Goal: Complete application form

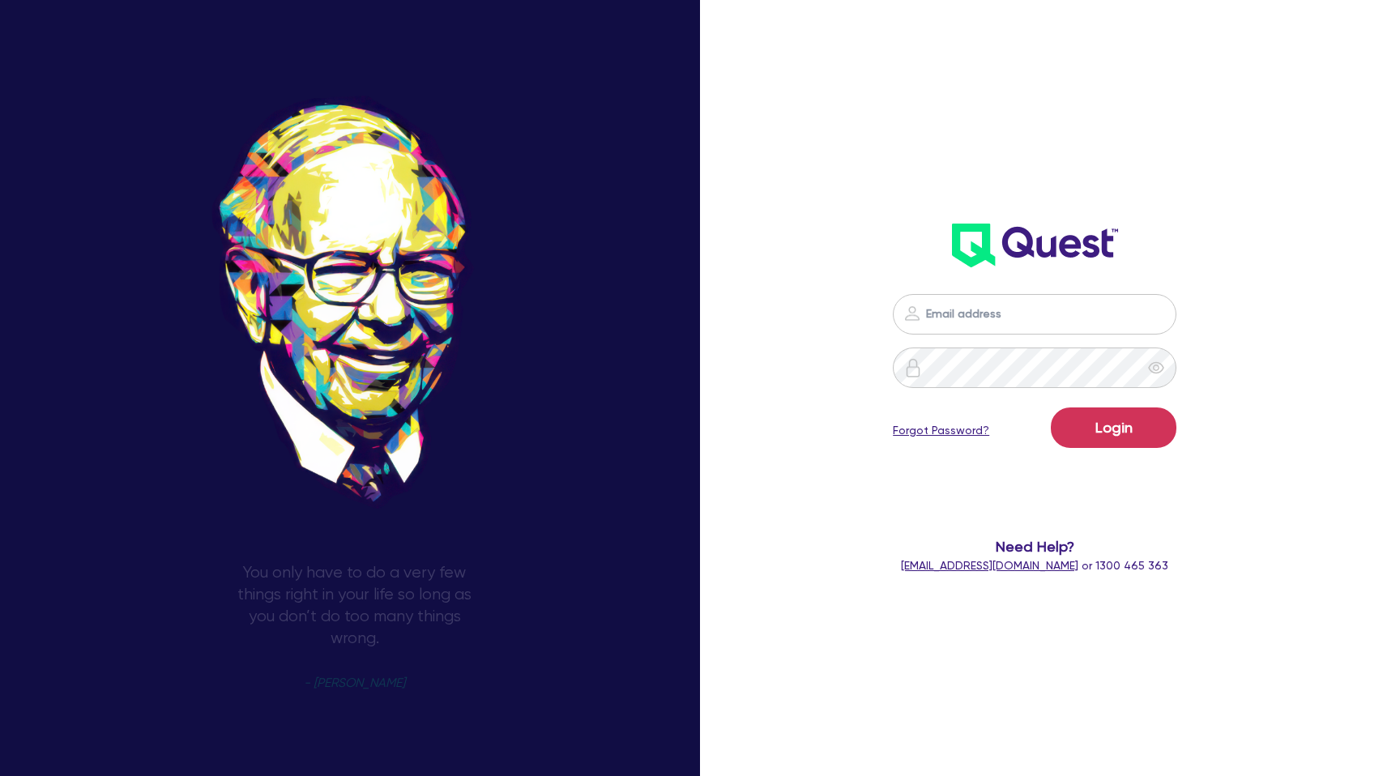
click at [969, 324] on input "email" at bounding box center [1034, 314] width 283 height 40
type input "[PERSON_NAME][EMAIL_ADDRESS][DOMAIN_NAME]"
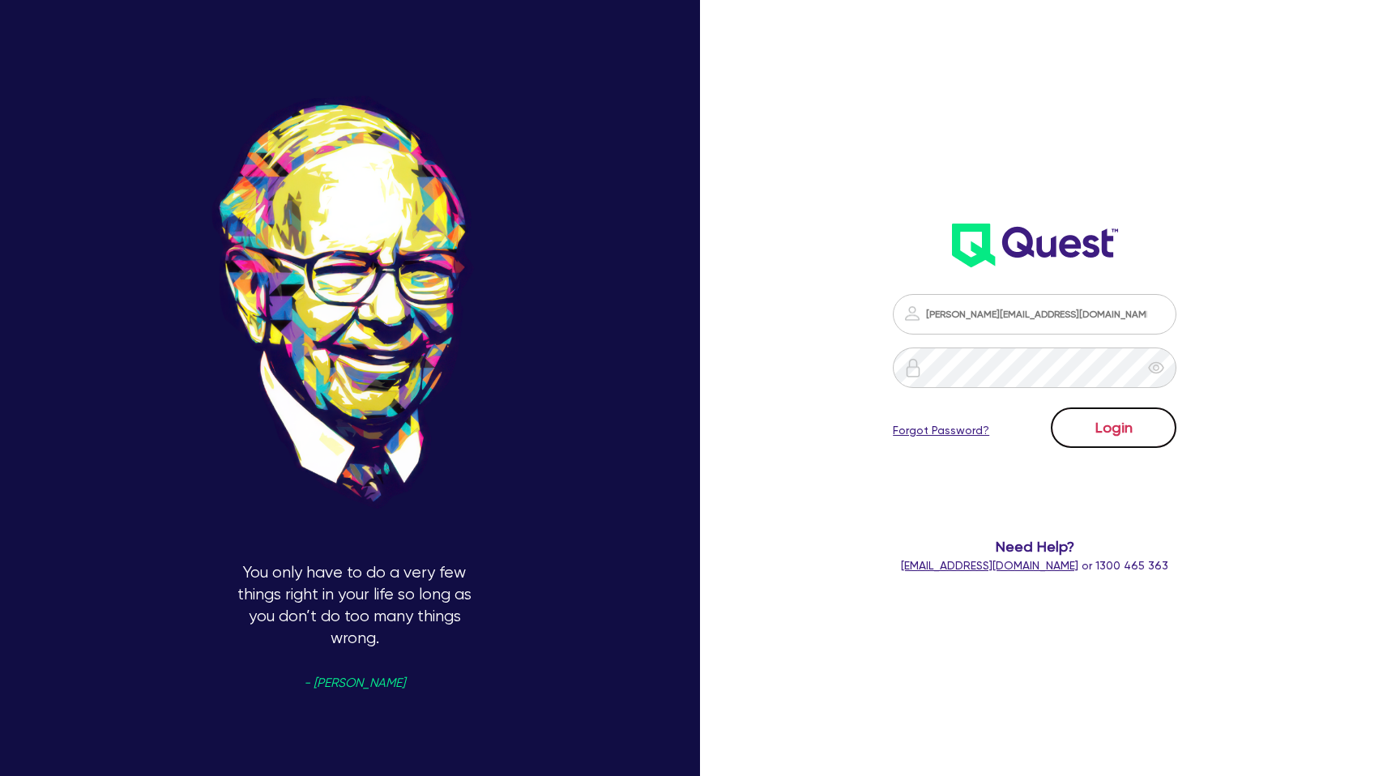
click at [1109, 434] on button "Login" at bounding box center [1114, 427] width 126 height 40
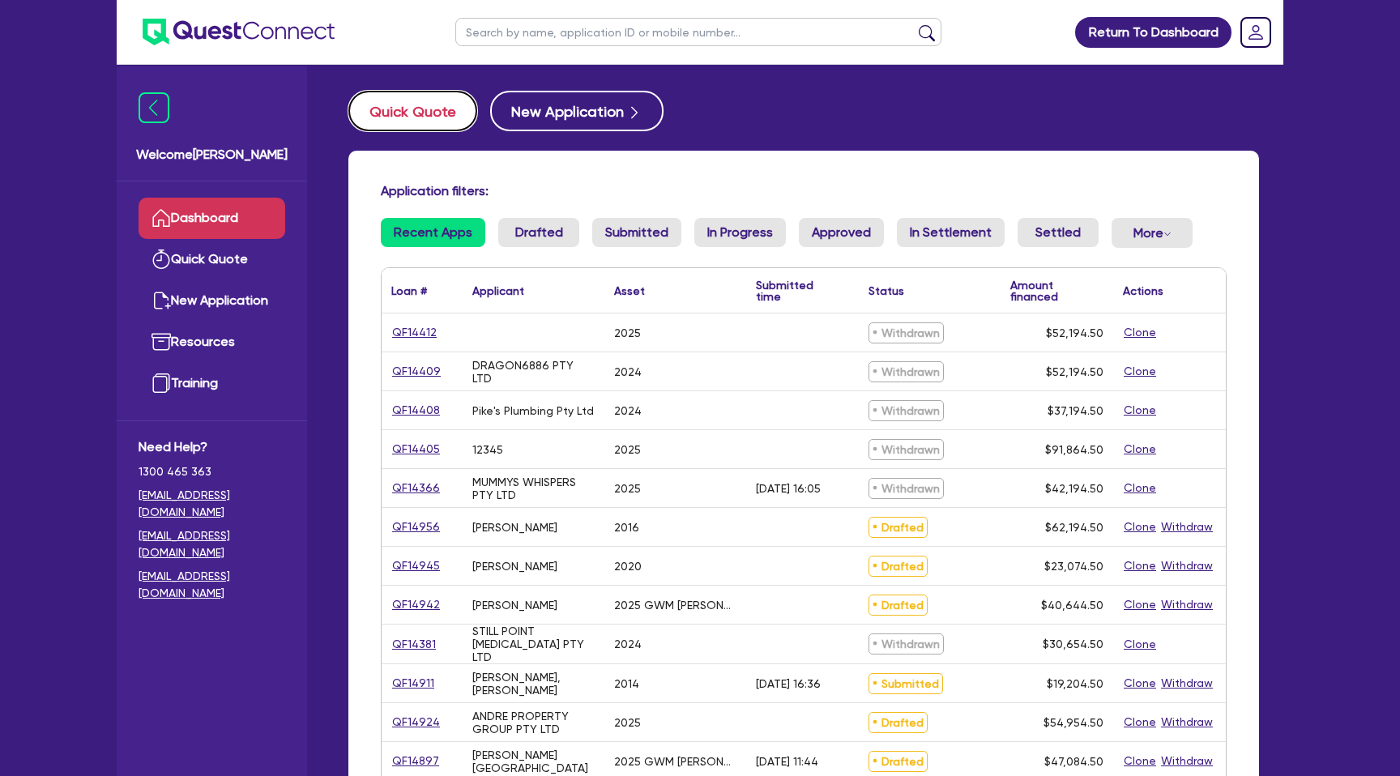
click at [419, 112] on button "Quick Quote" at bounding box center [412, 111] width 129 height 40
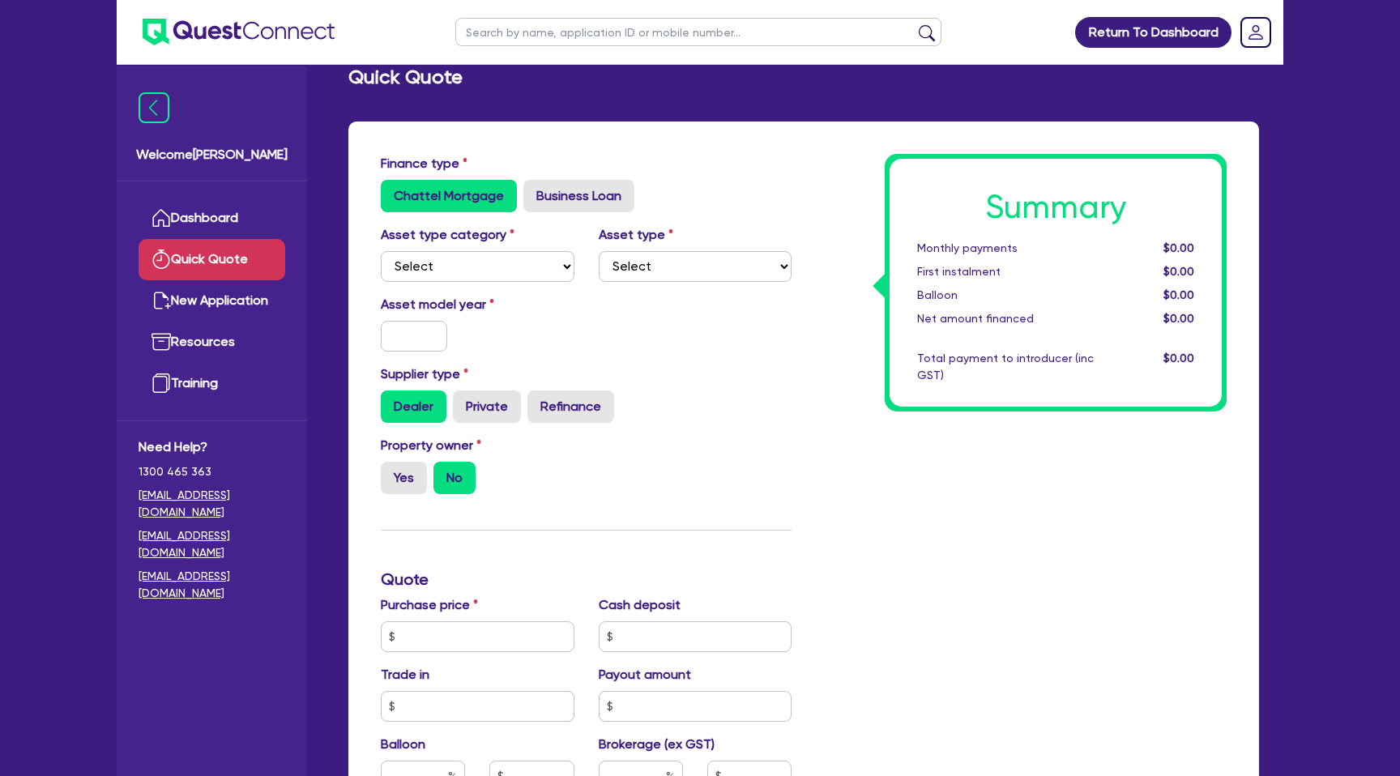
scroll to position [37, 0]
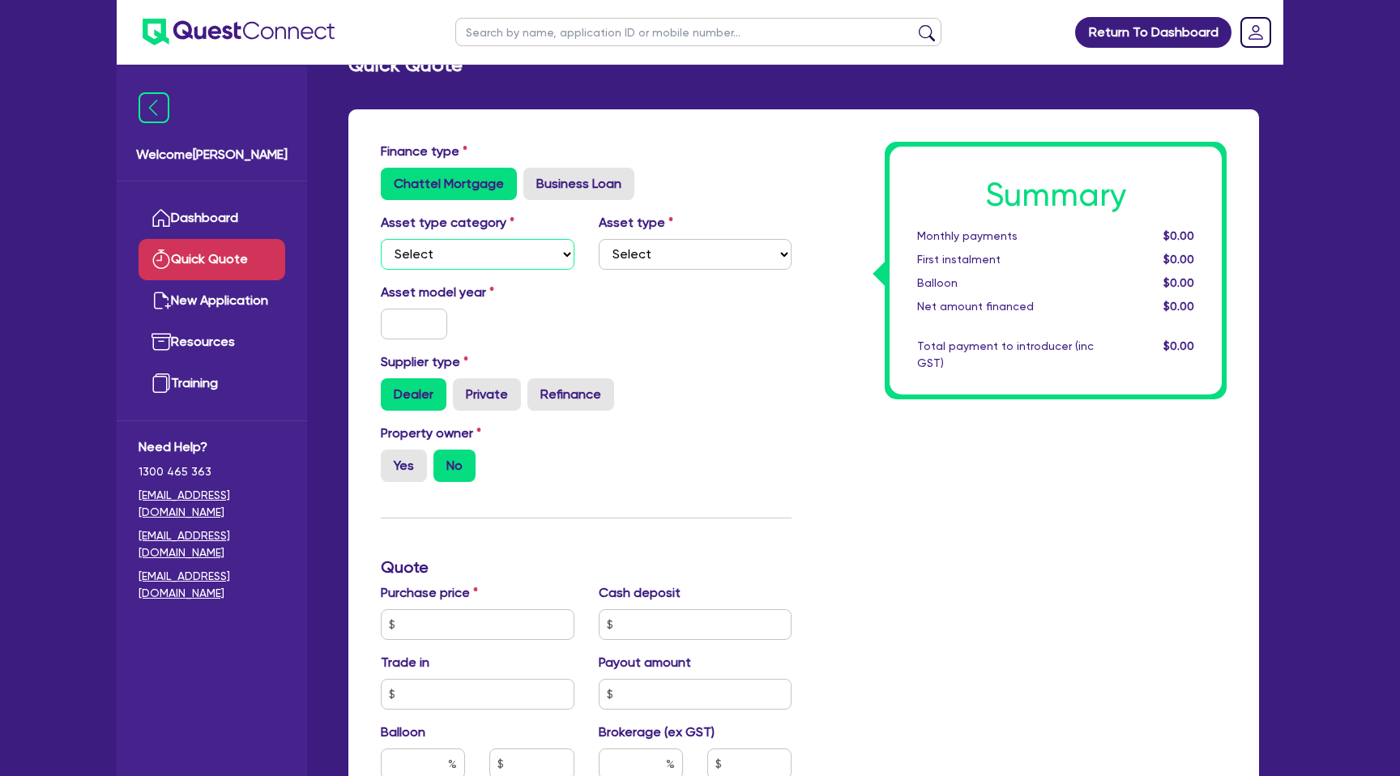
click at [448, 258] on select "Select Cars and light trucks Primary assets Secondary assets Tertiary assets" at bounding box center [478, 254] width 194 height 31
select select "CARS_AND_LIGHT_TRUCKS"
click at [381, 239] on select "Select Cars and light trucks Primary assets Secondary assets Tertiary assets" at bounding box center [478, 254] width 194 height 31
click at [653, 236] on div "Asset type Select Passenger vehicles Vans and utes Light trucks up to 4.5 tonne" at bounding box center [695, 241] width 218 height 57
click at [653, 249] on select "Select Passenger vehicles Vans and utes Light trucks up to 4.5 tonne" at bounding box center [696, 254] width 194 height 31
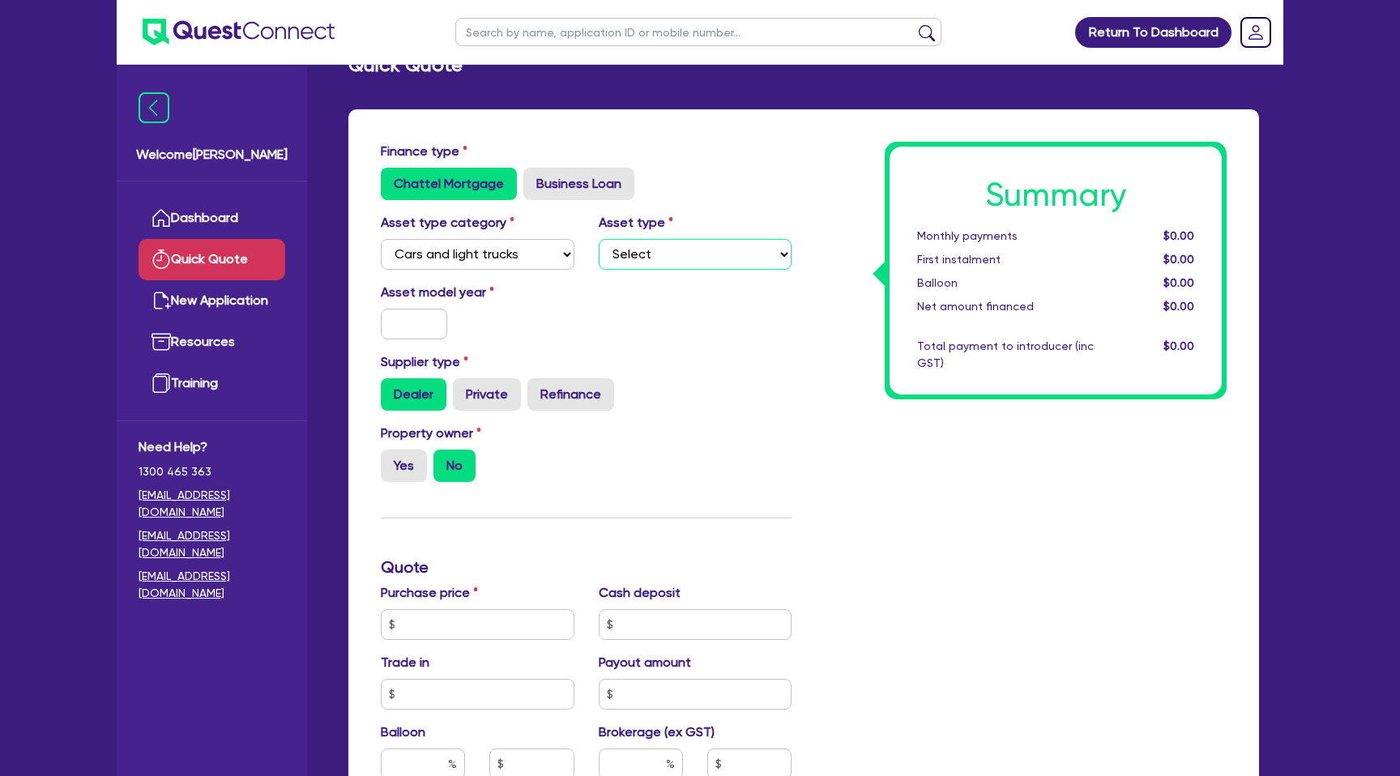
select select "PASSENGER_VEHICLES"
click at [599, 239] on select "Select Passenger vehicles Vans and utes Light trucks up to 4.5 tonne" at bounding box center [696, 254] width 194 height 31
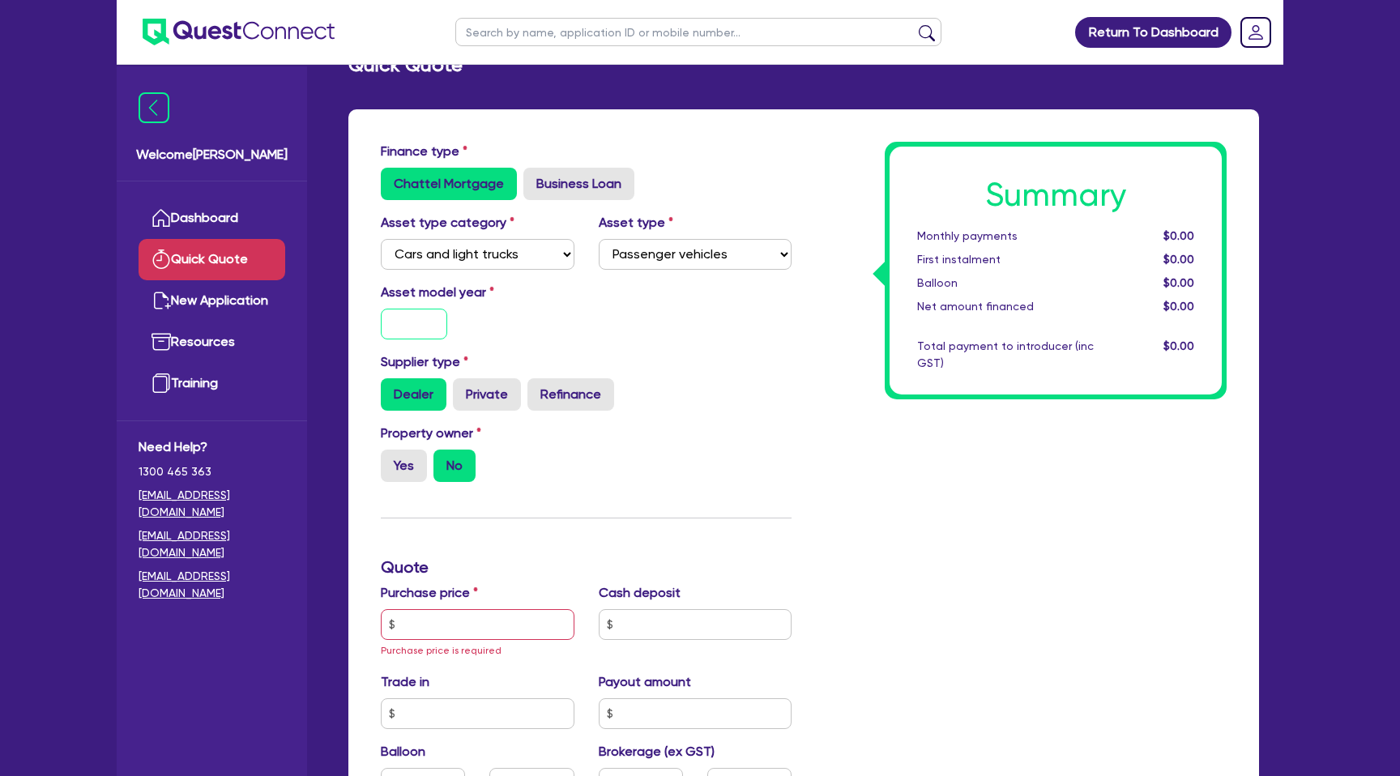
click at [412, 327] on input "text" at bounding box center [414, 324] width 66 height 31
type input "2017"
click at [694, 335] on div "Asset model year [DATE]" at bounding box center [586, 318] width 435 height 70
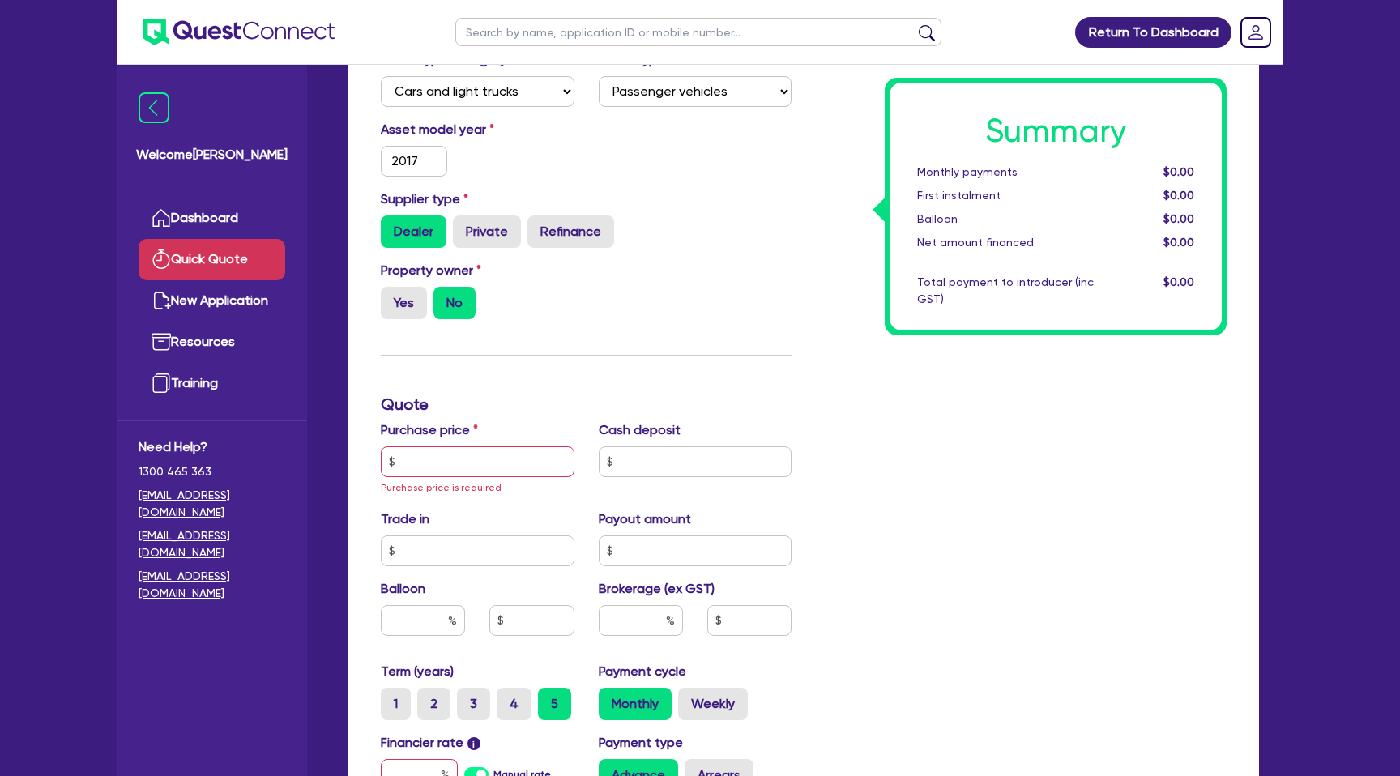
scroll to position [225, 0]
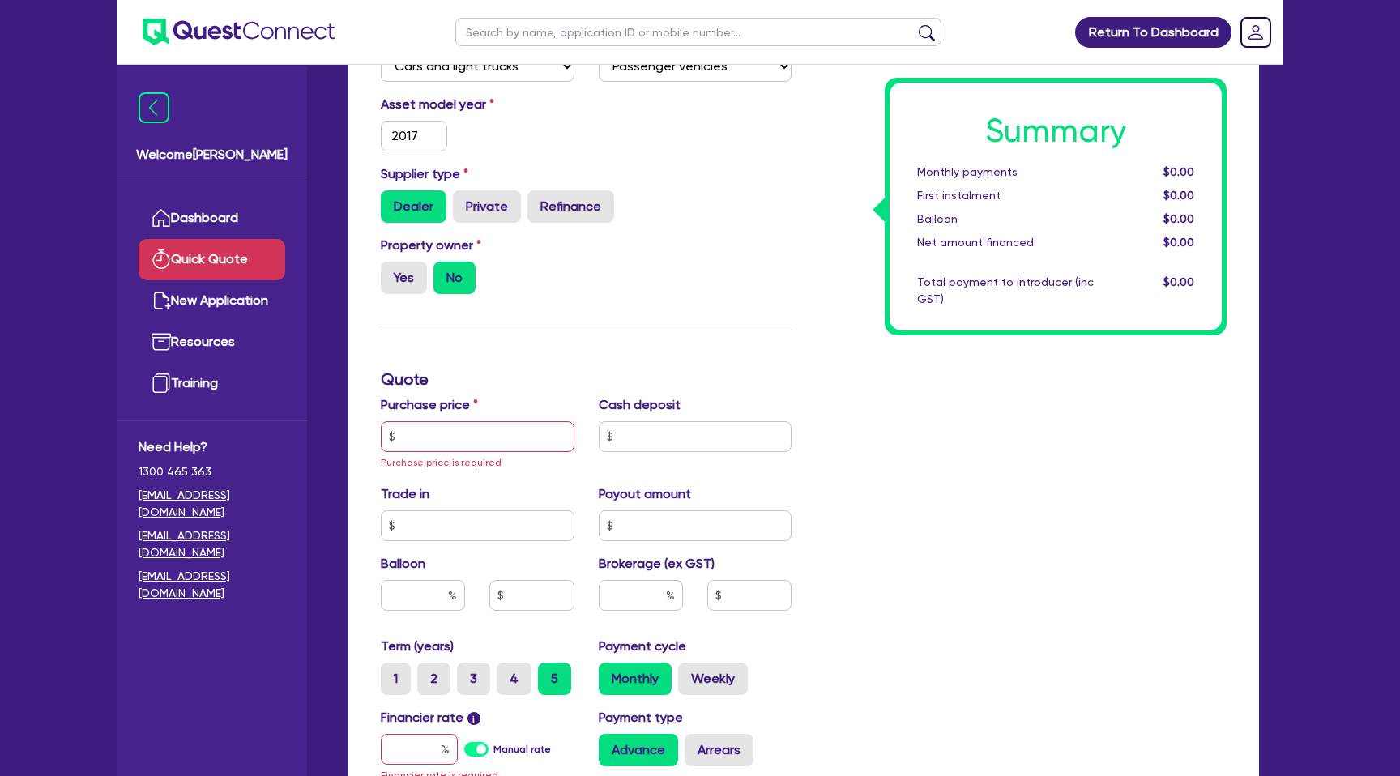
click at [473, 188] on div "Supplier type Dealer Private Refinance" at bounding box center [586, 193] width 435 height 58
click at [483, 207] on label "Private" at bounding box center [487, 206] width 68 height 32
click at [463, 201] on input "Private" at bounding box center [458, 195] width 11 height 11
radio input "true"
click at [411, 286] on label "Yes" at bounding box center [404, 278] width 46 height 32
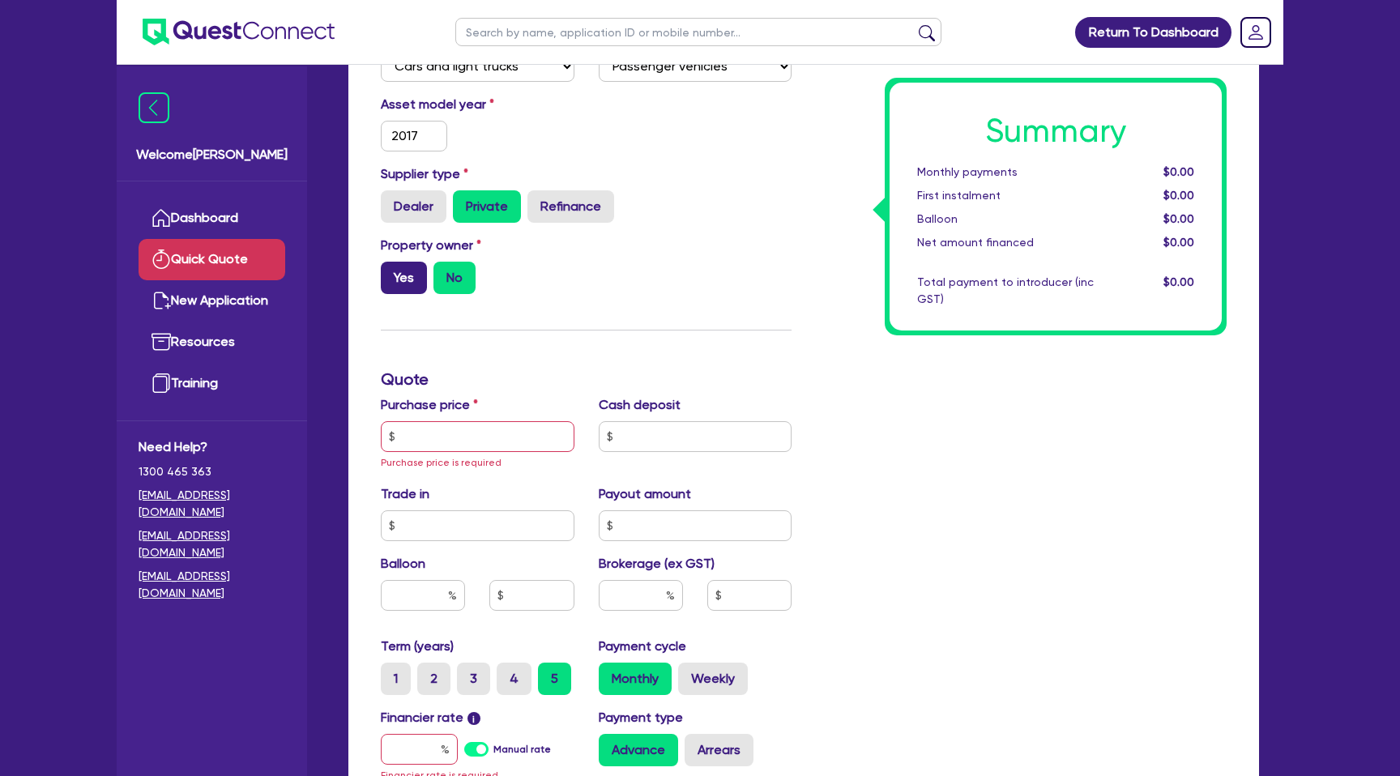
click at [391, 272] on input "Yes" at bounding box center [386, 267] width 11 height 11
radio input "true"
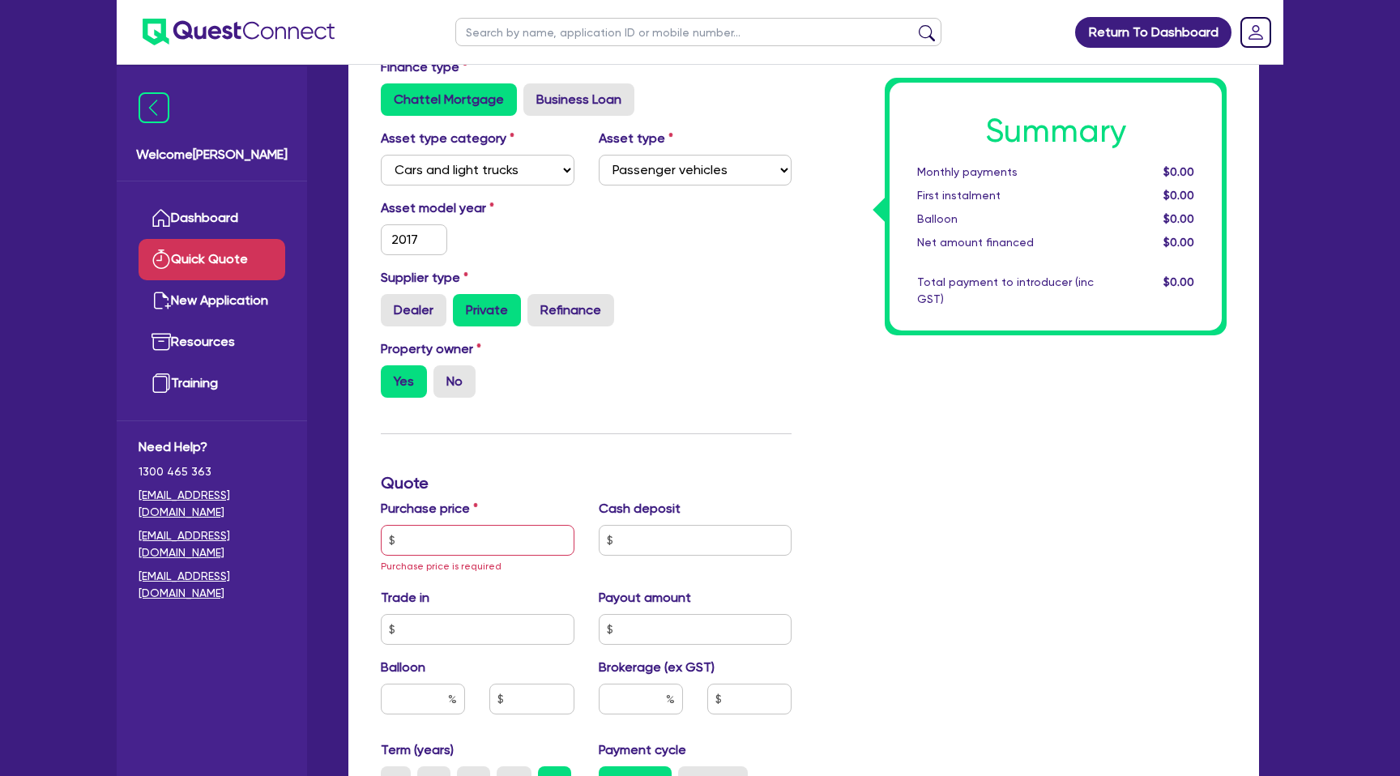
scroll to position [123, 0]
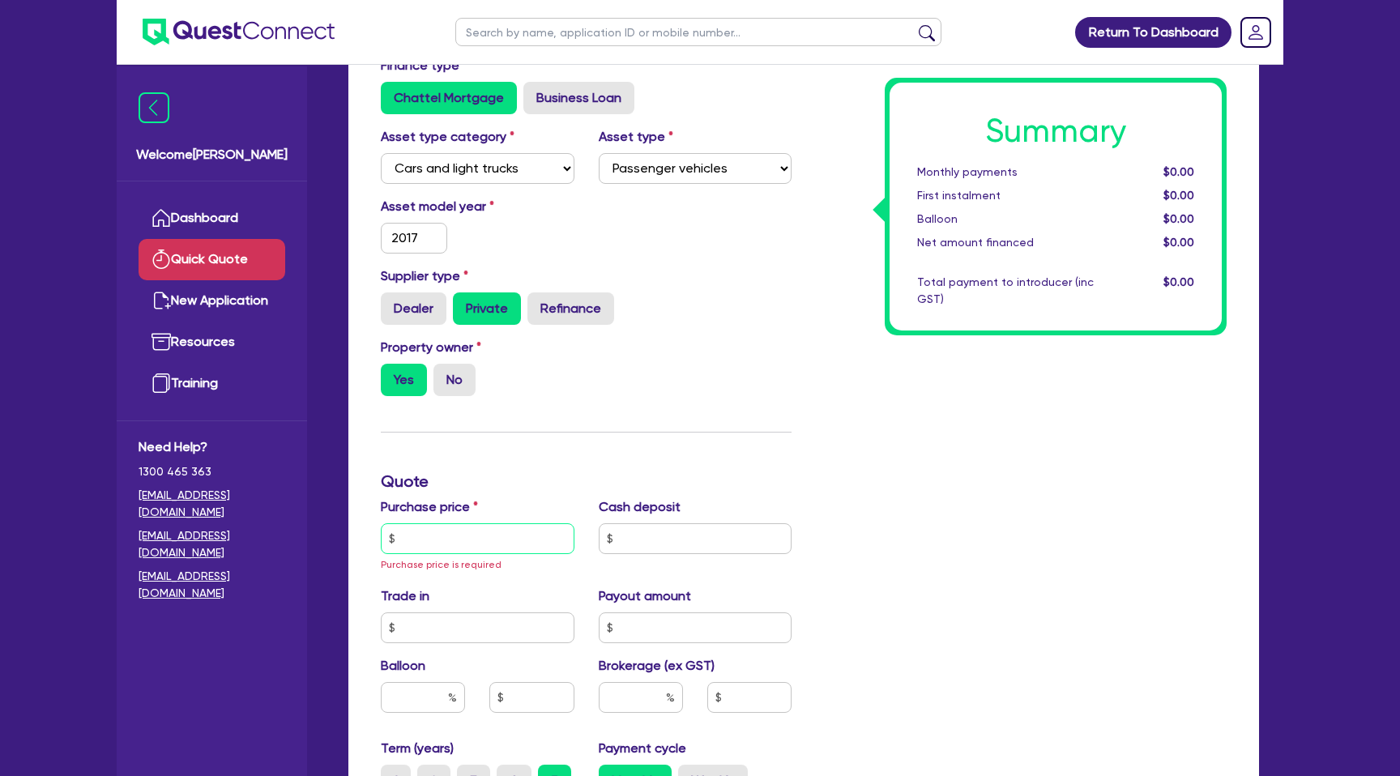
click at [447, 544] on input "text" at bounding box center [478, 538] width 194 height 31
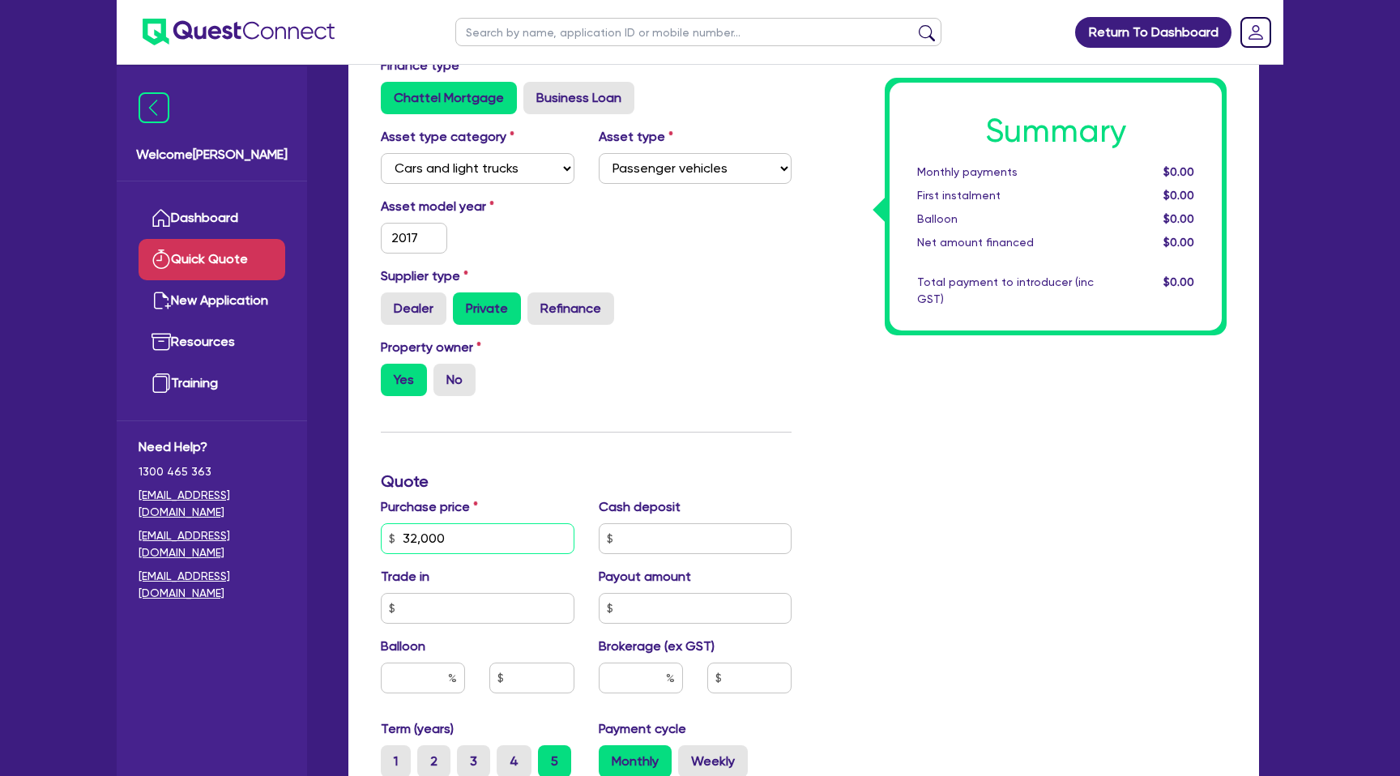
type input "32,000"
click at [944, 512] on div "Summary Monthly payments $0.00 First instalment $0.00 Balloon $0.00 Net amount …" at bounding box center [1020, 538] width 435 height 965
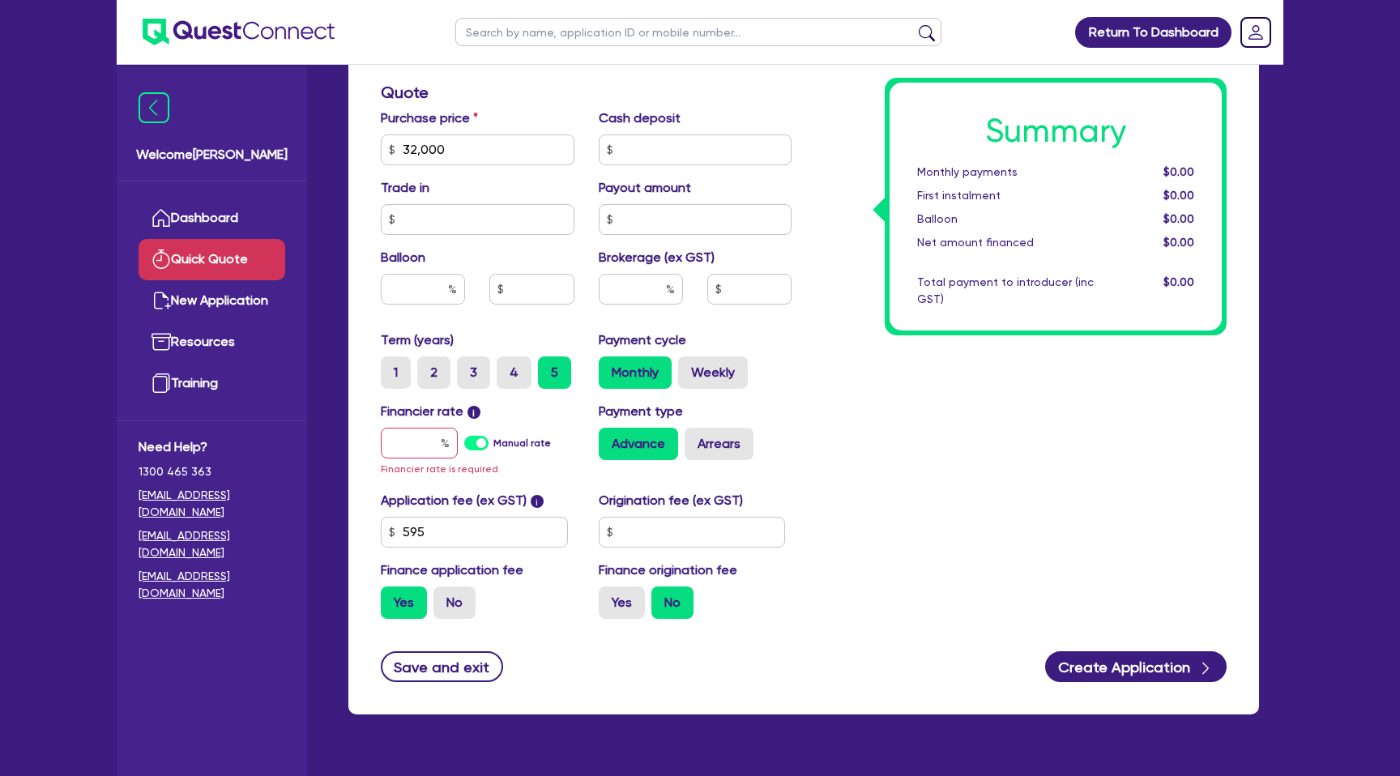
scroll to position [513, 0]
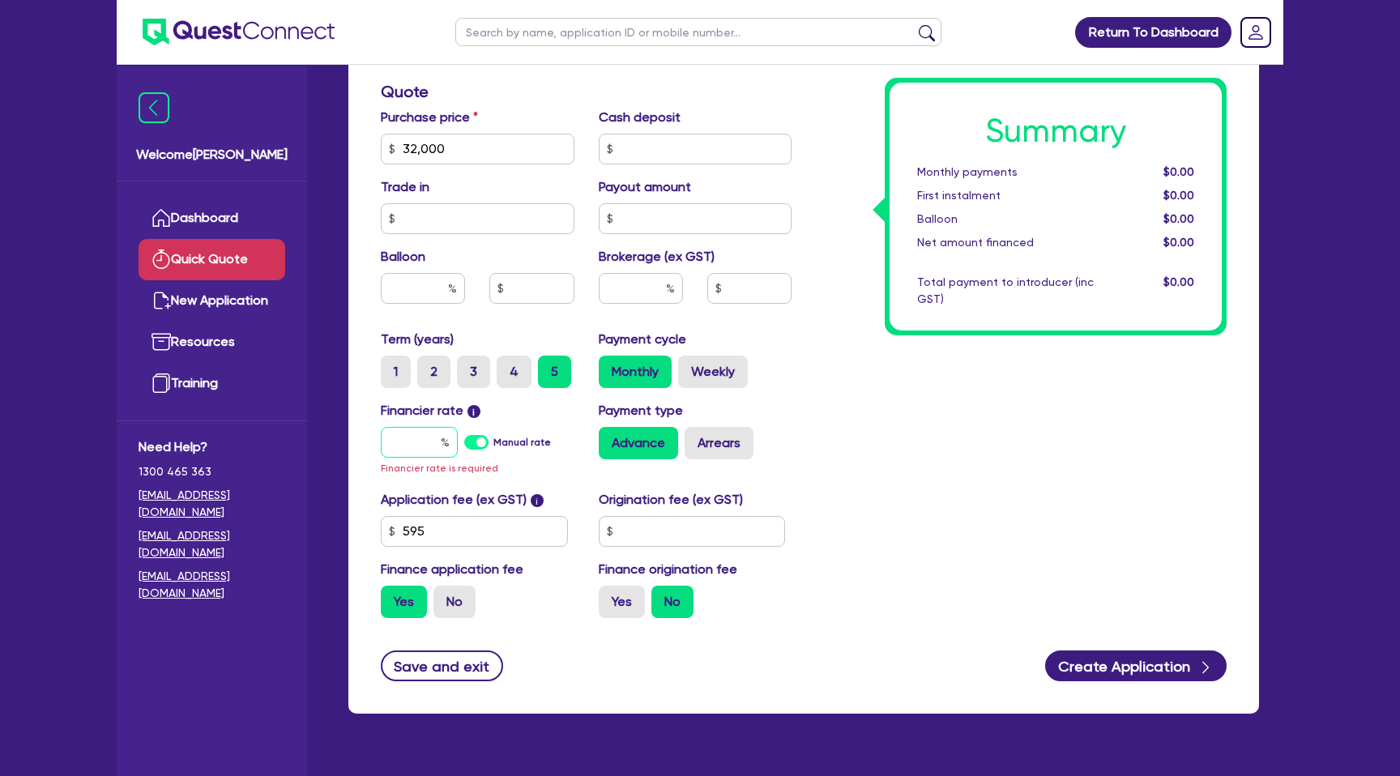
click at [428, 446] on input "text" at bounding box center [419, 442] width 77 height 31
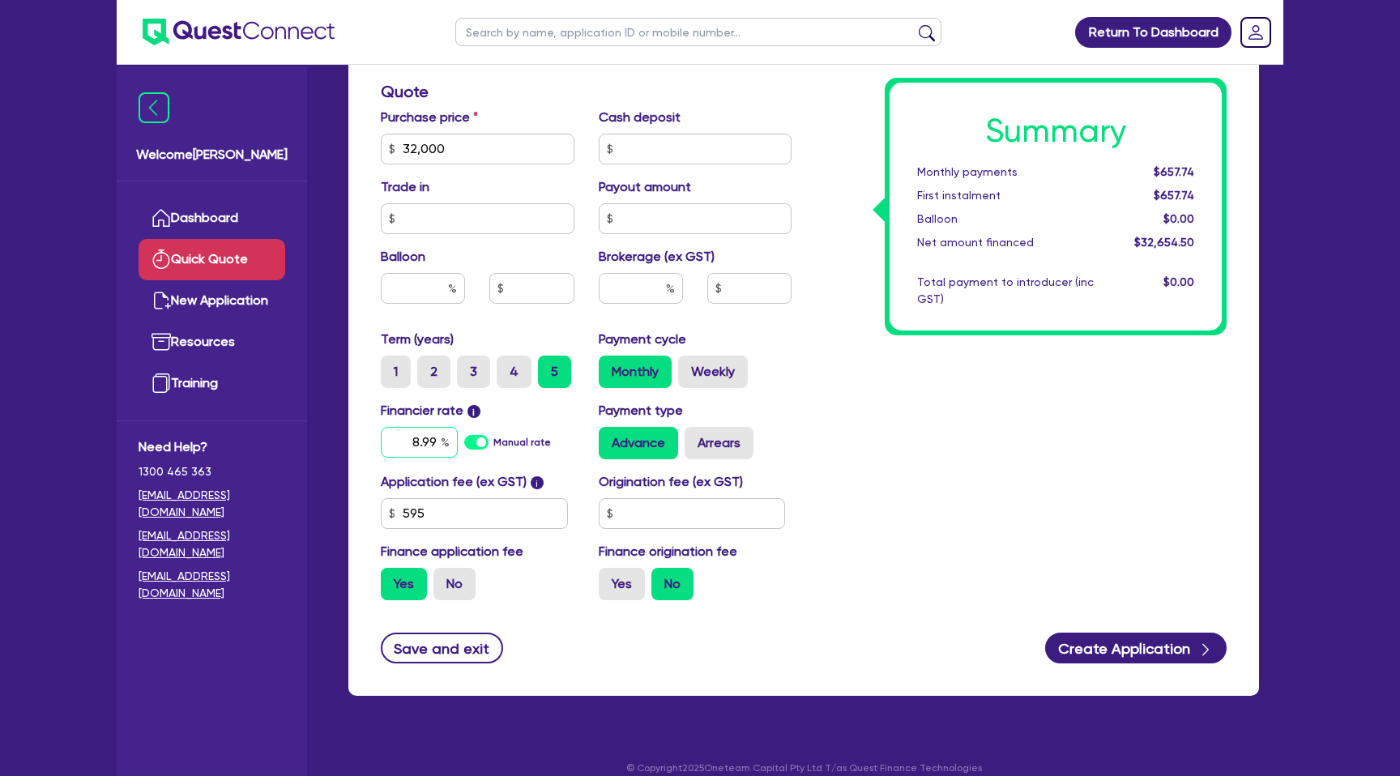
type input "8.99"
click at [620, 523] on input "text" at bounding box center [692, 513] width 187 height 31
type input "2,000"
click at [620, 589] on label "Yes" at bounding box center [622, 584] width 46 height 32
click at [609, 578] on input "Yes" at bounding box center [604, 573] width 11 height 11
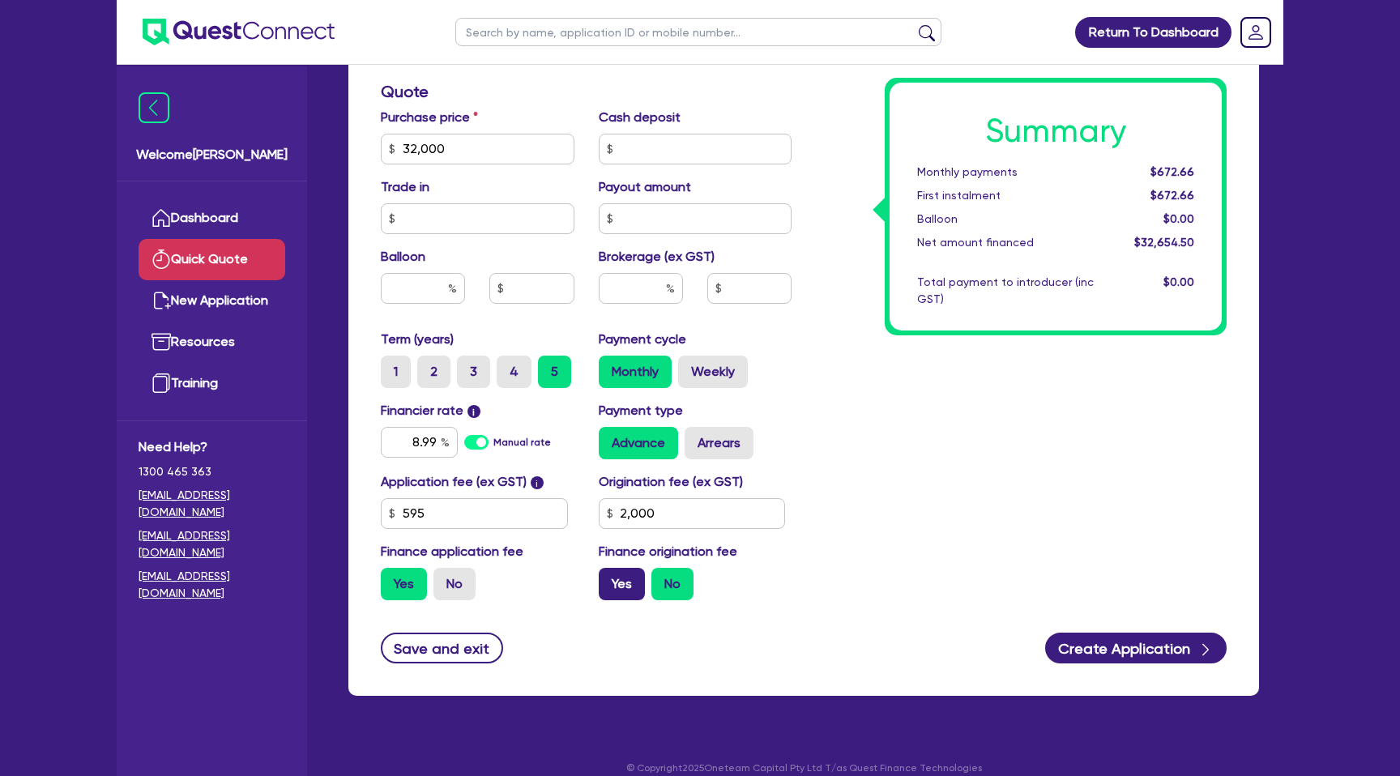
radio input "true"
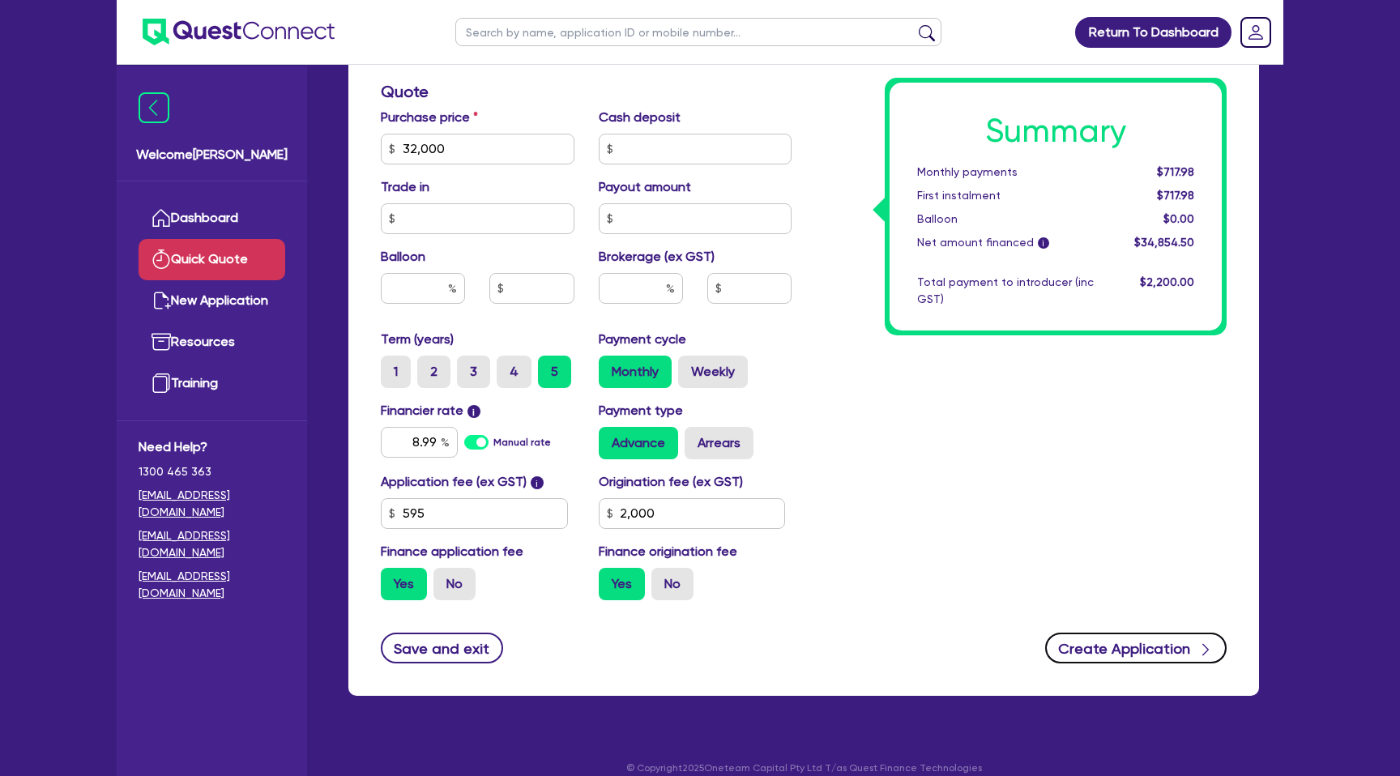
click at [1132, 635] on button "Create Application" at bounding box center [1135, 648] width 181 height 31
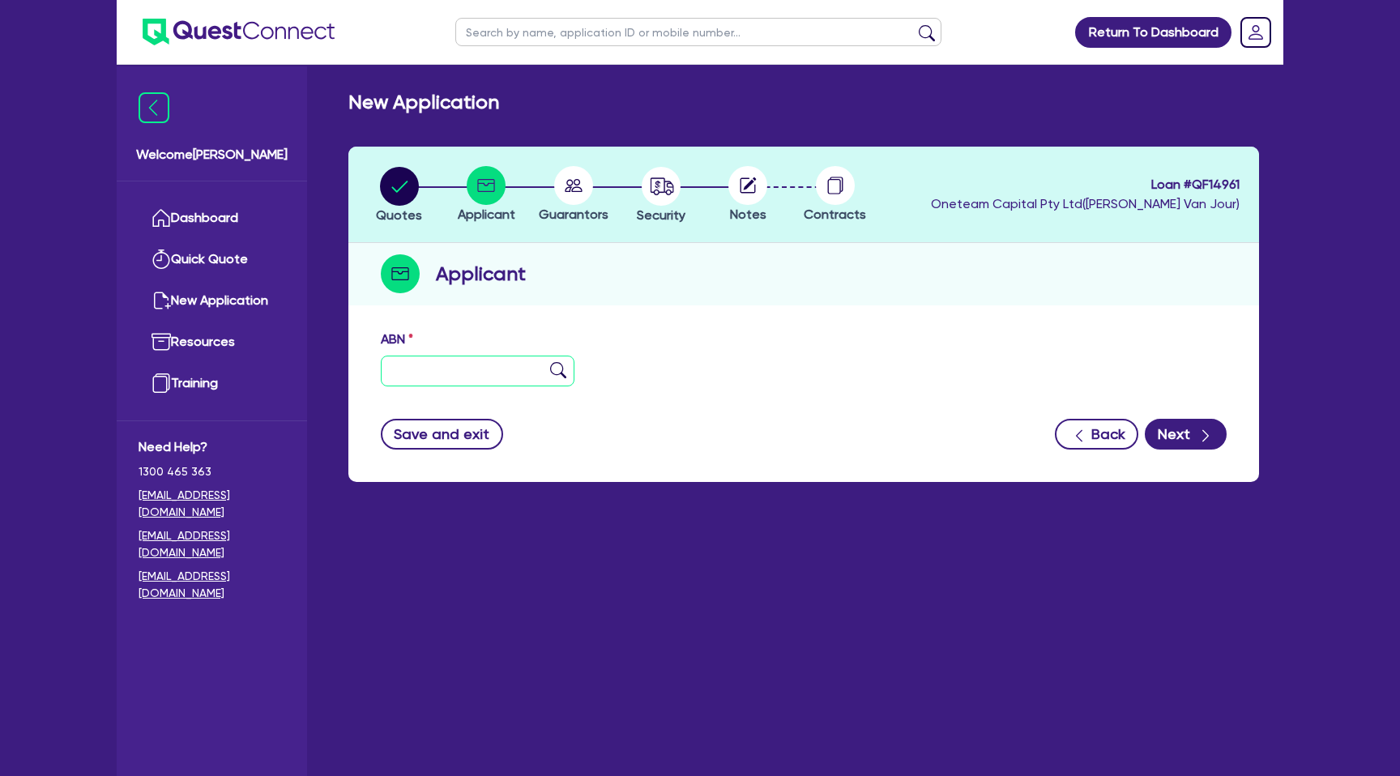
click at [469, 368] on input "text" at bounding box center [478, 371] width 194 height 31
paste input "36 137 348 754"
type input "36 137 348 754"
click at [806, 330] on div "ABN 36 137 348 754" at bounding box center [804, 365] width 870 height 70
type input "[PERSON_NAME]"
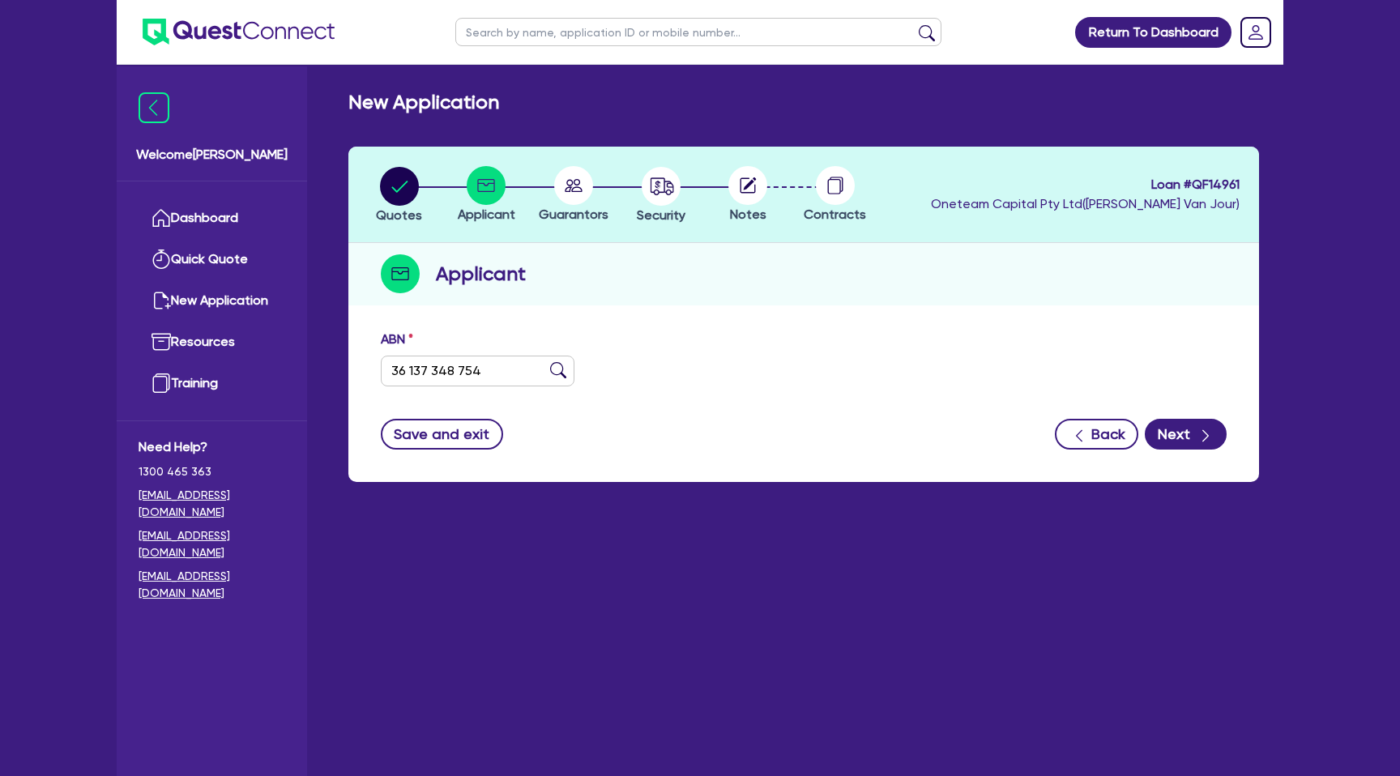
type input "HYDROMASK"
select select "SOLE_TRADER"
type input "[DATE]"
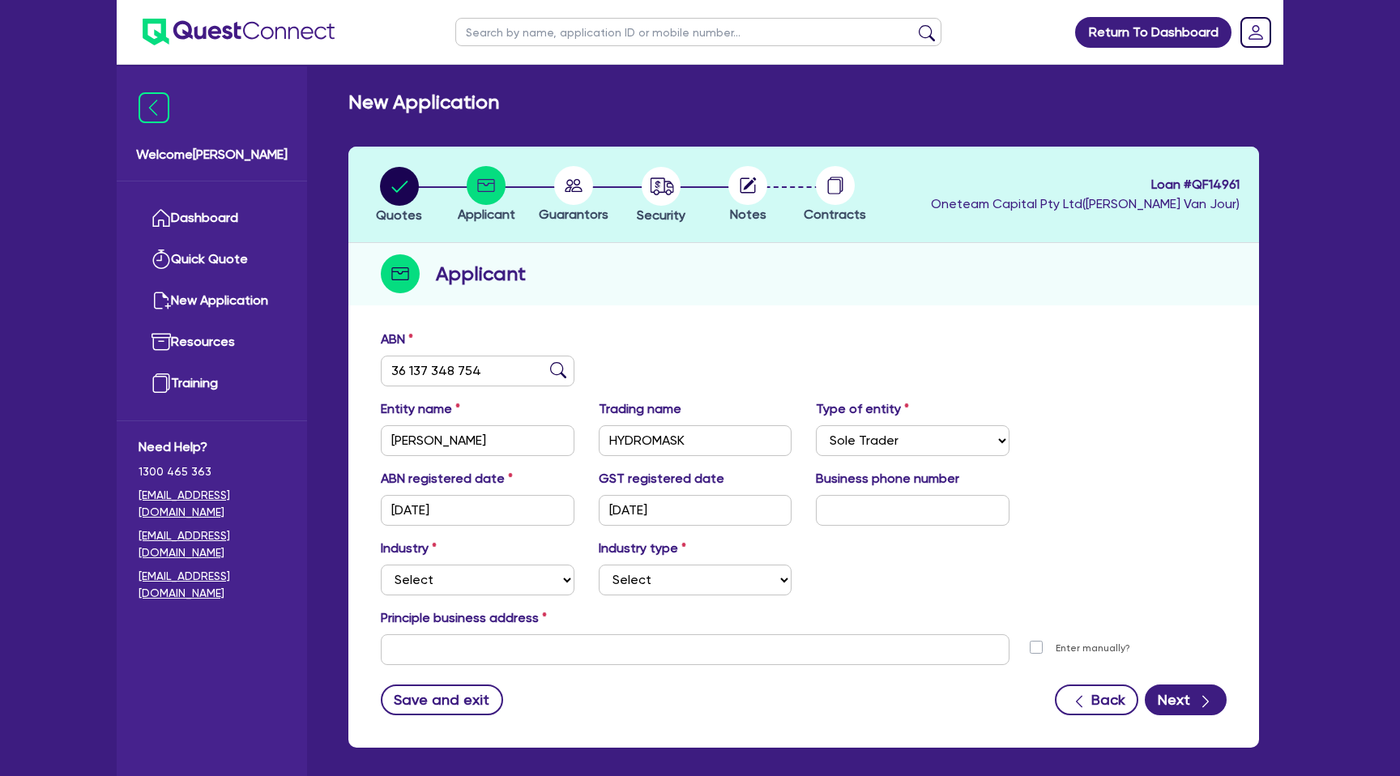
scroll to position [70, 0]
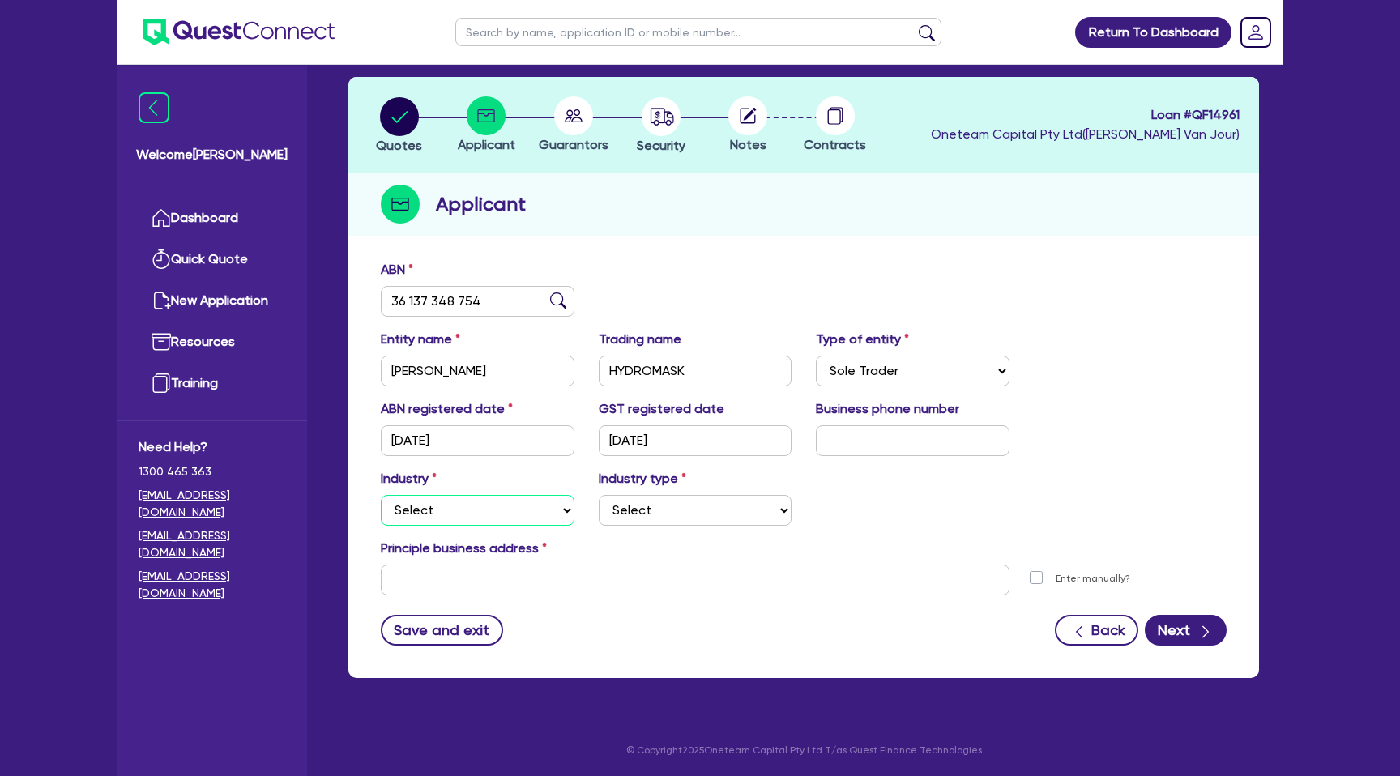
click at [402, 517] on select "Select Accomodation & Food Services Administrative & Support Services Agricultu…" at bounding box center [478, 510] width 194 height 31
click at [381, 495] on select "Select Accomodation & Food Services Administrative & Support Services Agricultu…" at bounding box center [478, 510] width 194 height 31
click at [657, 486] on label "Industry type" at bounding box center [642, 478] width 87 height 19
click at [653, 510] on select "Select Hotels Motels Serviced Apartments Other Short-term Accomodation Cafes Re…" at bounding box center [696, 510] width 194 height 31
click at [492, 512] on select "Select Accomodation & Food Services Administrative & Support Services Agricultu…" at bounding box center [478, 510] width 194 height 31
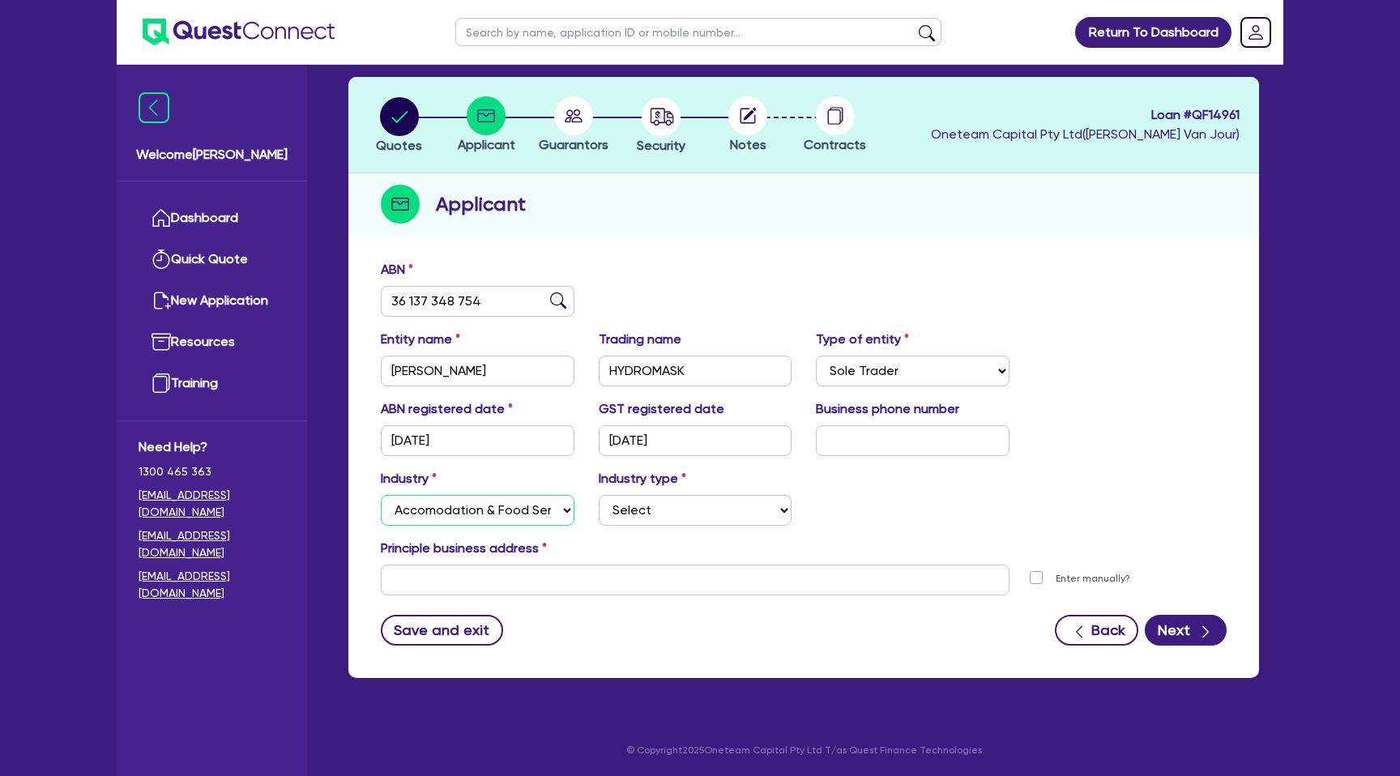
select select "BUILDING_CONSTRUCTION"
click at [381, 495] on select "Select Accomodation & Food Services Administrative & Support Services Agricultu…" at bounding box center [478, 510] width 194 height 31
click at [642, 512] on select "Select Trades People Providing Services Direct to Consumers Trades People Provi…" at bounding box center [696, 510] width 194 height 31
select select "TRADES_SERVICES_CONSUMERS"
click at [599, 495] on select "Select Trades People Providing Services Direct to Consumers Trades People Provi…" at bounding box center [696, 510] width 194 height 31
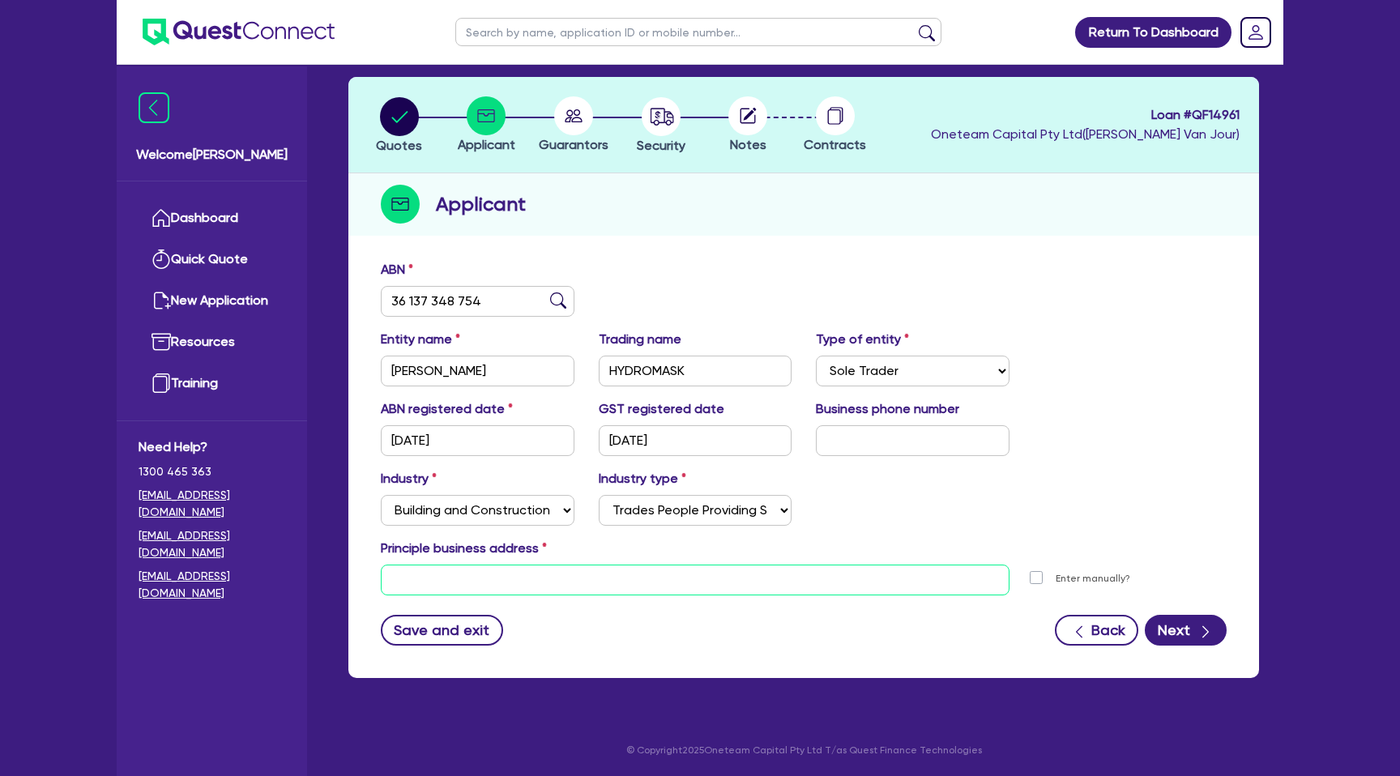
click at [578, 567] on input "text" at bounding box center [695, 580] width 629 height 31
paste input "[STREET_ADDRESS][PERSON_NAME]"
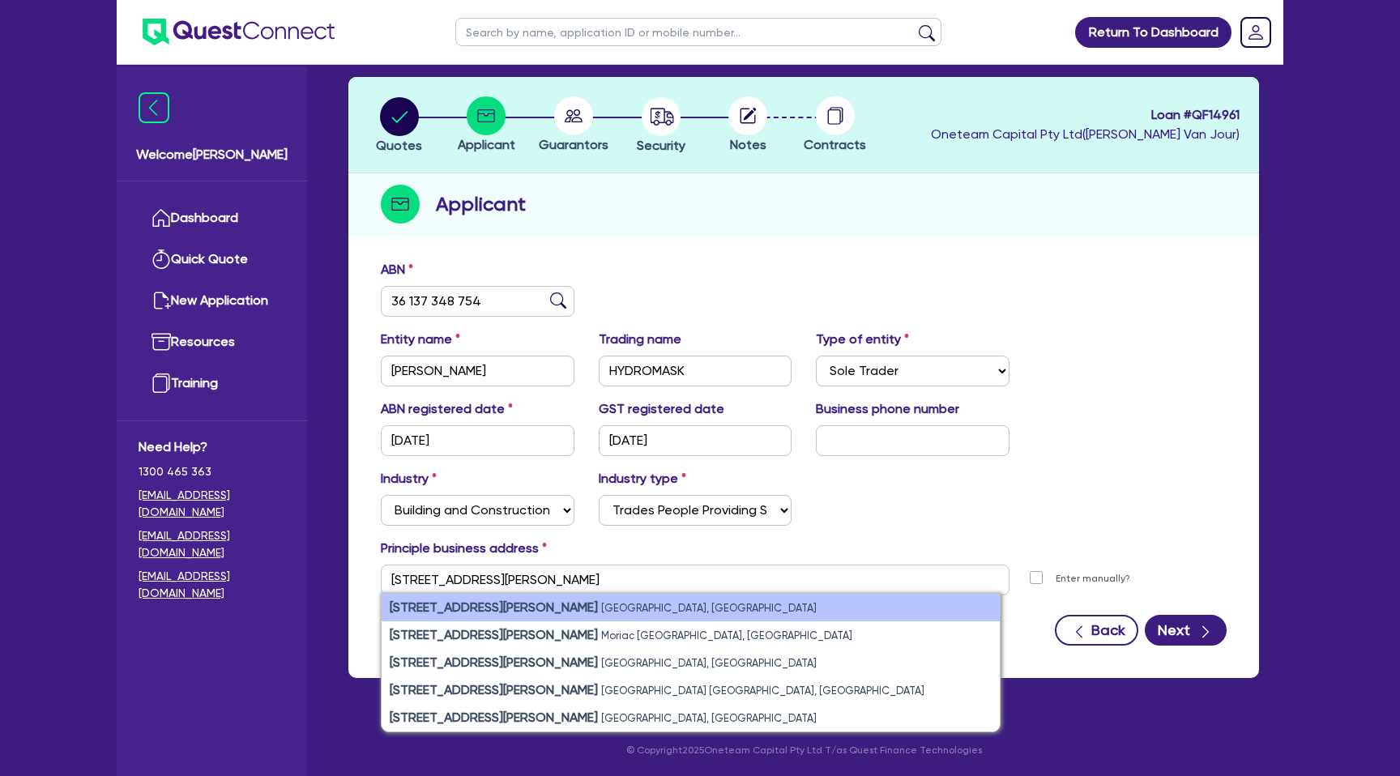
click at [601, 606] on small "[GEOGRAPHIC_DATA], [GEOGRAPHIC_DATA]" at bounding box center [708, 608] width 215 height 12
type input "[STREET_ADDRESS][PERSON_NAME]"
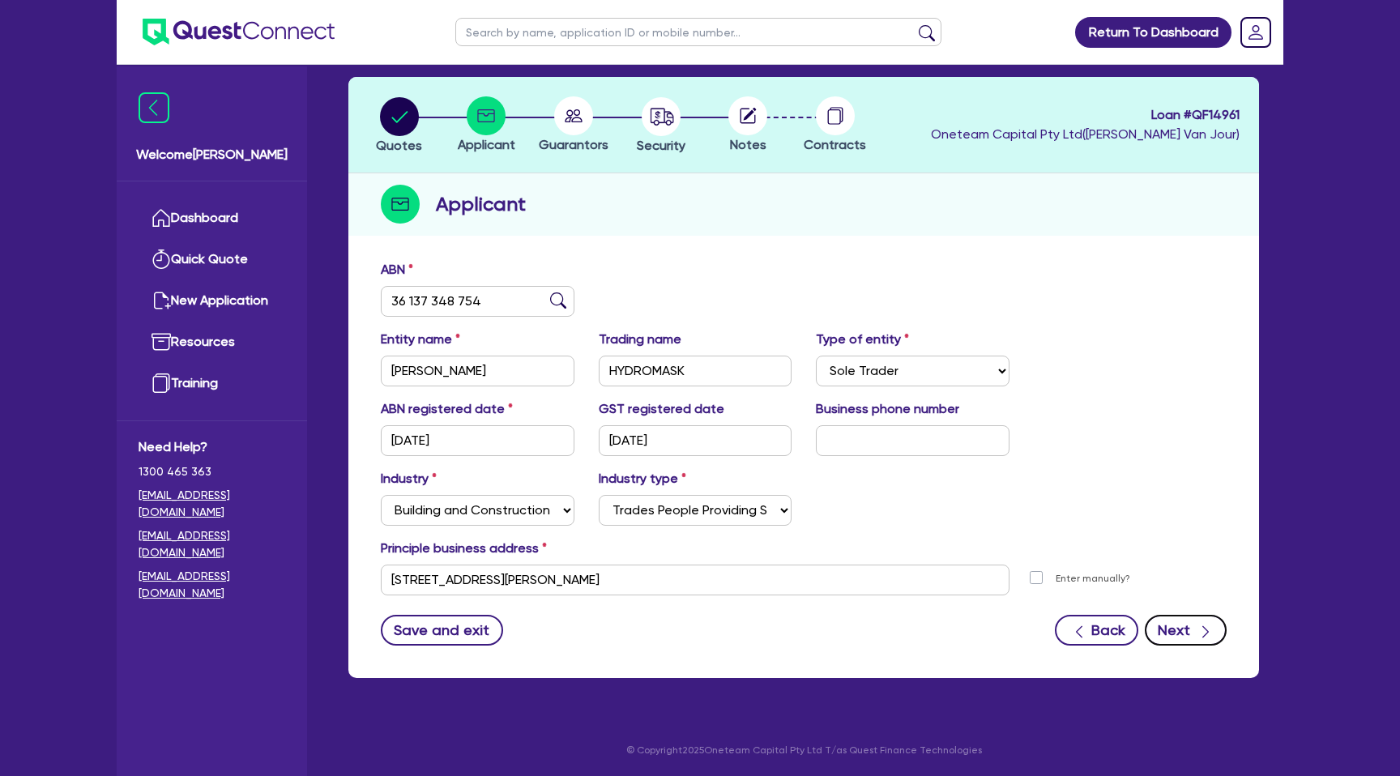
click at [1184, 628] on button "Next" at bounding box center [1185, 630] width 82 height 31
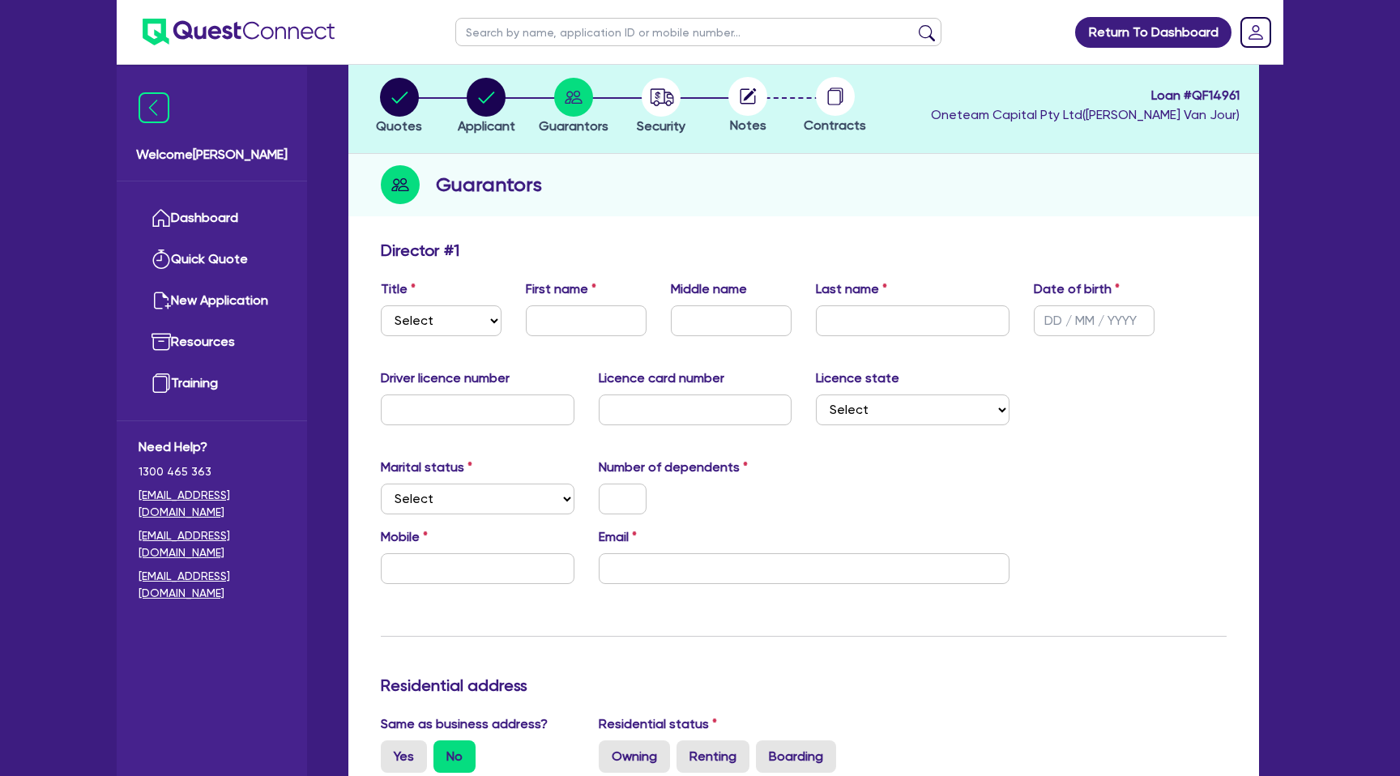
scroll to position [122, 0]
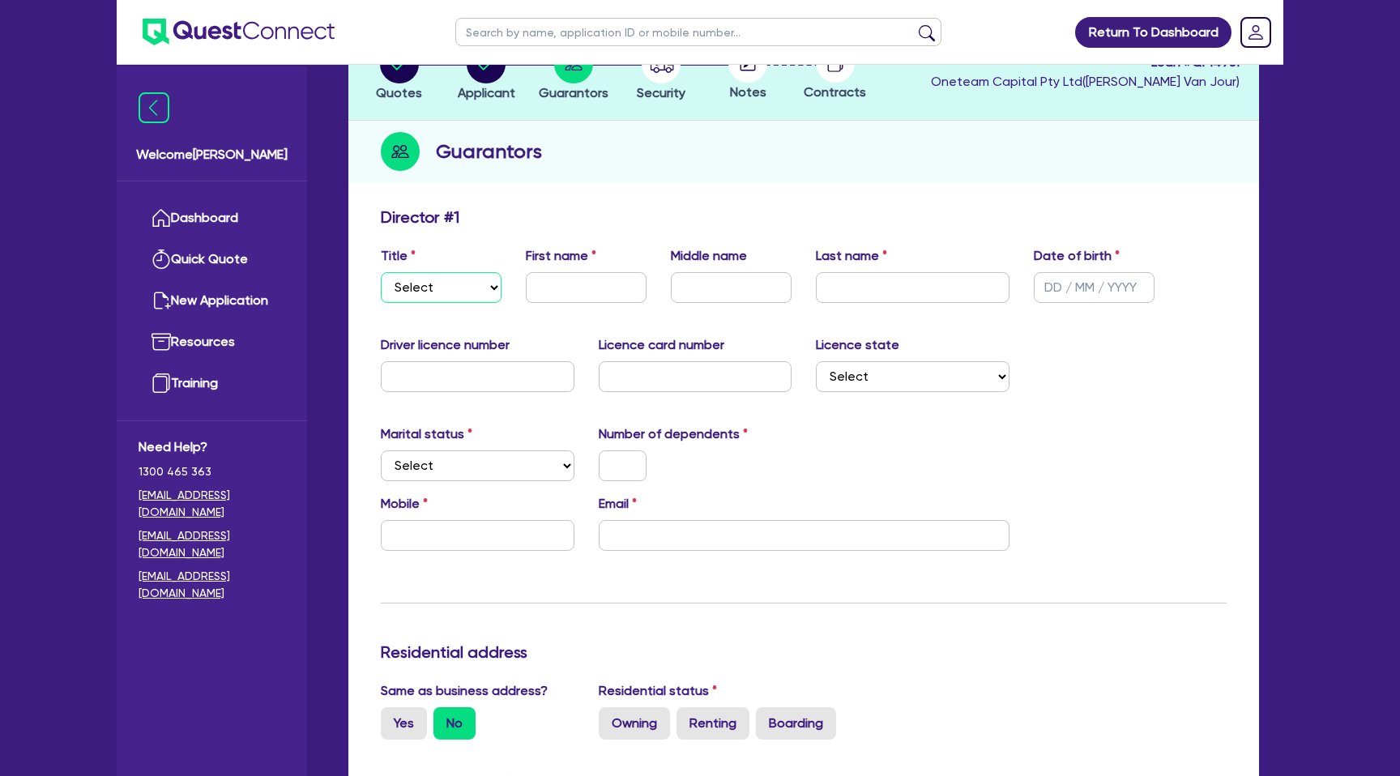
click at [390, 284] on select "Select Mr Mrs Ms Miss Dr" at bounding box center [441, 287] width 121 height 31
select select "MR"
click at [381, 272] on select "Select Mr Mrs Ms Miss Dr" at bounding box center [441, 287] width 121 height 31
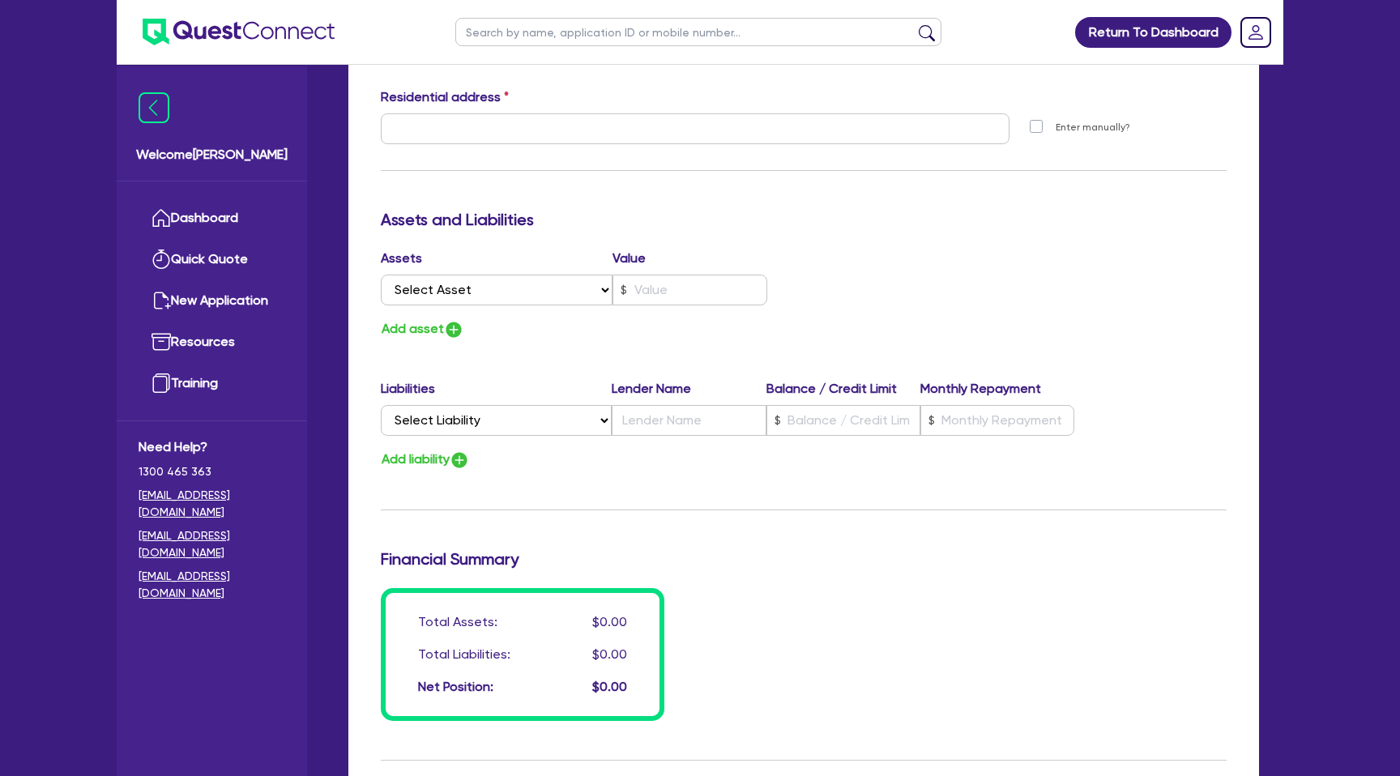
scroll to position [841, 0]
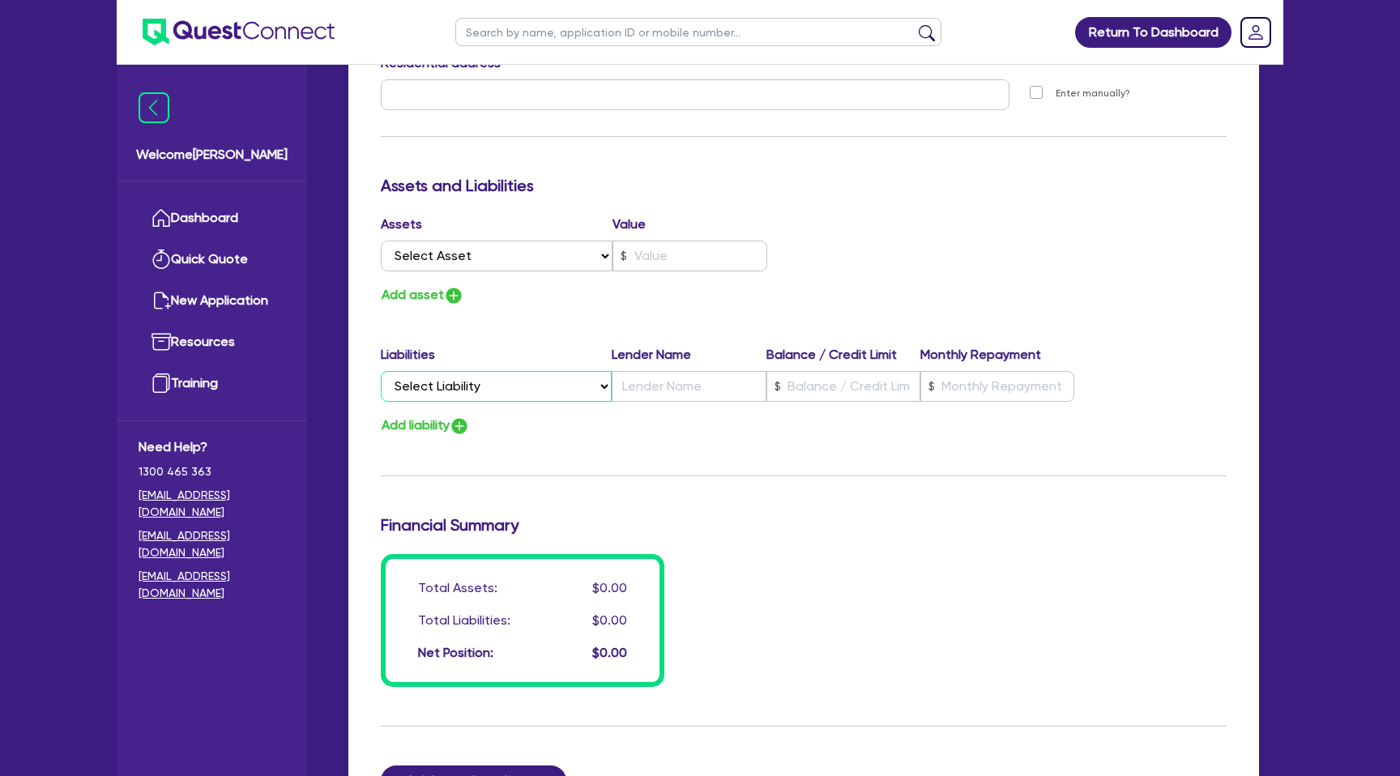
click at [467, 374] on select "Select Liability Credit card Mortgage Investment property loan Vehicle loan Tru…" at bounding box center [496, 386] width 231 height 31
select select "MORTGAGE"
click at [381, 371] on select "Select Liability Credit card Mortgage Investment property loan Vehicle loan Tru…" at bounding box center [496, 386] width 231 height 31
click at [844, 393] on input "text" at bounding box center [843, 386] width 154 height 31
click at [1012, 383] on input "text" at bounding box center [997, 386] width 154 height 31
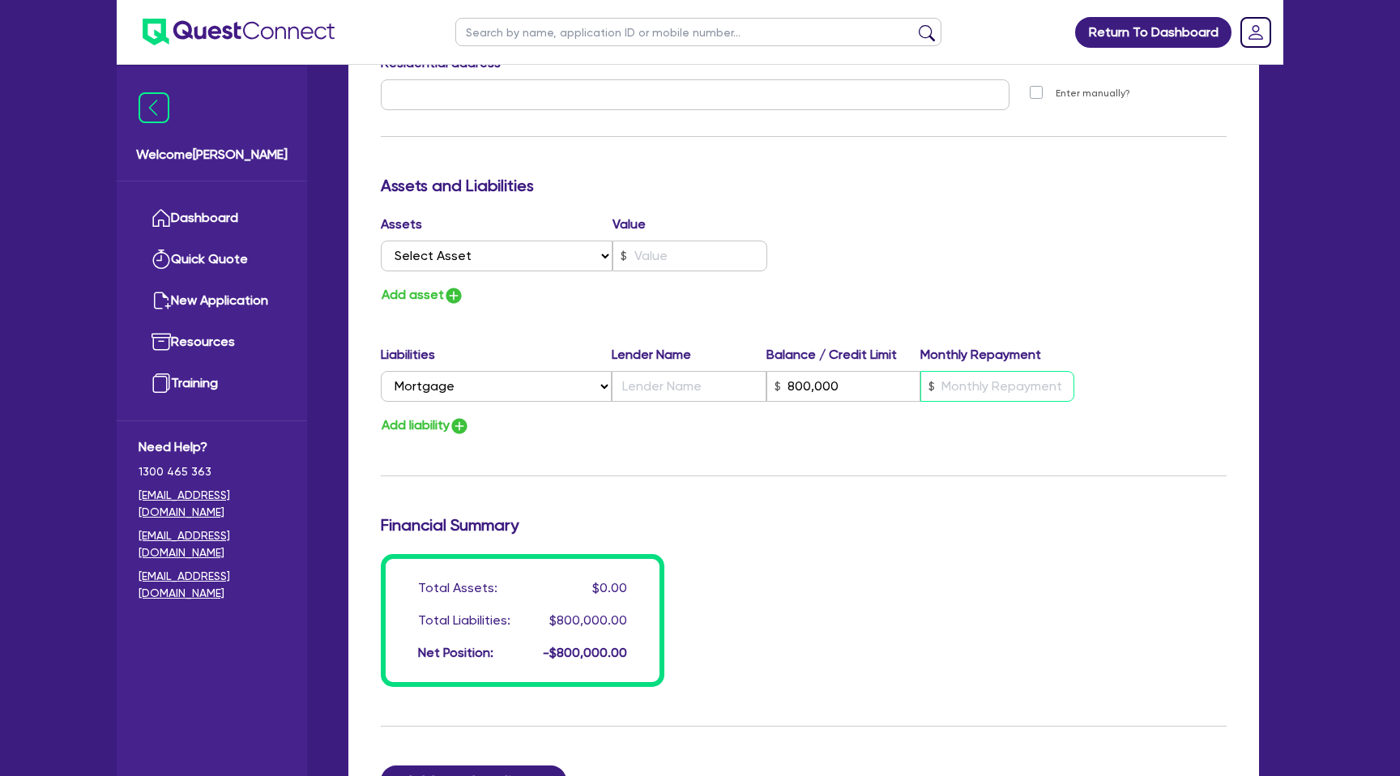
type input "800,000"
type input "4"
type input "800,000"
type input "45"
type input "800,000"
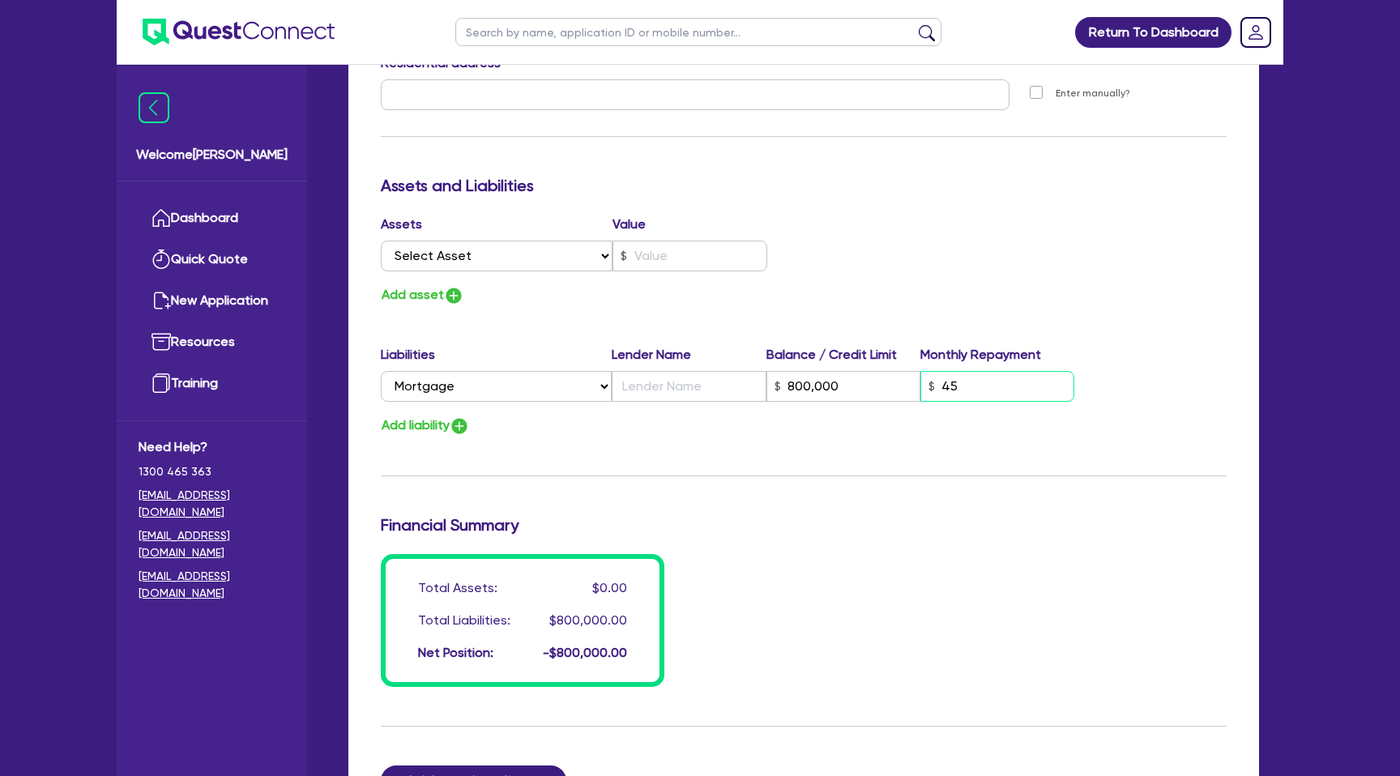
type input "450"
type input "800,000"
type input "4,500"
type input "800,000"
type input "45,000"
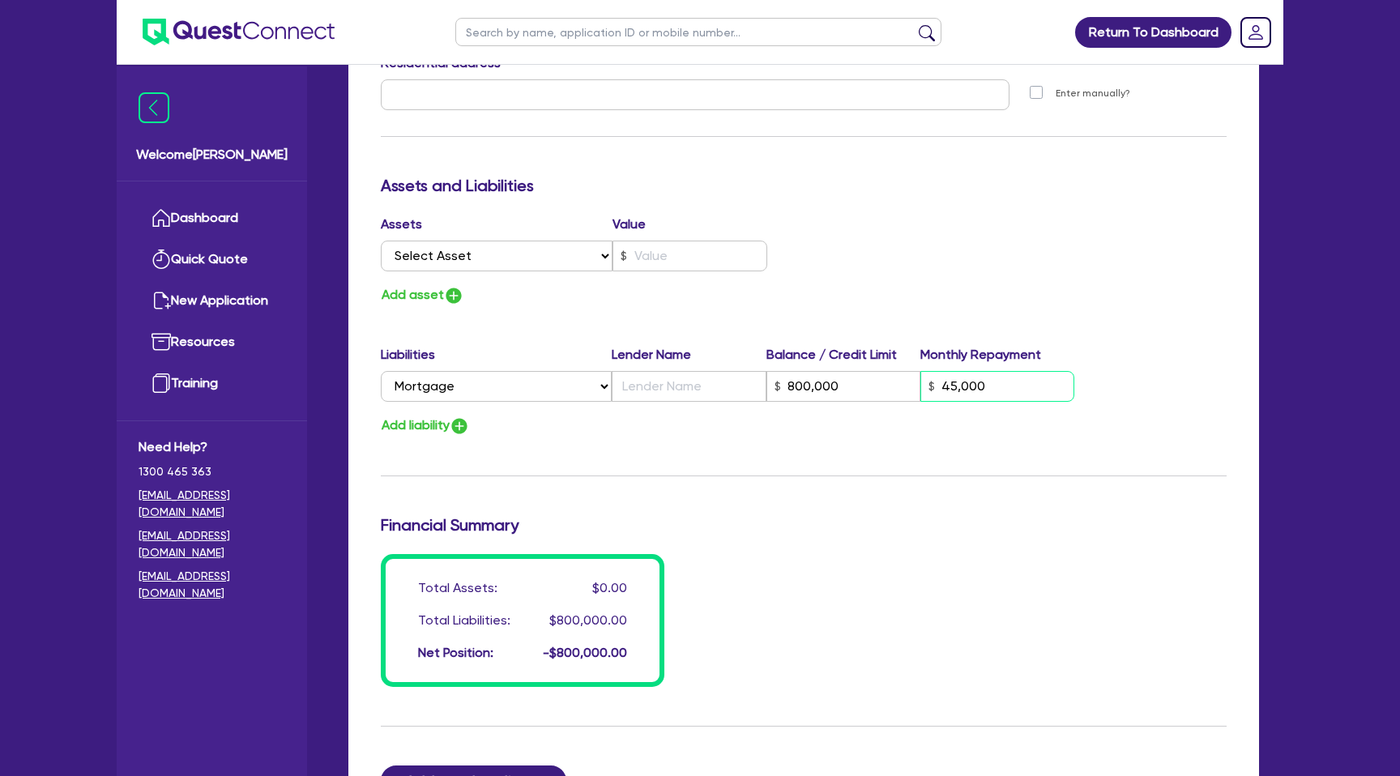
type input "800,000"
type input "4,500"
click at [663, 385] on input "text" at bounding box center [689, 386] width 154 height 31
type input "B"
type input "800,000"
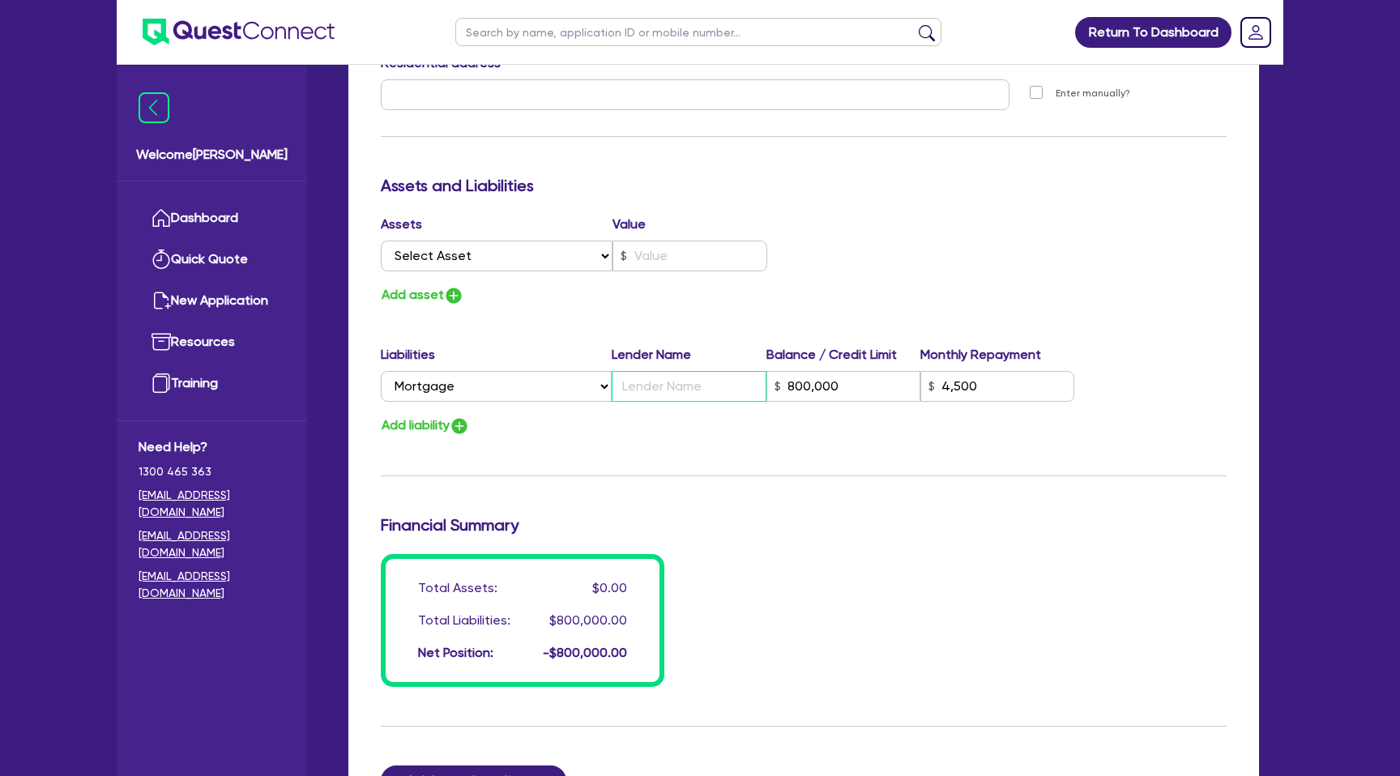
type input "4,500"
type input "BA"
type input "800,000"
type input "4,500"
type input "BAN"
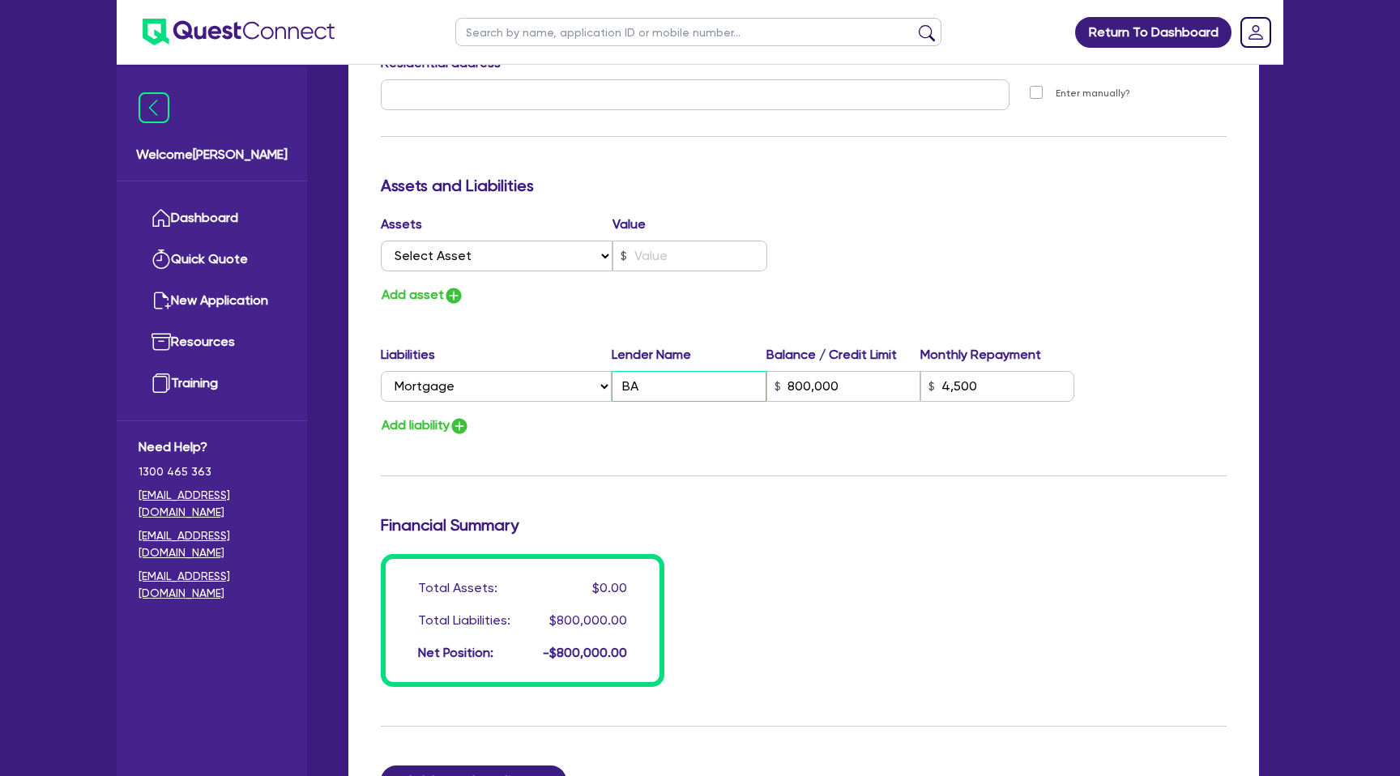
type input "800,000"
type input "4,500"
type input "BANK"
type input "800,000"
type input "4,500"
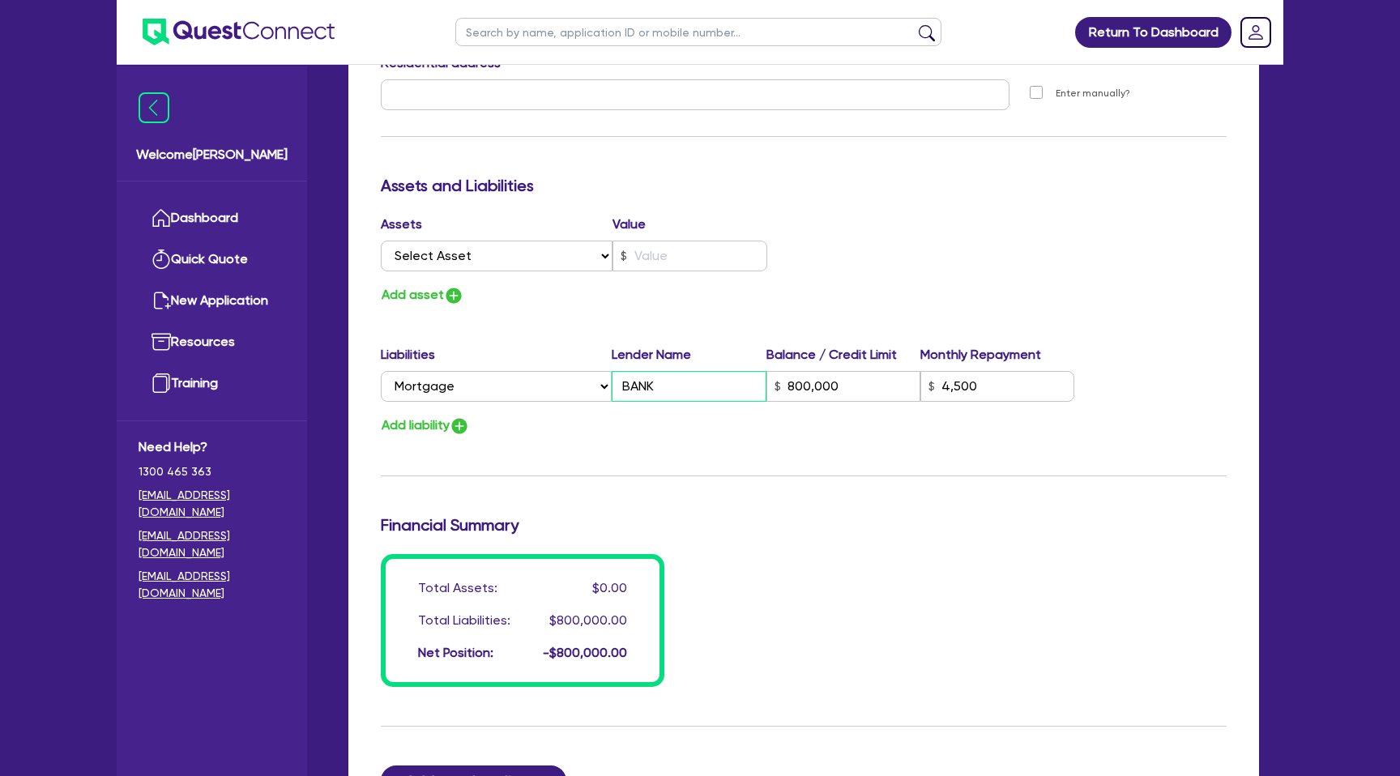
type input "BANK"
type input "800,000"
type input "4,500"
type input "BANK W"
type input "800,000"
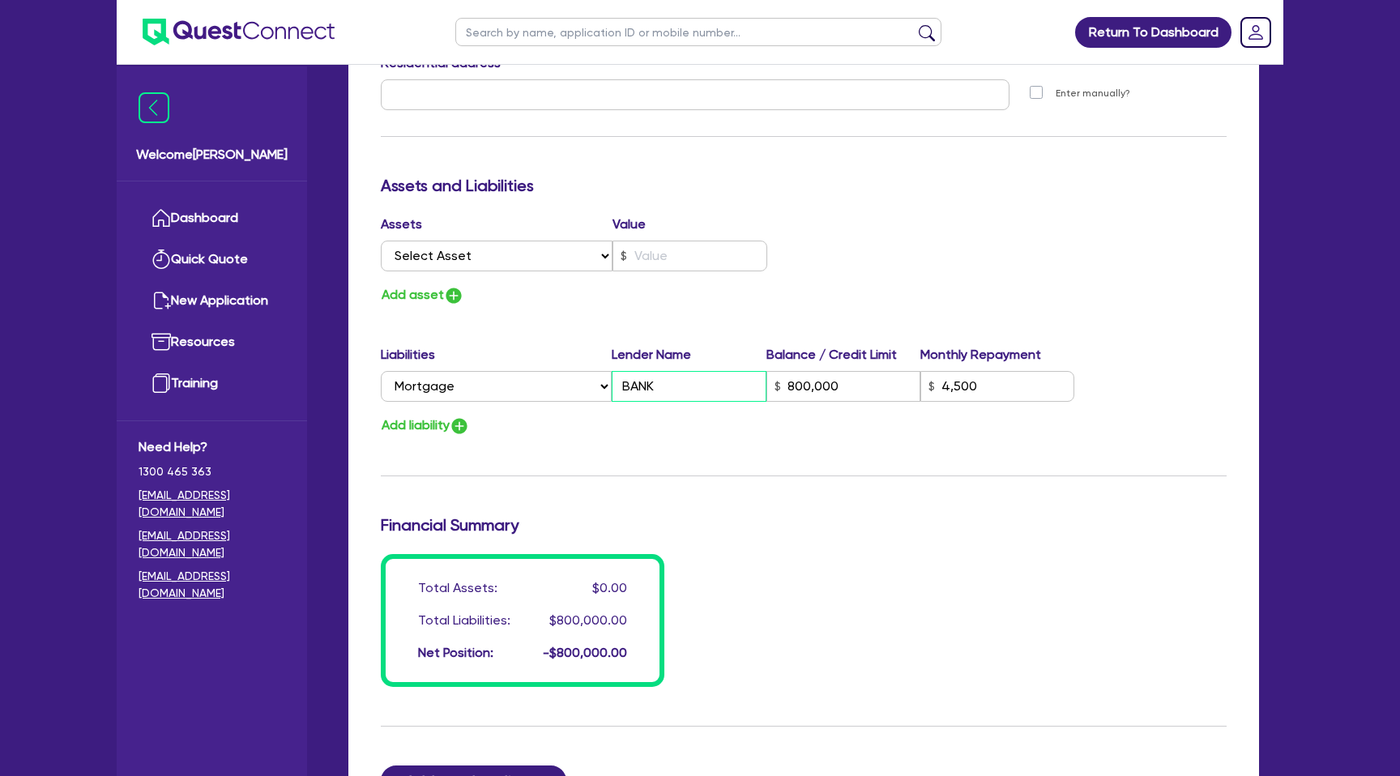
type input "4,500"
type input "BANK WE"
type input "800,000"
type input "4,500"
type input "BANK [PERSON_NAME]"
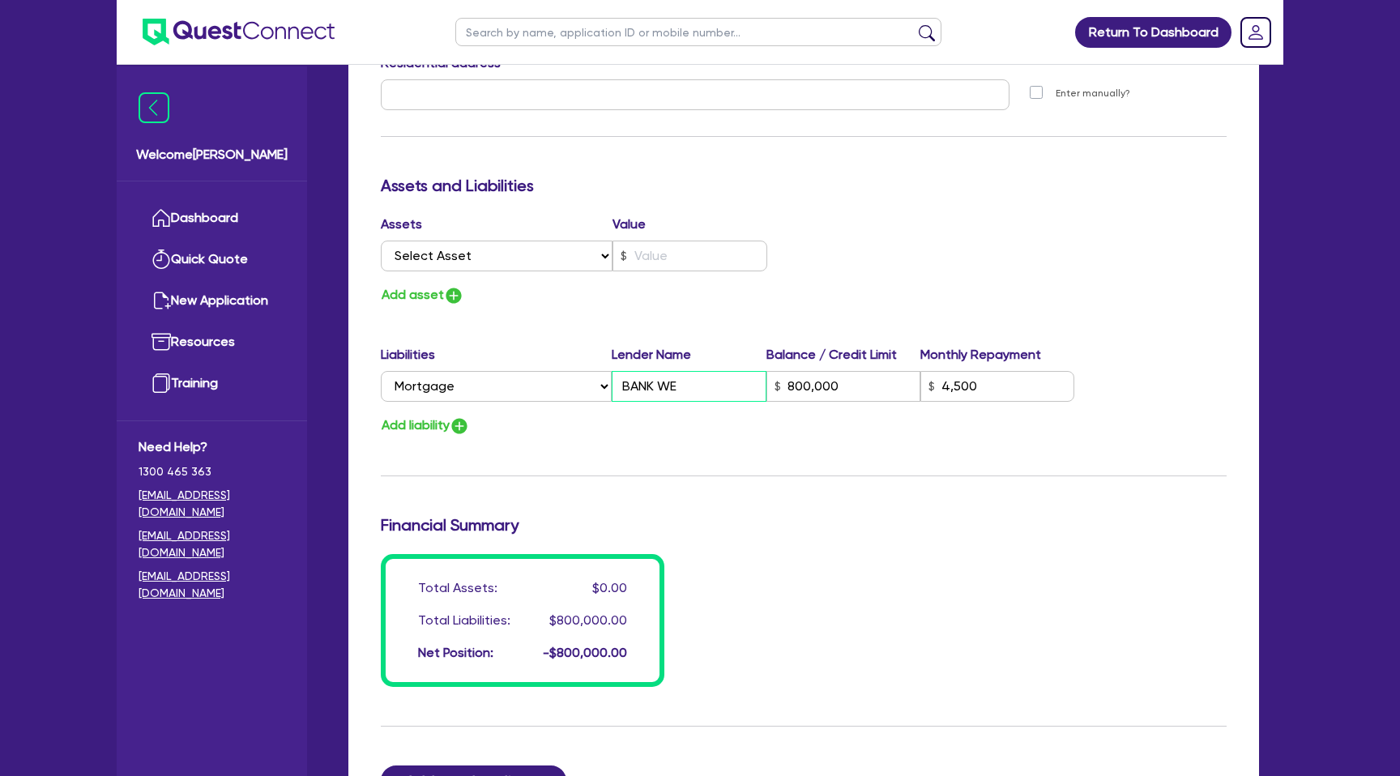
type input "800,000"
type input "4,500"
type input "BANK WEST"
type input "800,000"
type input "4,500"
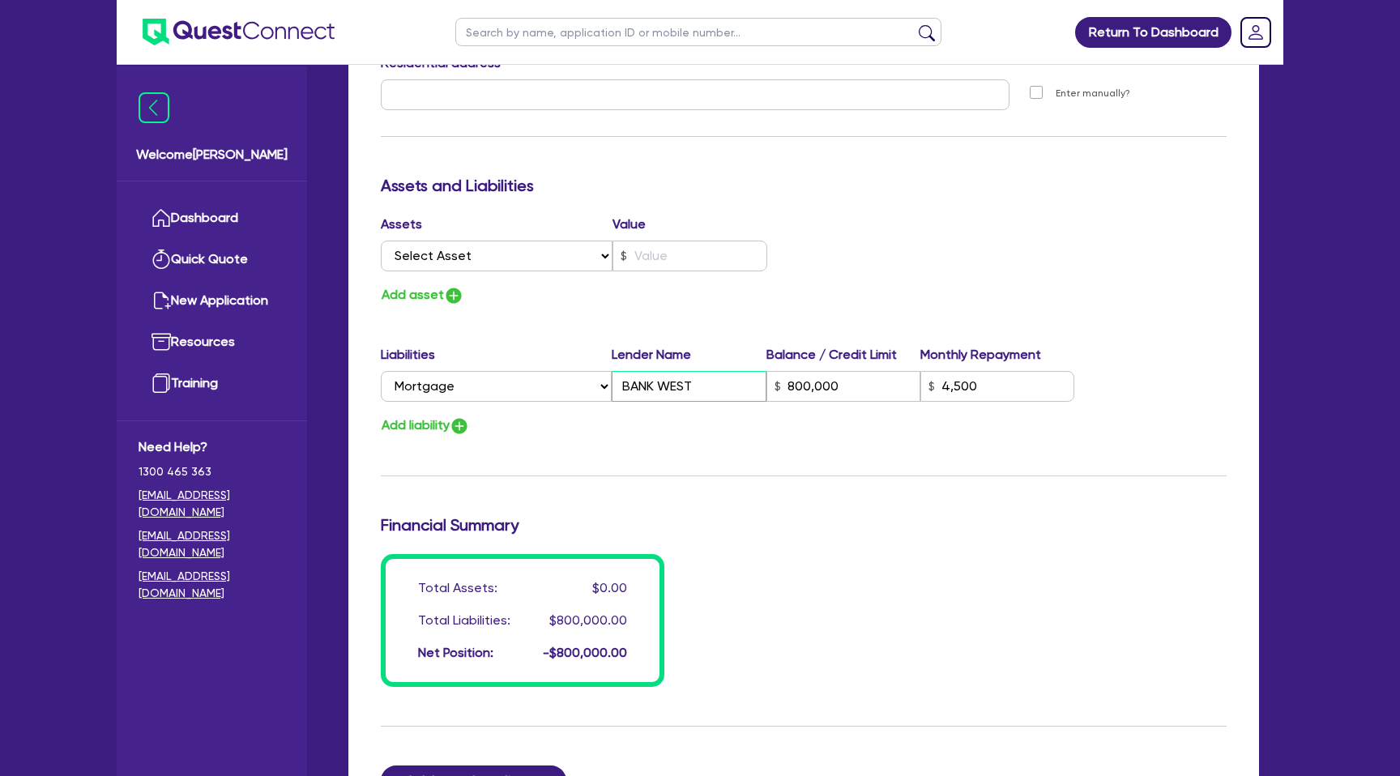
type input "BANK WEST"
type input "800,000"
type input "4,500"
type input "BANK WEST"
click at [975, 506] on div "Update residential status for Director #1 Boarding is only acceptable when the …" at bounding box center [804, 88] width 846 height 1198
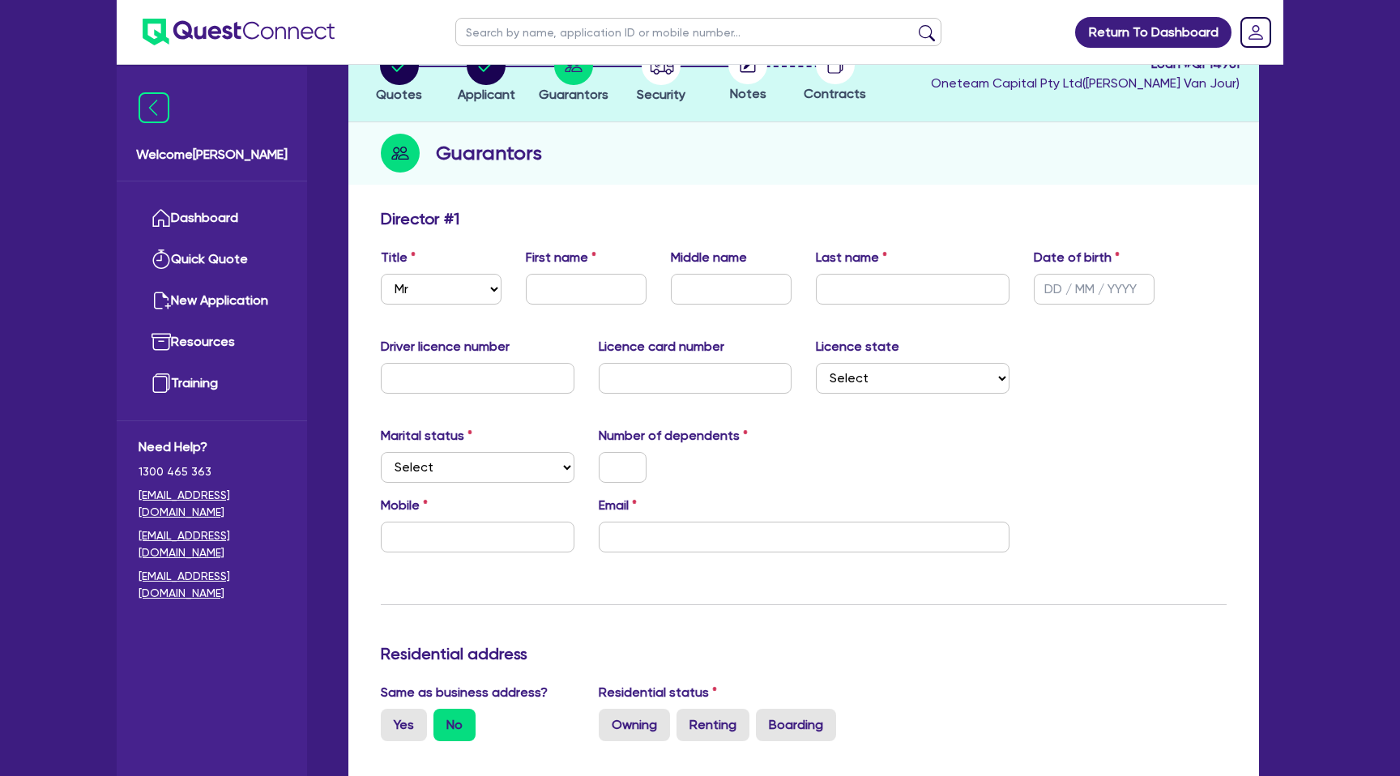
scroll to position [0, 0]
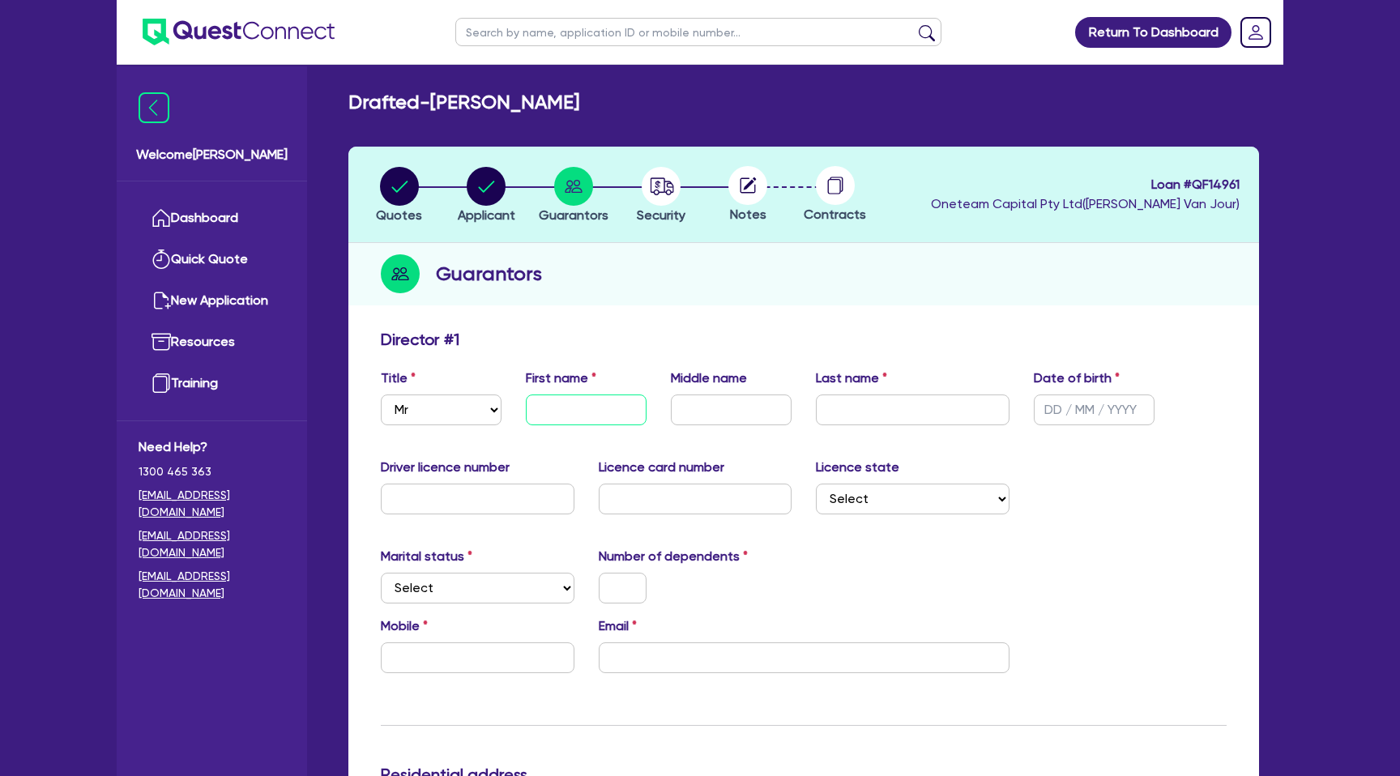
click at [548, 411] on input "text" at bounding box center [586, 409] width 121 height 31
type input "N"
type input "800,000"
type input "4,500"
type input "NA"
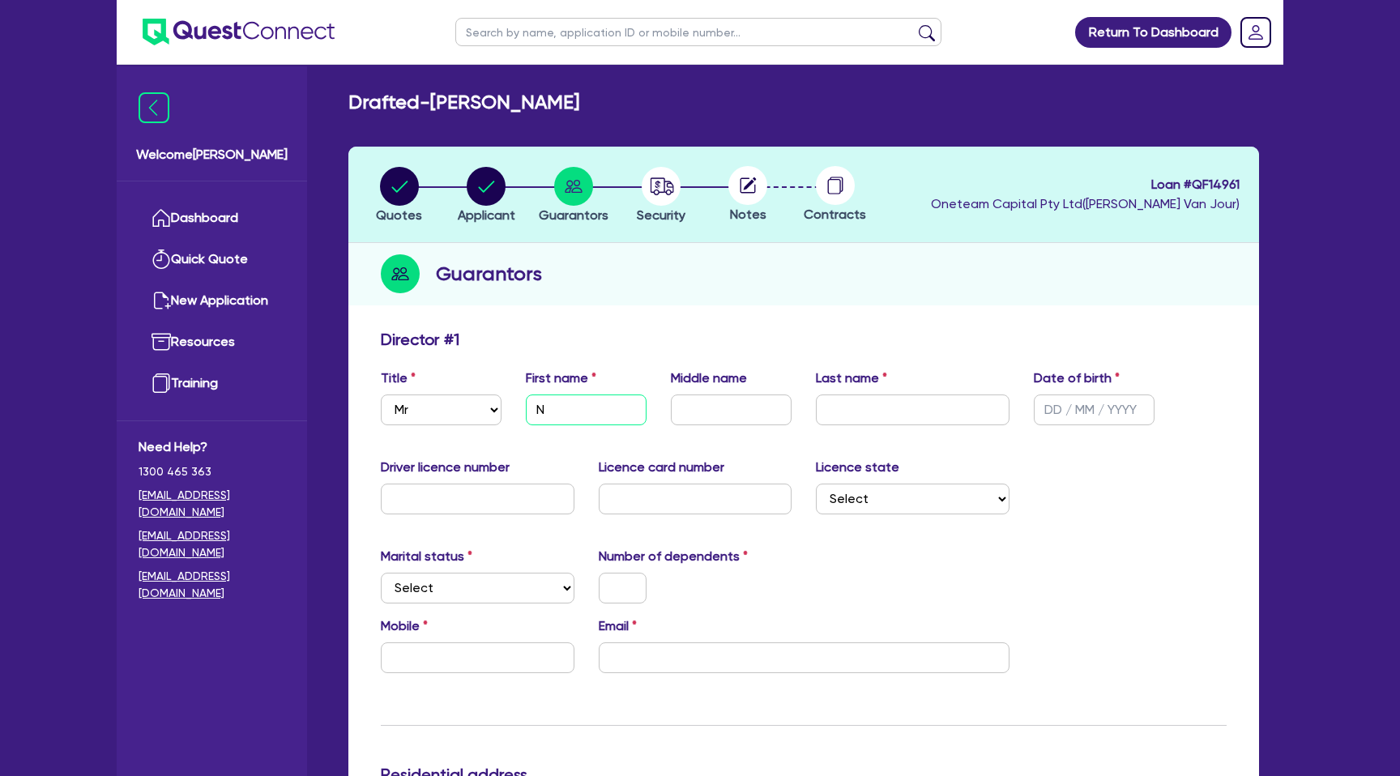
type input "800,000"
type input "4,500"
type input "NAT"
type input "800,000"
type input "4,500"
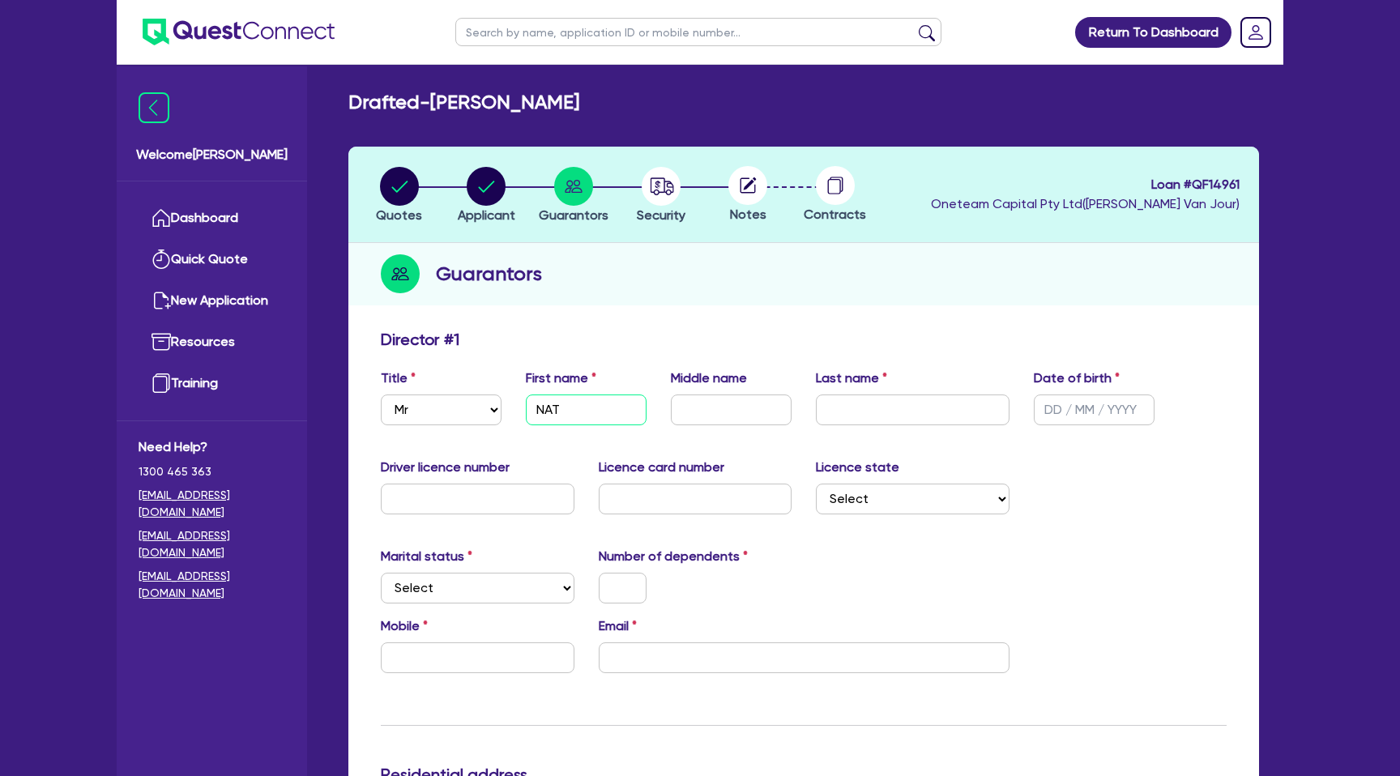
type input "NATH"
type input "800,000"
type input "4,500"
type input "NATHA"
type input "800,000"
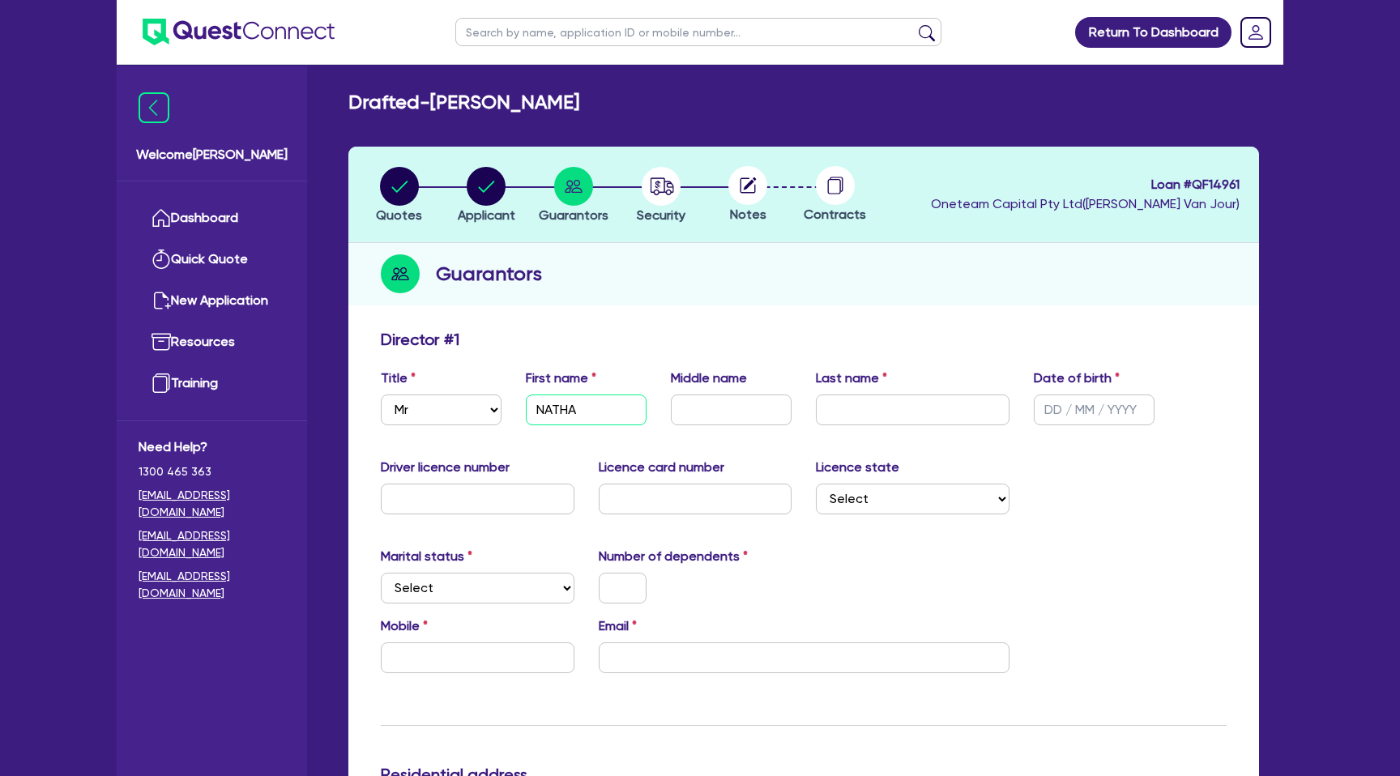
type input "4,500"
type input "NATHAQ"
type input "800,000"
type input "4,500"
type input "NATHAQN"
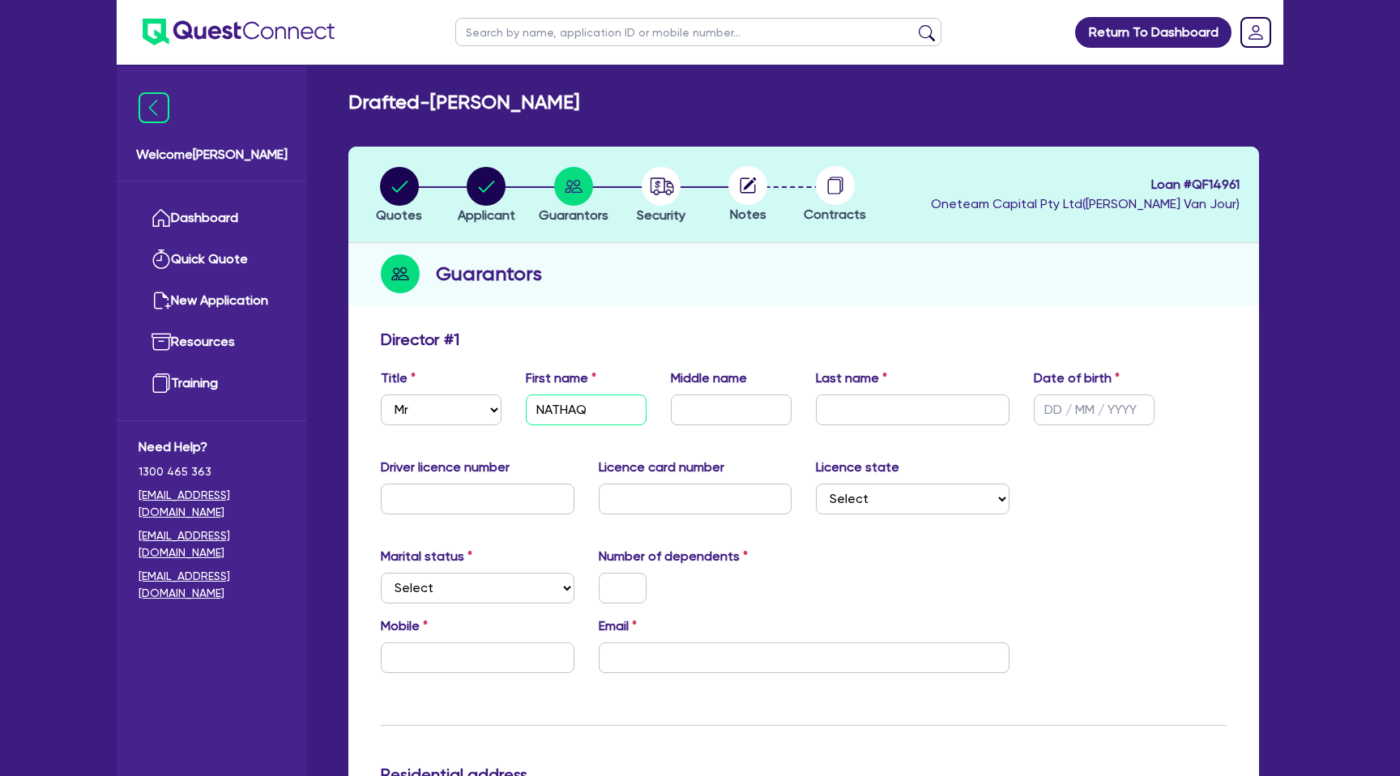
type input "800,000"
type input "4,500"
type input "NATHAQN"
type input "800,000"
type input "4,500"
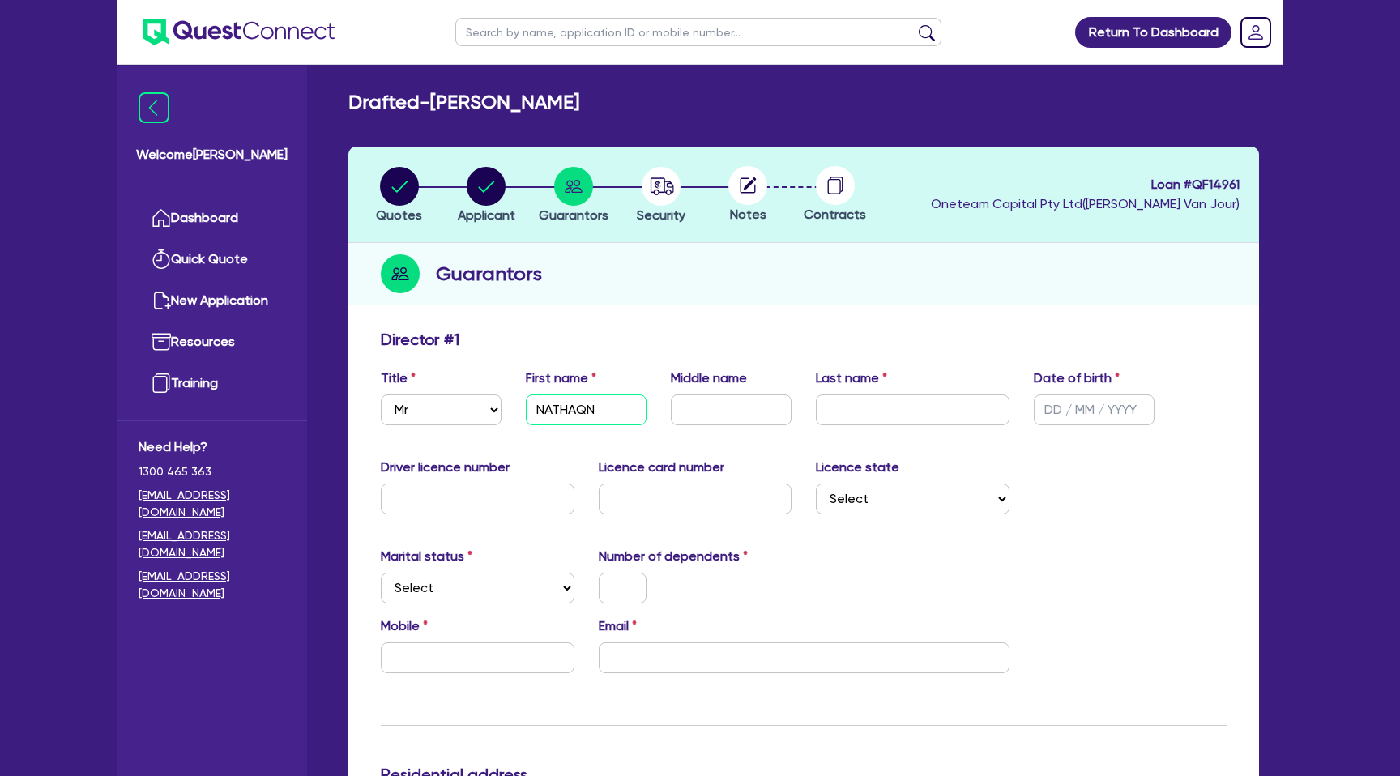
type input "NATHAQN"
type input "800,000"
type input "4,500"
type input "NATHAQ"
type input "800,000"
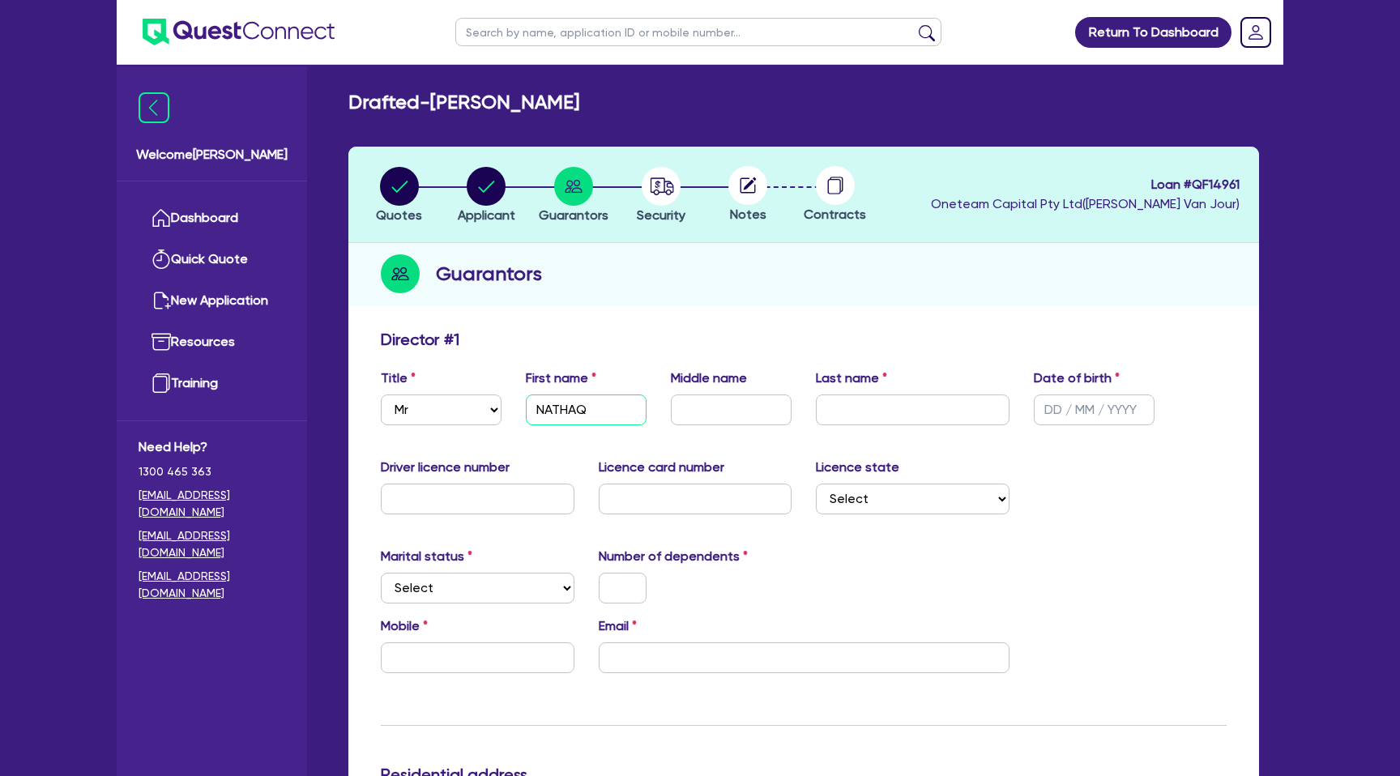
type input "4,500"
type input "NATHA"
type input "800,000"
type input "4,500"
type input "[PERSON_NAME]"
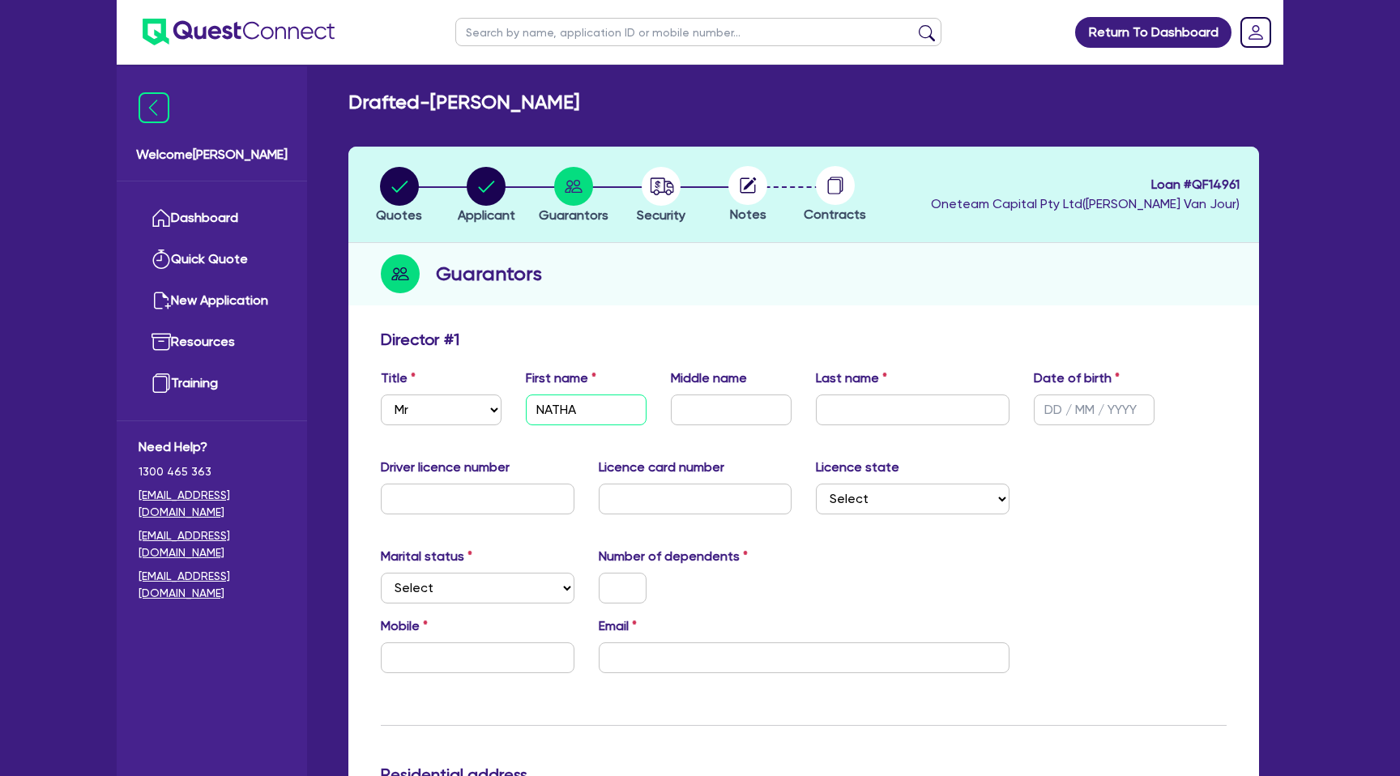
type input "800,000"
type input "4,500"
type input "[PERSON_NAME]"
type input "800,000"
type input "4,500"
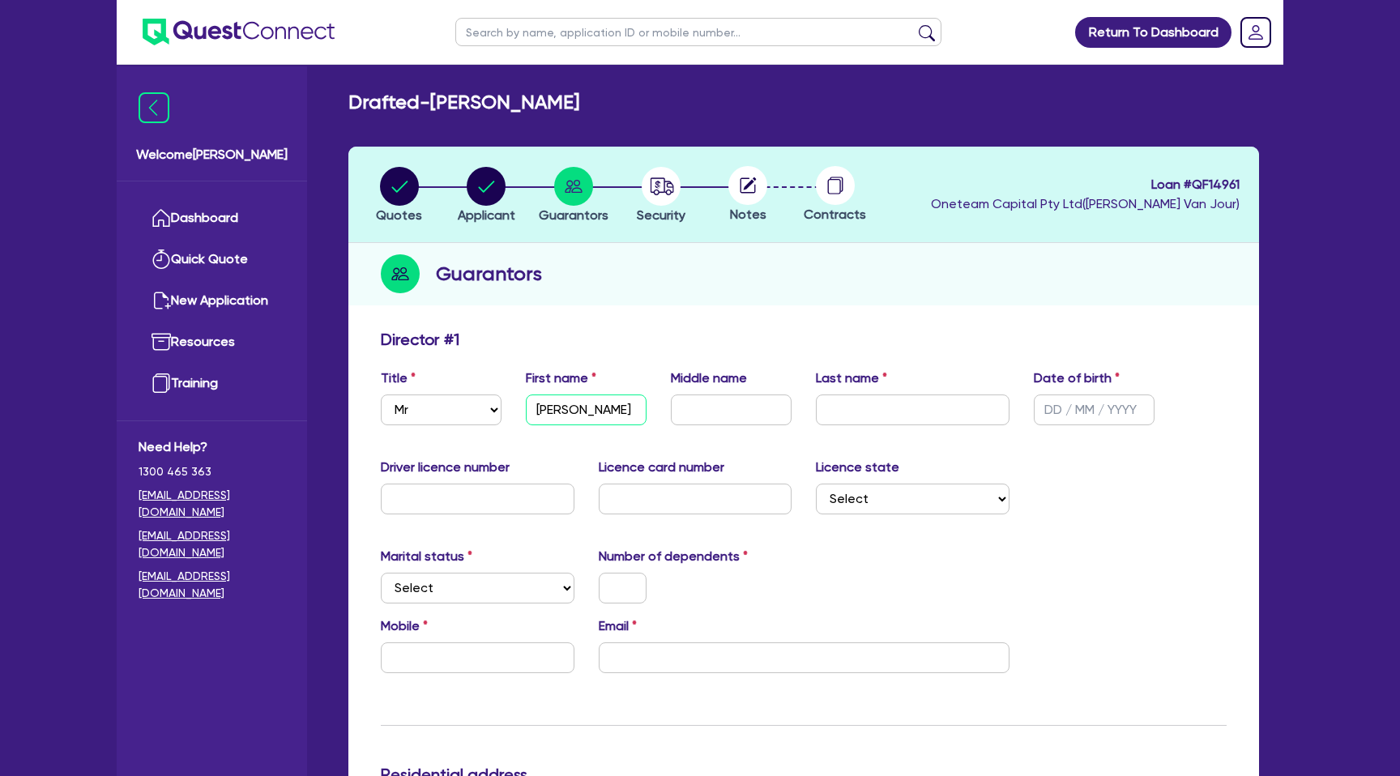
type input "[PERSON_NAME]"
type input "K"
type input "800,000"
type input "4,500"
type input "KE"
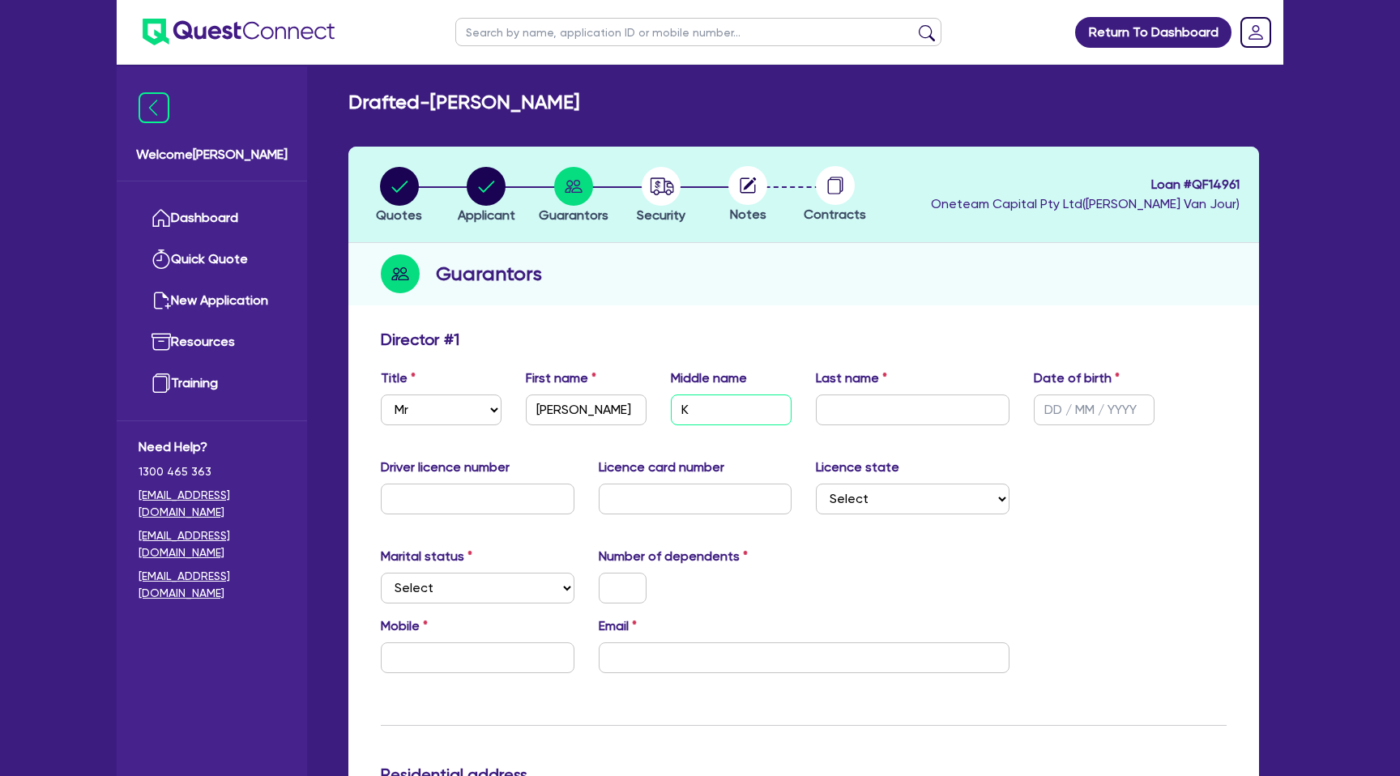
type input "800,000"
type input "4,500"
type input "[PERSON_NAME]"
type input "800,000"
type input "4,500"
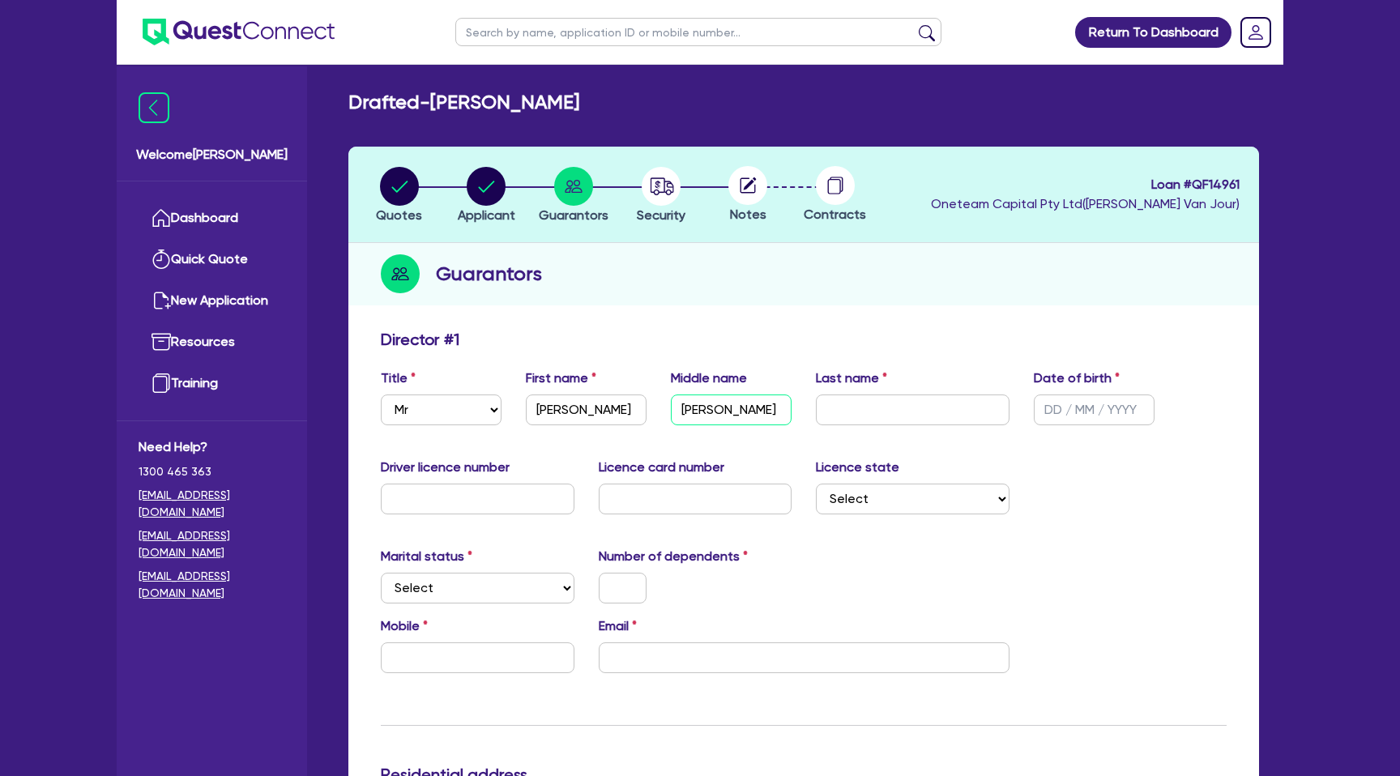
type input "[PERSON_NAME]"
type input "800,000"
type input "4,500"
type input "KENNE"
type input "800,000"
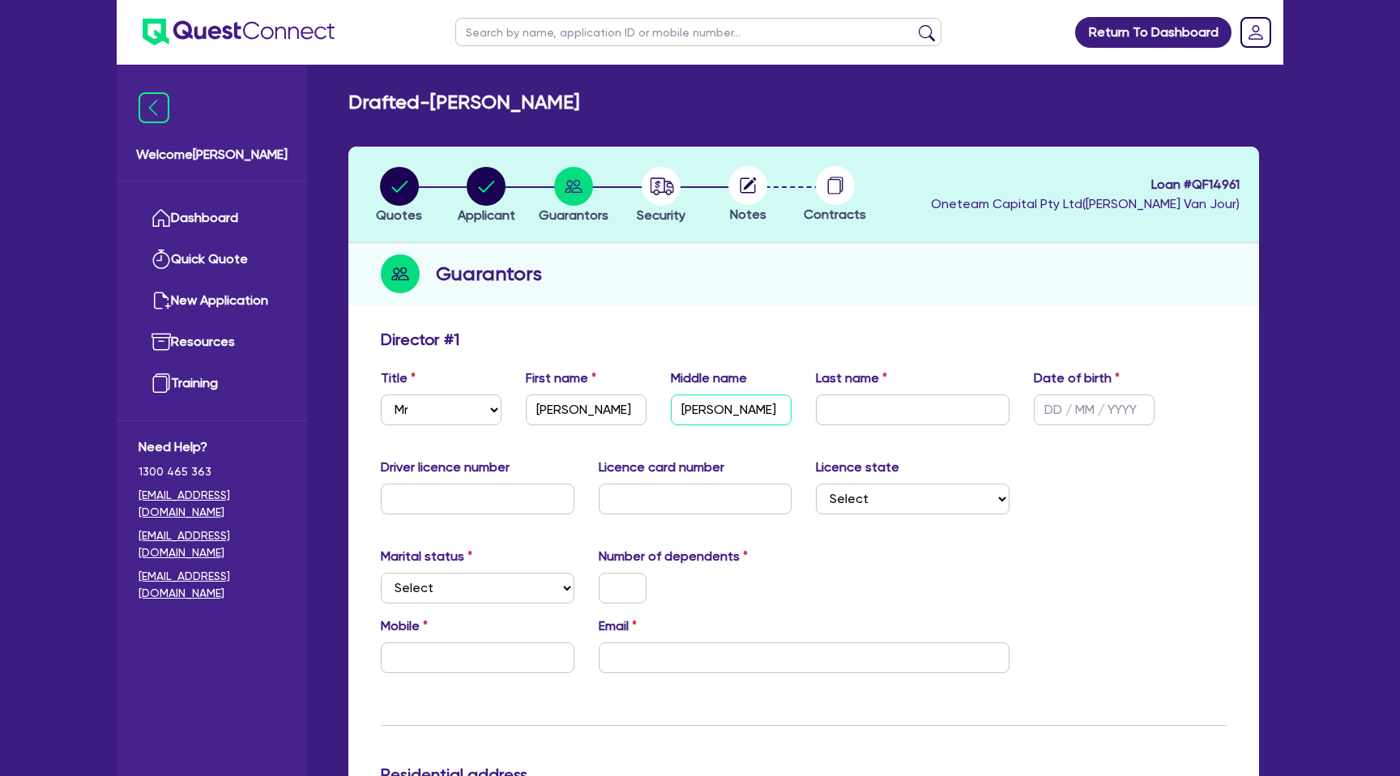
type input "4,500"
type input "KENNET"
type input "800,000"
type input "4,500"
type input "[PERSON_NAME]"
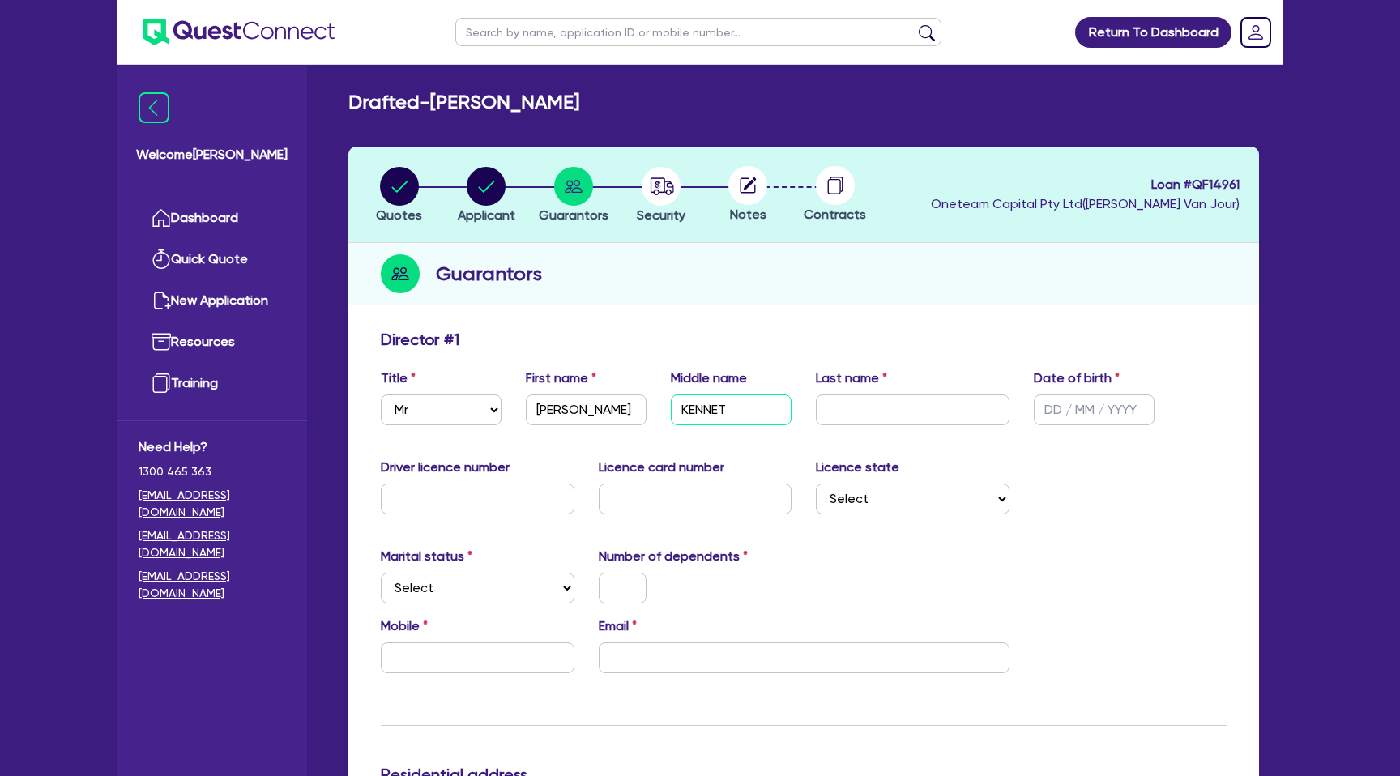
type input "800,000"
type input "4,500"
type input "[PERSON_NAME]"
type input "800,000"
type input "4,500"
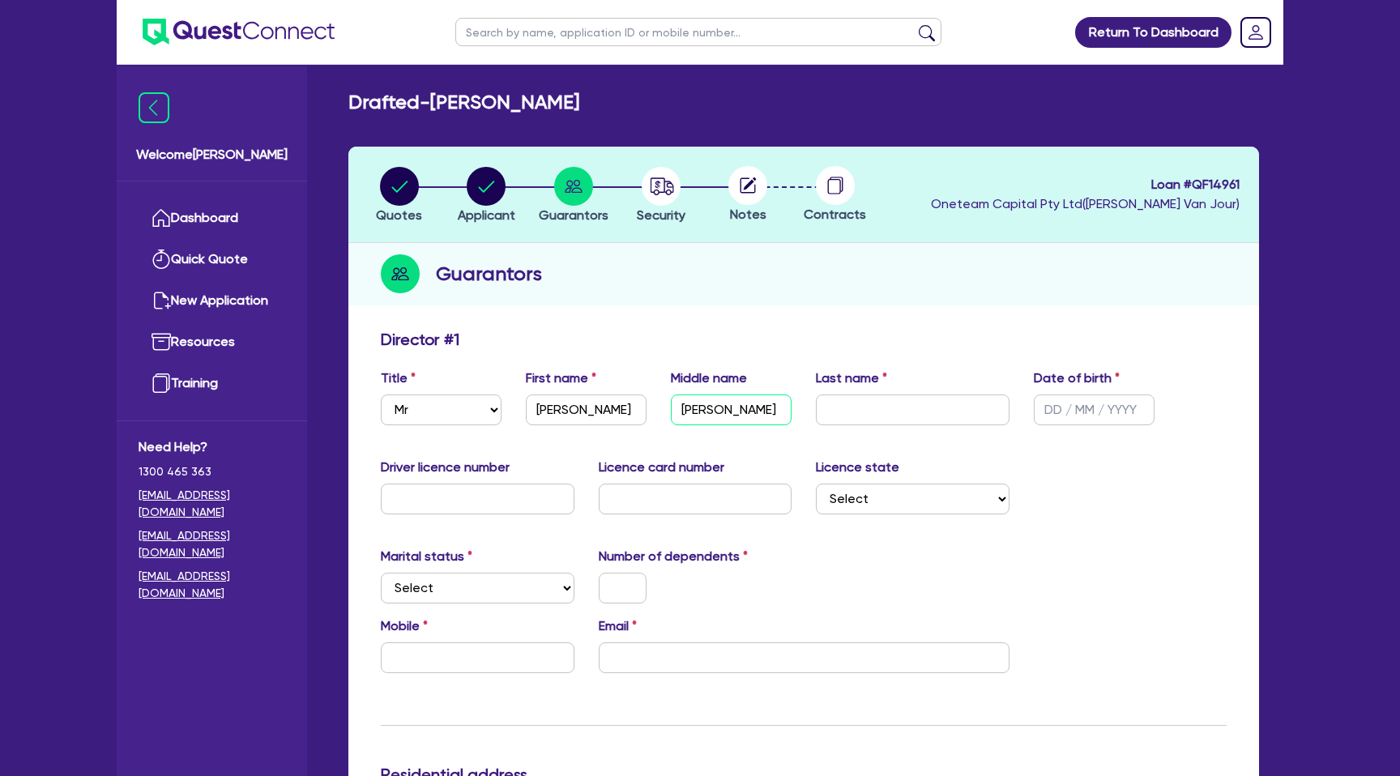
type input "[PERSON_NAME]"
type input "W"
type input "800,000"
type input "4,500"
type input "WA"
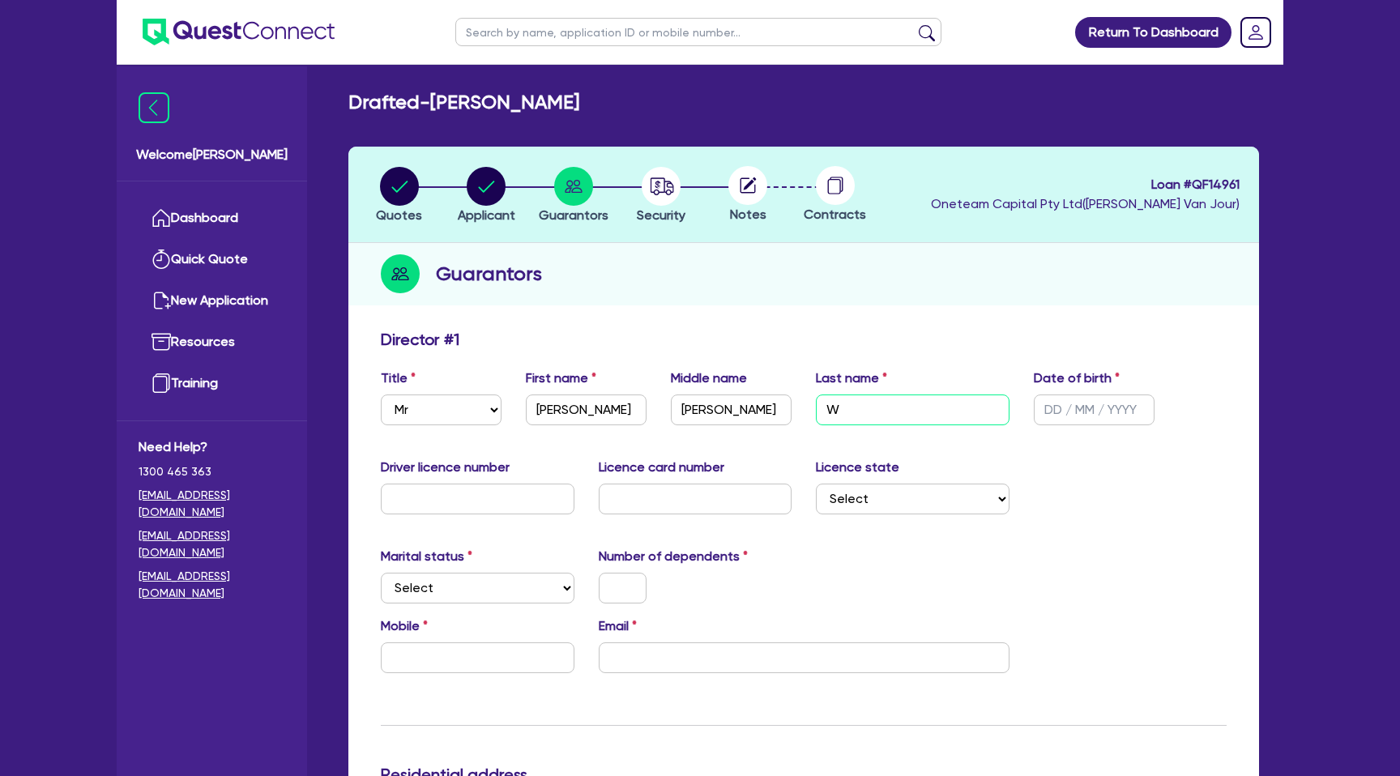
type input "800,000"
type input "4,500"
type input "WAL"
type input "800,000"
type input "4,500"
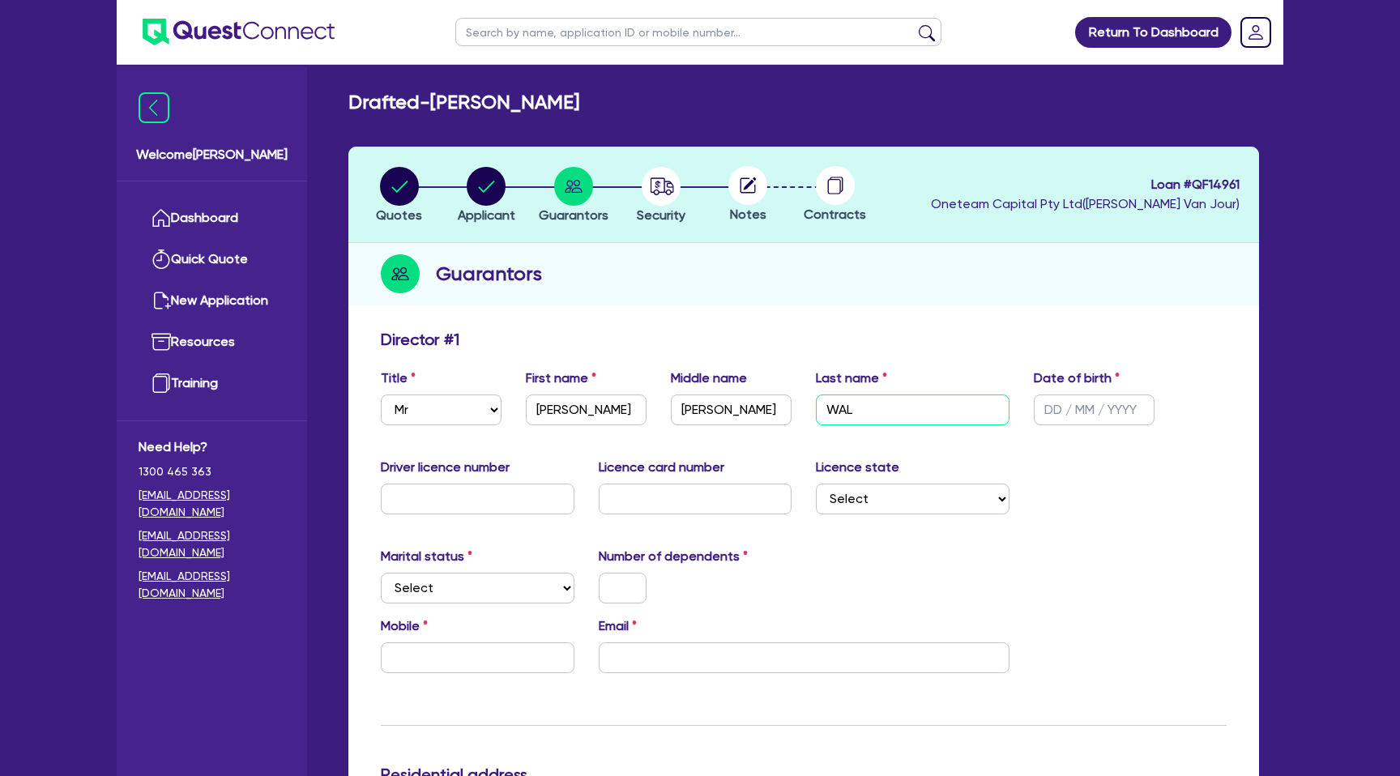
type input "WALL"
type input "800,000"
type input "4,500"
type input "WALLI"
type input "800,000"
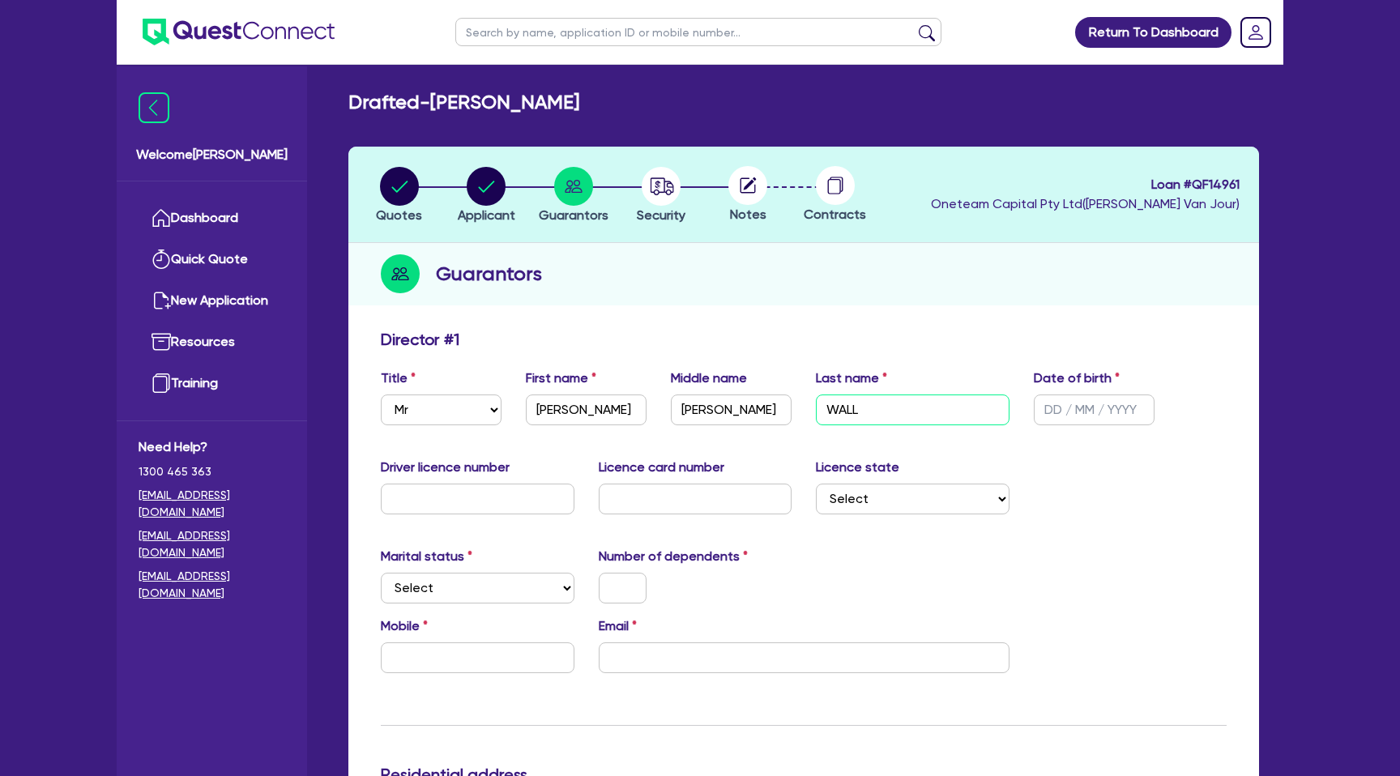
type input "4,500"
type input "[PERSON_NAME]"
type input "800,000"
type input "4,500"
type input "[PERSON_NAME]"
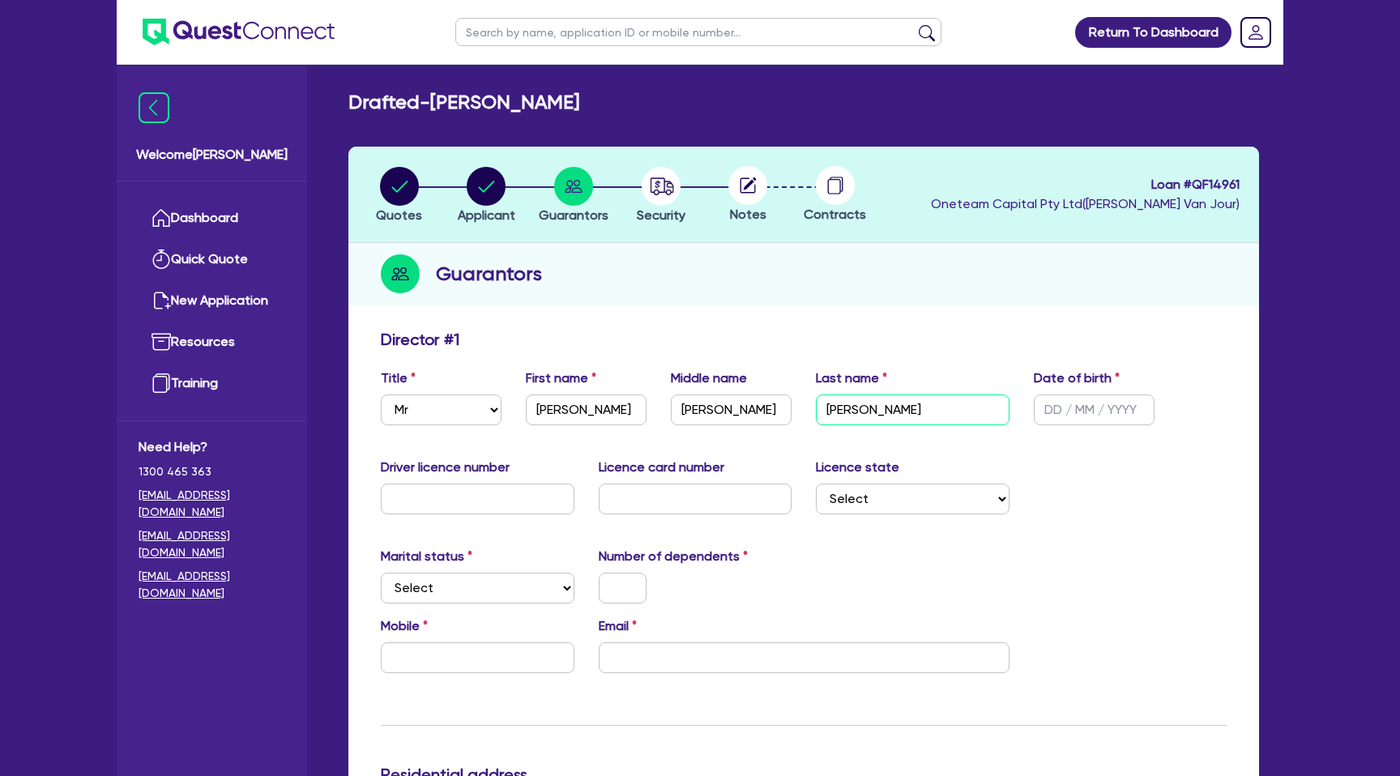
type input "800,000"
type input "4,500"
type input "[PERSON_NAME]"
type input "800,000"
type input "4,500"
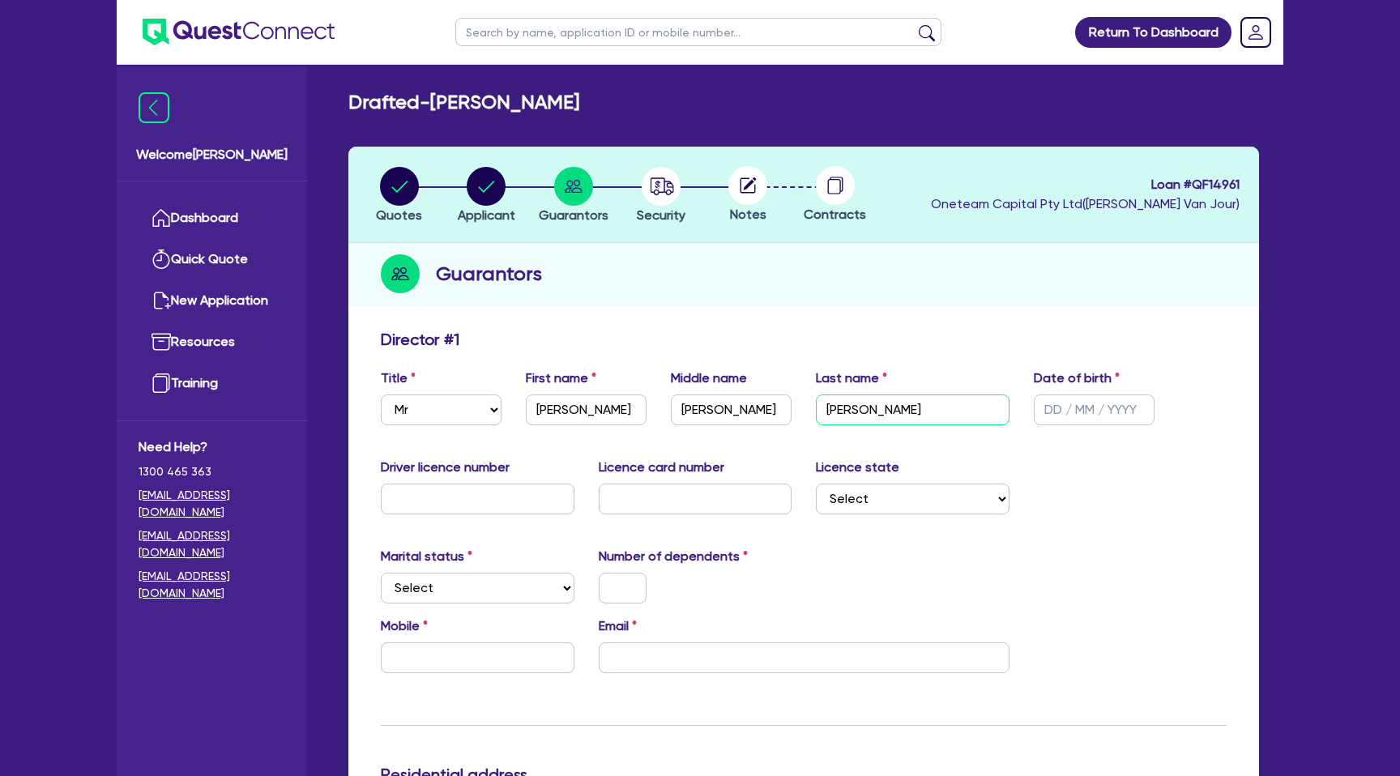
type input "[PERSON_NAME]"
click at [1051, 402] on input "text" at bounding box center [1094, 409] width 121 height 31
type input "1 / /"
type input "800,000"
type input "4,500"
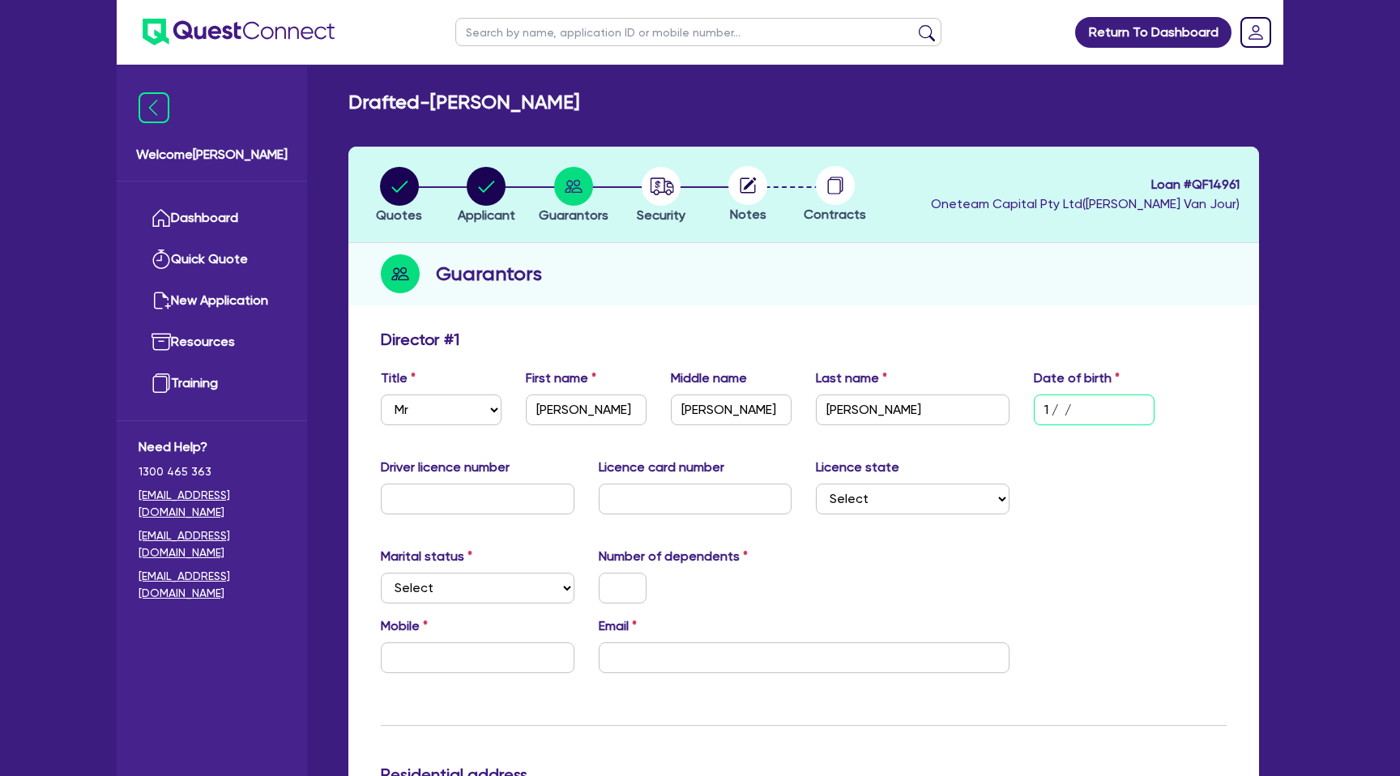
type input "12/ /"
type input "800,000"
type input "4,500"
type input "12/0 /"
type input "800,000"
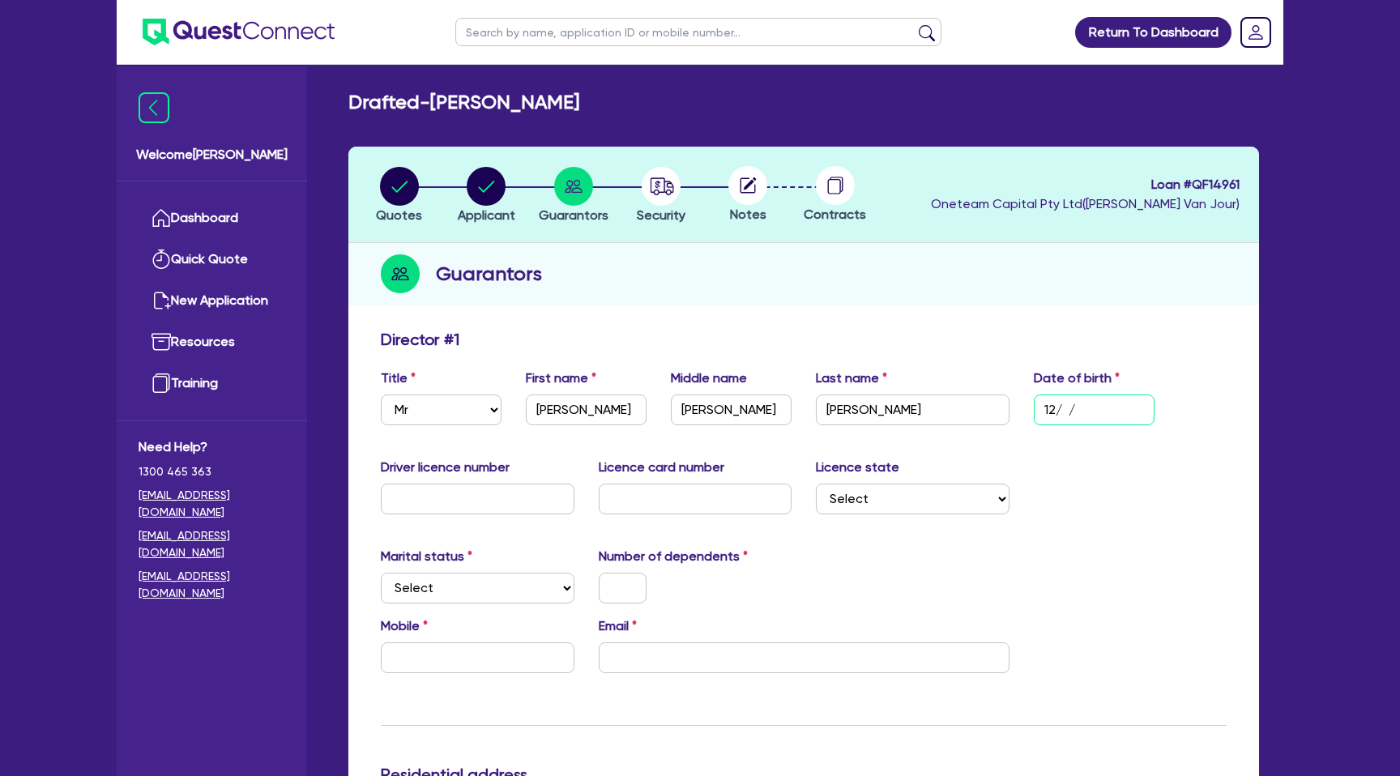
type input "4,500"
type input "12/02/"
type input "800,000"
type input "4,500"
type input "12/02/1"
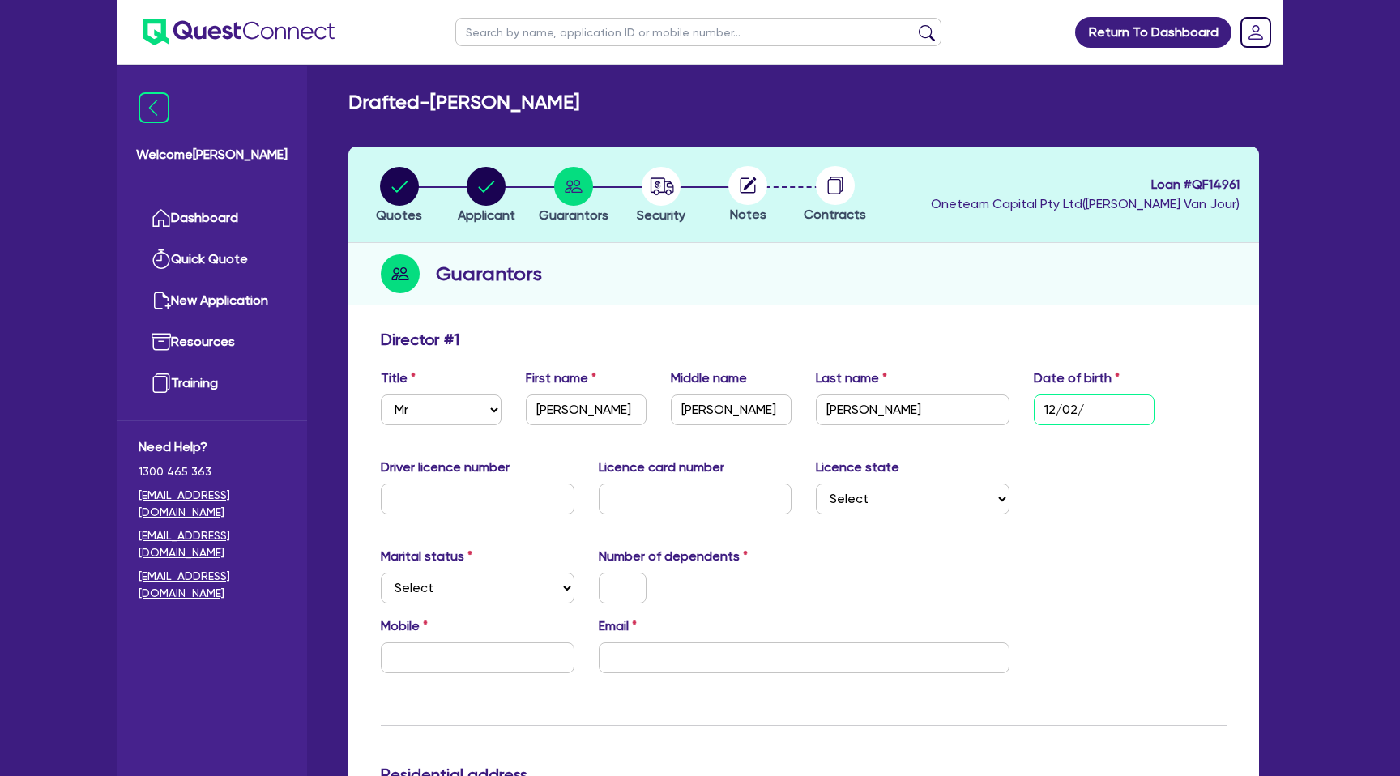
type input "800,000"
type input "4,500"
type input "[DATE]"
type input "800,000"
type input "4,500"
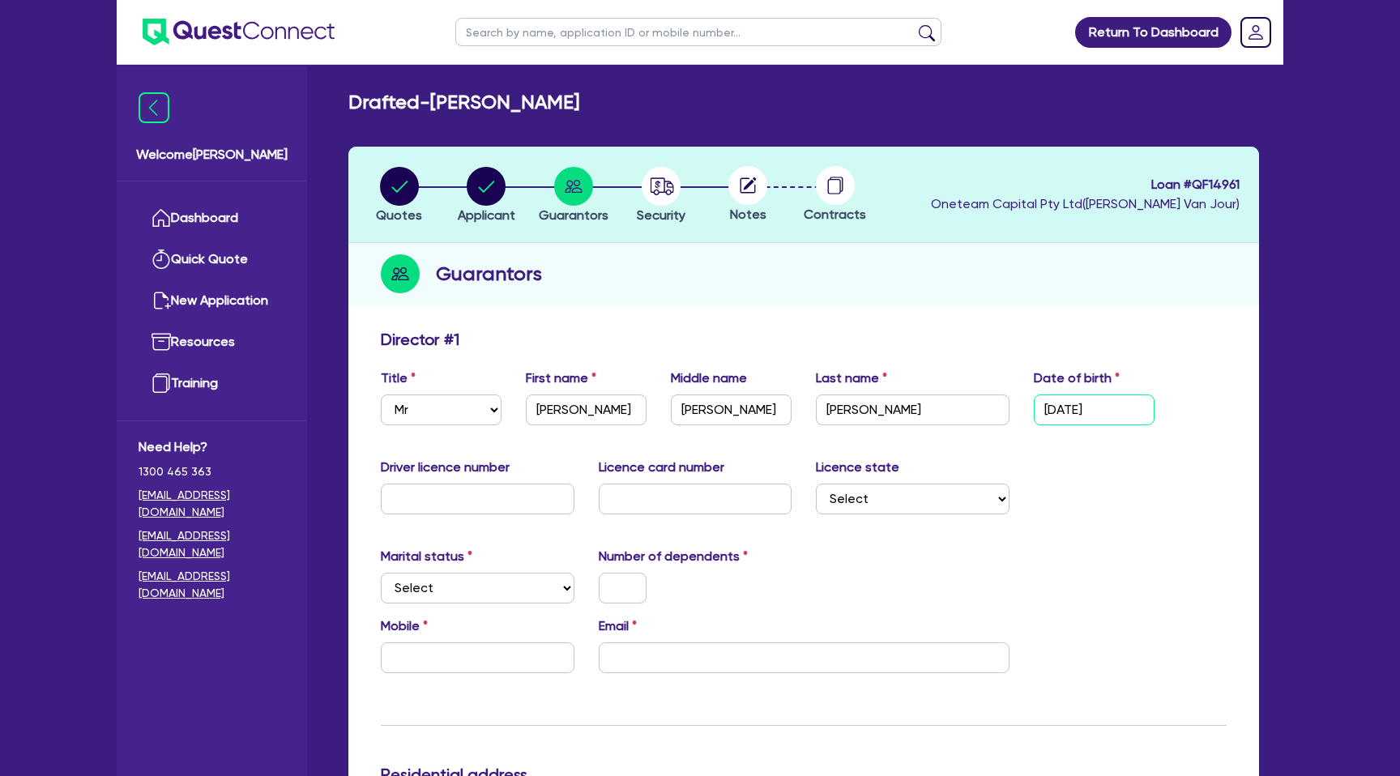
type input "12/02/198"
type input "800,000"
type input "4,500"
type input "[DATE]"
type input "800,000"
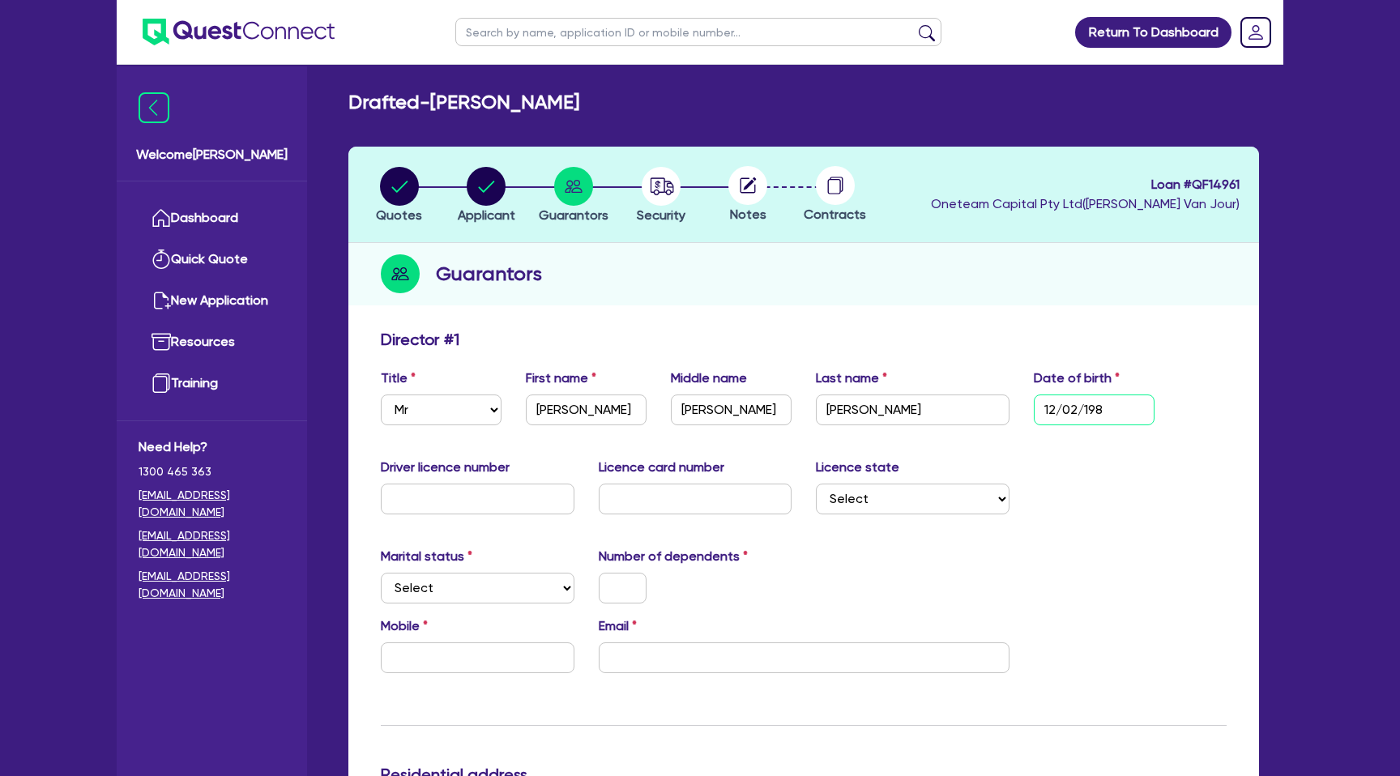
type input "4,500"
type input "[DATE]"
click at [1131, 481] on div "Driver licence number Licence card number Licence state Select [GEOGRAPHIC_DATA…" at bounding box center [804, 493] width 870 height 70
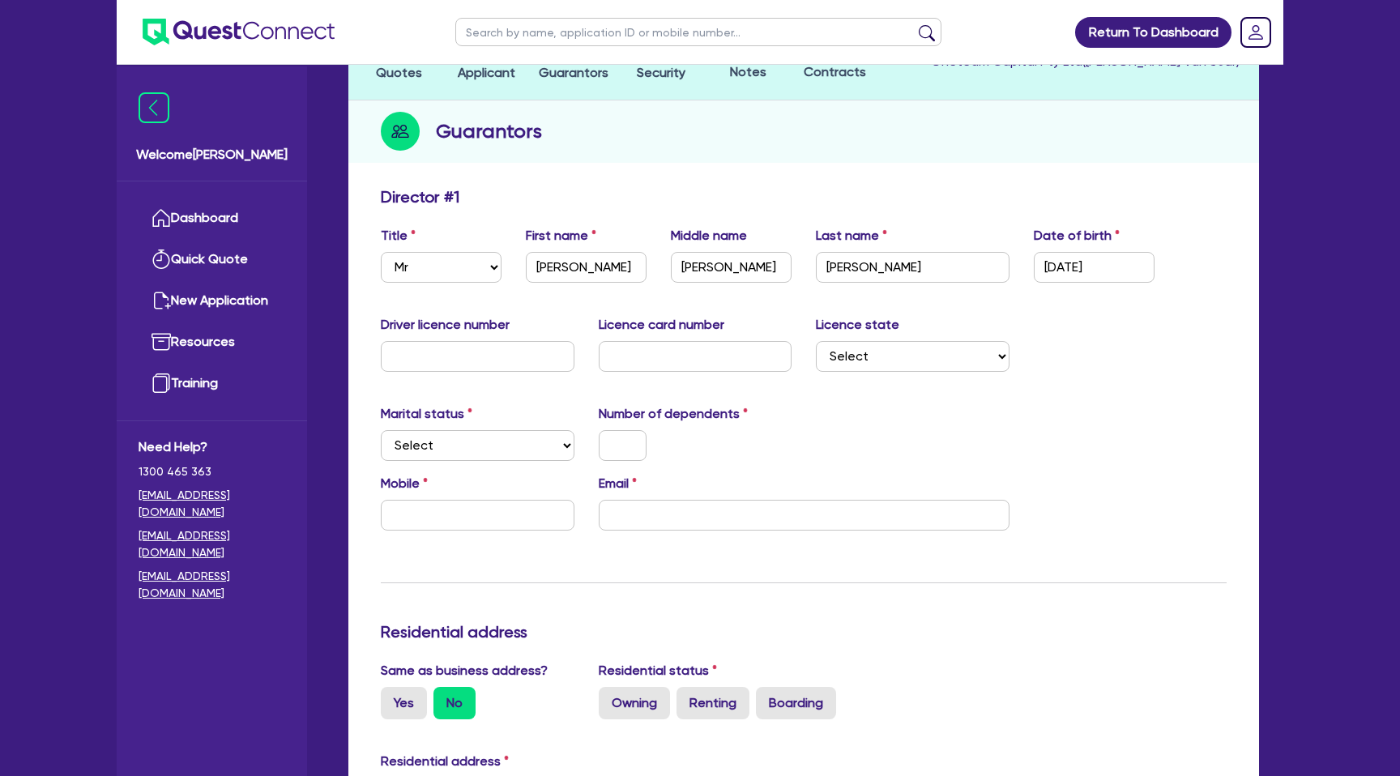
scroll to position [157, 0]
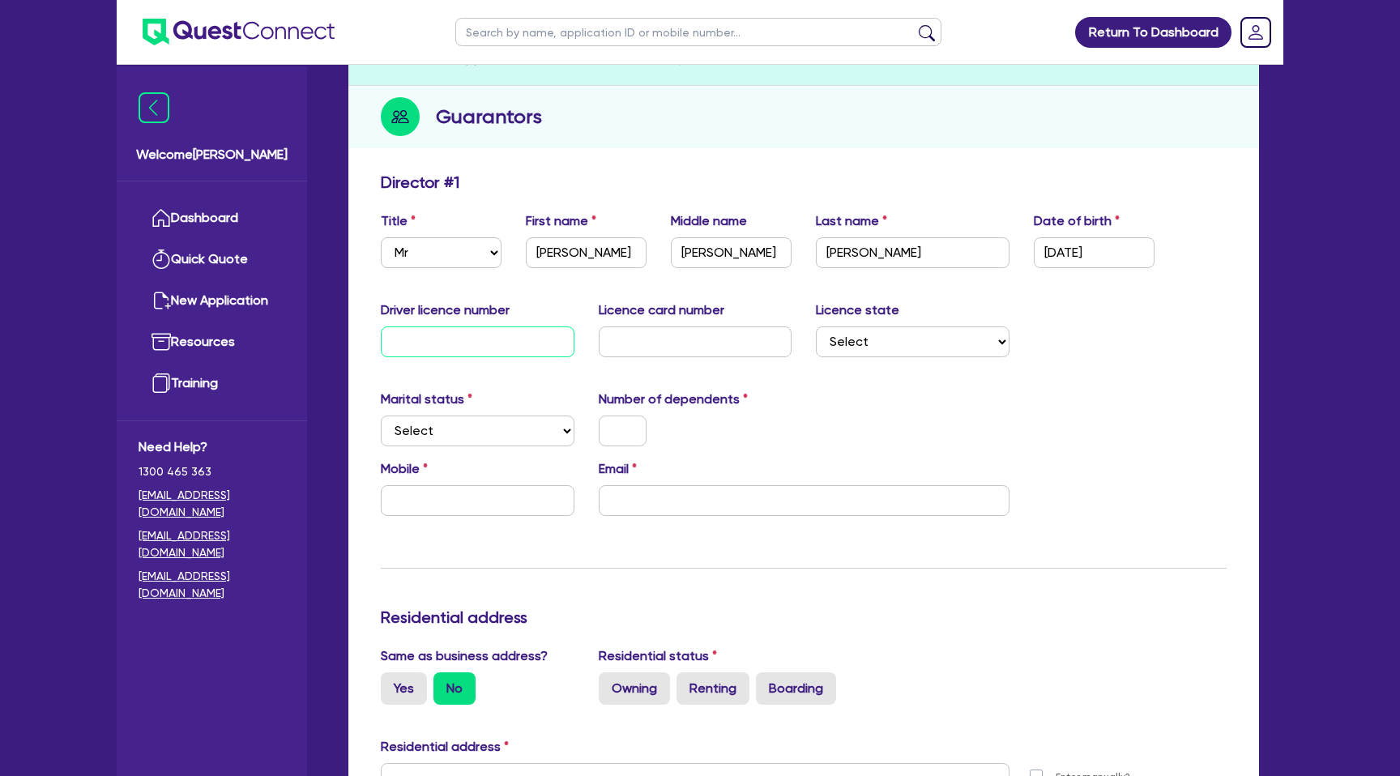
click at [456, 326] on input "text" at bounding box center [478, 341] width 194 height 31
click at [974, 455] on div "Marital status Select [DEMOGRAPHIC_DATA] Married De Facto / Partner Number of d…" at bounding box center [804, 425] width 870 height 70
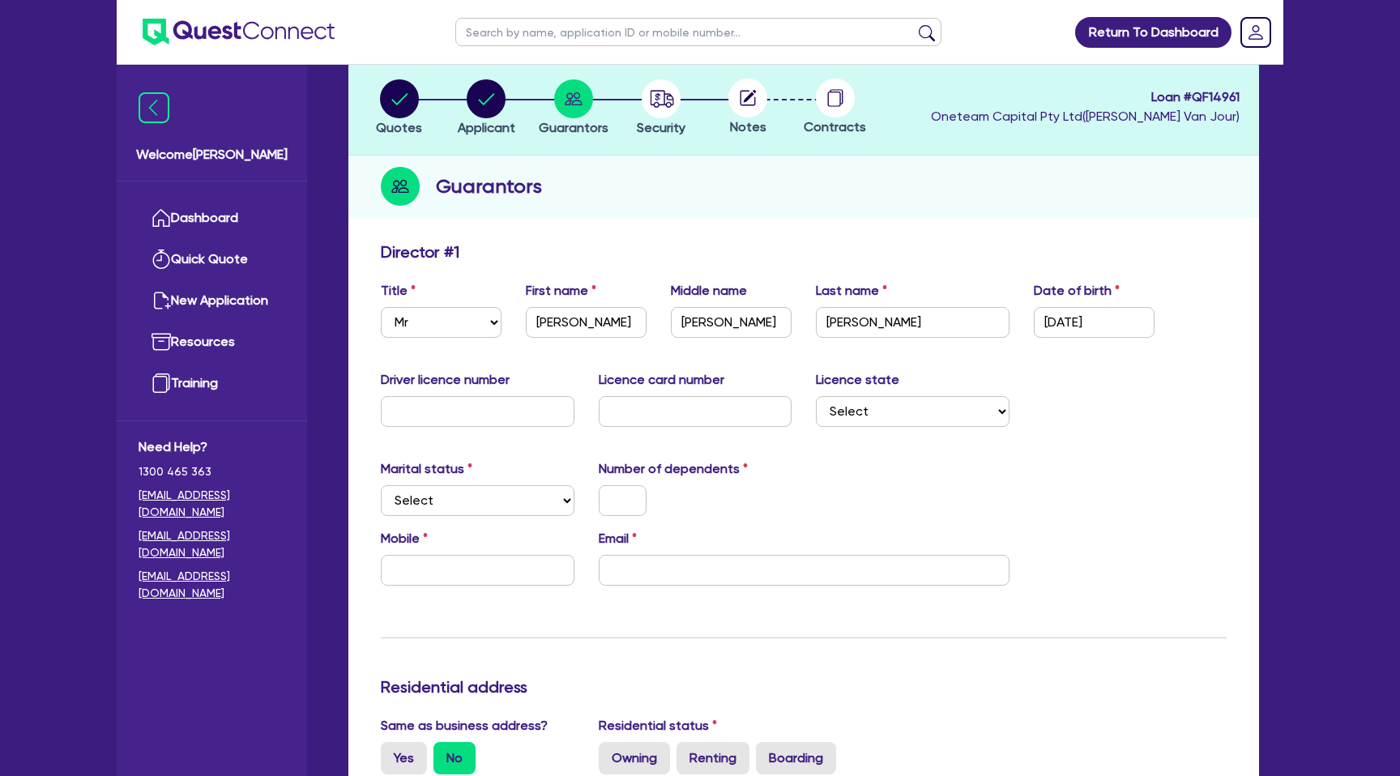
scroll to position [83, 0]
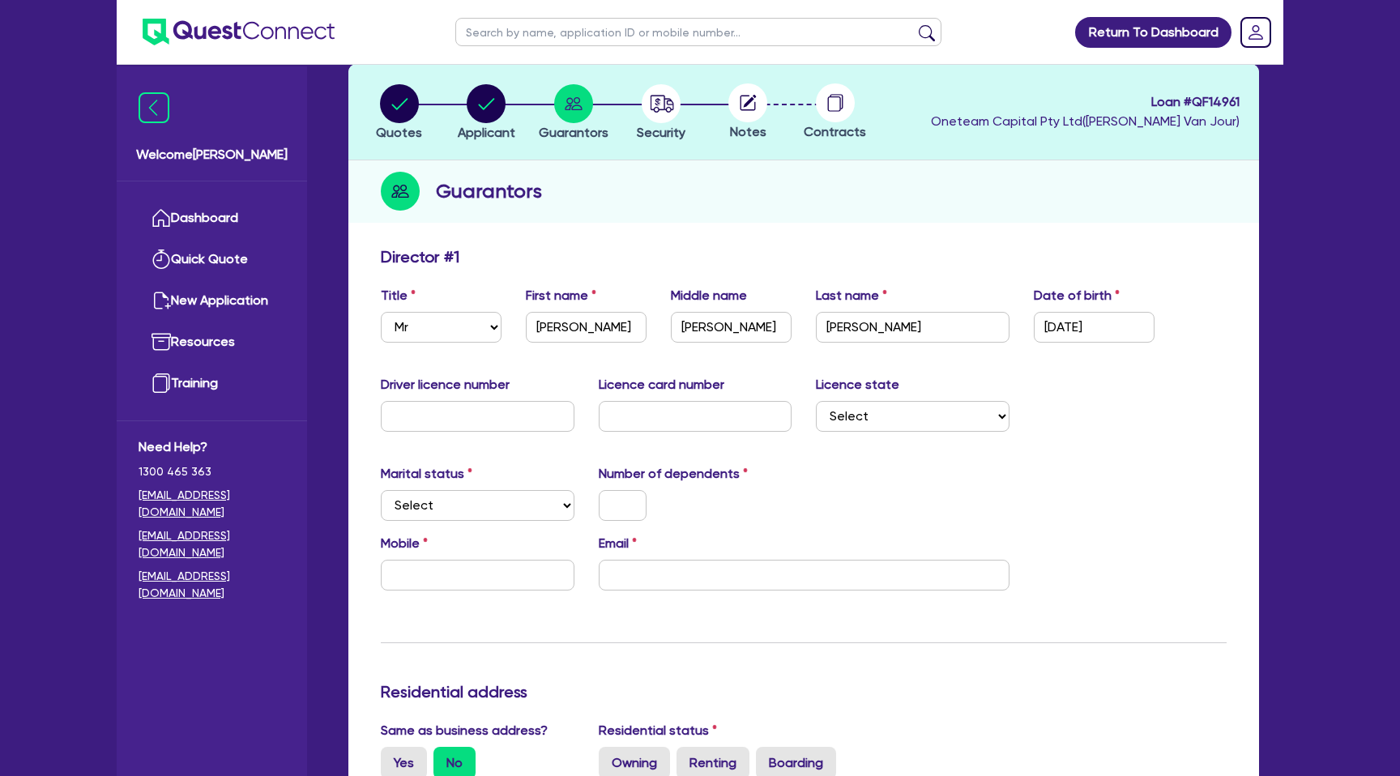
click at [659, 213] on div "Guarantors" at bounding box center [803, 191] width 910 height 62
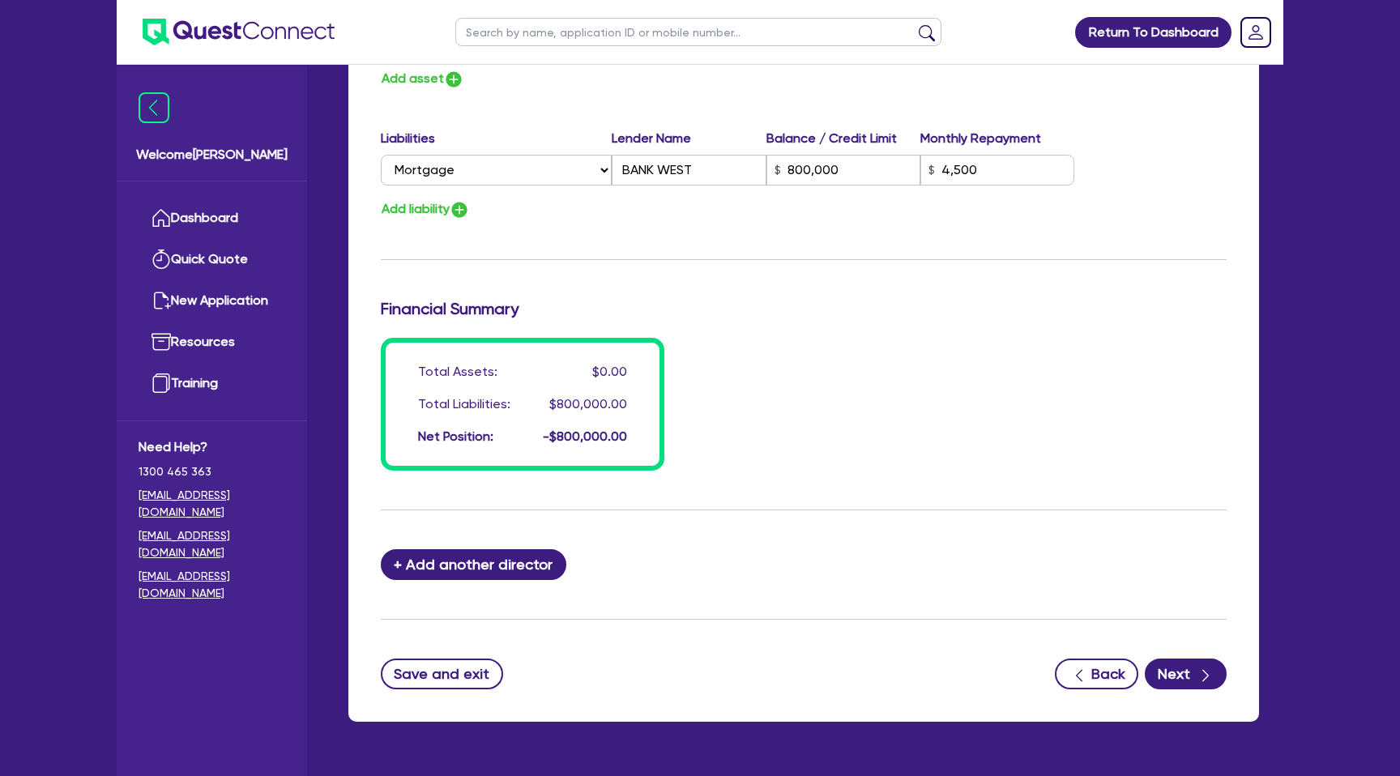
scroll to position [1102, 0]
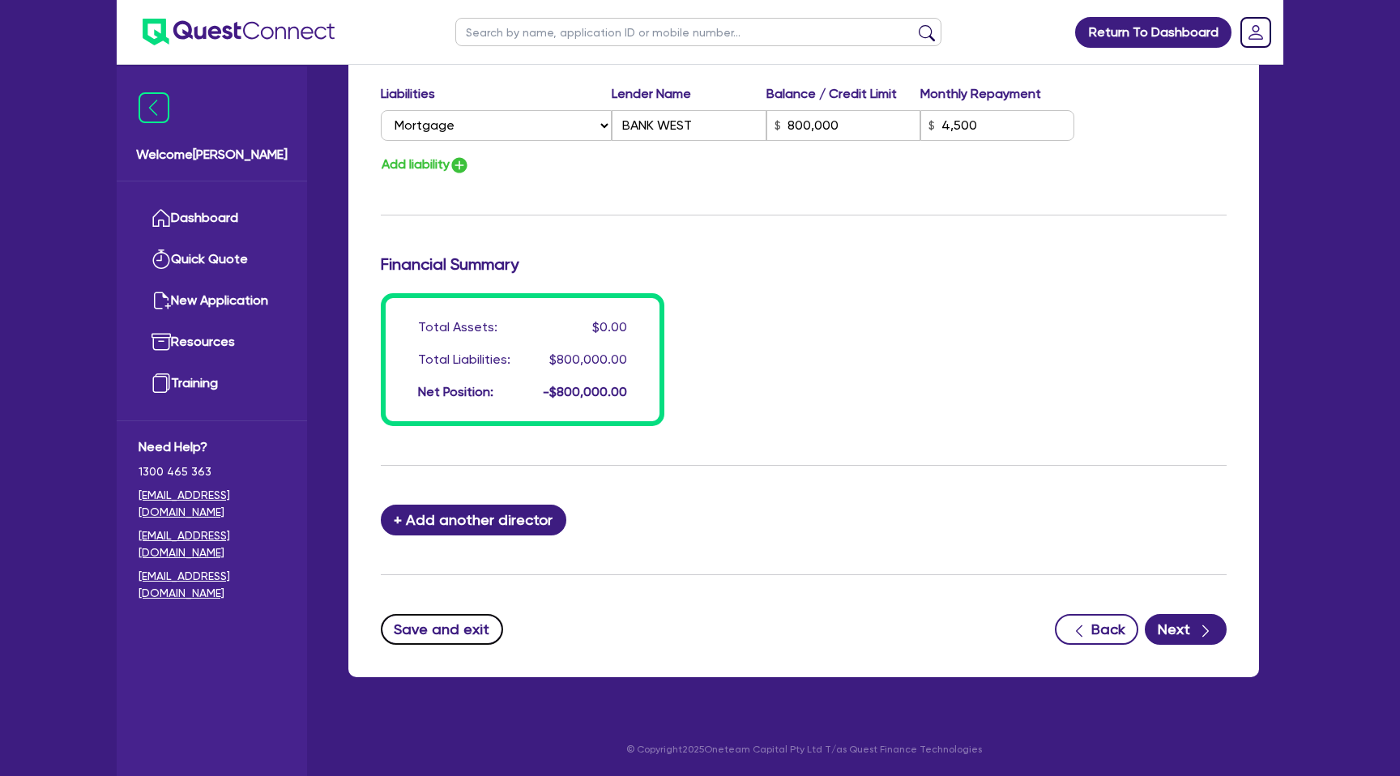
click at [410, 644] on button "Save and exit" at bounding box center [442, 629] width 122 height 31
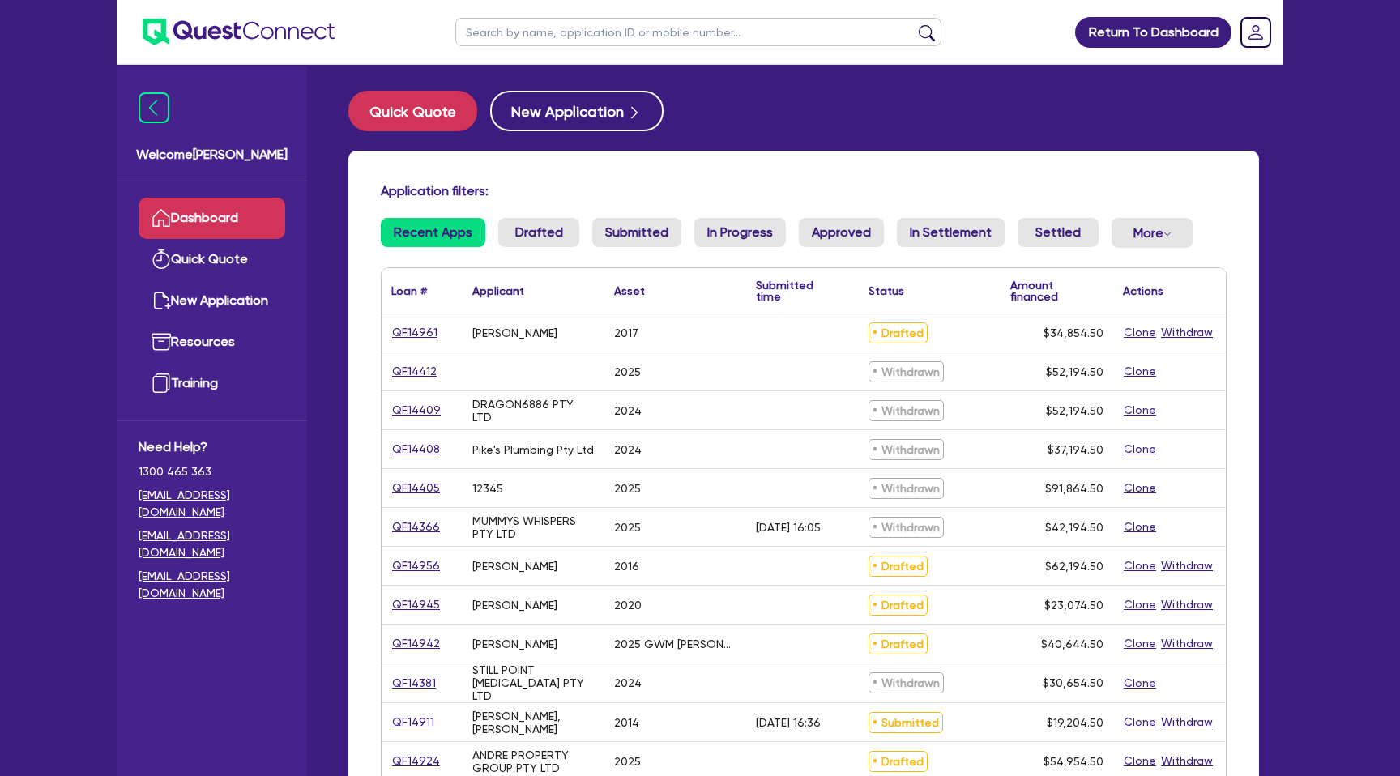
click at [521, 31] on input "text" at bounding box center [698, 32] width 486 height 28
type input "[PERSON_NAME]"
click at [914, 24] on button "submit" at bounding box center [927, 35] width 26 height 23
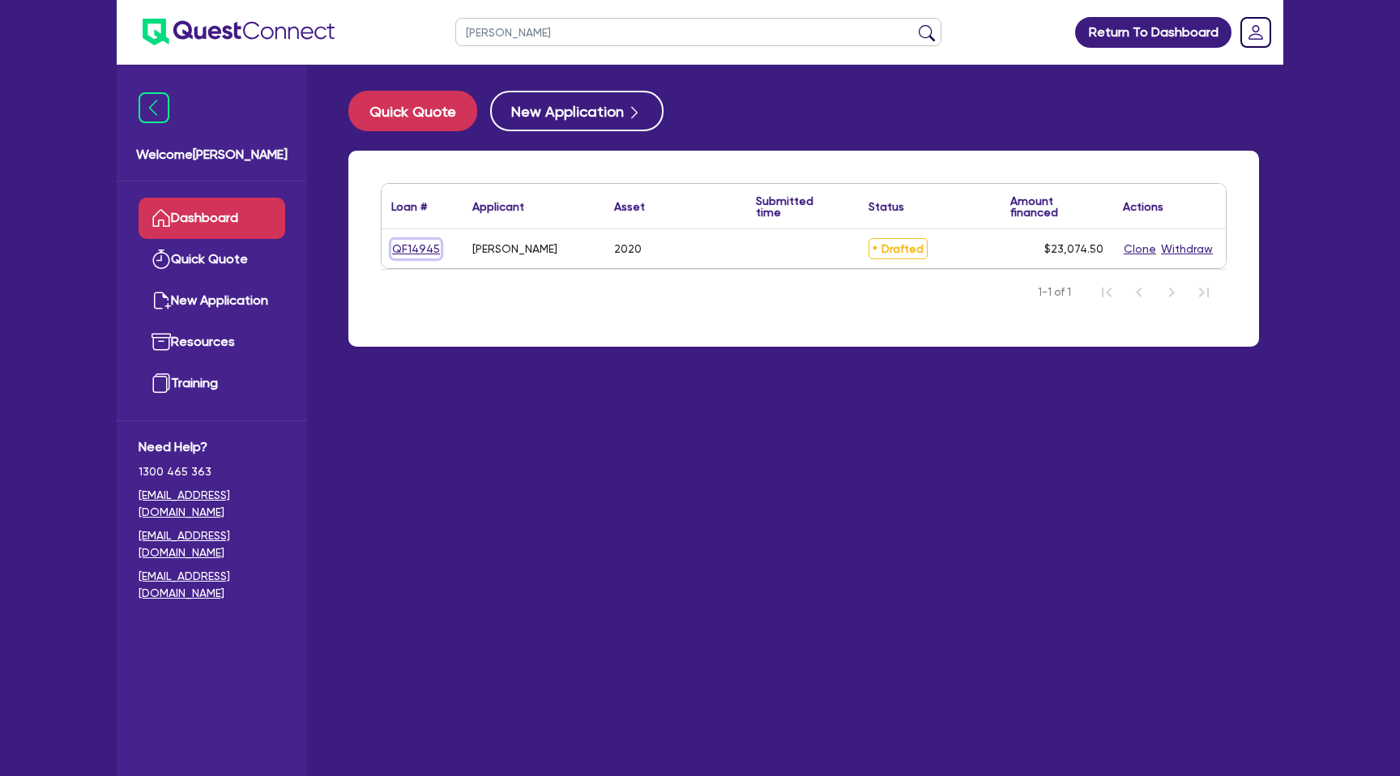
click at [397, 252] on link "QF14945" at bounding box center [415, 249] width 49 height 19
select select "CARS_AND_LIGHT_TRUCKS"
select select "PASSENGER_VEHICLES"
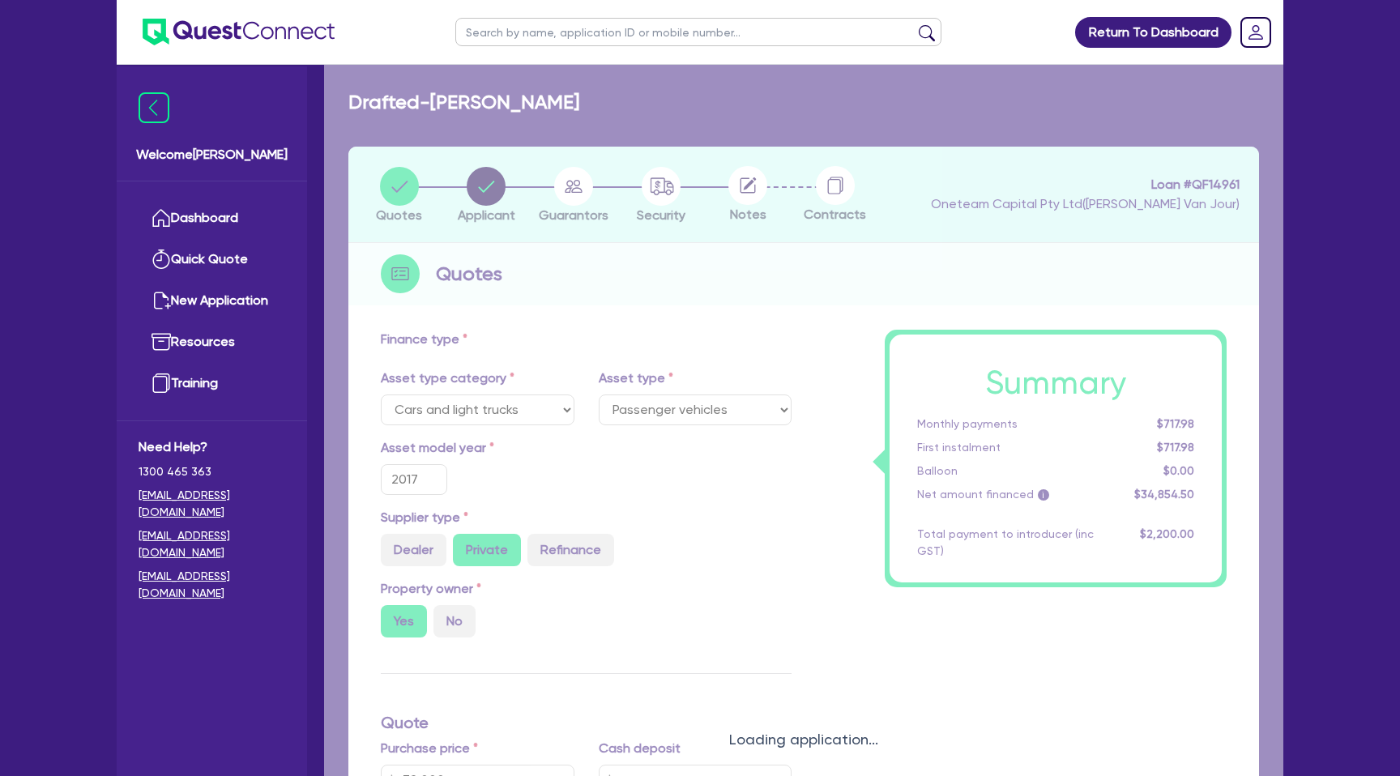
type input "2020"
radio input "true"
radio input "false"
radio input "true"
type input "28,000"
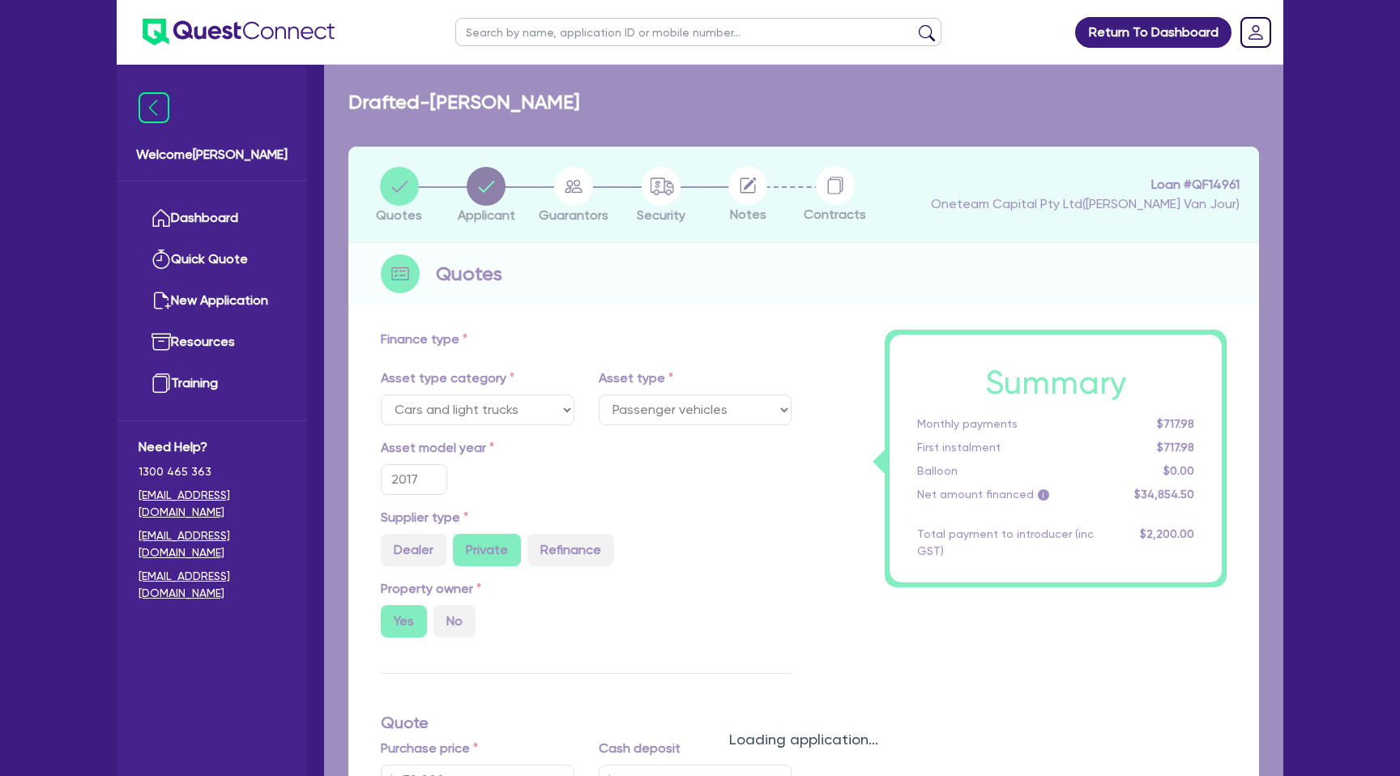
type input "8,000"
type input "12.99"
type input "2,200"
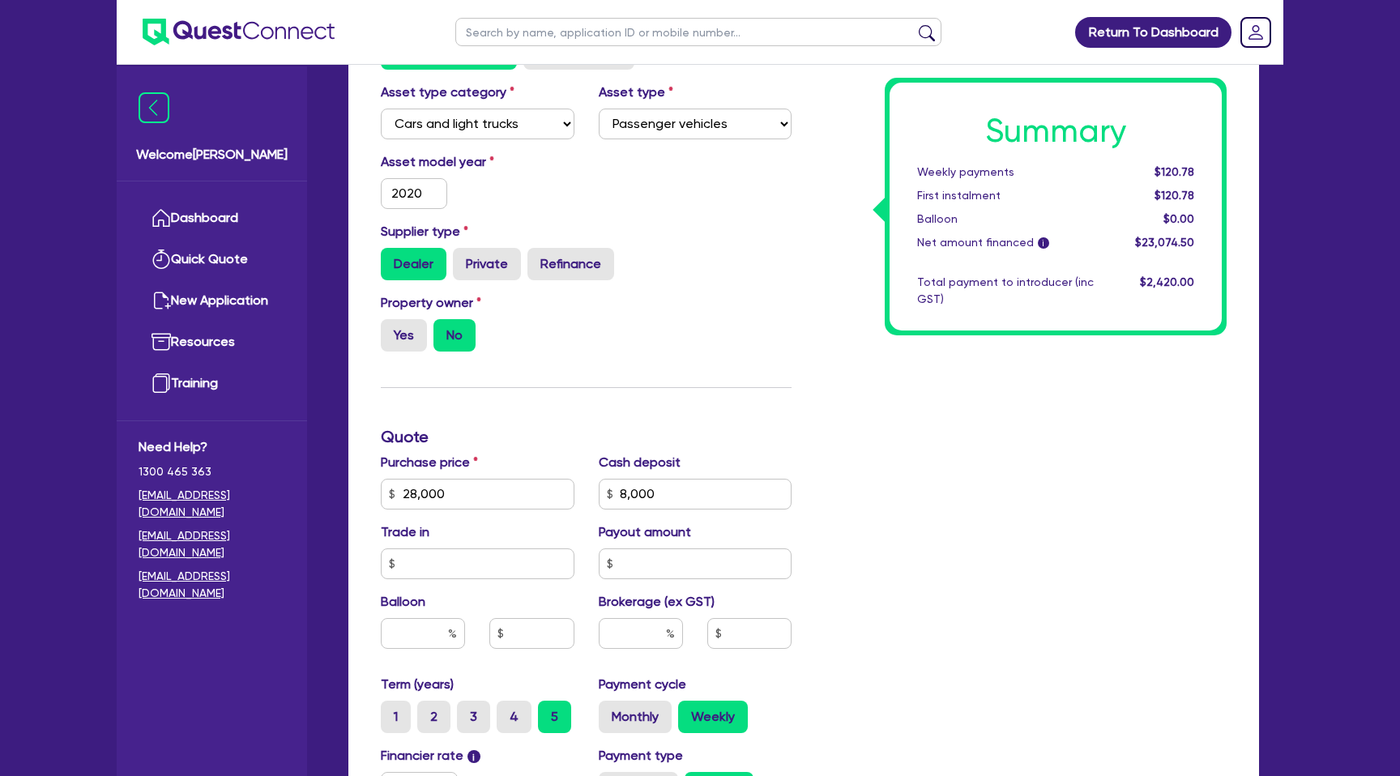
scroll to position [340, 0]
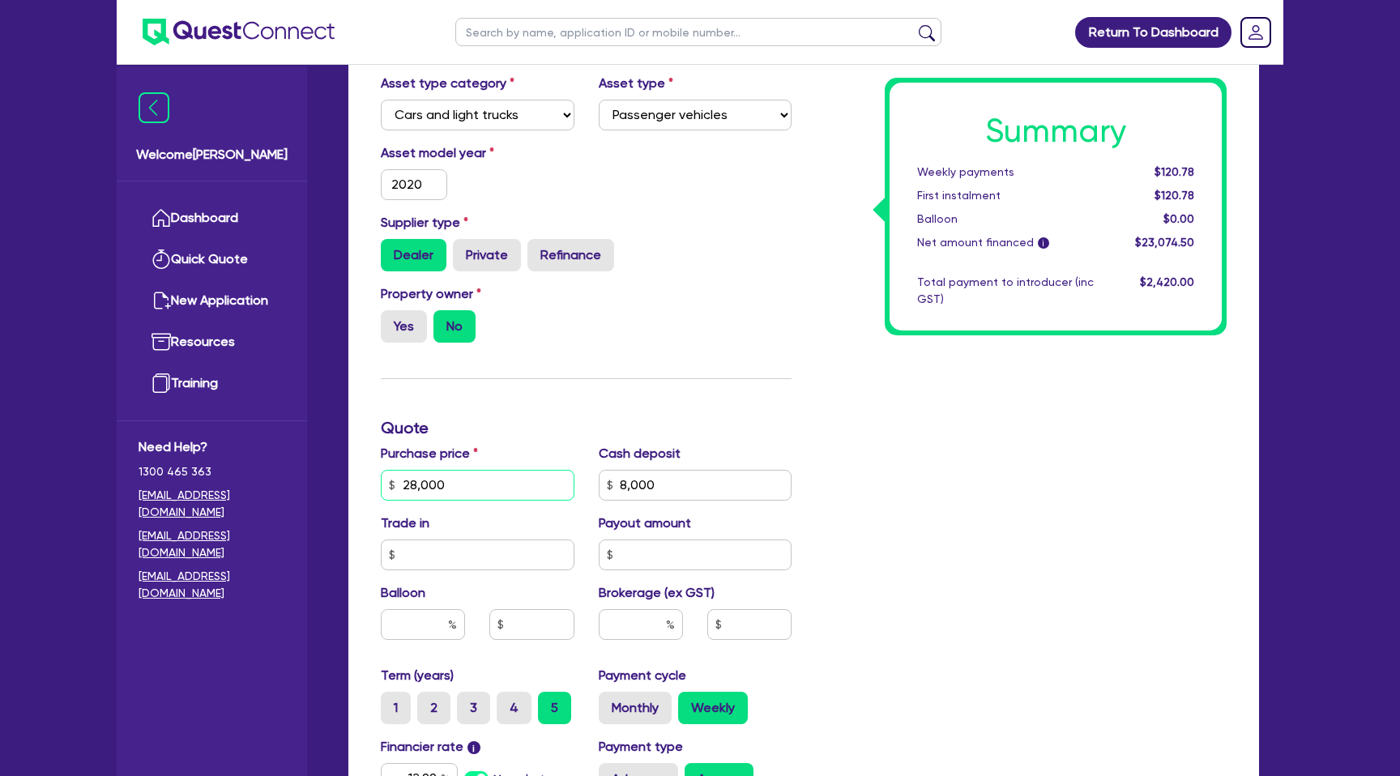
drag, startPoint x: 456, startPoint y: 487, endPoint x: 386, endPoint y: 487, distance: 70.5
click at [385, 487] on input "28,000" at bounding box center [478, 485] width 194 height 31
type input "28,000"
type input "8,000"
type input "2,200"
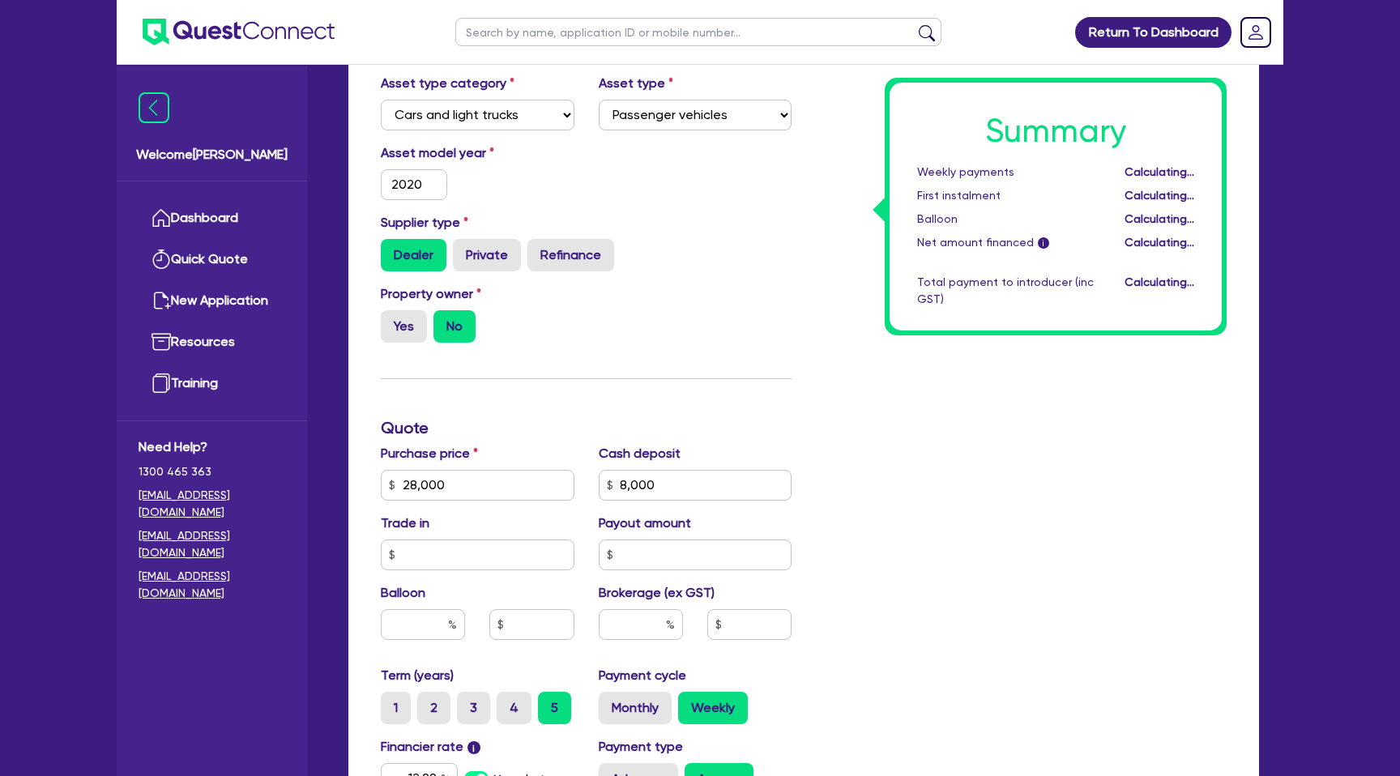
type input "28,000"
type input "8,000"
type input "2,200"
click at [999, 467] on div "Summary Weekly payments Calculating... First instalment Calculating... Balloon …" at bounding box center [1020, 475] width 435 height 947
drag, startPoint x: 670, startPoint y: 485, endPoint x: 623, endPoint y: 484, distance: 47.0
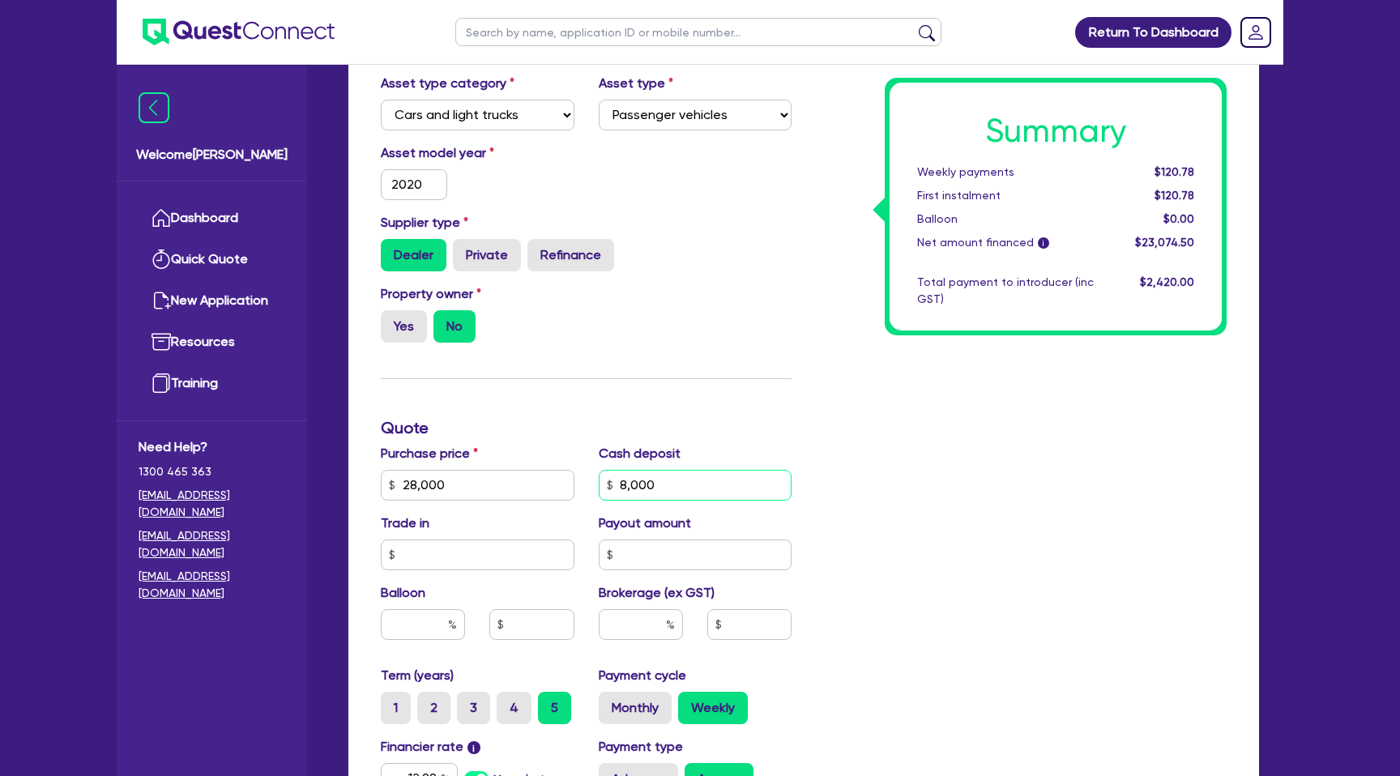
click at [623, 484] on input "8,000" at bounding box center [696, 485] width 194 height 31
click at [934, 343] on div "Summary Weekly payments $120.78 First instalment $120.78 Balloon $0.00 Net amou…" at bounding box center [1020, 475] width 435 height 947
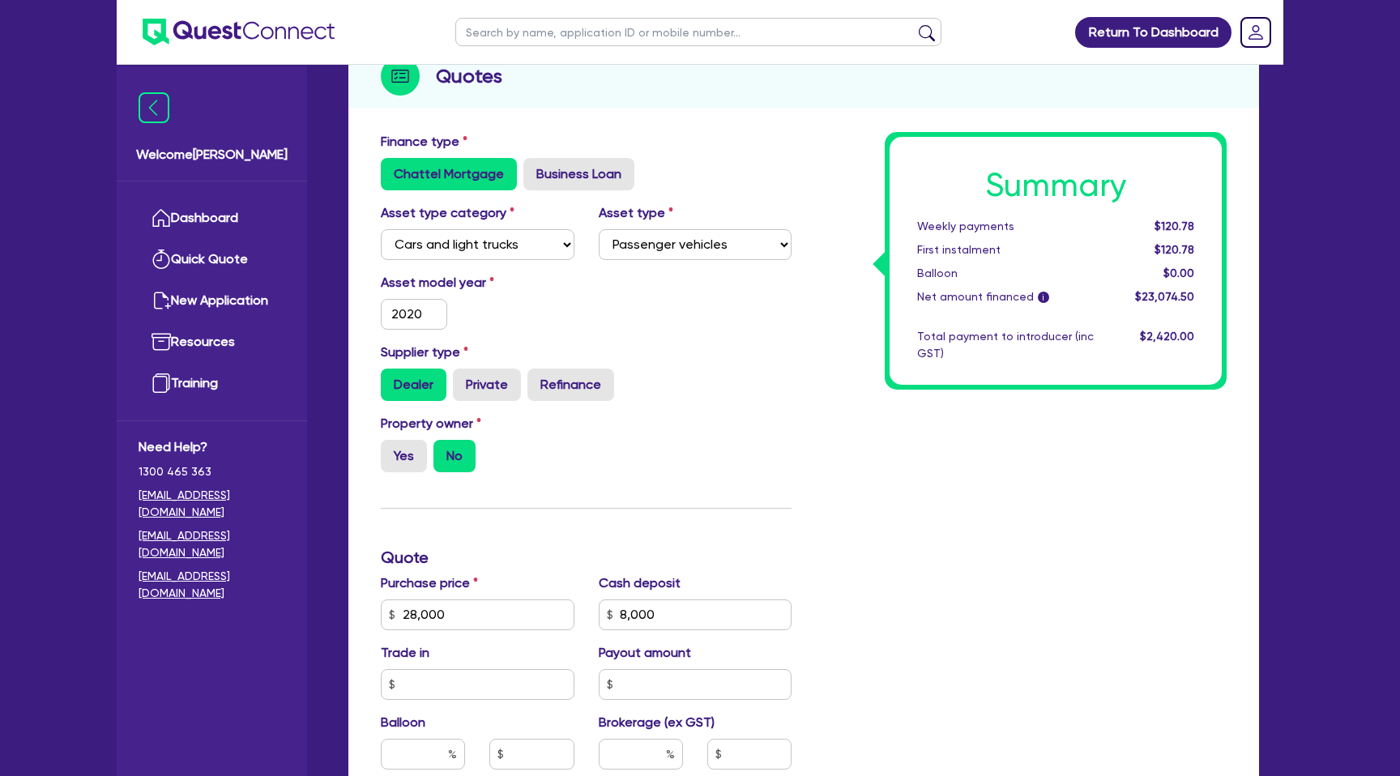
scroll to position [0, 0]
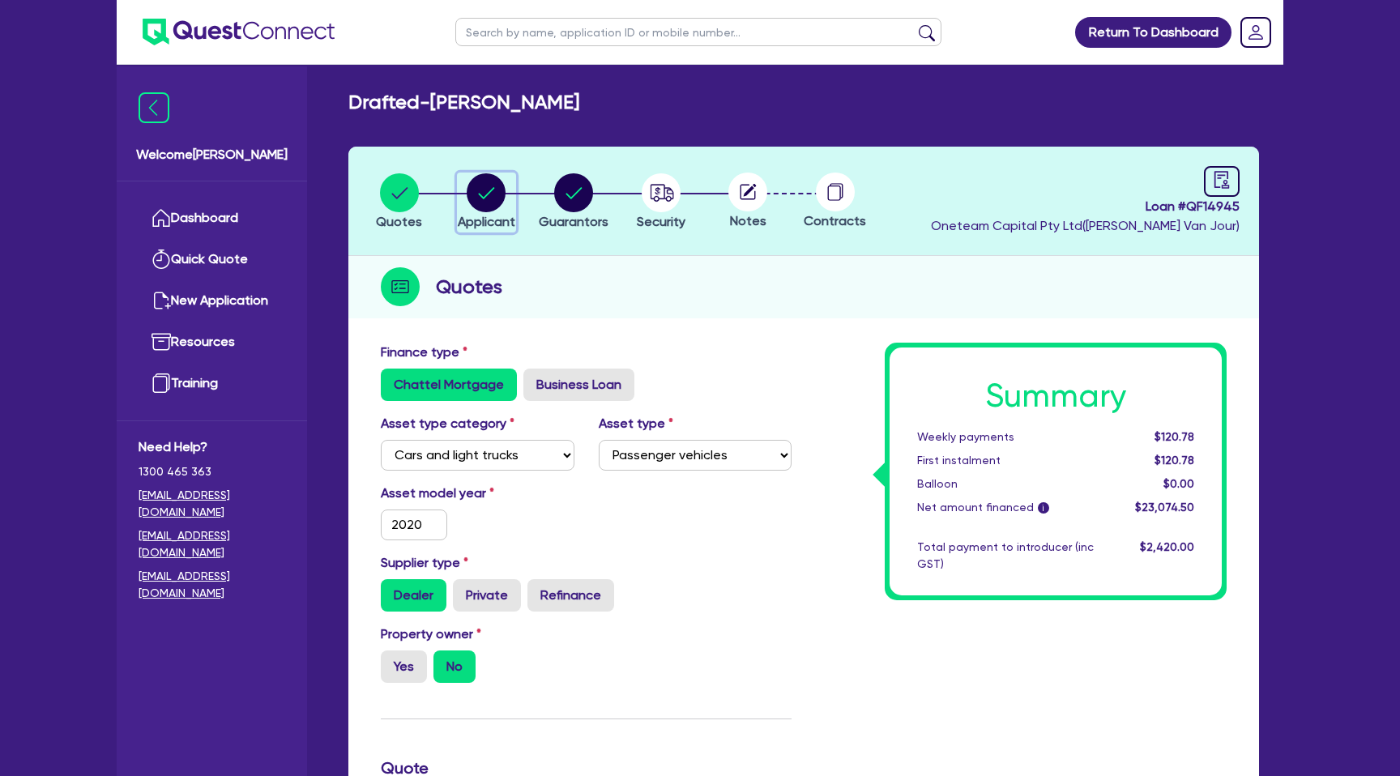
click at [497, 188] on circle "button" at bounding box center [486, 192] width 39 height 39
select select "SOLE_TRADER"
select select "RENTAL_REAL_ESTATE"
select select "REAL_ESTATE_SERVICES"
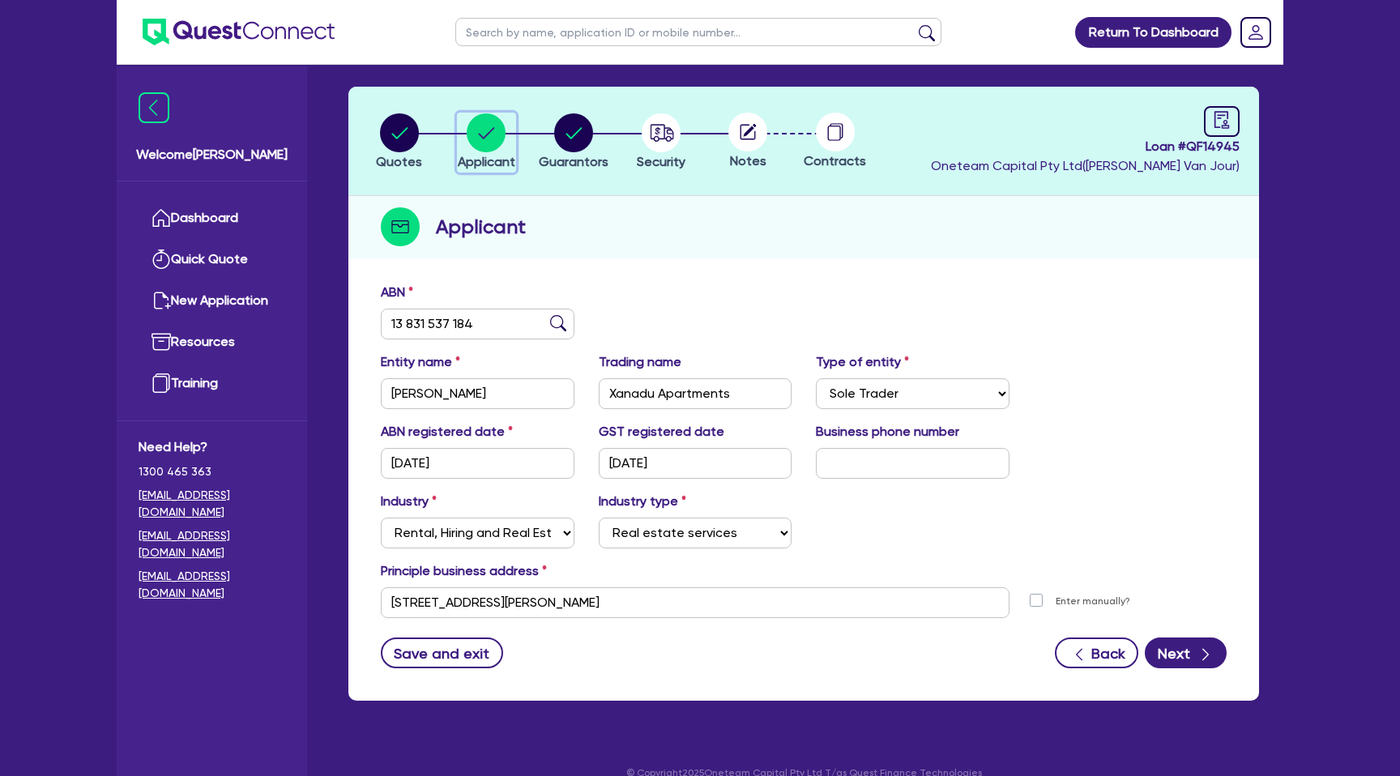
scroll to position [83, 0]
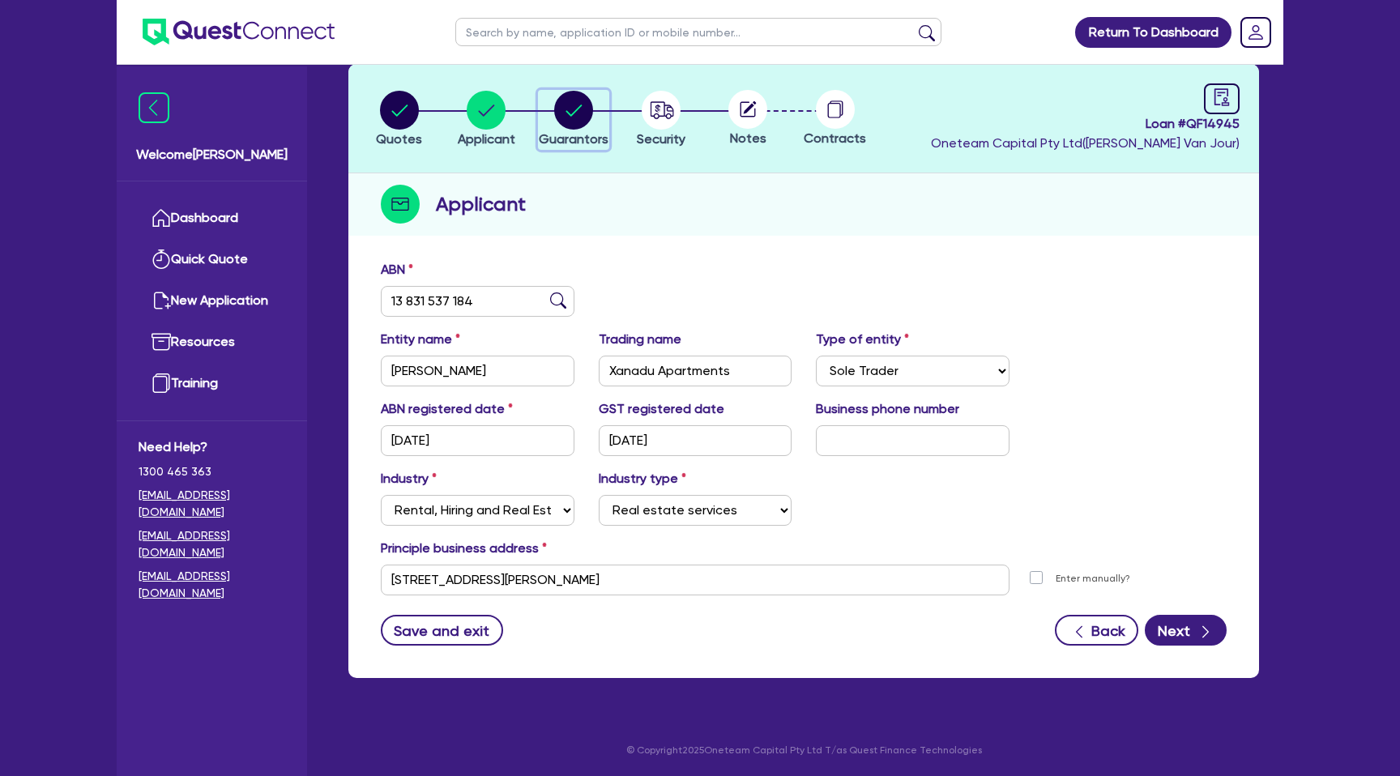
click at [569, 109] on circle "button" at bounding box center [573, 110] width 39 height 39
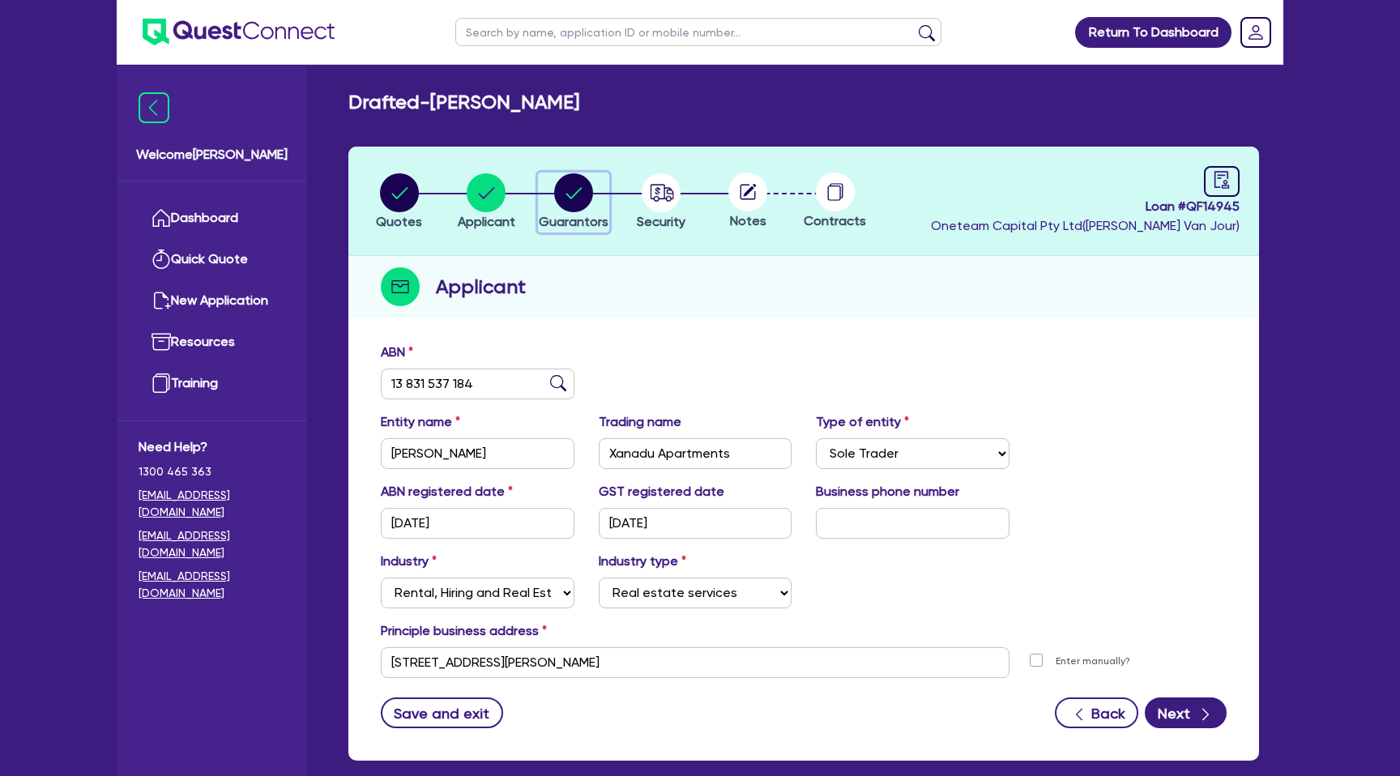
select select "MRS"
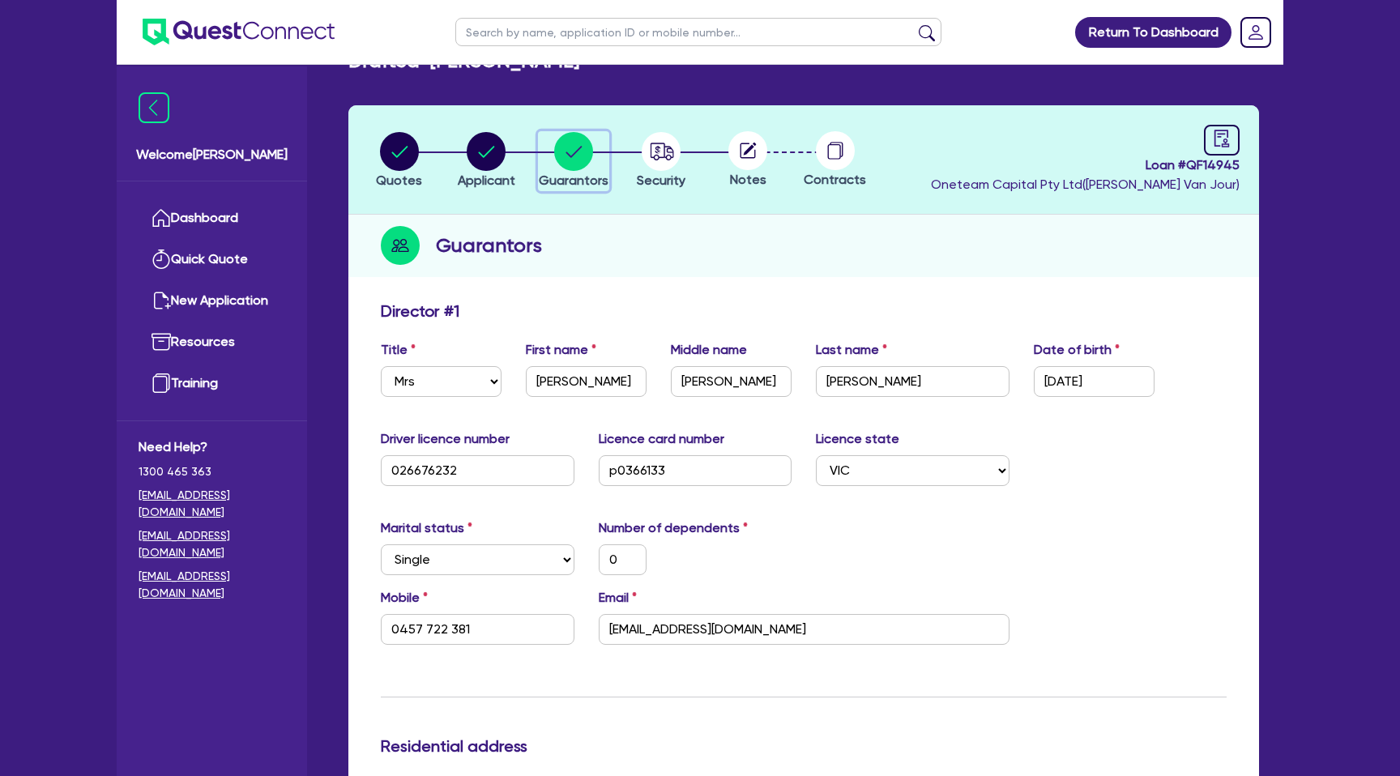
scroll to position [40, 0]
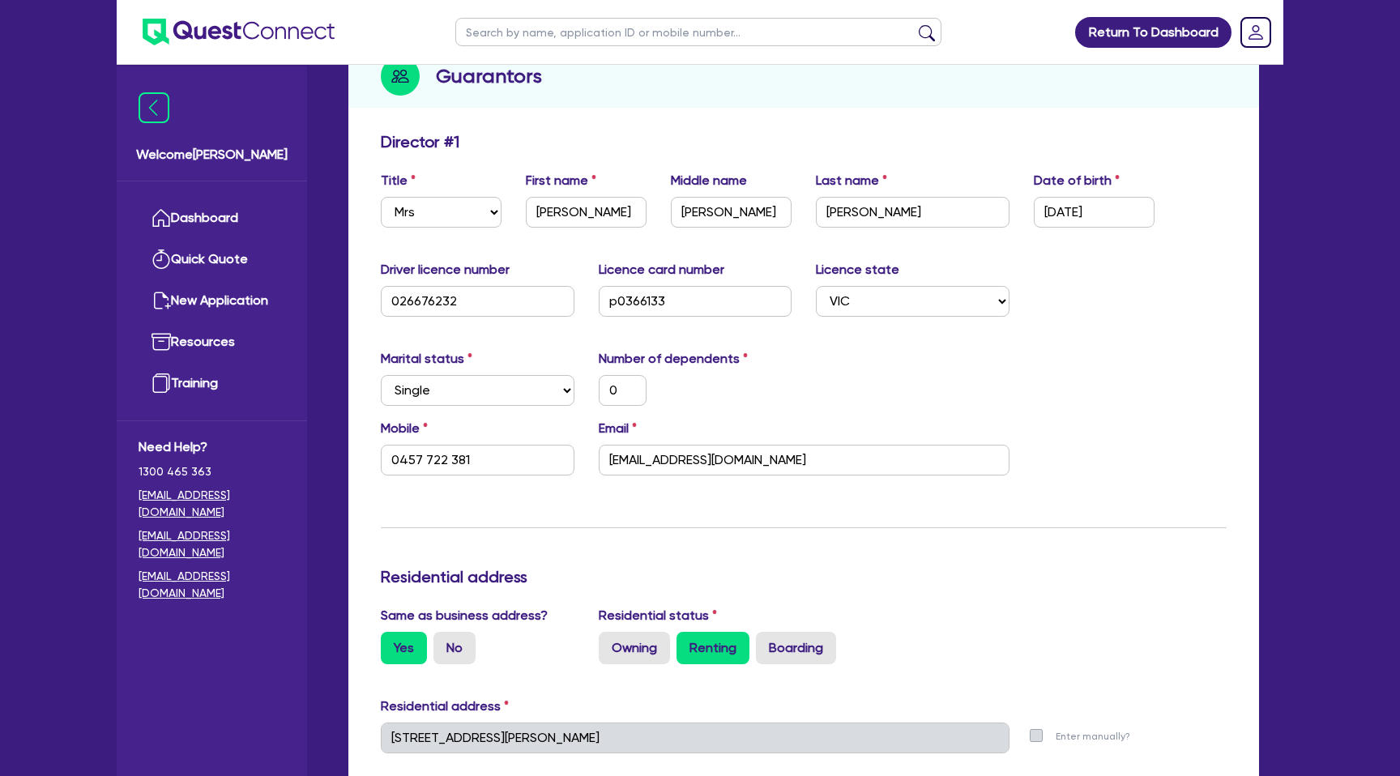
scroll to position [0, 0]
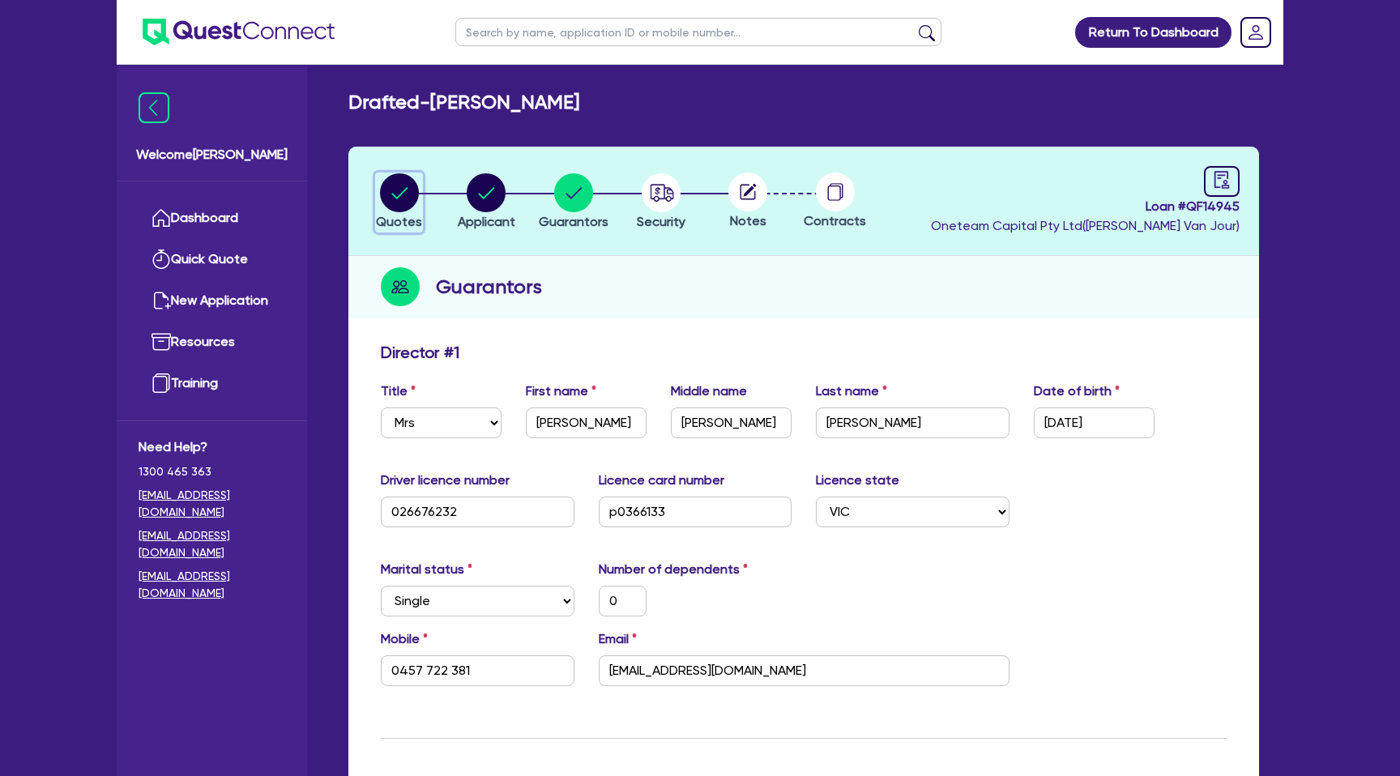
click at [400, 199] on circle "button" at bounding box center [399, 192] width 39 height 39
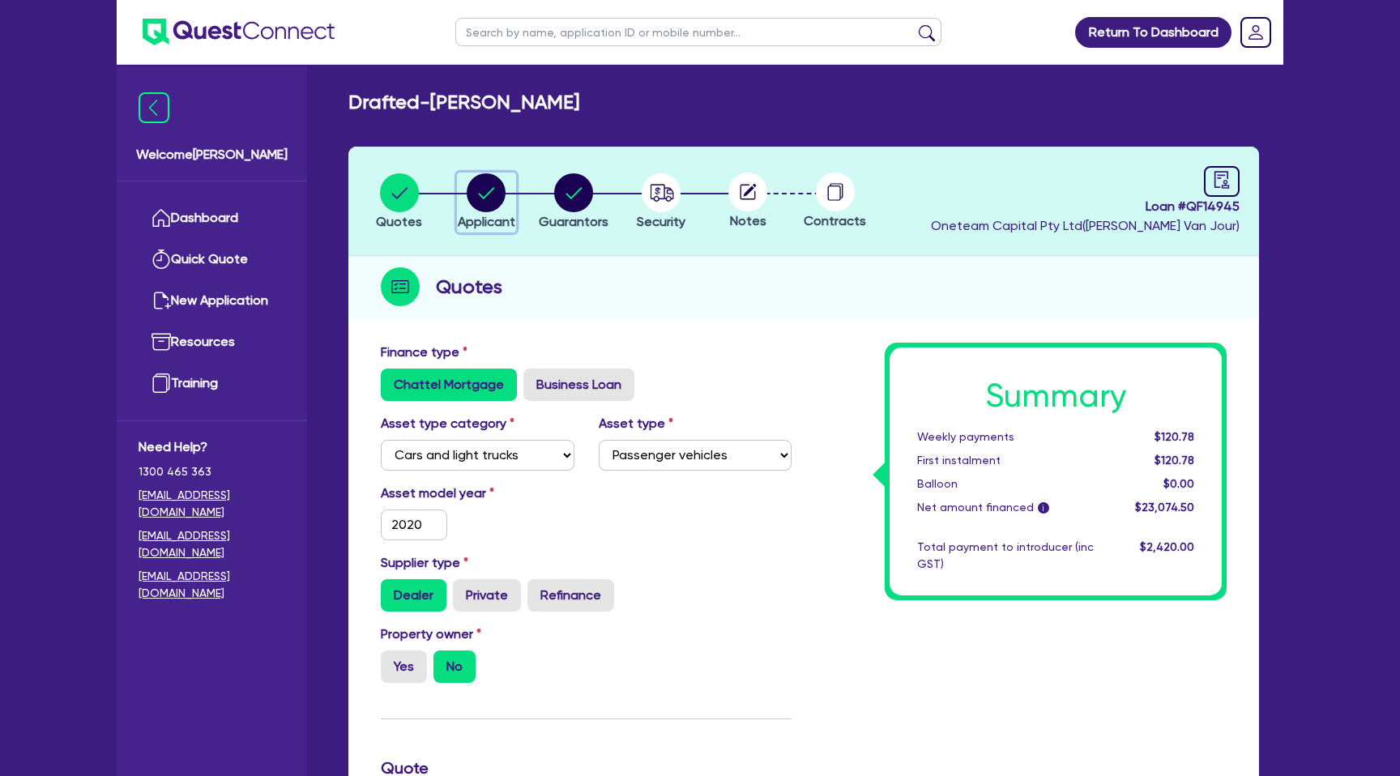
click at [494, 196] on circle "button" at bounding box center [486, 192] width 39 height 39
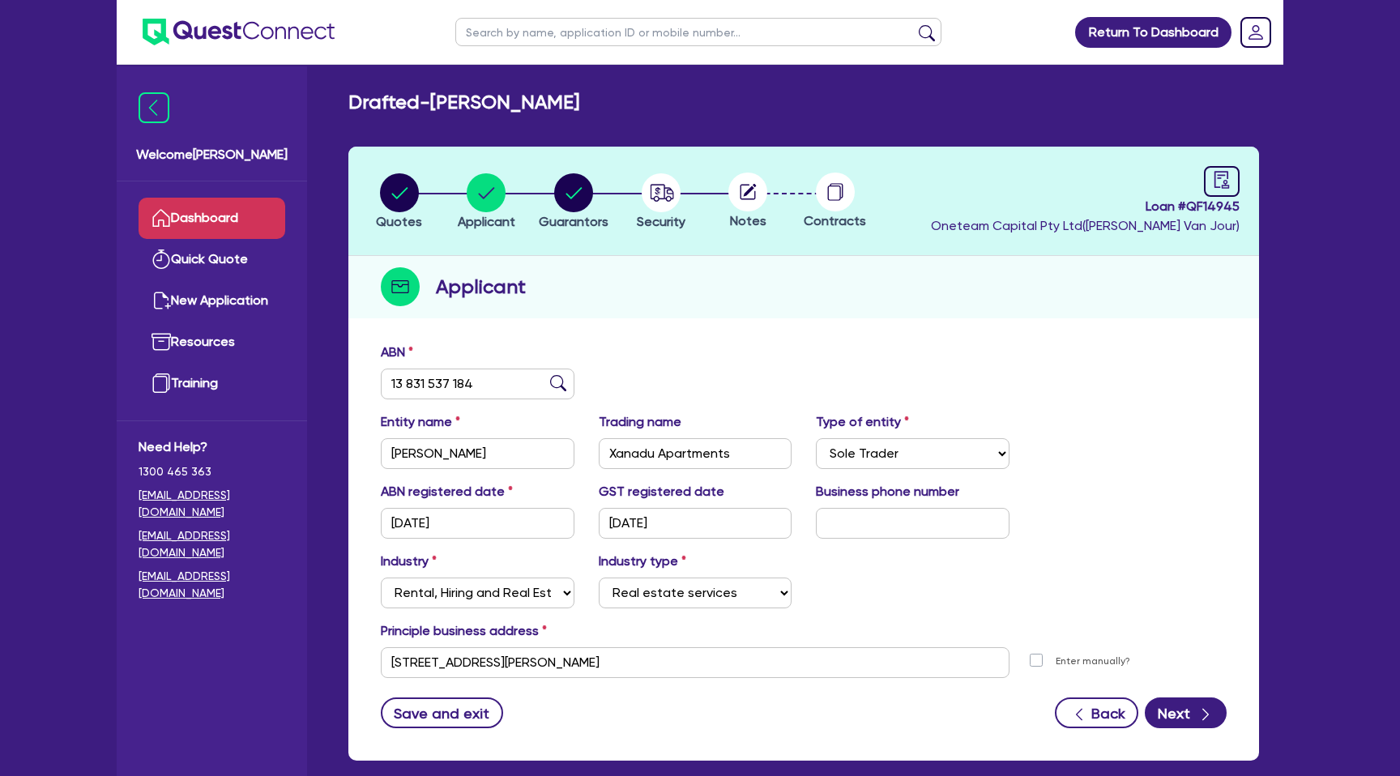
click at [209, 204] on link "Dashboard" at bounding box center [212, 218] width 147 height 41
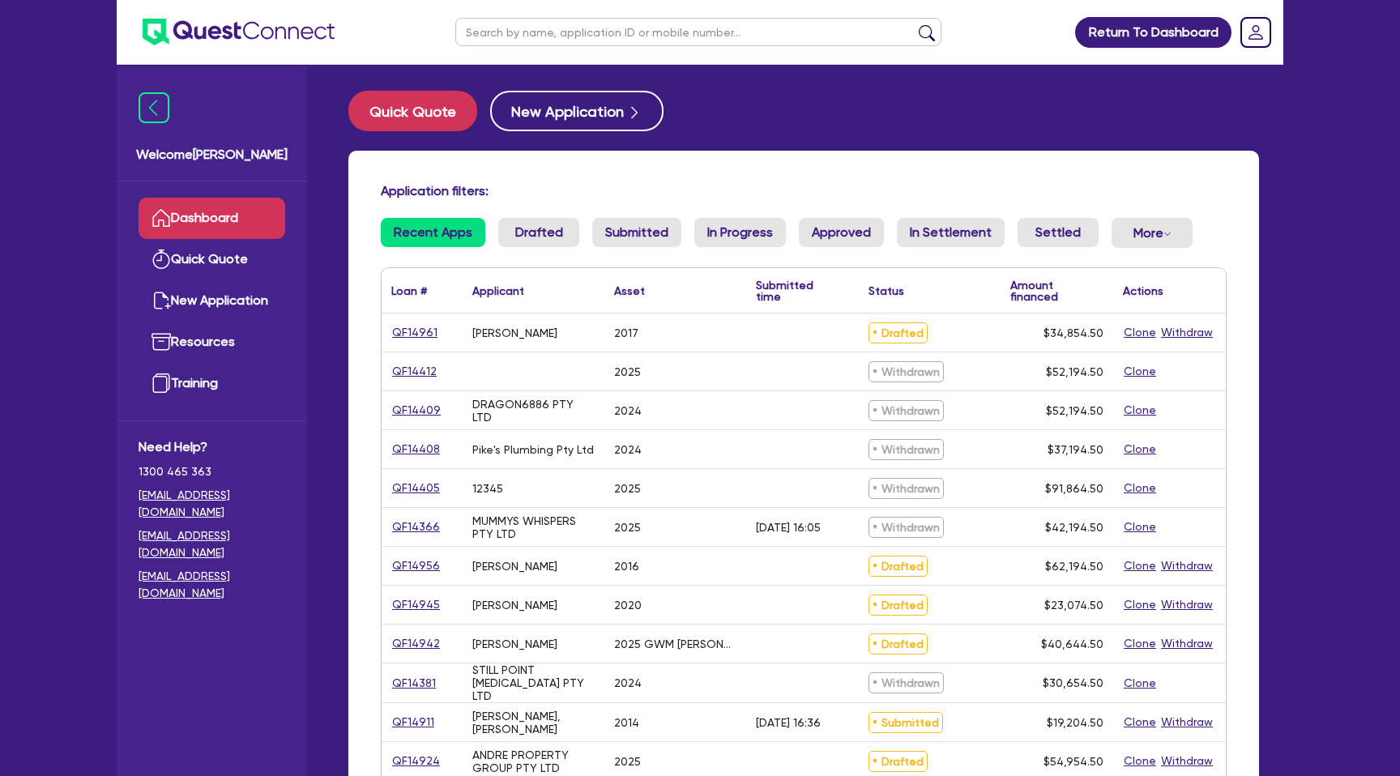
click at [526, 32] on input "text" at bounding box center [698, 32] width 486 height 28
click at [914, 24] on button "submit" at bounding box center [927, 35] width 26 height 23
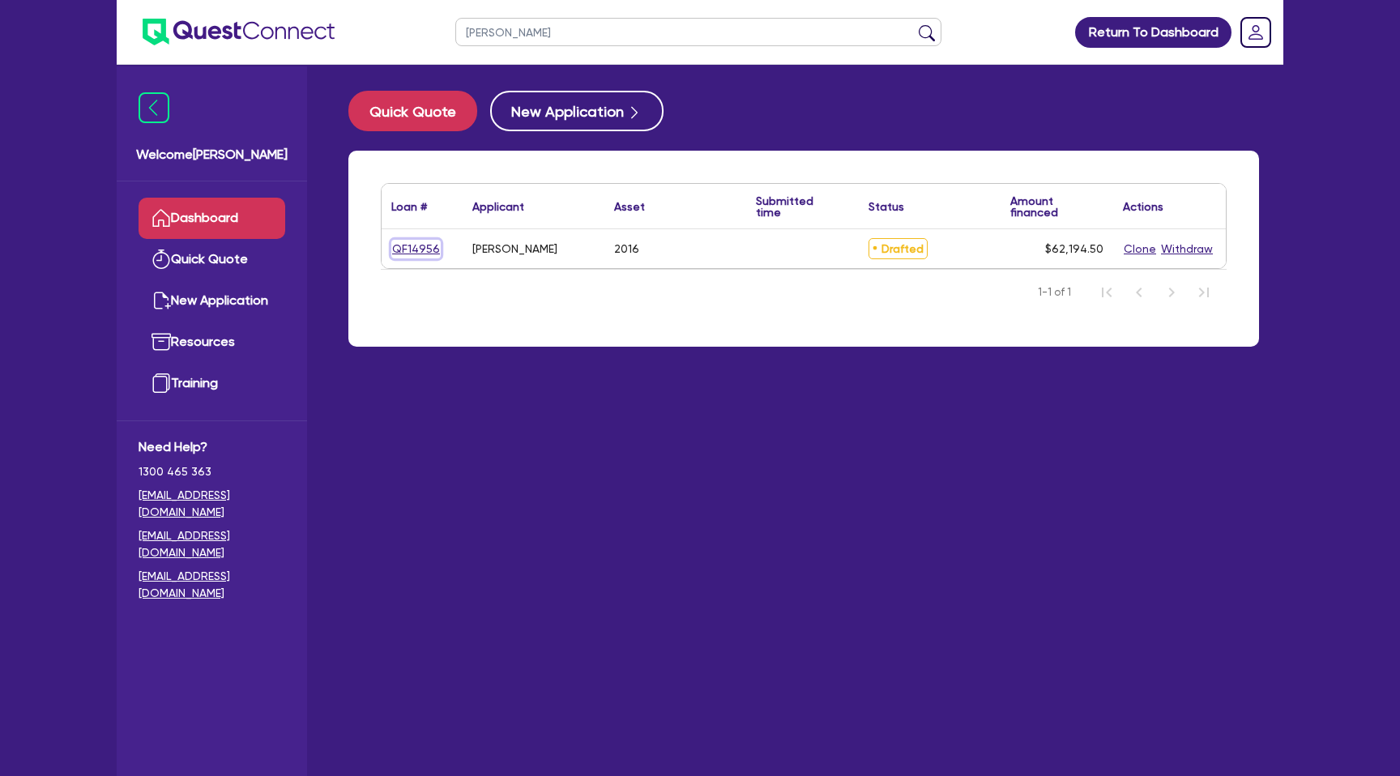
click at [420, 249] on link "QF14956" at bounding box center [415, 249] width 49 height 19
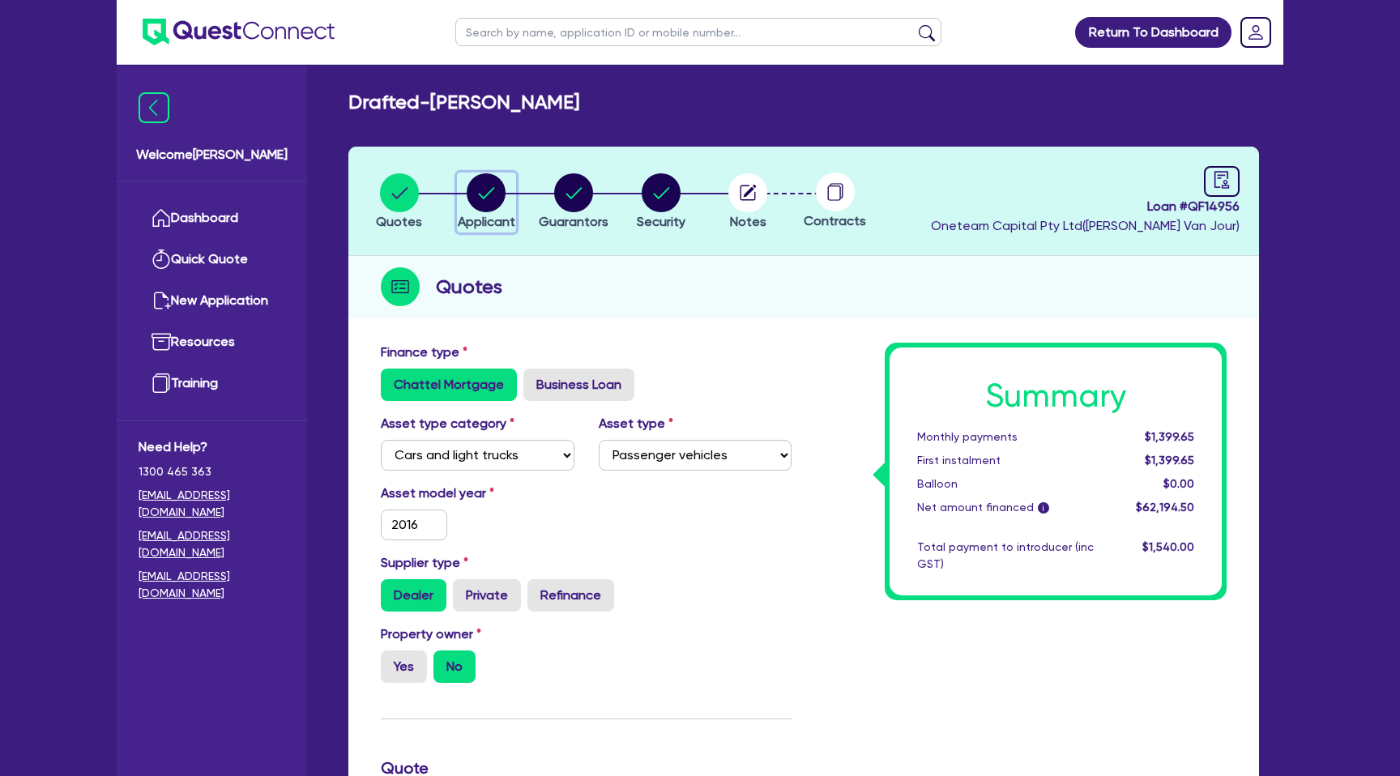
click at [488, 188] on circle "button" at bounding box center [486, 192] width 39 height 39
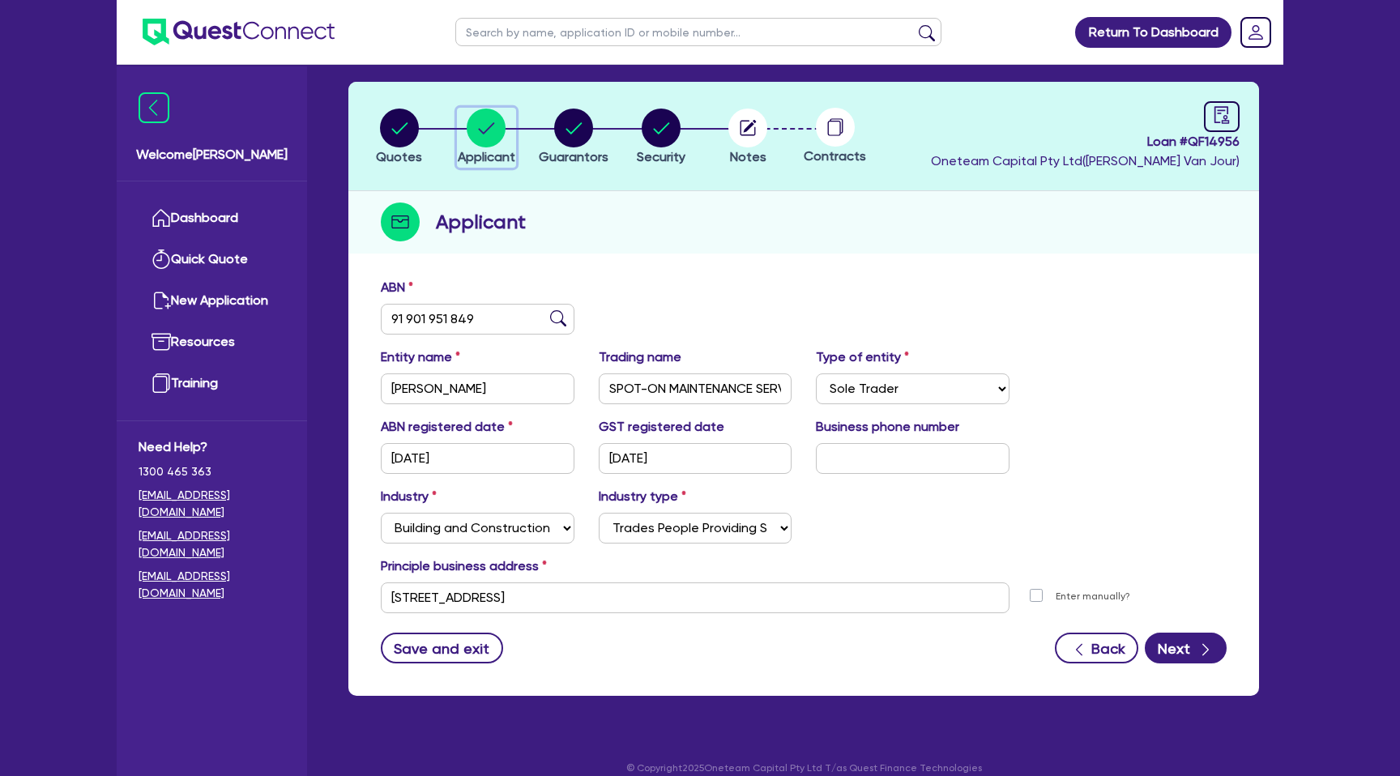
scroll to position [58, 0]
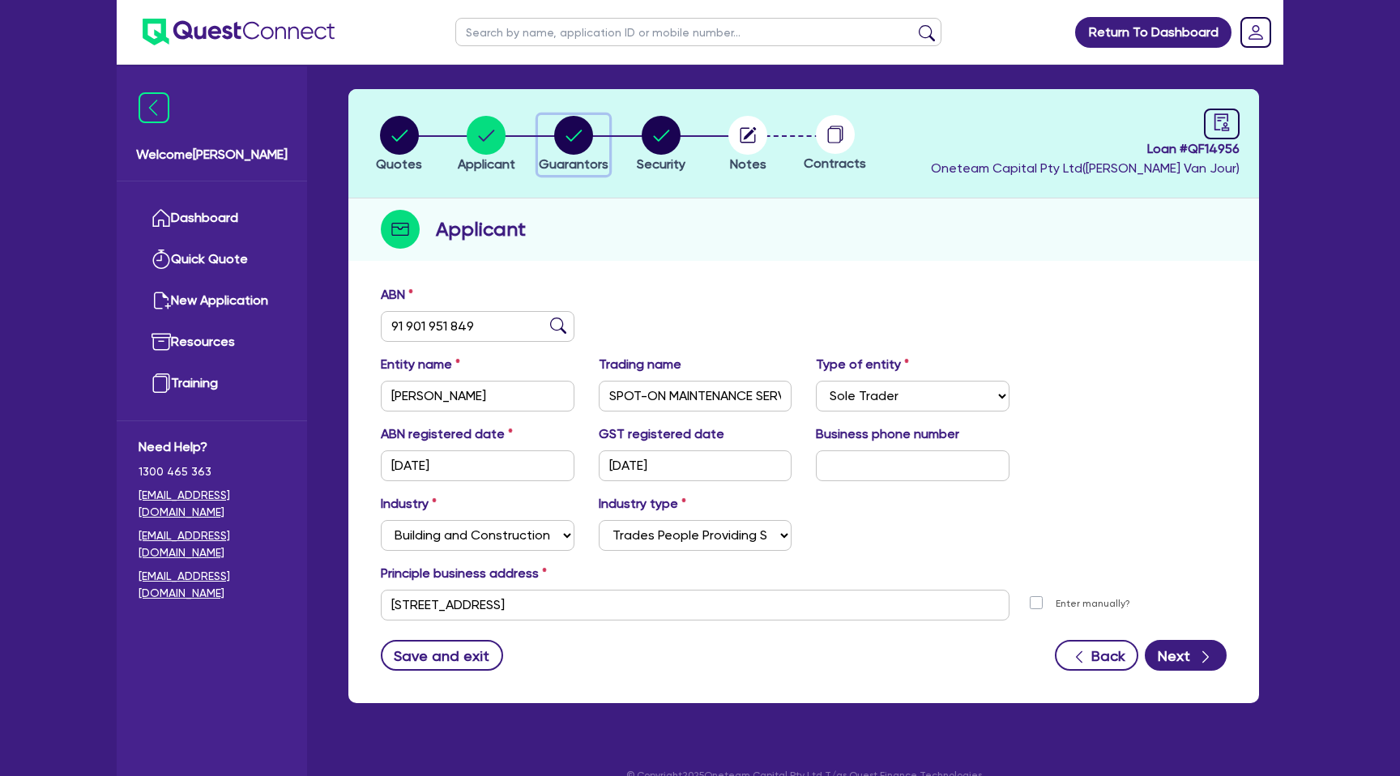
click at [569, 132] on circle "button" at bounding box center [573, 135] width 39 height 39
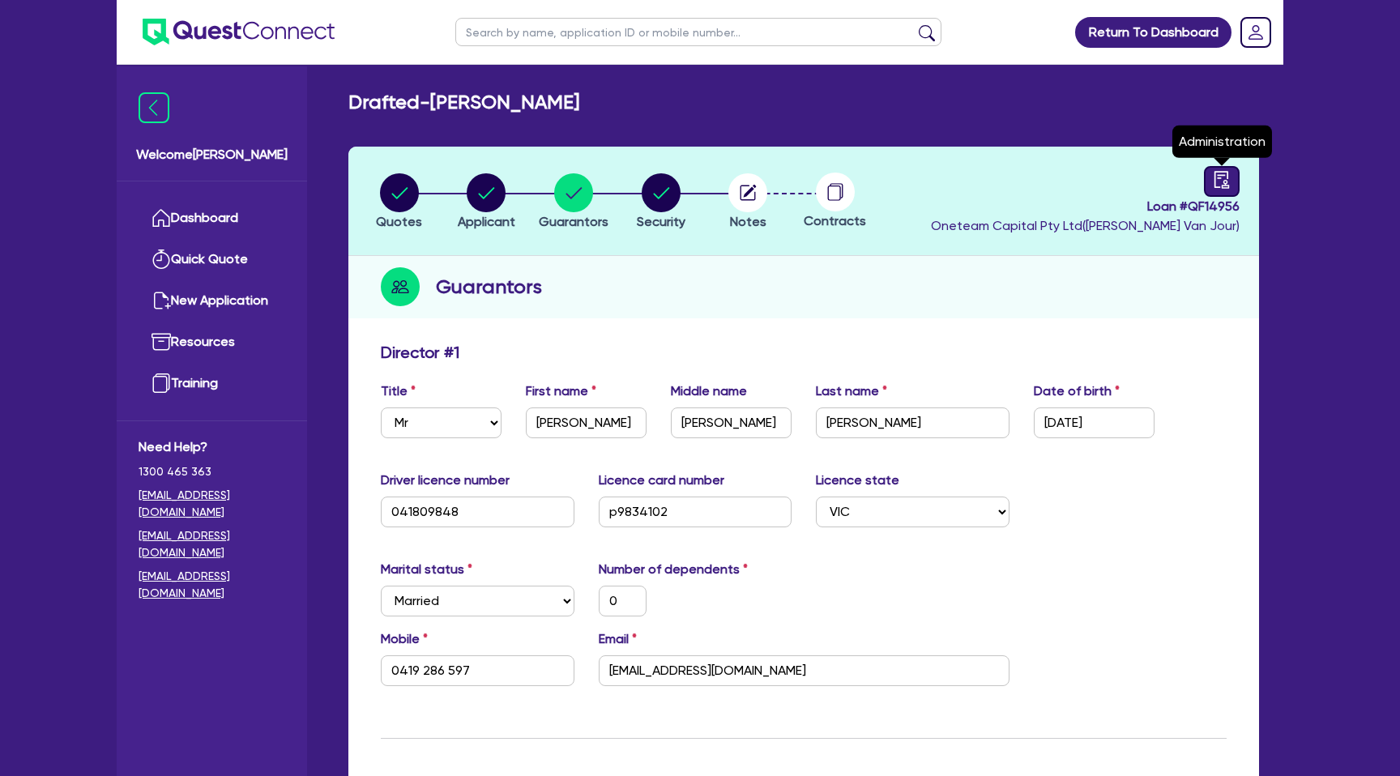
click at [1230, 186] on icon "audit" at bounding box center [1222, 180] width 18 height 18
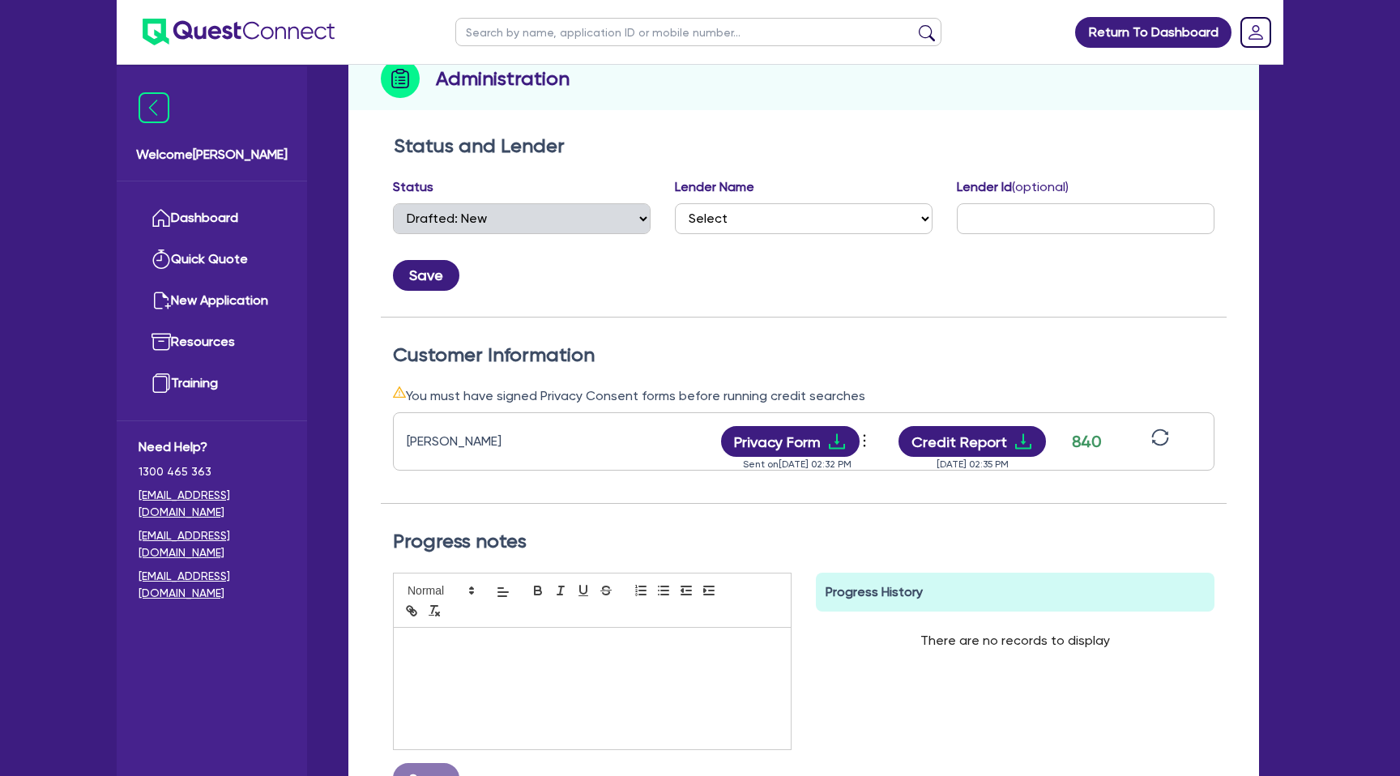
scroll to position [280, 0]
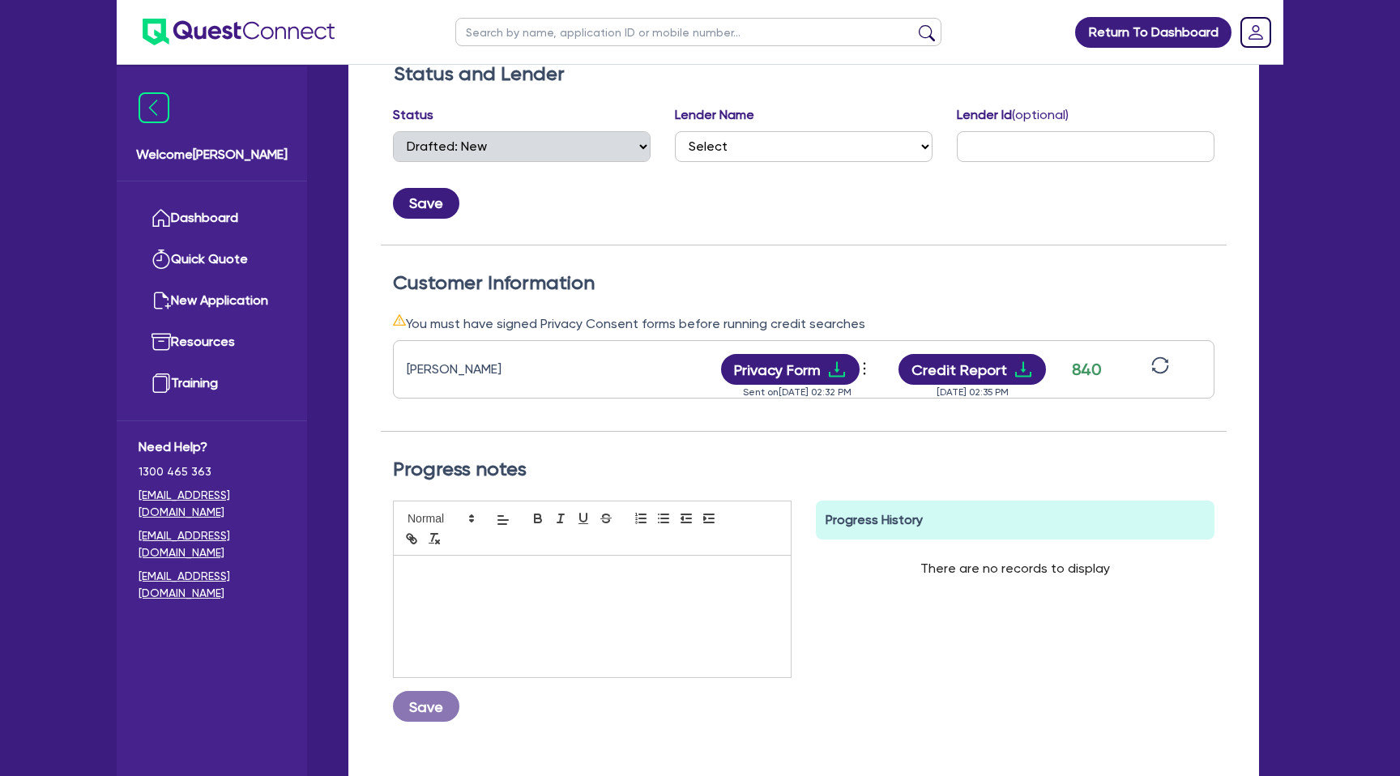
click at [1019, 348] on div "[PERSON_NAME] Privacy Form View log Send new privacy form Sent on [DATE] 02:32 …" at bounding box center [803, 369] width 821 height 58
click at [1024, 373] on icon "download" at bounding box center [1022, 369] width 19 height 19
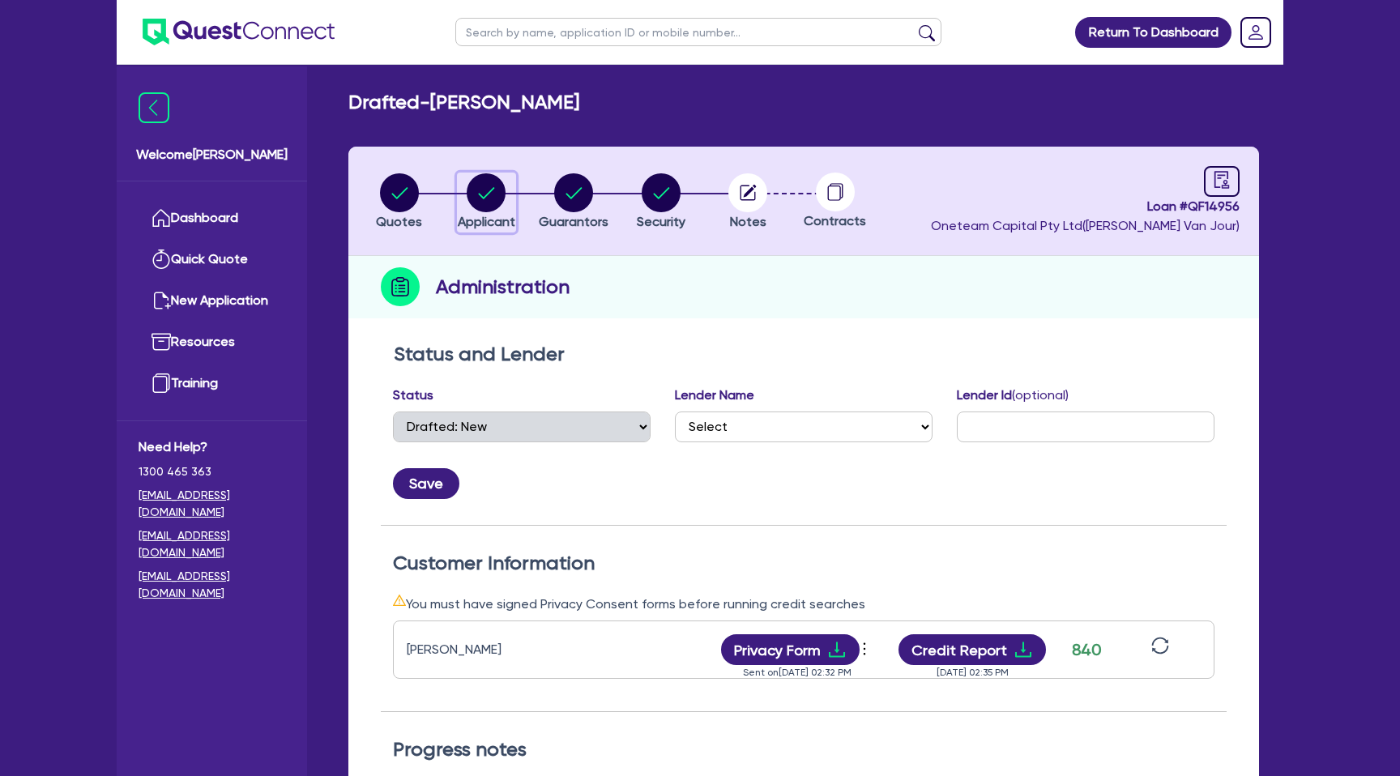
click at [491, 201] on circle "button" at bounding box center [486, 192] width 39 height 39
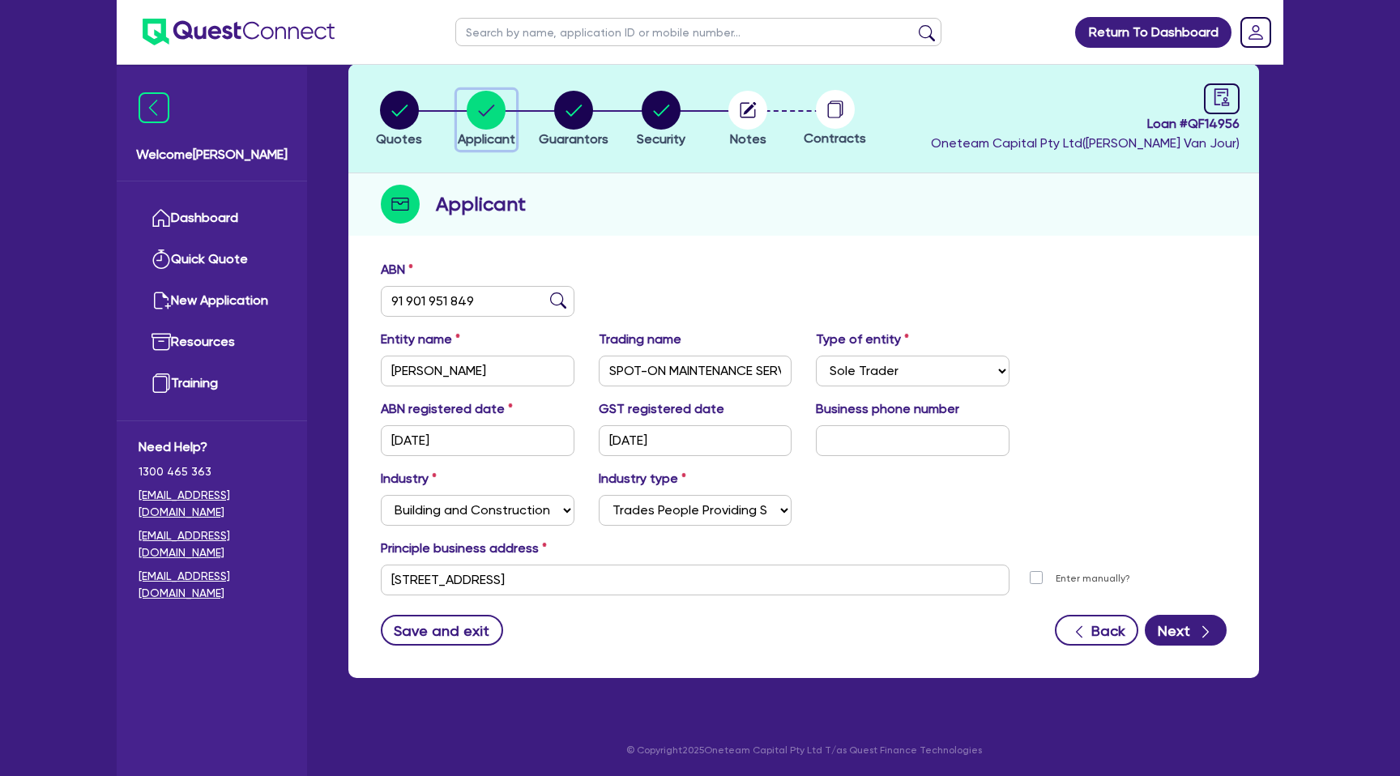
scroll to position [83, 0]
click at [584, 92] on icon "button" at bounding box center [573, 110] width 39 height 39
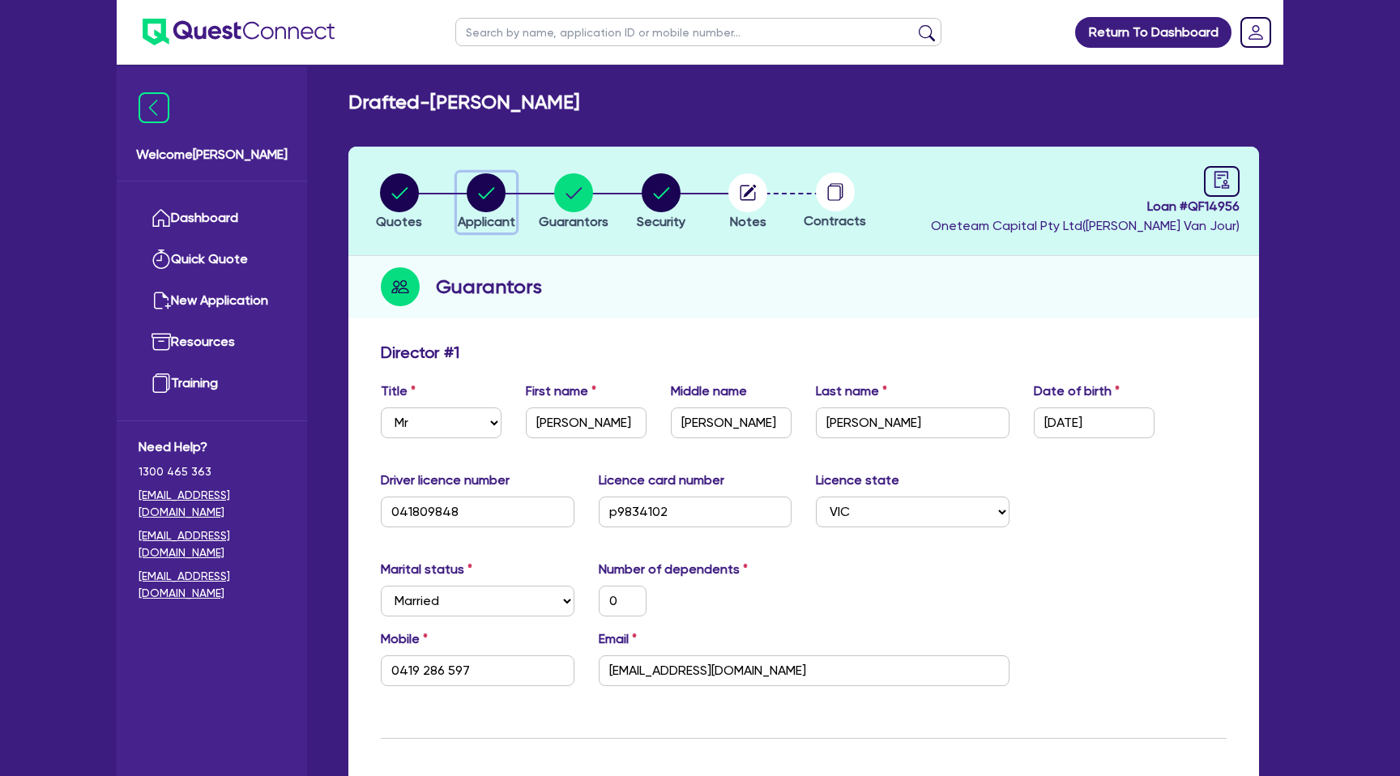
click at [504, 194] on circle "button" at bounding box center [486, 192] width 39 height 39
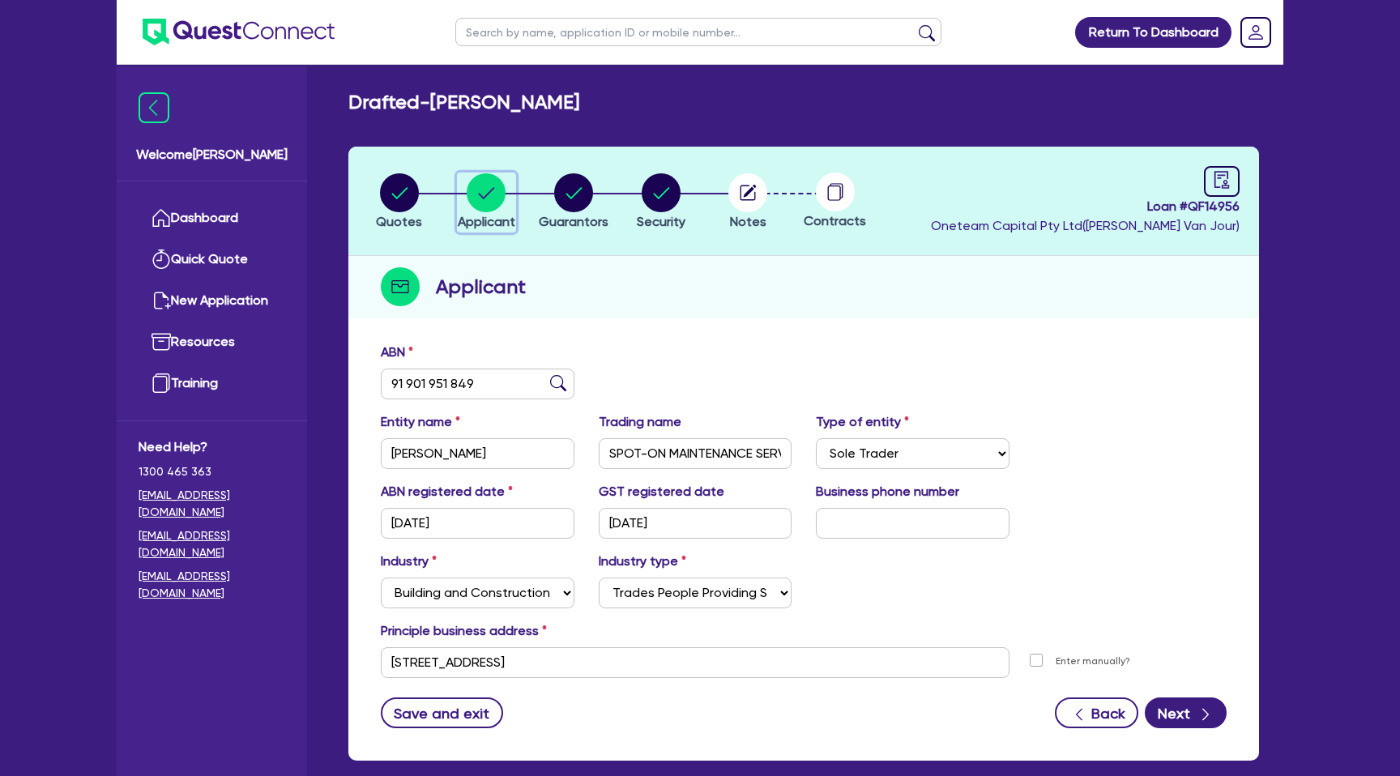
scroll to position [53, 0]
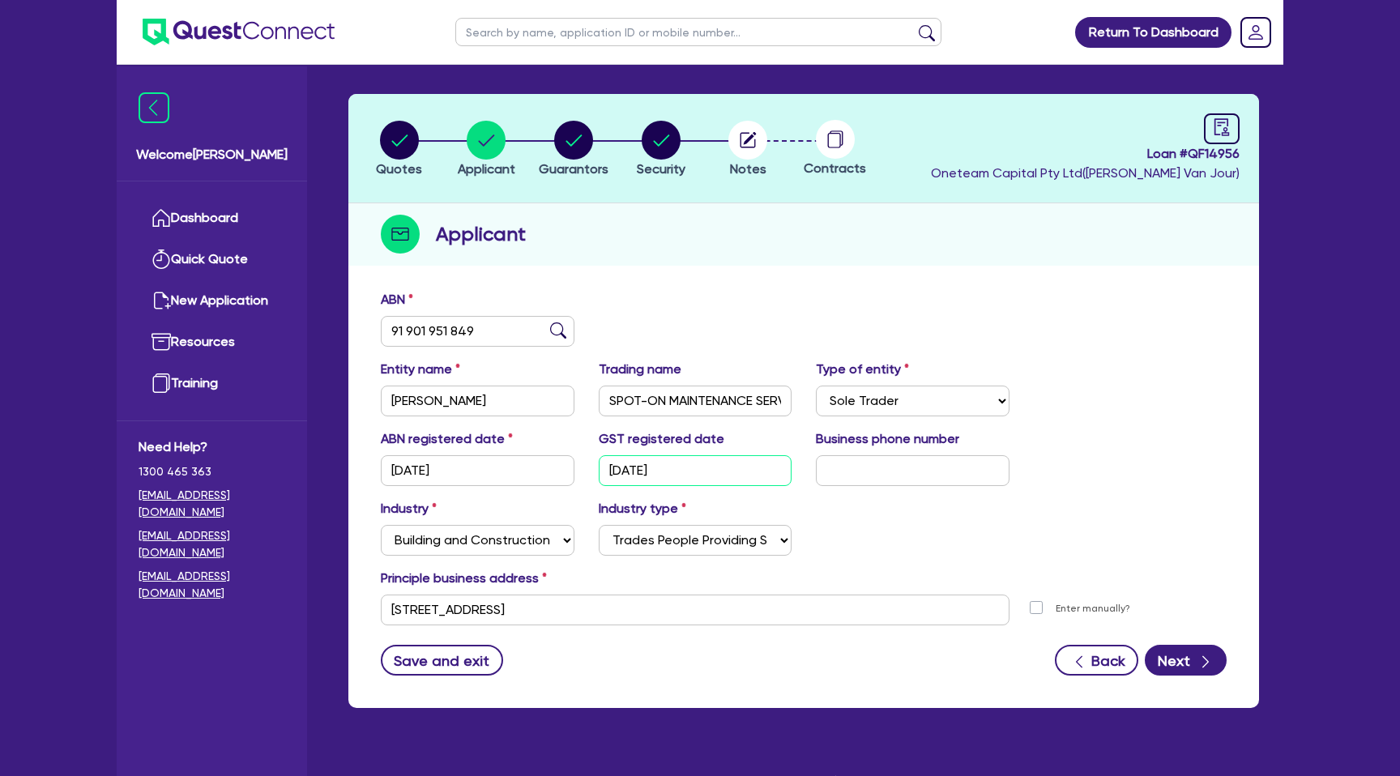
drag, startPoint x: 608, startPoint y: 473, endPoint x: 727, endPoint y: 471, distance: 119.1
click at [727, 471] on input "[DATE]" at bounding box center [696, 470] width 194 height 31
click at [965, 279] on div "Quotes Applicant [GEOGRAPHIC_DATA] Security Notes Contracts Loan # QF14956 Onet…" at bounding box center [803, 401] width 910 height 614
click at [1210, 130] on link at bounding box center [1222, 128] width 36 height 31
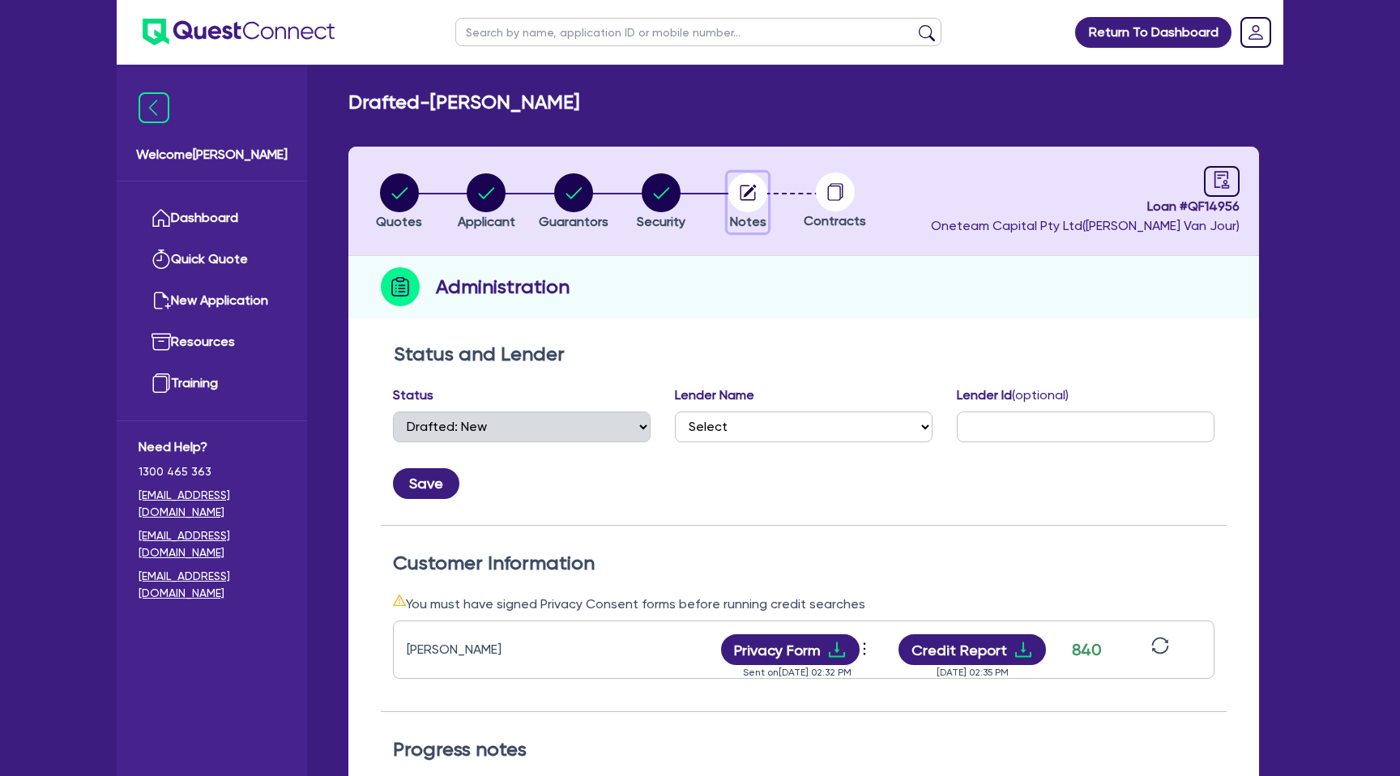
click at [757, 188] on circle "button" at bounding box center [747, 192] width 39 height 39
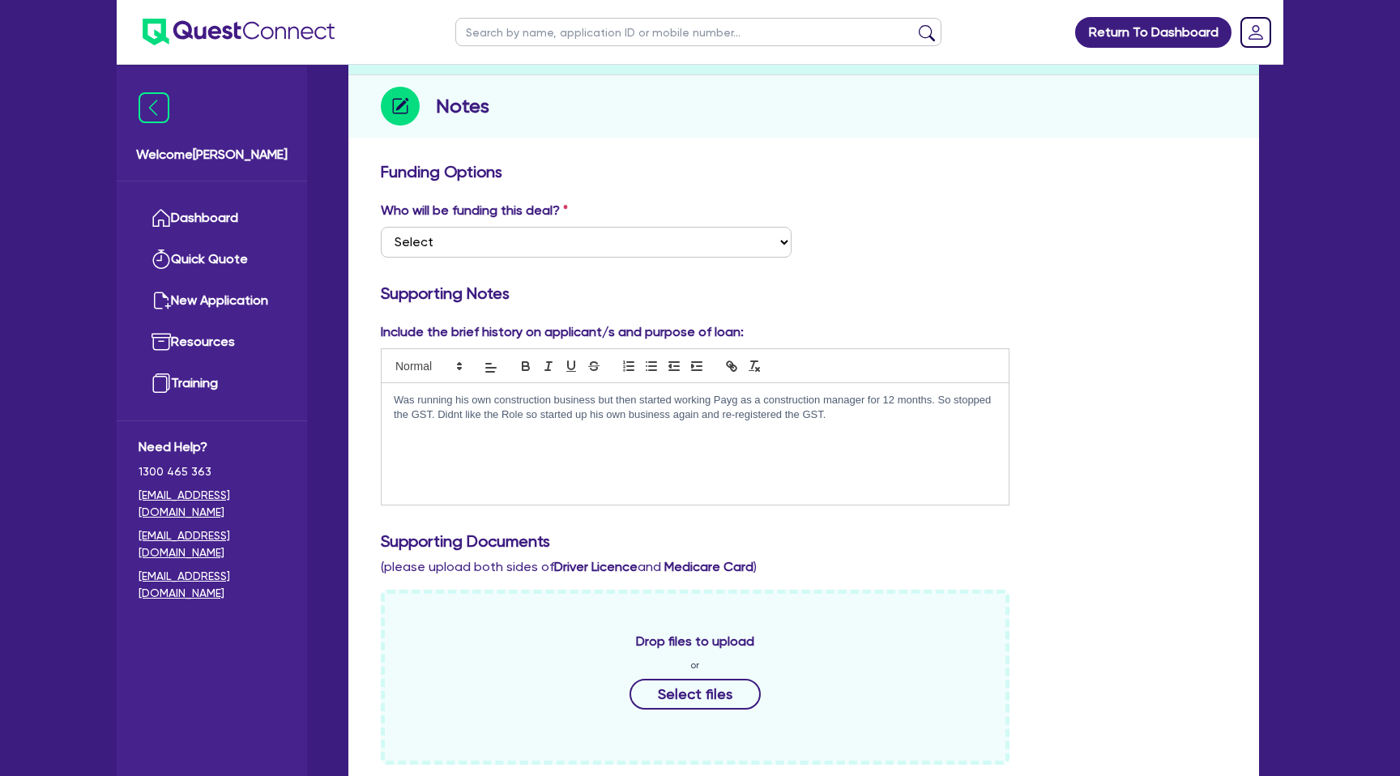
scroll to position [202, 0]
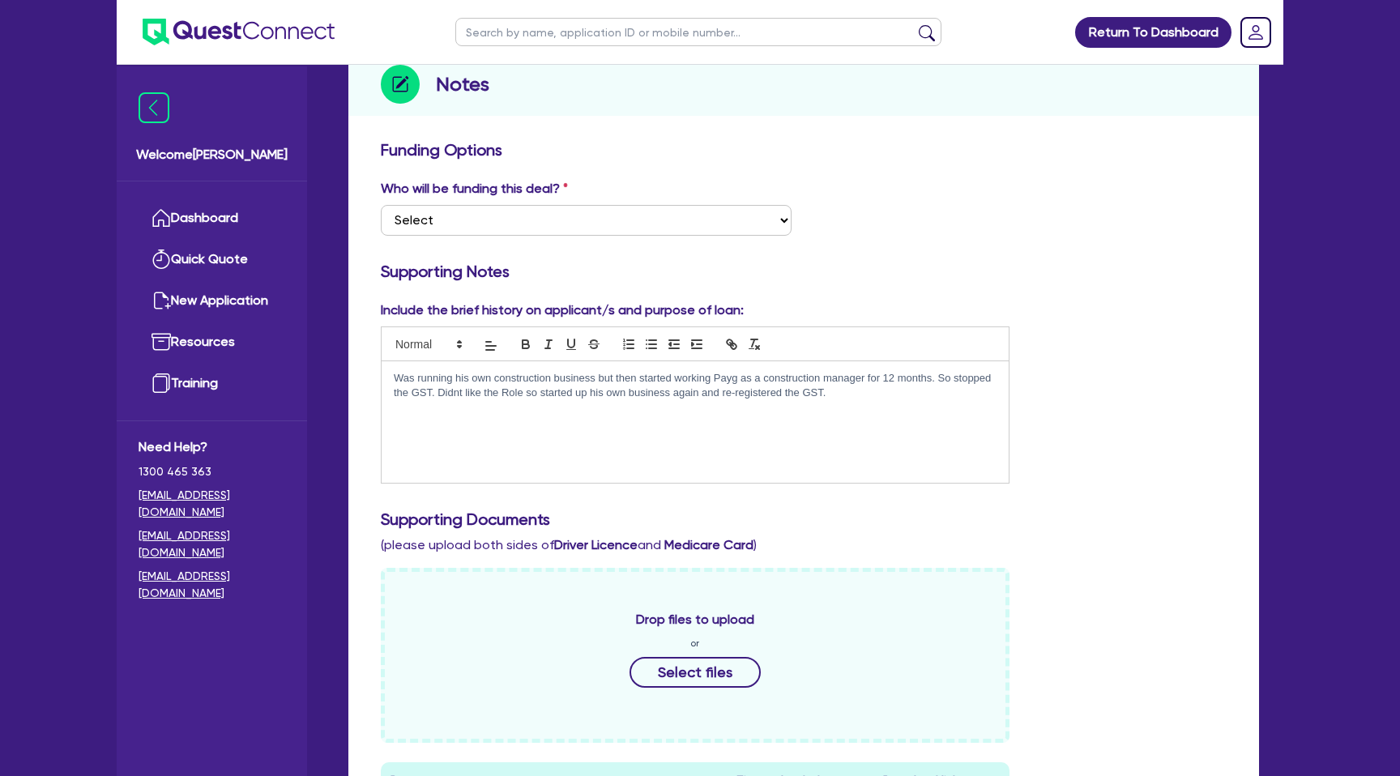
click at [860, 416] on div "Was running his own construction business but then started working Payg as a co…" at bounding box center [694, 421] width 627 height 121
click at [1095, 256] on div "Funding Options Who will be funding this deal? Select I want Quest to fund 100%…" at bounding box center [804, 632] width 846 height 985
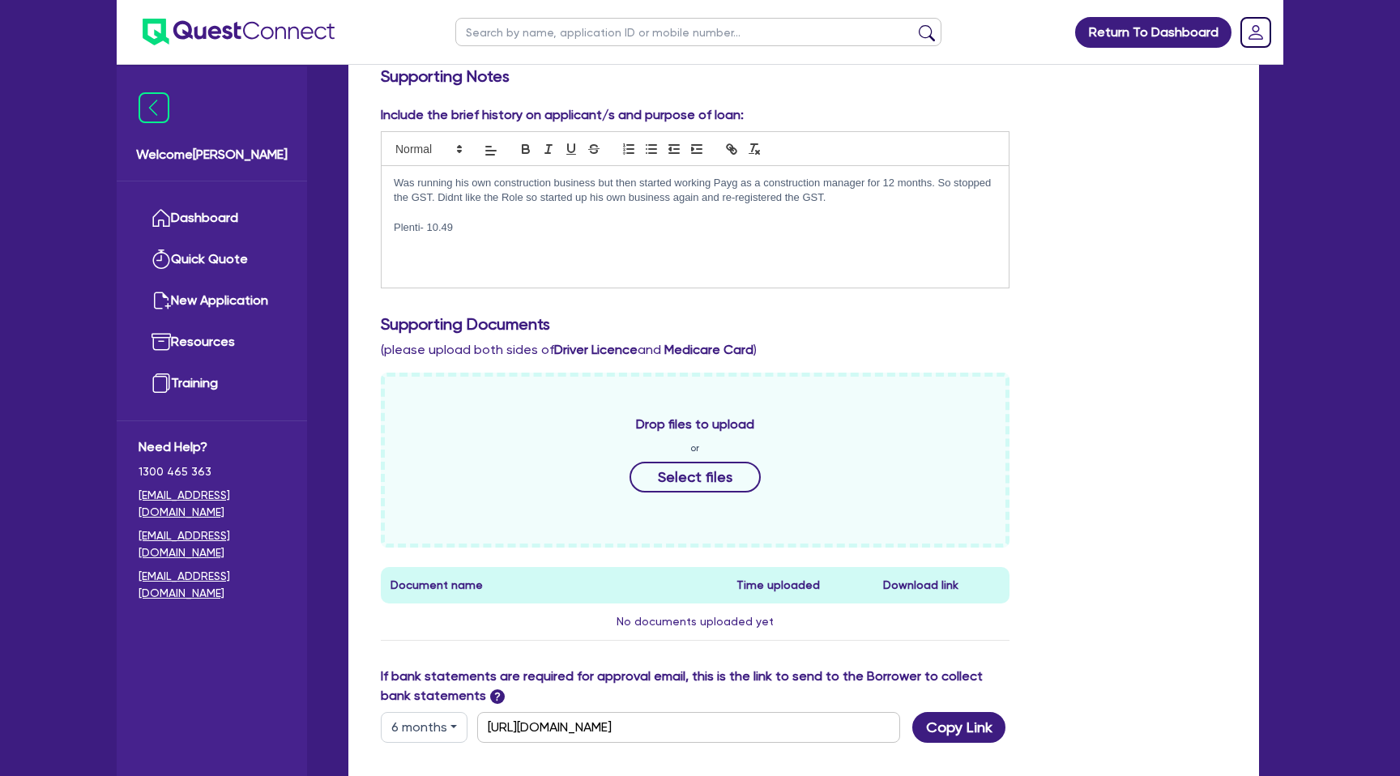
scroll to position [682, 0]
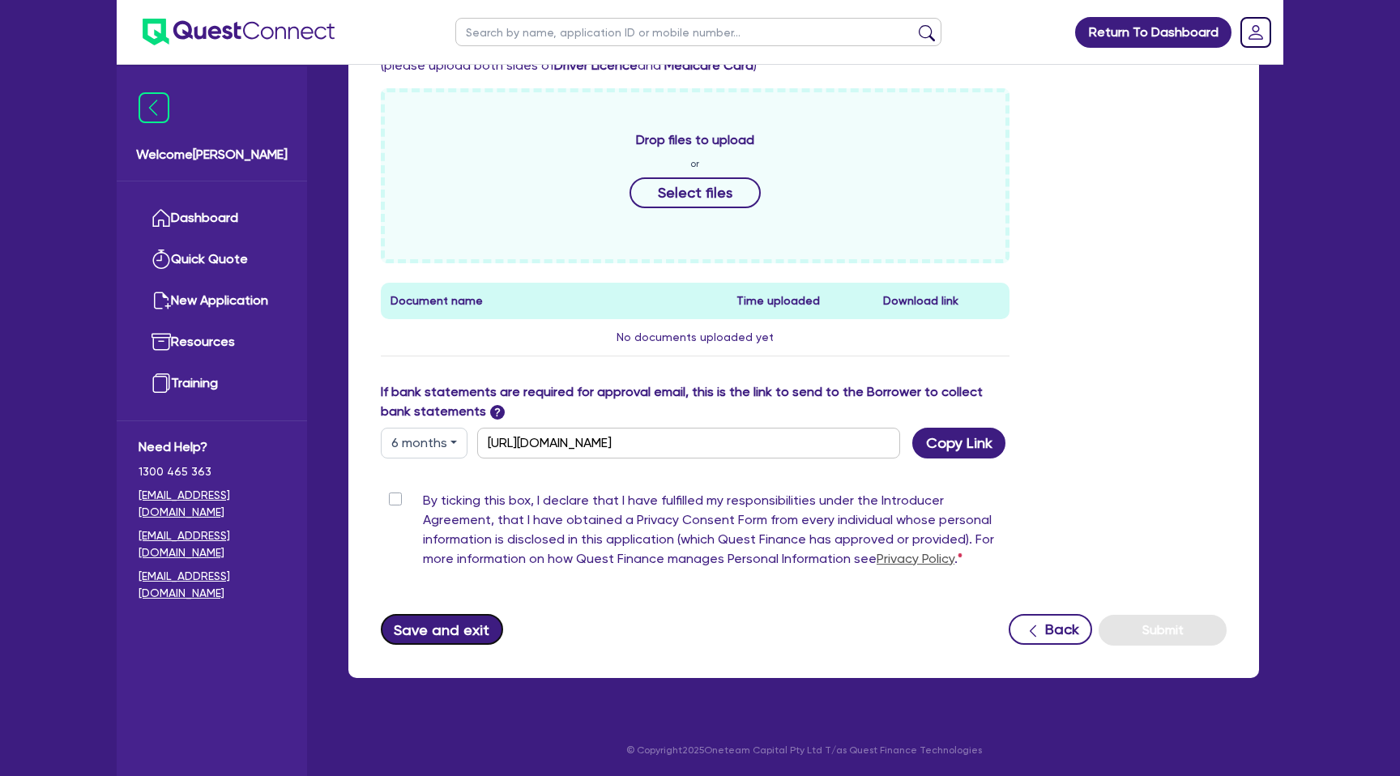
click at [462, 619] on button "Save and exit" at bounding box center [442, 629] width 122 height 31
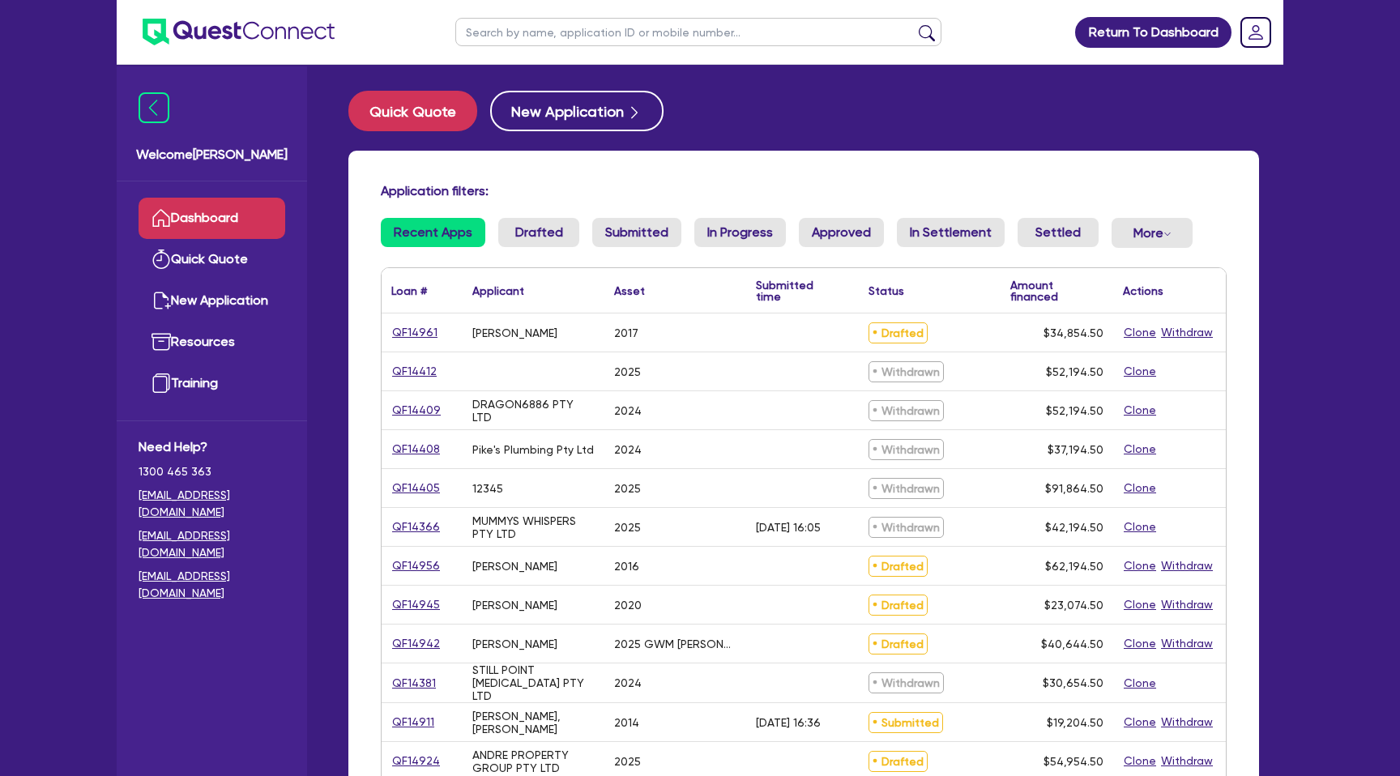
click at [512, 36] on input "text" at bounding box center [698, 32] width 486 height 28
click at [914, 24] on button "submit" at bounding box center [927, 35] width 26 height 23
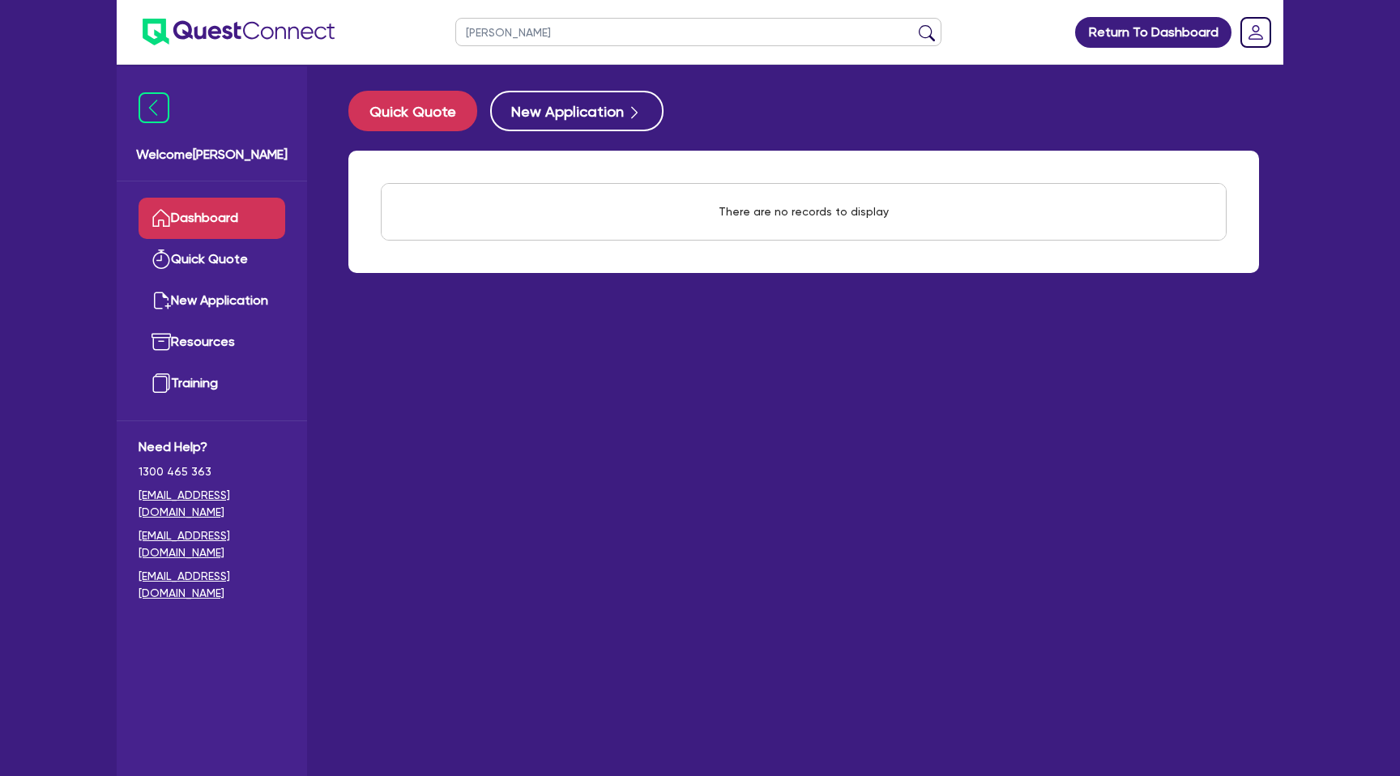
click at [914, 24] on button "submit" at bounding box center [927, 35] width 26 height 23
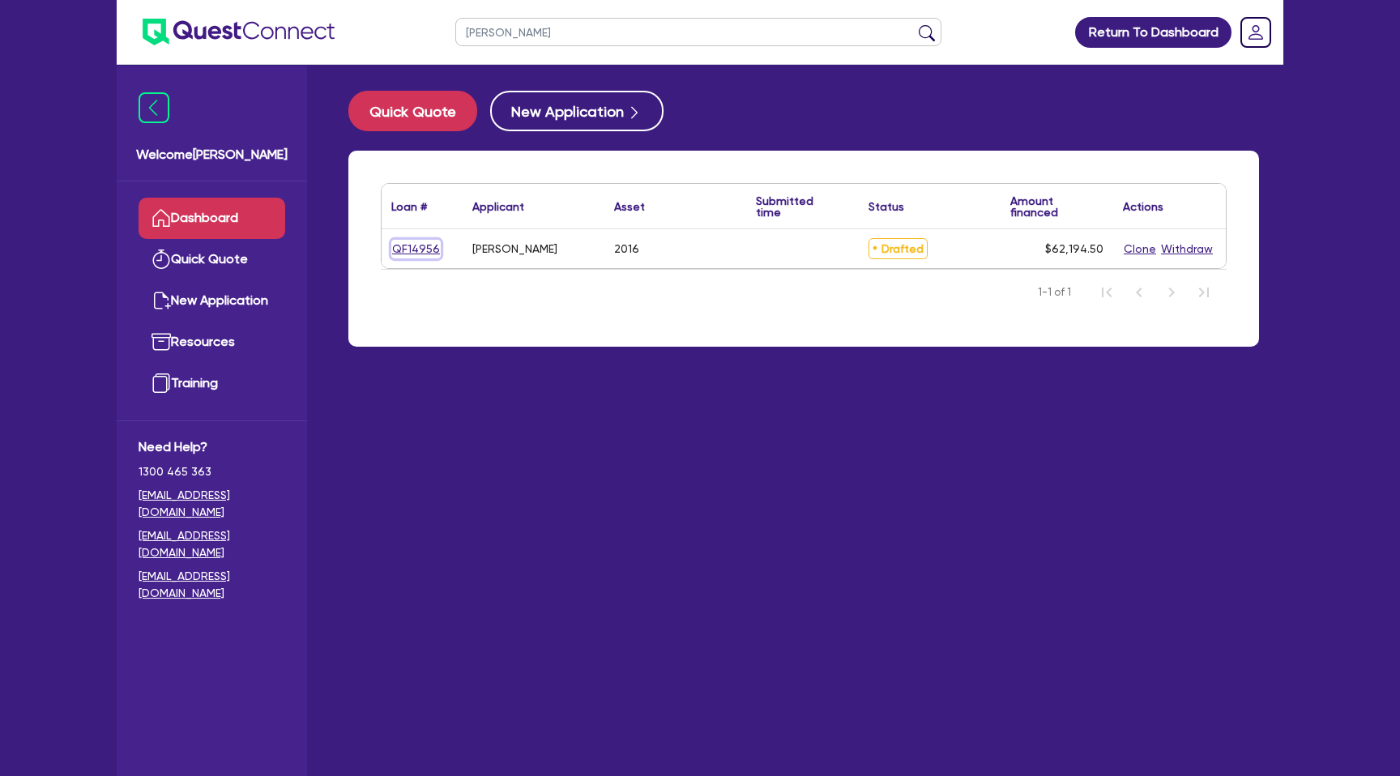
click at [431, 253] on link "QF14956" at bounding box center [415, 249] width 49 height 19
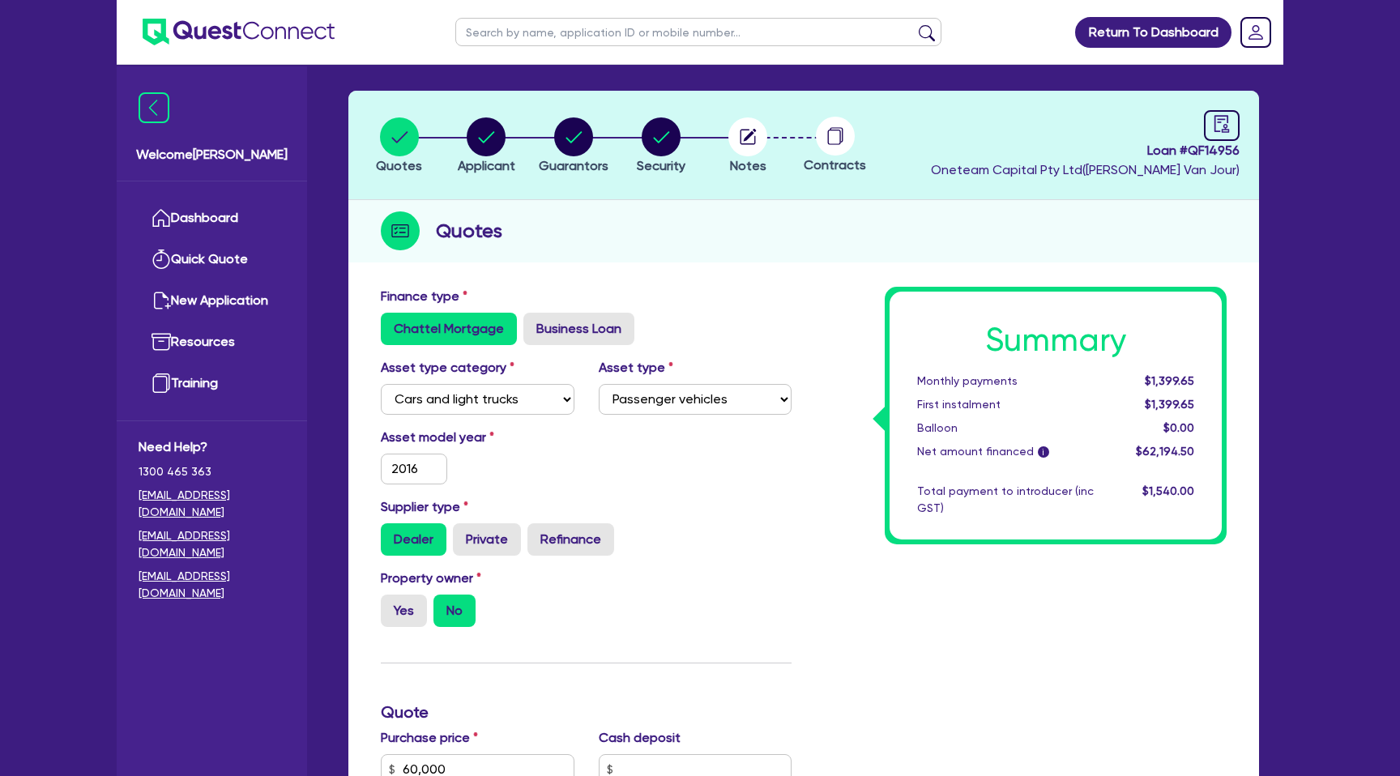
scroll to position [48, 0]
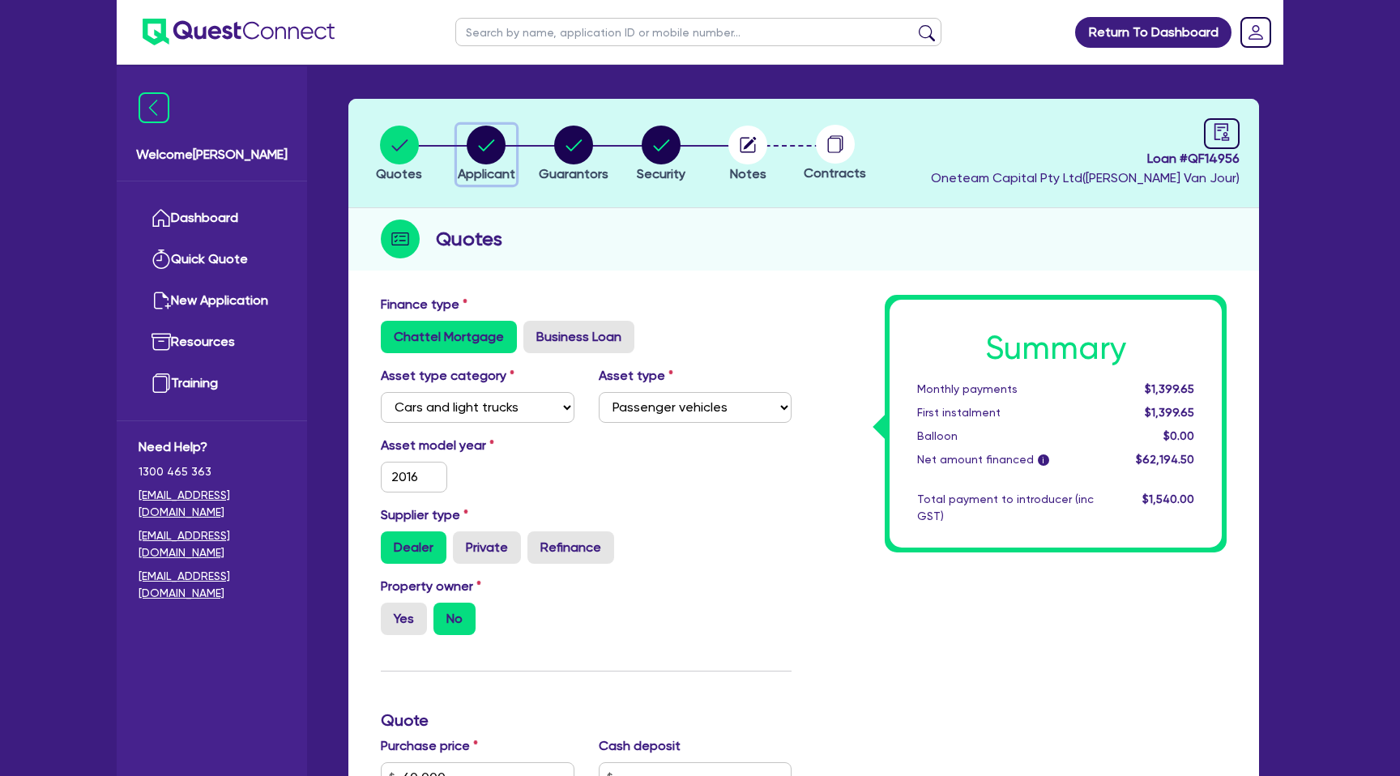
click at [484, 152] on circle "button" at bounding box center [486, 145] width 39 height 39
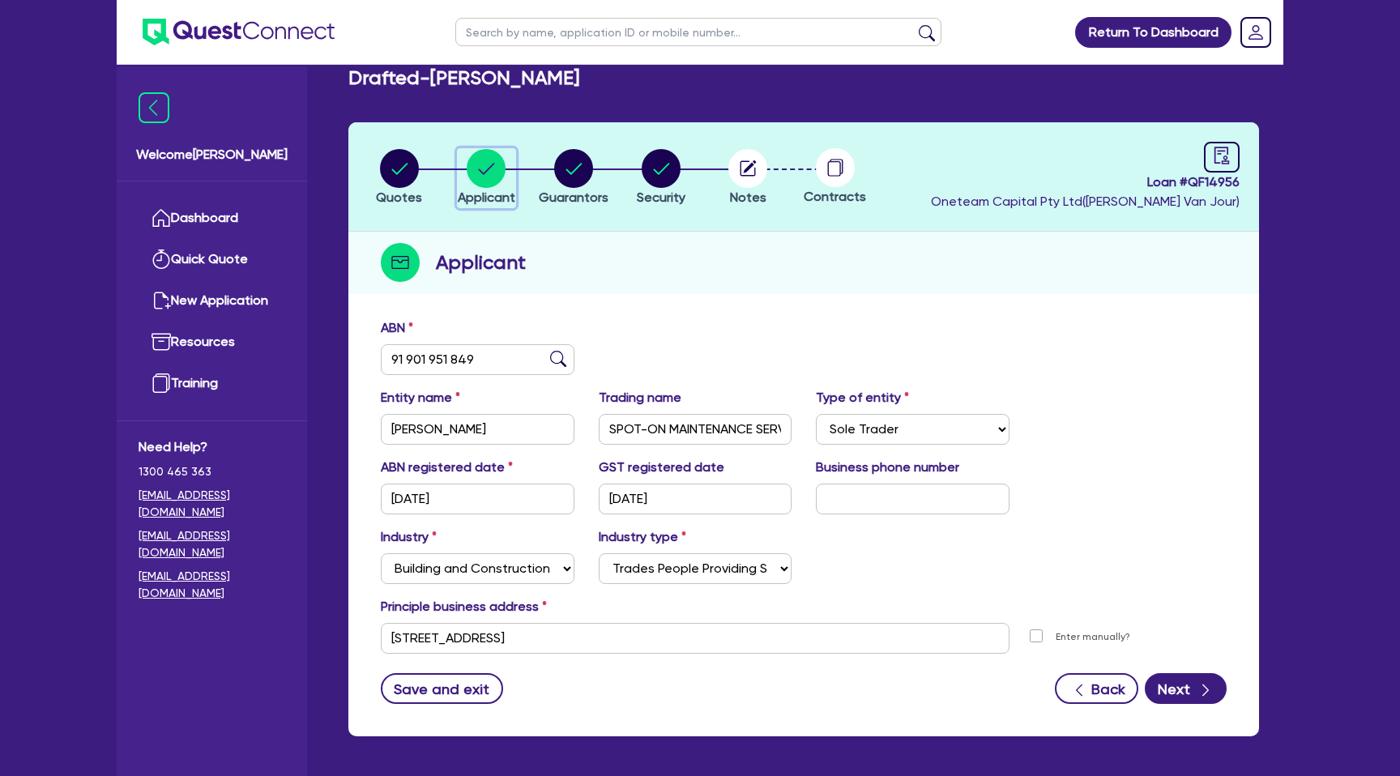
scroll to position [32, 0]
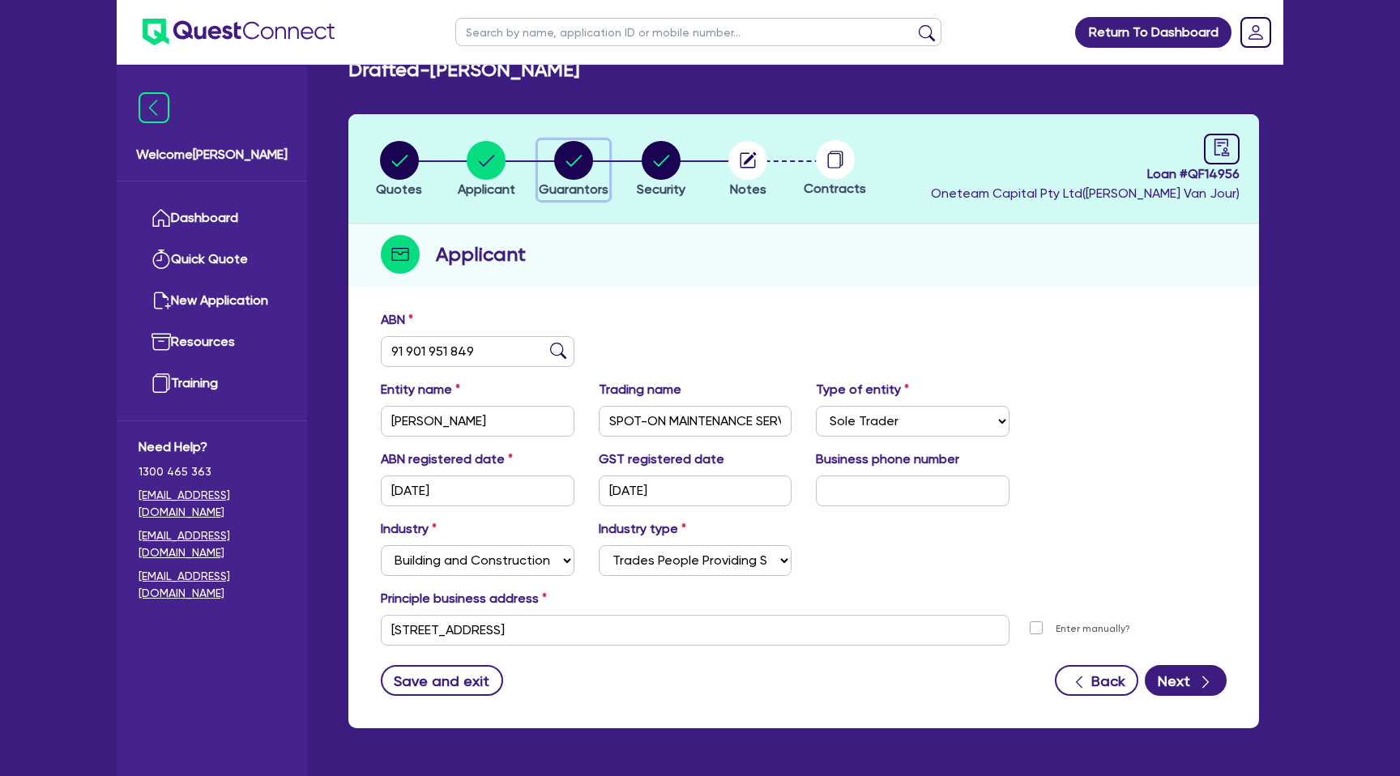
click at [569, 164] on icon "button" at bounding box center [573, 160] width 16 height 11
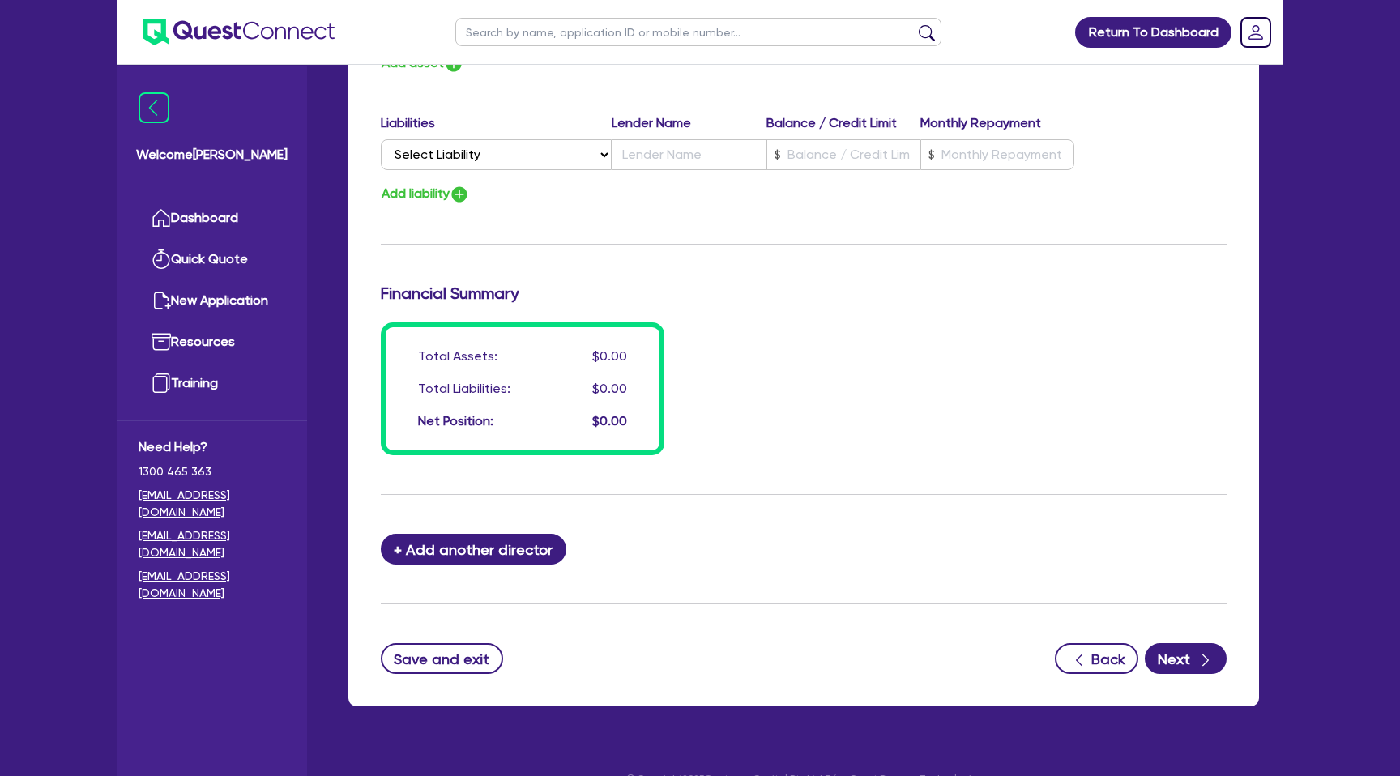
scroll to position [1093, 0]
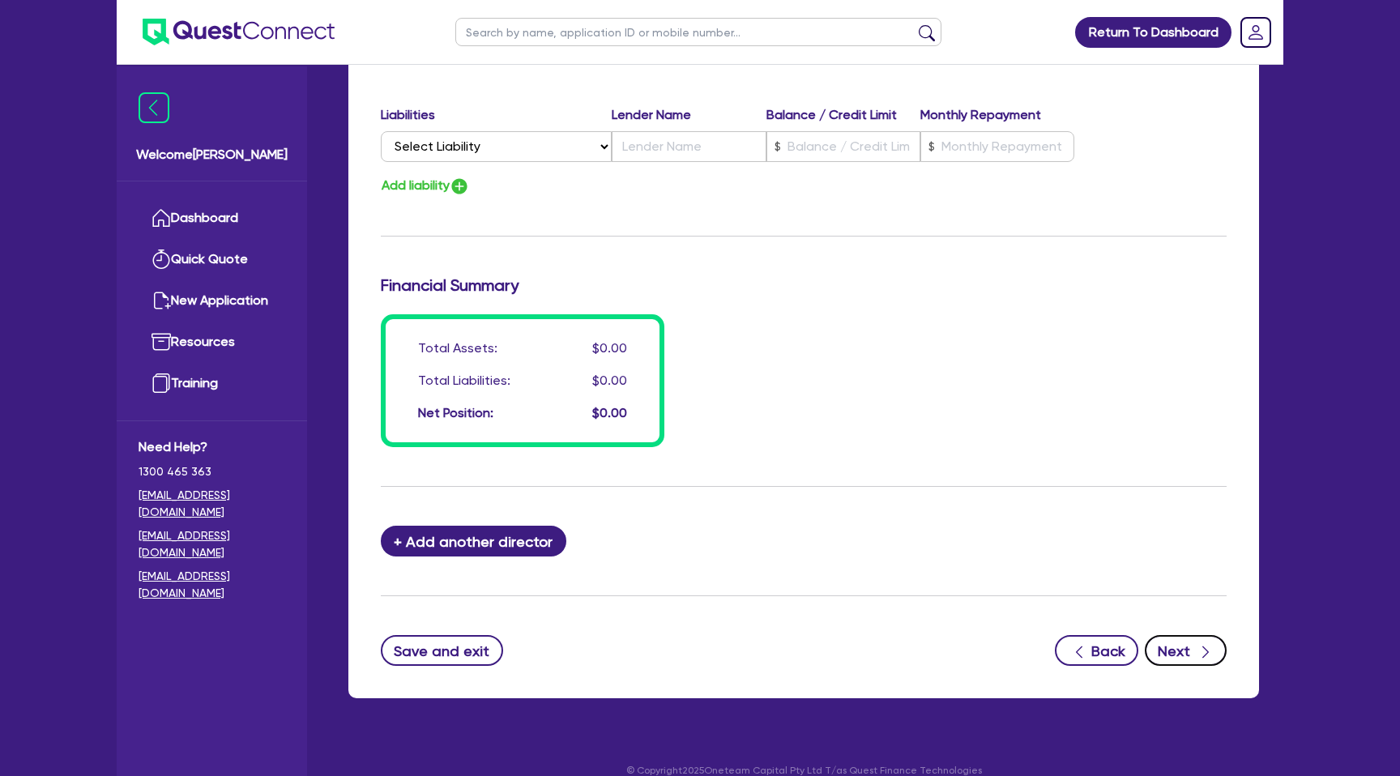
click at [1180, 645] on button "Next" at bounding box center [1185, 650] width 82 height 31
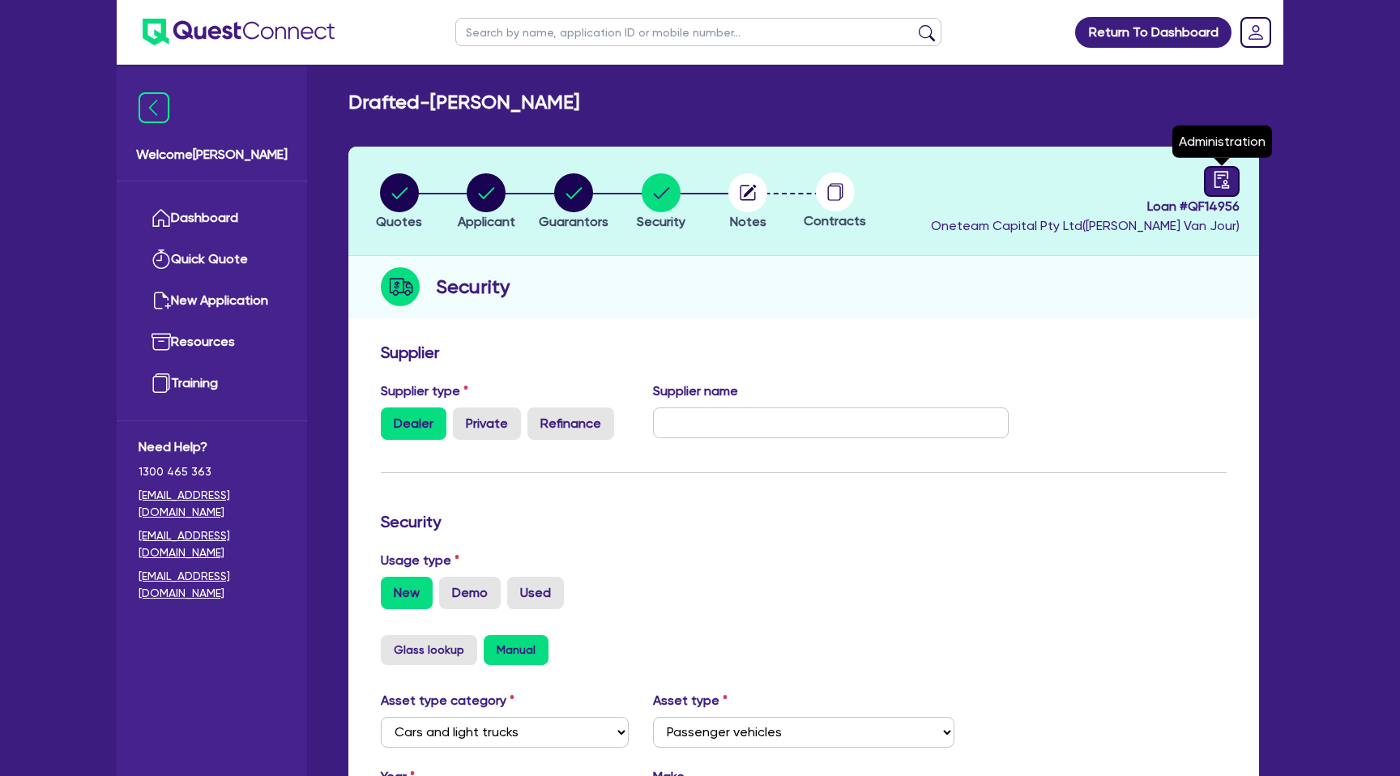
click at [1211, 190] on link at bounding box center [1222, 181] width 36 height 31
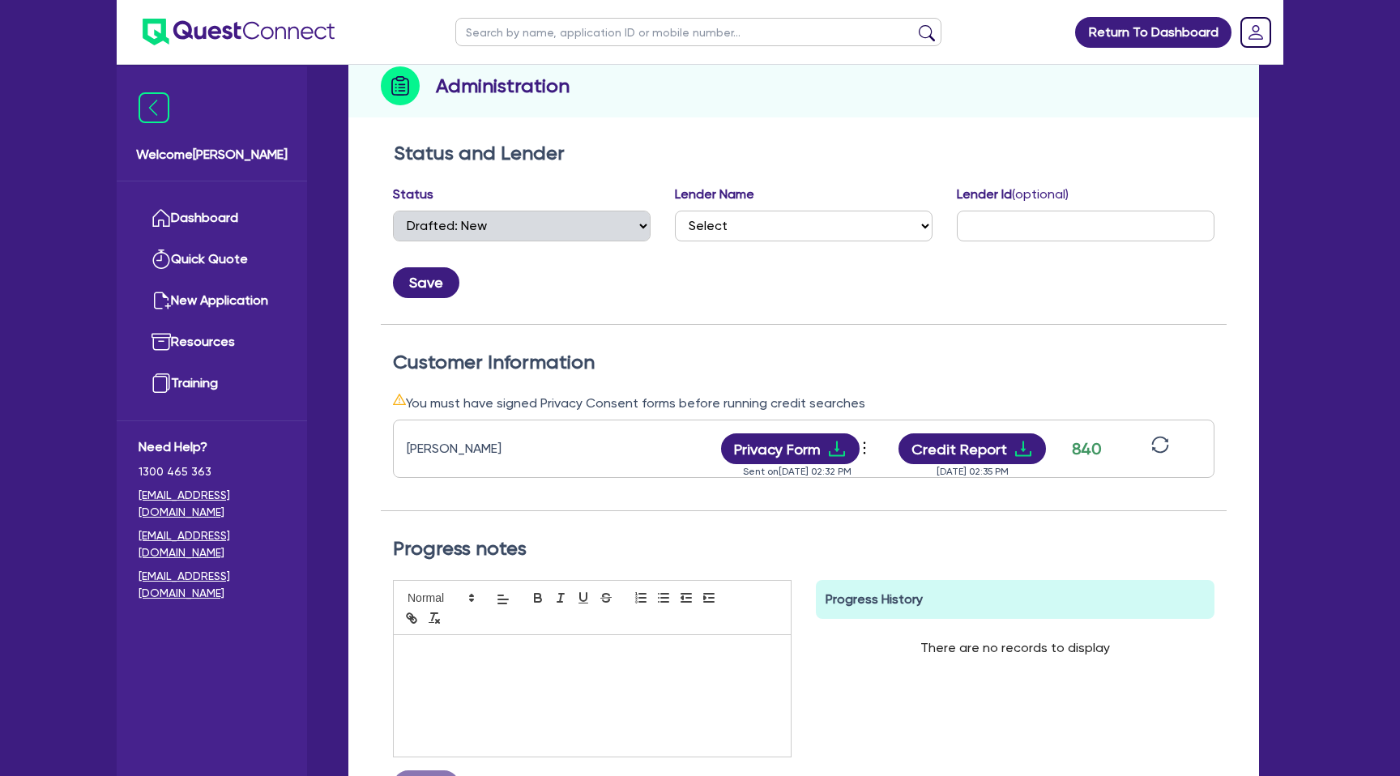
scroll to position [241, 0]
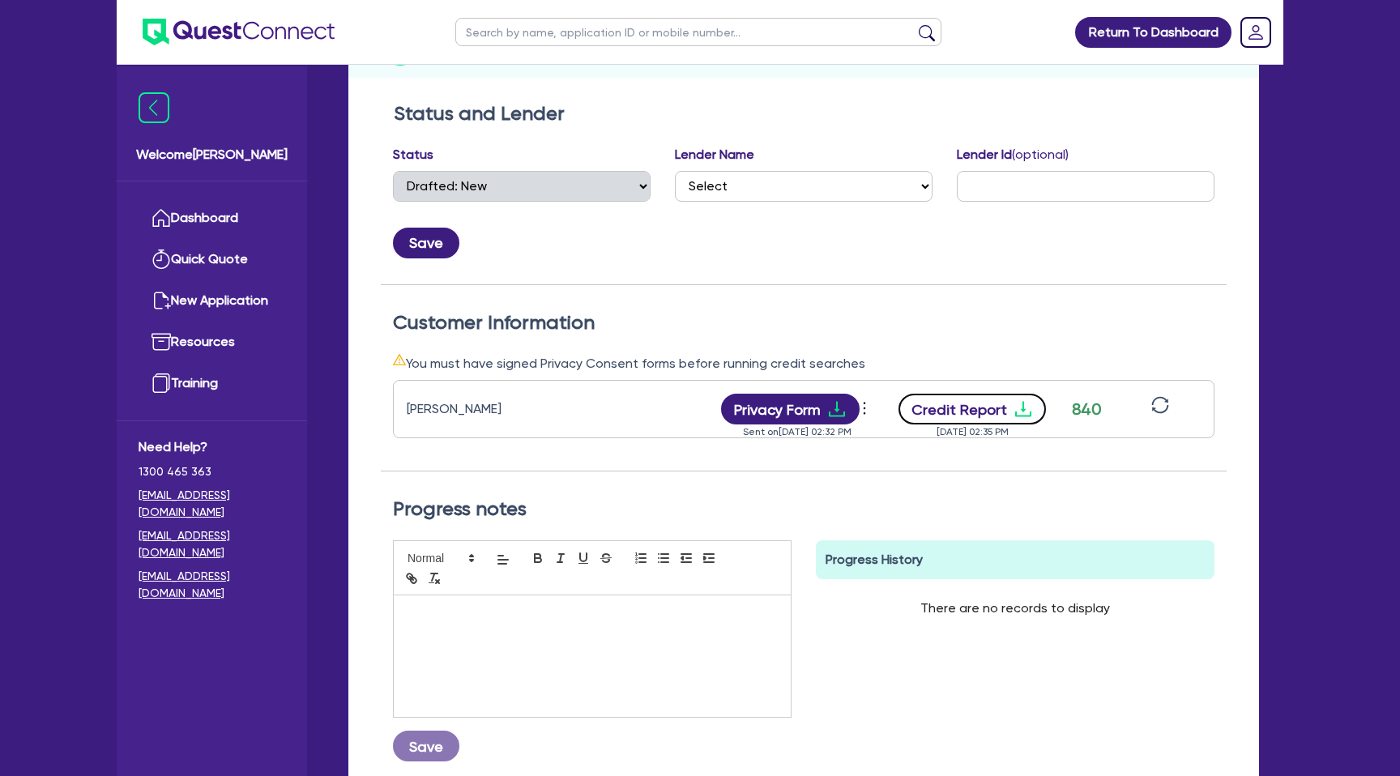
click at [1014, 403] on icon "download" at bounding box center [1022, 408] width 19 height 19
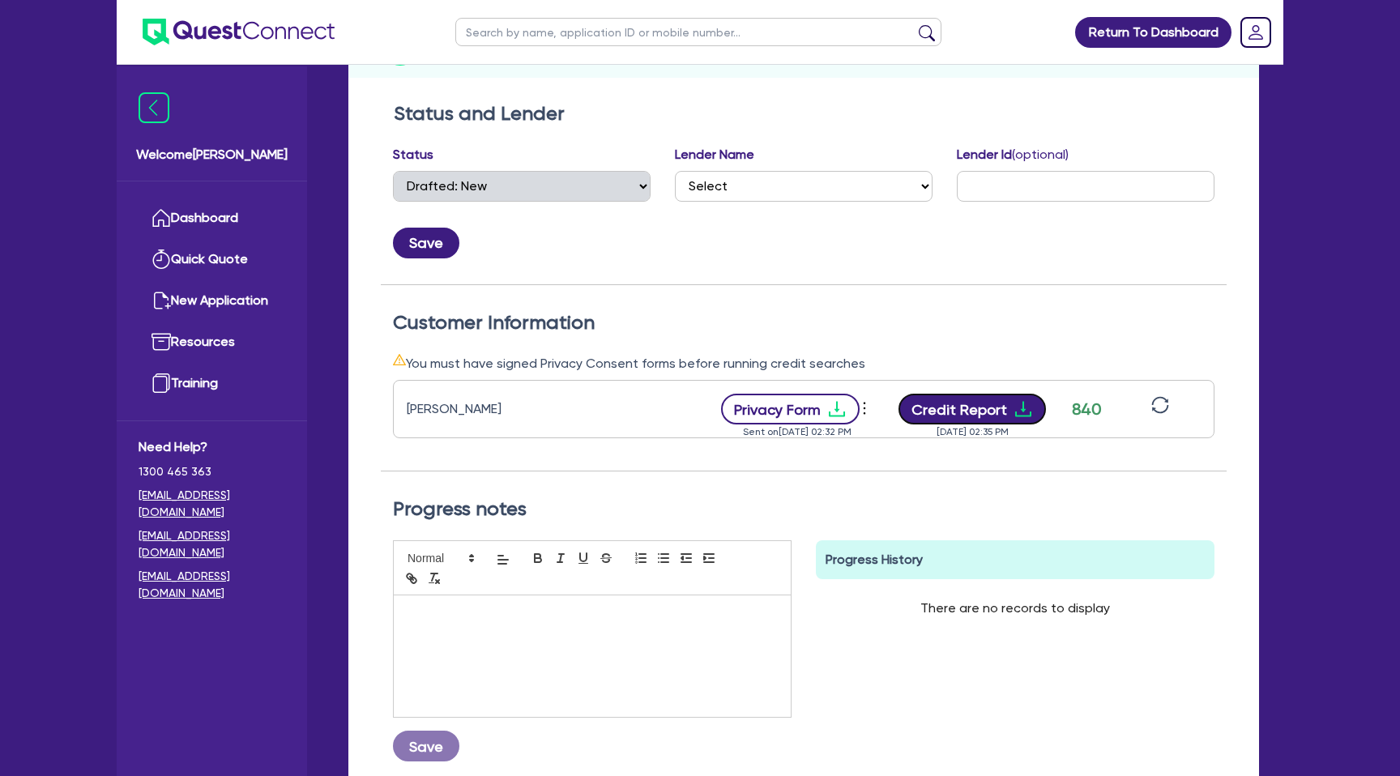
scroll to position [0, 0]
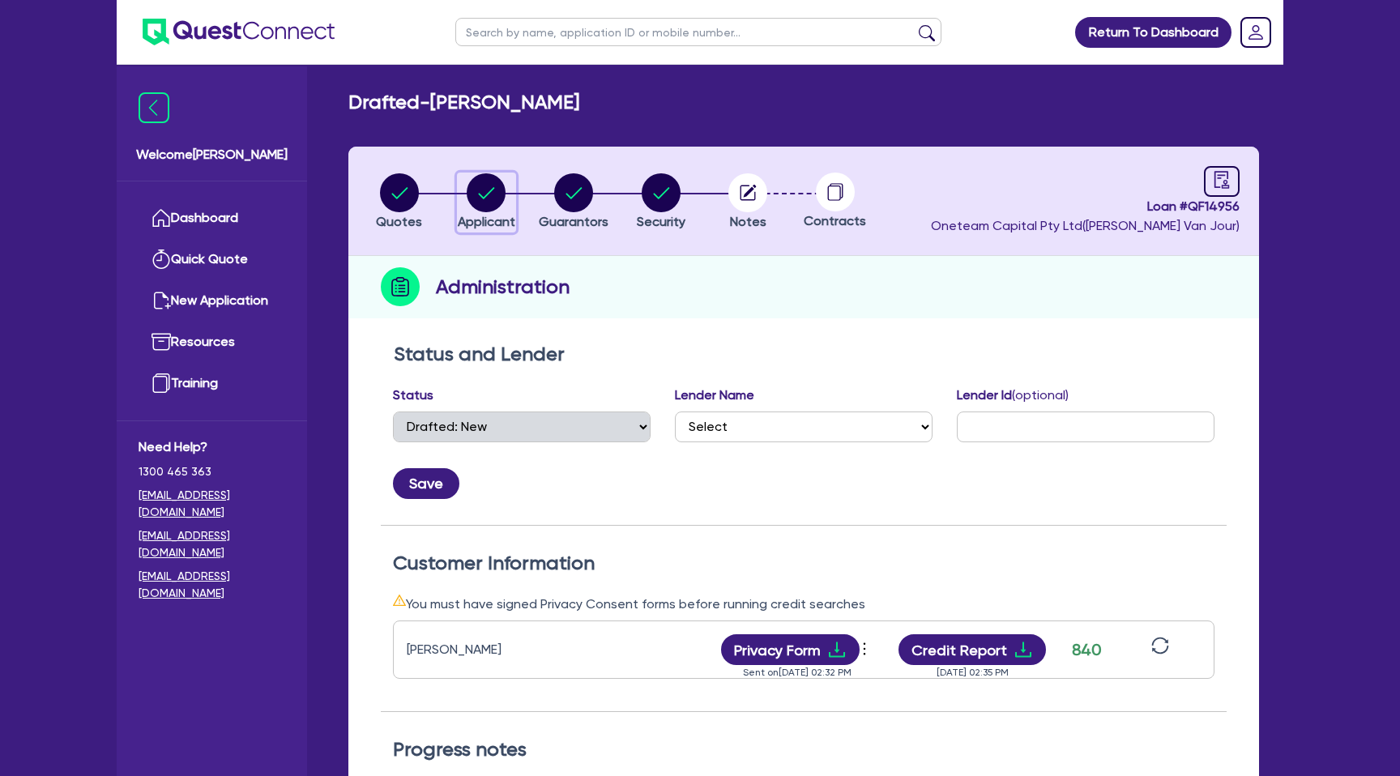
click at [486, 178] on circle "button" at bounding box center [486, 192] width 39 height 39
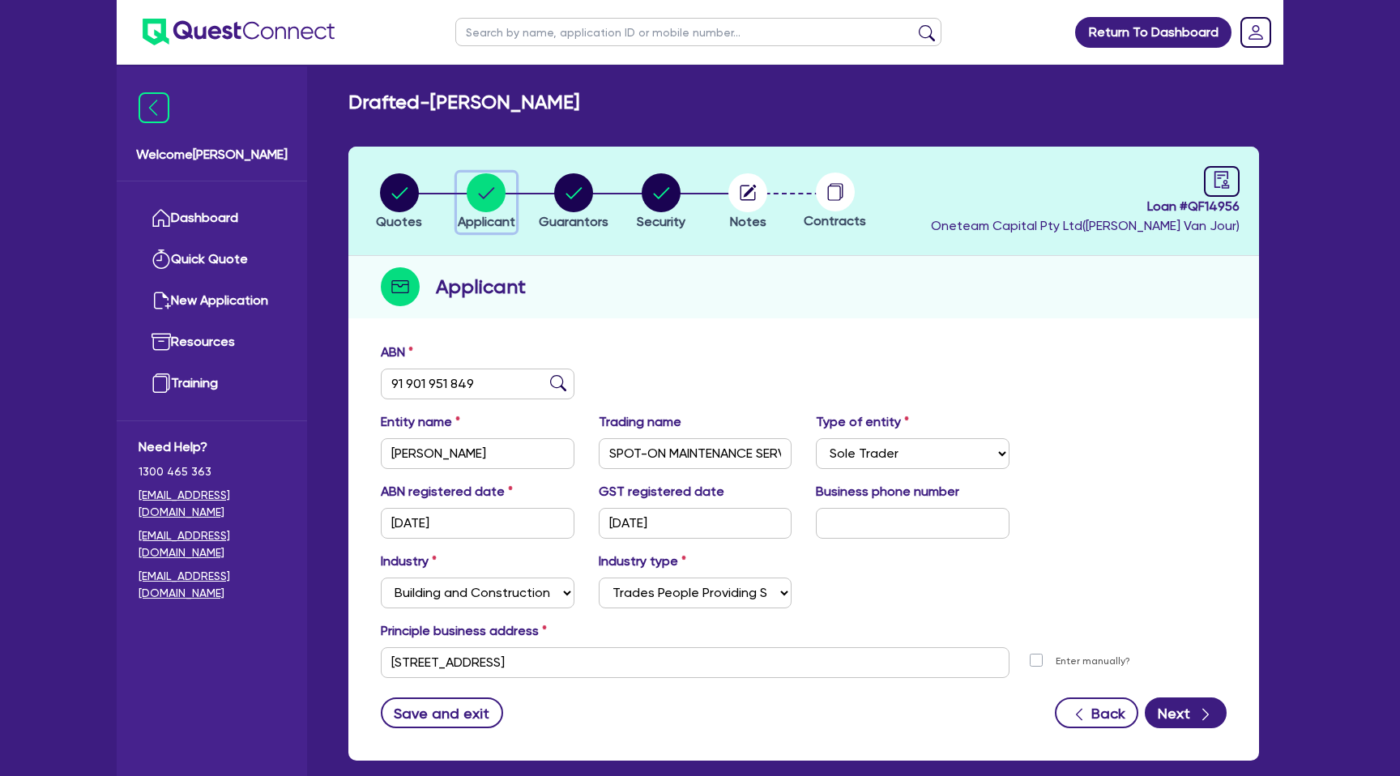
scroll to position [83, 0]
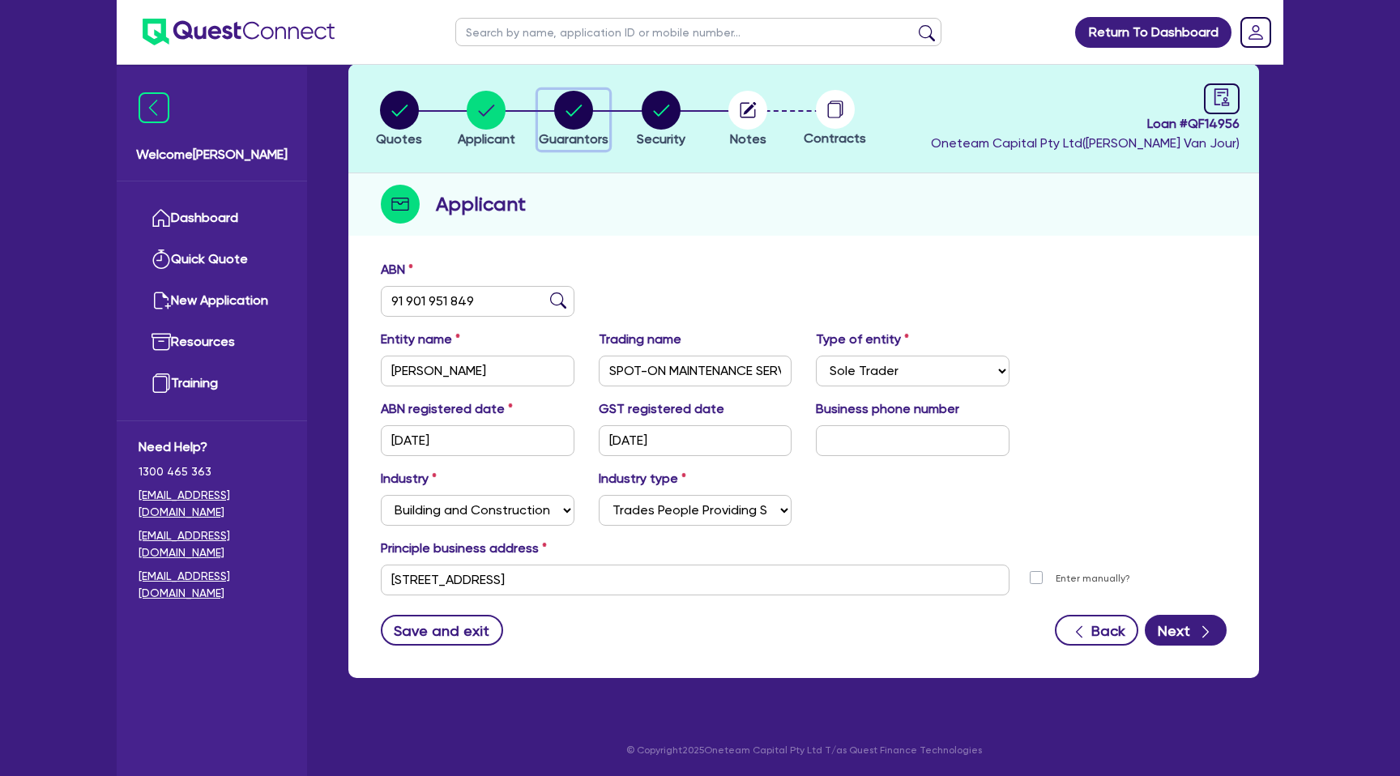
click at [576, 121] on circle "button" at bounding box center [573, 110] width 39 height 39
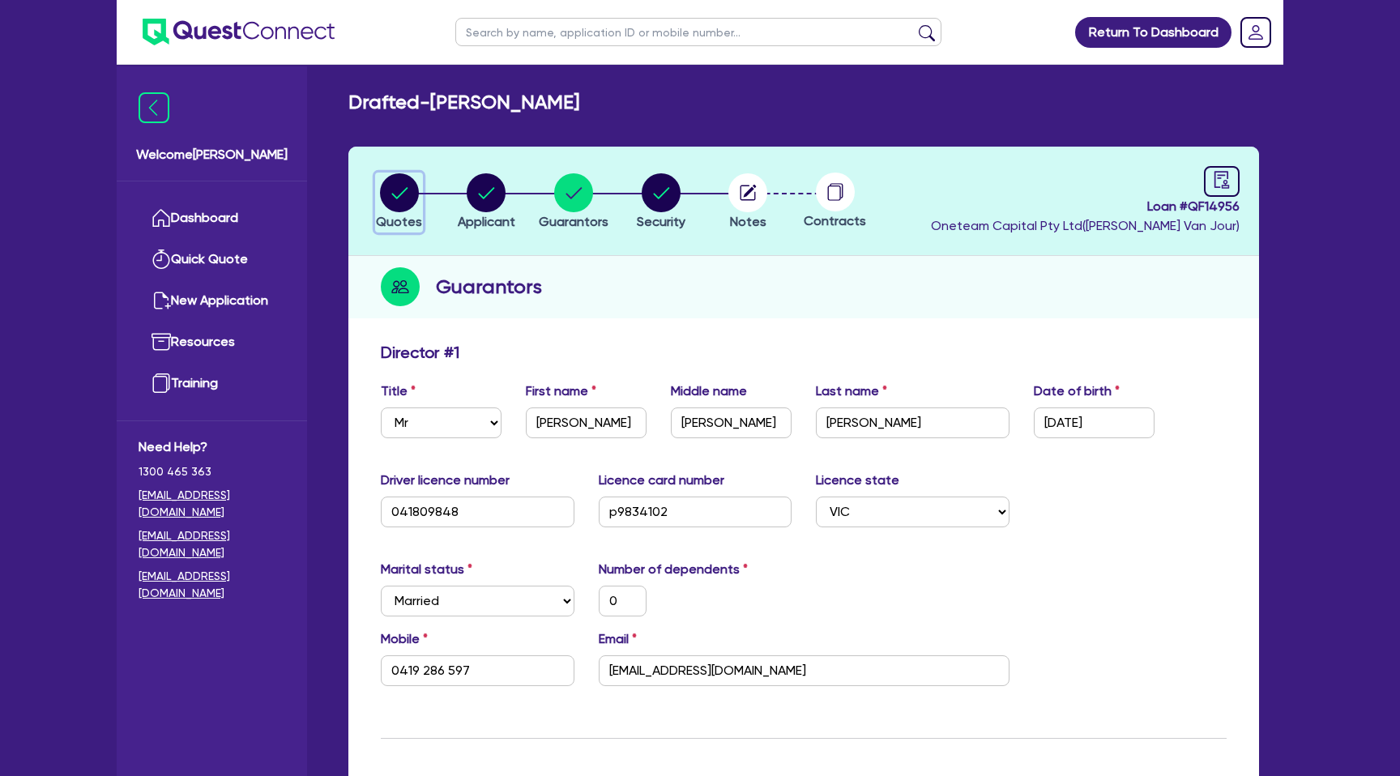
click at [411, 188] on circle "button" at bounding box center [399, 192] width 39 height 39
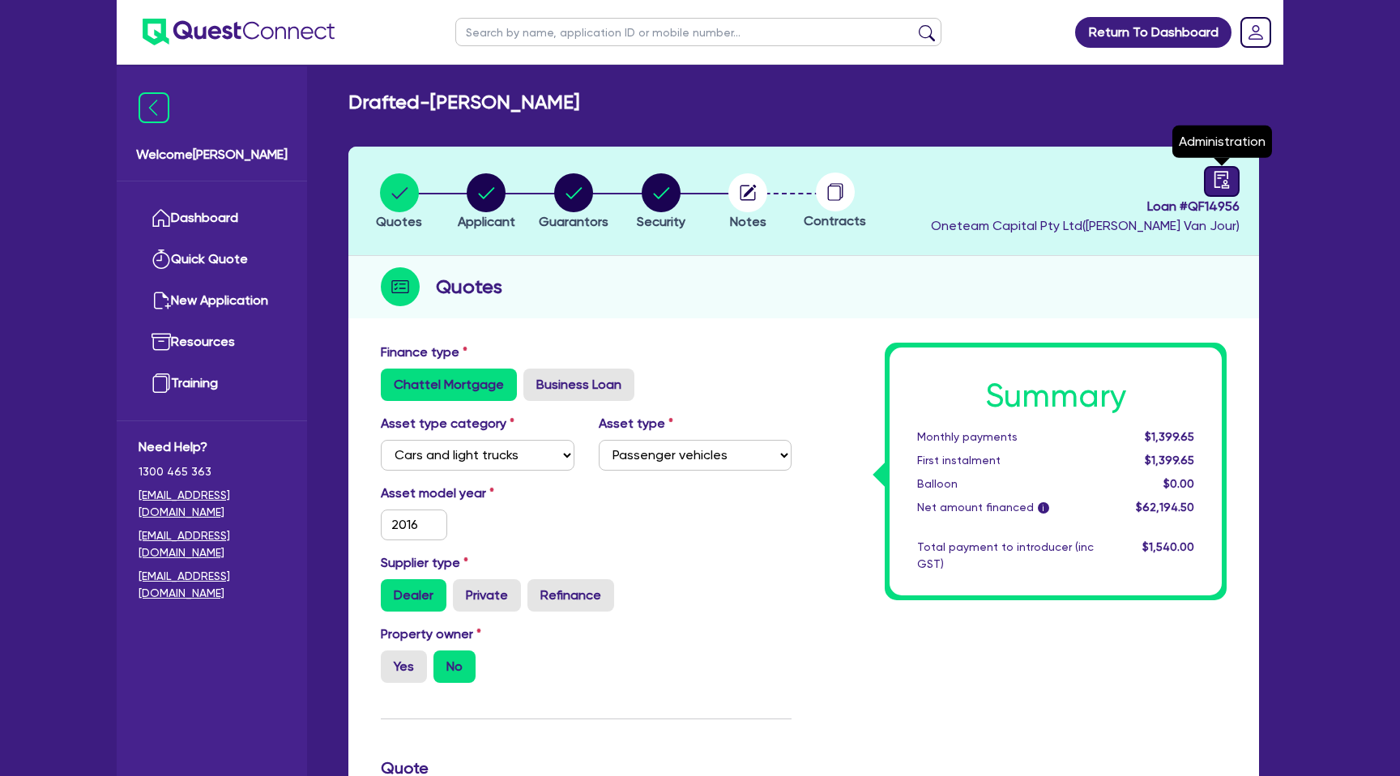
click at [1230, 173] on link at bounding box center [1222, 181] width 36 height 31
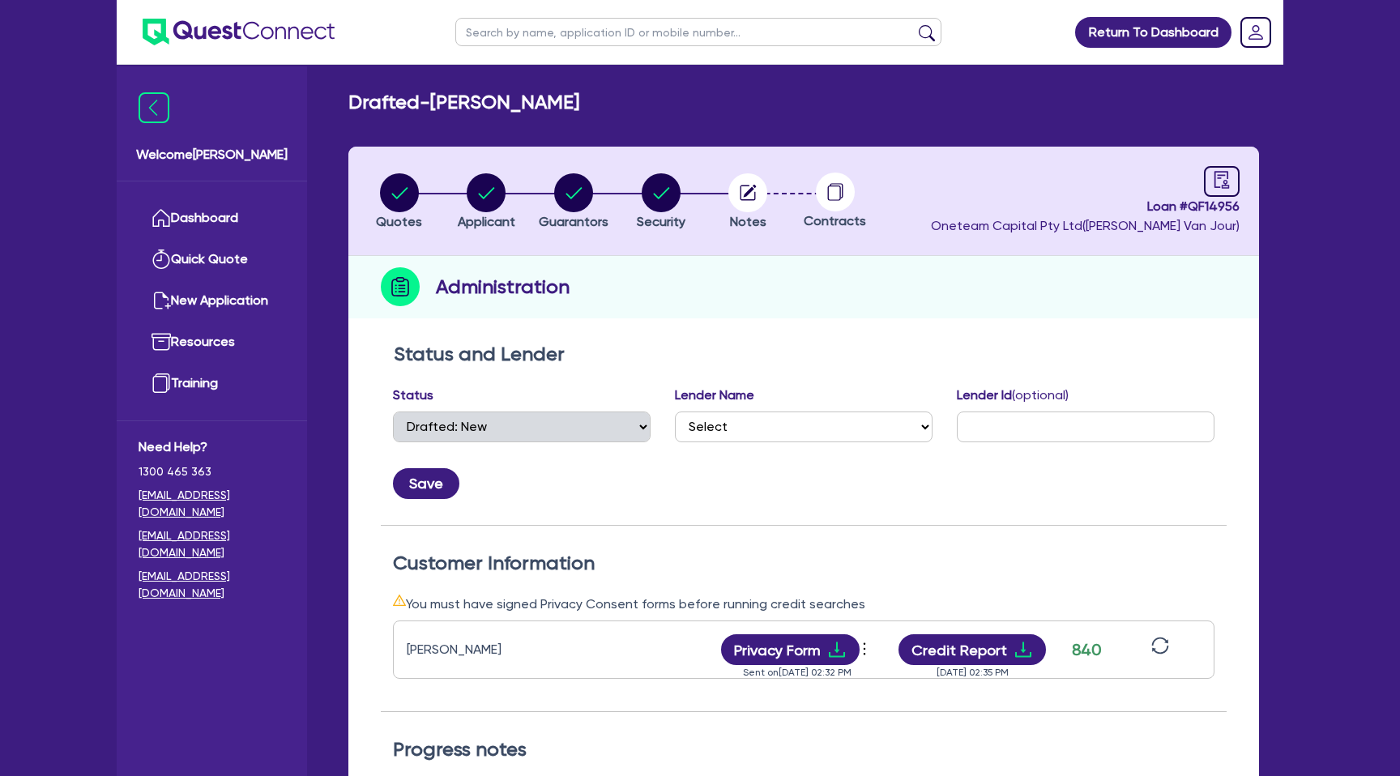
click at [755, 171] on header "Quotes Applicant [GEOGRAPHIC_DATA] Security Notes Contracts Loan # QF14956 Onet…" at bounding box center [803, 201] width 910 height 109
click at [757, 185] on circle "button" at bounding box center [747, 192] width 39 height 39
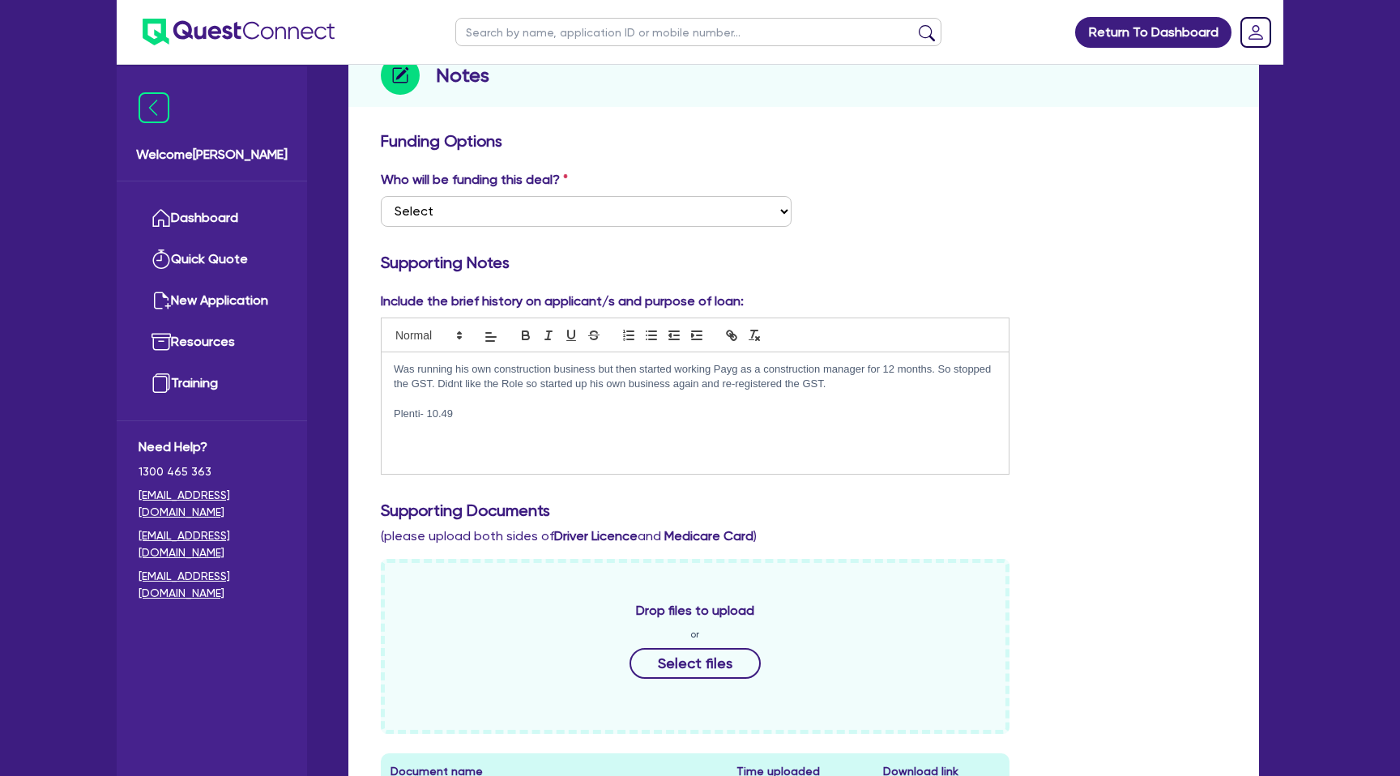
scroll to position [221, 0]
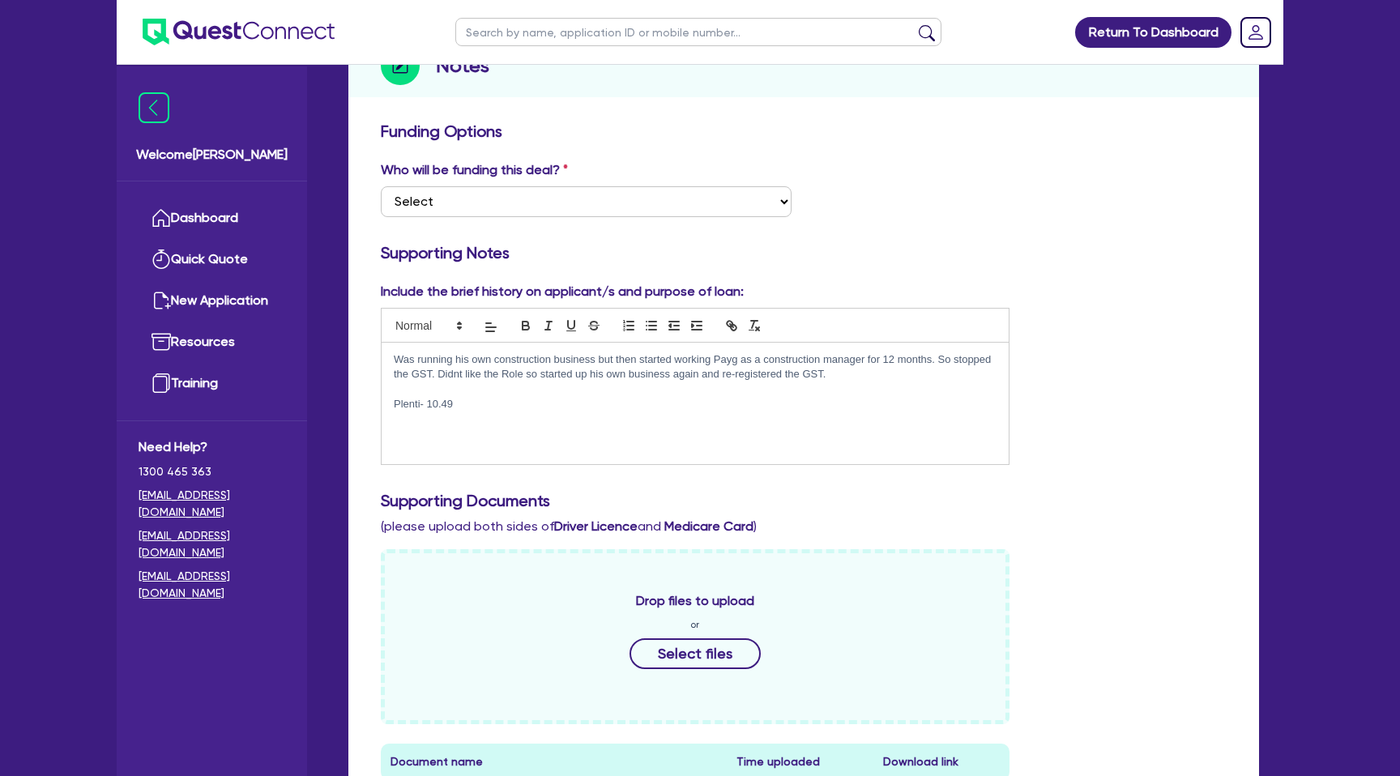
click at [457, 422] on div "Was running his own construction business but then started working Payg as a co…" at bounding box center [694, 403] width 627 height 121
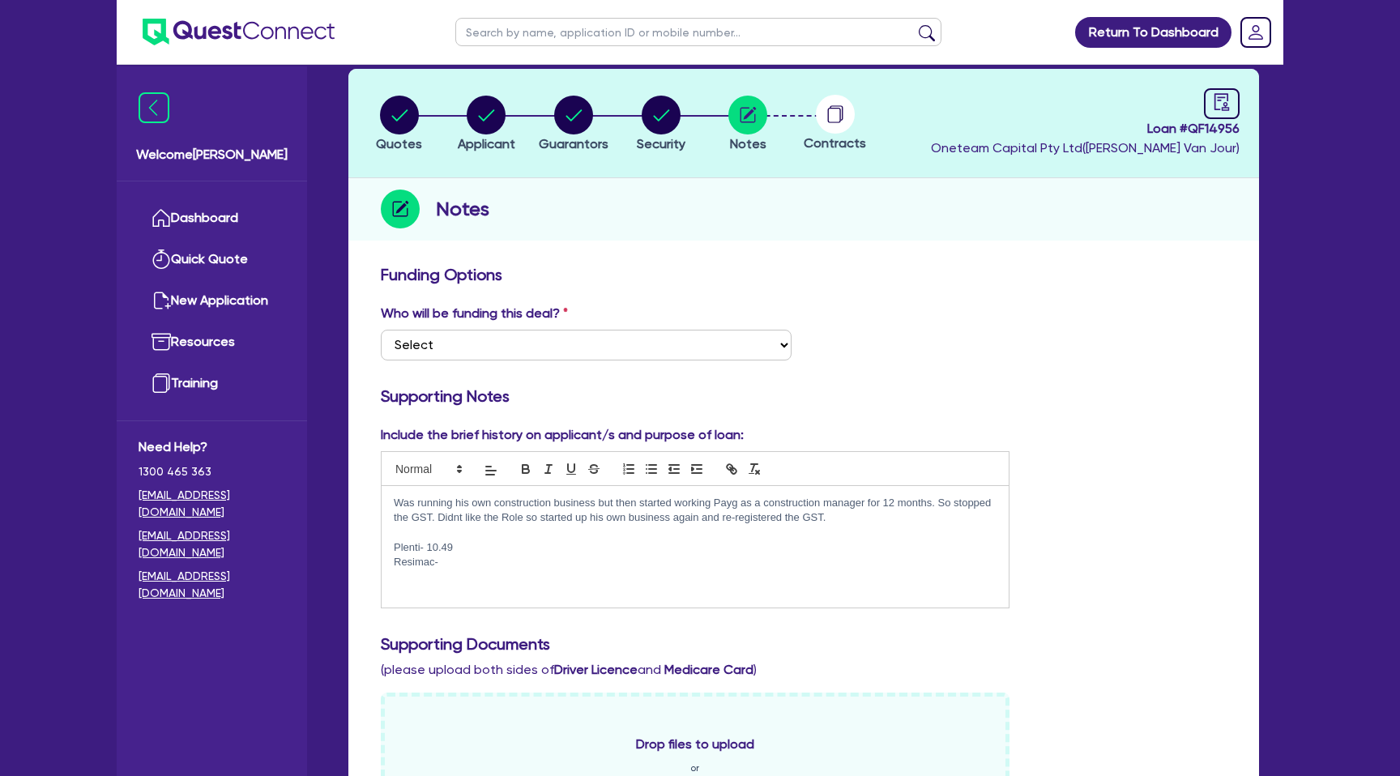
scroll to position [0, 0]
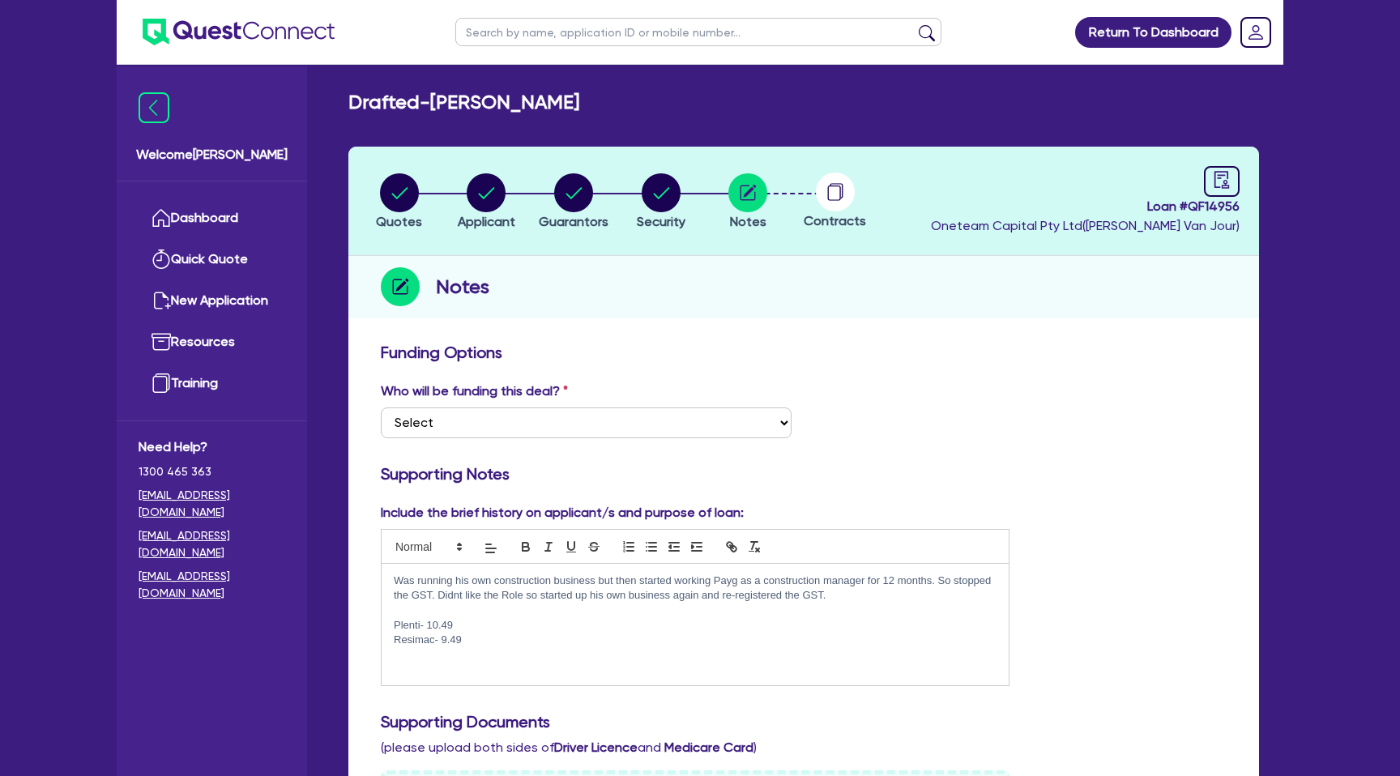
click at [1106, 386] on div "Who will be funding this deal? Select I want Quest to fund 100% I will fund 100…" at bounding box center [804, 416] width 870 height 70
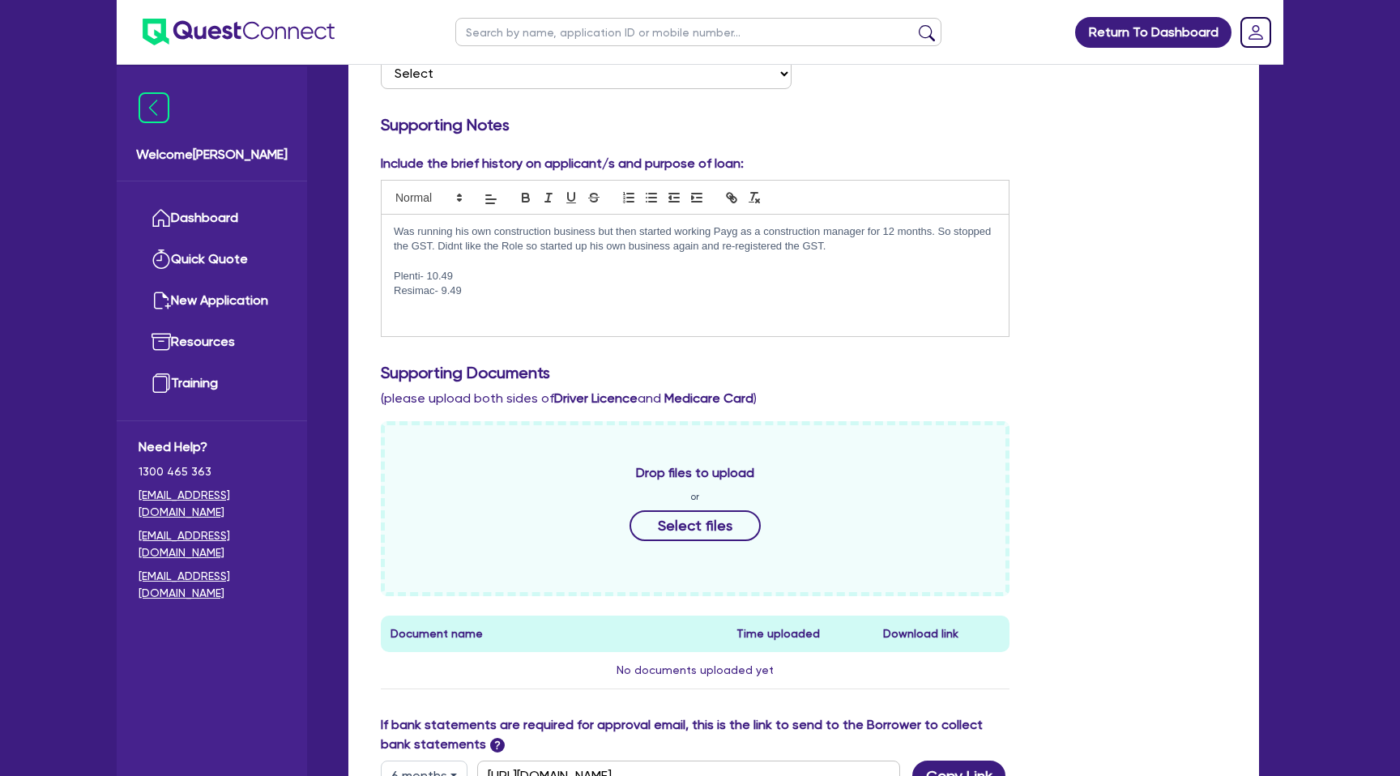
scroll to position [682, 0]
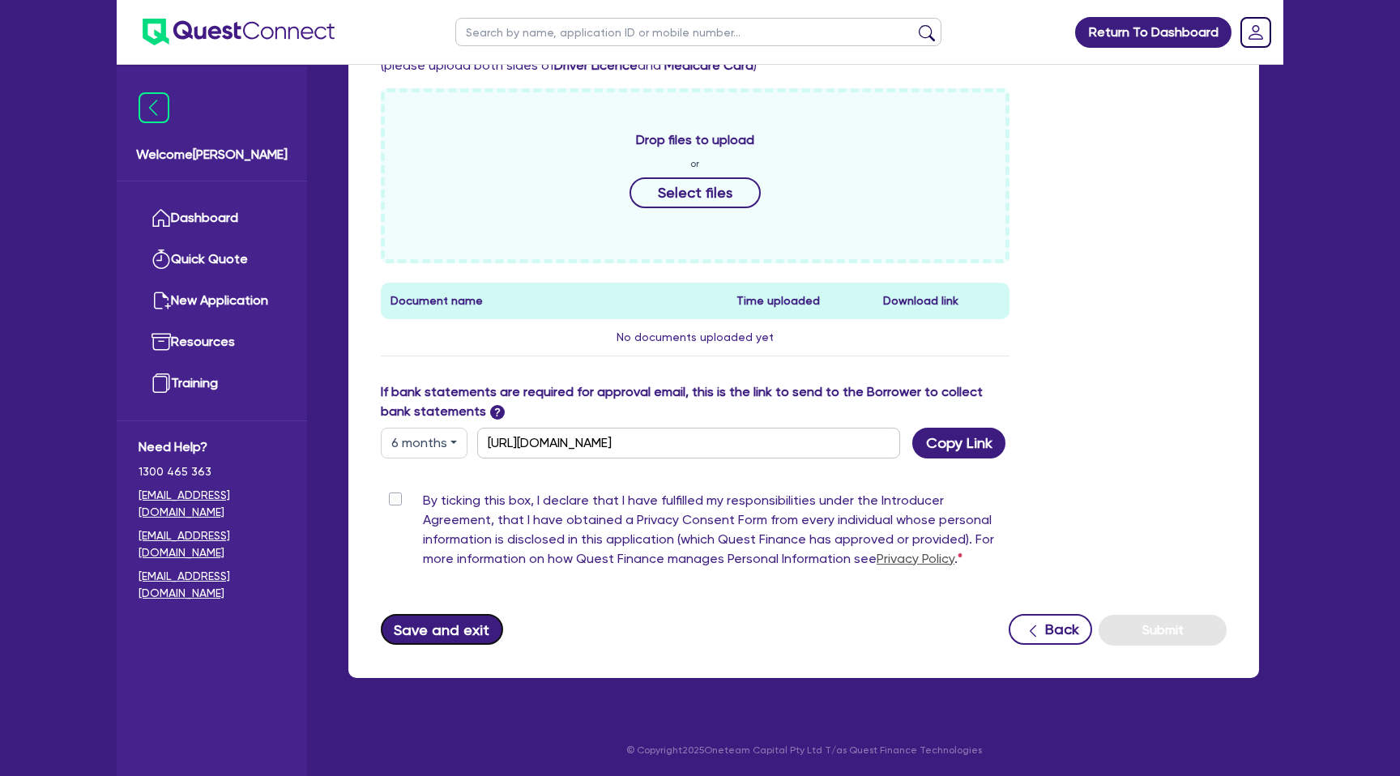
click at [451, 631] on button "Save and exit" at bounding box center [442, 629] width 122 height 31
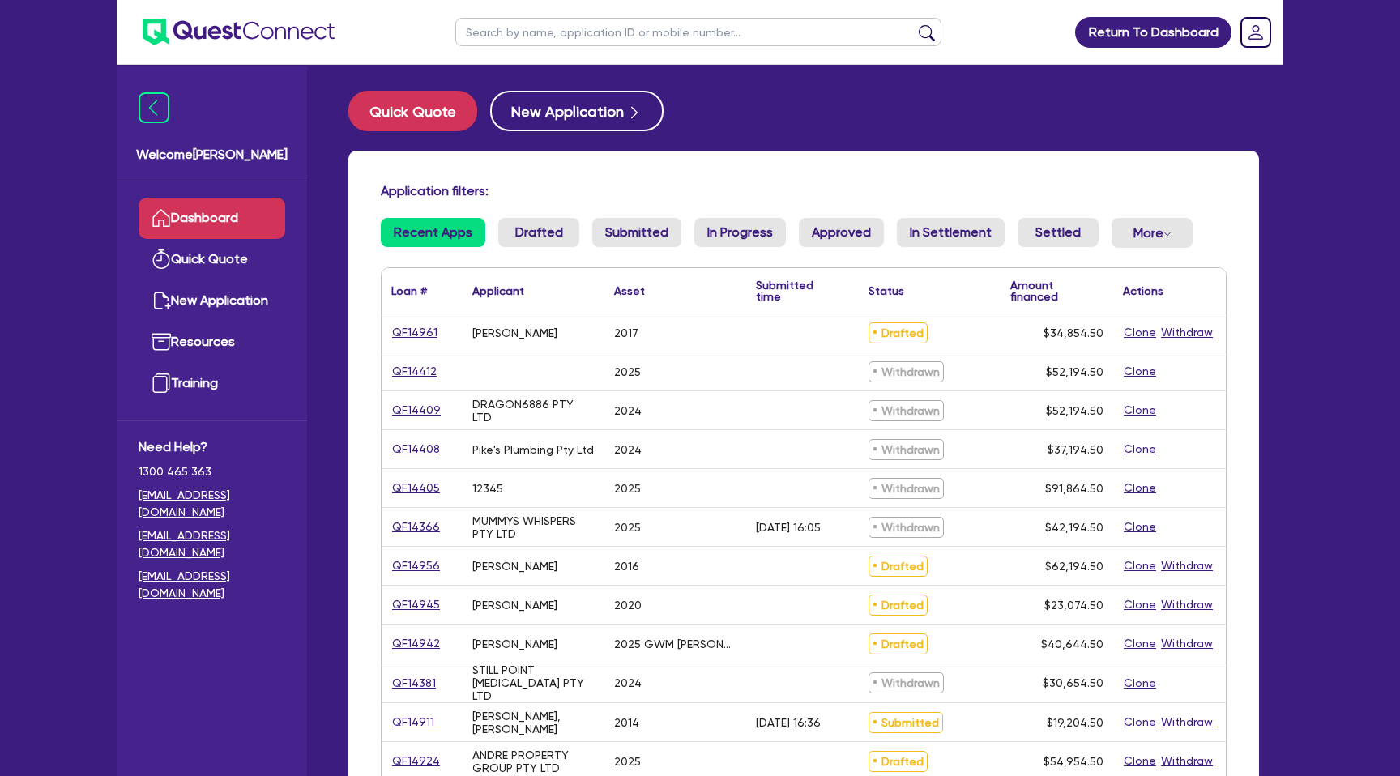
click at [535, 41] on input "text" at bounding box center [698, 32] width 486 height 28
click at [717, 126] on div "Quick Quote New Application" at bounding box center [803, 111] width 910 height 40
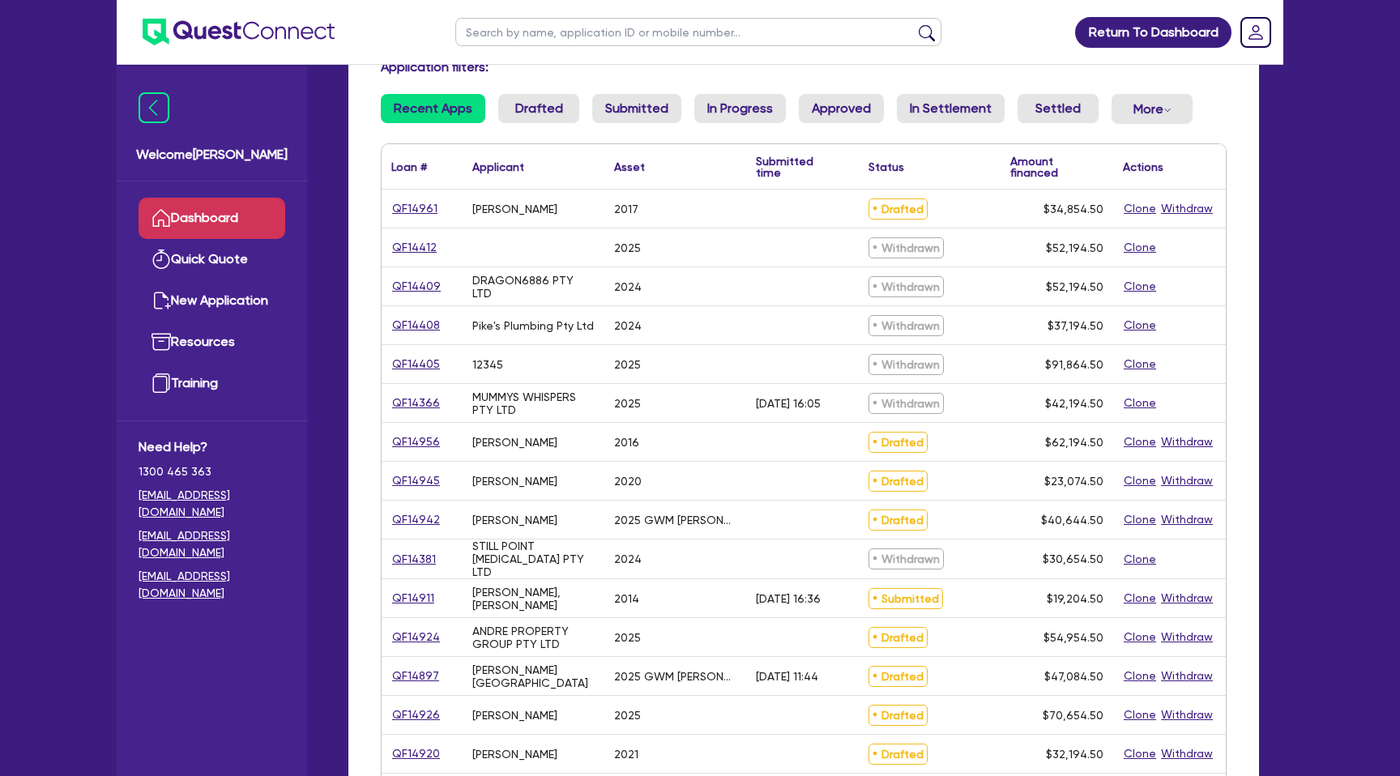
scroll to position [51, 0]
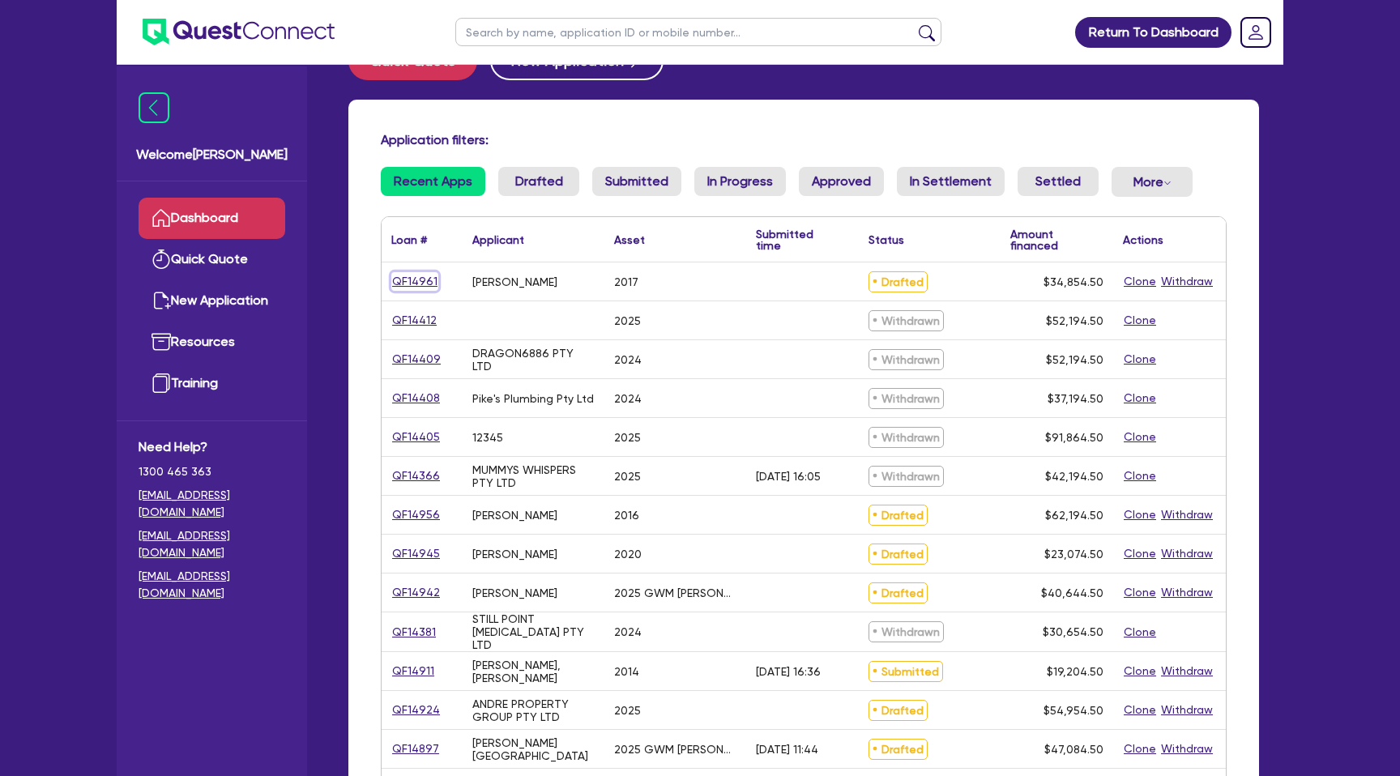
click at [419, 279] on link "QF14961" at bounding box center [414, 281] width 47 height 19
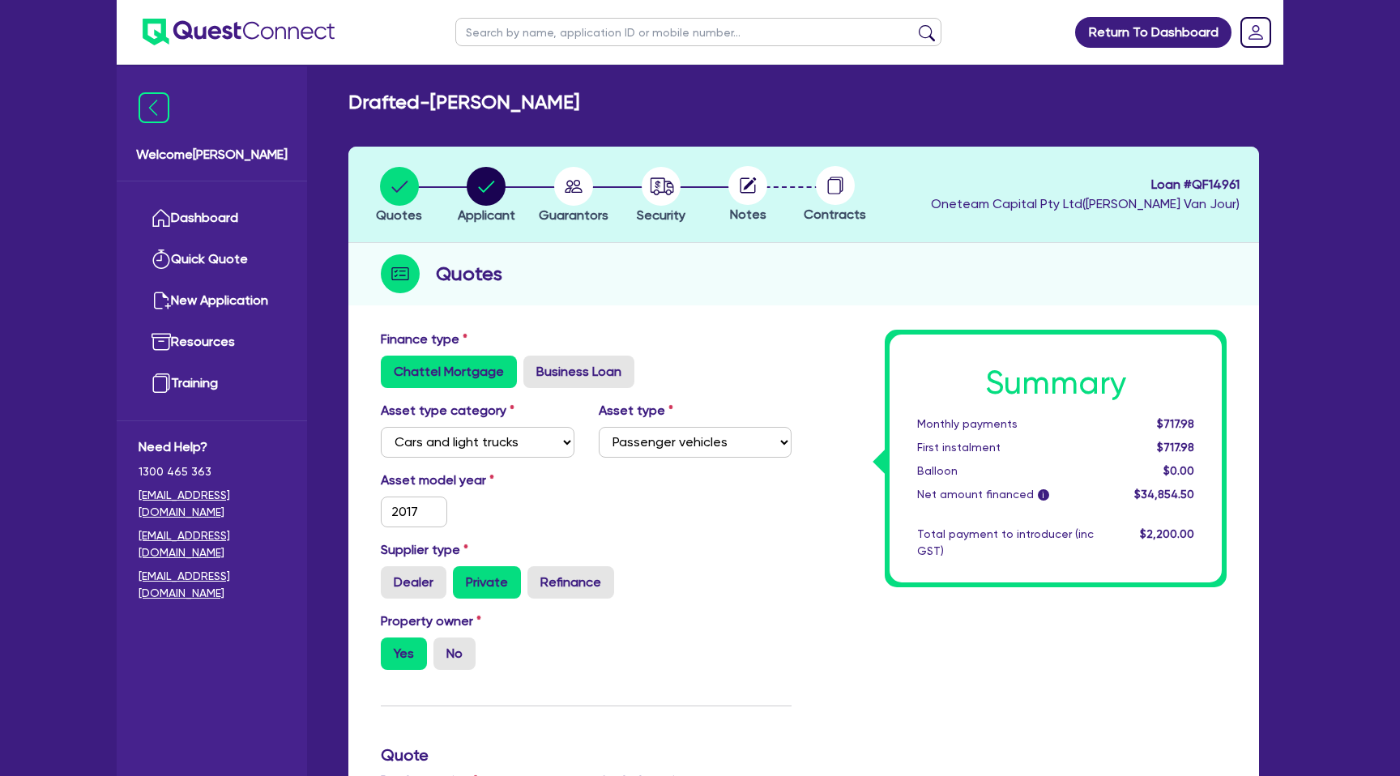
click at [562, 33] on input "text" at bounding box center [698, 32] width 486 height 28
click button "submit" at bounding box center [927, 35] width 26 height 23
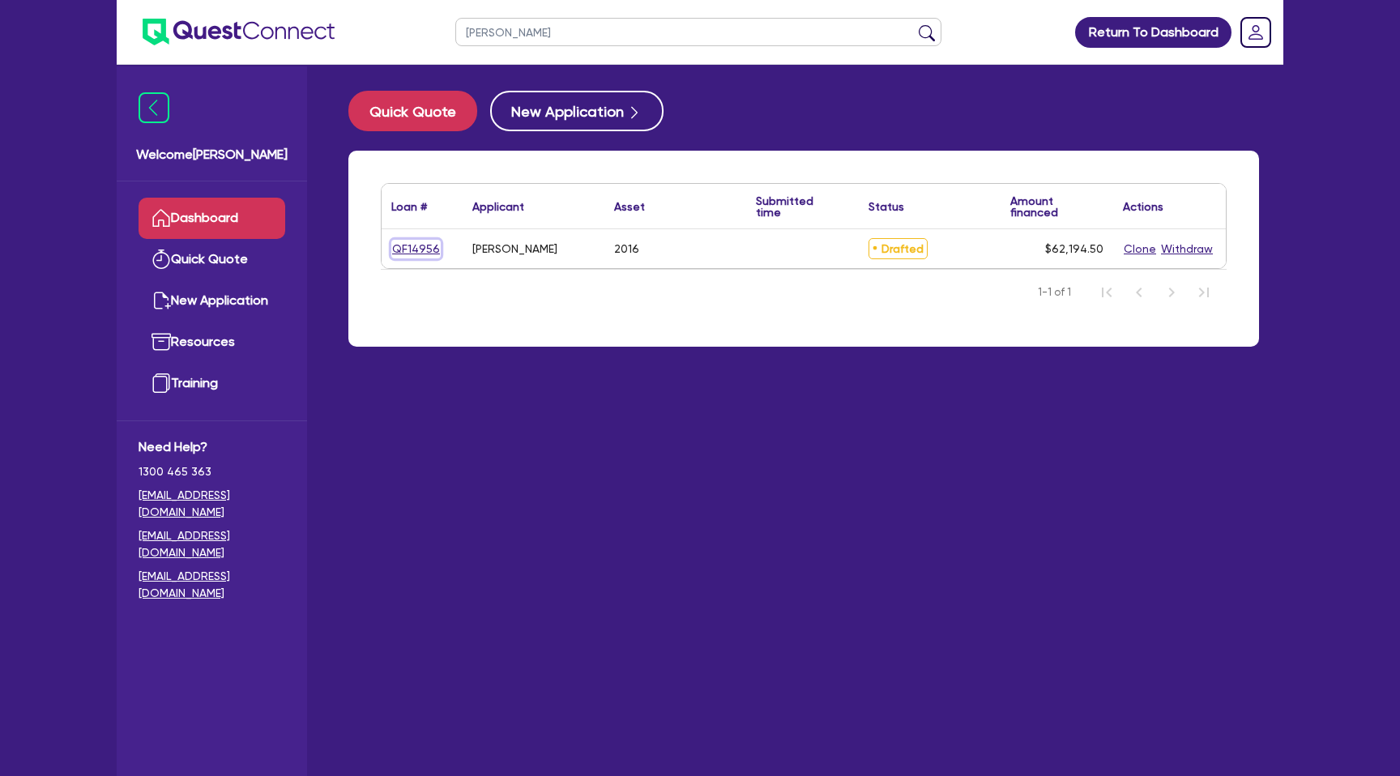
click at [424, 241] on link "QF14956" at bounding box center [415, 249] width 49 height 19
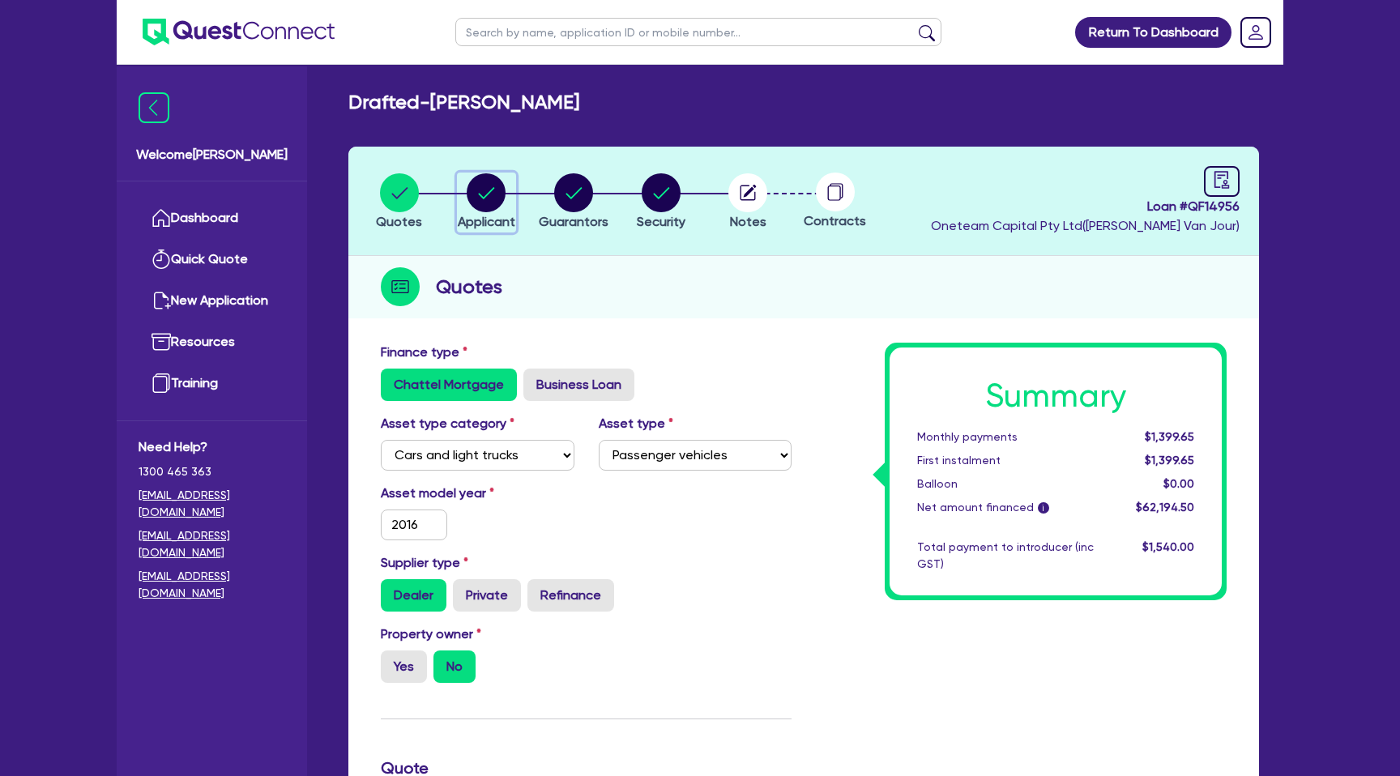
click at [481, 197] on circle "button" at bounding box center [486, 192] width 39 height 39
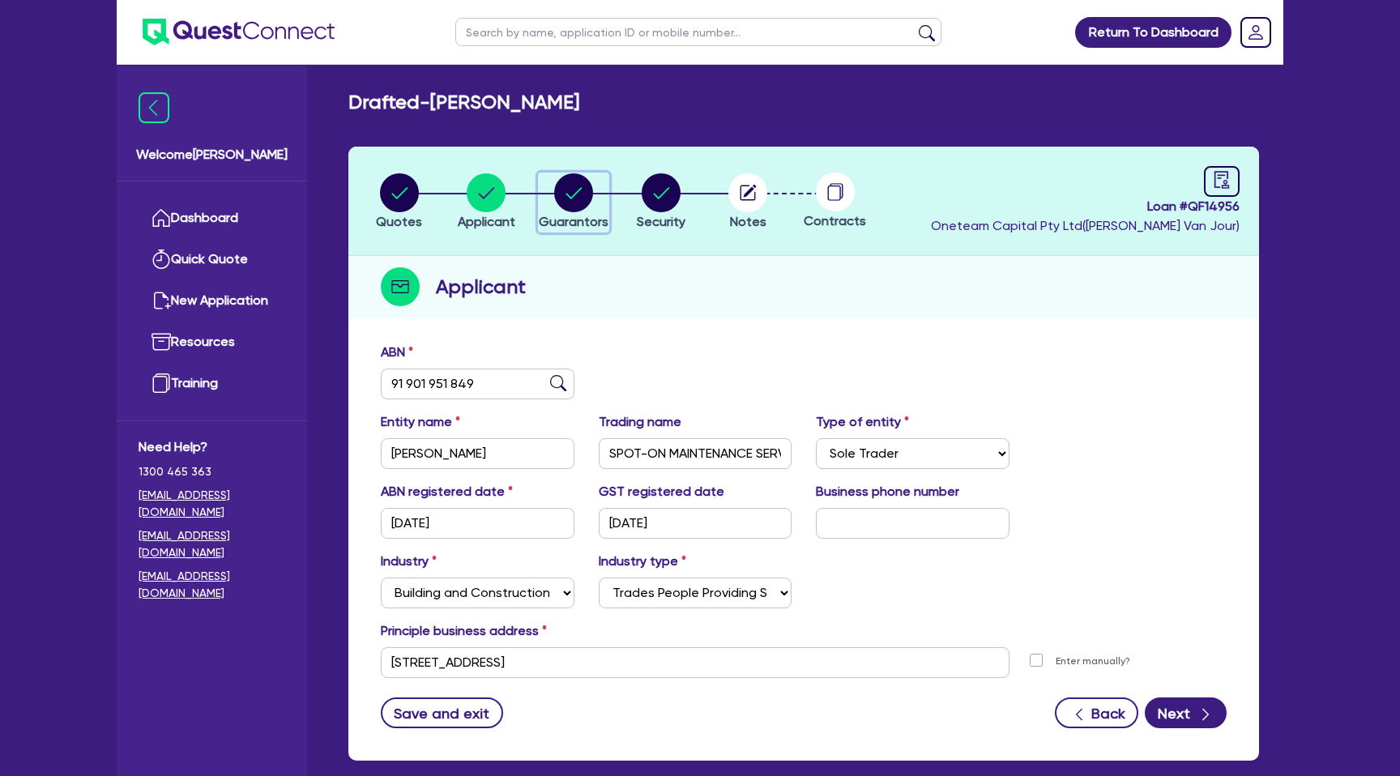
click at [580, 196] on circle "button" at bounding box center [573, 192] width 39 height 39
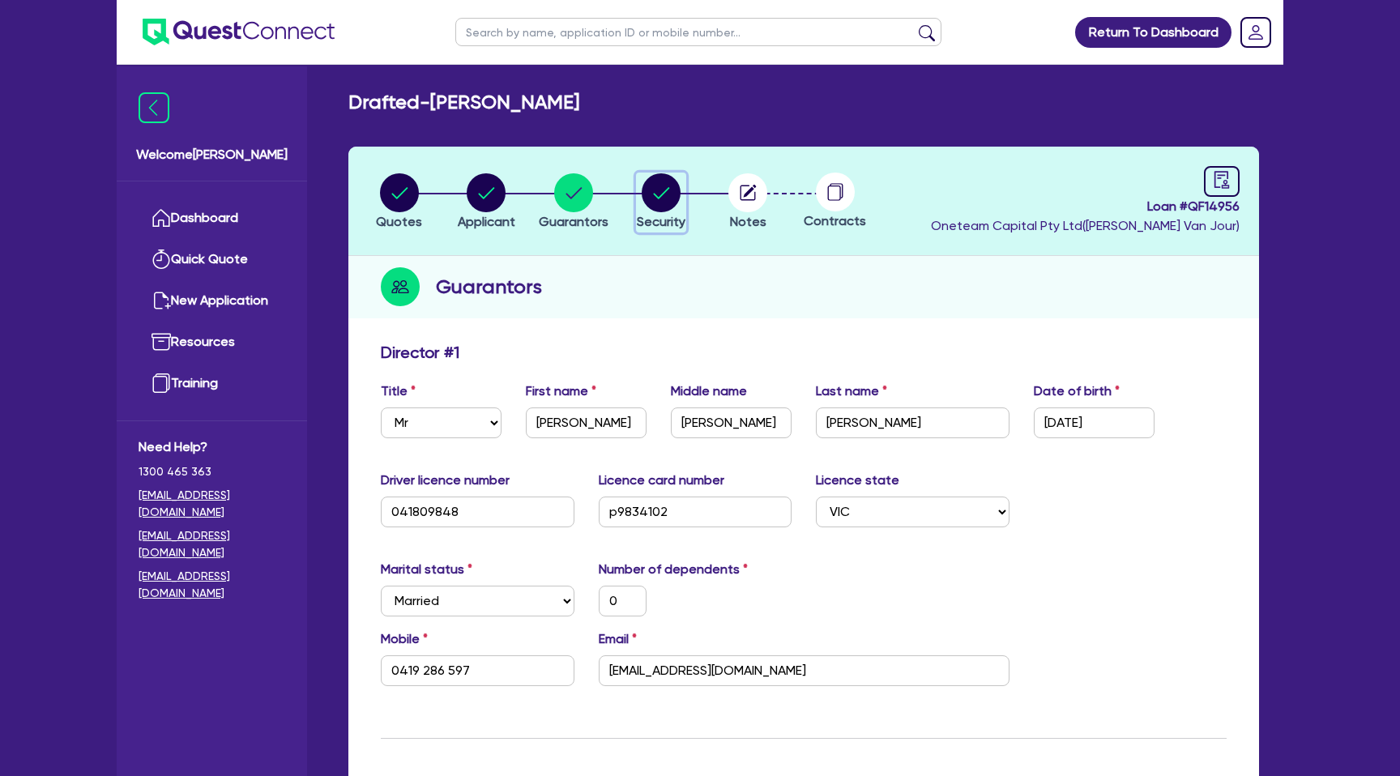
click at [661, 188] on circle "button" at bounding box center [660, 192] width 39 height 39
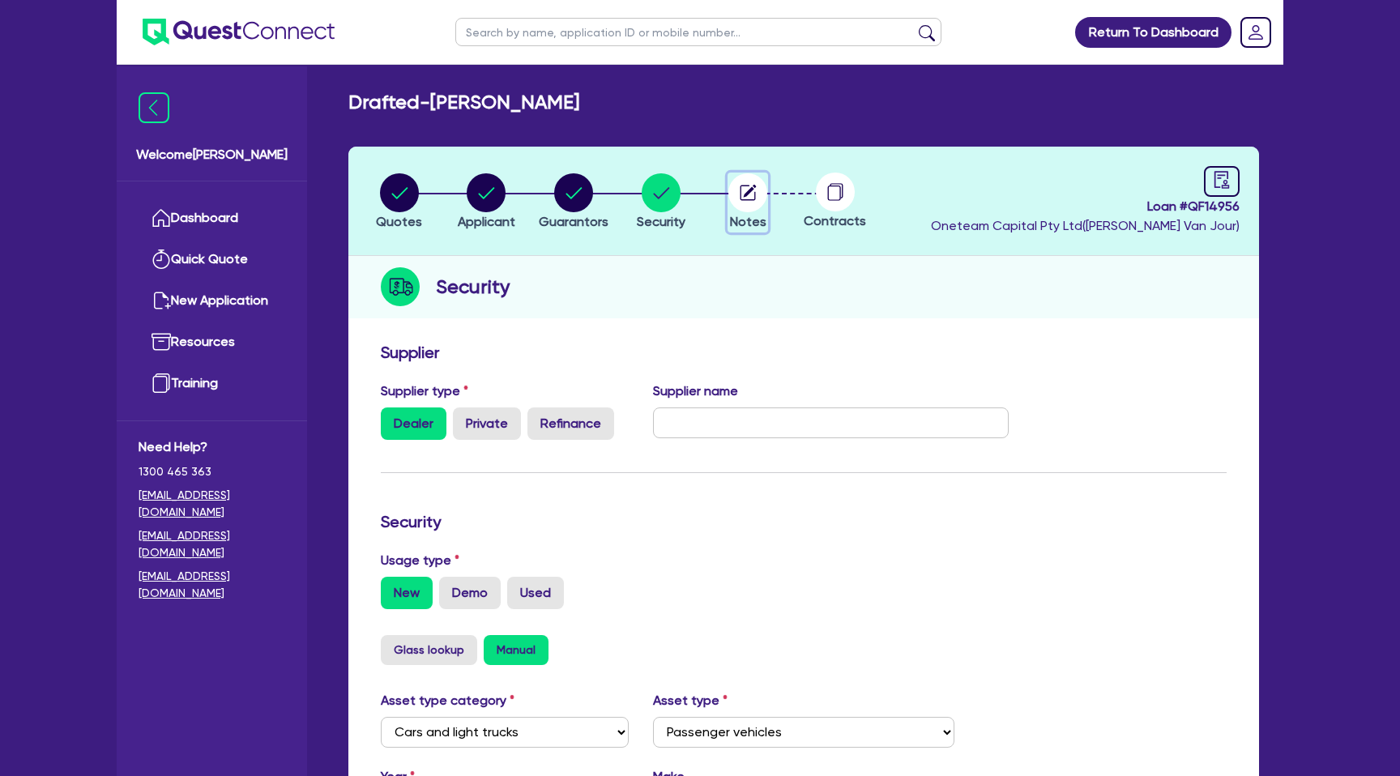
click at [747, 199] on icon "button" at bounding box center [747, 192] width 15 height 15
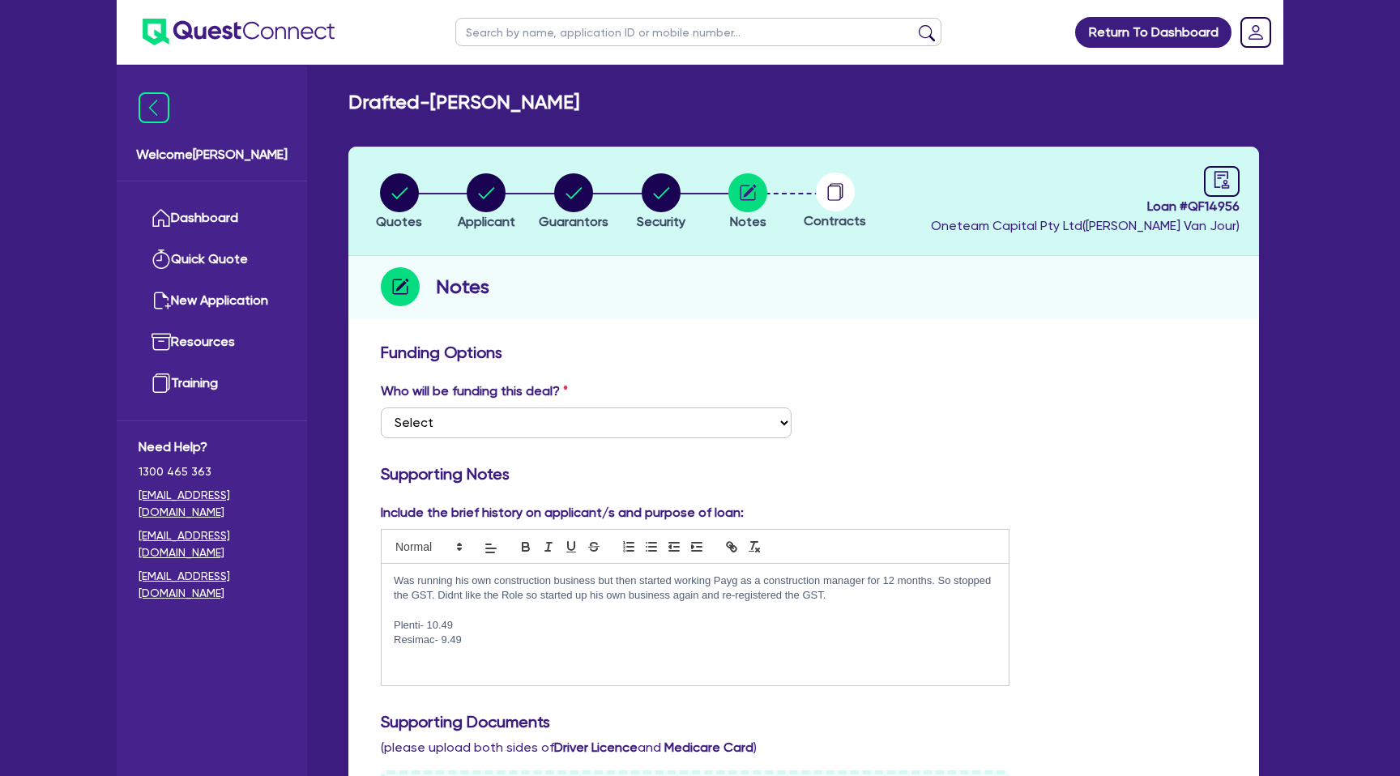
click at [830, 198] on circle at bounding box center [835, 192] width 39 height 39
click at [659, 187] on circle "button" at bounding box center [660, 192] width 39 height 39
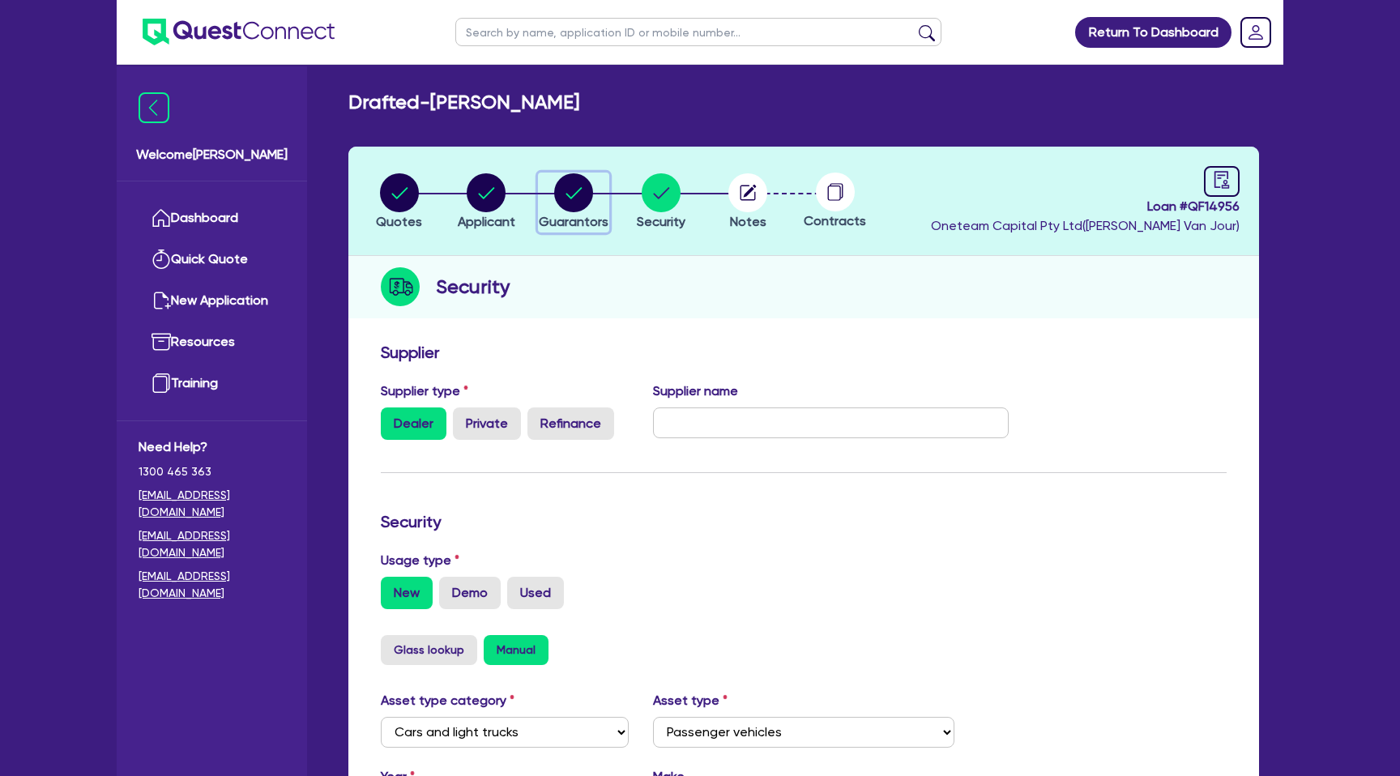
click at [580, 194] on circle "button" at bounding box center [573, 192] width 39 height 39
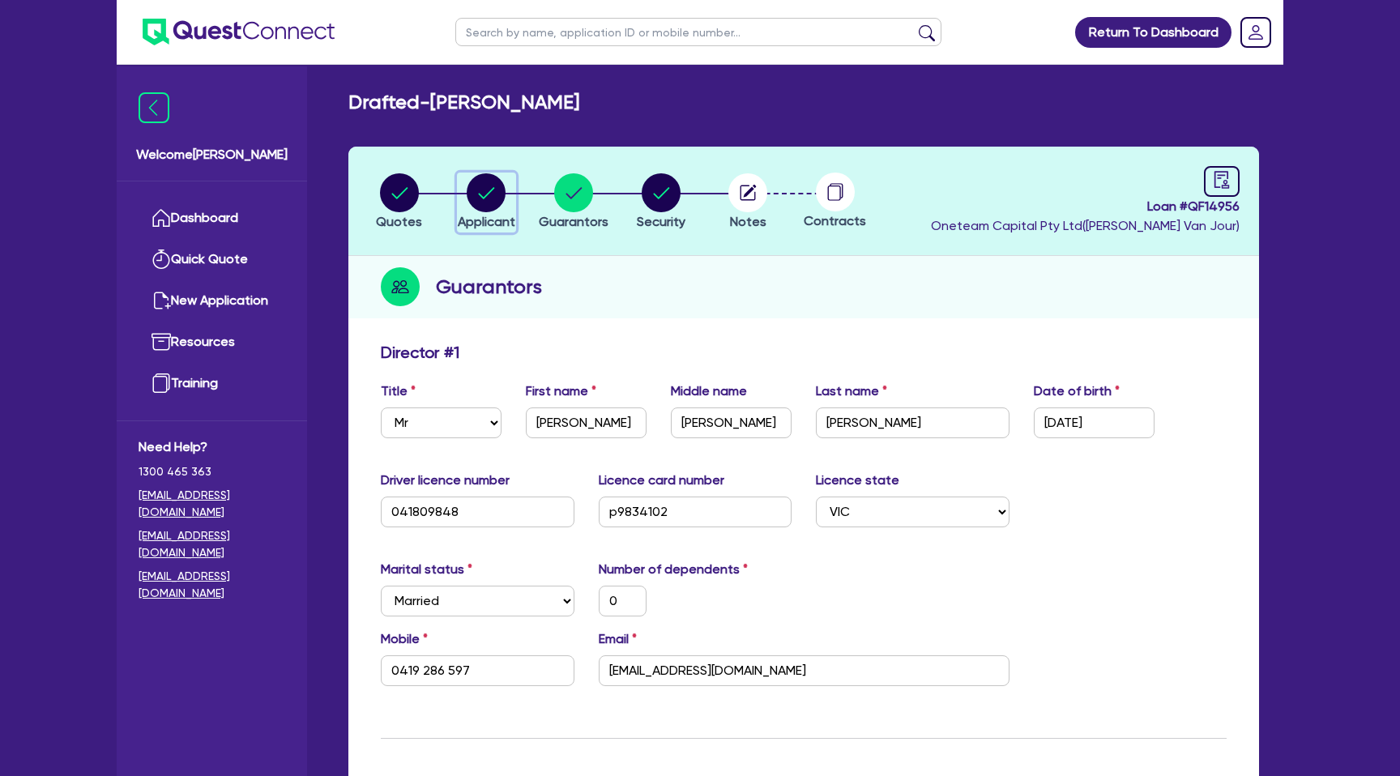
click at [486, 189] on circle "button" at bounding box center [486, 192] width 39 height 39
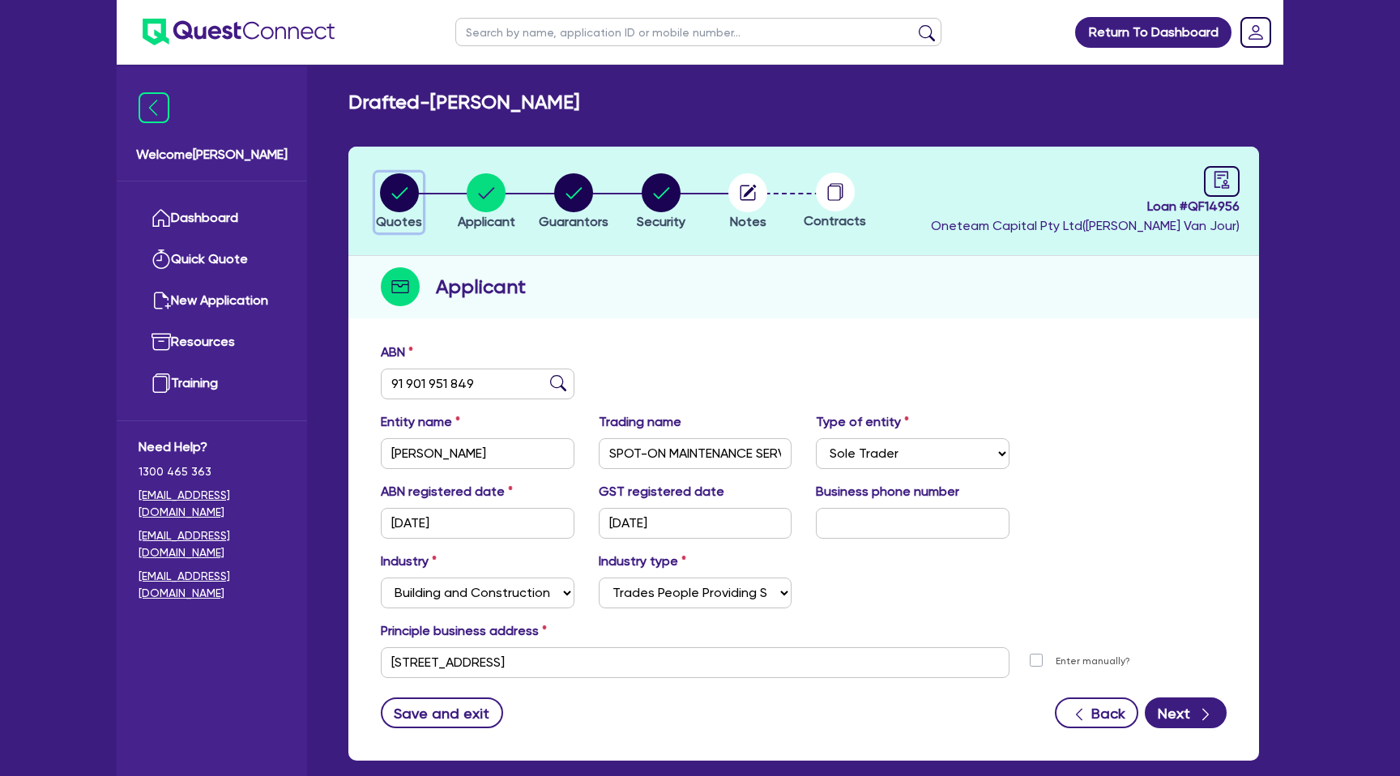
click at [393, 197] on circle "button" at bounding box center [399, 192] width 39 height 39
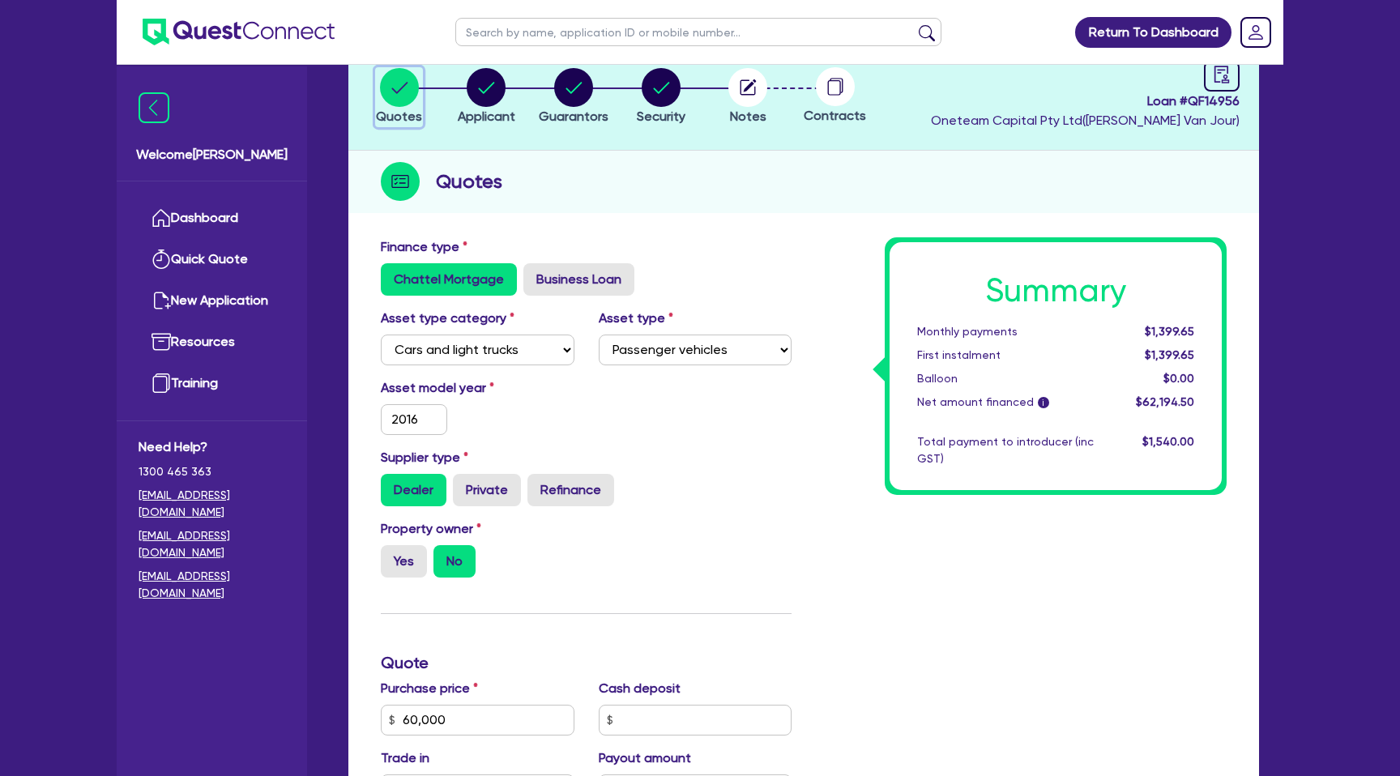
scroll to position [73, 0]
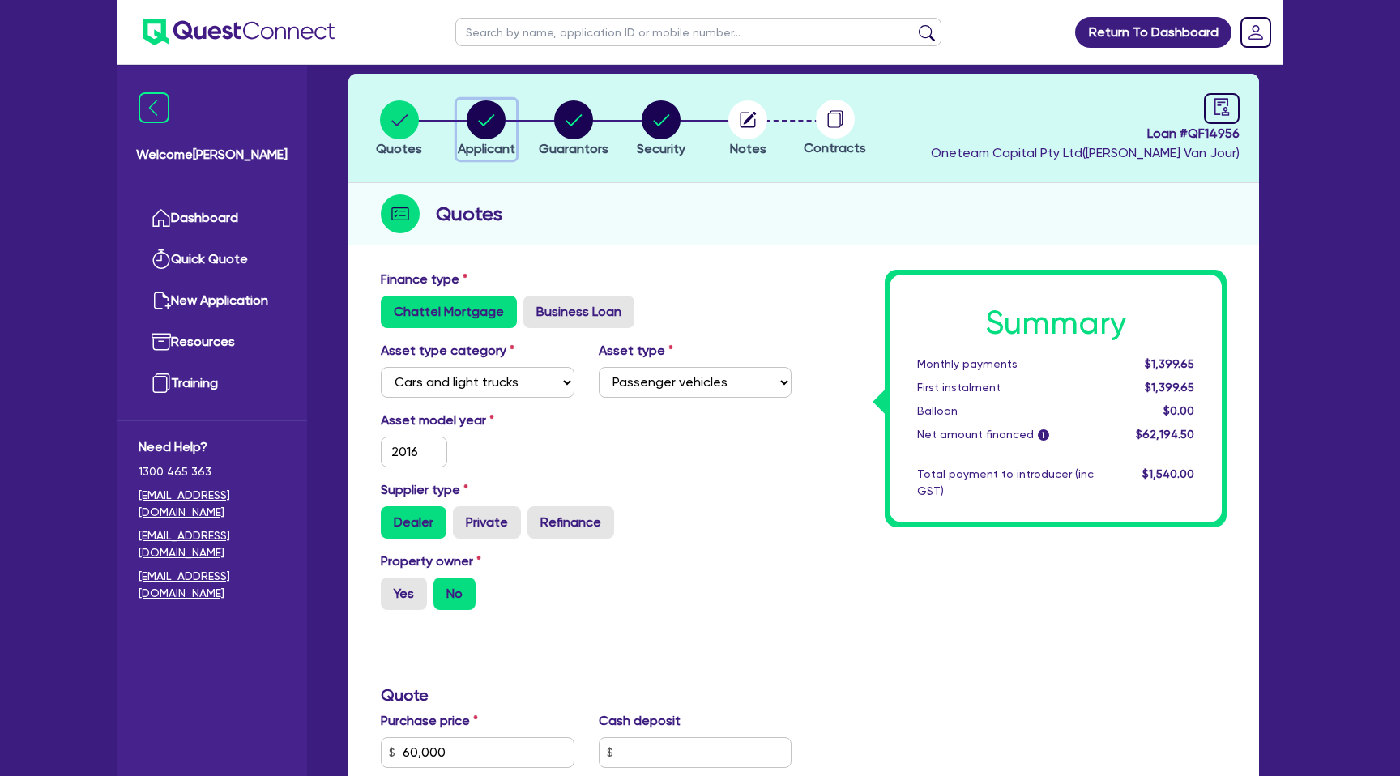
click at [492, 129] on circle "button" at bounding box center [486, 119] width 39 height 39
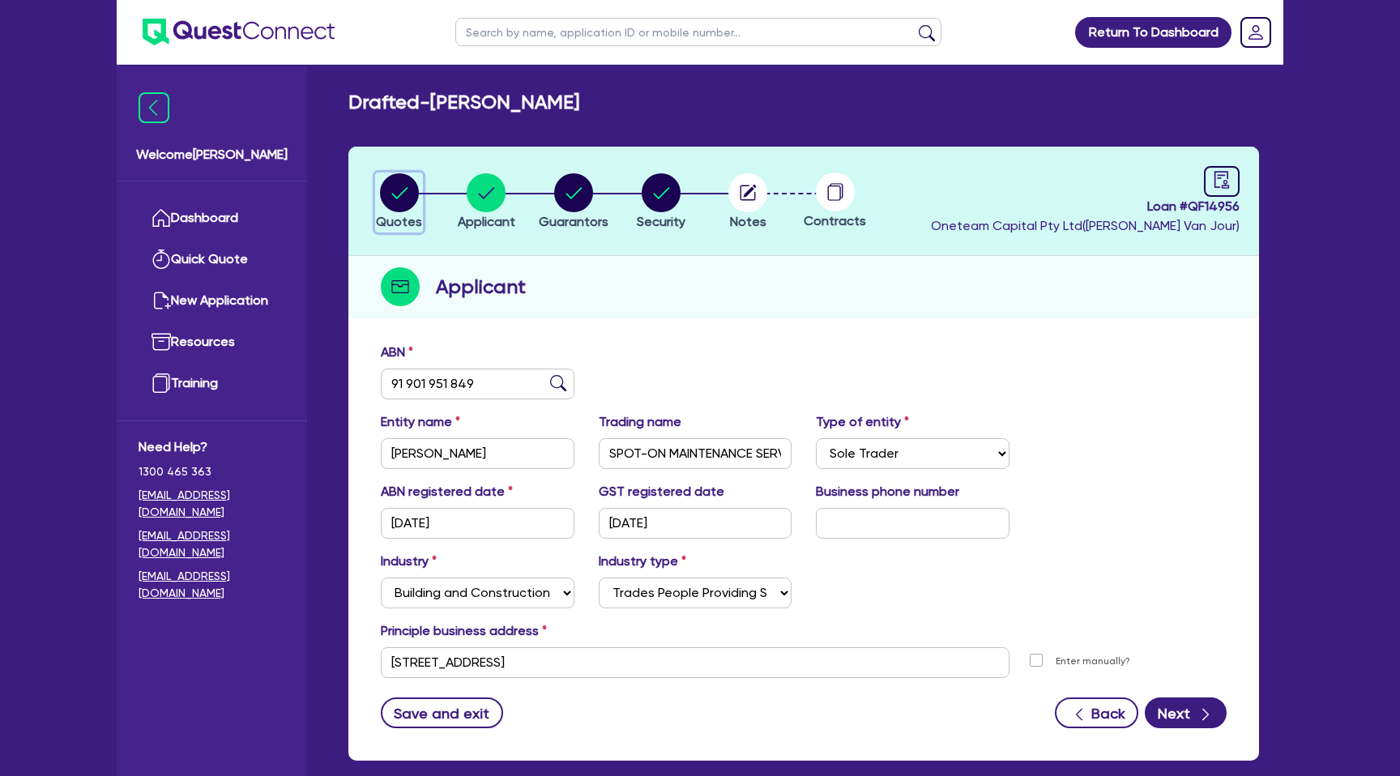
click at [405, 189] on icon "button" at bounding box center [399, 192] width 16 height 11
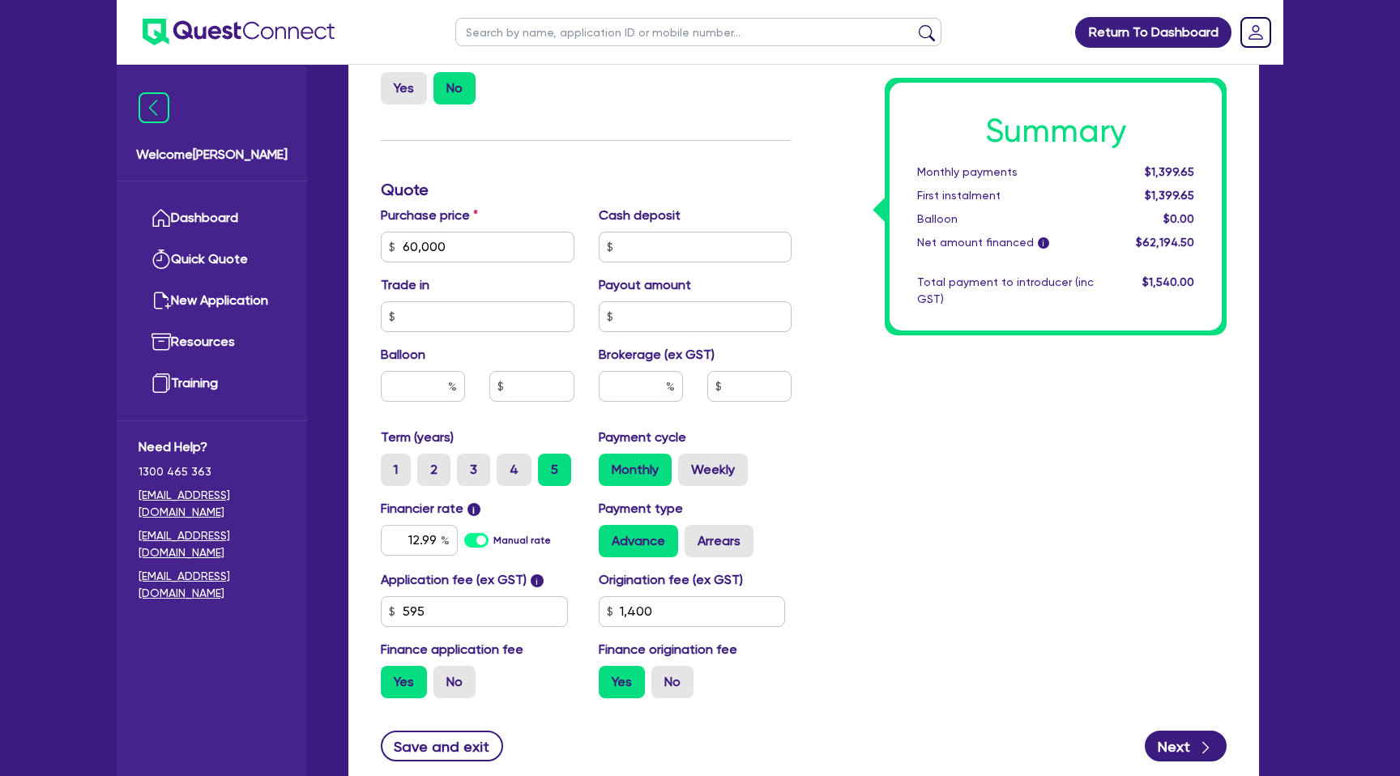
scroll to position [586, 0]
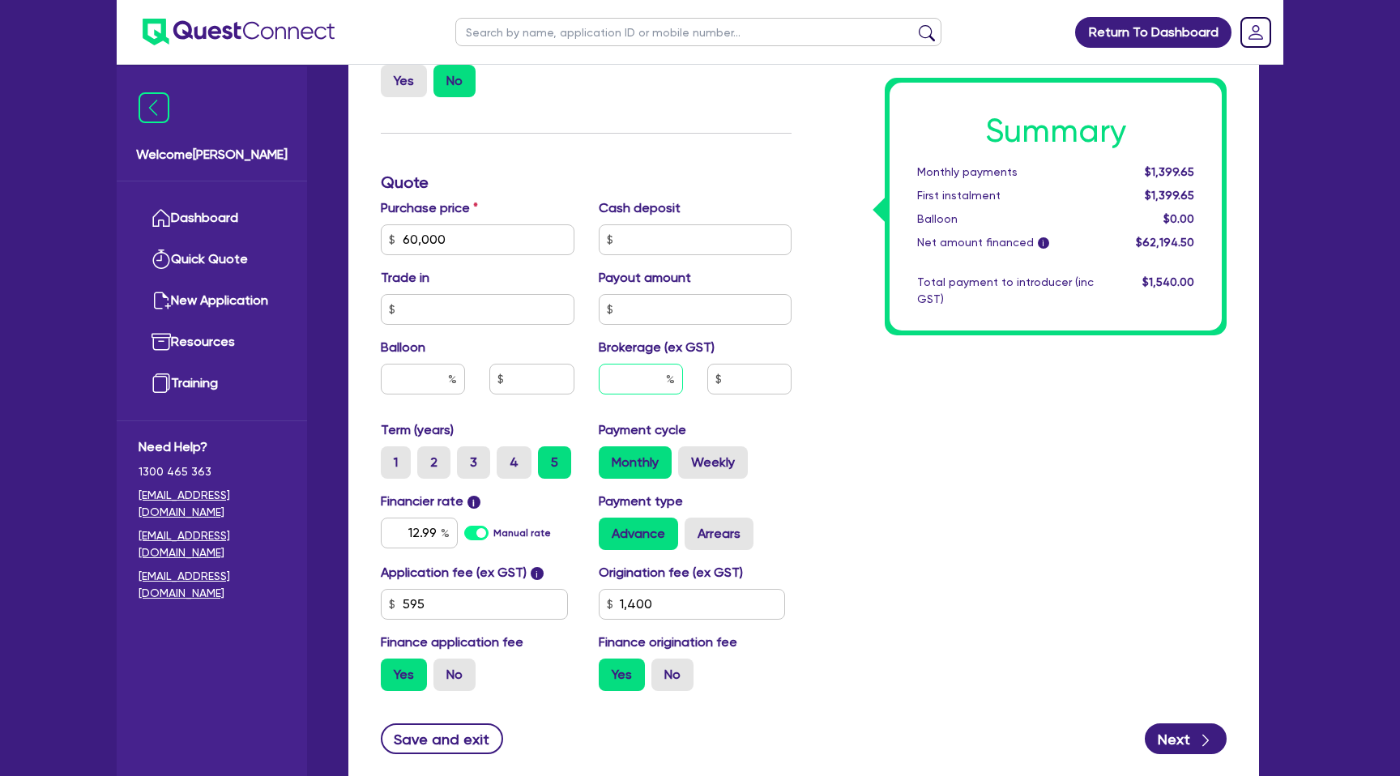
click at [643, 373] on input "text" at bounding box center [641, 379] width 84 height 31
click at [437, 531] on input "12.99" at bounding box center [419, 533] width 77 height 31
click at [863, 453] on div "Summary Monthly payments $1,399.65 First instalment $1,399.65 Balloon $0.00 Net…" at bounding box center [1020, 230] width 435 height 947
click at [420, 526] on input "1.49" at bounding box center [419, 533] width 77 height 31
click at [855, 488] on div "Summary Monthly payments $1,074.98 First instalment $1,074.98 Balloon $0.00 Net…" at bounding box center [1020, 230] width 435 height 947
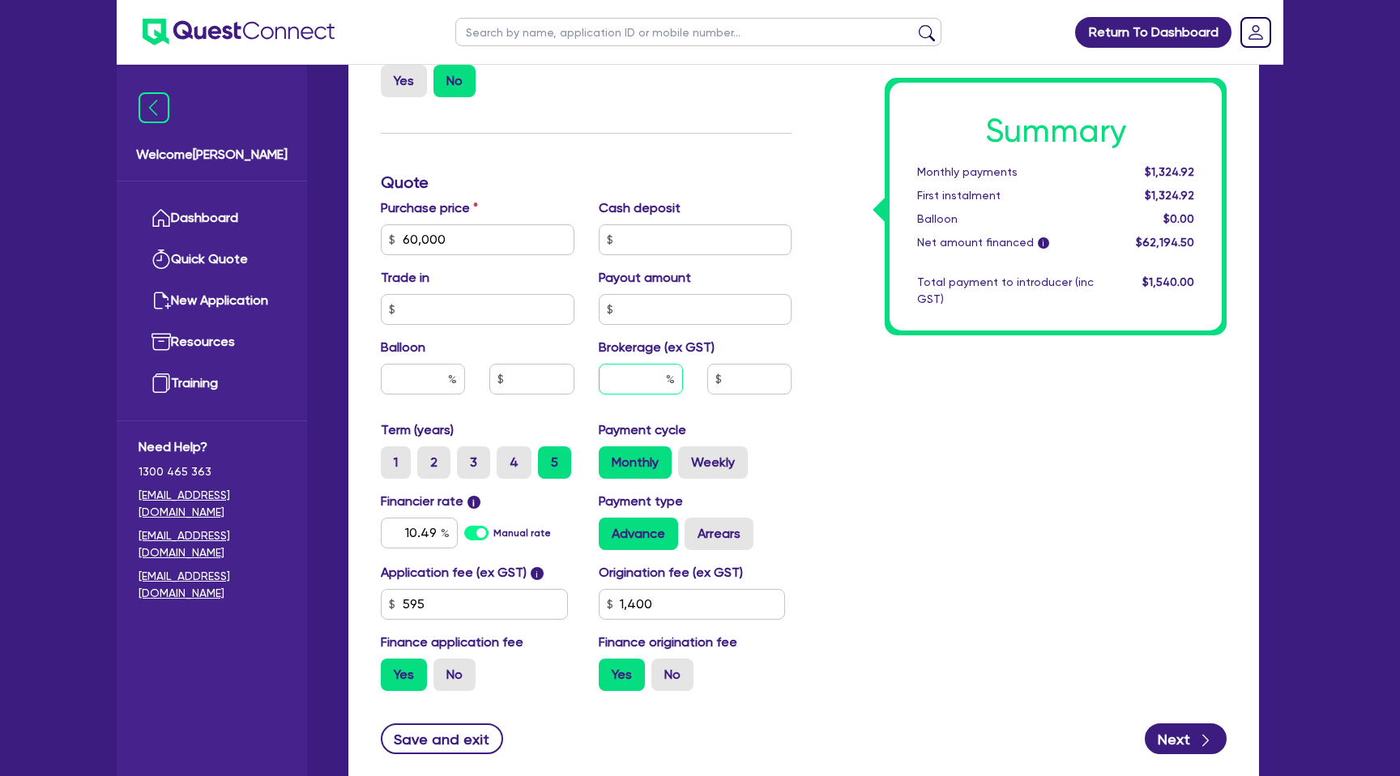
click at [682, 385] on input "text" at bounding box center [641, 379] width 84 height 31
click at [866, 439] on div "Summary Monthly payments $1,324.92 First instalment $1,324.92 Balloon $0.00 Net…" at bounding box center [1020, 230] width 435 height 947
click at [676, 598] on input "1,400" at bounding box center [692, 604] width 187 height 31
click at [1004, 477] on div "Summary Monthly payments $1,383.21 First instalment $1,383.21 Balloon $0.00 Net…" at bounding box center [1020, 230] width 435 height 947
click at [700, 457] on label "Weekly" at bounding box center [713, 462] width 70 height 32
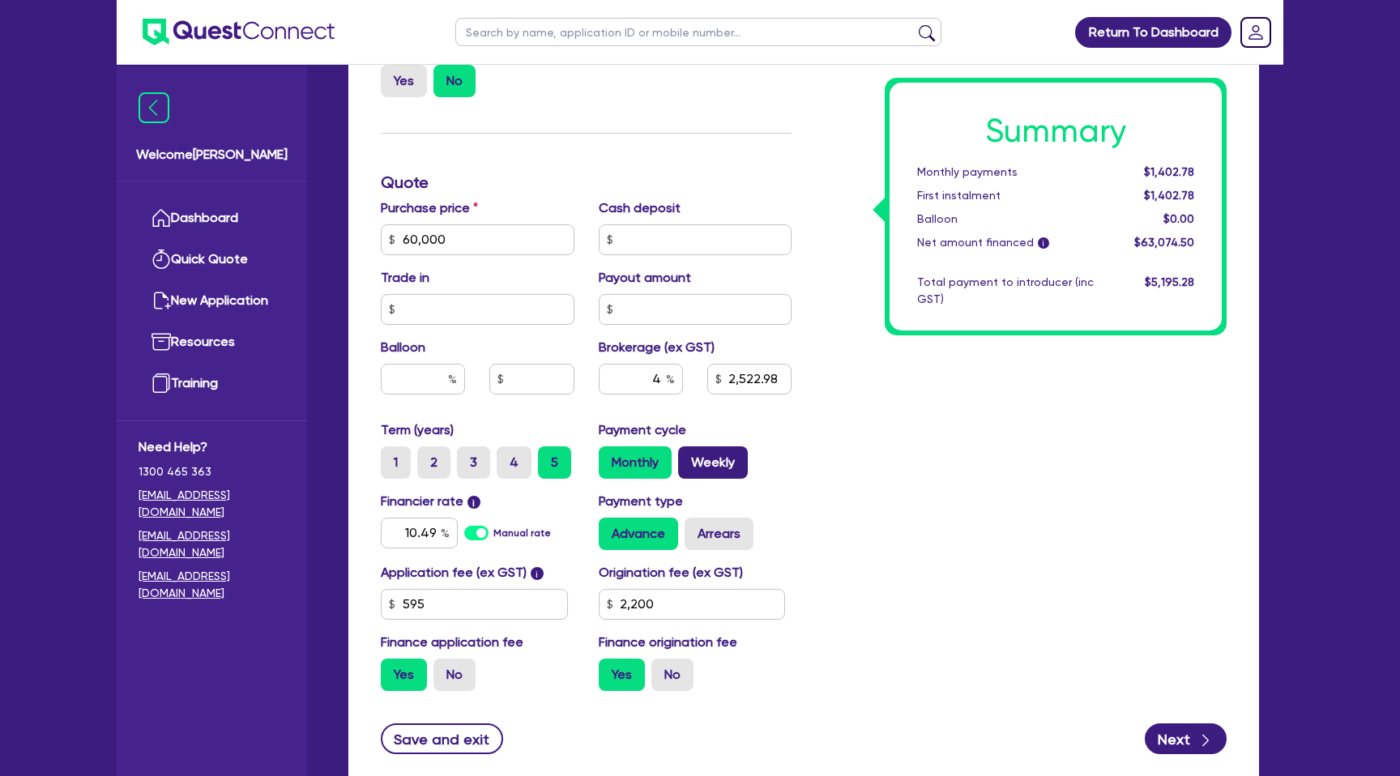
click at [688, 457] on input "Weekly" at bounding box center [683, 451] width 11 height 11
click at [416, 381] on input "text" at bounding box center [423, 379] width 84 height 31
click at [419, 377] on input "text" at bounding box center [423, 379] width 84 height 31
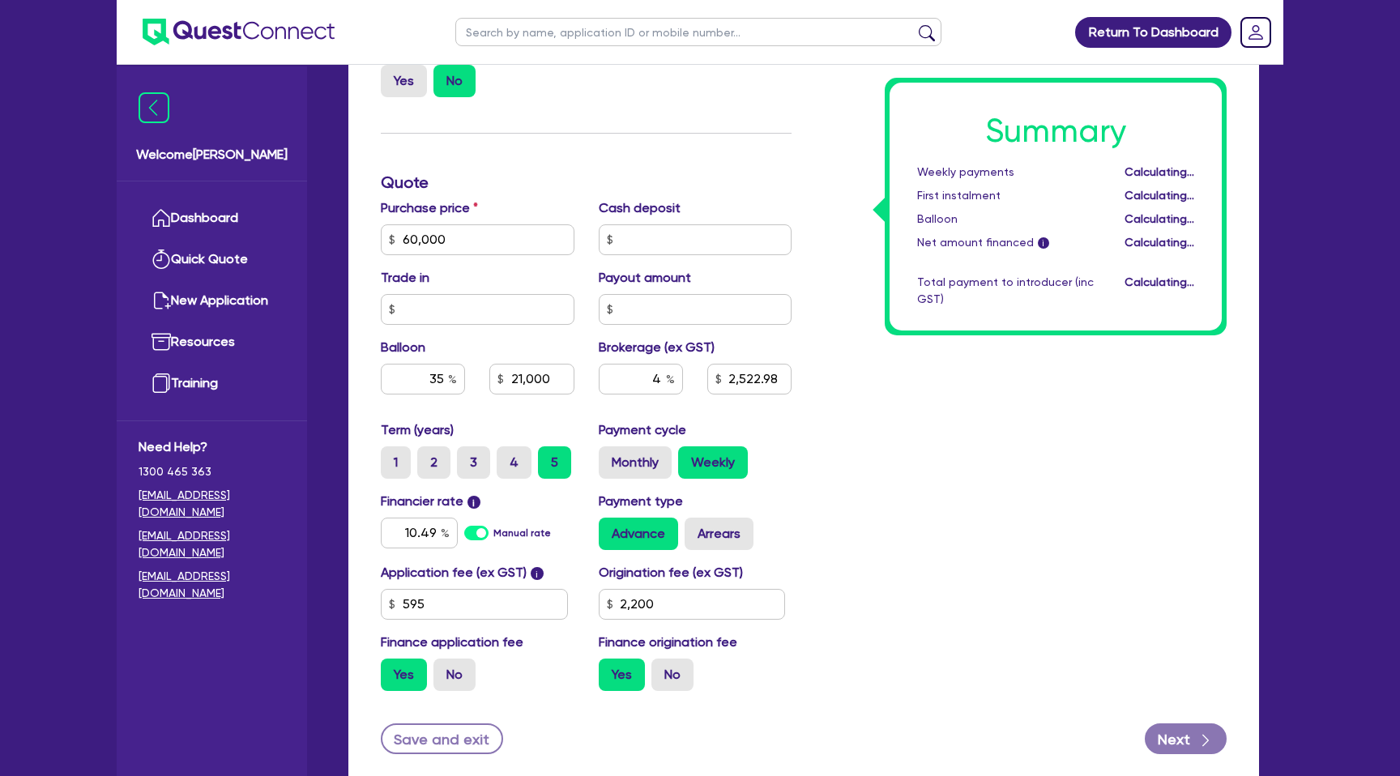
click at [1254, 479] on div "Finance type Chattel Mortgage Business Loan Asset type category Select Cars and…" at bounding box center [803, 268] width 910 height 1038
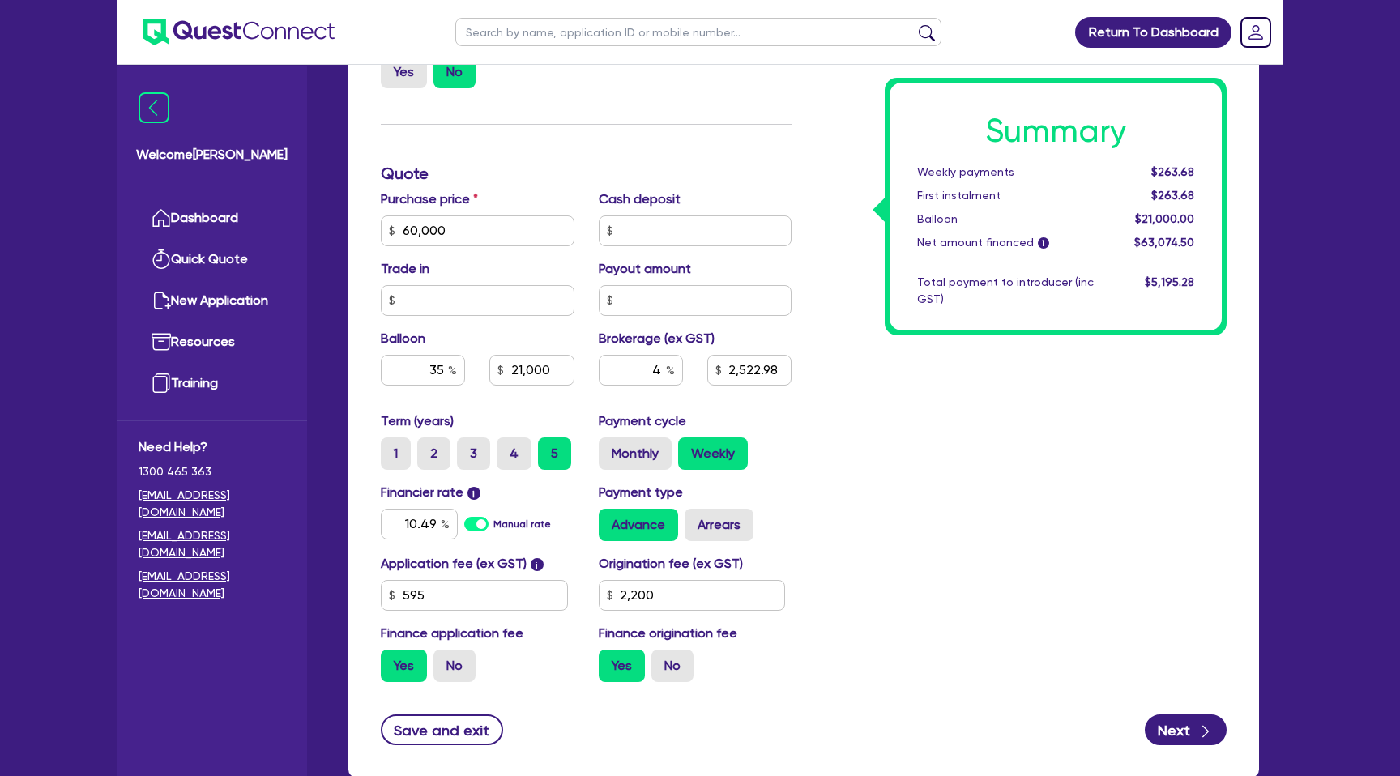
scroll to position [592, 0]
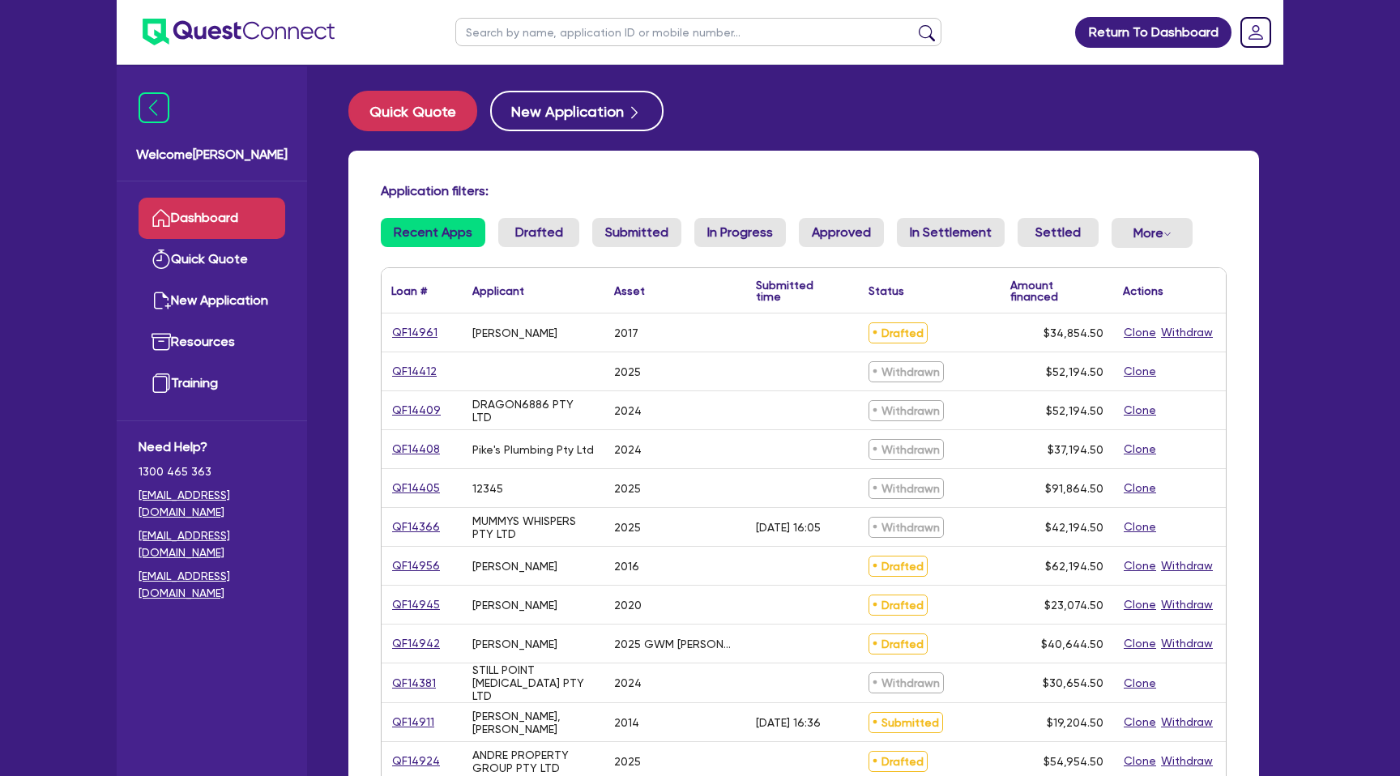
click at [544, 36] on input "text" at bounding box center [698, 32] width 486 height 28
type input "."
type input "[PERSON_NAME]"
click at [914, 24] on button "submit" at bounding box center [927, 35] width 26 height 23
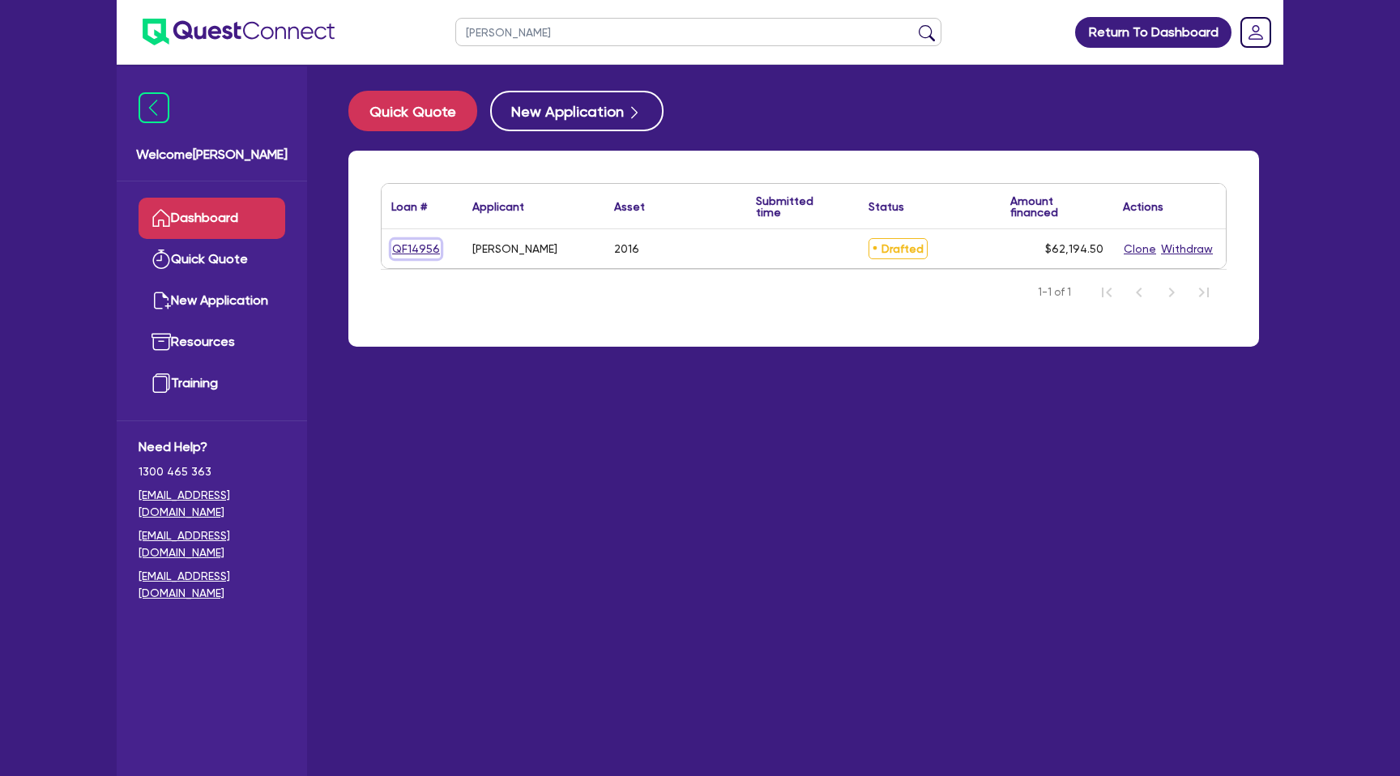
click at [410, 249] on link "QF14956" at bounding box center [415, 249] width 49 height 19
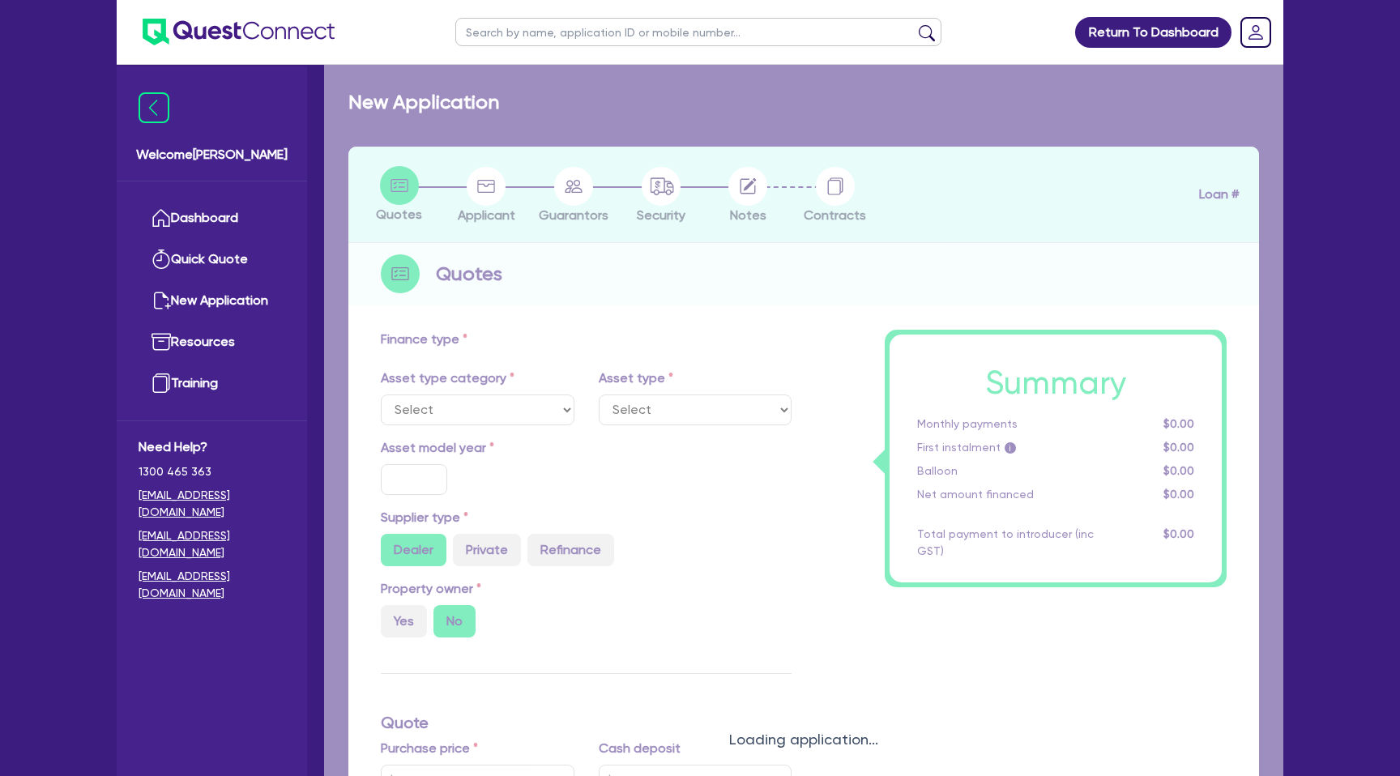
select select "CARS_AND_LIGHT_TRUCKS"
type input "2016"
type input "60,000"
type input "12.99"
type input "1,400"
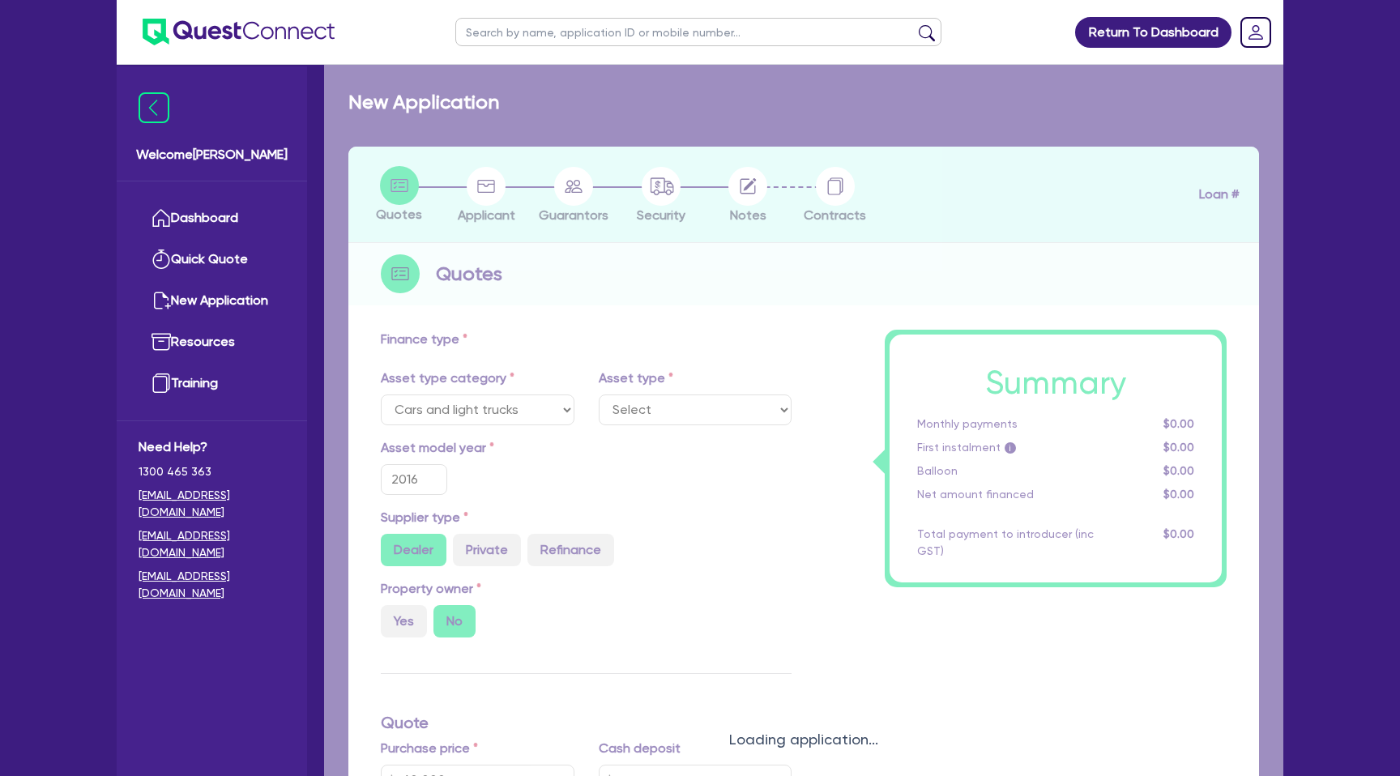
select select "PASSENGER_VEHICLES"
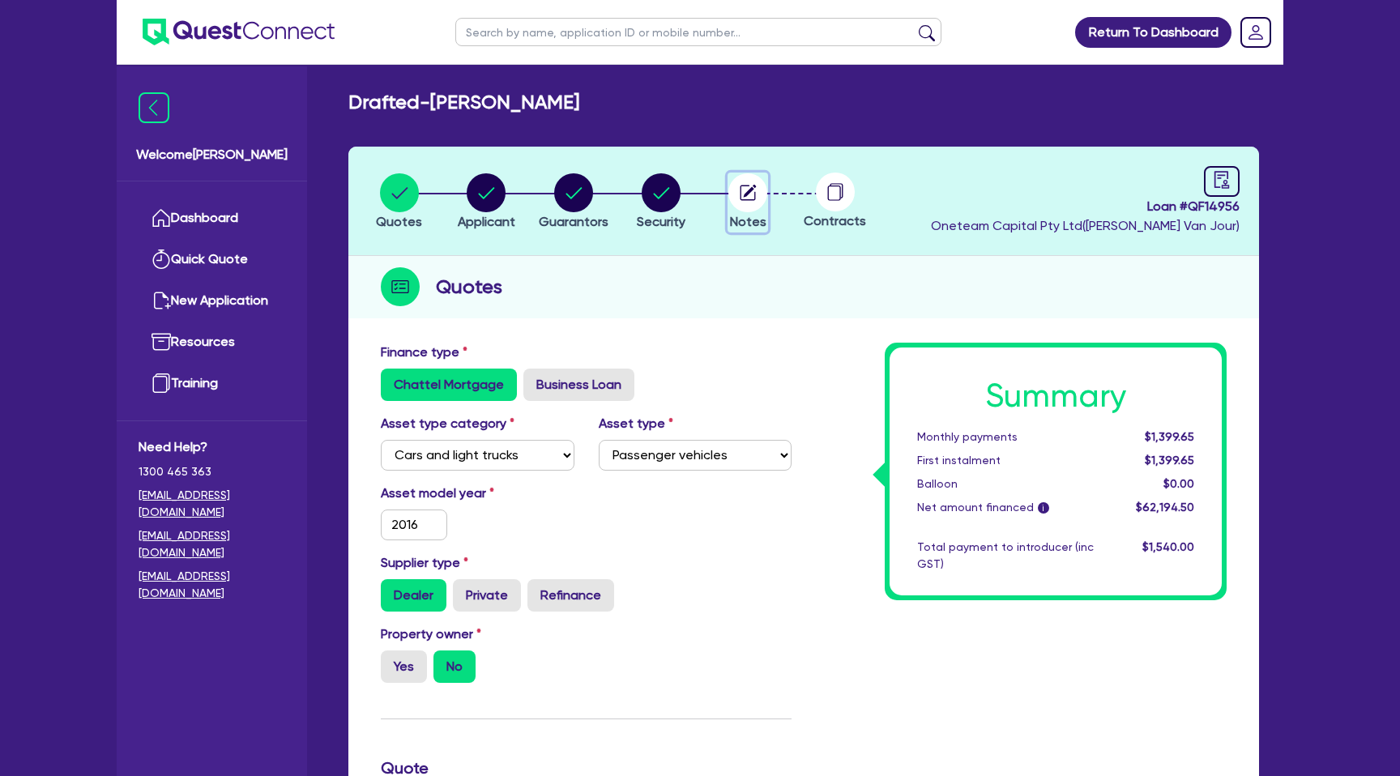
click at [737, 190] on circle "button" at bounding box center [747, 192] width 39 height 39
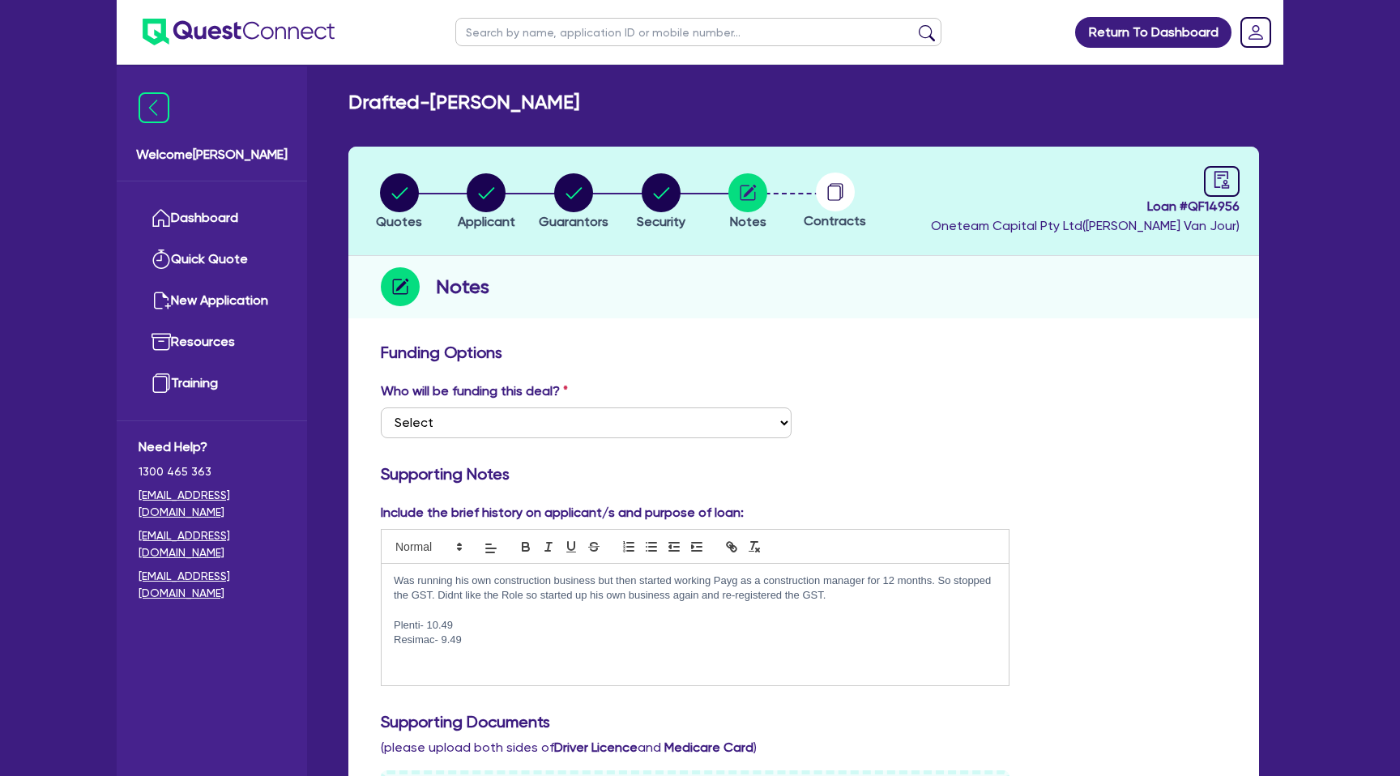
click at [464, 624] on p "Plenti- 10.49" at bounding box center [695, 625] width 603 height 15
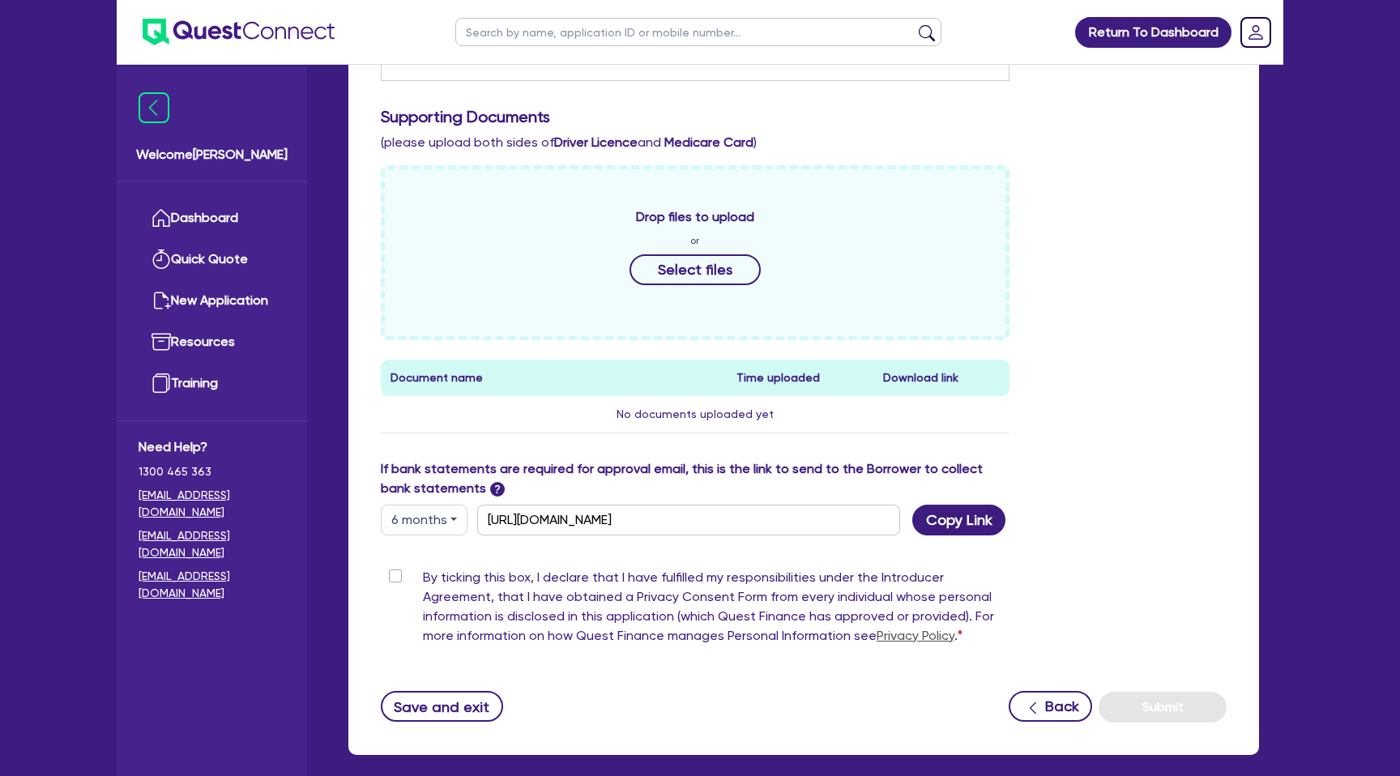
scroll to position [682, 0]
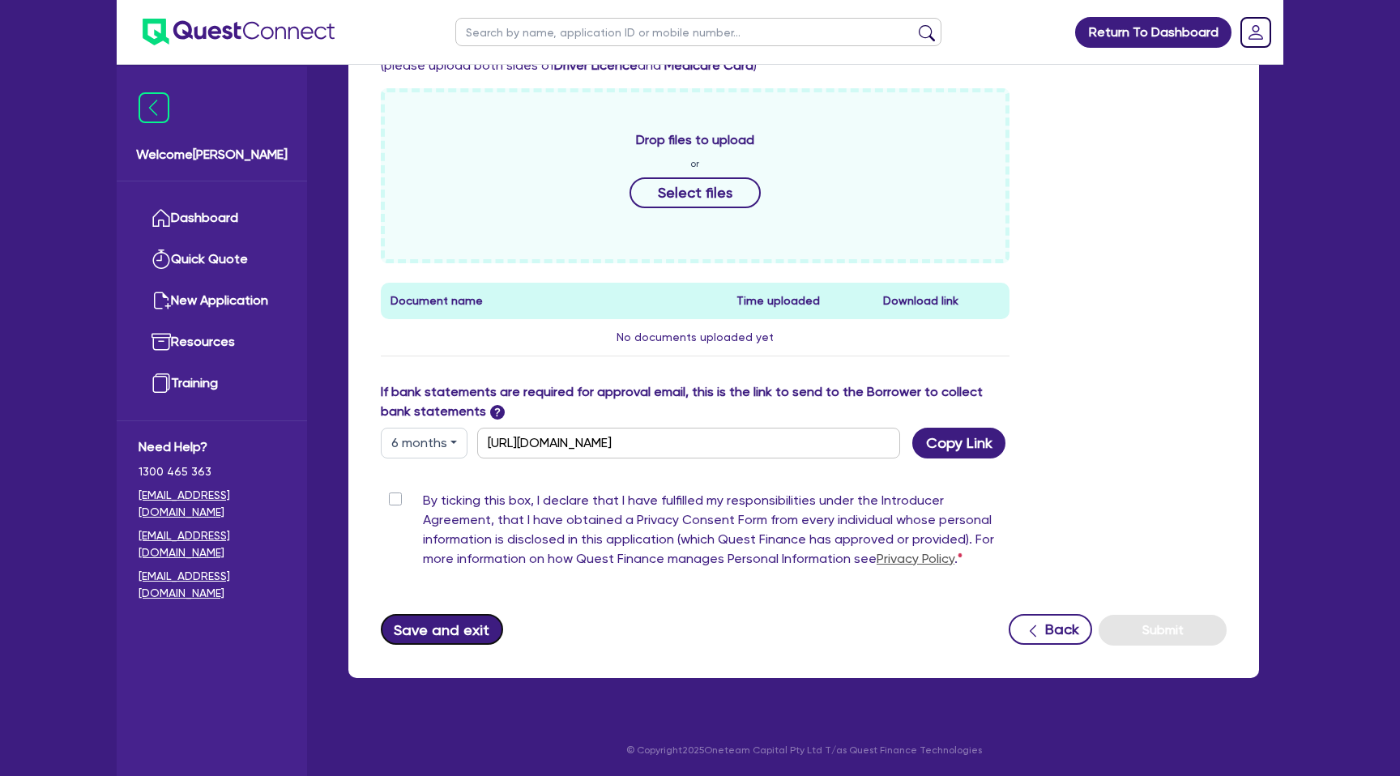
click at [442, 620] on button "Save and exit" at bounding box center [442, 629] width 122 height 31
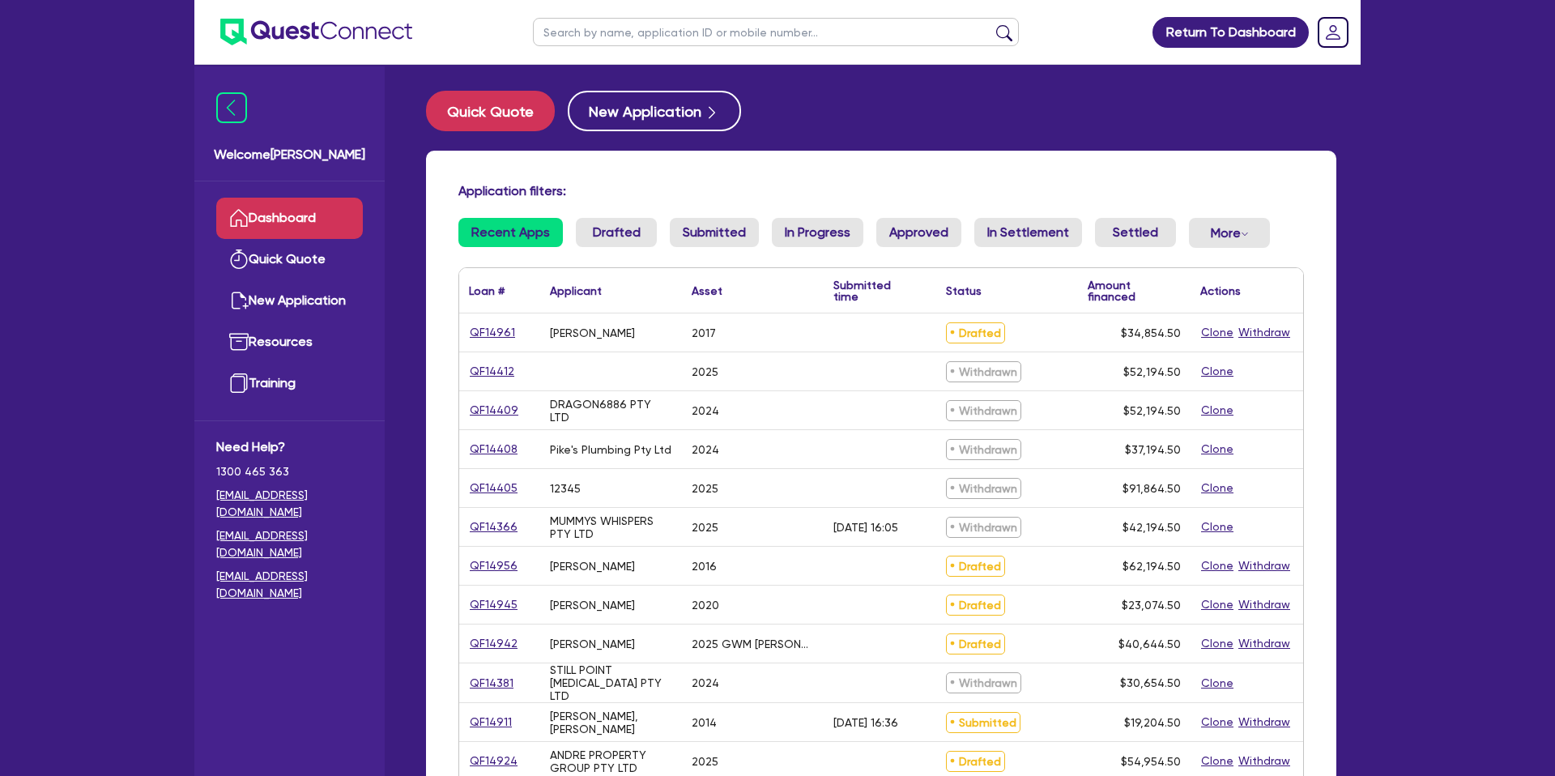
click at [641, 36] on input "text" at bounding box center [776, 32] width 486 height 28
type input "[PERSON_NAME]"
click at [991, 24] on button "submit" at bounding box center [1004, 35] width 26 height 23
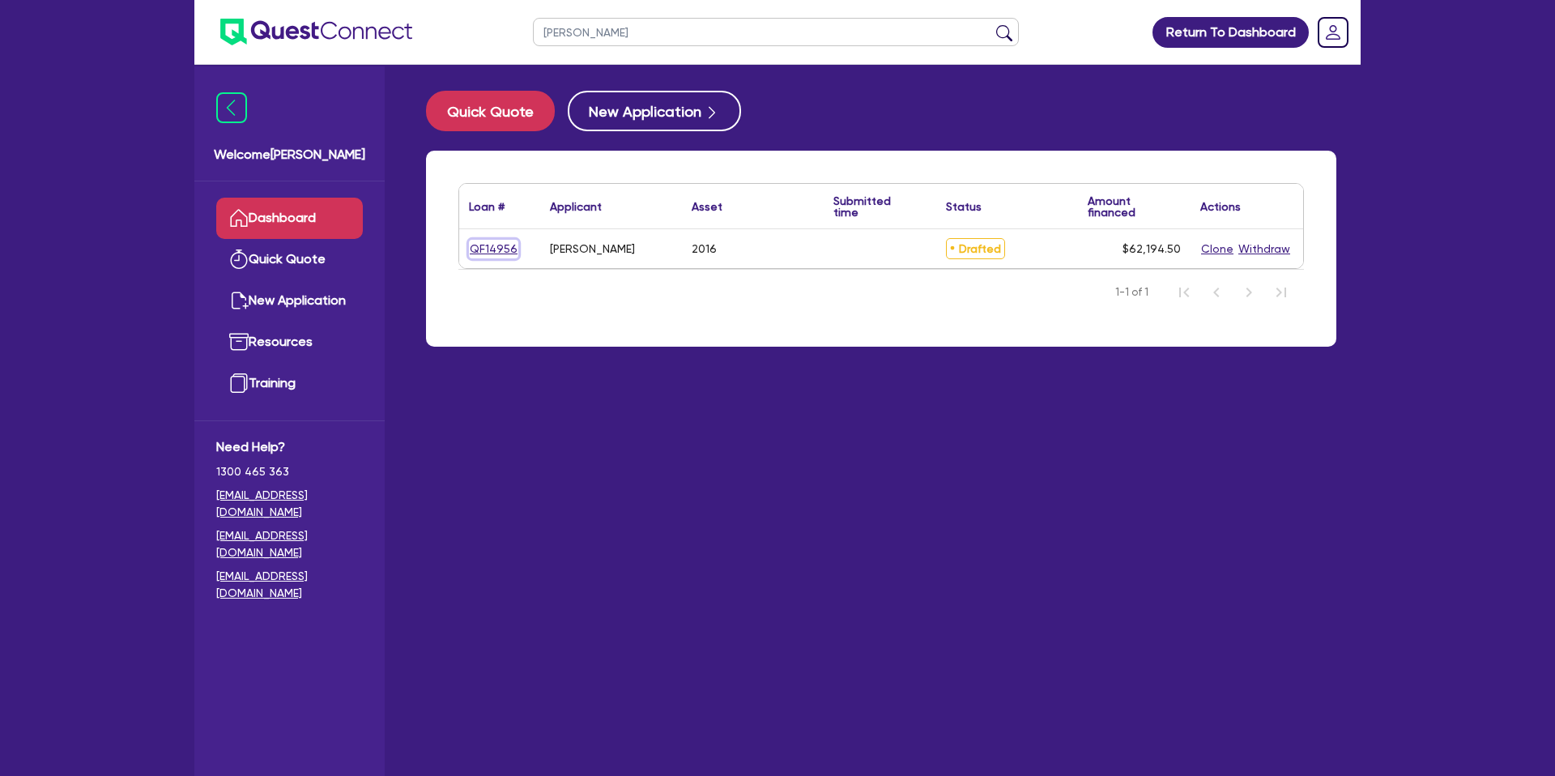
click at [498, 249] on link "QF14956" at bounding box center [493, 249] width 49 height 19
select select "CARS_AND_LIGHT_TRUCKS"
select select "PASSENGER_VEHICLES"
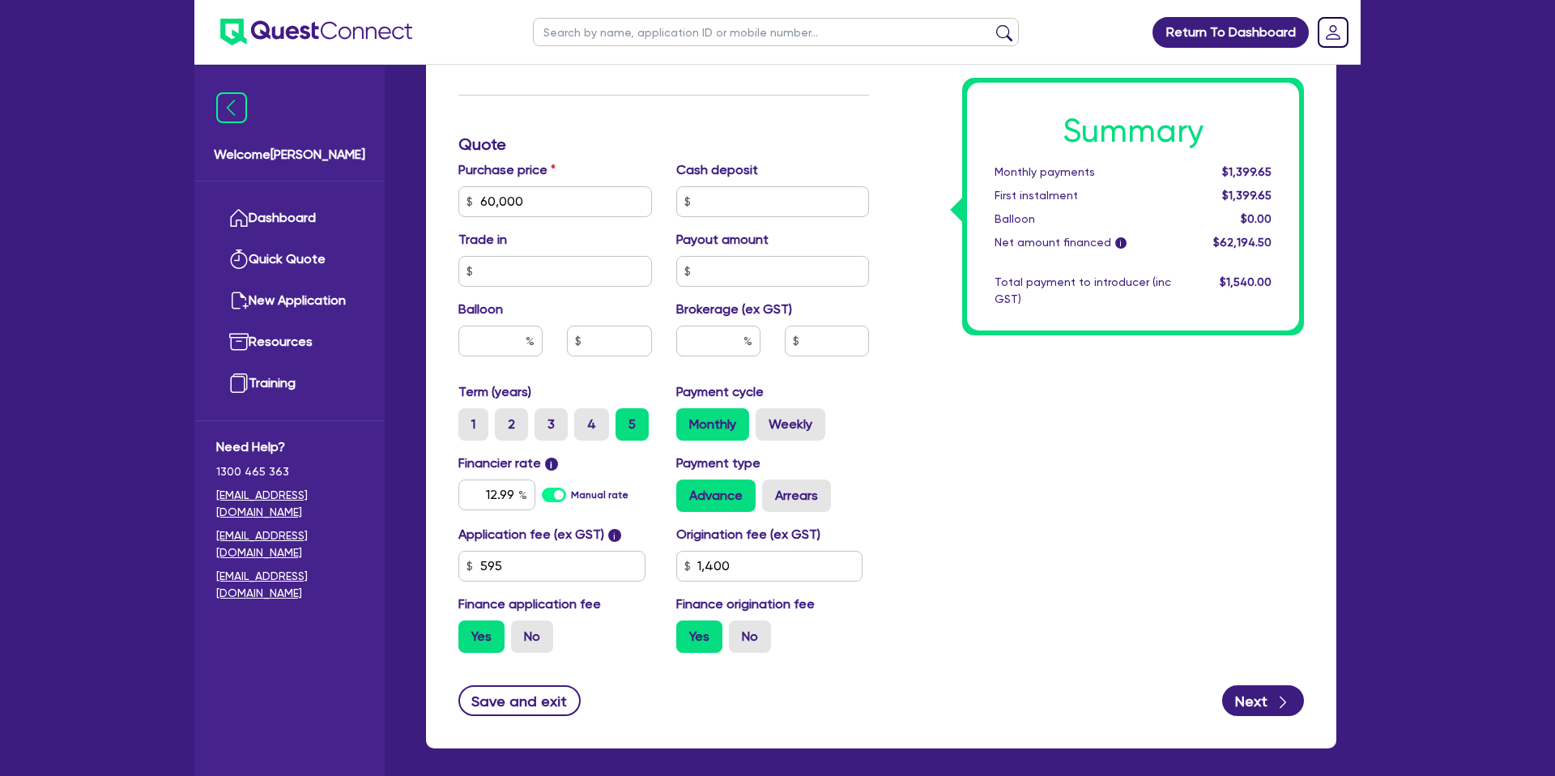
scroll to position [643, 0]
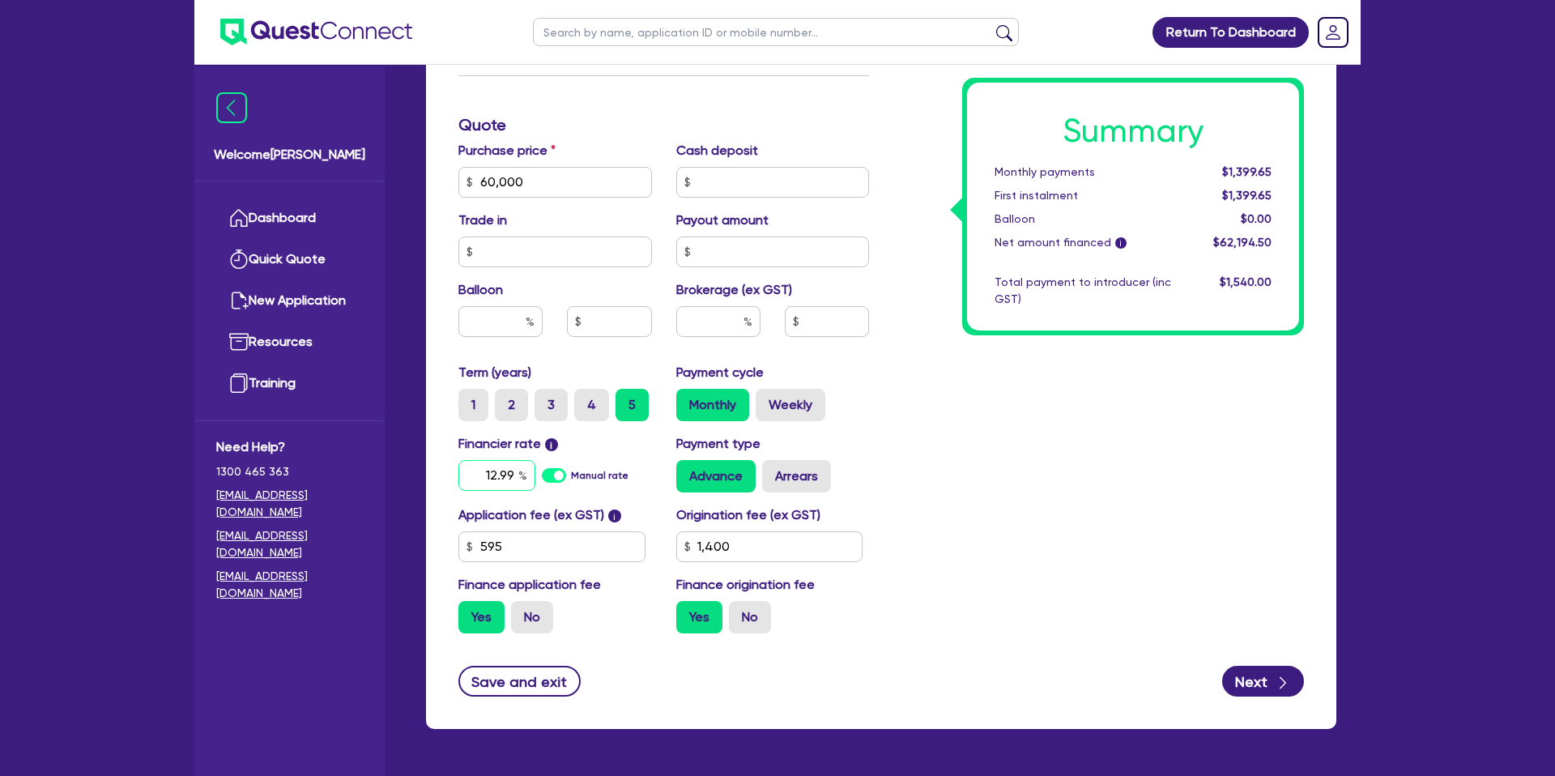
click at [515, 470] on input "12.99" at bounding box center [496, 475] width 77 height 31
type input "60,000"
type input "1,400"
type input "60,000"
type input "1,400"
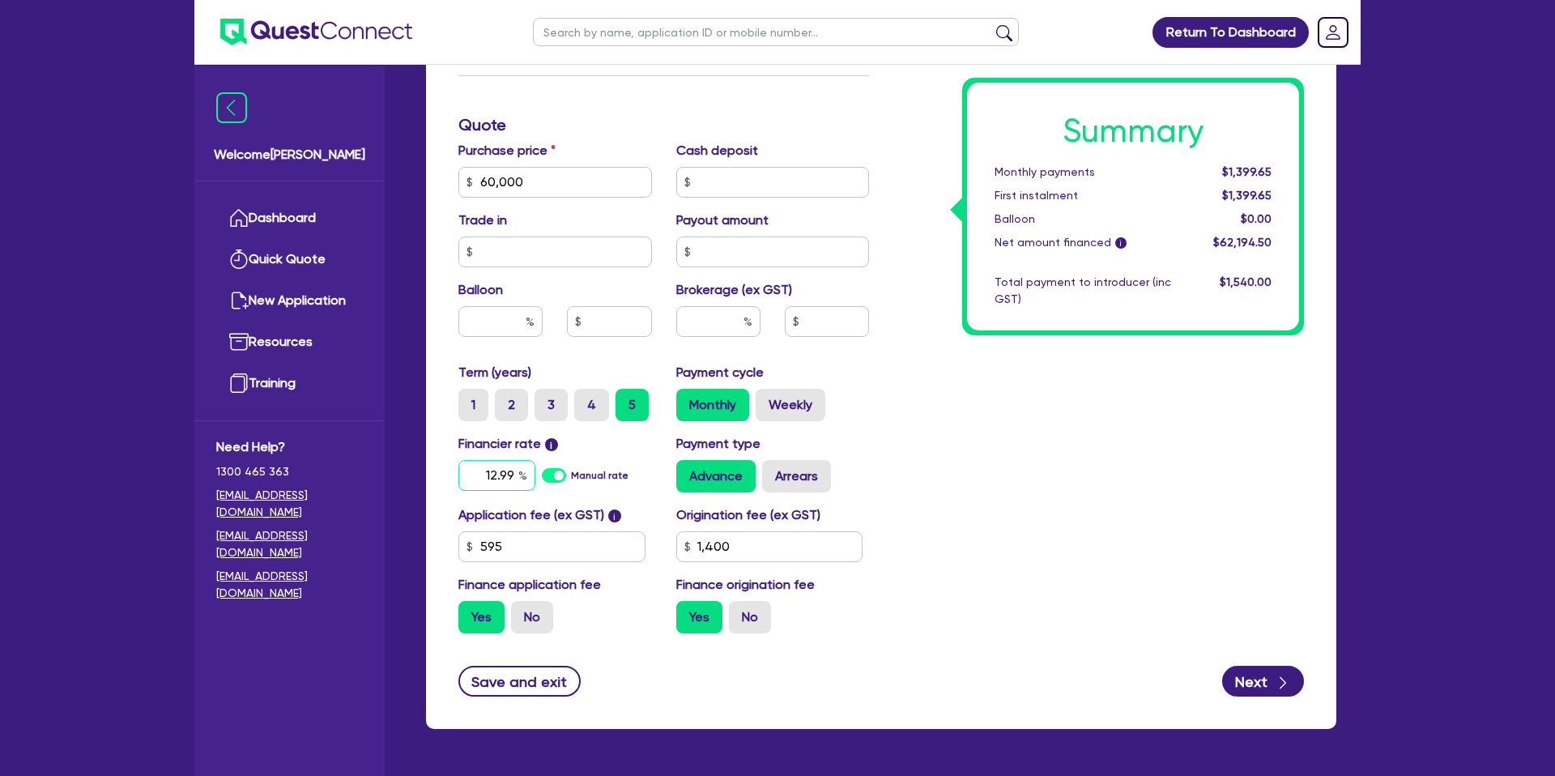
type input "60,000"
type input "12.9"
type input "1,400"
type input "12."
type input "60,000"
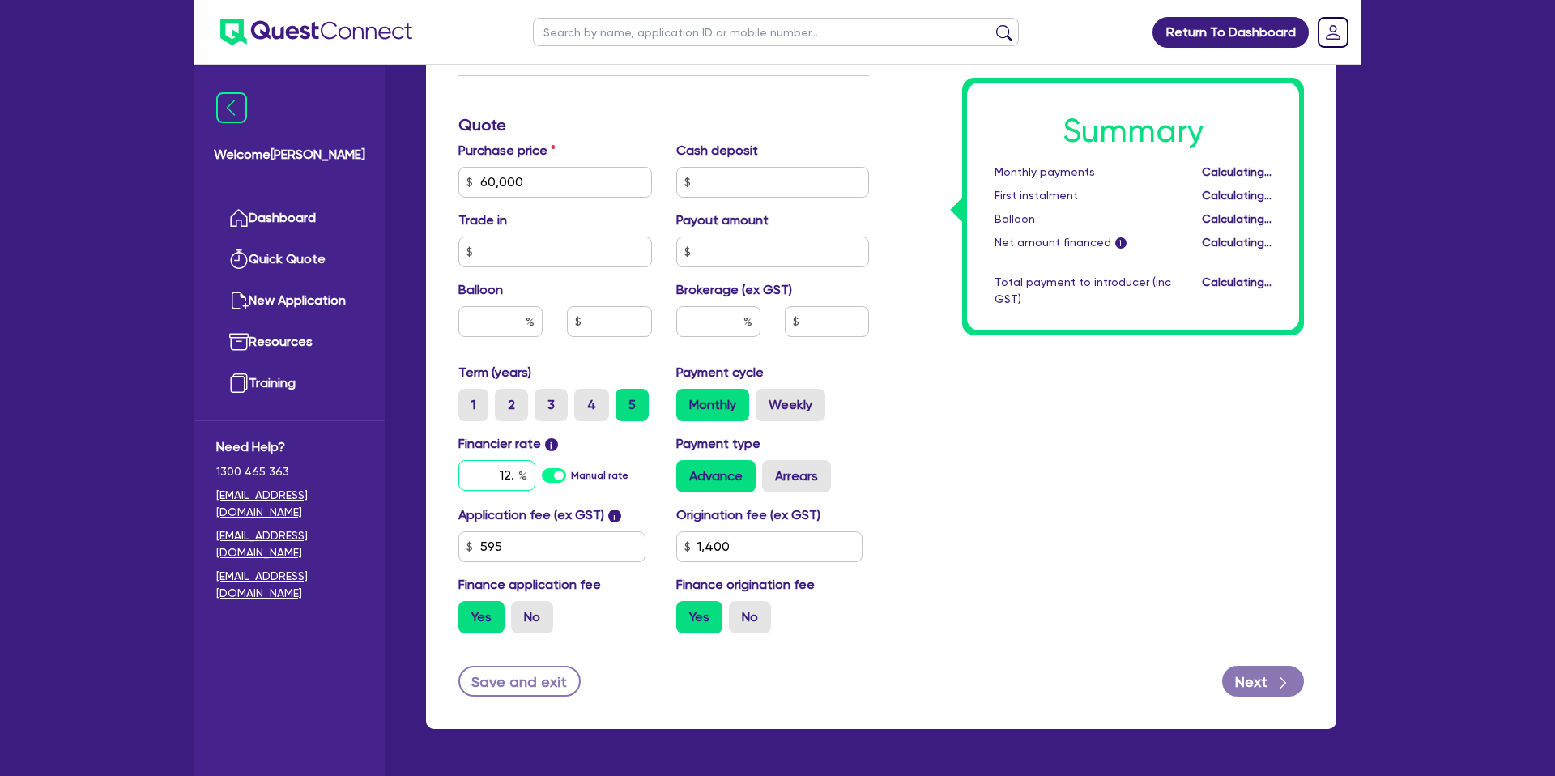
type input "12.9"
type input "1,400"
type input "9"
type input "10.99"
type input "60,000"
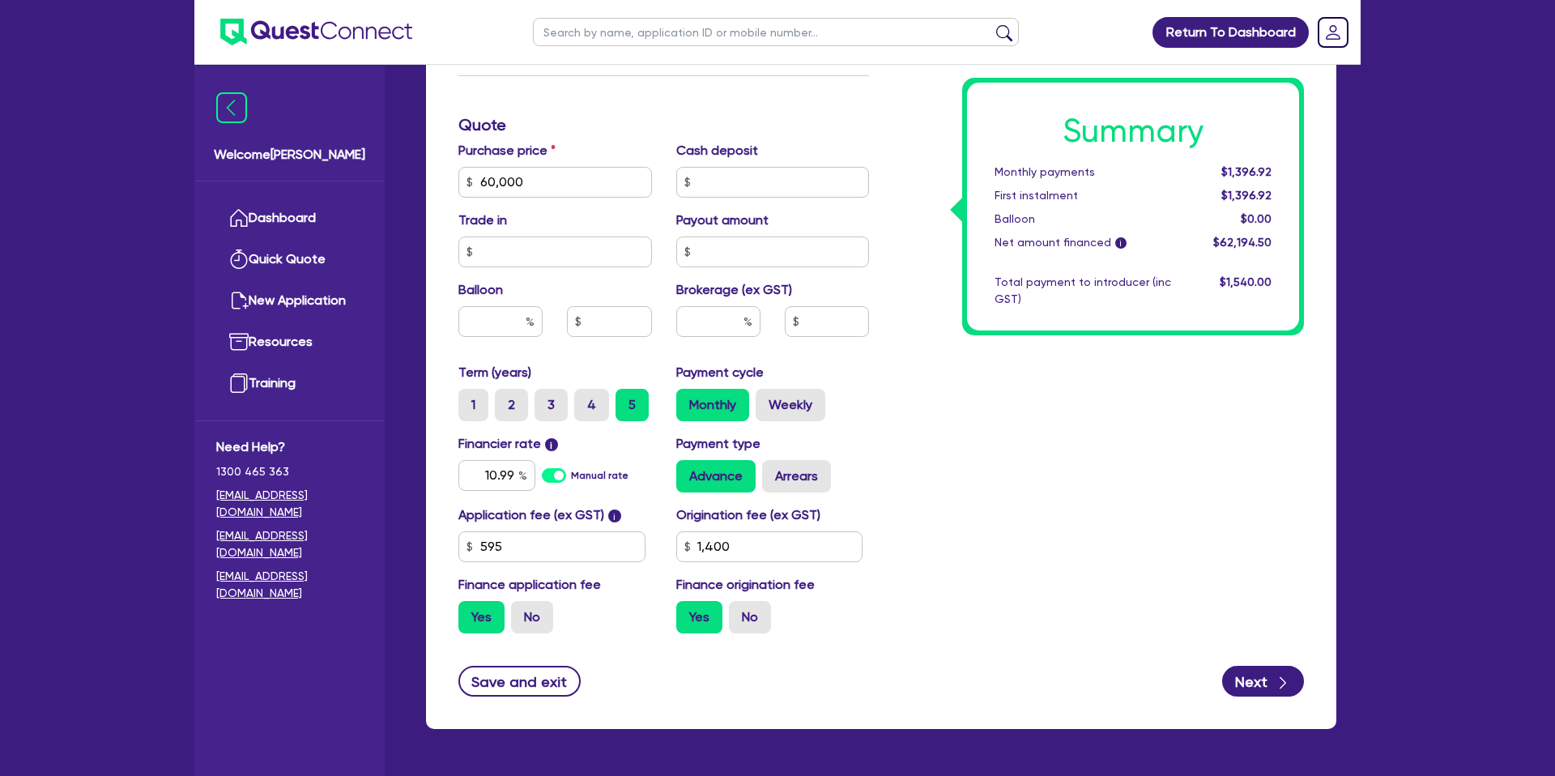
type input "1,400"
type input "60,000"
type input "1,400"
click at [1187, 531] on div "Summary Monthly payments Calculating... First instalment Calculating... Balloon…" at bounding box center [1098, 173] width 435 height 947
click at [725, 321] on input "text" at bounding box center [718, 321] width 84 height 31
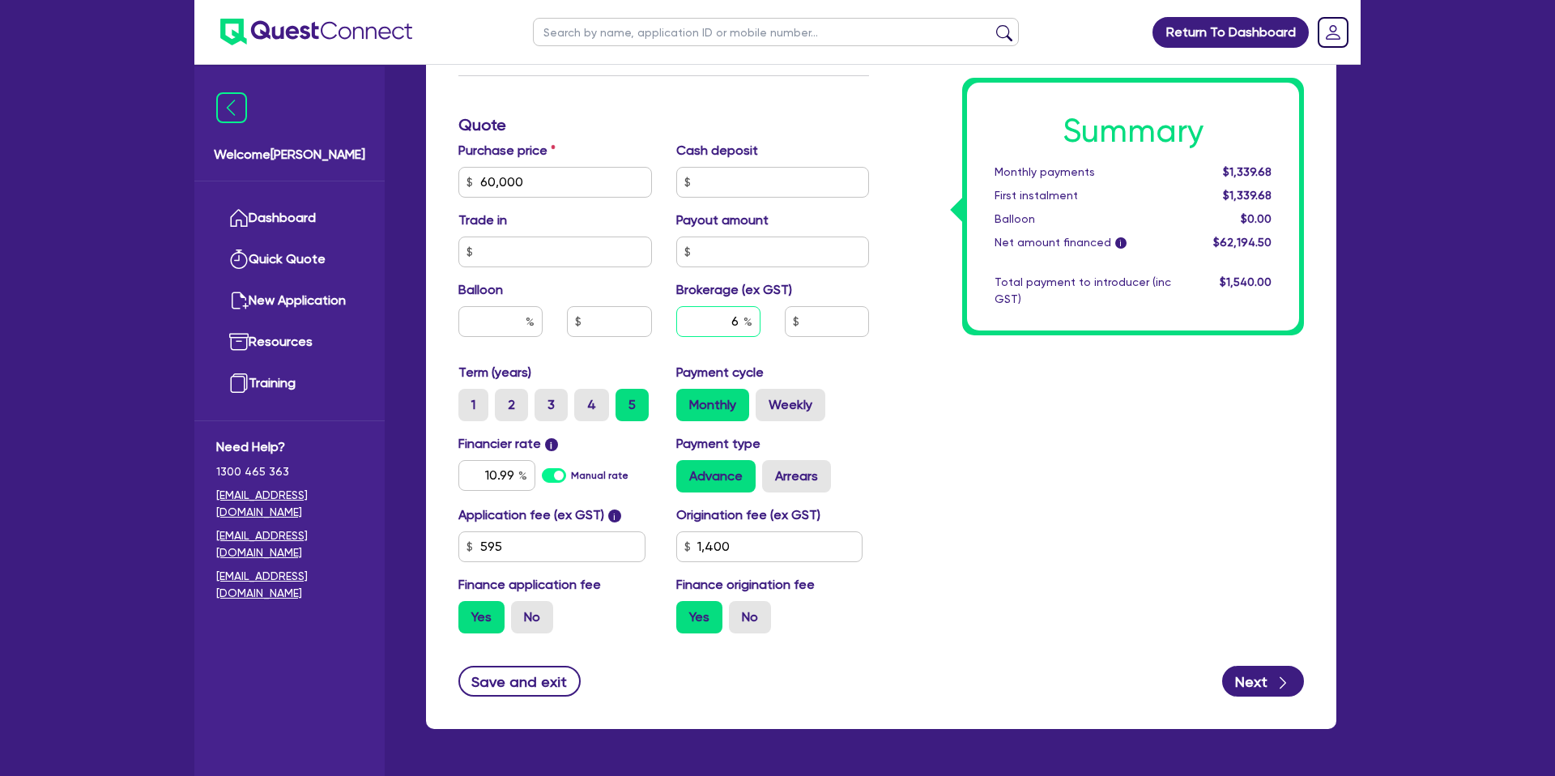
type input "6"
type input "60,000"
type input "1,400"
type input "60,000"
type input "3,731.67"
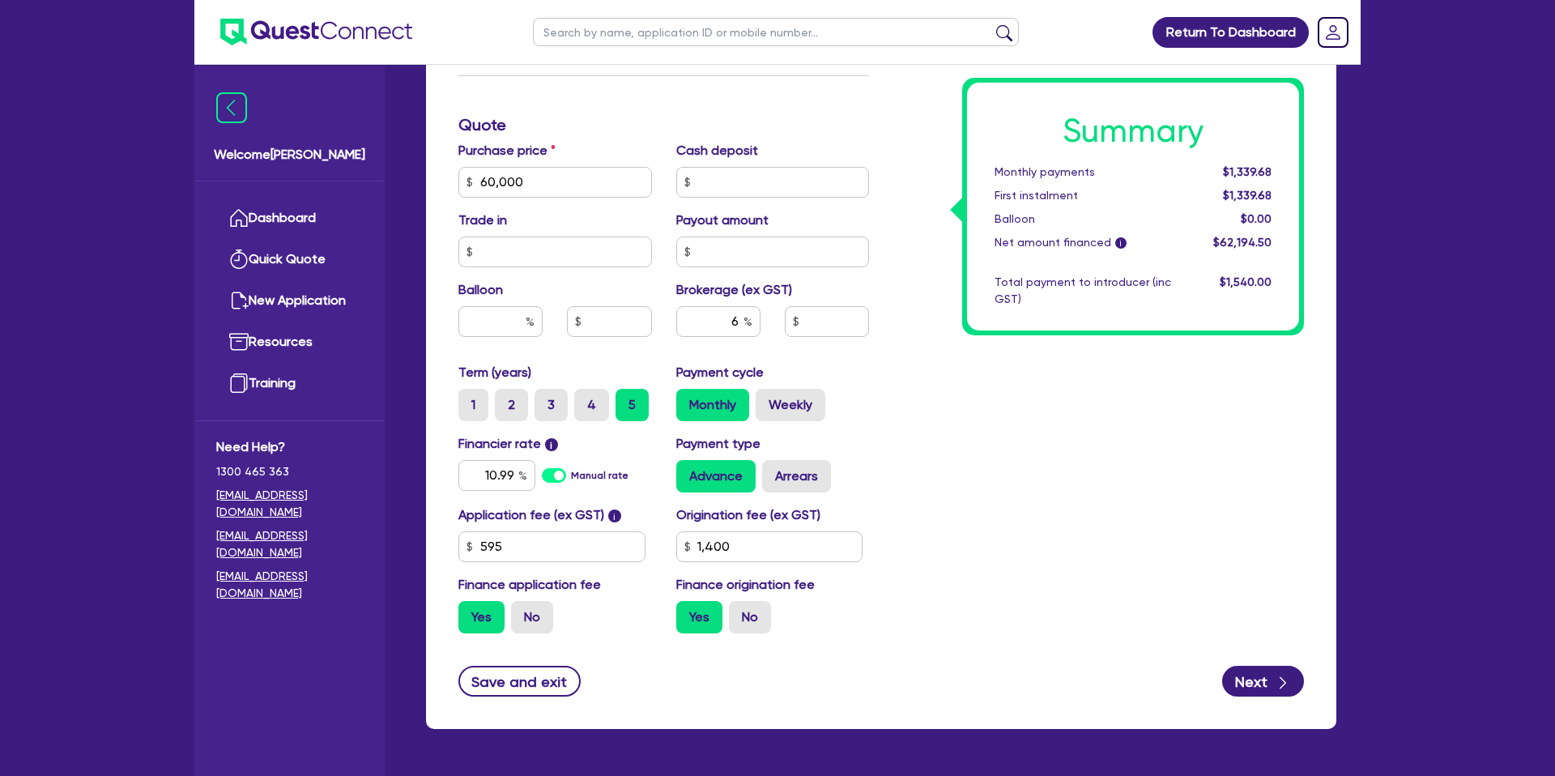
type input "1,400"
click at [1049, 446] on div "Summary Monthly payments $1,339.68 First instalment $1,339.68 Balloon $0.00 Net…" at bounding box center [1098, 173] width 435 height 947
drag, startPoint x: 735, startPoint y: 320, endPoint x: 742, endPoint y: 330, distance: 12.4
click at [737, 322] on input "6" at bounding box center [718, 321] width 84 height 31
type input "4"
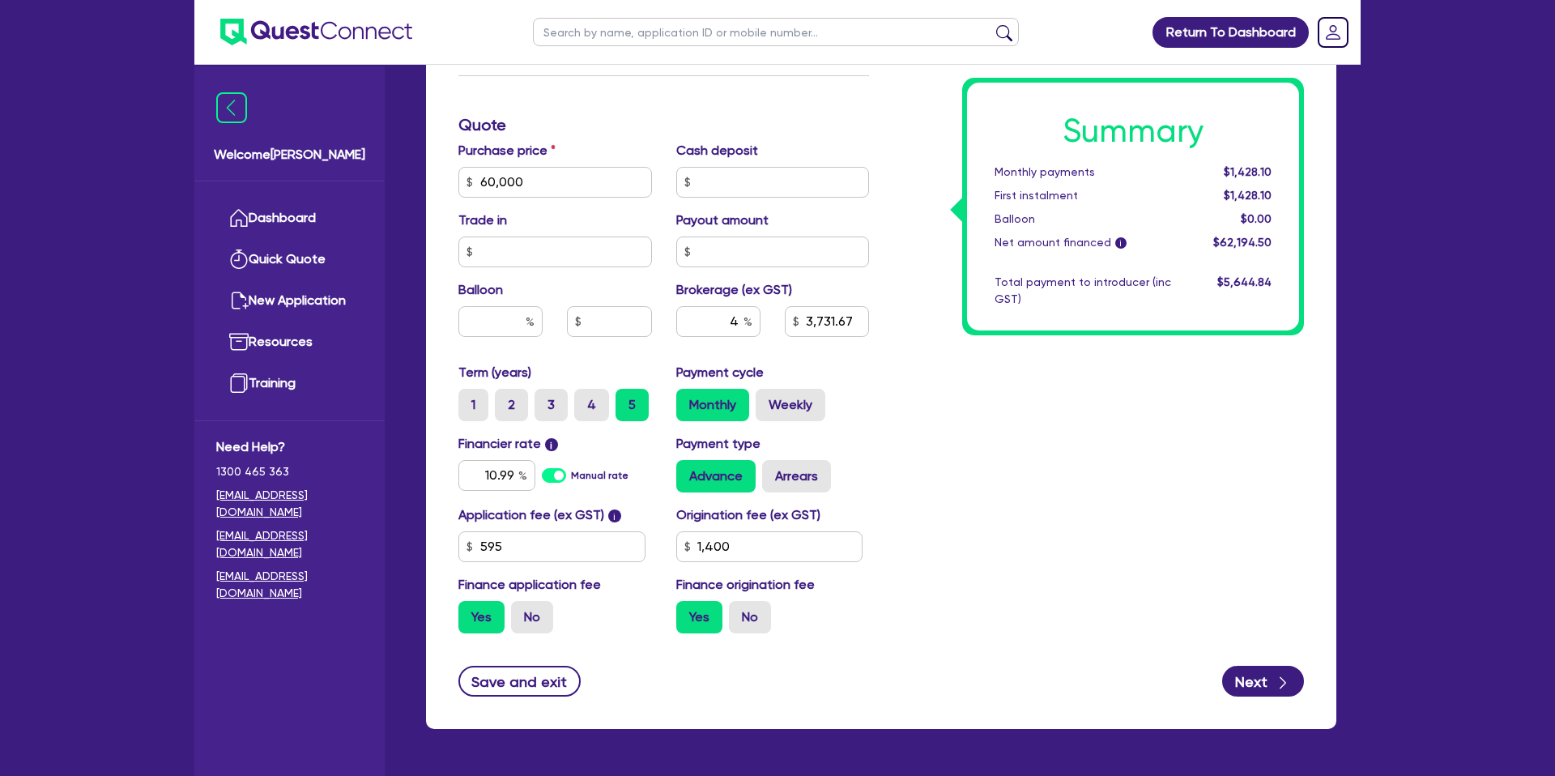
type input "60,000"
type input "3,731.67"
type input "1,400"
type input "60,000"
type input "2,487.78"
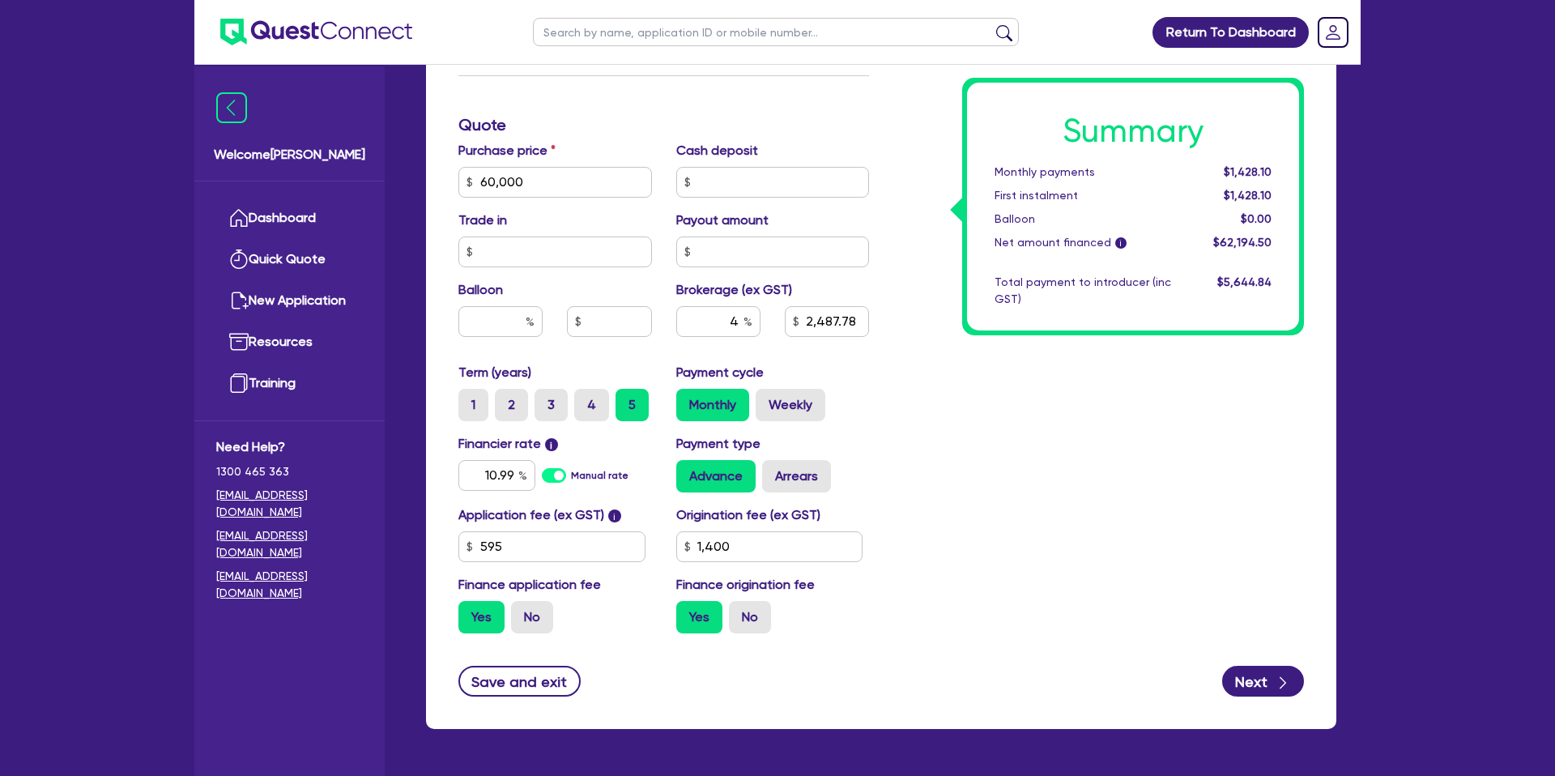
click at [1035, 376] on div "Summary Monthly payments $1,428.10 First instalment $1,428.10 Balloon $0.00 Net…" at bounding box center [1098, 173] width 435 height 947
click at [781, 552] on input "1,400" at bounding box center [769, 546] width 187 height 31
type input "1"
type input "2,200"
type input "60,000"
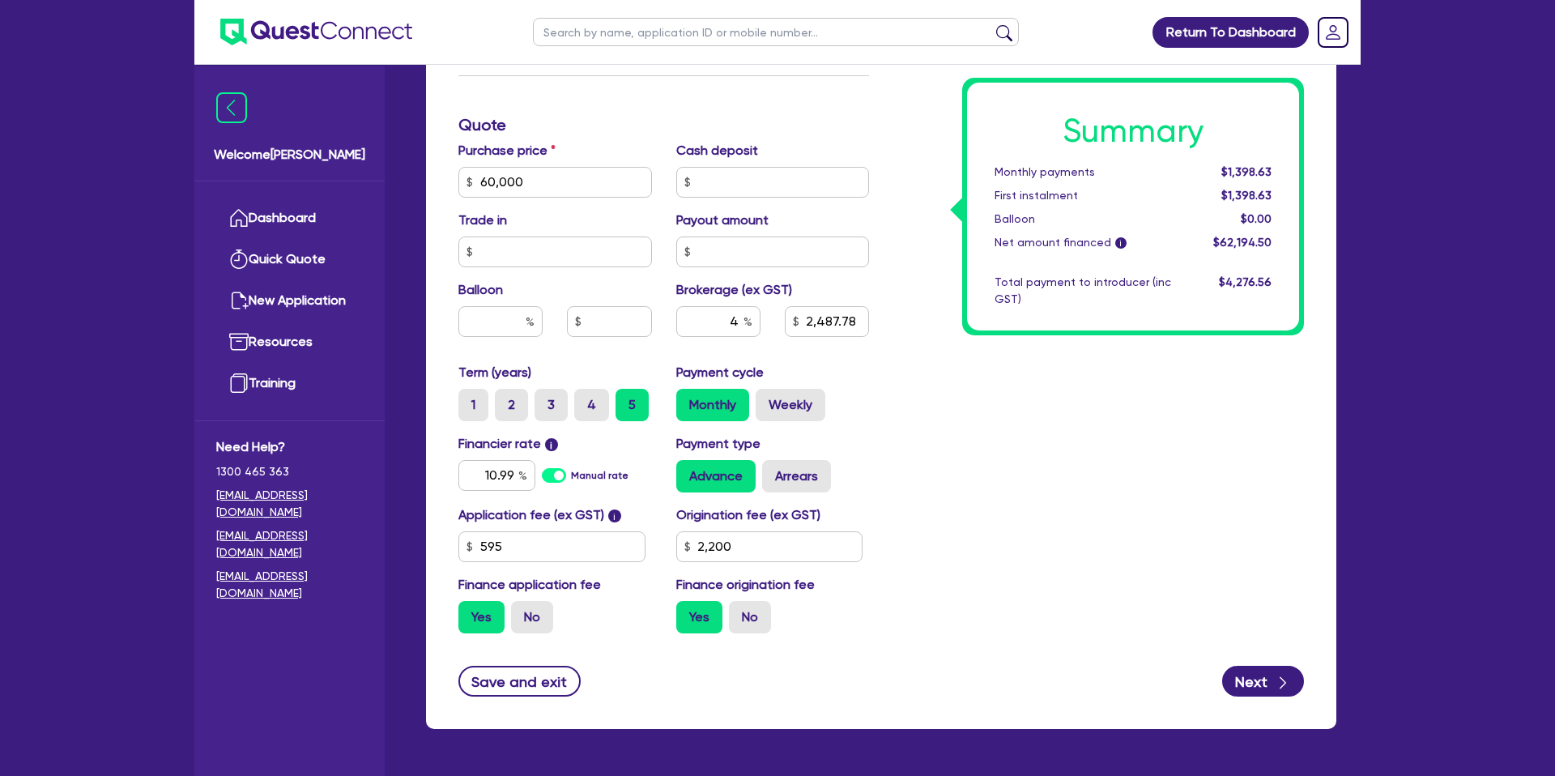
type input "2,487.78"
click at [1135, 544] on div "Summary Monthly payments Calculating... First instalment Calculating... Balloon…" at bounding box center [1098, 173] width 435 height 947
type input "60,000"
type input "2,522.98"
click at [779, 401] on label "Weekly" at bounding box center [791, 405] width 70 height 32
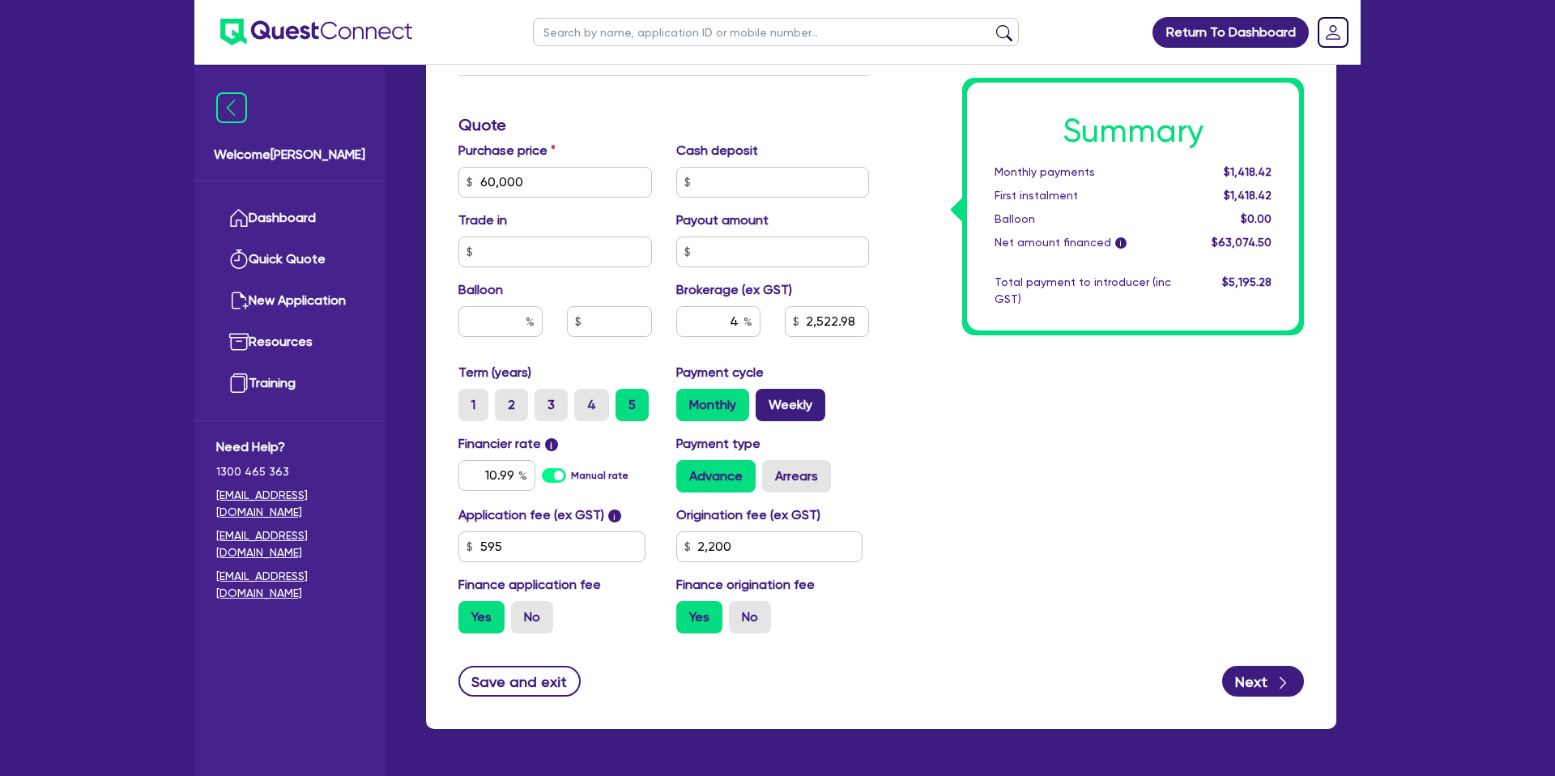
click at [766, 399] on input "Weekly" at bounding box center [761, 394] width 11 height 11
radio input "true"
type input "60,000"
type input "2,522.98"
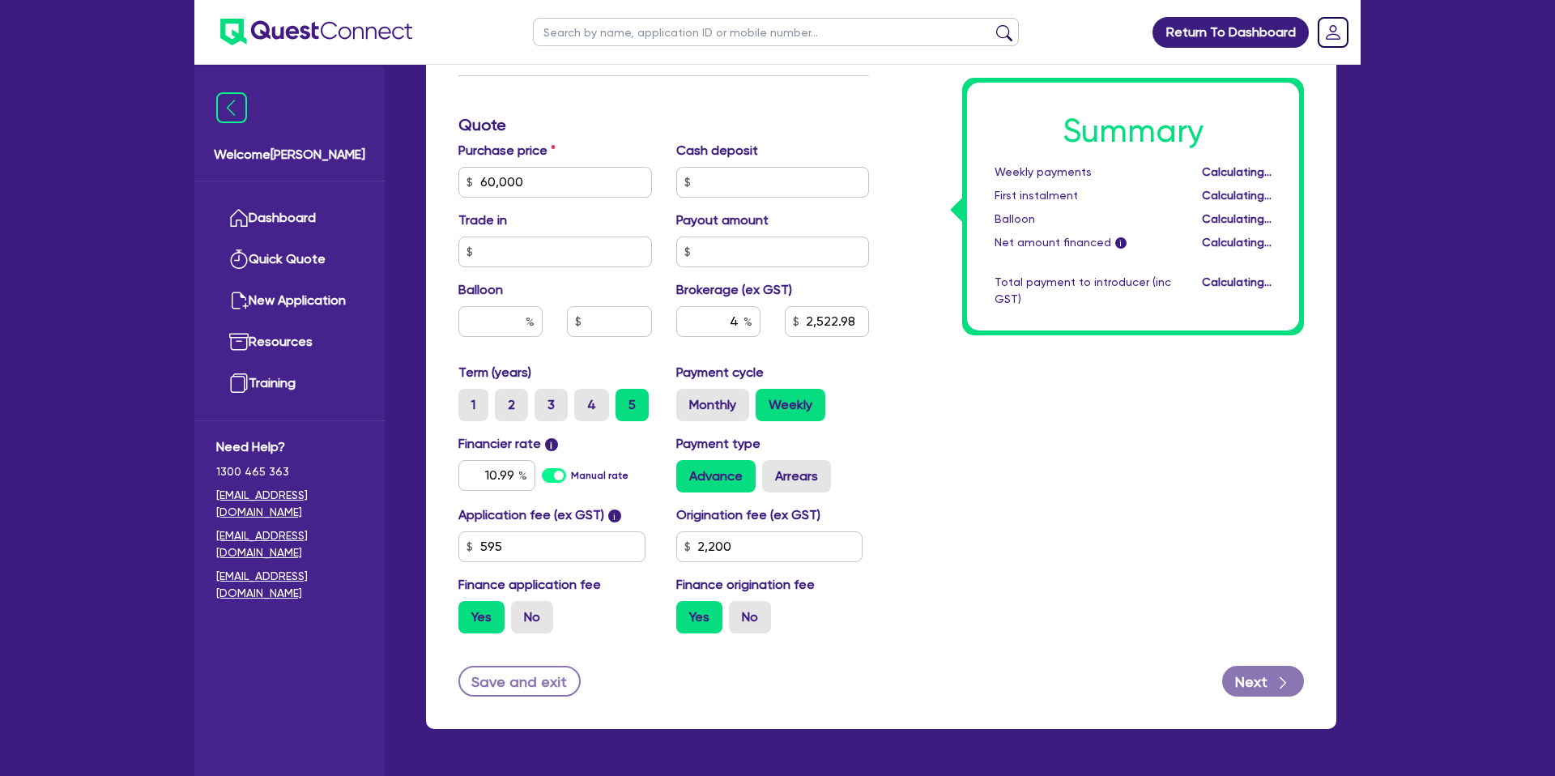
type input "60,000"
type input "2,522.98"
click at [501, 317] on input "text" at bounding box center [500, 321] width 84 height 31
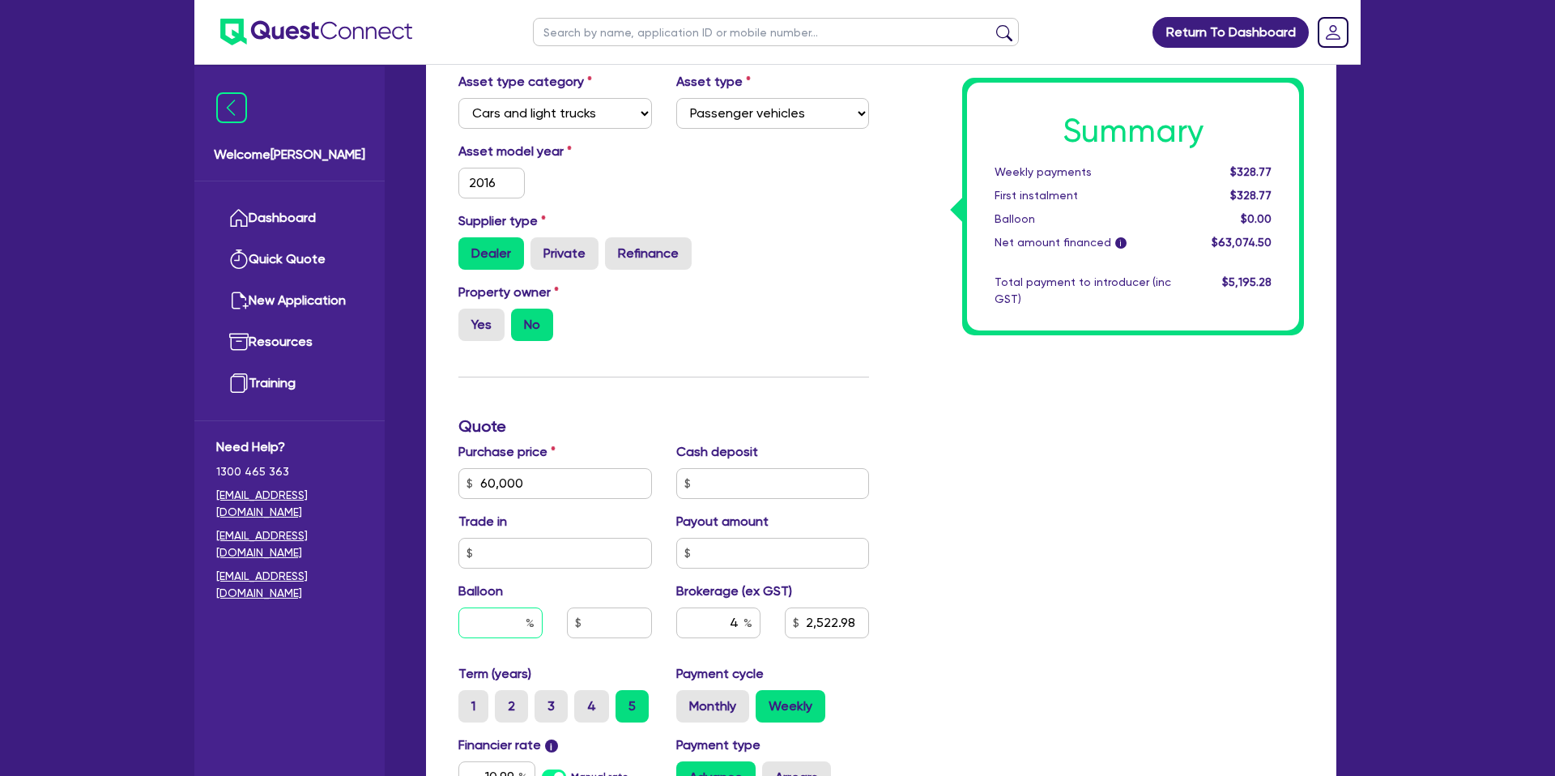
scroll to position [410, 0]
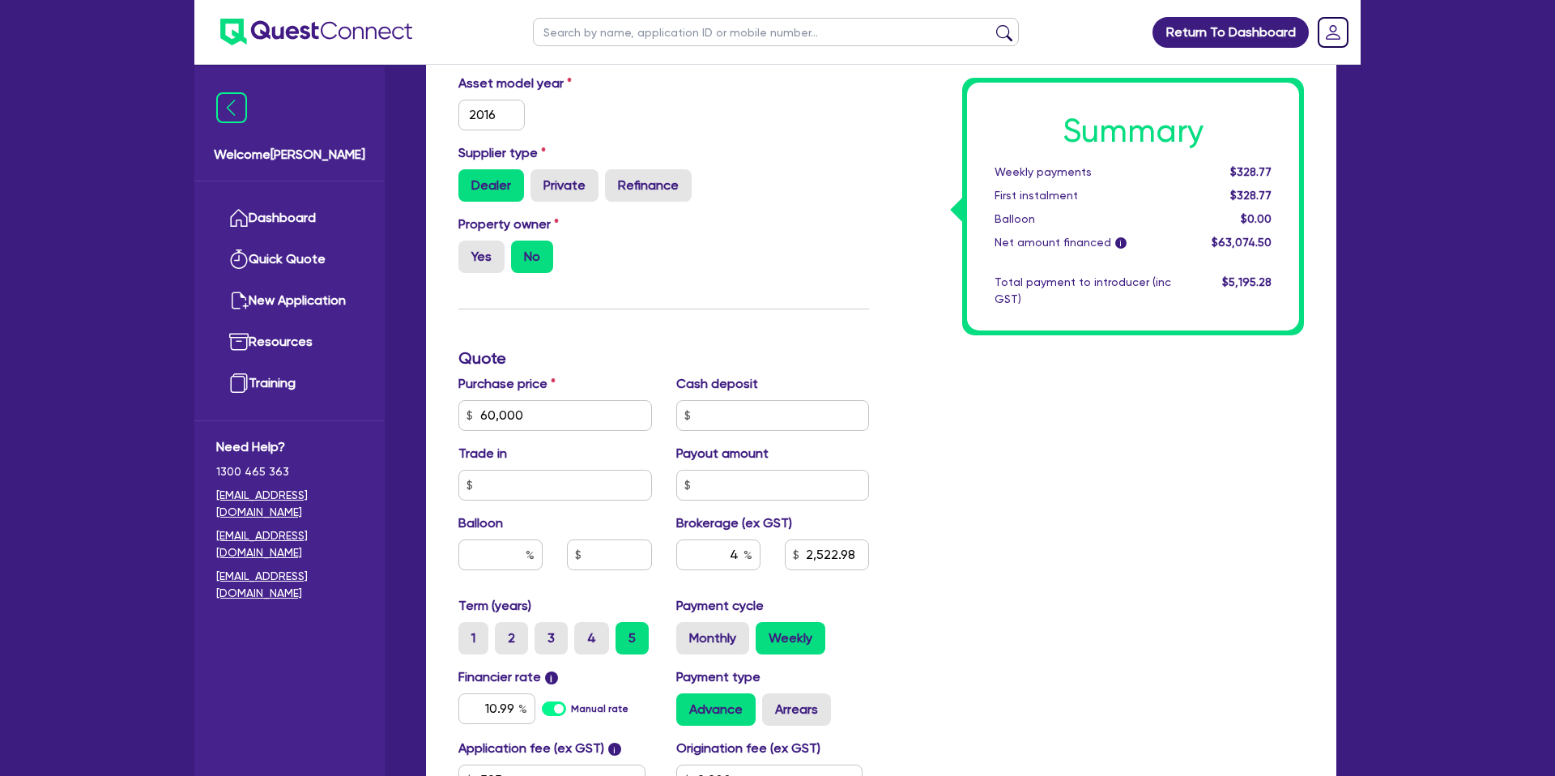
click at [1059, 399] on div "Summary Weekly payments $328.77 First instalment $328.77 Balloon $0.00 Net amou…" at bounding box center [1098, 406] width 435 height 947
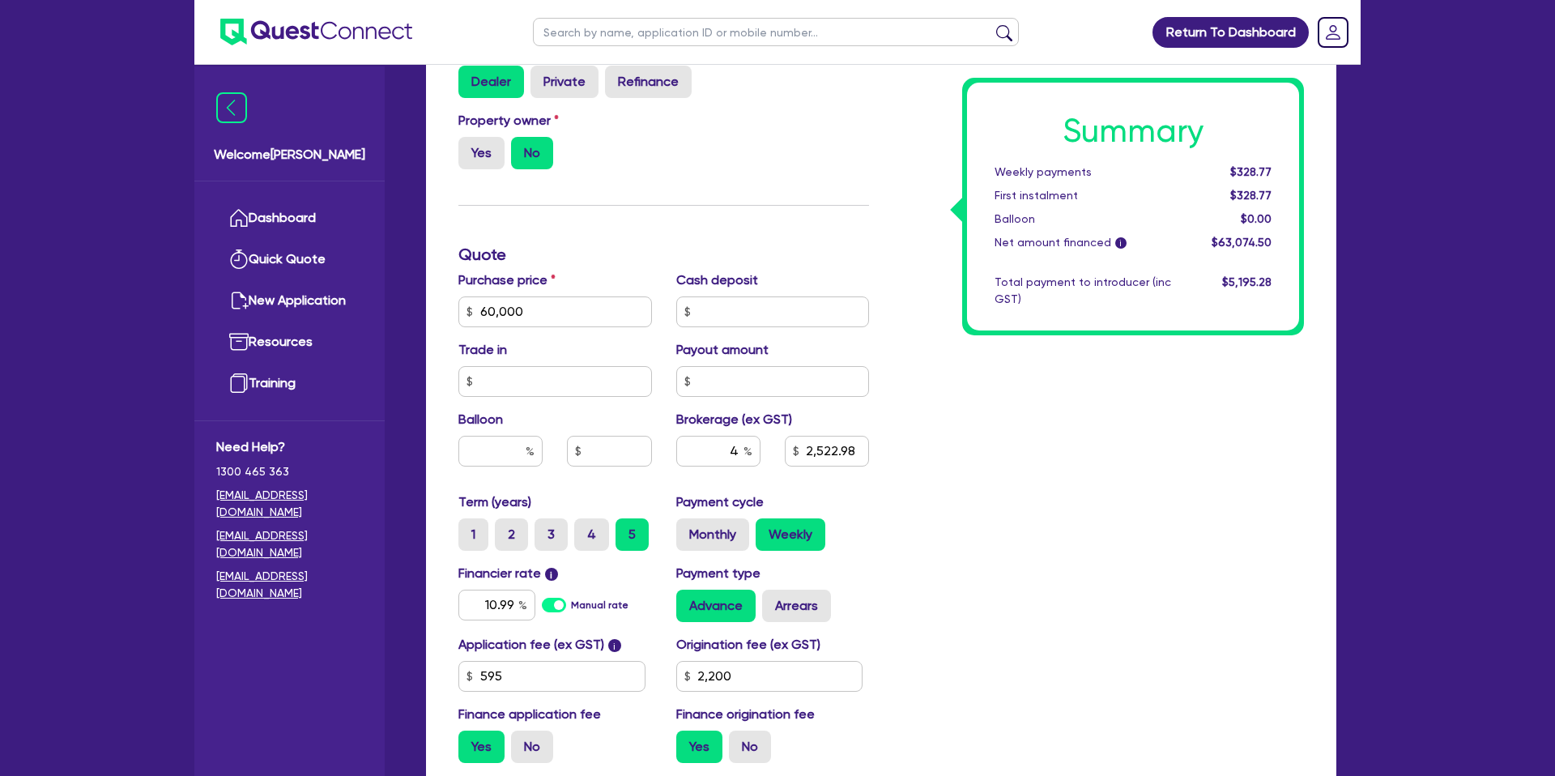
scroll to position [565, 0]
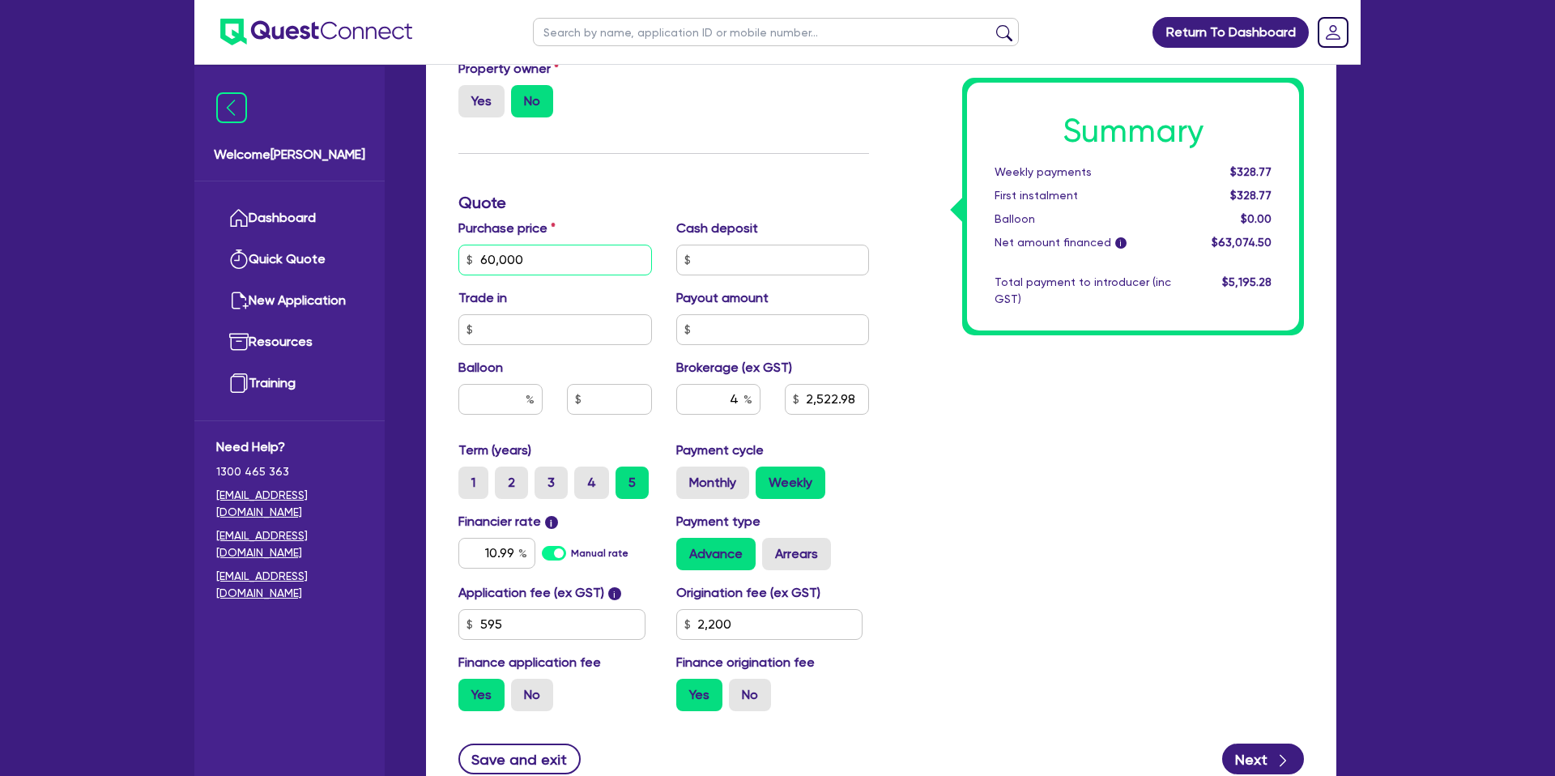
click at [548, 267] on input "60,000" at bounding box center [555, 260] width 194 height 31
drag, startPoint x: 542, startPoint y: 258, endPoint x: 468, endPoint y: 262, distance: 73.9
click at [469, 262] on div "60,000" at bounding box center [555, 260] width 194 height 31
click at [748, 269] on input "text" at bounding box center [773, 260] width 194 height 31
type input "60,000"
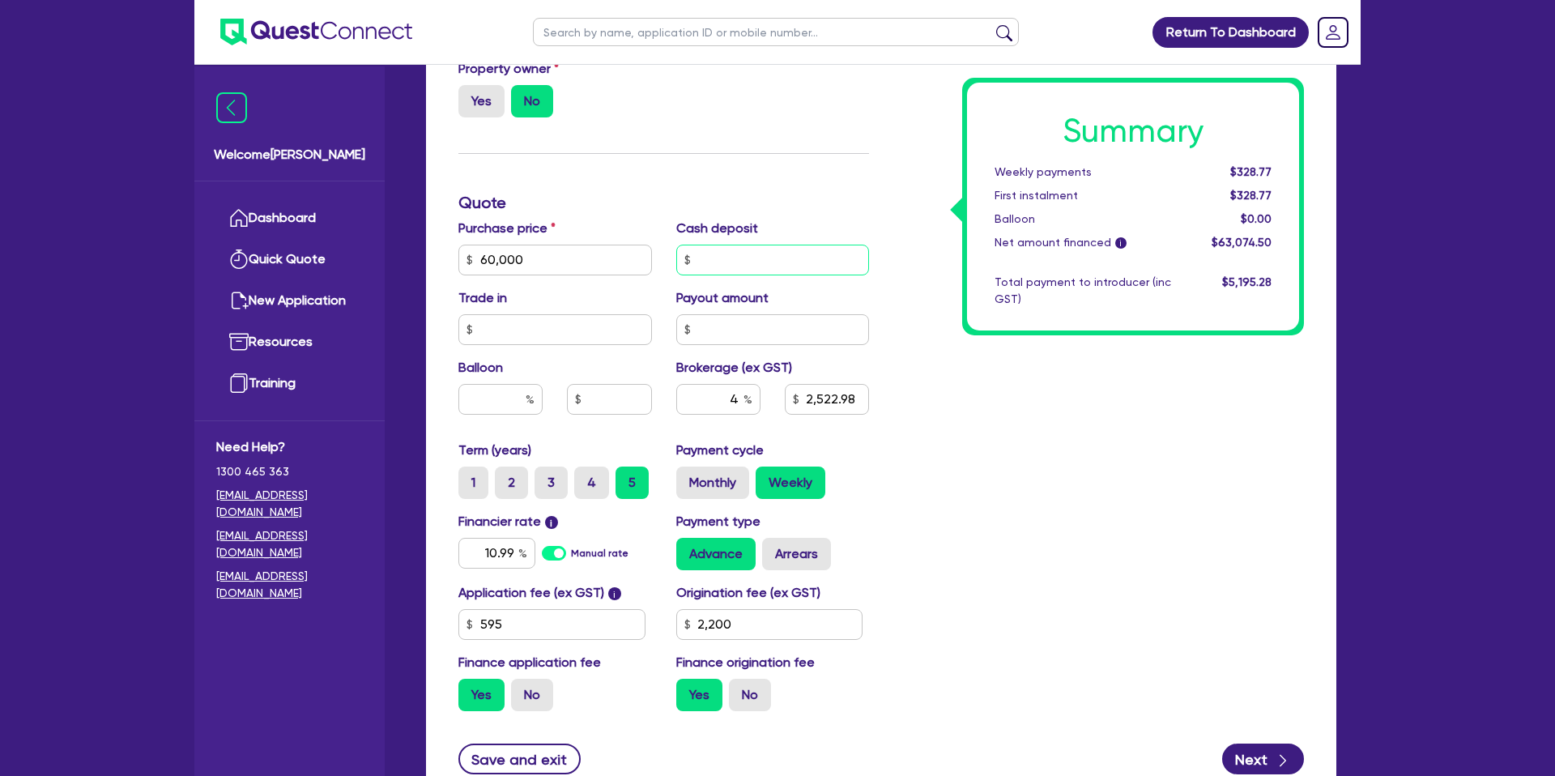
type input "5"
type input "2,522.98"
type input "60,000"
type input "2,522.78"
type input "60,000"
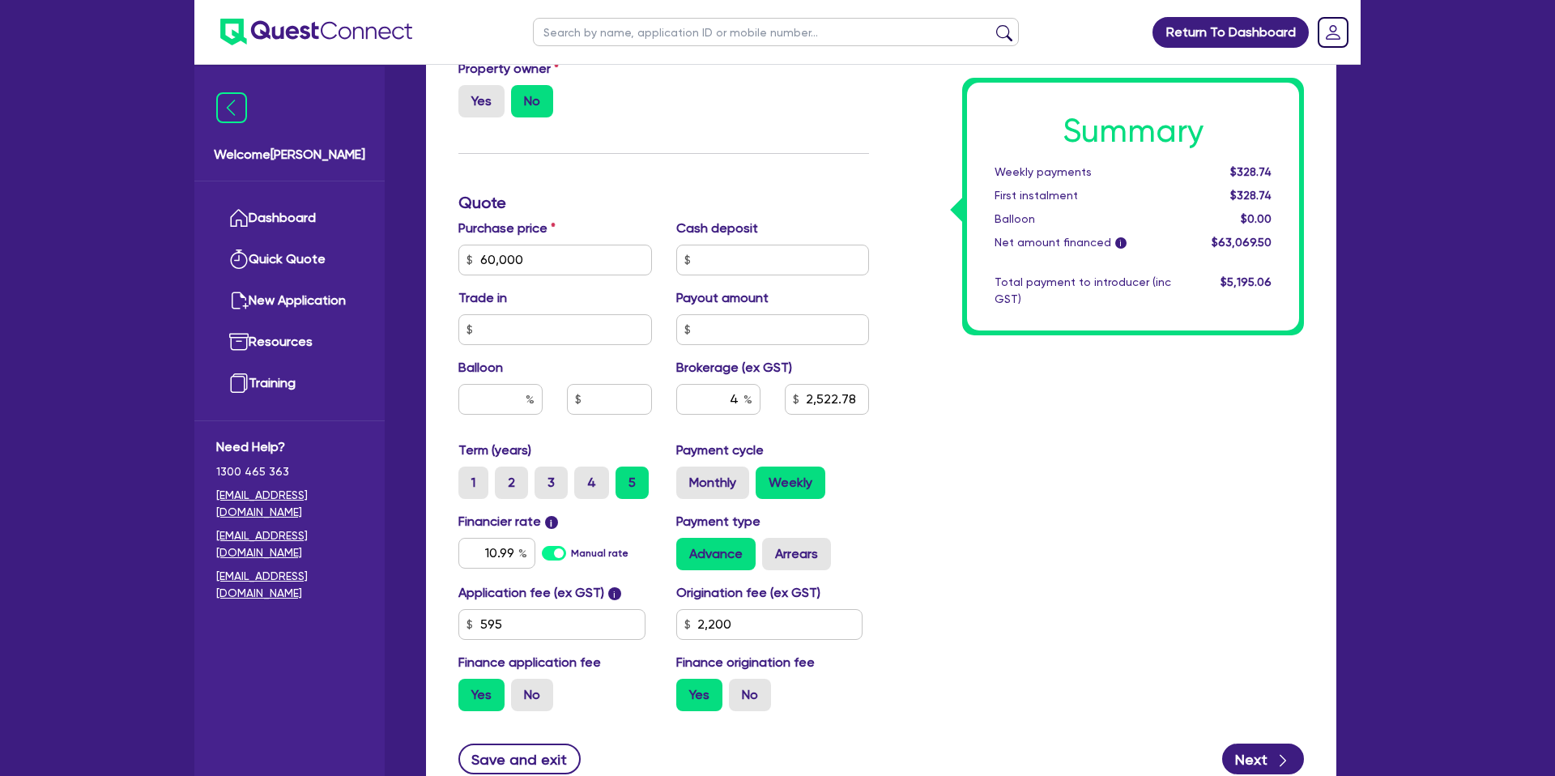
type input "2,522.78"
click at [962, 416] on div "Summary Weekly payments $328.74 First instalment $328.74 Balloon $0.00 Net amou…" at bounding box center [1098, 250] width 435 height 947
type input "60,000"
type input "2,522.98"
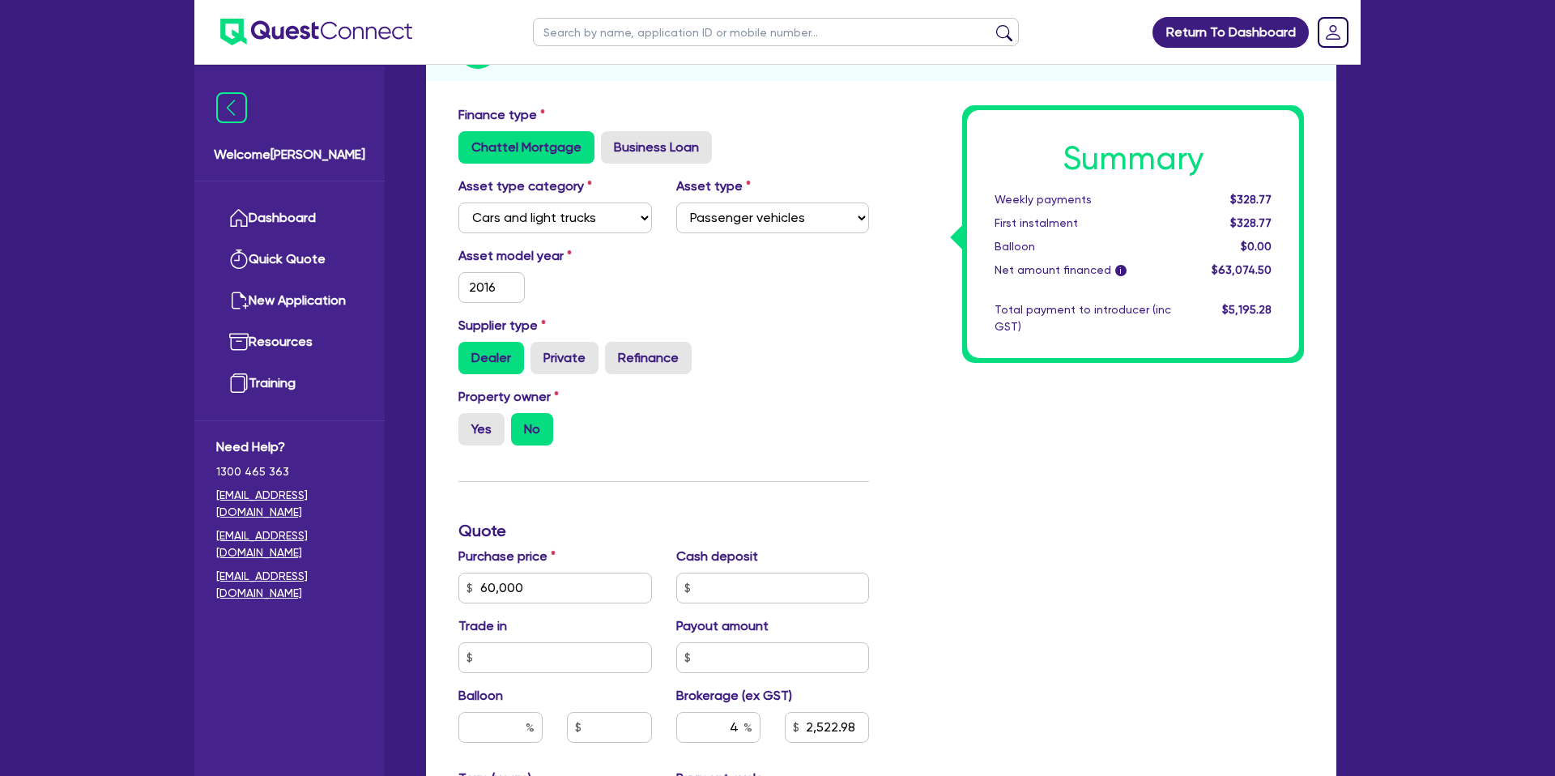
scroll to position [237, 0]
click at [872, 318] on div "Supplier type Dealer Private Refinance" at bounding box center [663, 346] width 435 height 58
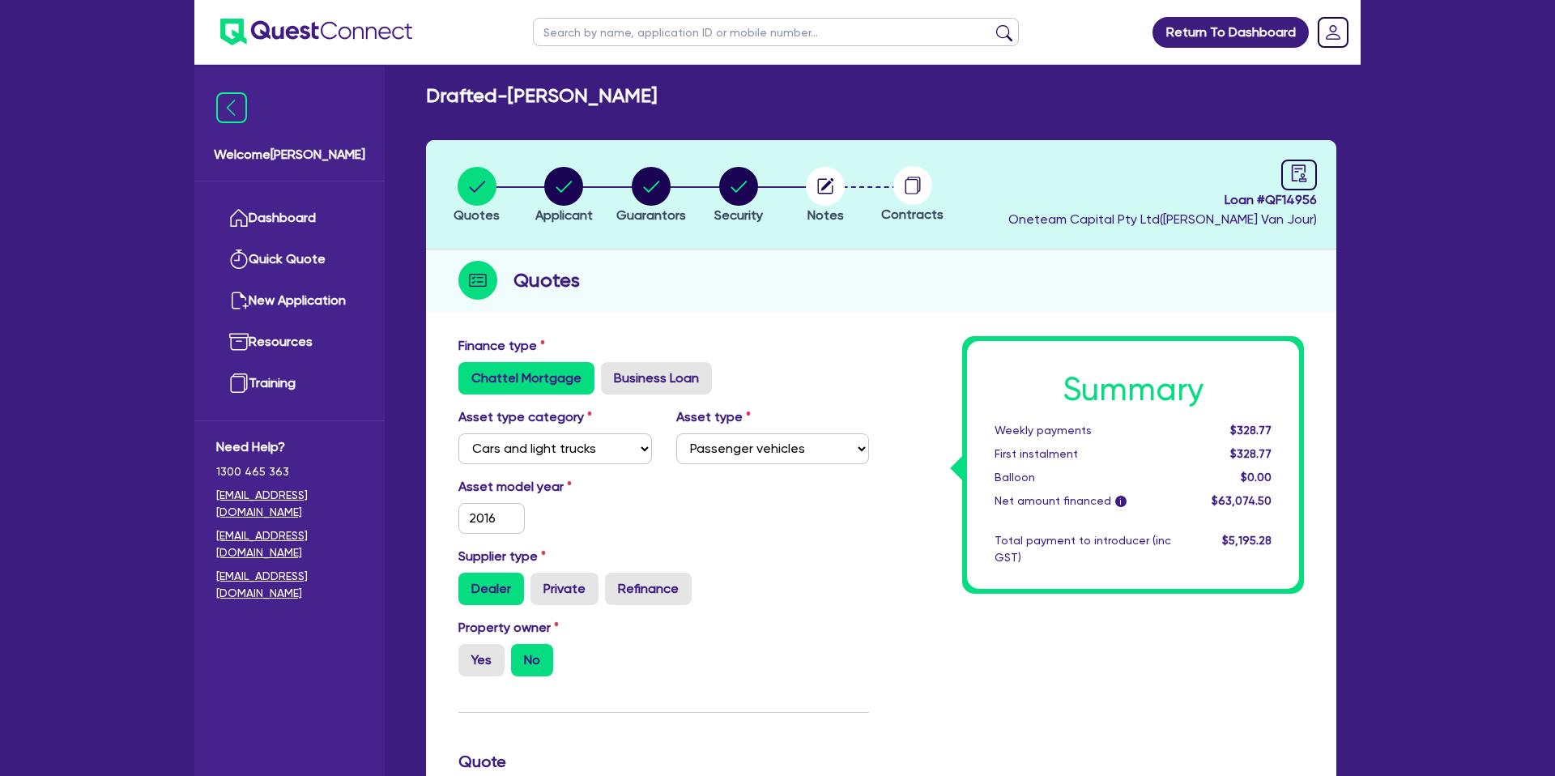
scroll to position [0, 0]
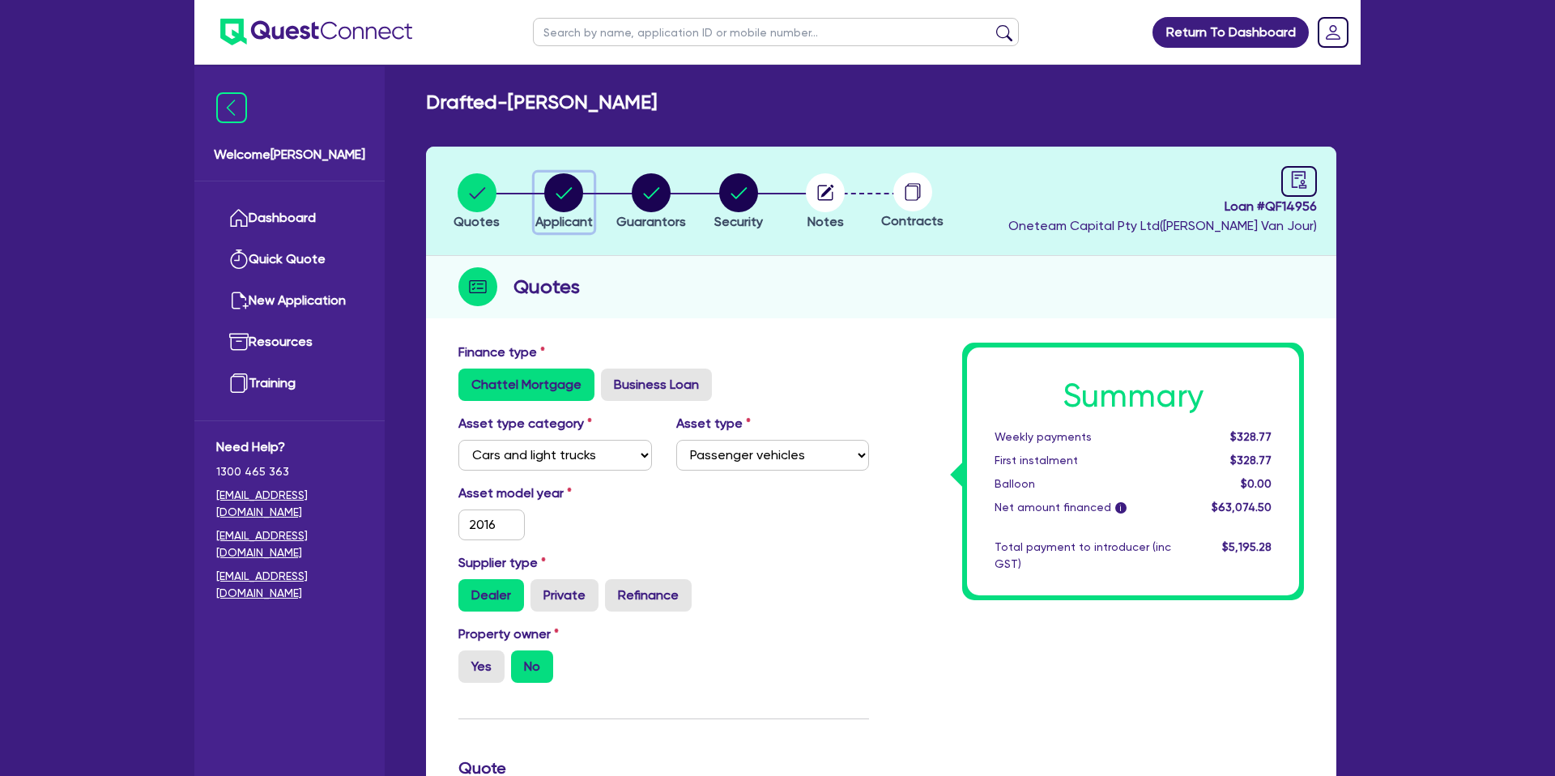
click at [571, 197] on circle "button" at bounding box center [563, 192] width 39 height 39
select select "SOLE_TRADER"
select select "BUILDING_CONSTRUCTION"
select select "TRADES_SERVICES_CONSUMERS"
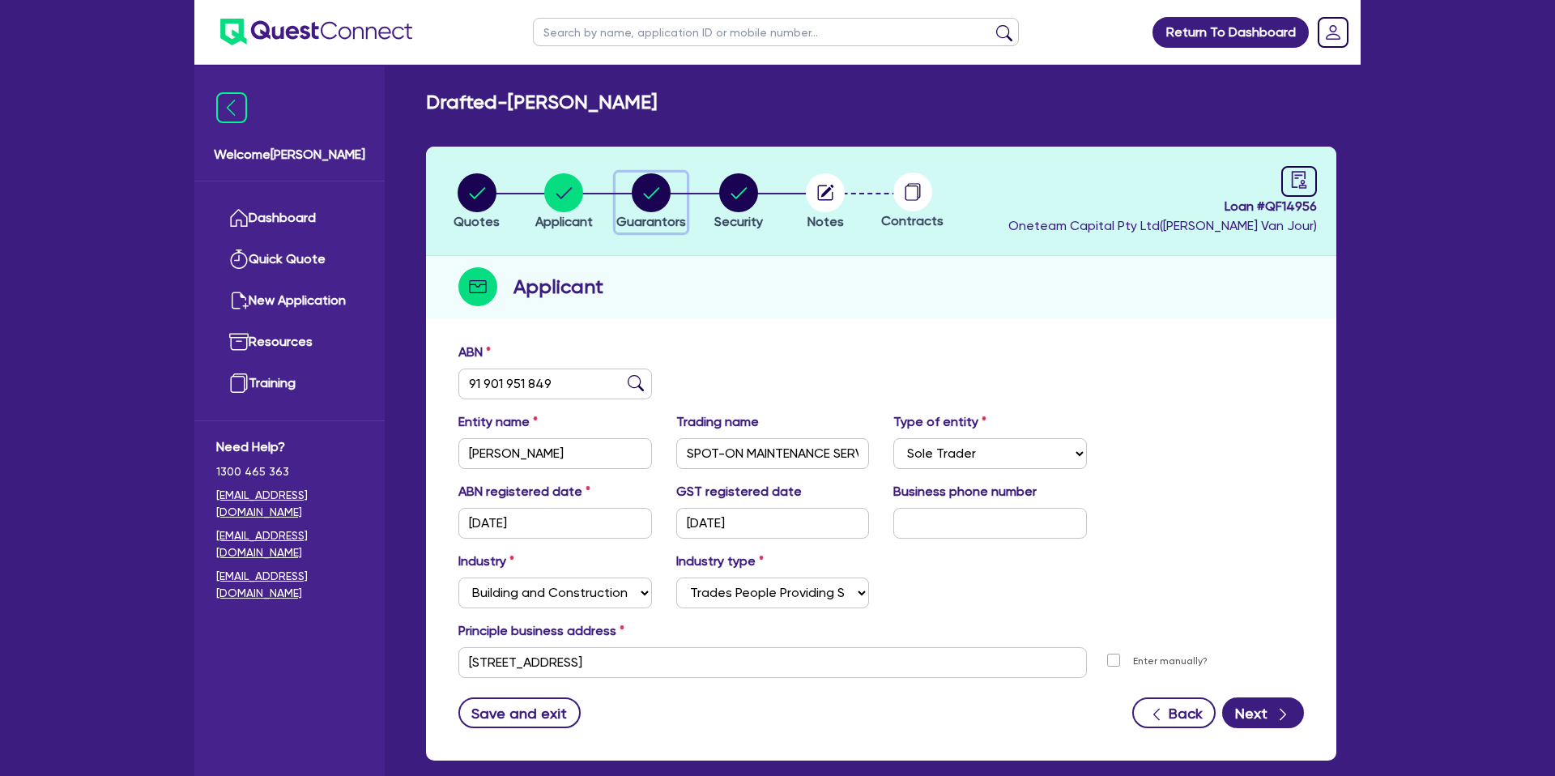
click at [660, 196] on circle "button" at bounding box center [651, 192] width 39 height 39
select select "MR"
select select "VIC"
select select "MARRIED"
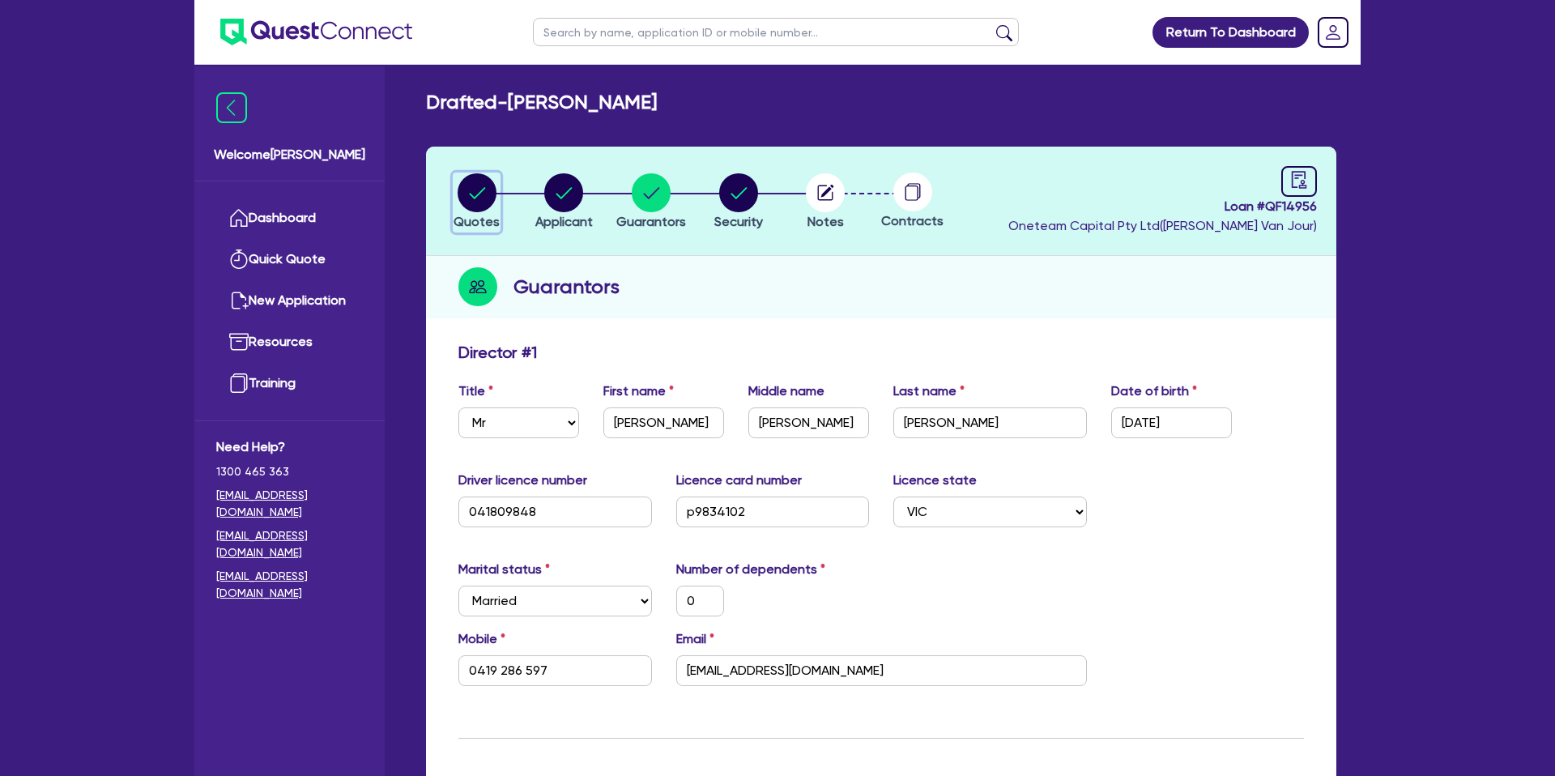
click at [482, 196] on circle "button" at bounding box center [477, 192] width 39 height 39
select select "CARS_AND_LIGHT_TRUCKS"
select select "PASSENGER_VEHICLES"
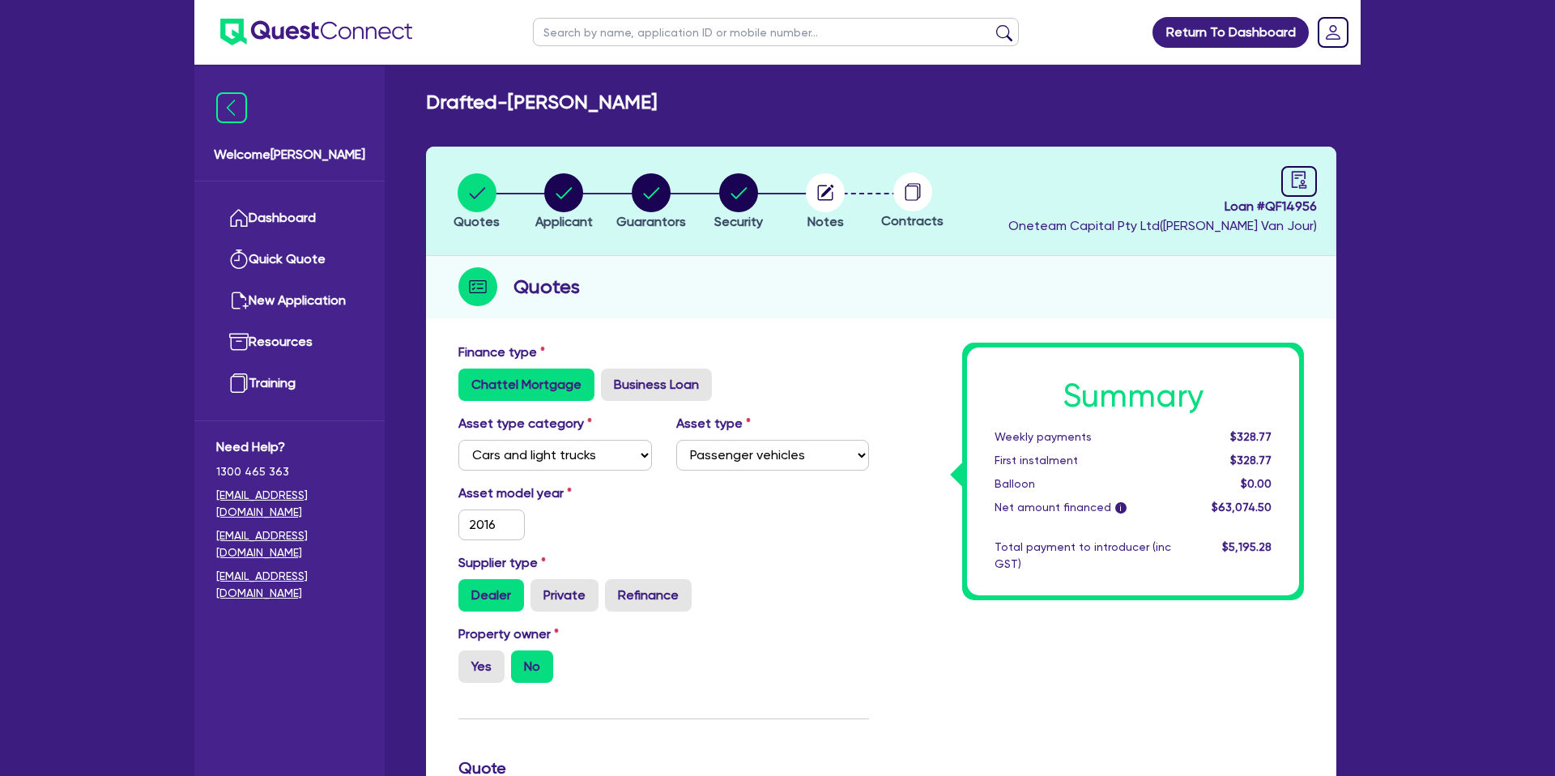
click at [776, 302] on div "Quotes" at bounding box center [881, 287] width 910 height 62
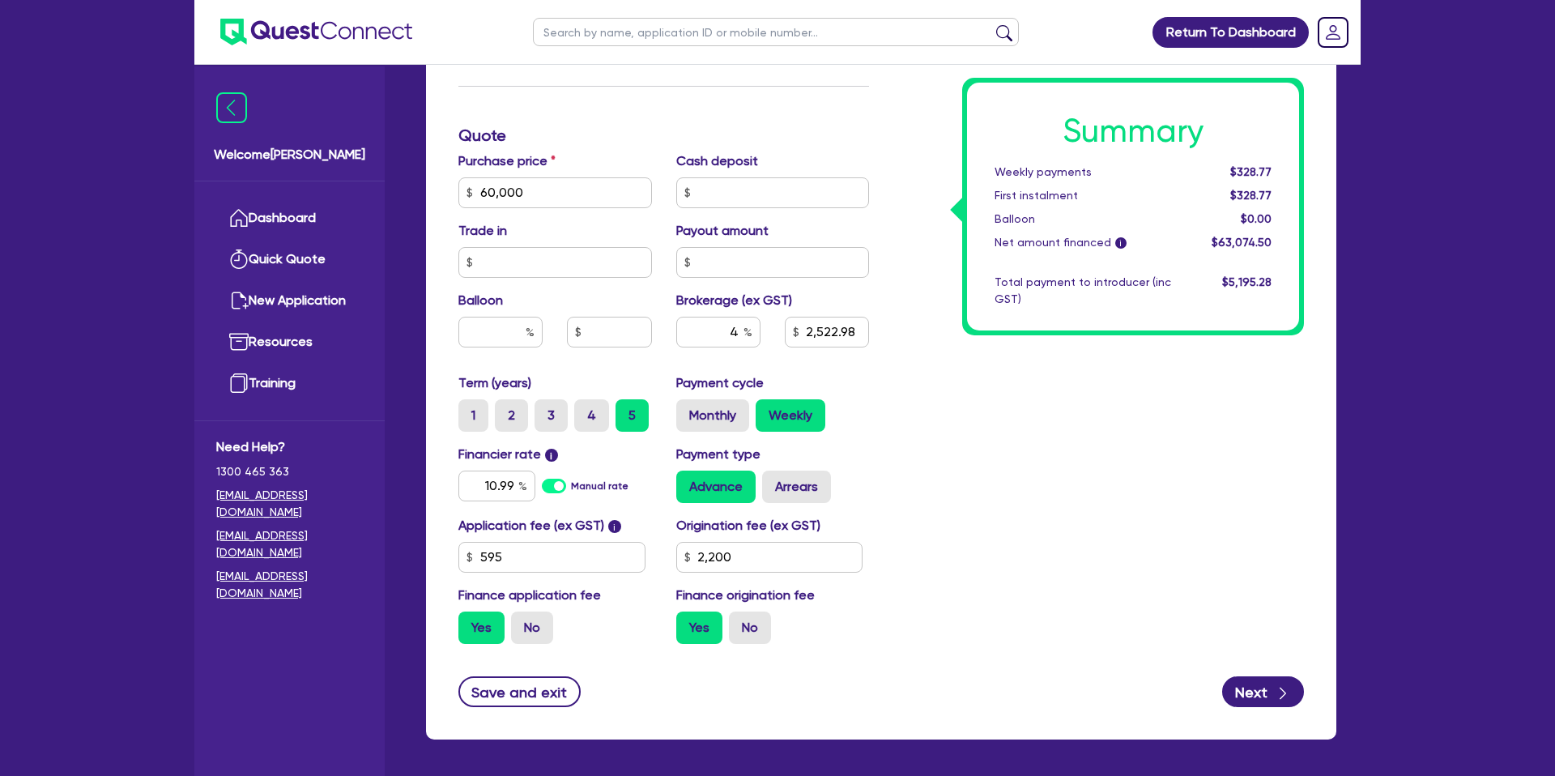
scroll to position [658, 0]
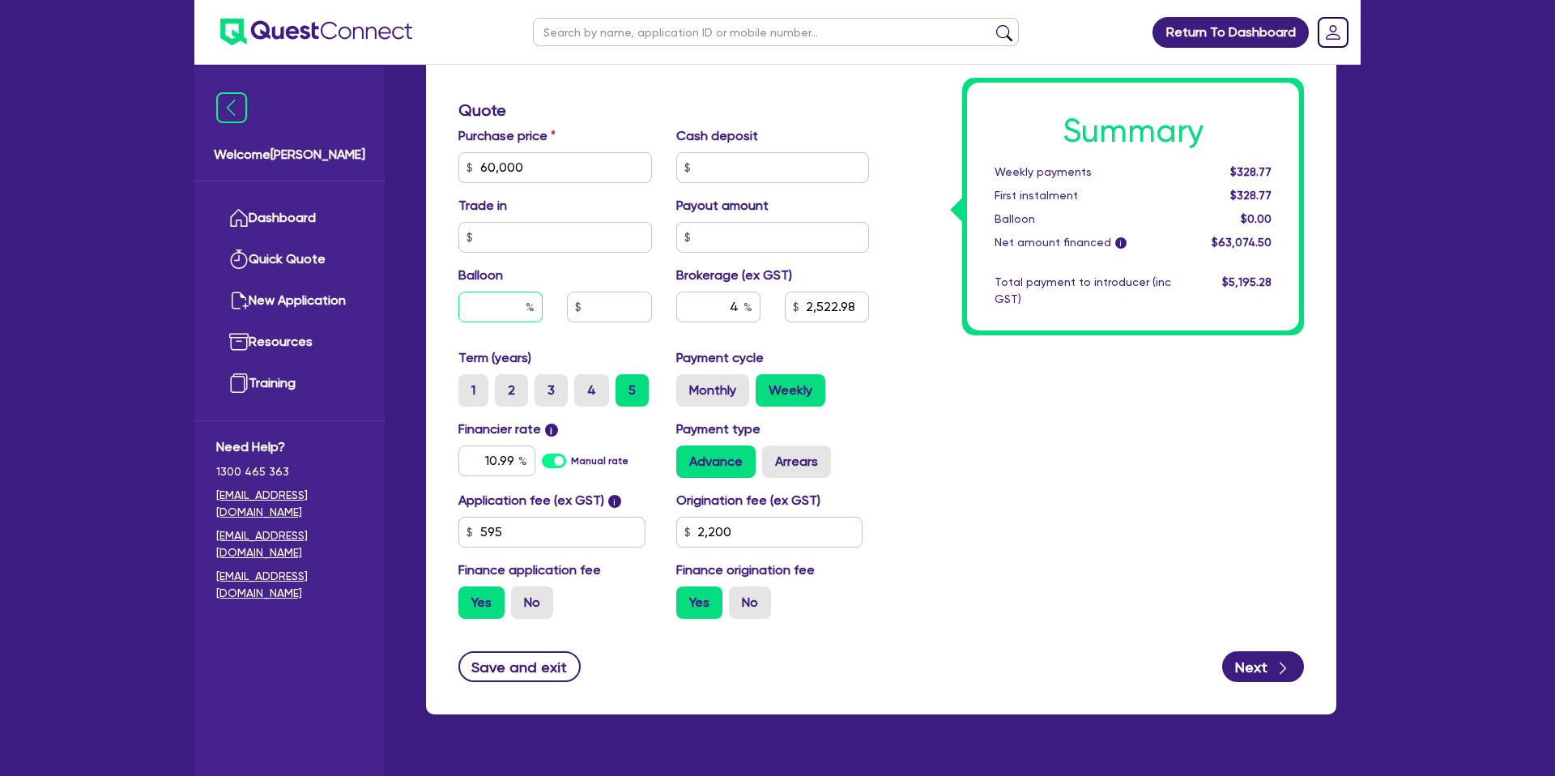
click at [518, 309] on input "text" at bounding box center [500, 307] width 84 height 31
type input "60,000"
type input "2,522.98"
type input "2,200"
type input "60,000"
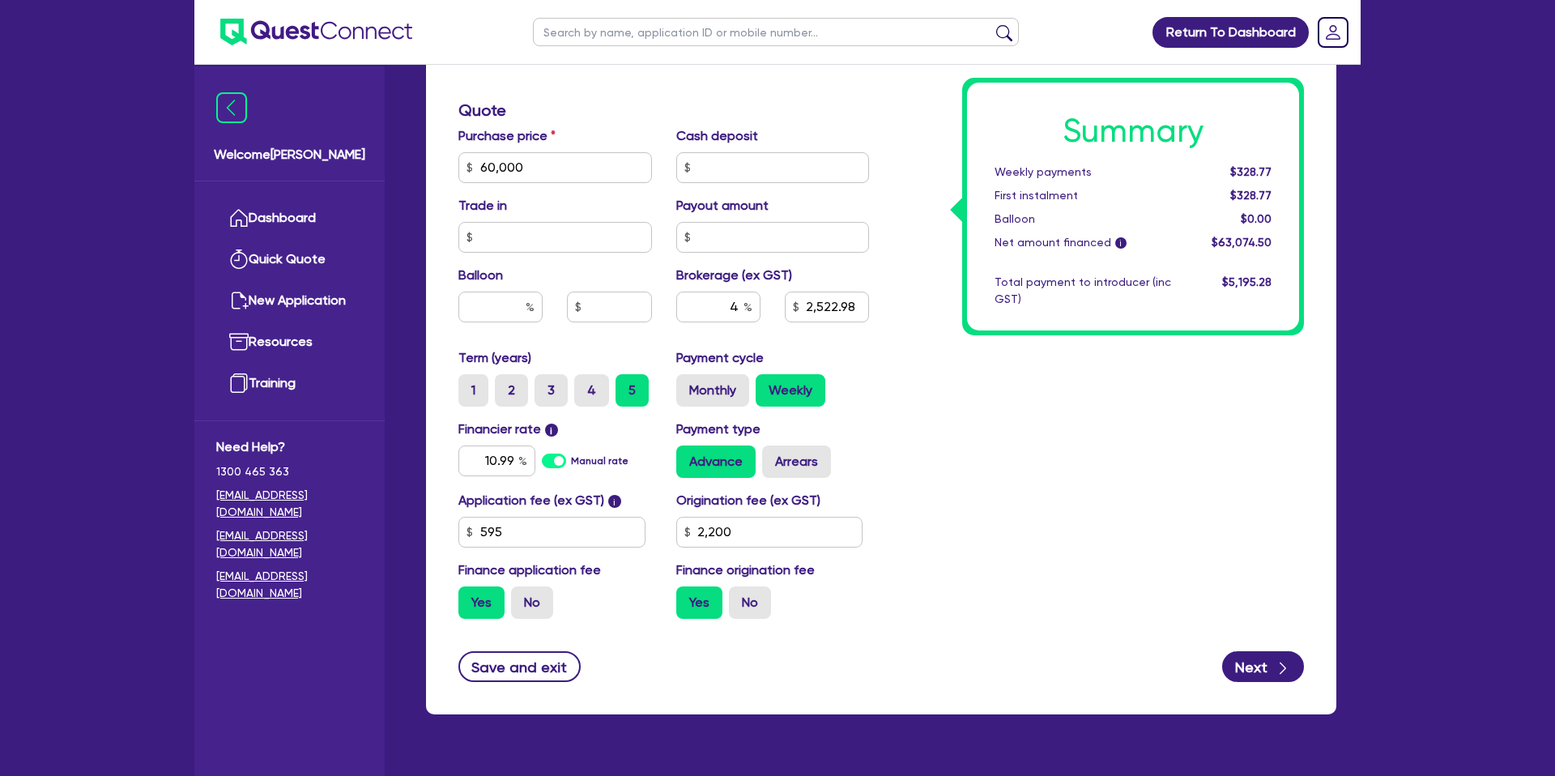
type input "2,522.98"
type input "2,200"
drag, startPoint x: 1231, startPoint y: 168, endPoint x: 1292, endPoint y: 167, distance: 60.8
click at [1292, 167] on div "Summary Weekly payments $328.77 First instalment $328.77 Balloon $0.00 Net amou…" at bounding box center [1133, 207] width 332 height 248
click at [1283, 167] on div "$328.77" at bounding box center [1233, 172] width 100 height 17
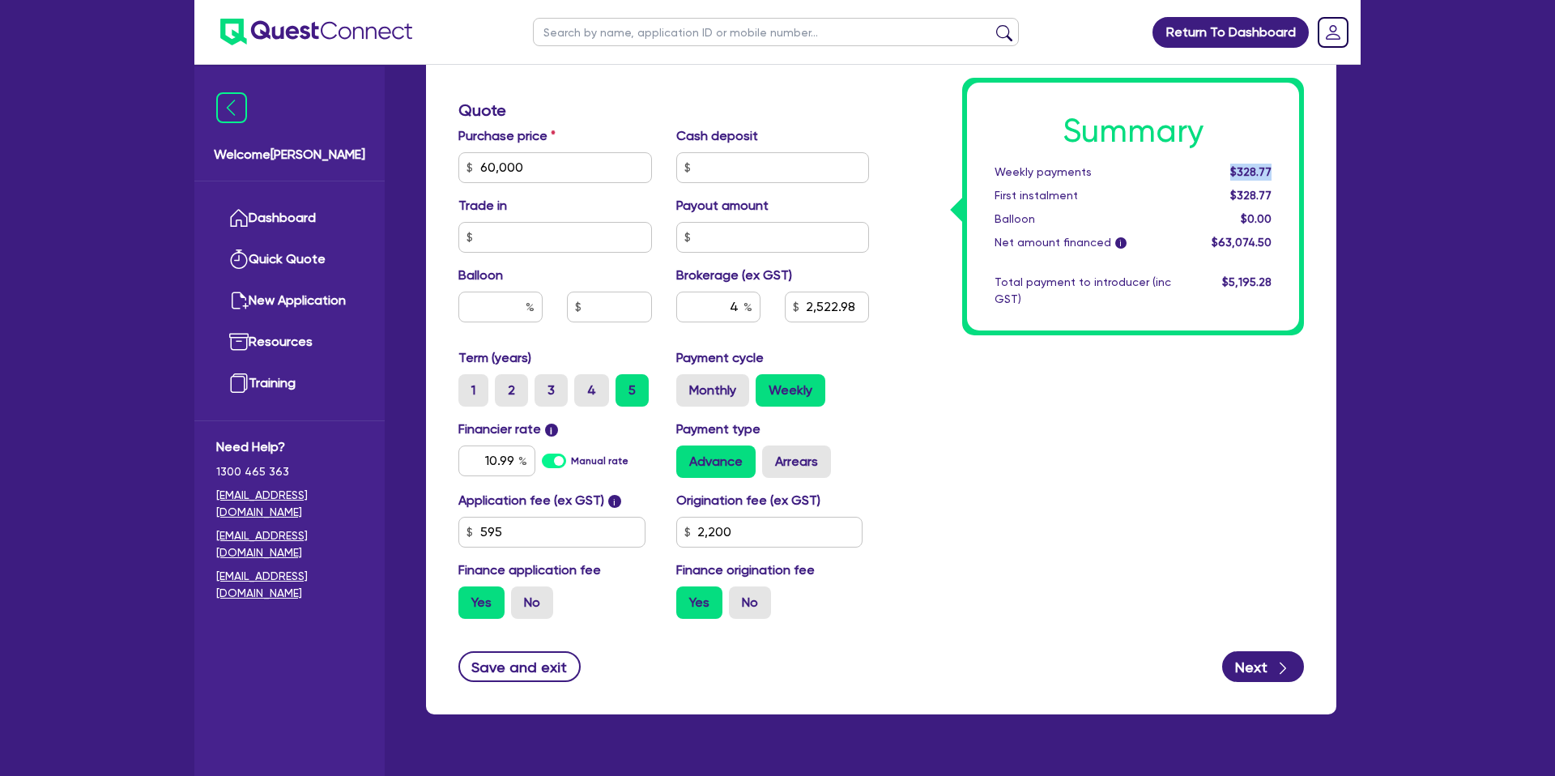
drag, startPoint x: 1229, startPoint y: 168, endPoint x: 1282, endPoint y: 170, distance: 53.5
click at [1282, 170] on div "$328.77" at bounding box center [1233, 172] width 100 height 17
click at [718, 388] on label "Monthly" at bounding box center [712, 390] width 73 height 32
click at [687, 385] on input "Monthly" at bounding box center [681, 379] width 11 height 11
radio input "true"
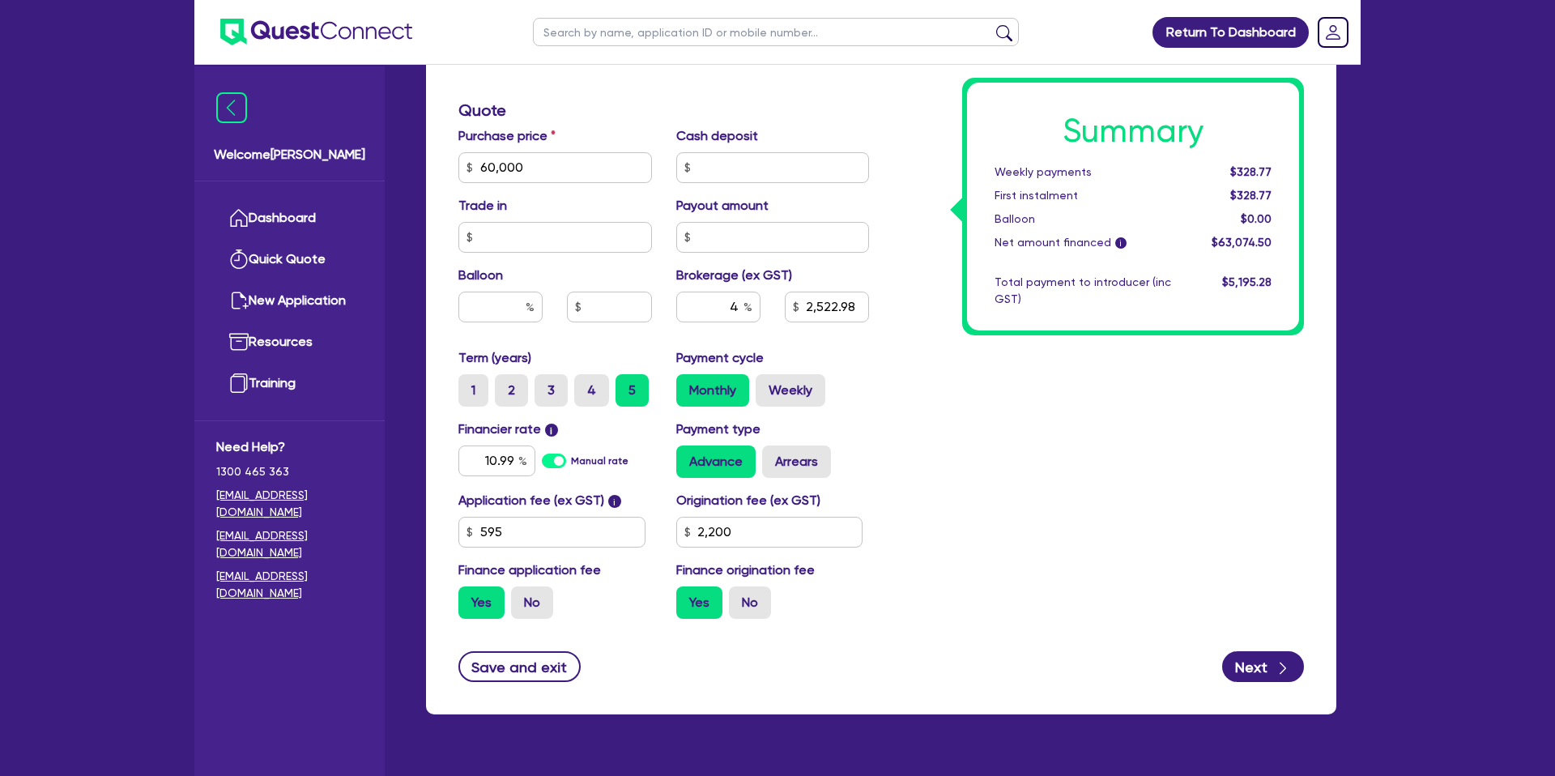
type input "60,000"
type input "2,522.98"
type input "2,200"
type input "60,000"
type input "2,522.98"
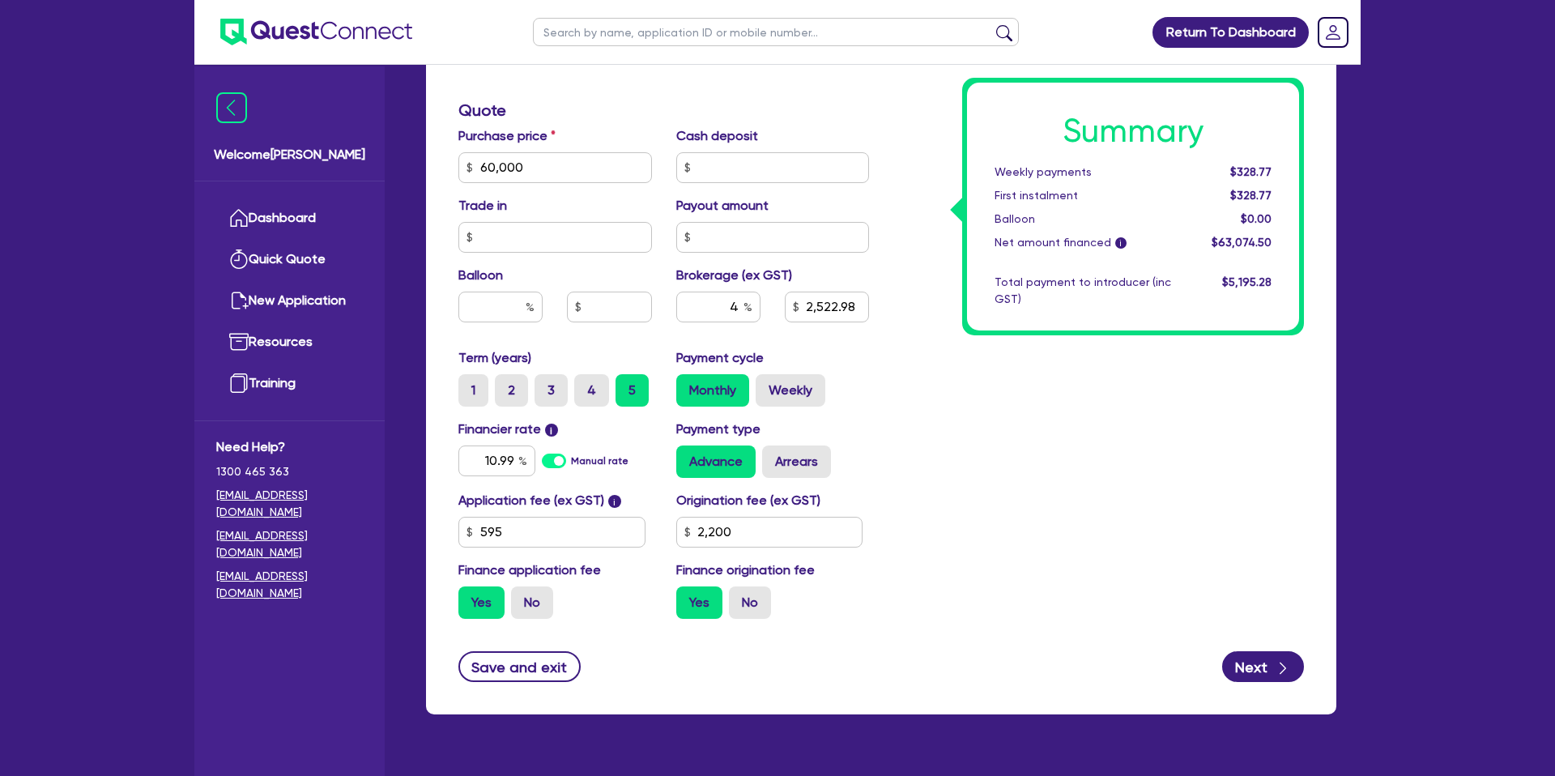
type input "2,200"
drag, startPoint x: 1222, startPoint y: 168, endPoint x: 1283, endPoint y: 174, distance: 61.0
click at [1283, 174] on div "$1,418.42" at bounding box center [1233, 172] width 100 height 17
click at [522, 308] on input "text" at bounding box center [500, 307] width 84 height 31
type input "35"
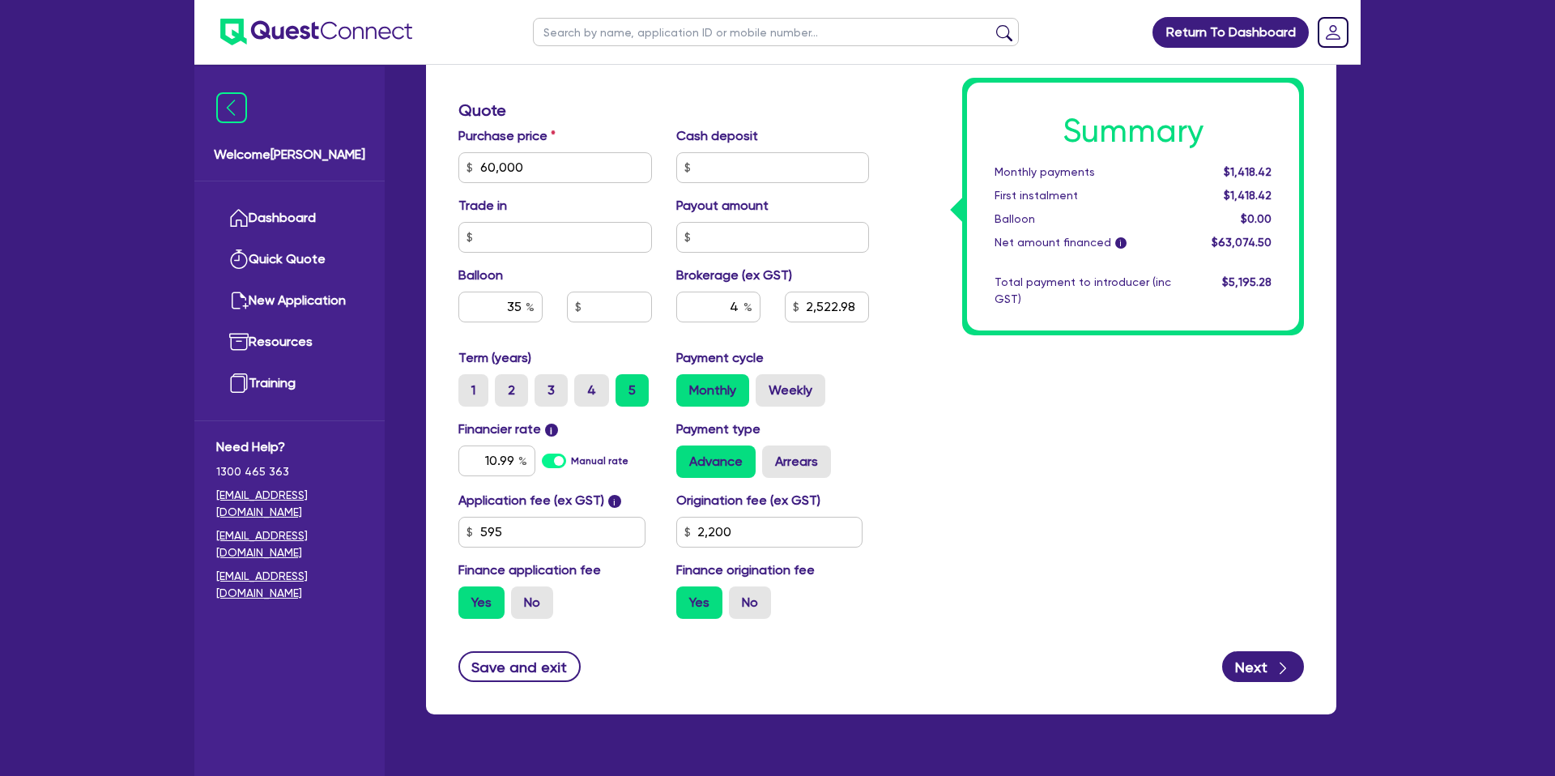
type input "60,000"
type input "2,522.98"
type input "2,200"
type input "60,000"
type input "21,000"
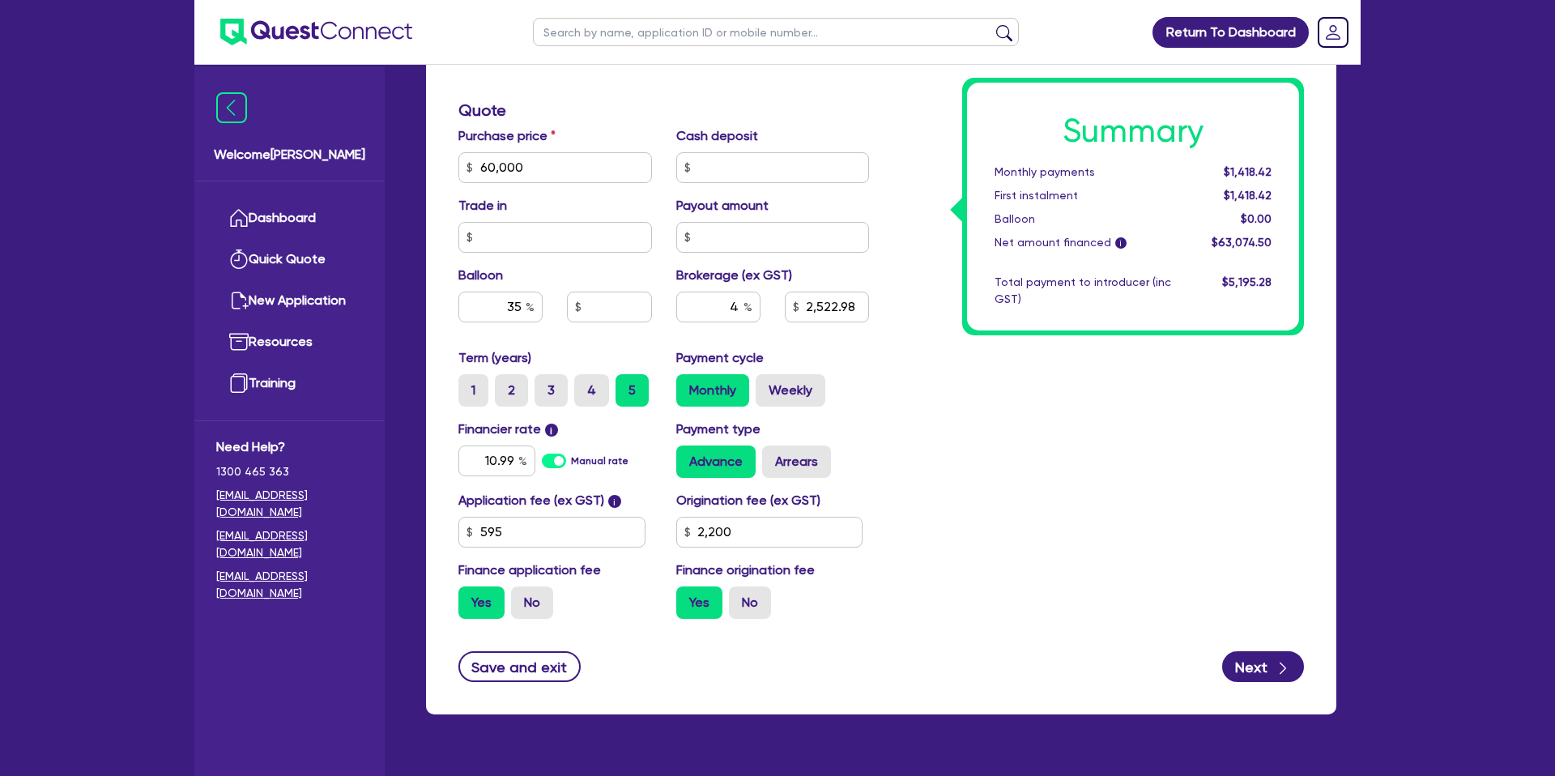
type input "2,522.98"
type input "2,200"
click at [1209, 470] on div "Summary Monthly payments $1,418.42 First instalment $1,418.42 Balloon $0.00 Net…" at bounding box center [1098, 158] width 435 height 947
drag, startPoint x: 1169, startPoint y: 346, endPoint x: 1097, endPoint y: 327, distance: 74.5
click at [1168, 345] on div "Summary Monthly payments $1,156.66 First instalment $1,156.66 Balloon $21,000.0…" at bounding box center [1098, 158] width 435 height 947
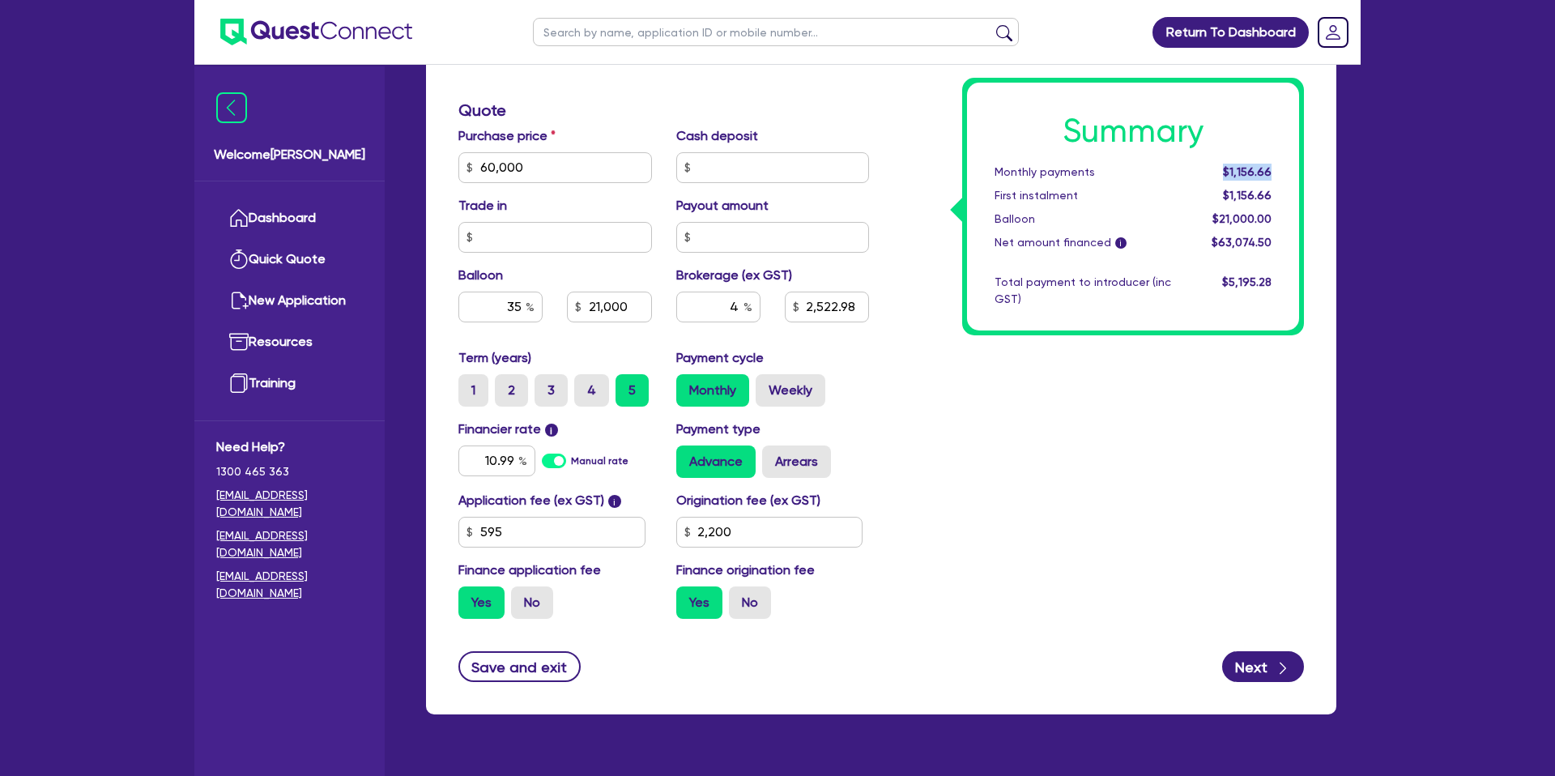
drag, startPoint x: 1233, startPoint y: 167, endPoint x: 1276, endPoint y: 168, distance: 42.9
click at [1276, 168] on div "$1,156.66" at bounding box center [1233, 172] width 100 height 17
drag, startPoint x: 1227, startPoint y: 170, endPoint x: 1285, endPoint y: 167, distance: 58.4
click at [1290, 167] on div "Summary Monthly payments $1,156.66 First instalment $1,156.66 Balloon $21,000.0…" at bounding box center [1133, 207] width 332 height 248
click at [1279, 167] on div "$1,156.66" at bounding box center [1233, 172] width 100 height 17
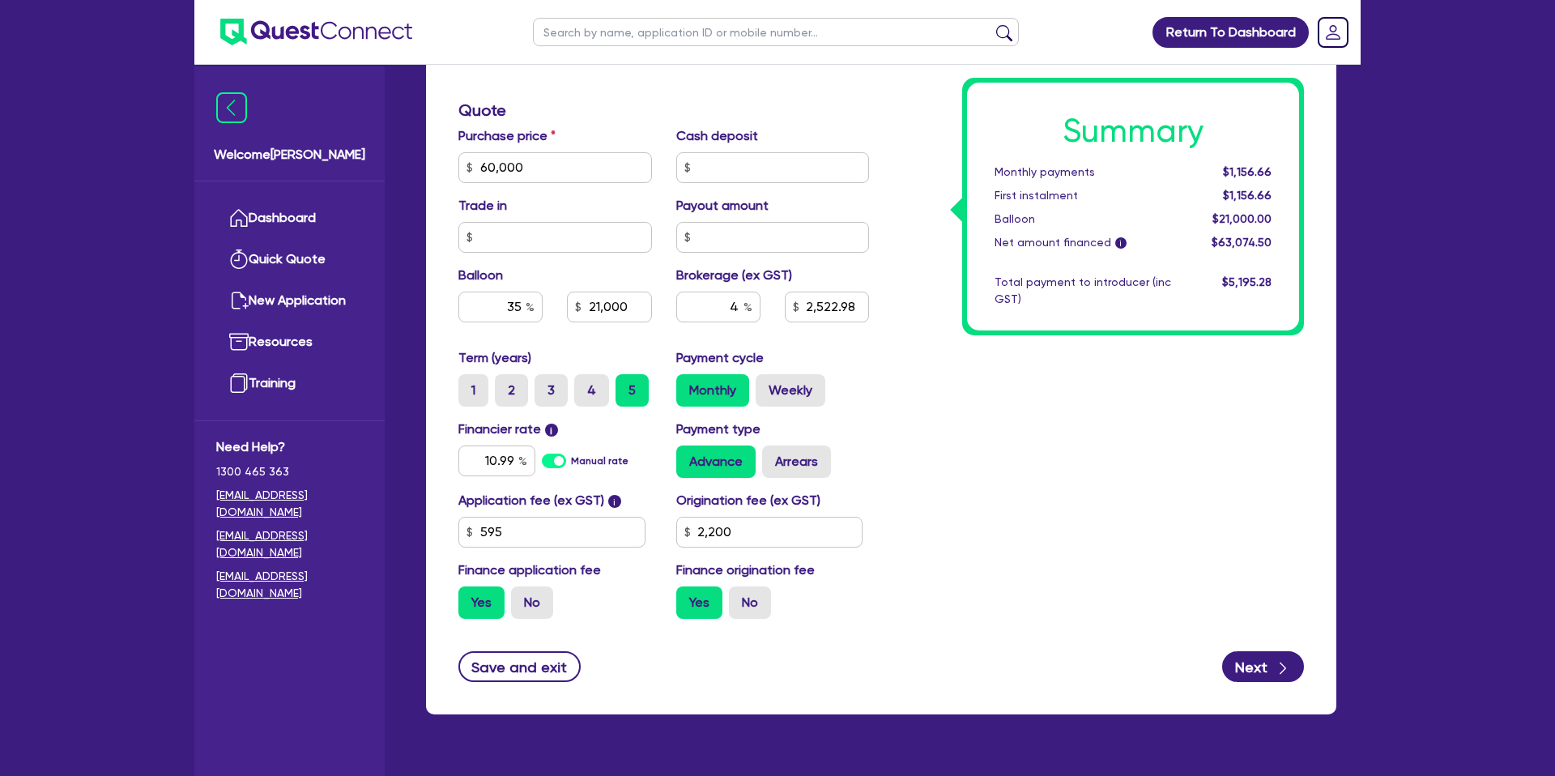
click at [921, 156] on div "Summary Monthly payments $1,156.66 First instalment $1,156.66 Balloon $21,000.0…" at bounding box center [1098, 158] width 435 height 947
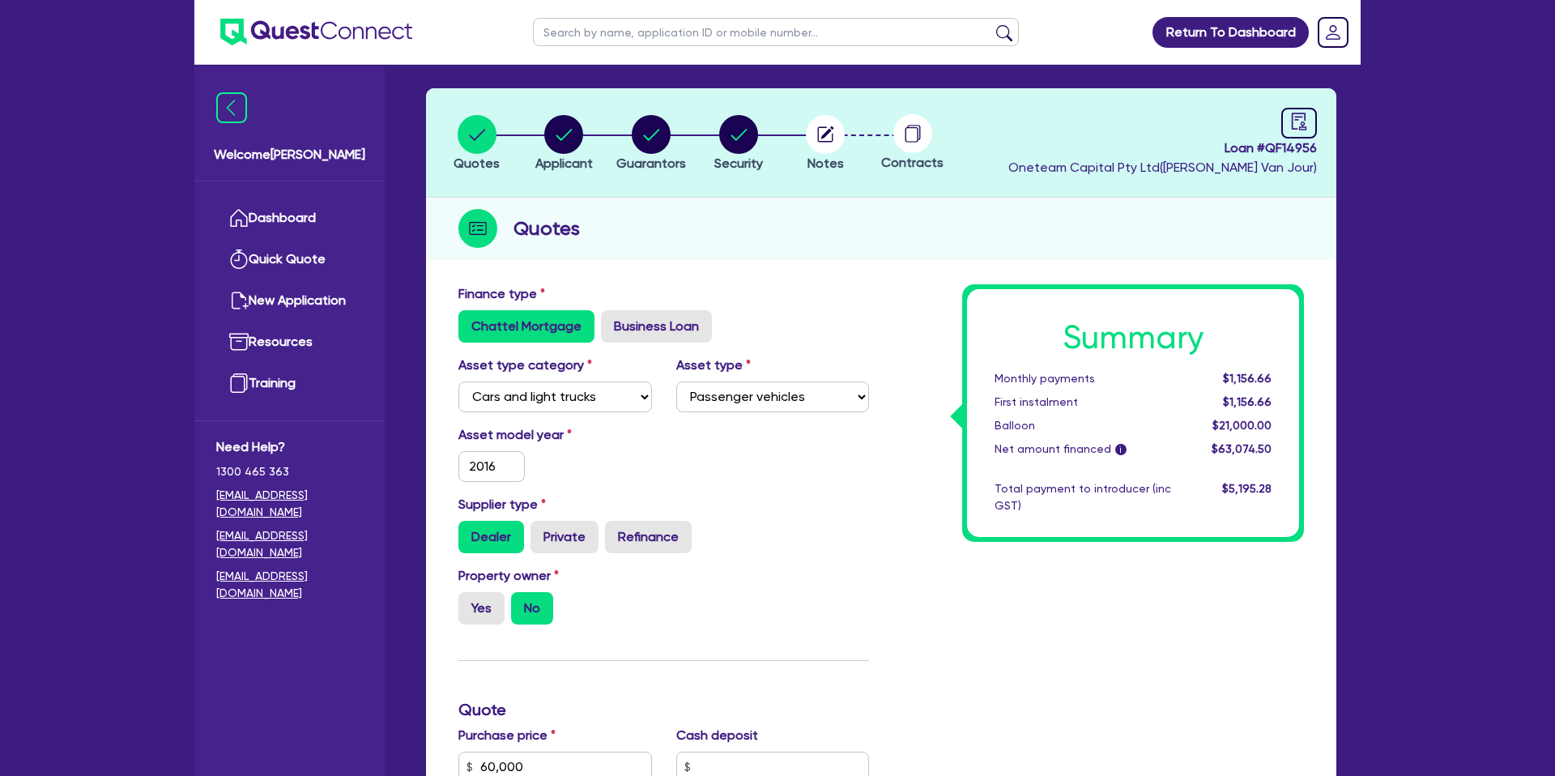
scroll to position [0, 0]
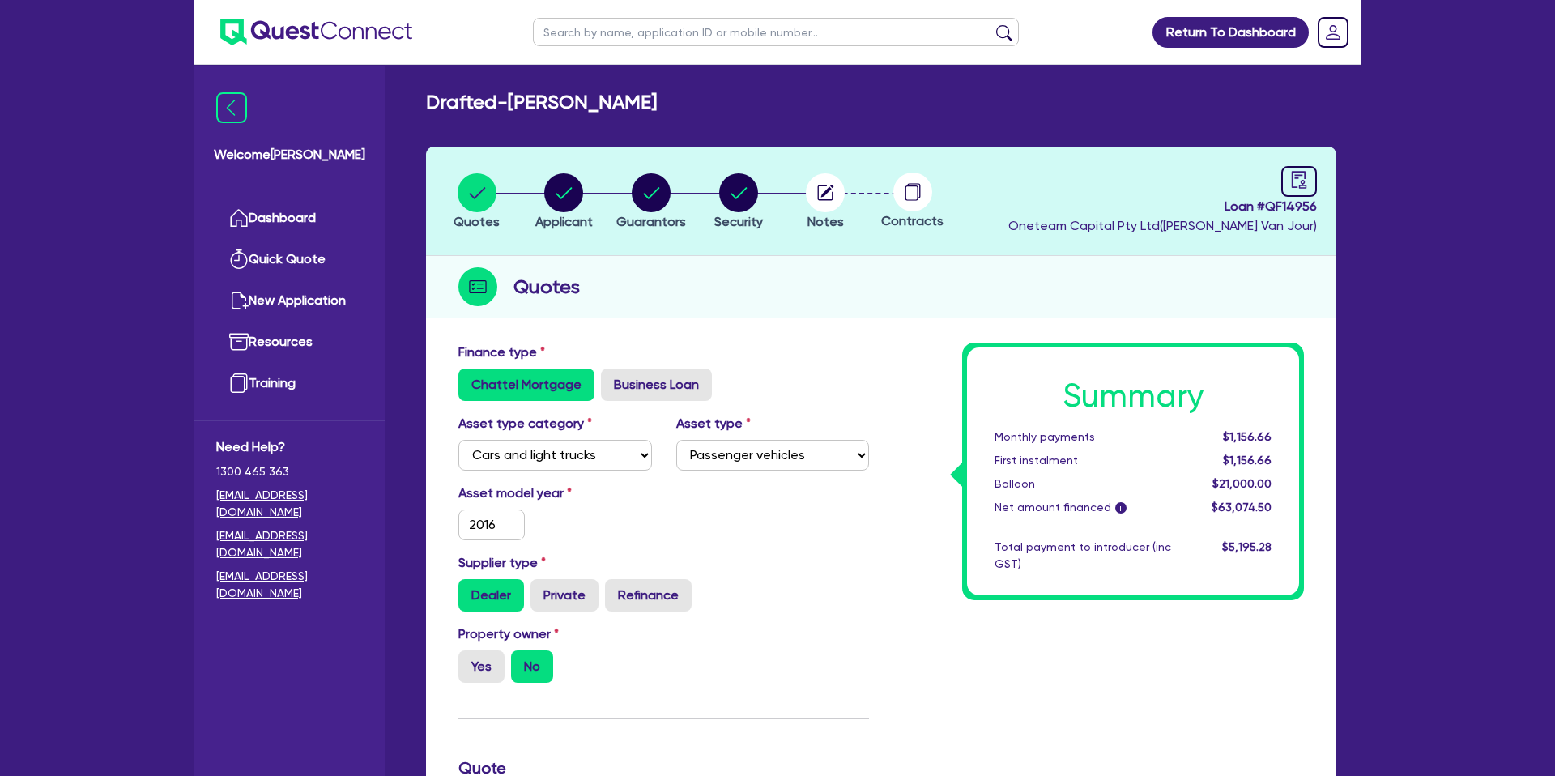
drag, startPoint x: 907, startPoint y: 265, endPoint x: 851, endPoint y: 264, distance: 55.9
click at [907, 265] on div "Quotes" at bounding box center [881, 287] width 910 height 62
drag, startPoint x: 1262, startPoint y: 83, endPoint x: 1248, endPoint y: 83, distance: 13.8
click at [1258, 83] on main "Drafted - SCHUBERT, BRETT ROBERT Quotes Applicant Guarantors Security Notes Con…" at bounding box center [881, 748] width 959 height 1366
click at [554, 198] on circle "button" at bounding box center [563, 192] width 39 height 39
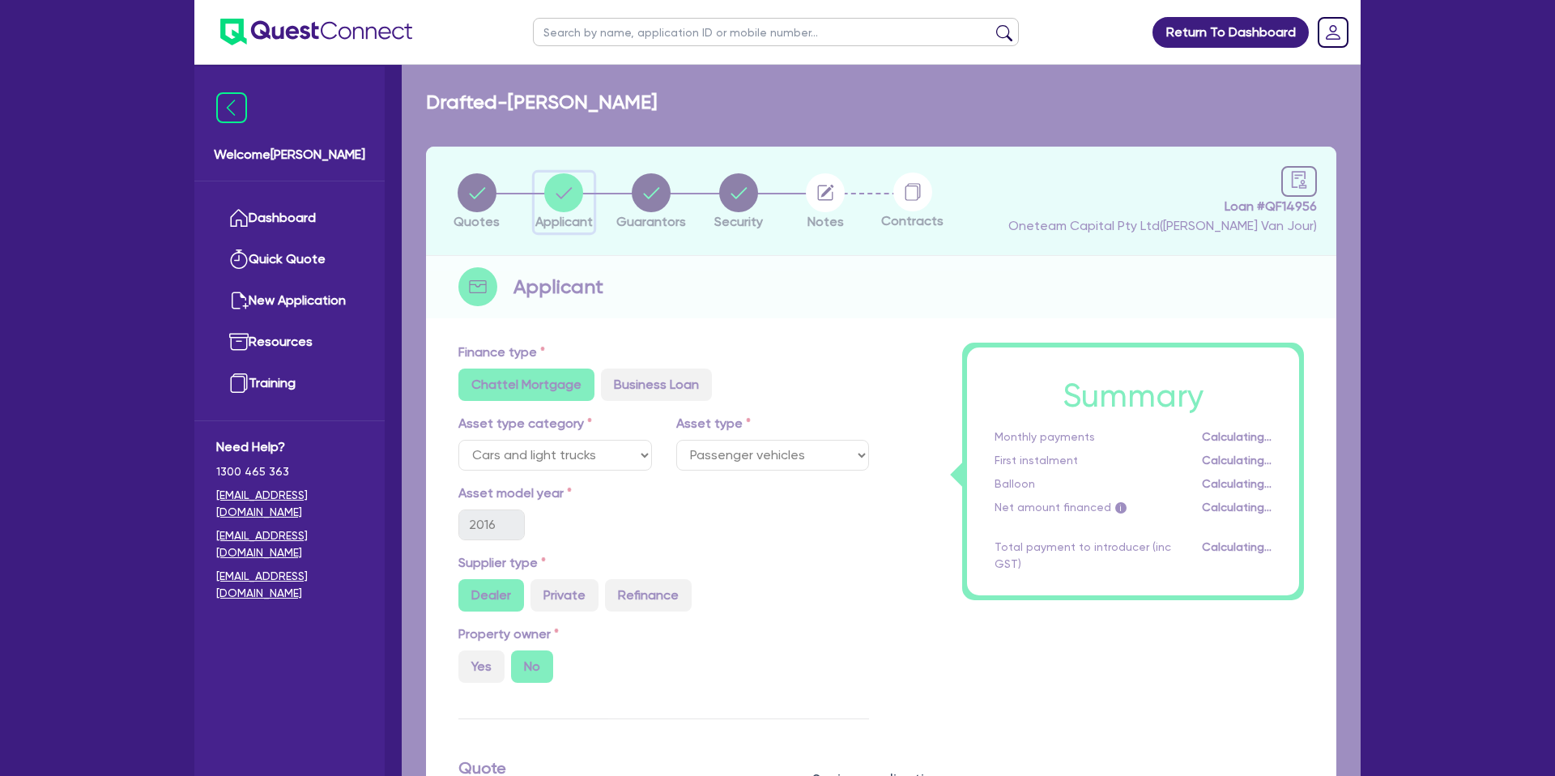
select select "SOLE_TRADER"
select select "BUILDING_CONSTRUCTION"
select select "TRADES_SERVICES_CONSUMERS"
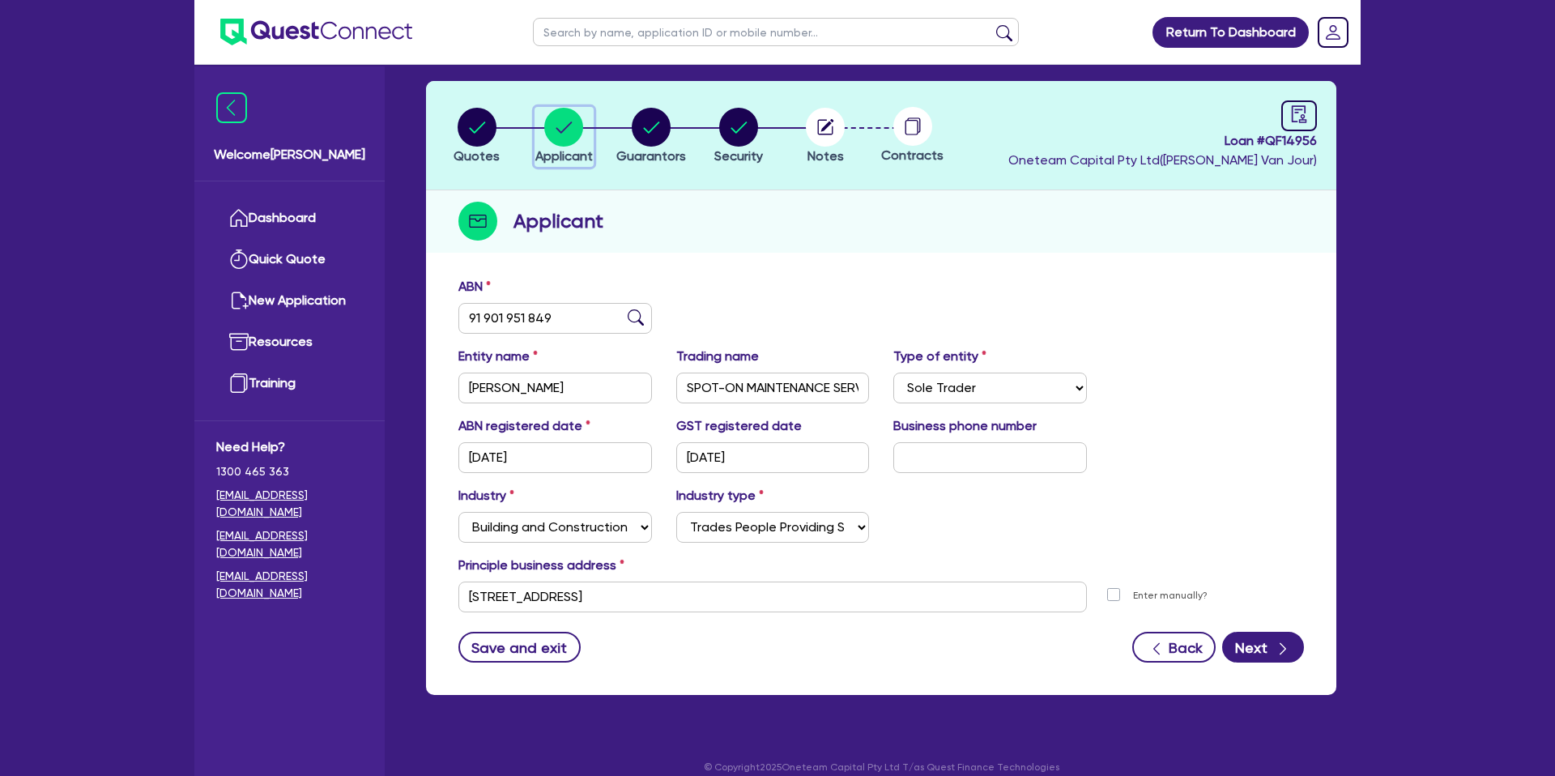
scroll to position [66, 0]
click at [494, 318] on input "91 901 951 849" at bounding box center [555, 317] width 194 height 31
click at [816, 253] on div "Quotes Applicant [GEOGRAPHIC_DATA] Security Notes Contracts Loan # QF14956 Onet…" at bounding box center [881, 387] width 910 height 614
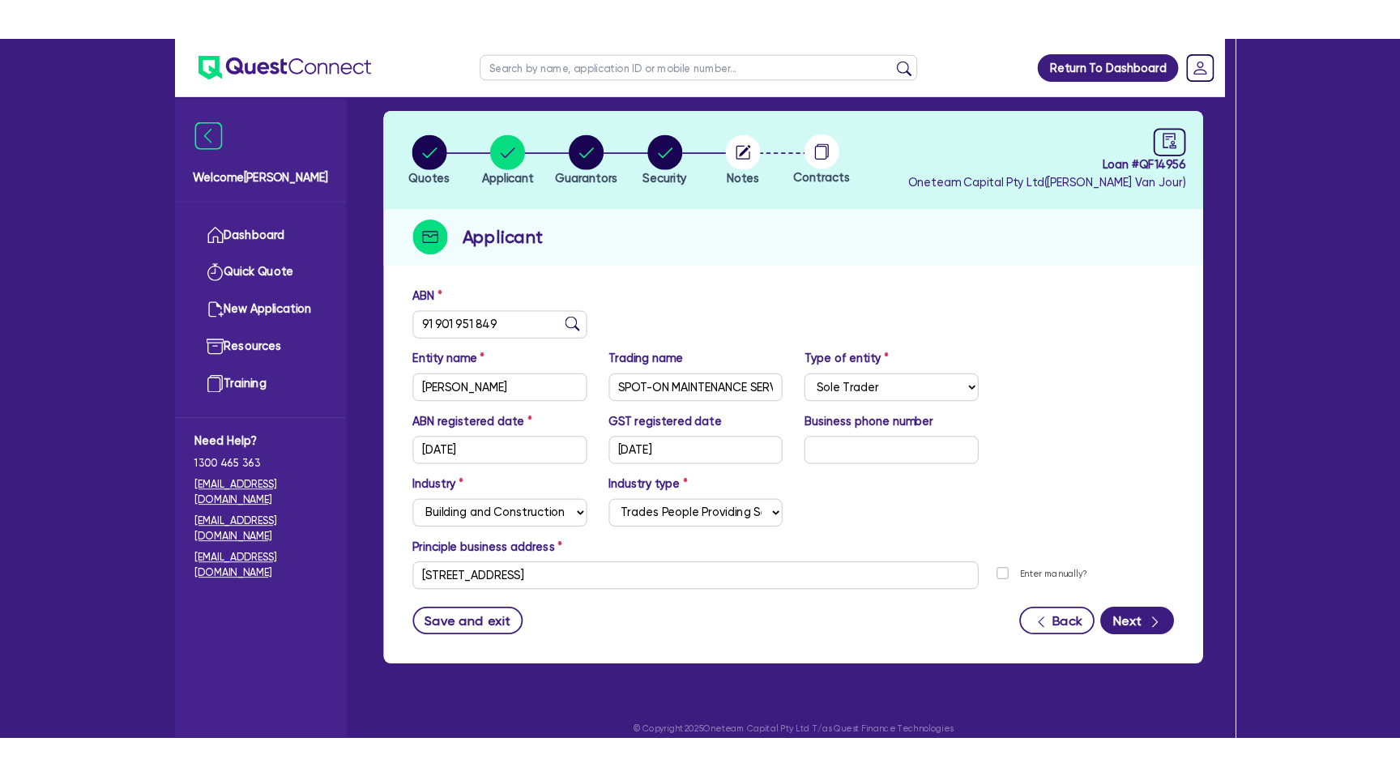
scroll to position [0, 0]
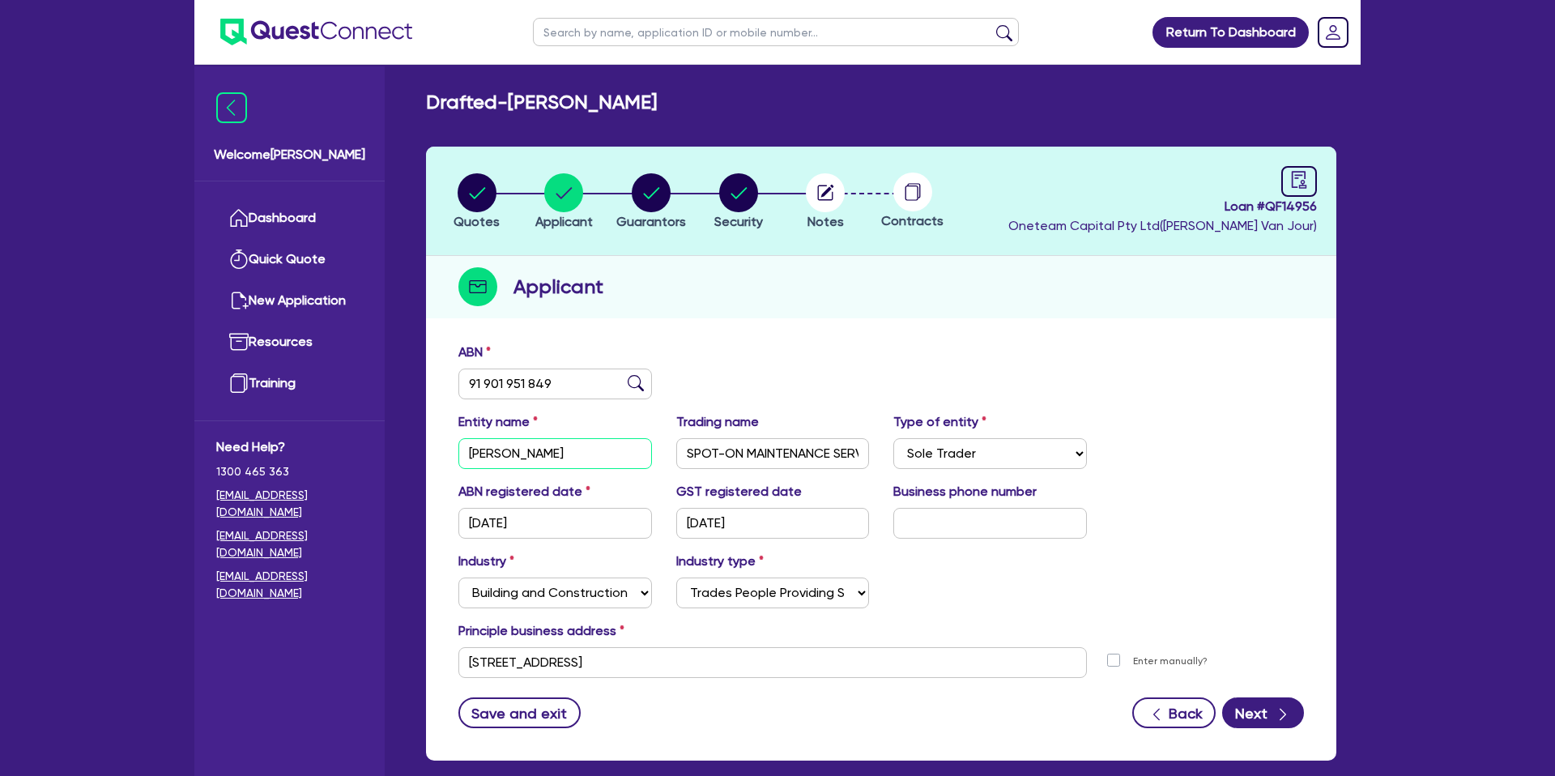
click at [540, 460] on input "[PERSON_NAME]" at bounding box center [555, 453] width 194 height 31
click at [540, 459] on input "[PERSON_NAME]" at bounding box center [555, 453] width 194 height 31
drag, startPoint x: 936, startPoint y: 338, endPoint x: 892, endPoint y: 347, distance: 44.6
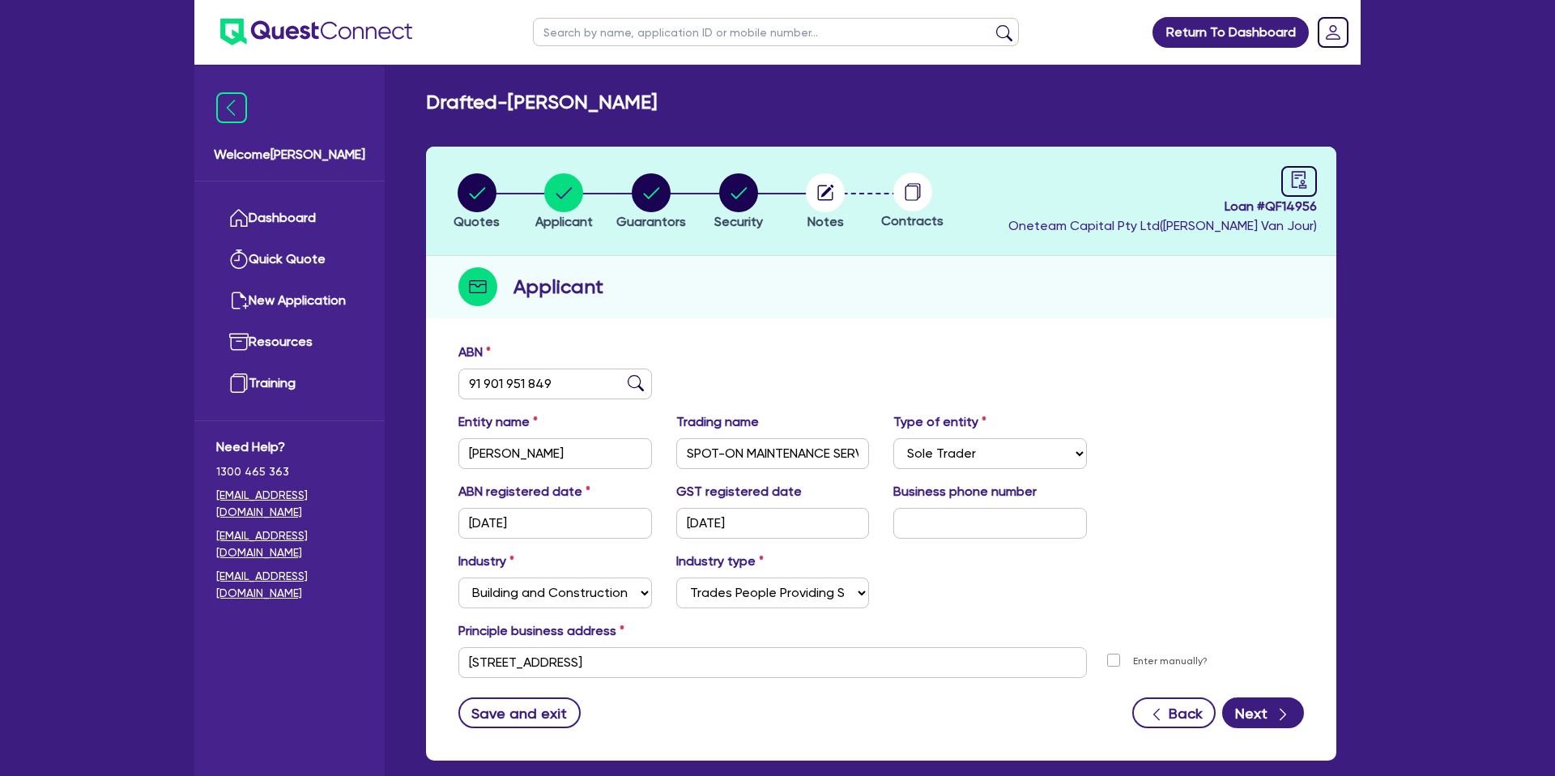
click at [923, 338] on div "ABN 91 901 951 849 Entity name SCHUBERT, BRETT ROBERT Trading name SPOT-ON MAIN…" at bounding box center [881, 548] width 910 height 426
click at [726, 464] on input "SPOT-ON MAINTENANCE SERVICES" at bounding box center [773, 453] width 194 height 31
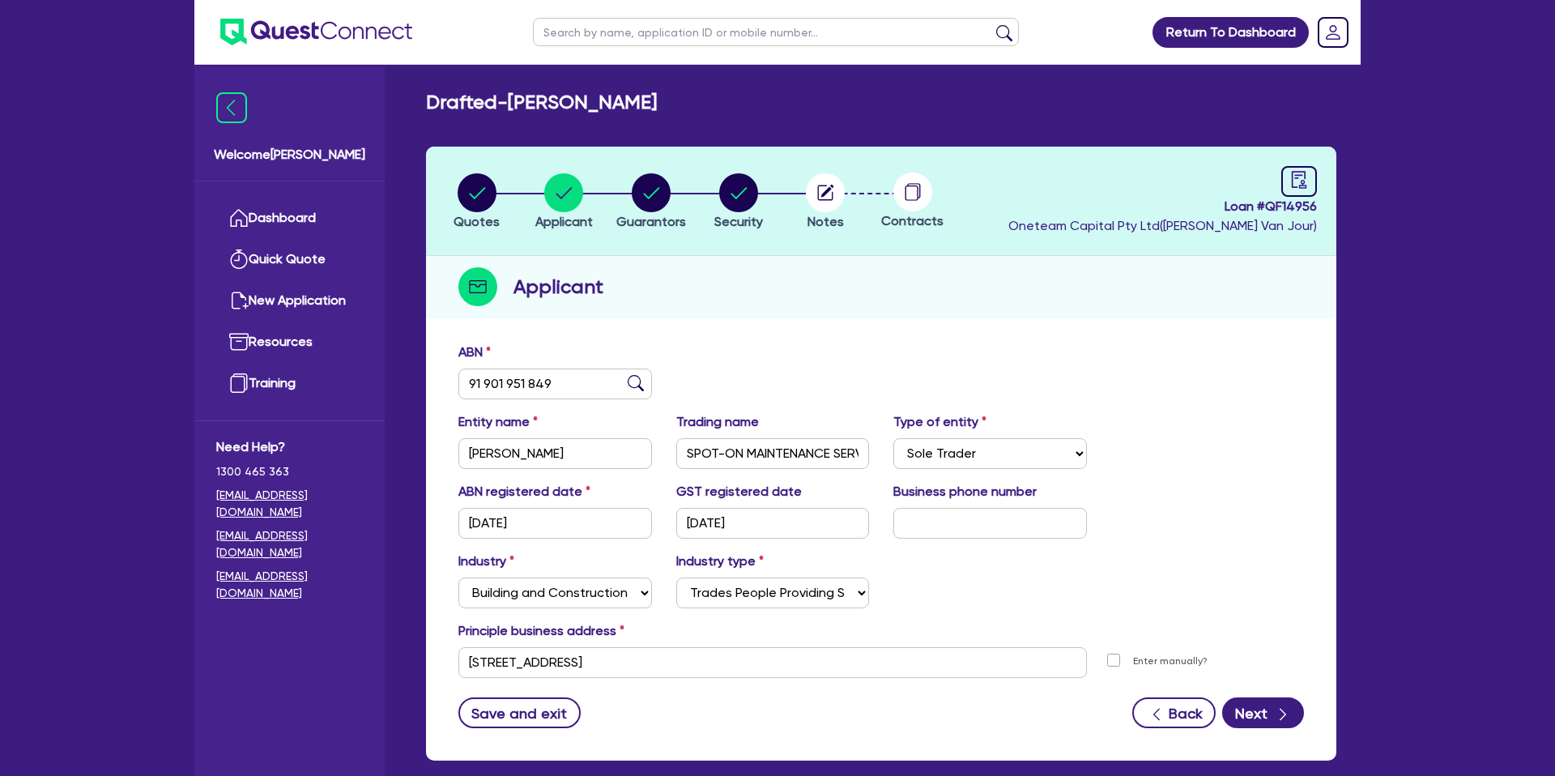
drag, startPoint x: 928, startPoint y: 367, endPoint x: 877, endPoint y: 377, distance: 51.9
click at [922, 369] on div "ABN 91 901 951 849" at bounding box center [881, 378] width 870 height 70
click at [865, 278] on div "Applicant" at bounding box center [881, 287] width 910 height 62
drag, startPoint x: 497, startPoint y: 644, endPoint x: 492, endPoint y: 657, distance: 13.6
click at [496, 646] on div "Principle business address 46 Oak Ave Beechworth VIC 3747 Unit number Street nu…" at bounding box center [881, 649] width 870 height 57
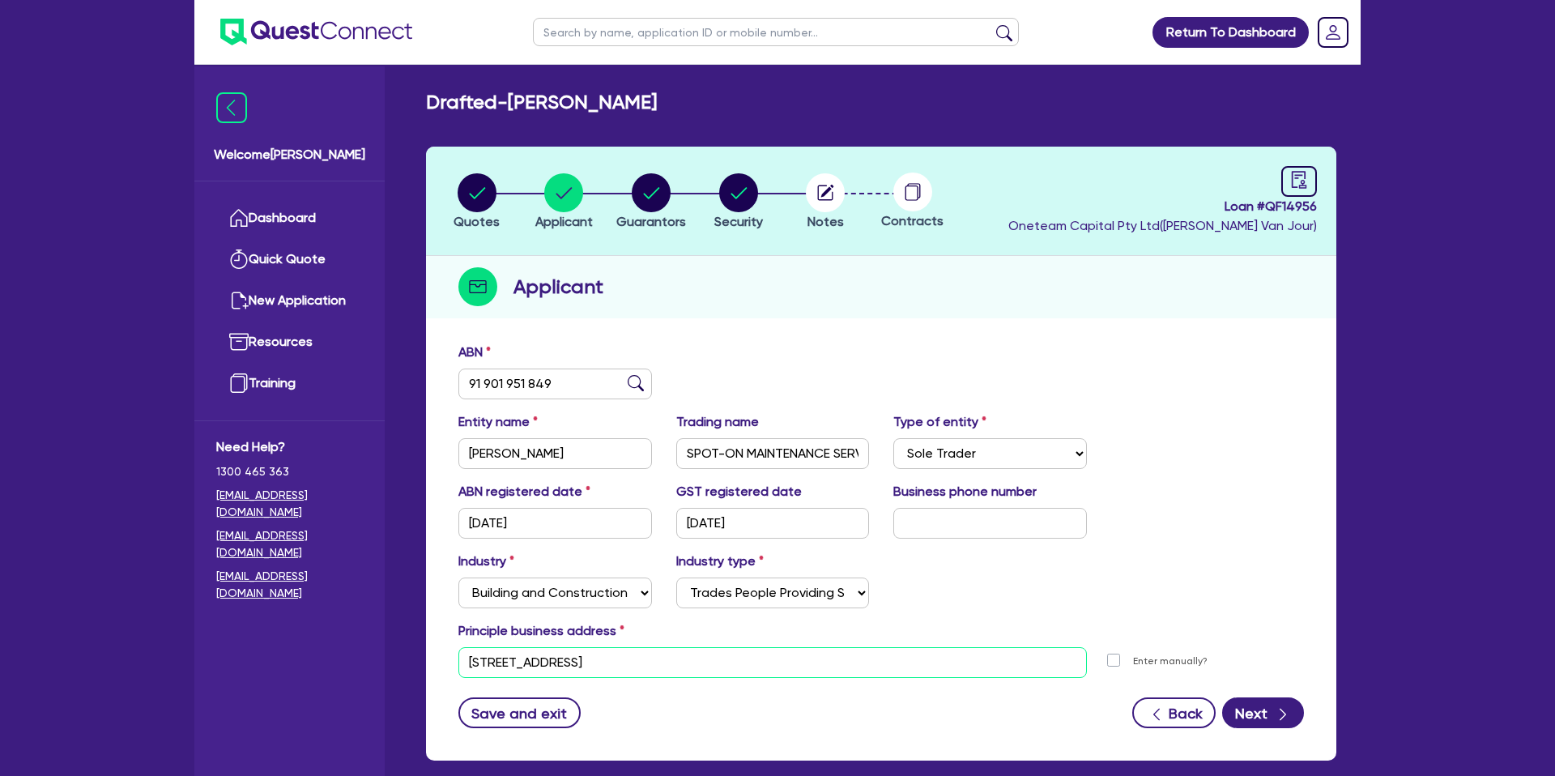
click at [488, 669] on input "[STREET_ADDRESS]" at bounding box center [772, 662] width 629 height 31
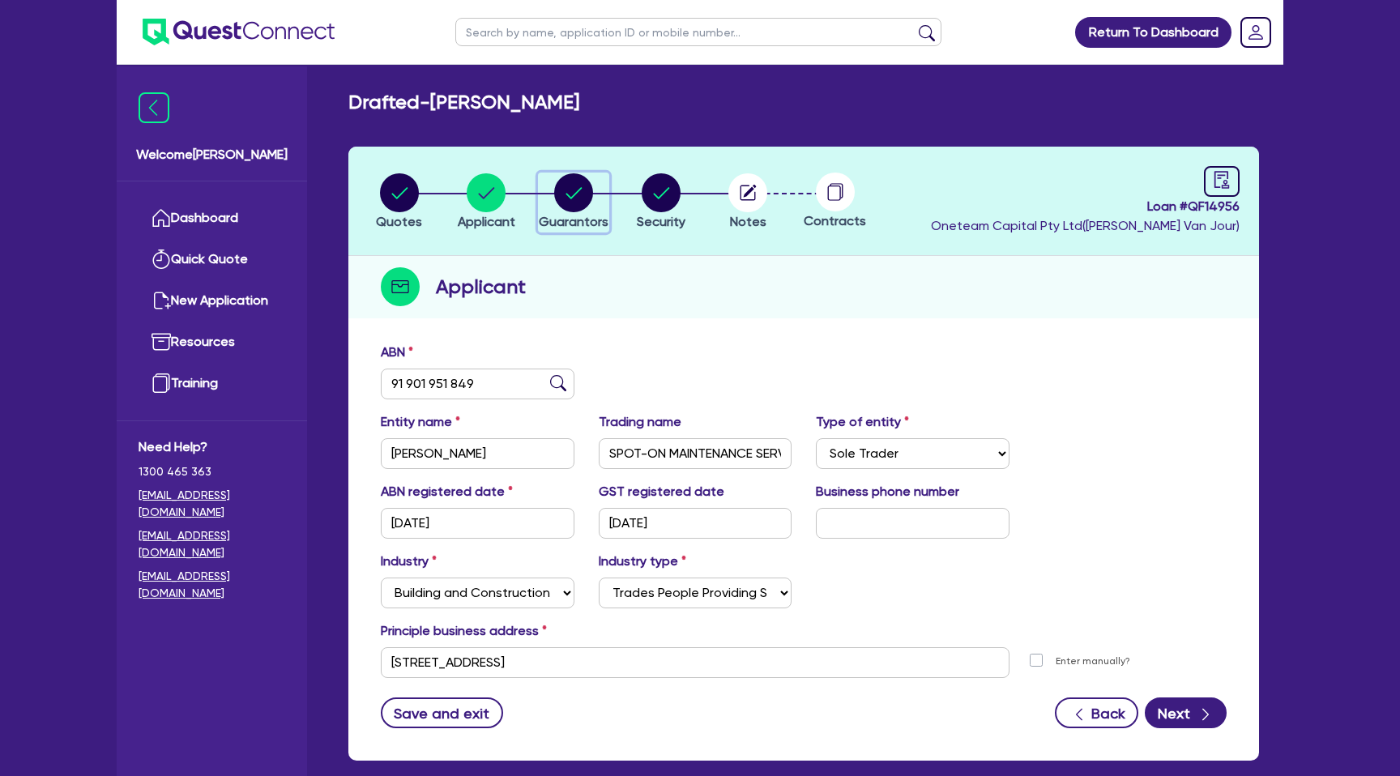
click at [572, 189] on circle "button" at bounding box center [573, 192] width 39 height 39
select select "MR"
select select "VIC"
select select "MARRIED"
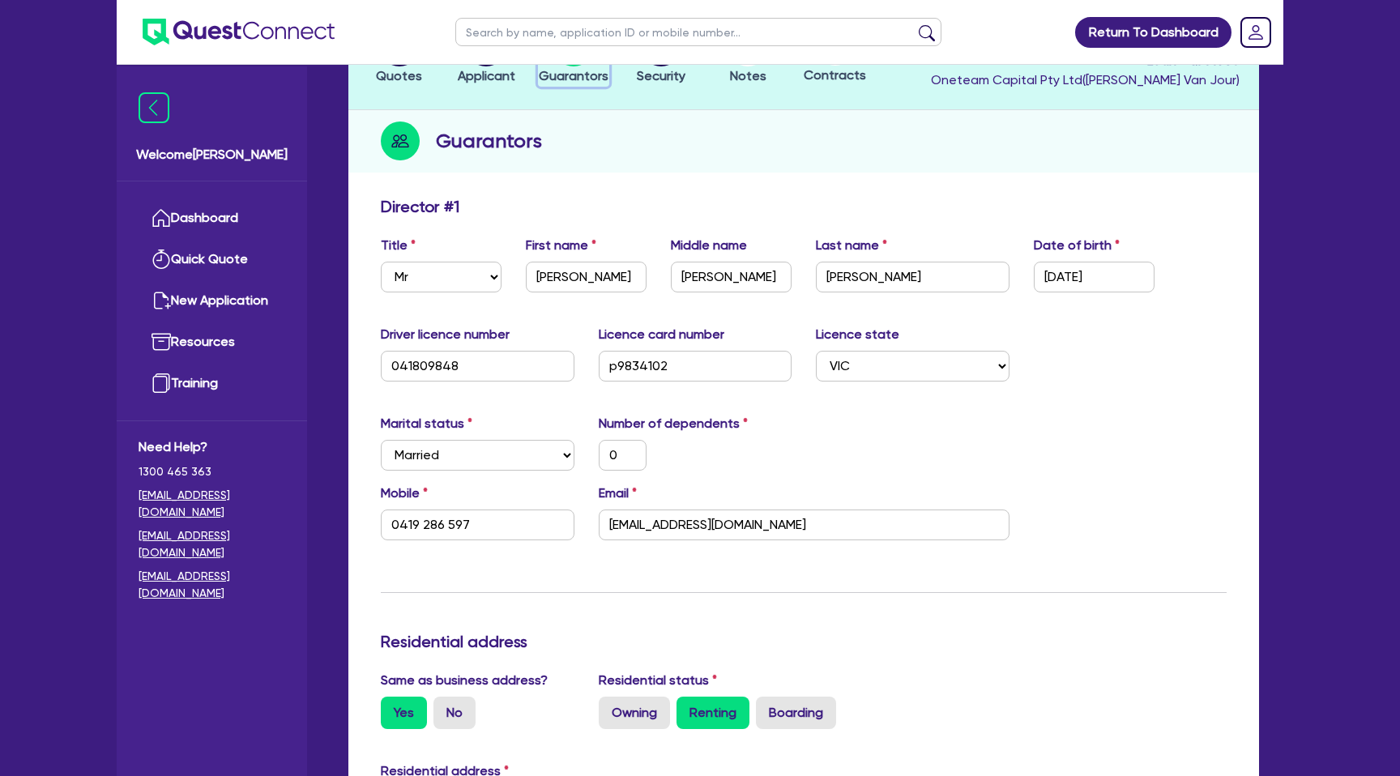
scroll to position [155, 0]
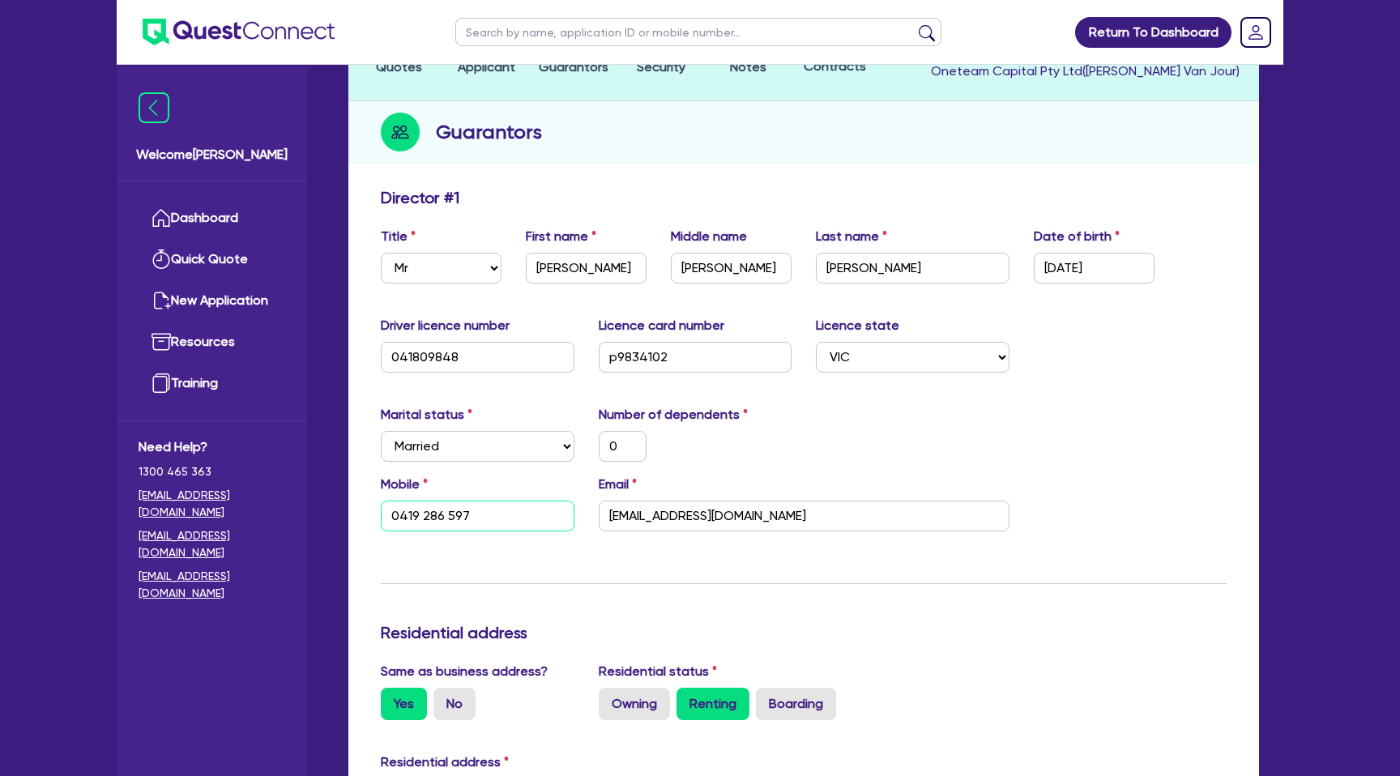
click at [433, 518] on input "0419 286 597" at bounding box center [478, 516] width 194 height 31
click at [667, 509] on input "[EMAIL_ADDRESS][DOMAIN_NAME]" at bounding box center [804, 516] width 411 height 31
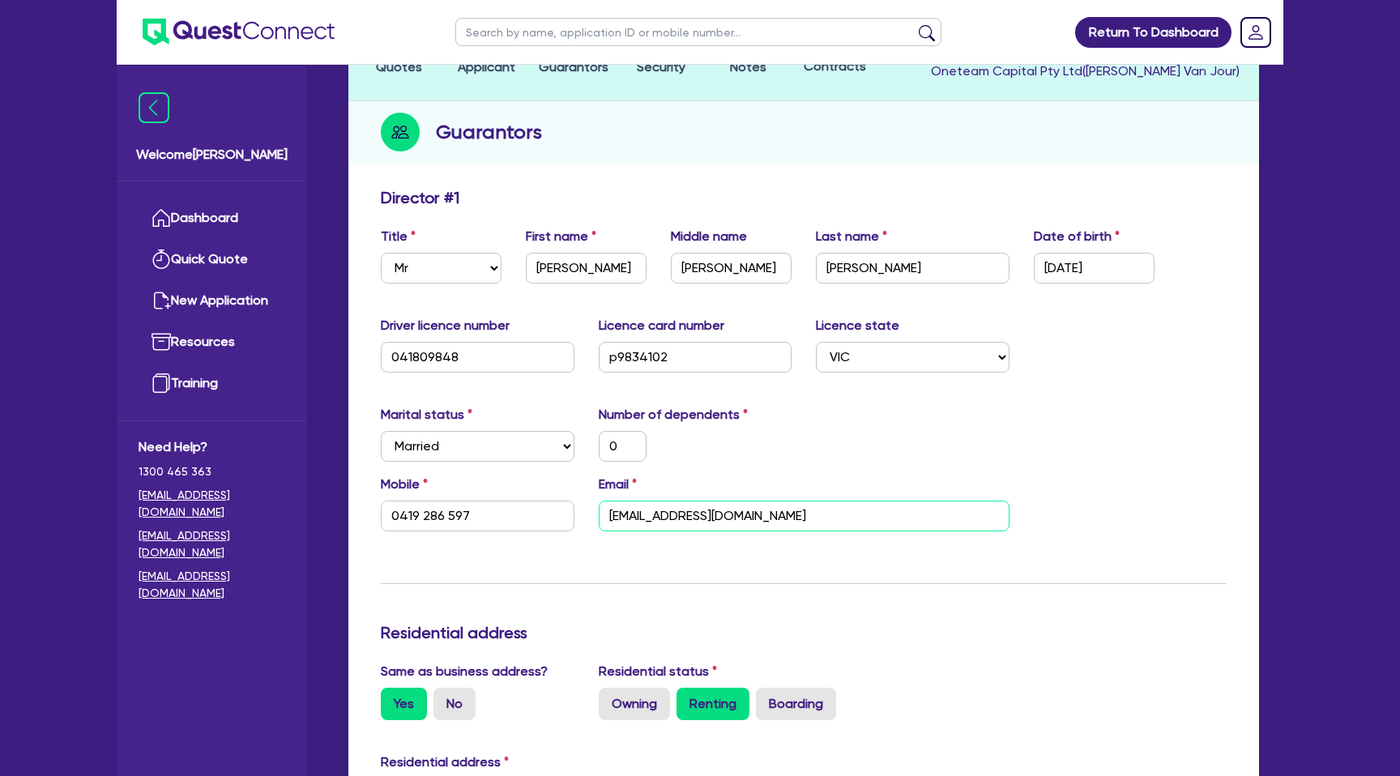
click at [667, 509] on input "[EMAIL_ADDRESS][DOMAIN_NAME]" at bounding box center [804, 516] width 411 height 31
click at [668, 518] on input "[EMAIL_ADDRESS][DOMAIN_NAME]" at bounding box center [804, 516] width 411 height 31
click at [828, 406] on div "Marital status Select Single Married De Facto / Partner Number of dependents 0" at bounding box center [804, 440] width 870 height 70
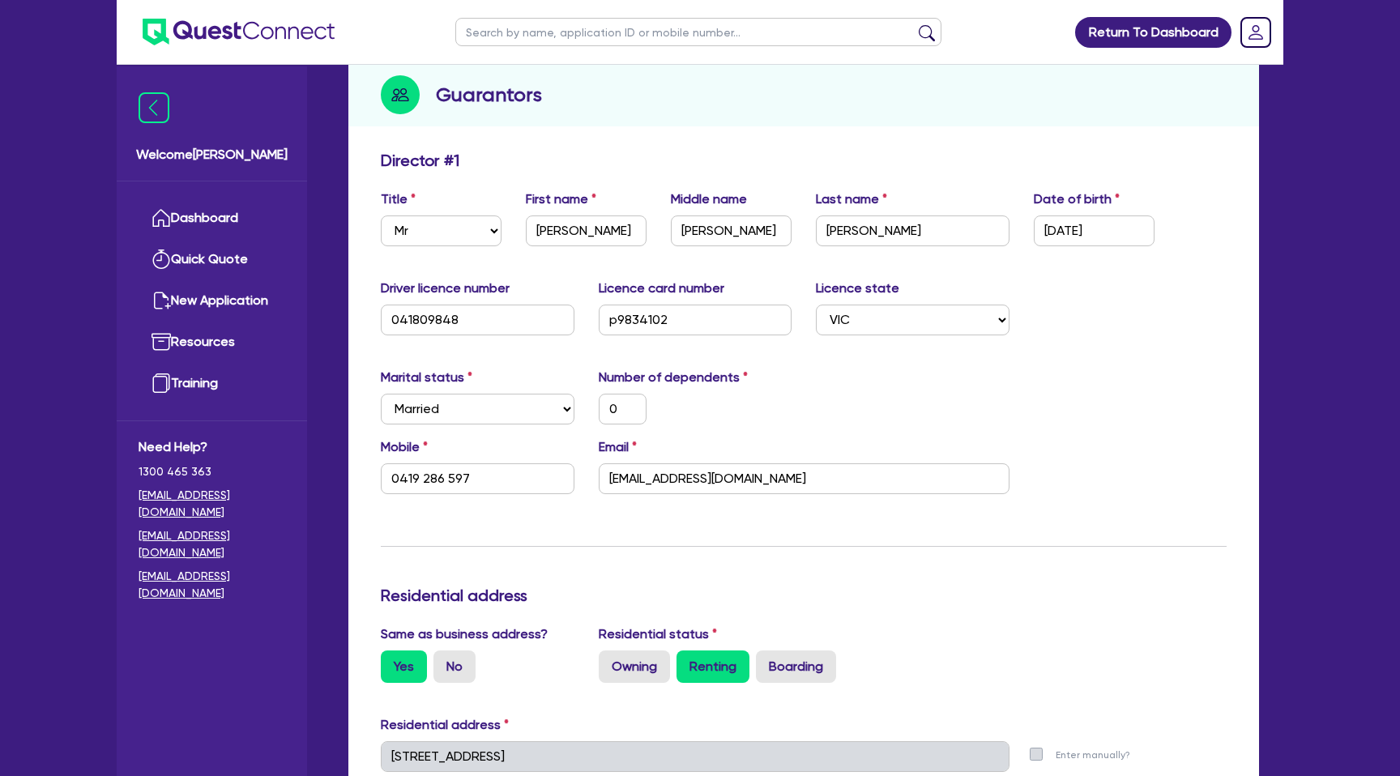
scroll to position [0, 0]
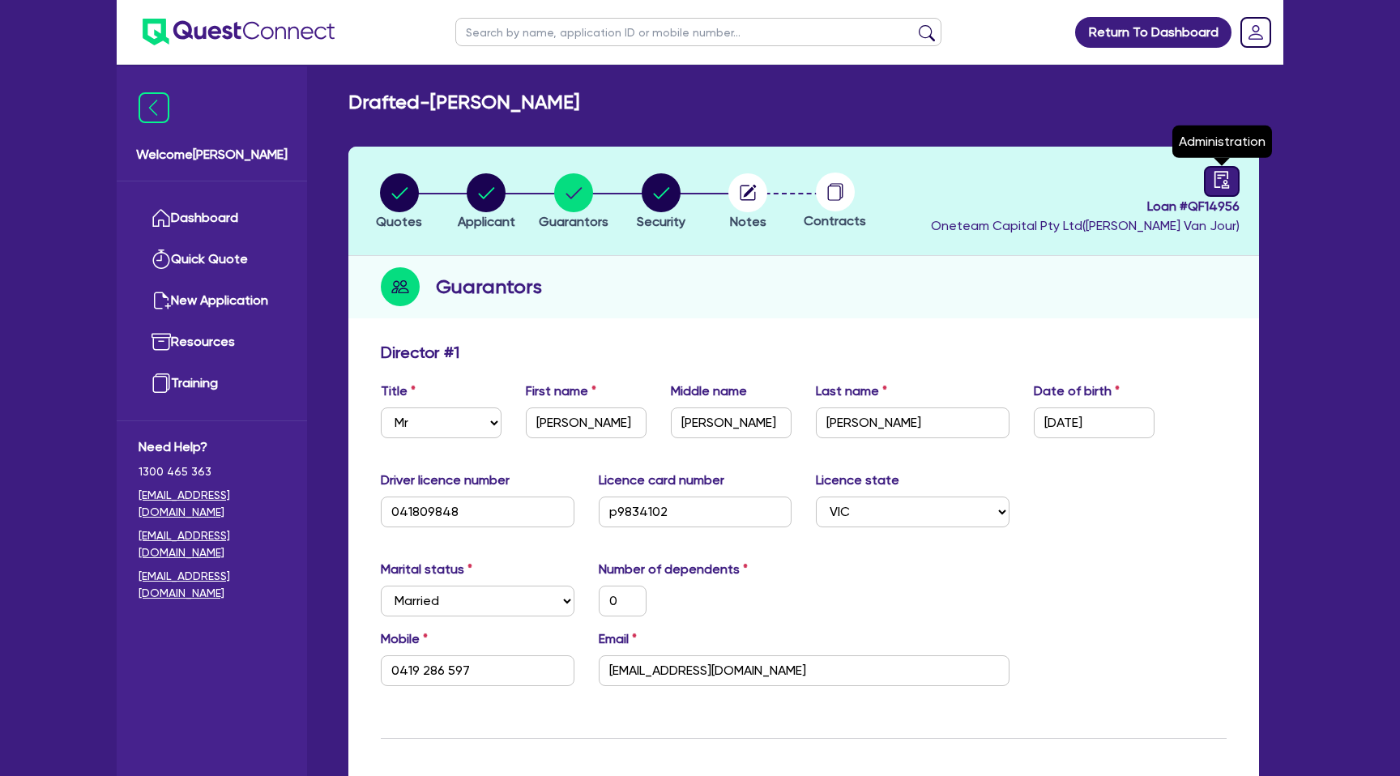
click at [1219, 185] on icon "audit" at bounding box center [1222, 180] width 18 height 18
select select "DRAFTED_NEW"
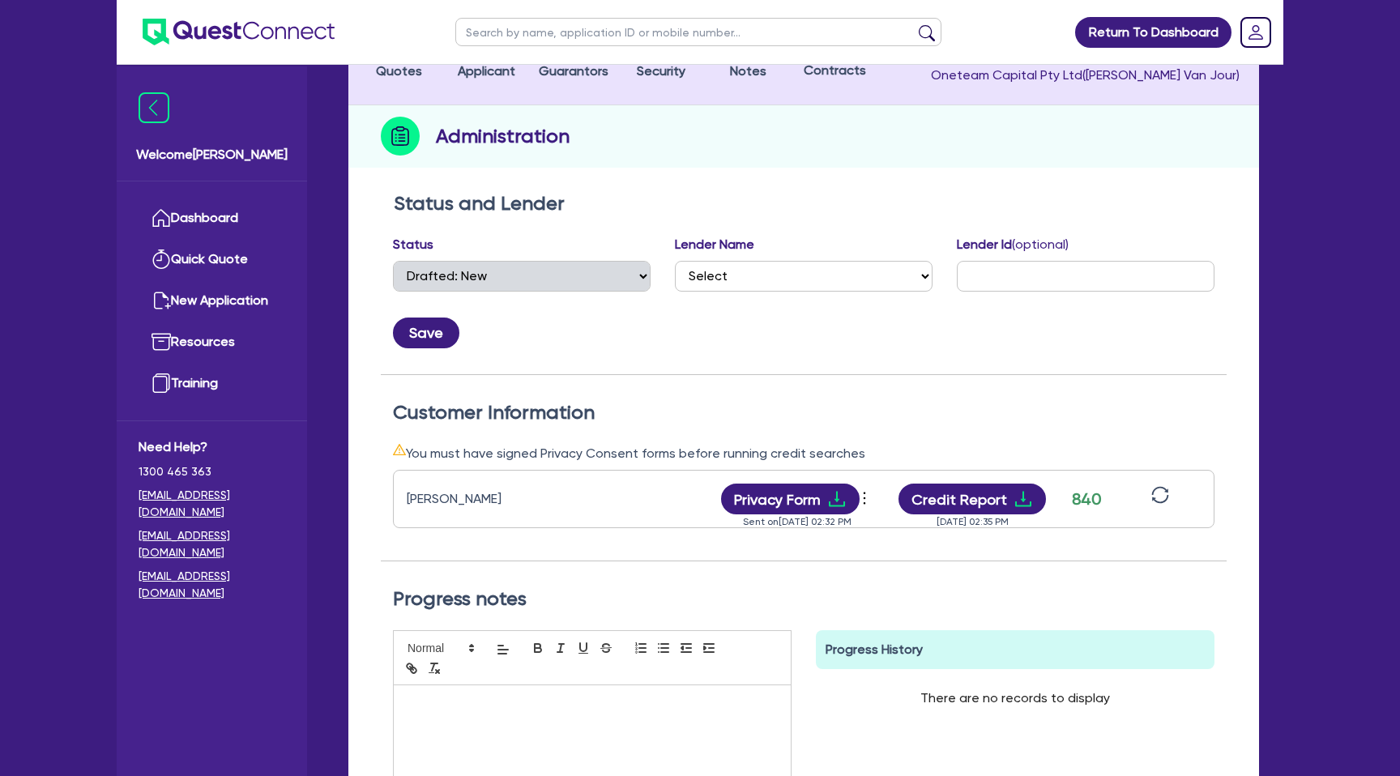
scroll to position [155, 0]
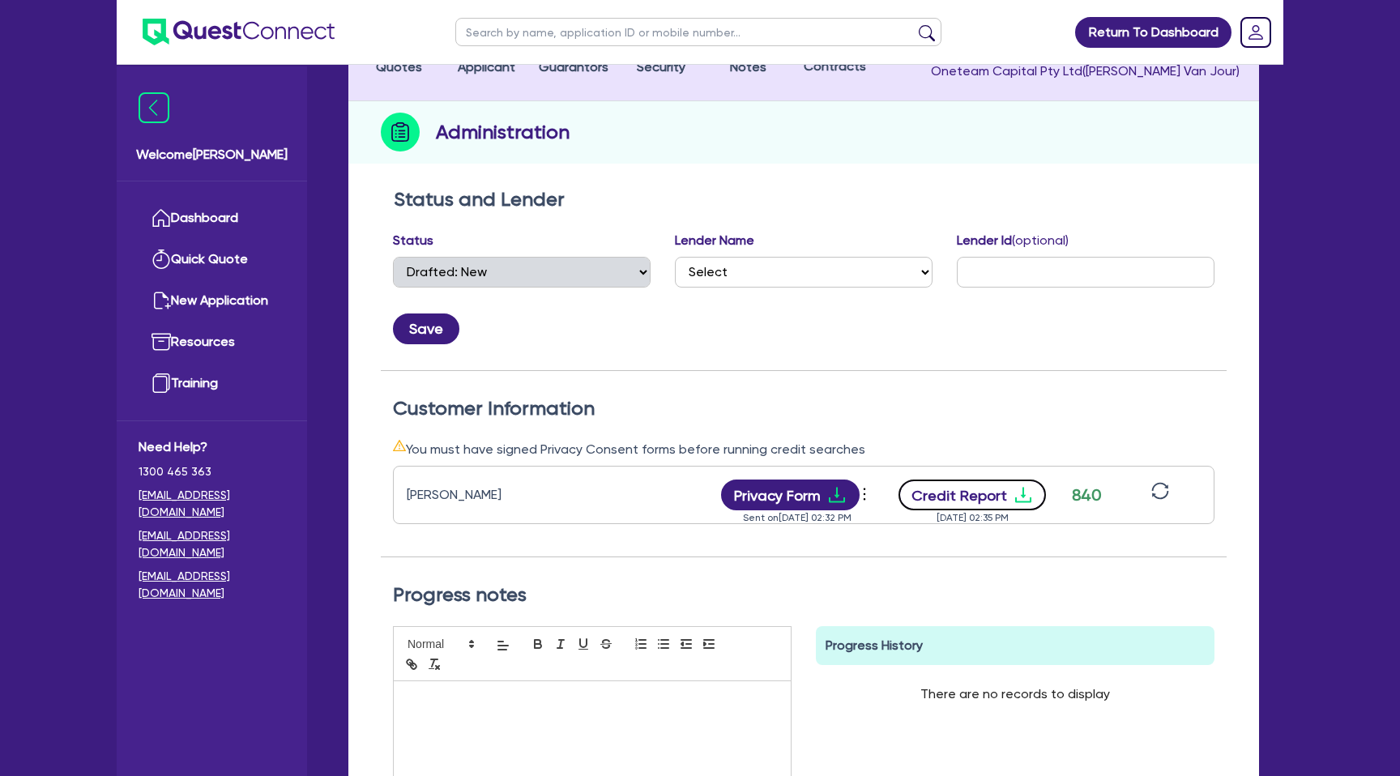
drag, startPoint x: 1034, startPoint y: 482, endPoint x: 1025, endPoint y: 488, distance: 11.0
click at [1032, 482] on button "Credit Report" at bounding box center [972, 494] width 148 height 31
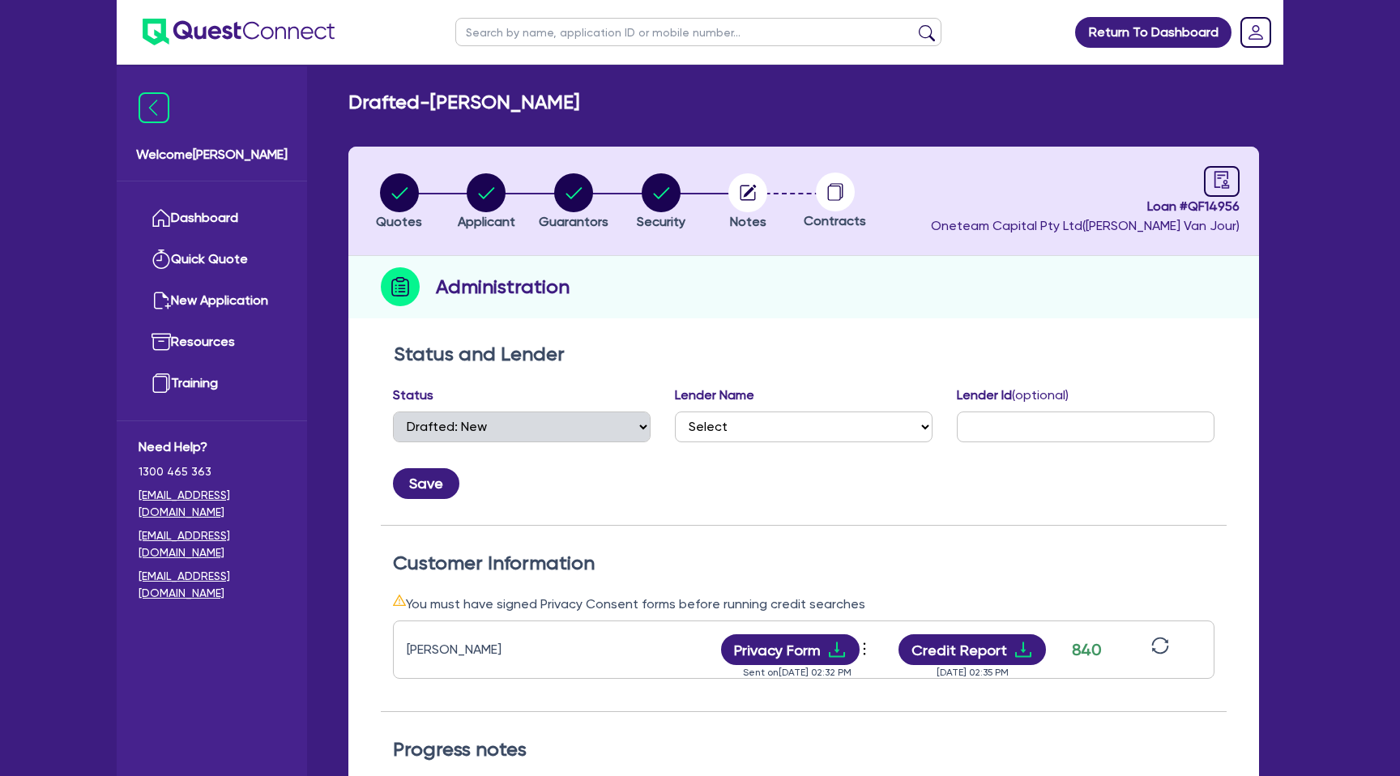
click at [778, 173] on li "Notes" at bounding box center [747, 201] width 87 height 57
click at [589, 192] on circle "button" at bounding box center [573, 192] width 39 height 39
select select "MR"
select select "VIC"
select select "MARRIED"
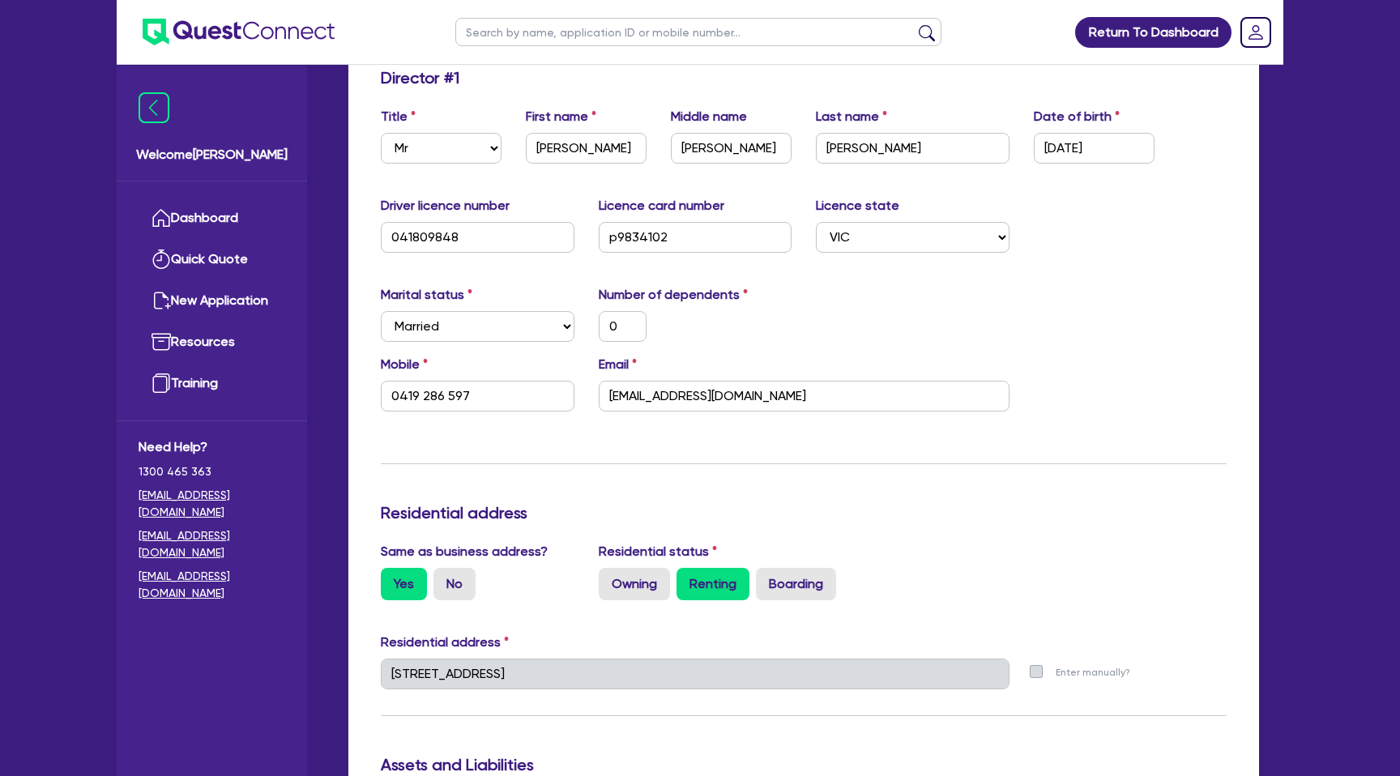
scroll to position [275, 0]
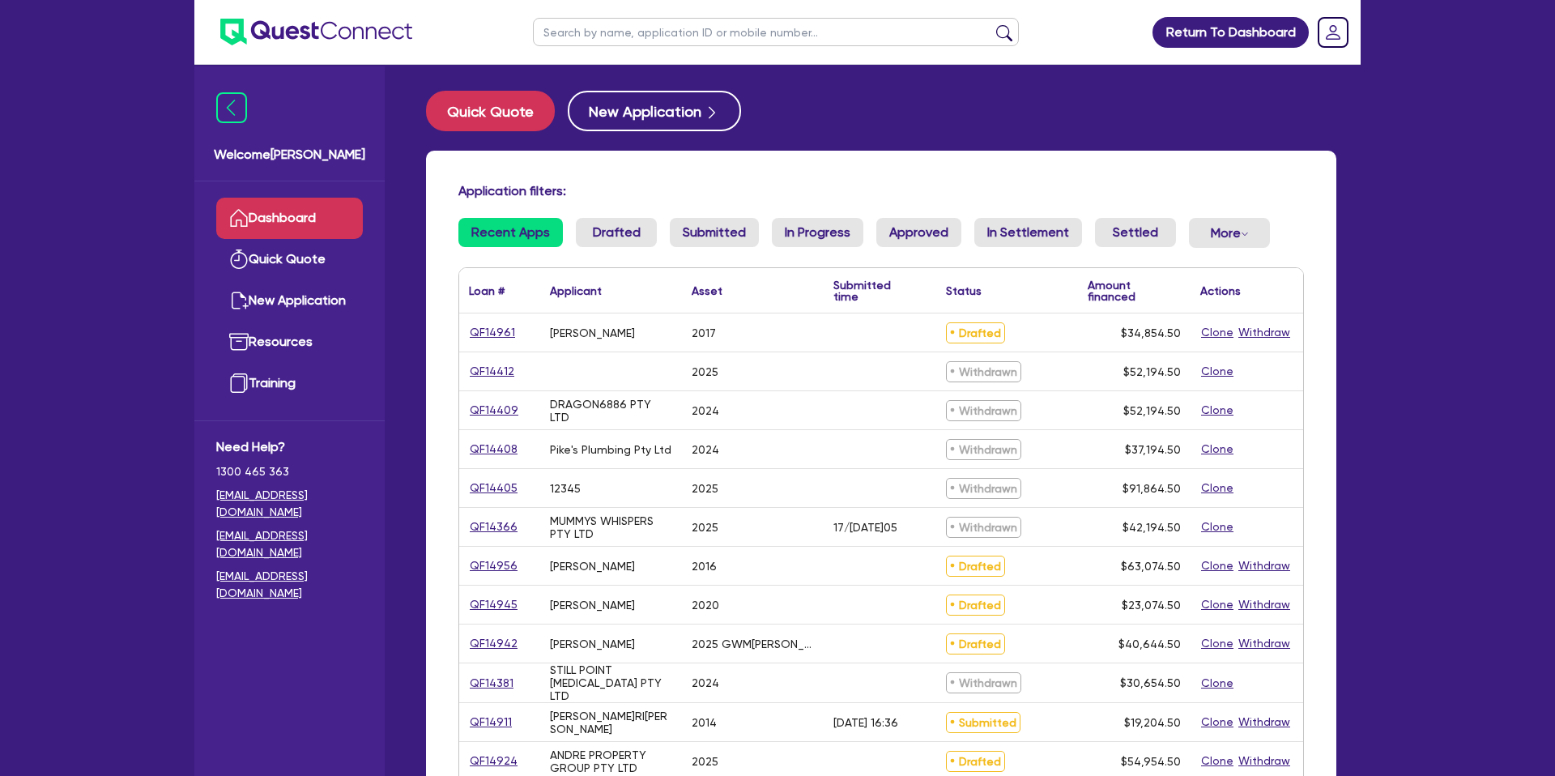
click at [589, 28] on input "text" at bounding box center [776, 32] width 486 height 28
type input "="
click at [1400, 200] on div "= Return To Dashboard Edit Profile Logout Welcome Gabriel Dashboard Quick Quote…" at bounding box center [777, 635] width 1555 height 1270
drag, startPoint x: 965, startPoint y: 111, endPoint x: 952, endPoint y: 114, distance: 14.1
click at [965, 111] on div "Quick Quote New Application" at bounding box center [881, 111] width 910 height 40
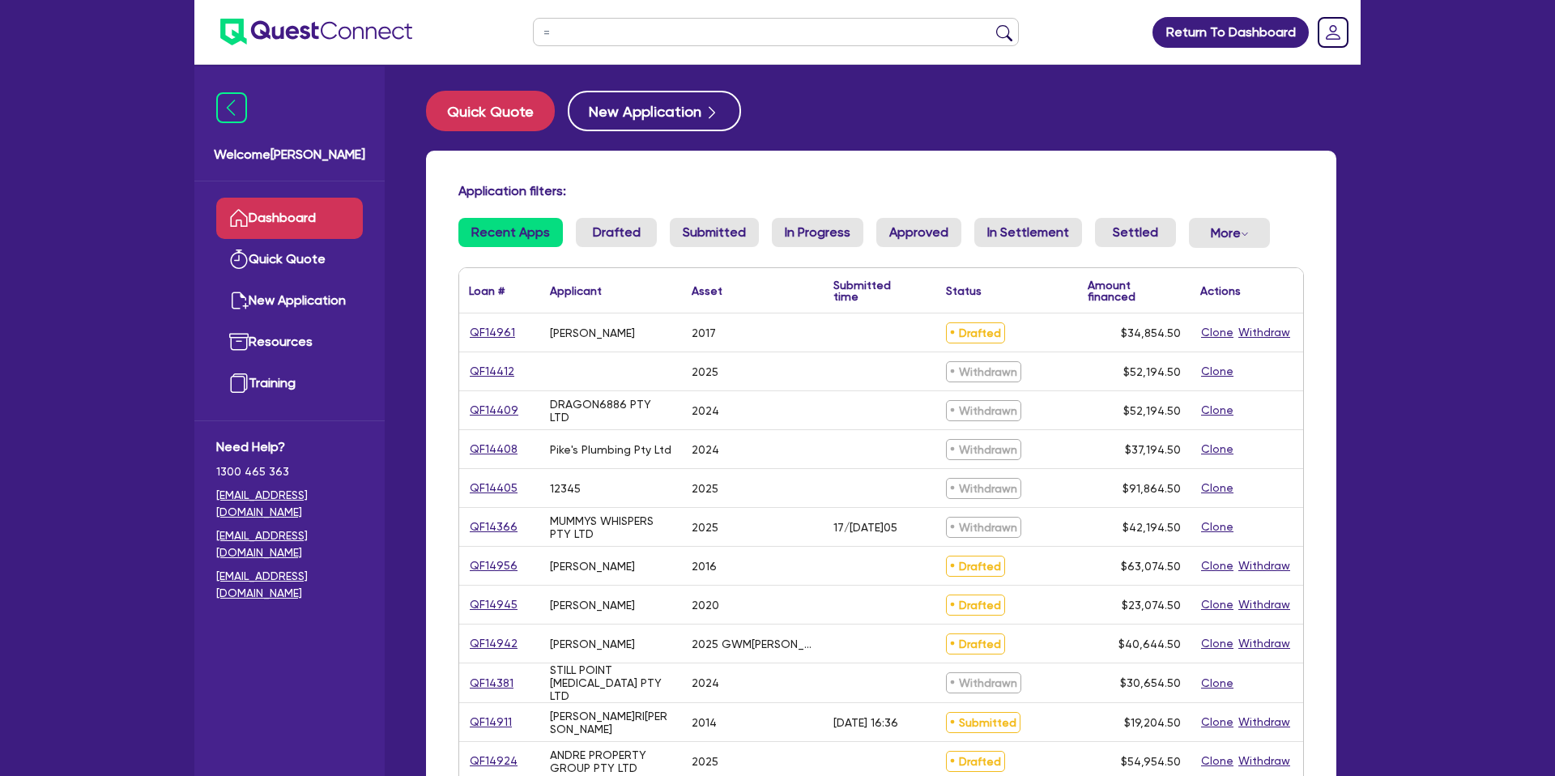
click at [845, 119] on div "Quick Quote New Application" at bounding box center [881, 111] width 910 height 40
click at [586, 35] on input "=" at bounding box center [776, 32] width 486 height 28
click at [910, 147] on div "Quick Quote New Application Application filters: Recent Apps Drafted Submitted …" at bounding box center [881, 641] width 959 height 1100
click at [594, 34] on input "text" at bounding box center [776, 32] width 486 height 28
type input "daniel"
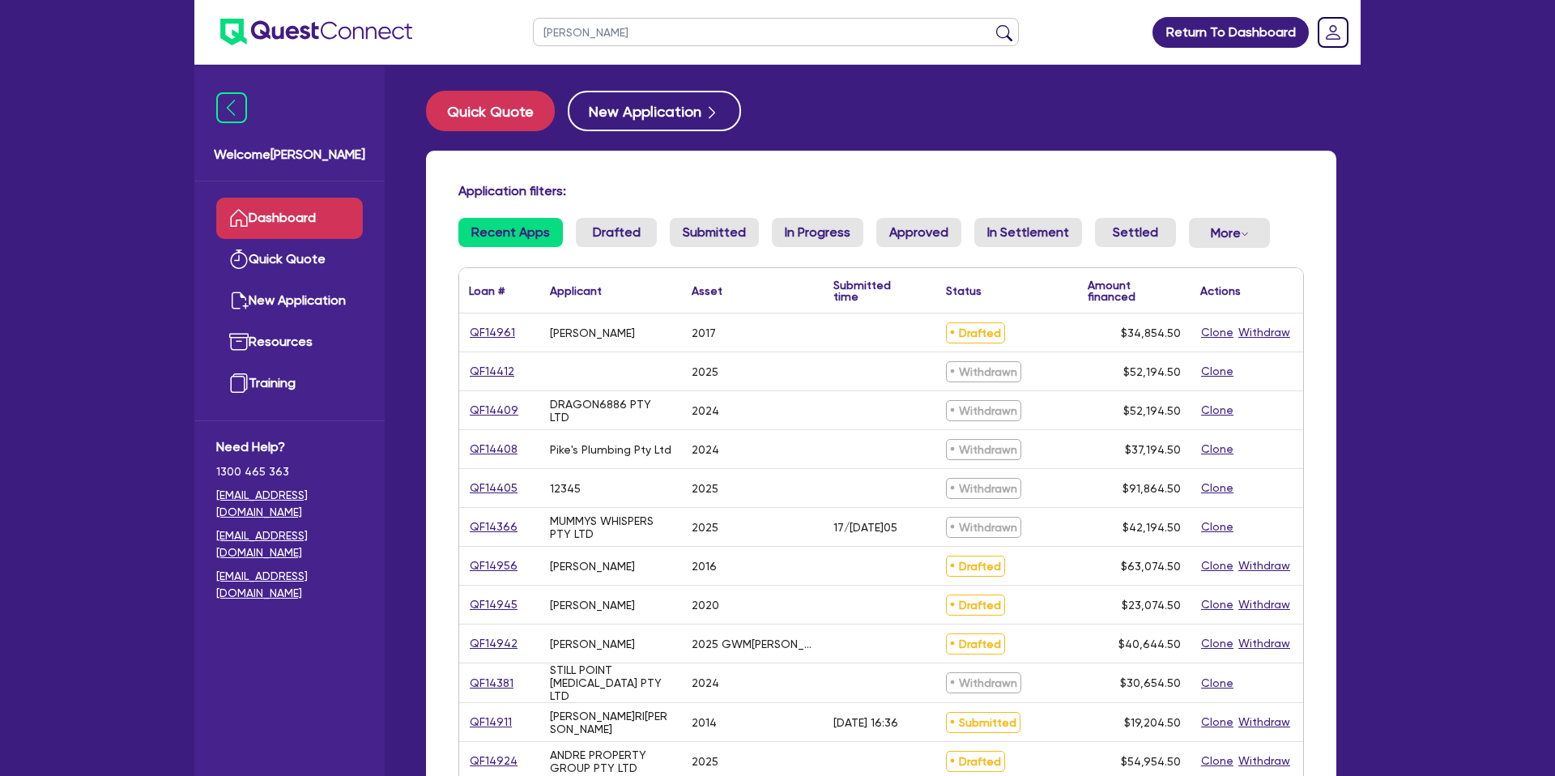
click at [991, 24] on button "submit" at bounding box center [1004, 35] width 26 height 23
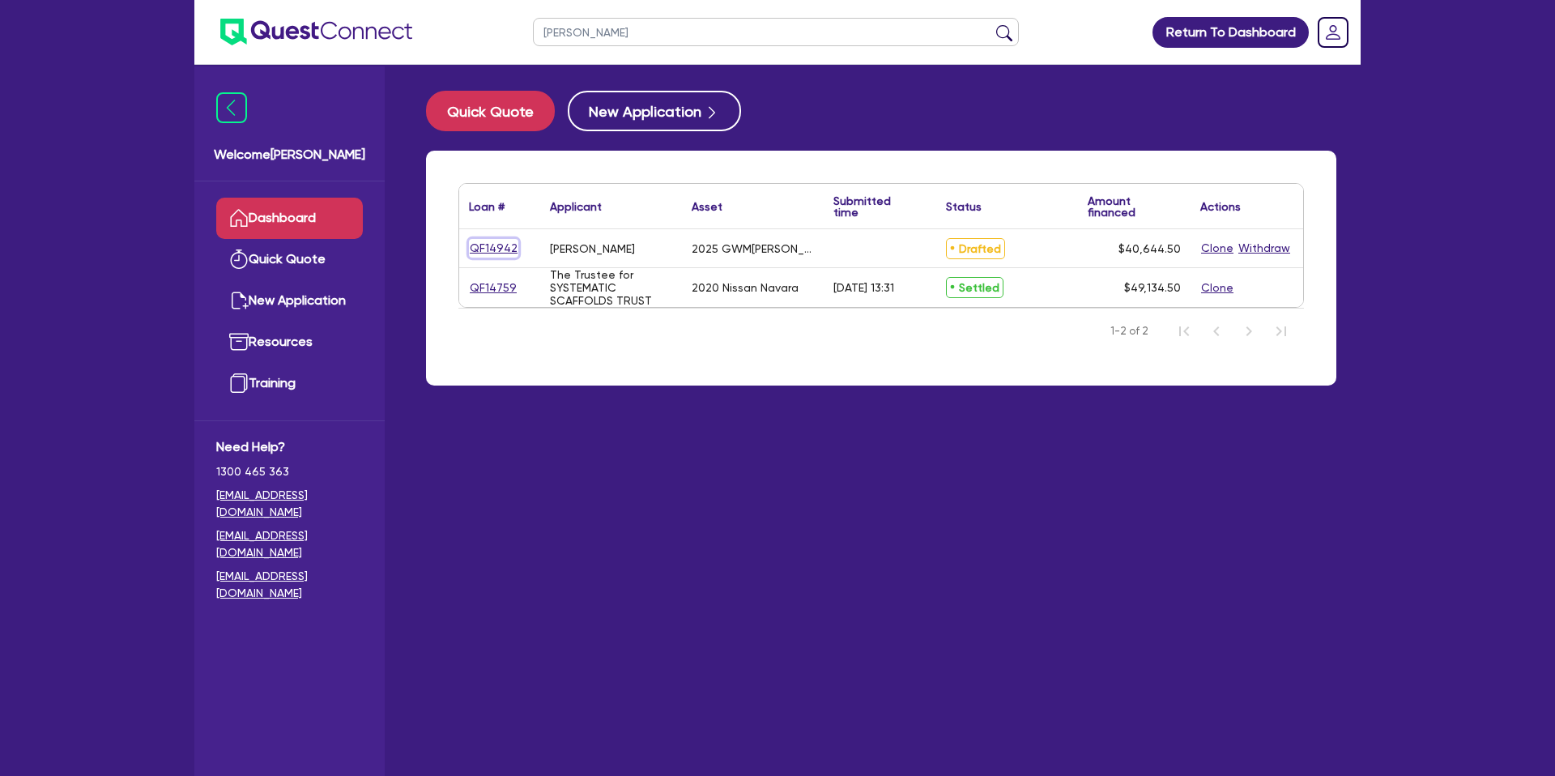
click at [505, 247] on link "QF14942" at bounding box center [493, 248] width 49 height 19
select select "CARS_AND_LIGHT_TRUCKS"
select select "PASSENGER_VEHICLES"
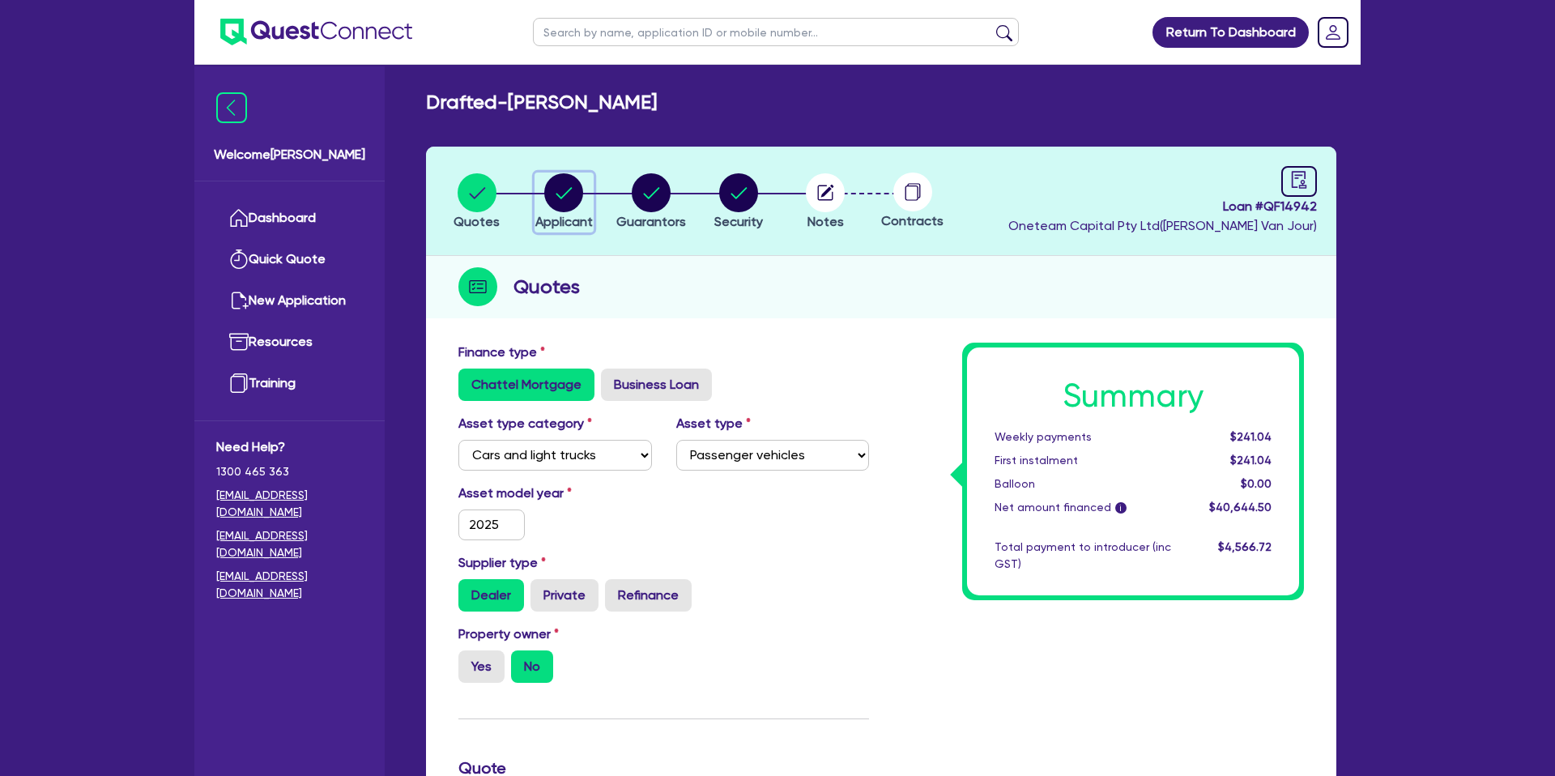
click at [536, 197] on div "button" at bounding box center [564, 192] width 58 height 39
select select "SOLE_TRADER"
select select "BUILDING_CONSTRUCTION"
select select "TRADES_SERVICES_CONSUMERS"
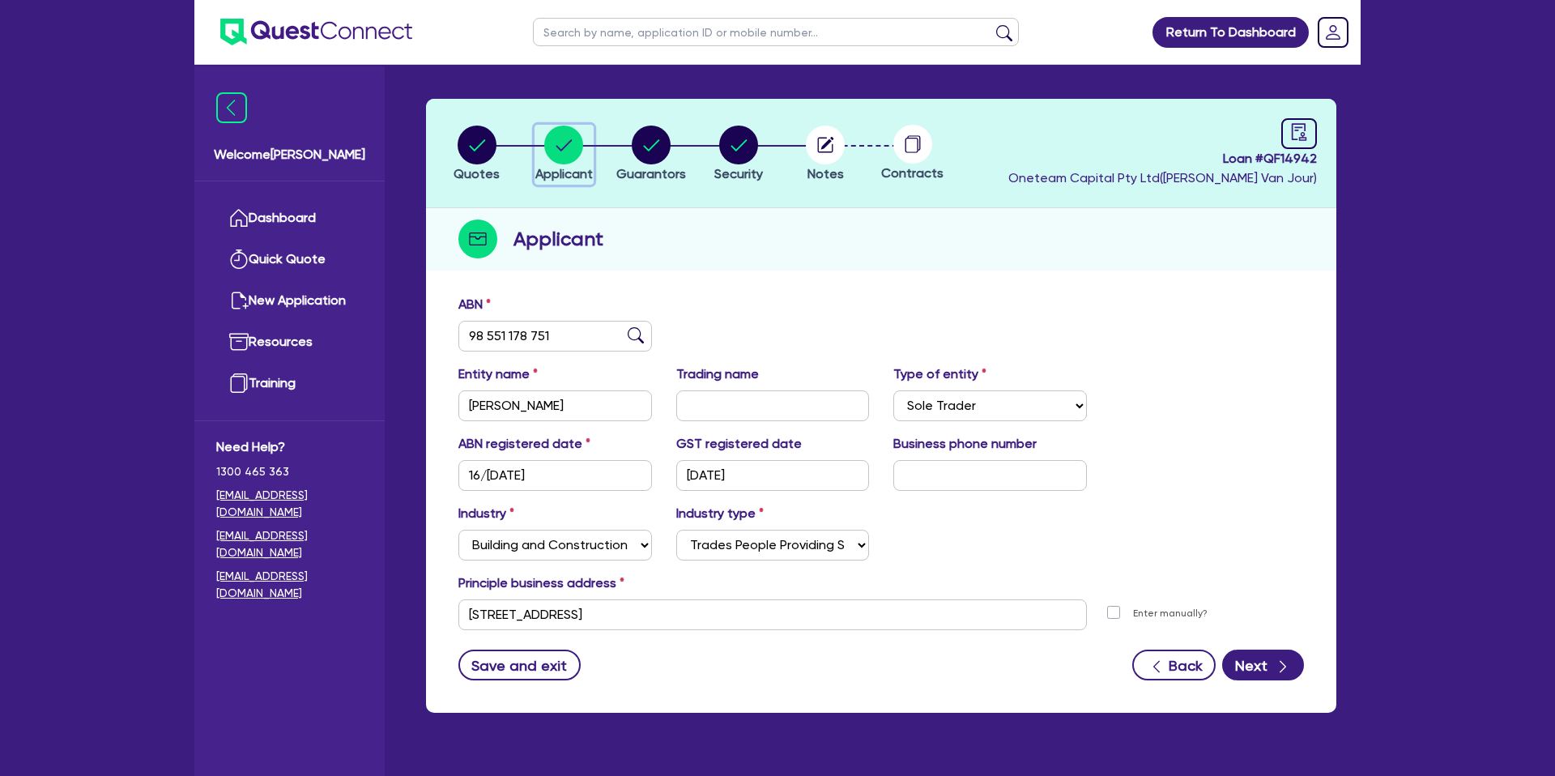
scroll to position [83, 0]
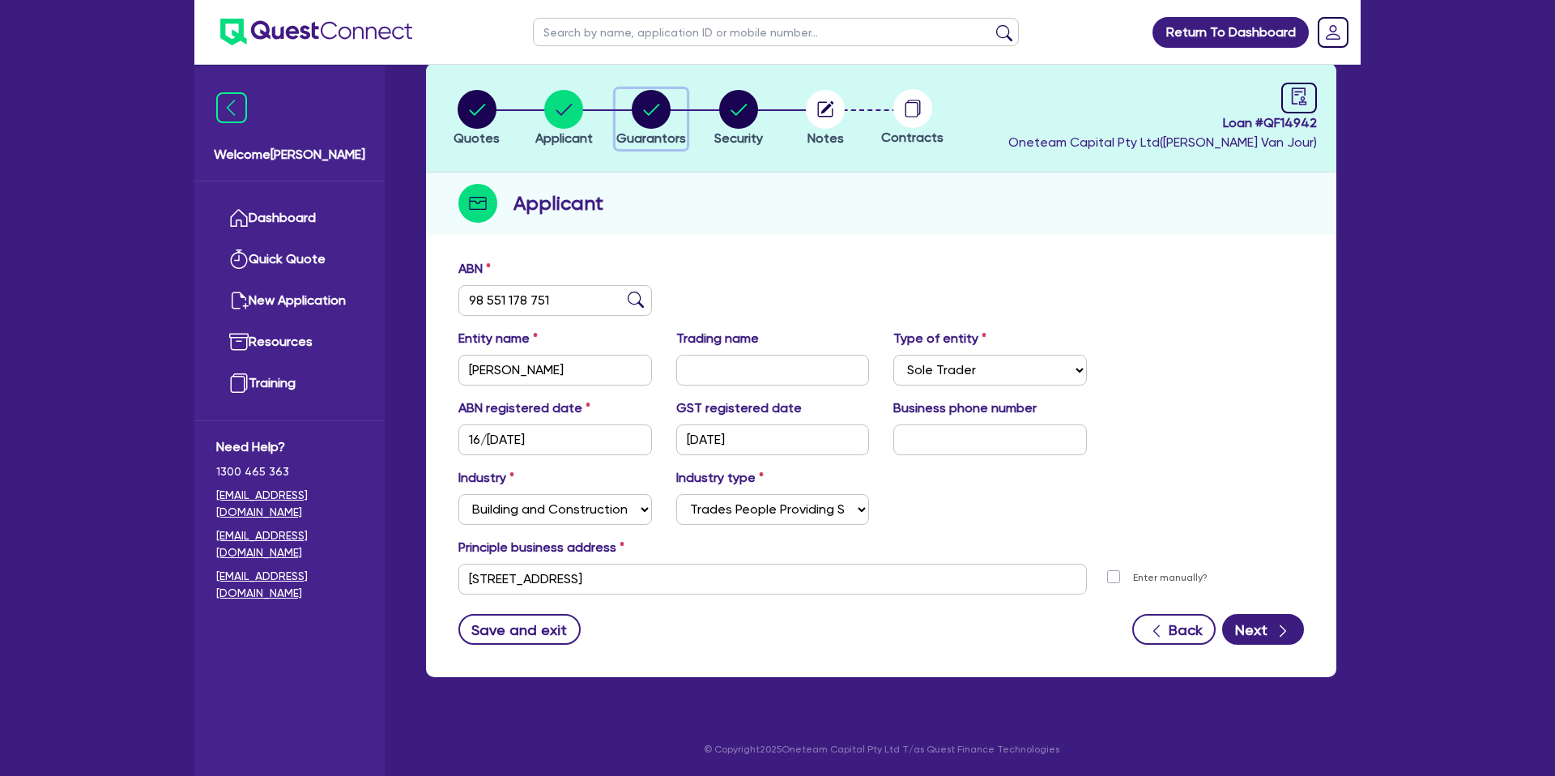
click at [671, 122] on div "button" at bounding box center [651, 109] width 70 height 39
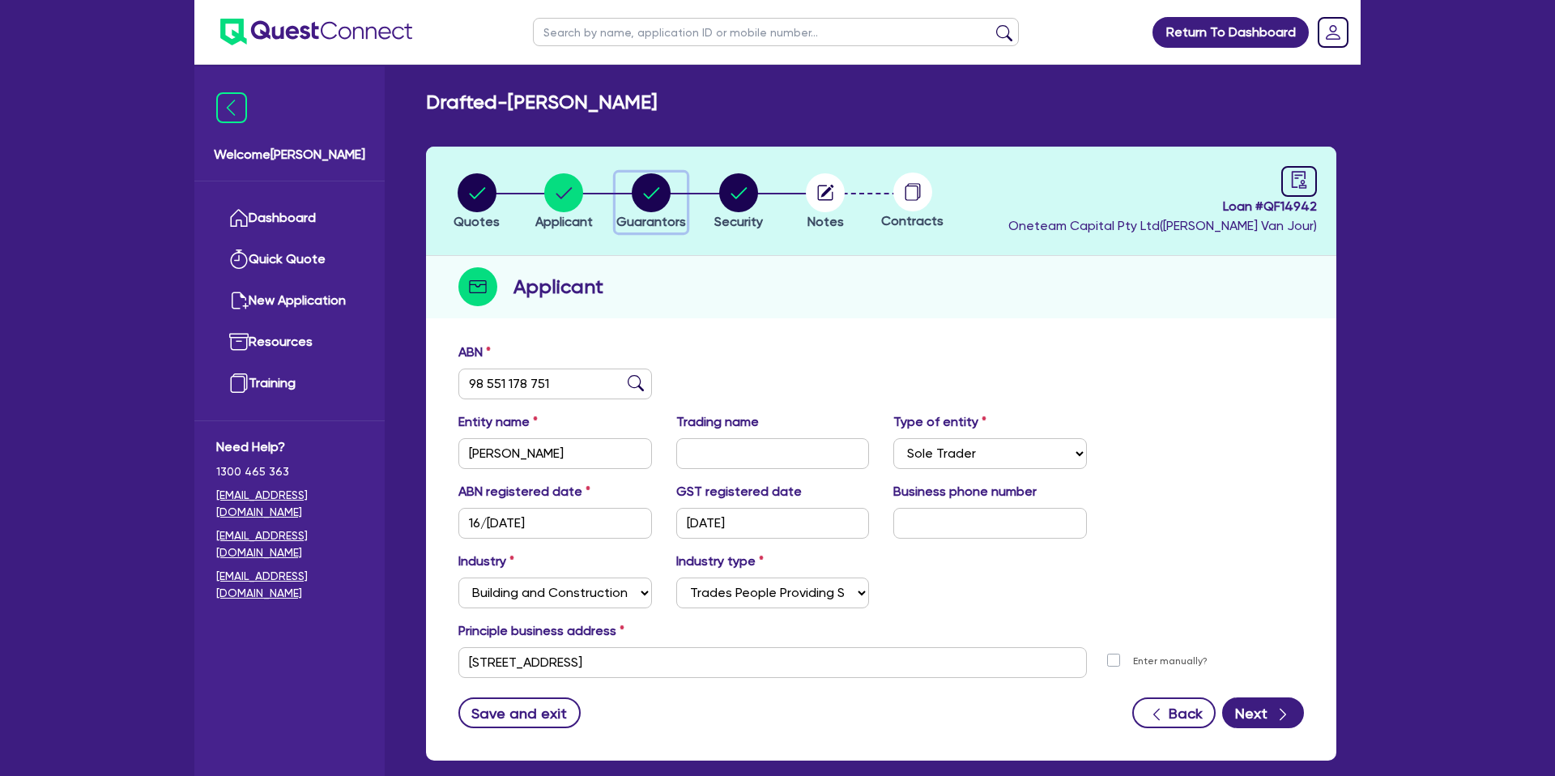
select select "MR"
select select "QLD"
select select "DE_FACTO"
select select "CASH"
select select "VEHICLE_LOAN"
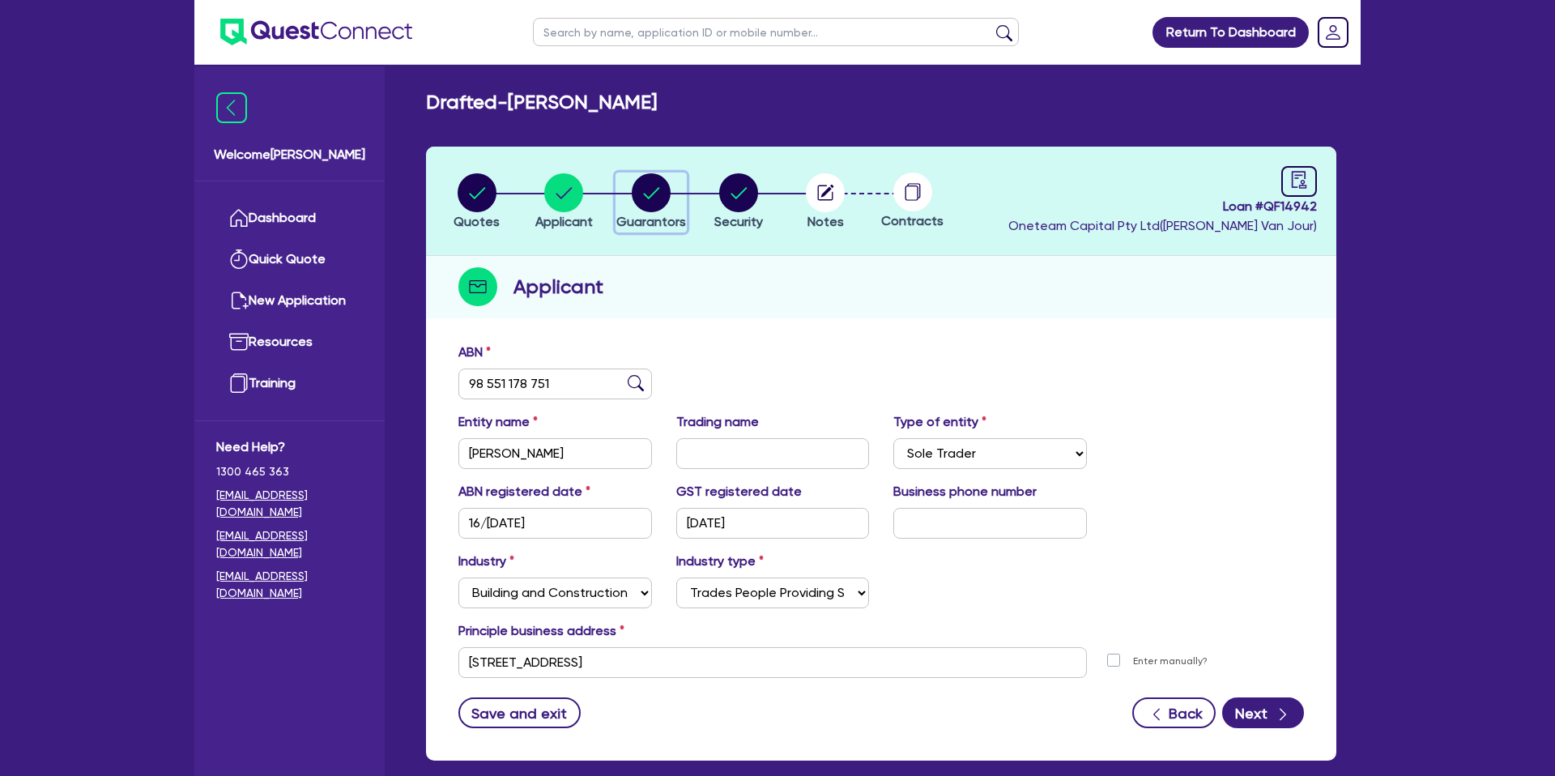
select select "PERSONAL_LOAN"
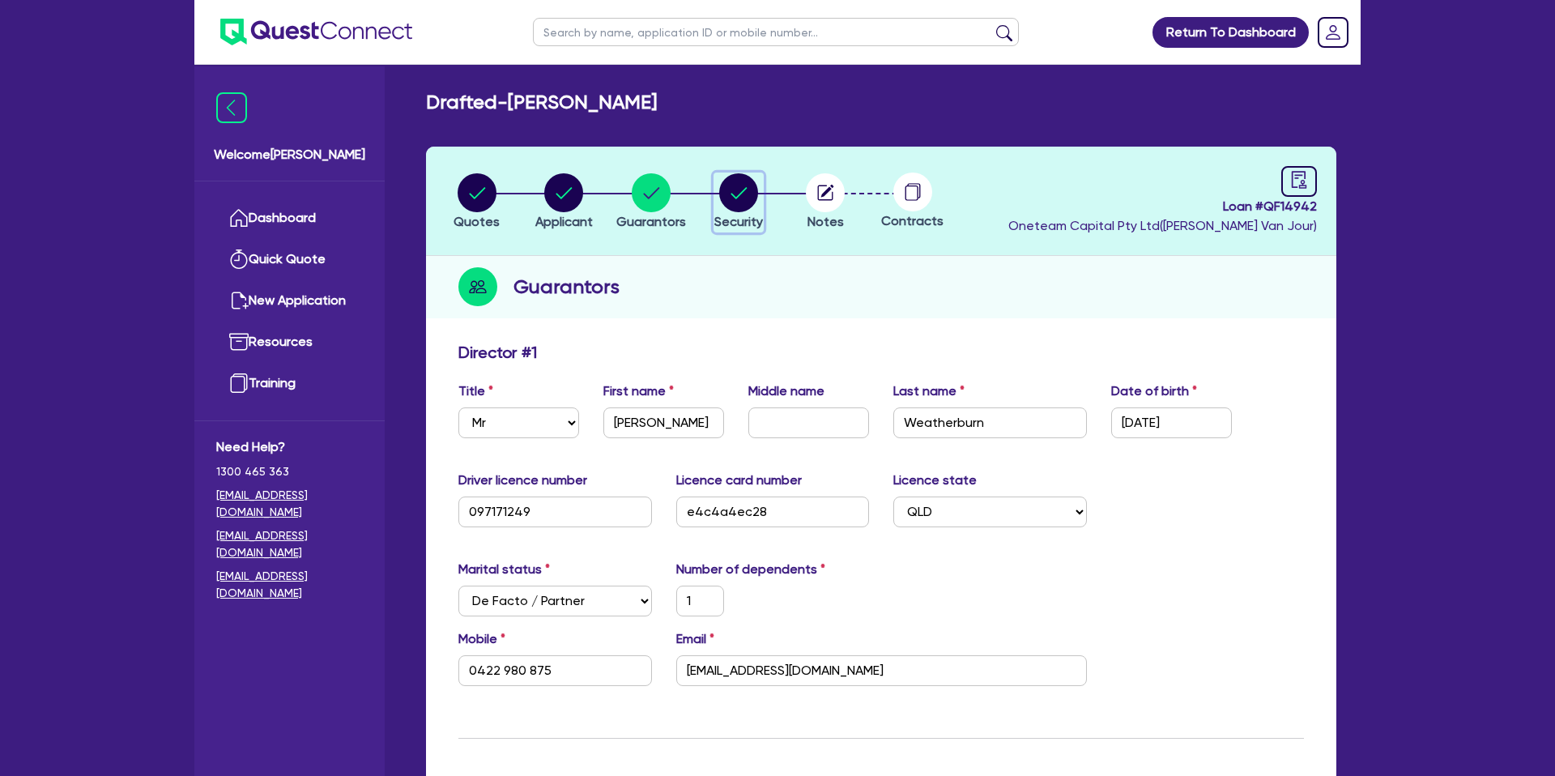
click at [715, 186] on div "button" at bounding box center [738, 192] width 49 height 39
select select "CARS_AND_LIGHT_TRUCKS"
select select "PASSENGER_VEHICLES"
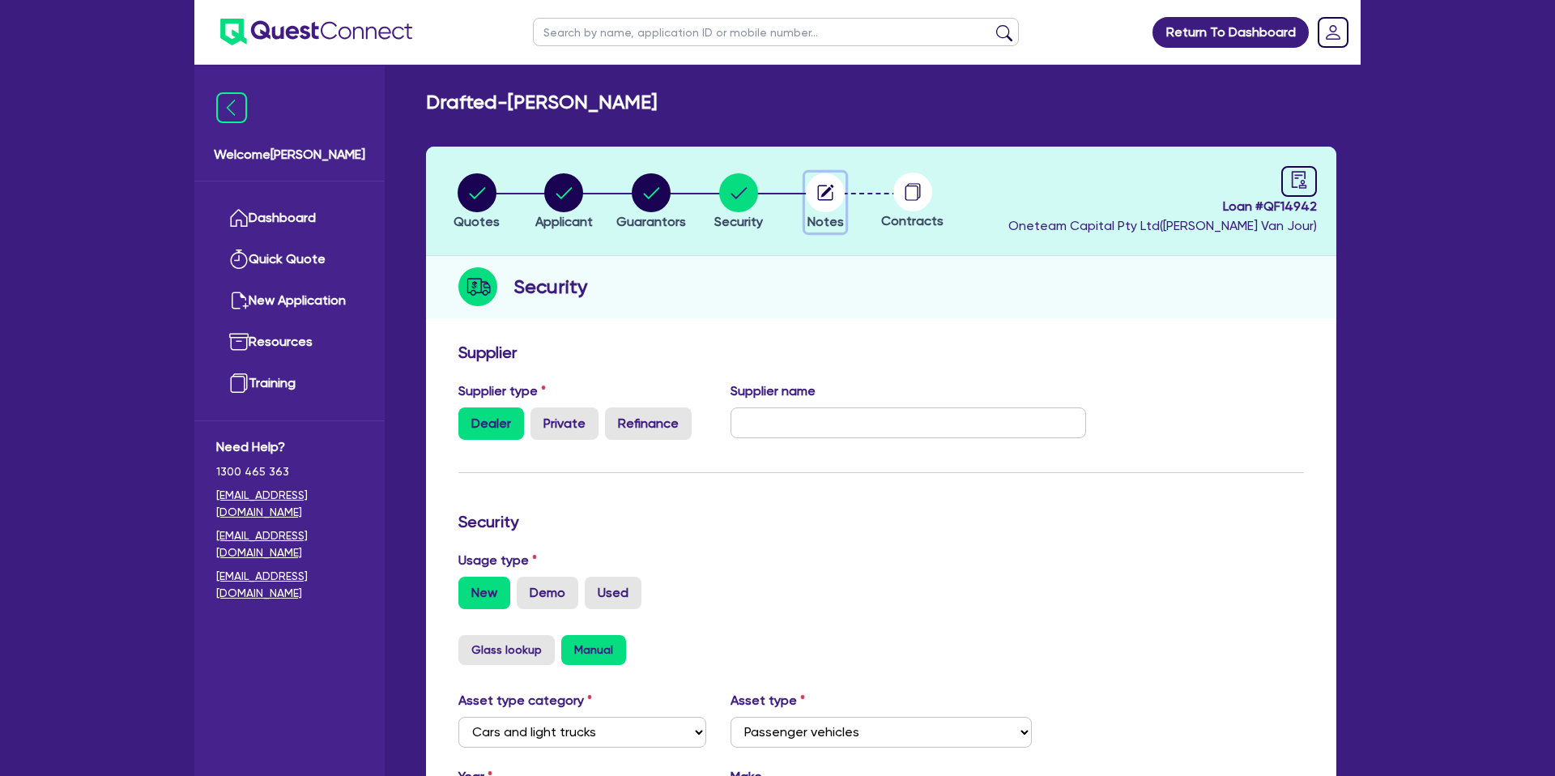
drag, startPoint x: 812, startPoint y: 181, endPoint x: 809, endPoint y: 196, distance: 14.8
click at [812, 181] on circle "button" at bounding box center [825, 192] width 39 height 39
select select "Other"
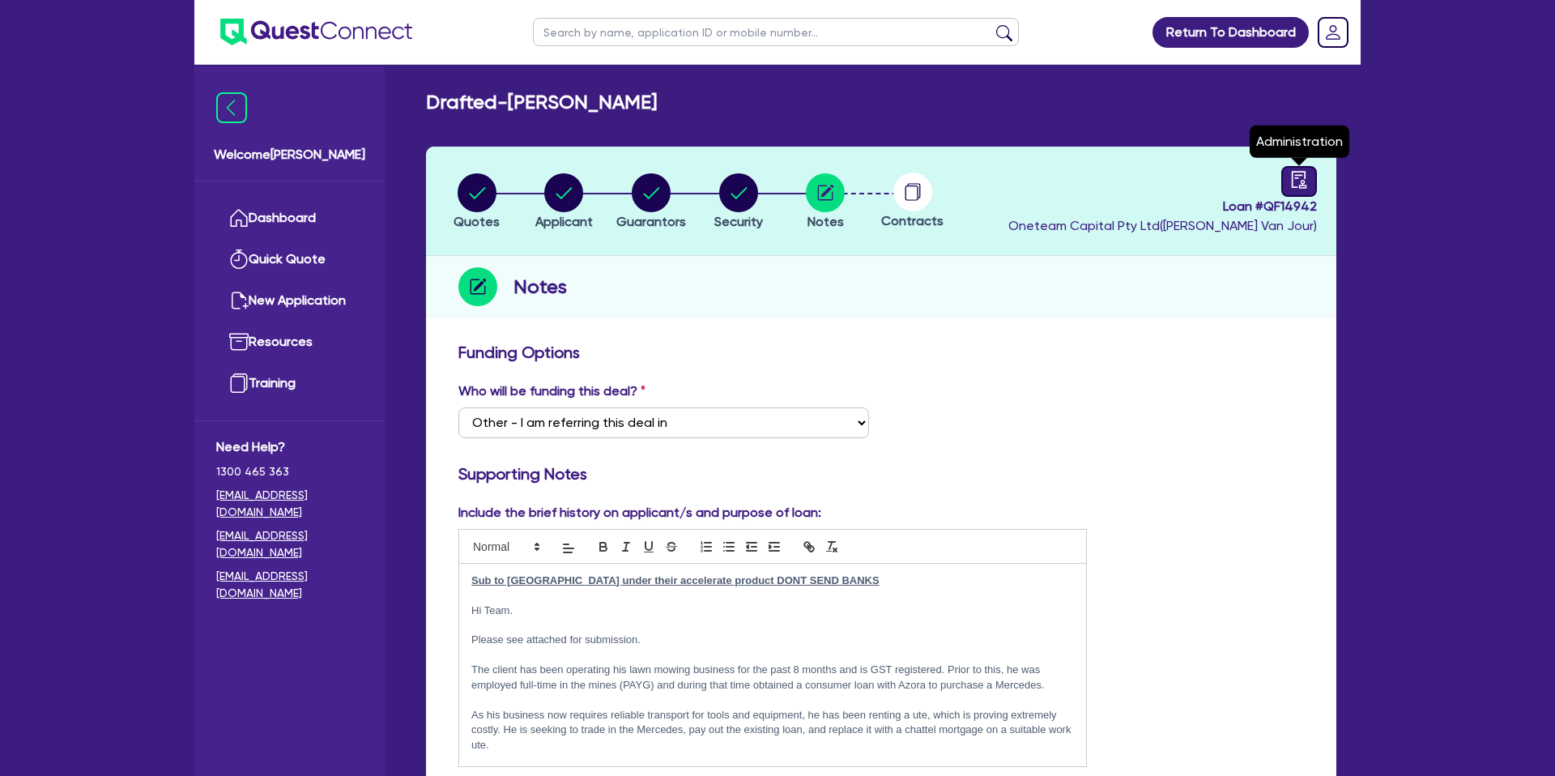
click at [1302, 188] on icon "audit" at bounding box center [1299, 179] width 15 height 17
select select "DRAFTED_NEW"
select select "Other"
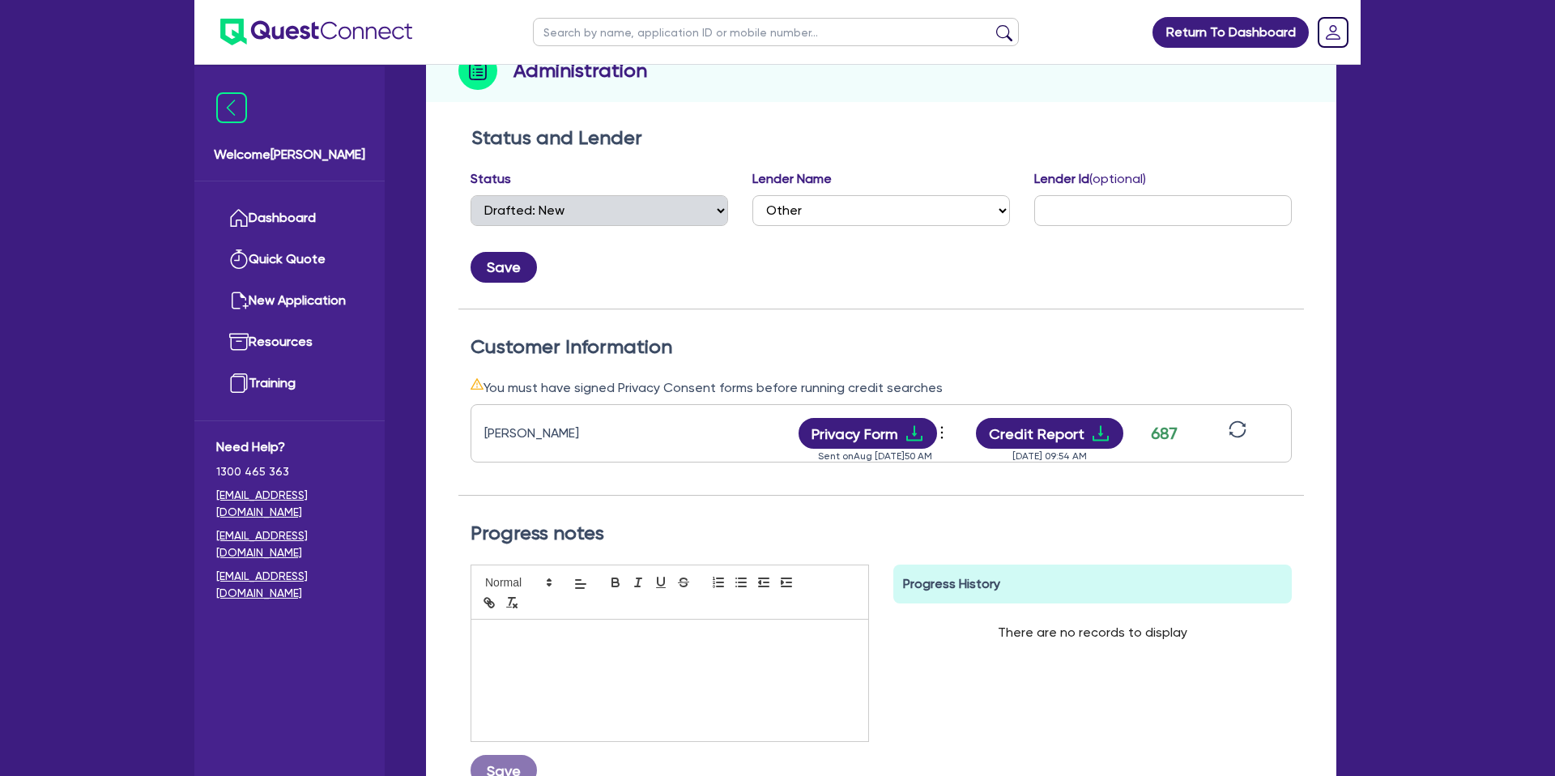
scroll to position [398, 0]
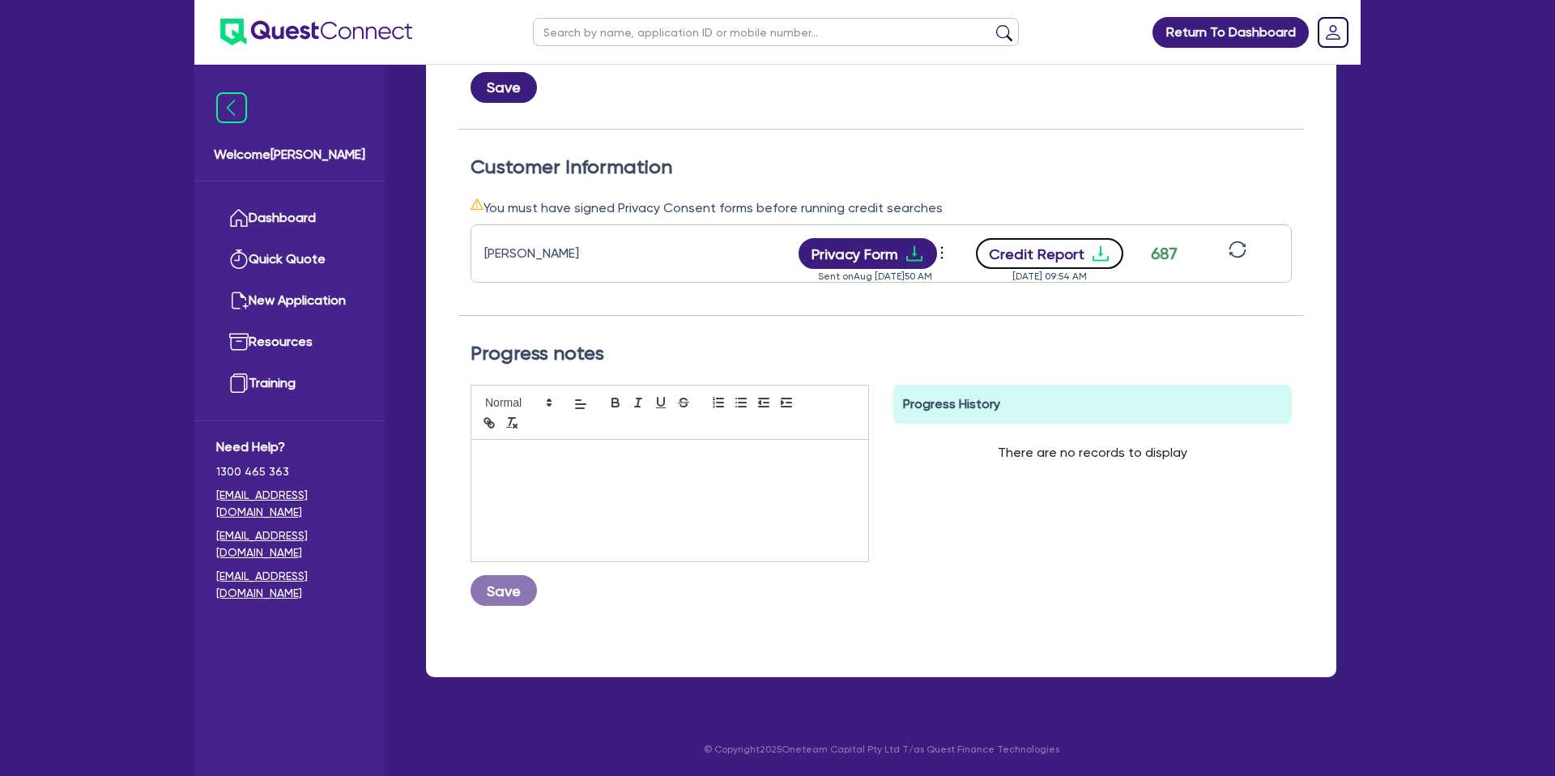
click at [1092, 254] on icon "download" at bounding box center [1100, 253] width 19 height 19
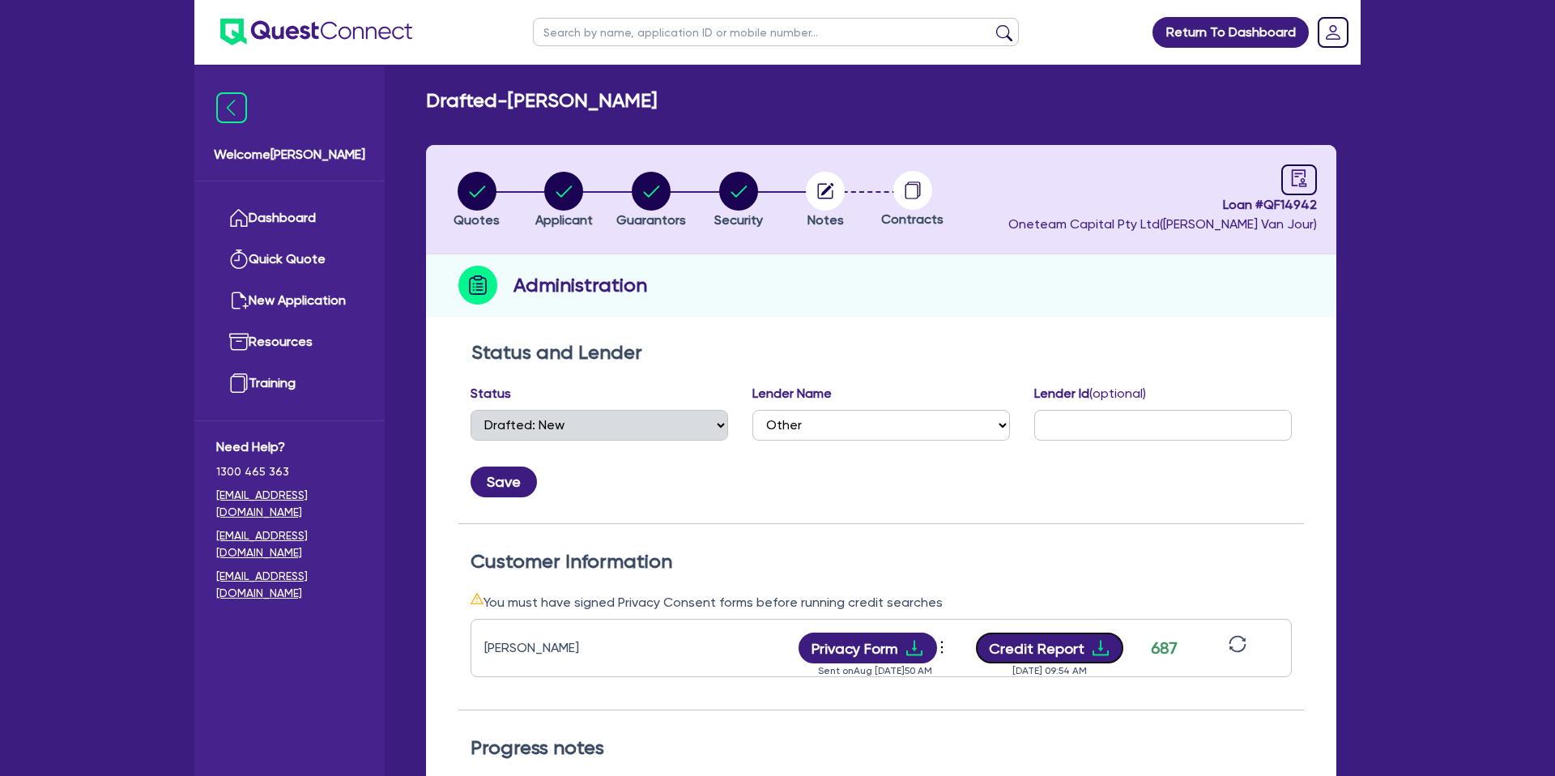
scroll to position [0, 0]
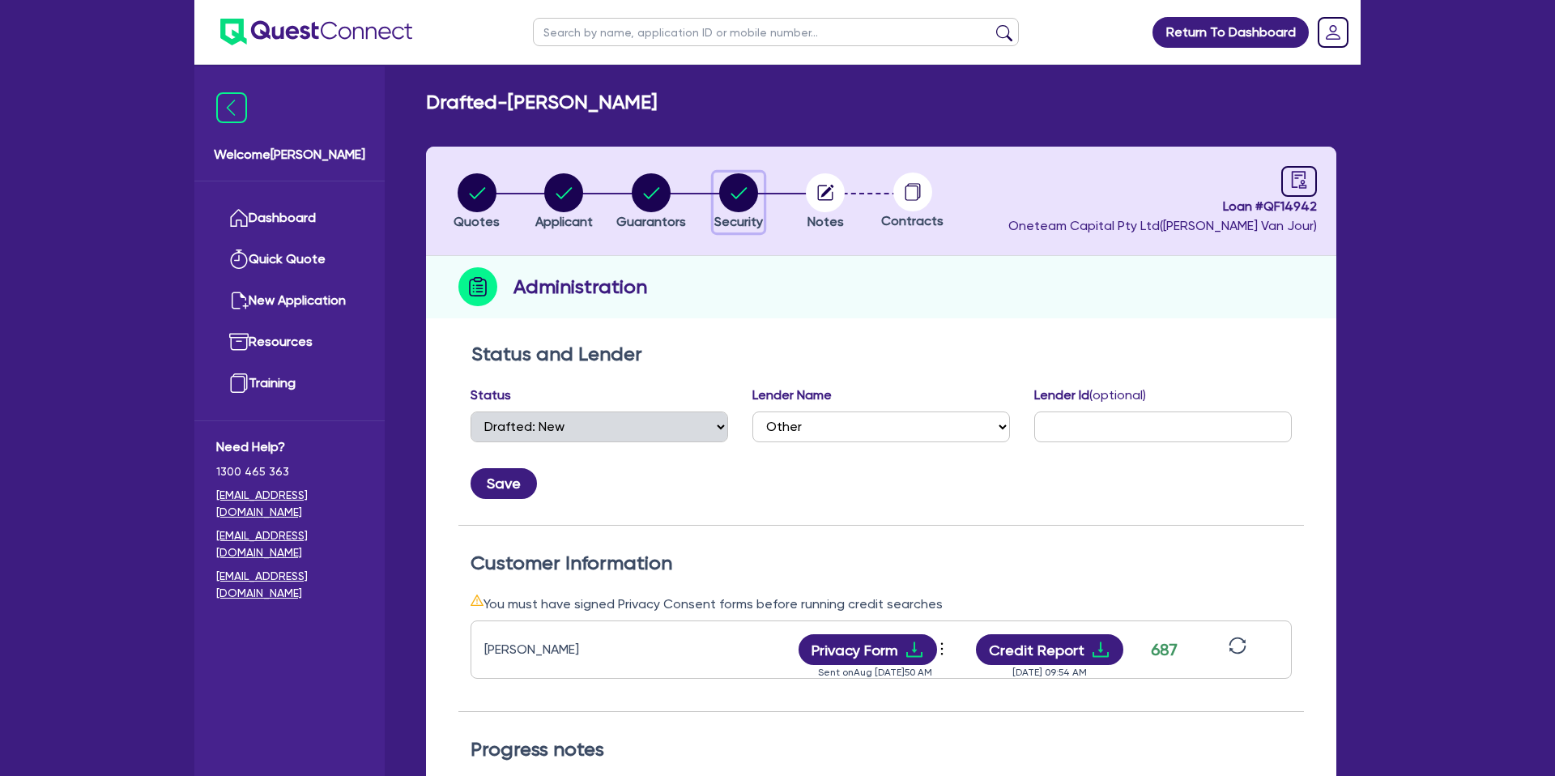
click at [729, 194] on circle "button" at bounding box center [738, 192] width 39 height 39
select select "CARS_AND_LIGHT_TRUCKS"
select select "PASSENGER_VEHICLES"
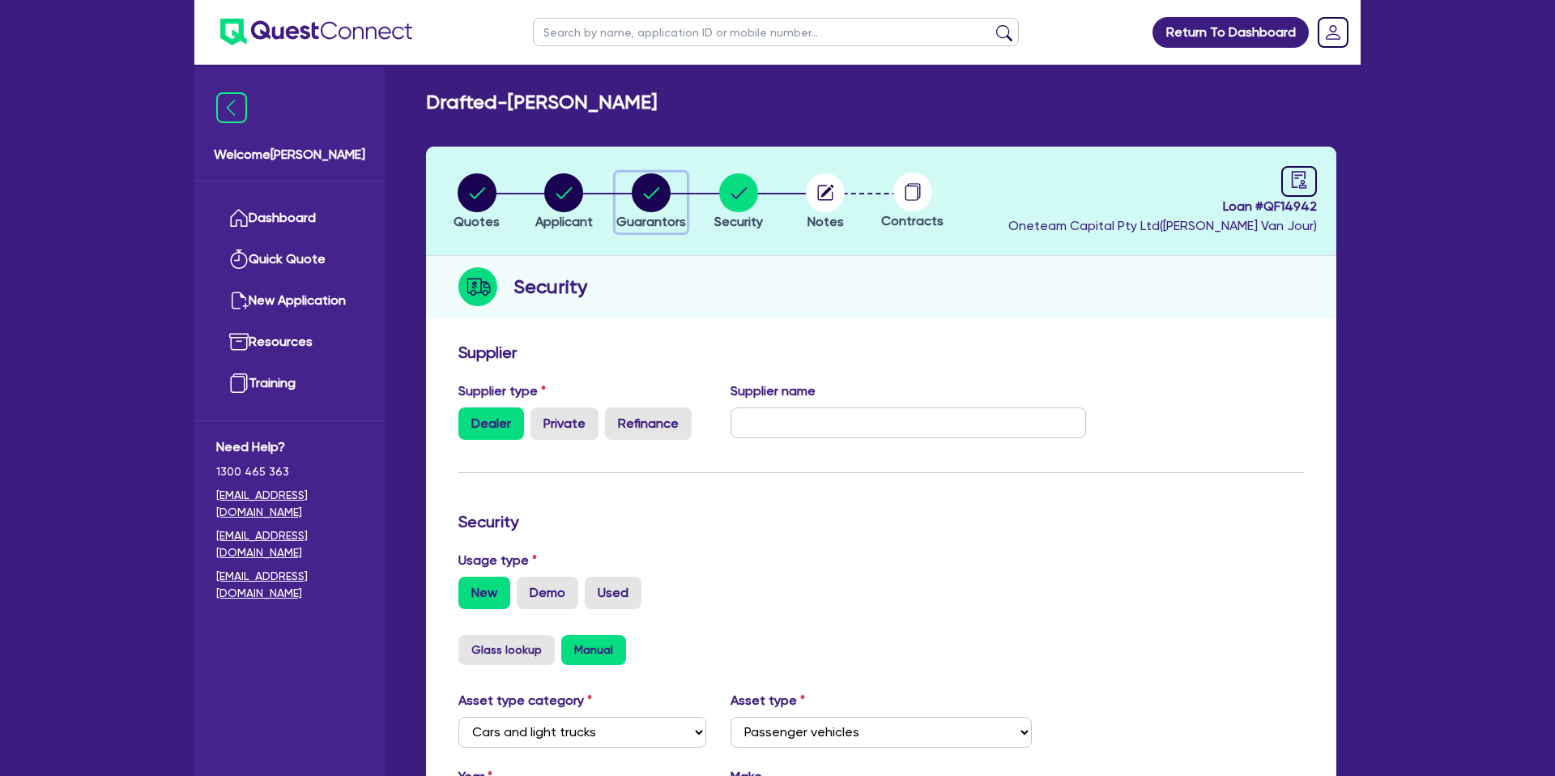
click at [651, 194] on circle "button" at bounding box center [651, 192] width 39 height 39
select select "MR"
select select "QLD"
select select "DE_FACTO"
select select "CASH"
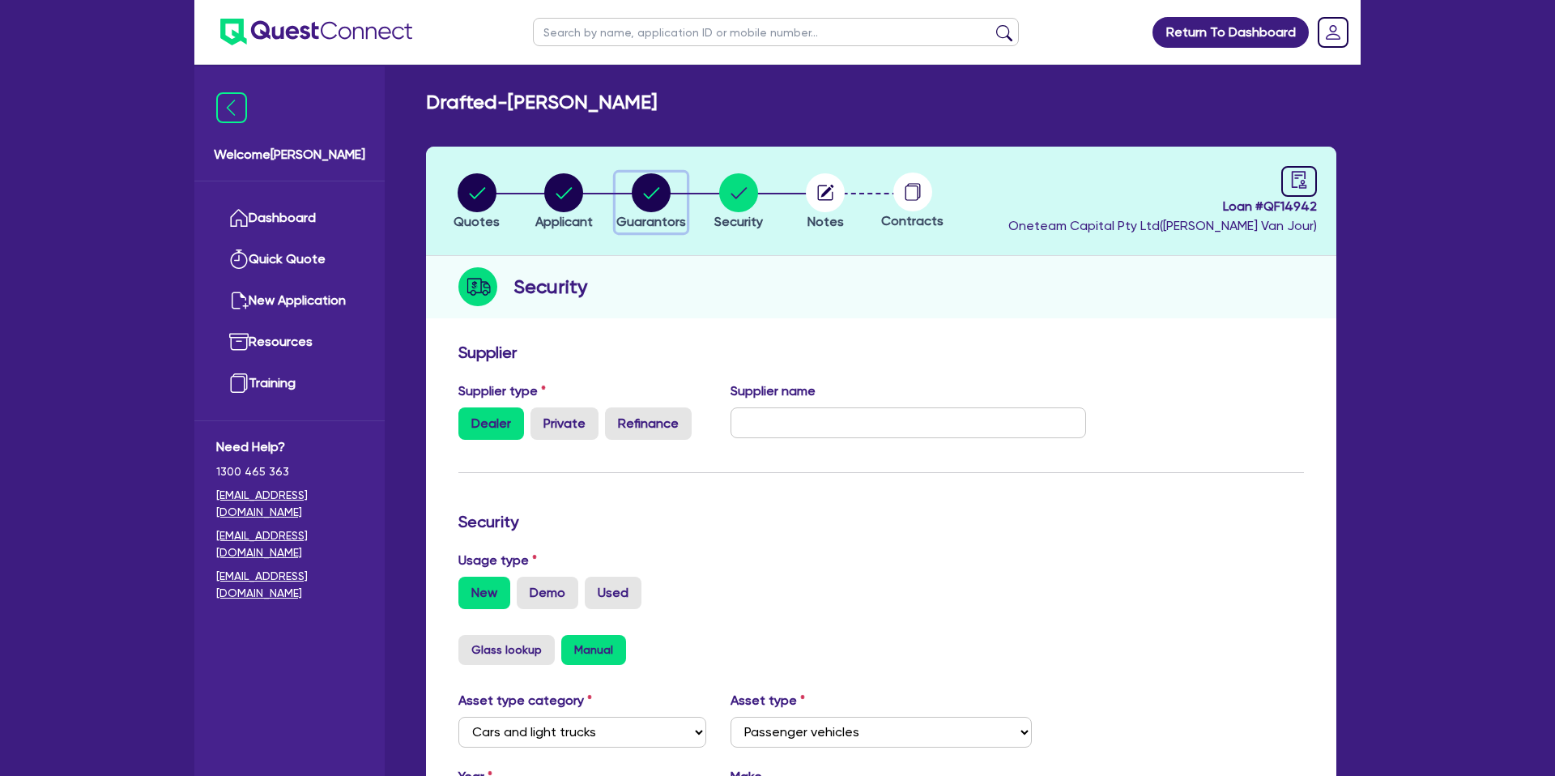
select select "VEHICLE_LOAN"
select select "PERSONAL_LOAN"
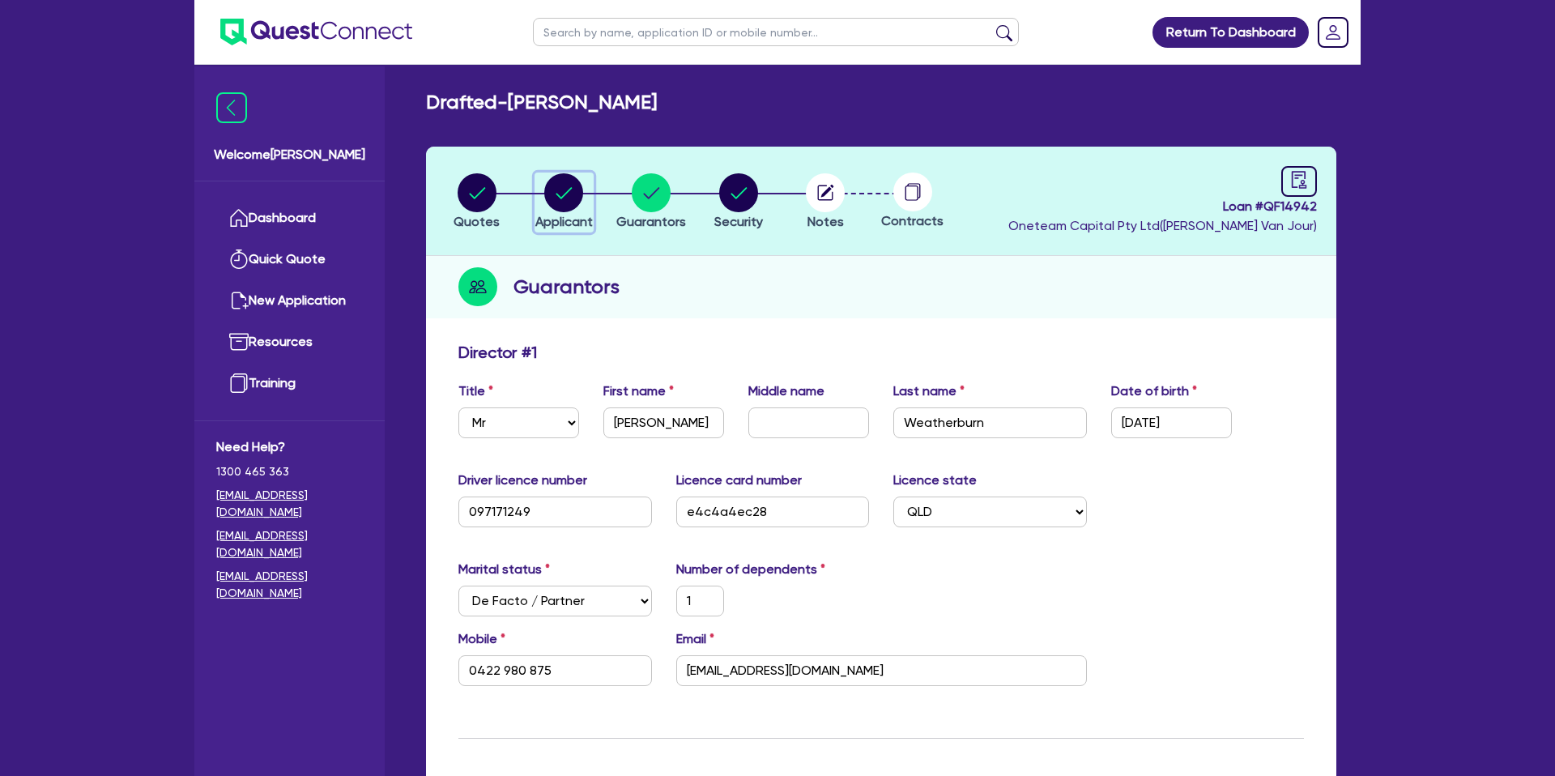
click at [565, 198] on circle "button" at bounding box center [563, 192] width 39 height 39
select select "SOLE_TRADER"
select select "BUILDING_CONSTRUCTION"
select select "TRADES_SERVICES_CONSUMERS"
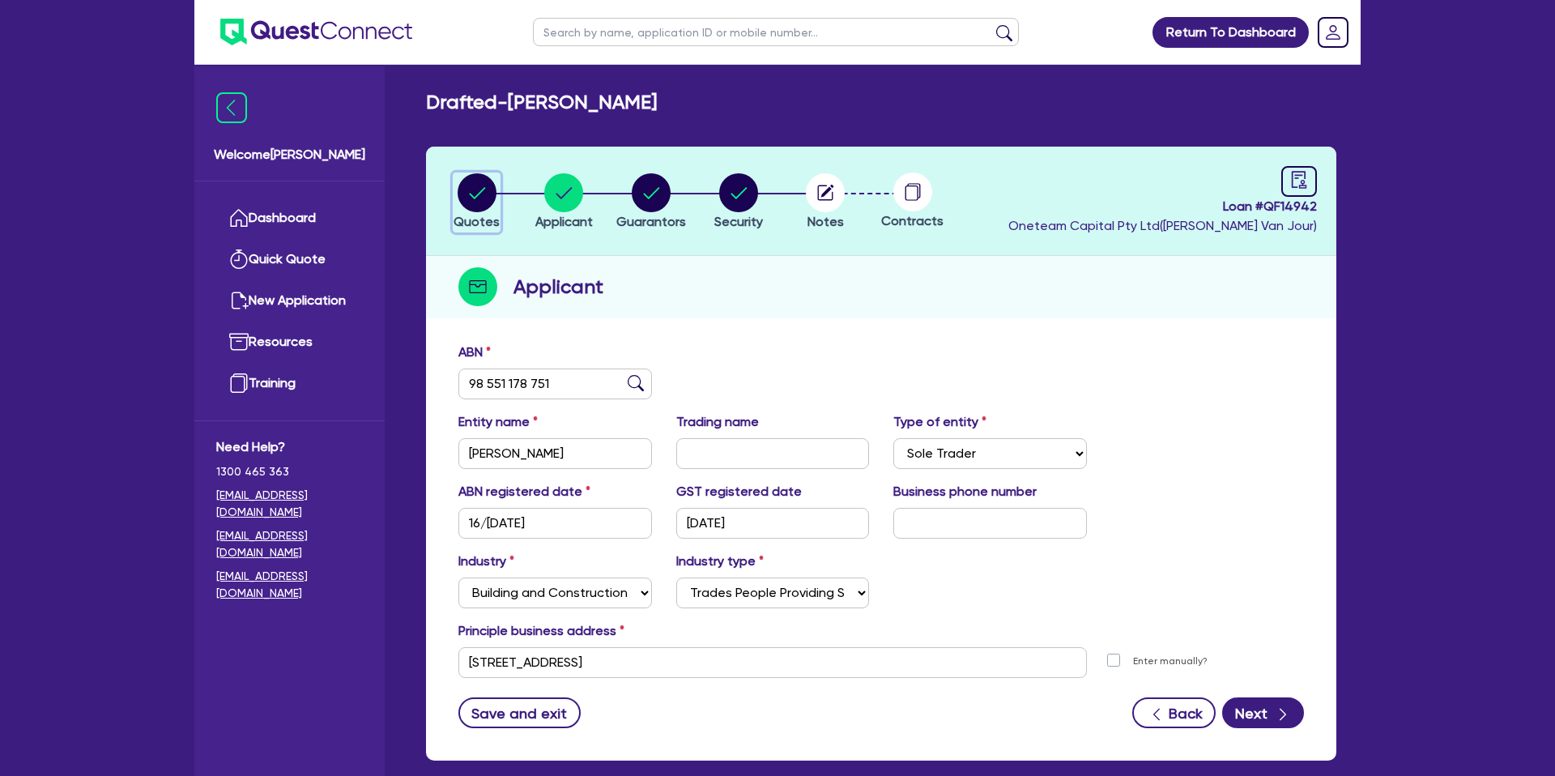
click at [479, 190] on circle "button" at bounding box center [477, 192] width 39 height 39
select select "CARS_AND_LIGHT_TRUCKS"
select select "PASSENGER_VEHICLES"
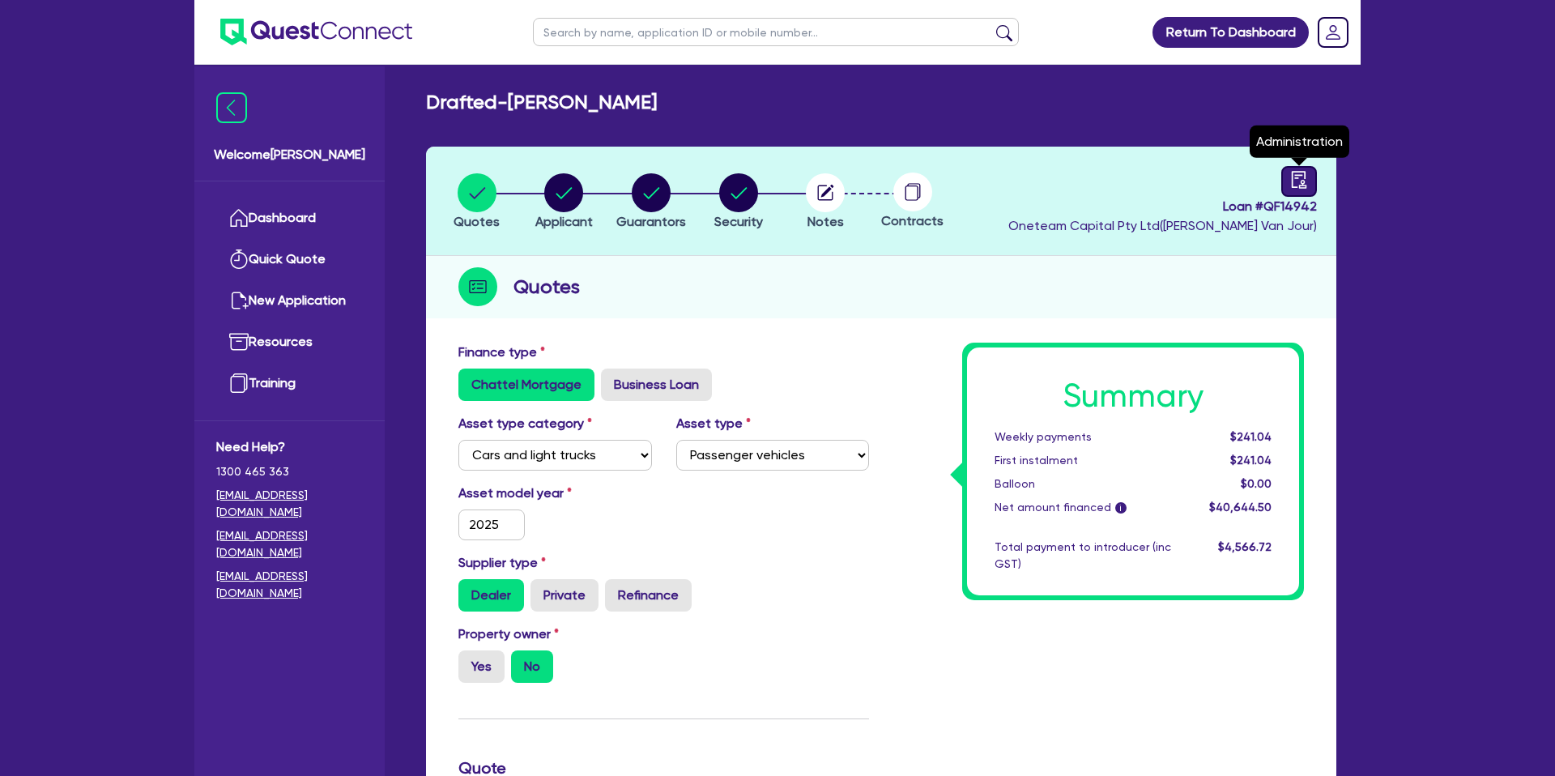
drag, startPoint x: 1310, startPoint y: 173, endPoint x: 1312, endPoint y: 187, distance: 14.0
click at [1311, 173] on link at bounding box center [1299, 181] width 36 height 31
select select "DRAFTED_NEW"
select select "Other"
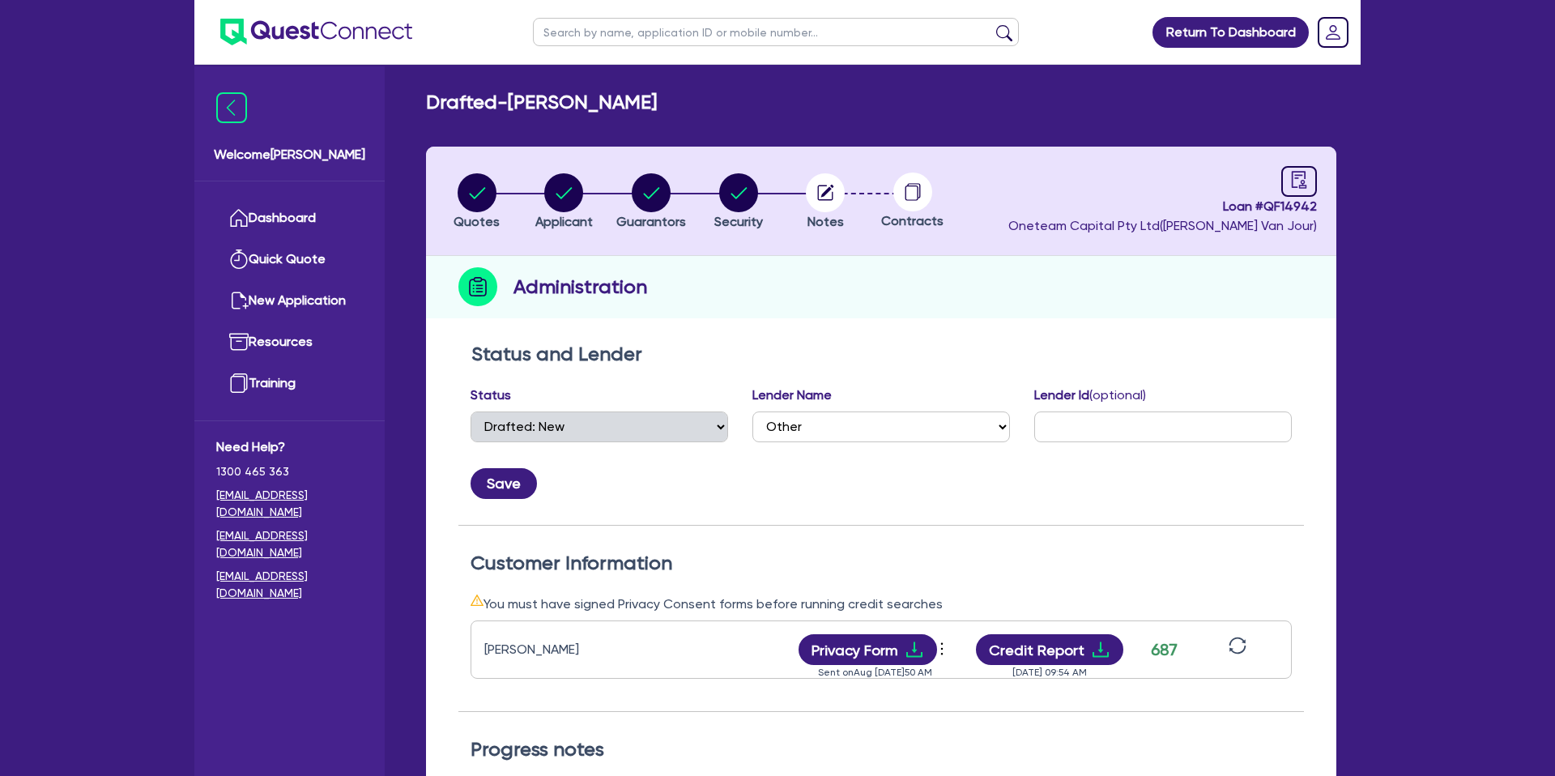
click at [1142, 185] on div "Loan # QF14942 Oneteam Capital Pty Ltd ( Gabriel Van Jour )" at bounding box center [1162, 201] width 309 height 70
drag, startPoint x: 743, startPoint y: 194, endPoint x: 727, endPoint y: 198, distance: 16.1
click at [743, 194] on circle "button" at bounding box center [738, 192] width 39 height 39
select select "CARS_AND_LIGHT_TRUCKS"
select select "PASSENGER_VEHICLES"
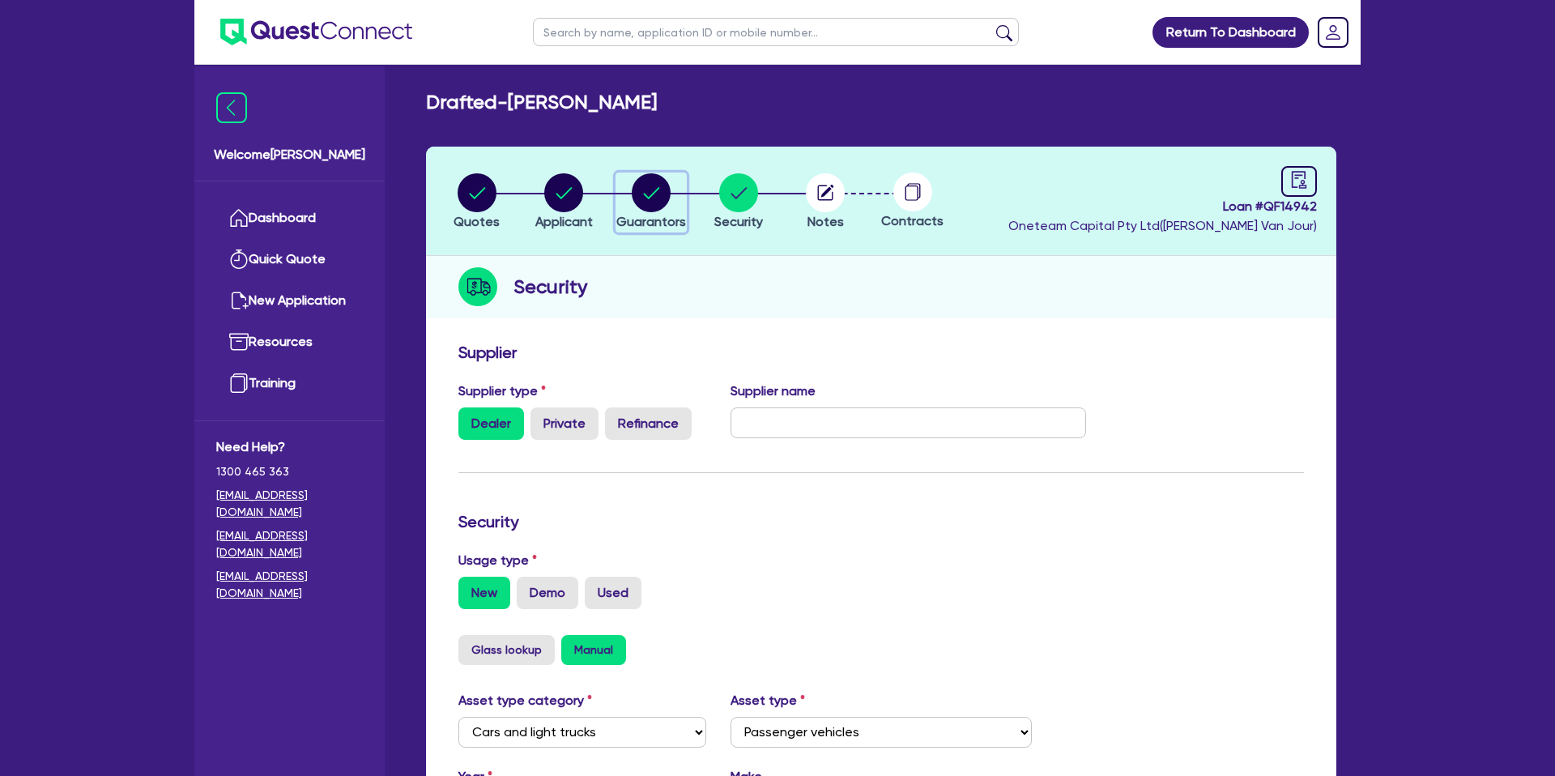
click at [656, 194] on circle "button" at bounding box center [651, 192] width 39 height 39
select select "MR"
select select "QLD"
select select "DE_FACTO"
select select "CASH"
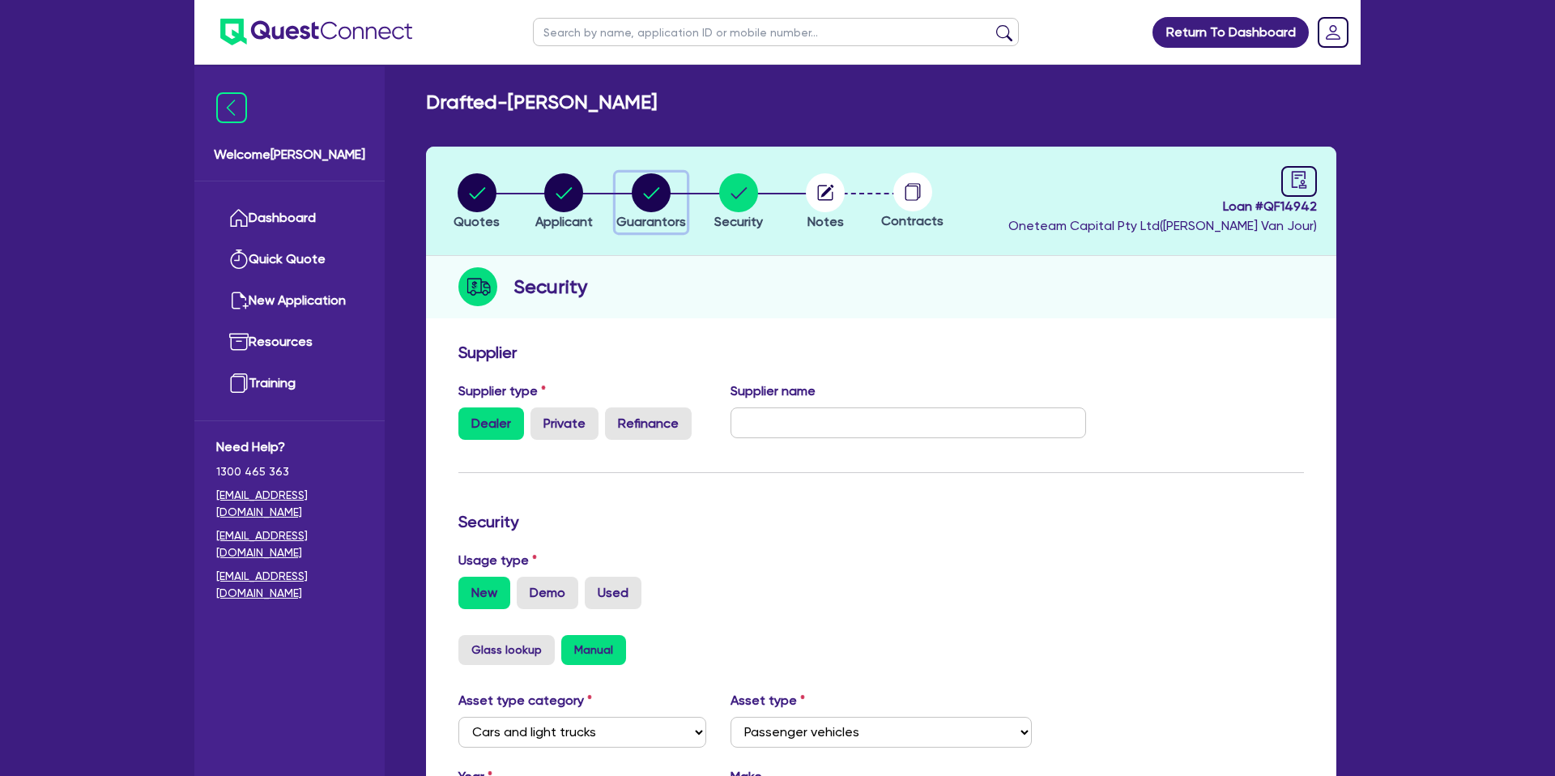
select select "VEHICLE_LOAN"
select select "PERSONAL_LOAN"
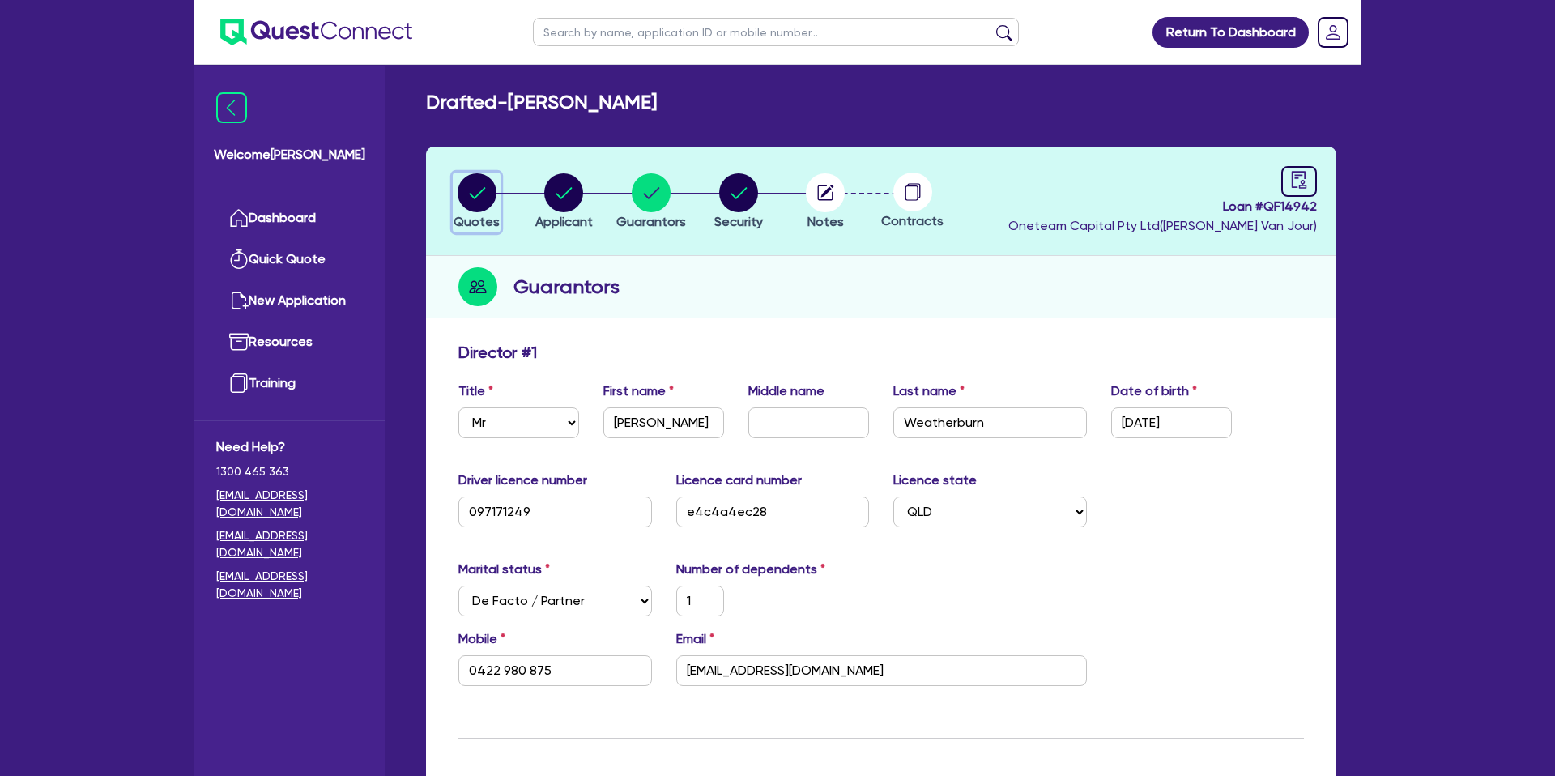
click at [474, 194] on circle "button" at bounding box center [477, 192] width 39 height 39
select select "CARS_AND_LIGHT_TRUCKS"
select select "PASSENGER_VEHICLES"
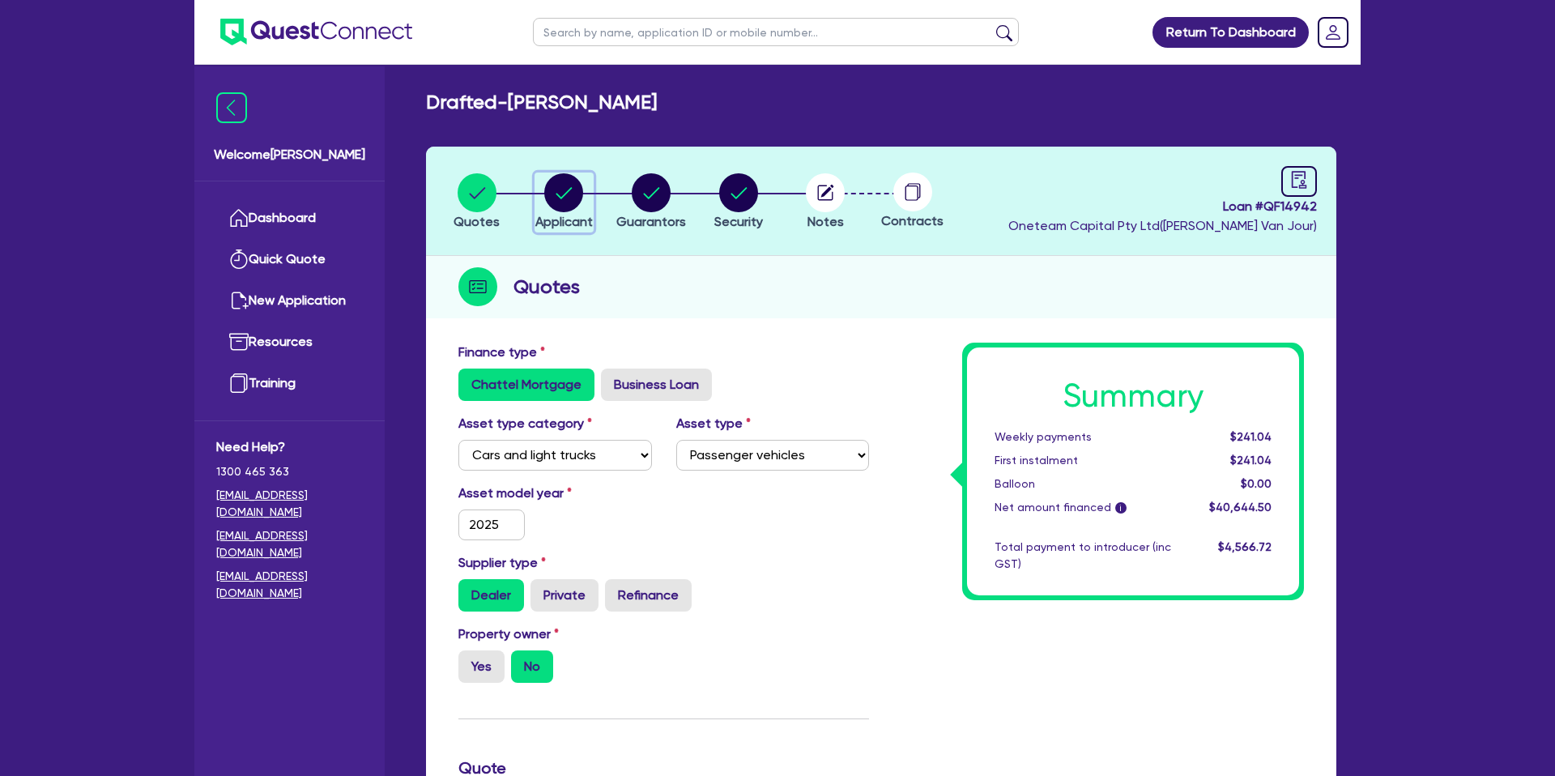
click at [560, 194] on circle "button" at bounding box center [563, 192] width 39 height 39
select select "SOLE_TRADER"
select select "BUILDING_CONSTRUCTION"
select select "TRADES_SERVICES_CONSUMERS"
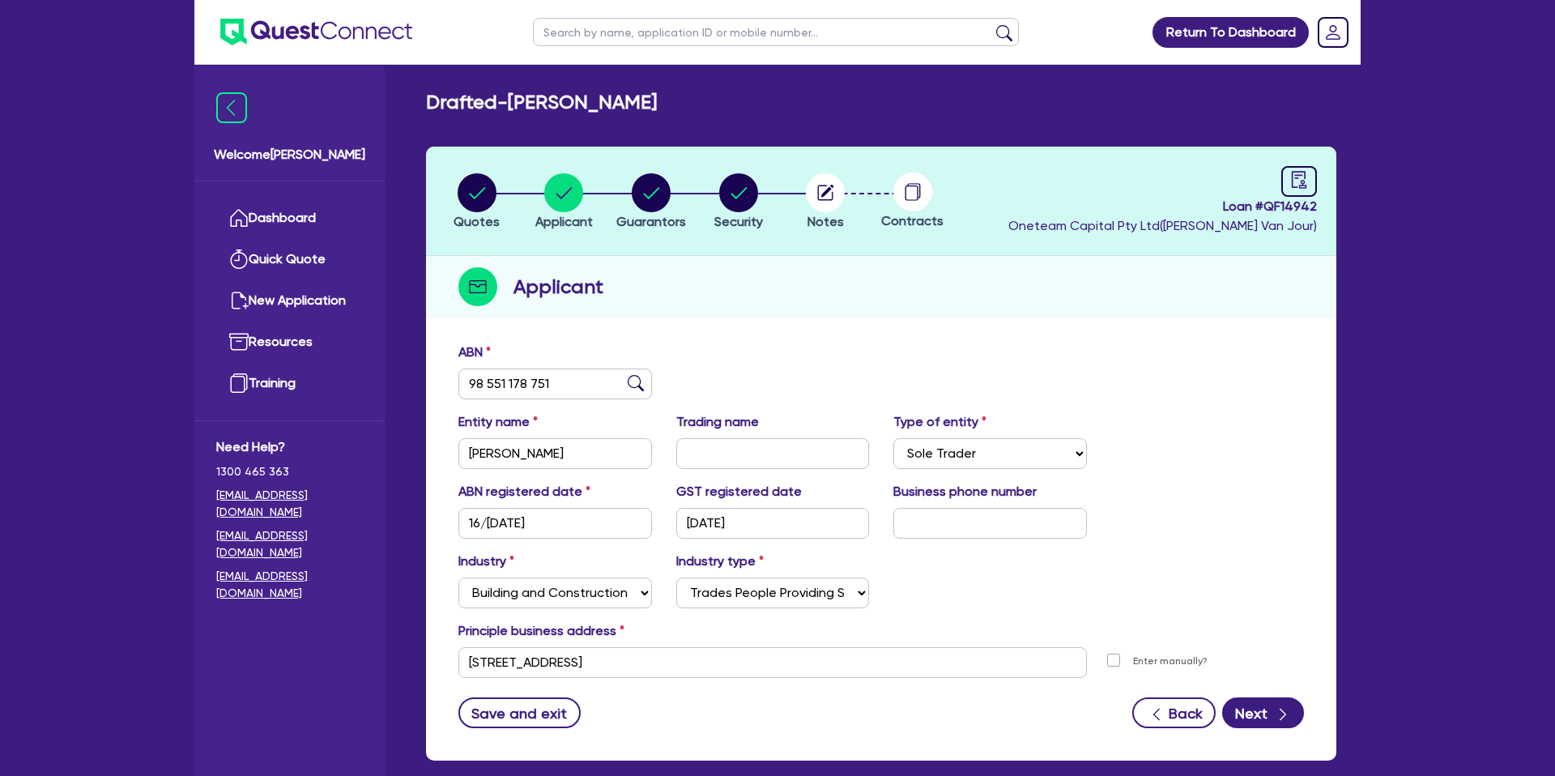
click at [782, 283] on div "Applicant" at bounding box center [881, 287] width 910 height 62
click at [666, 184] on circle "button" at bounding box center [651, 192] width 39 height 39
select select "MR"
select select "QLD"
select select "DE_FACTO"
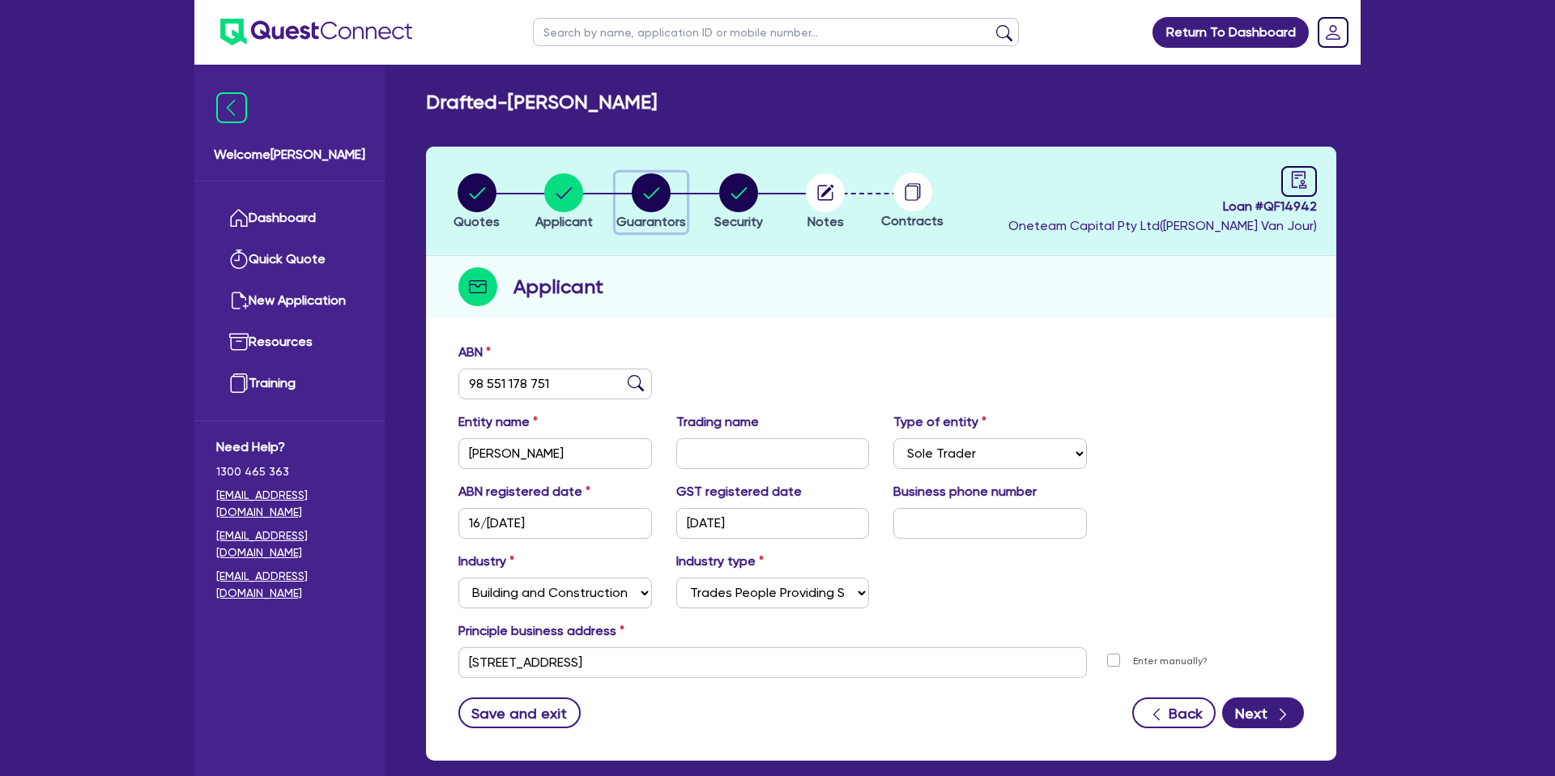
select select "CASH"
select select "VEHICLE_LOAN"
select select "PERSONAL_LOAN"
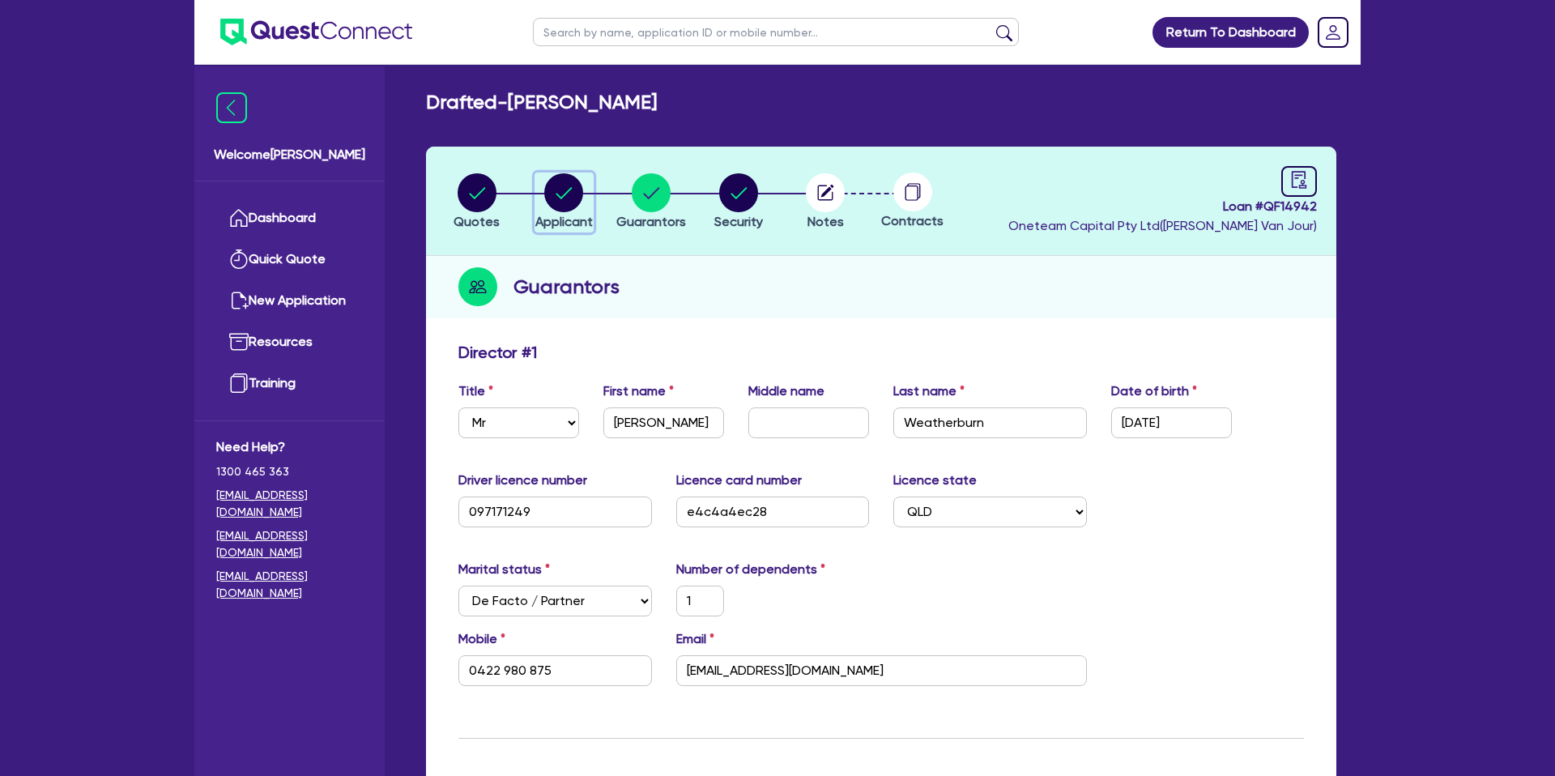
click at [565, 194] on icon "button" at bounding box center [564, 192] width 16 height 11
select select "SOLE_TRADER"
select select "BUILDING_CONSTRUCTION"
select select "TRADES_SERVICES_CONSUMERS"
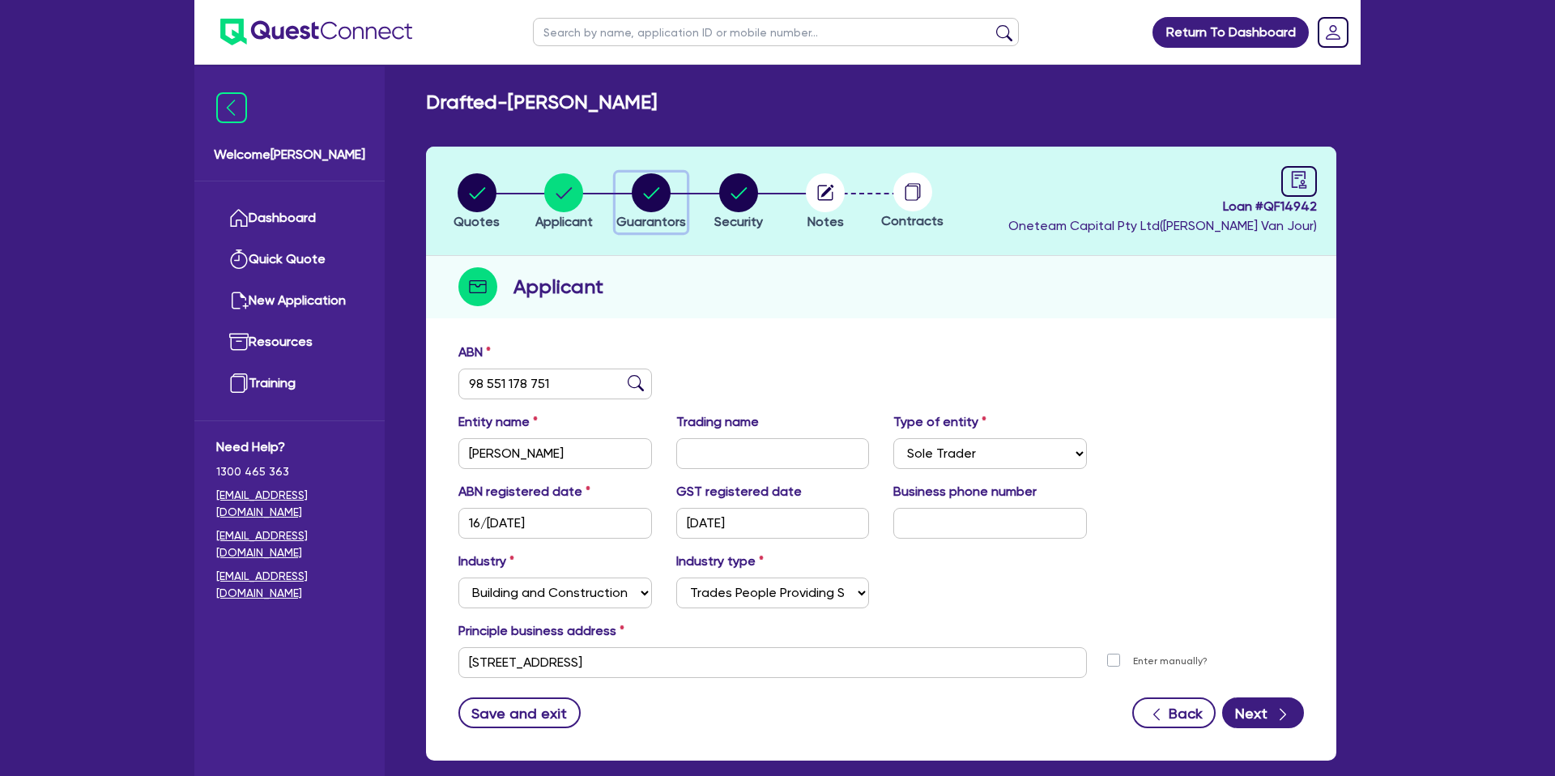
click at [641, 190] on circle "button" at bounding box center [651, 192] width 39 height 39
select select "MR"
select select "QLD"
select select "DE_FACTO"
select select "CASH"
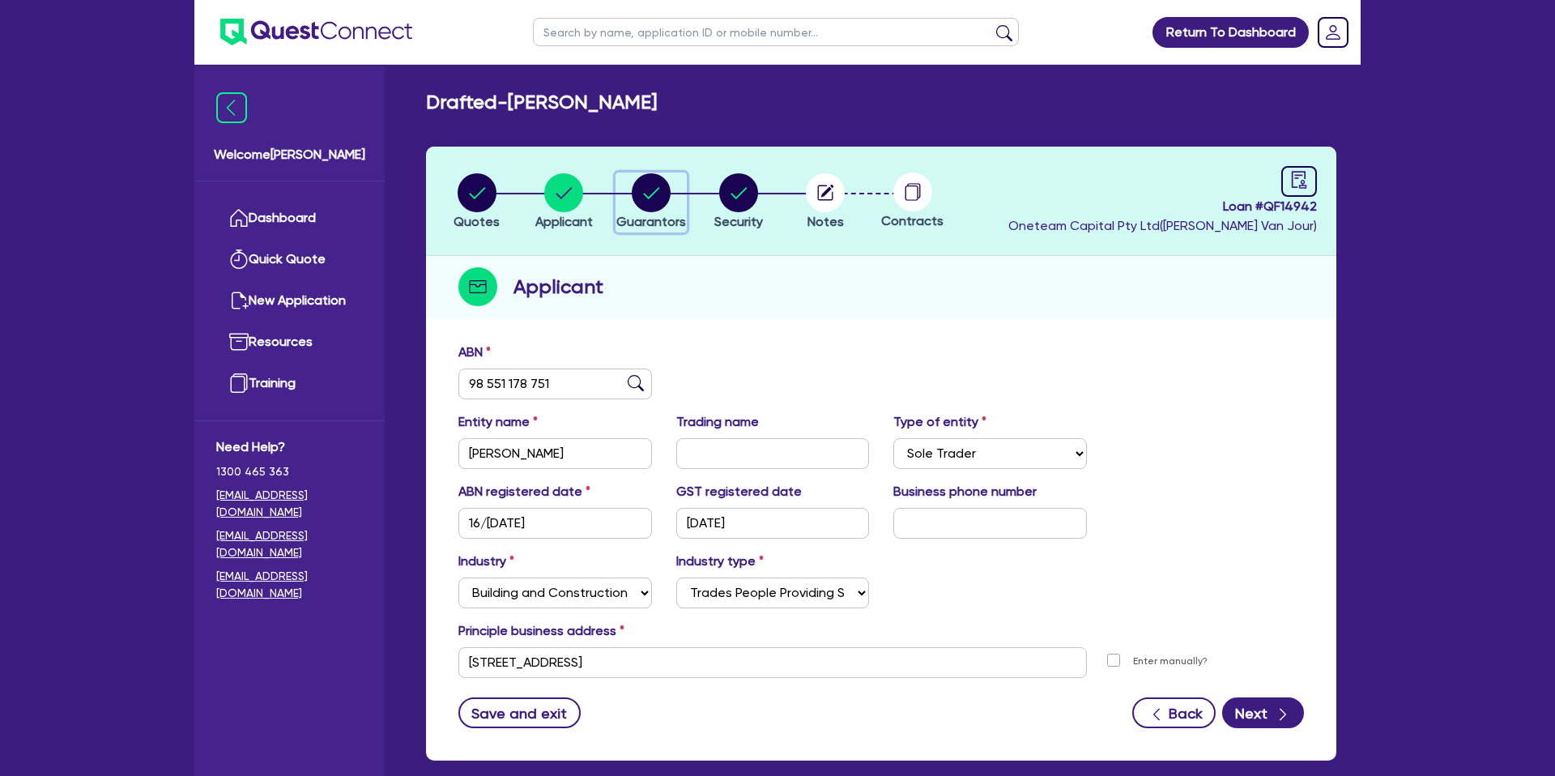
select select "VEHICLE_LOAN"
select select "PERSONAL_LOAN"
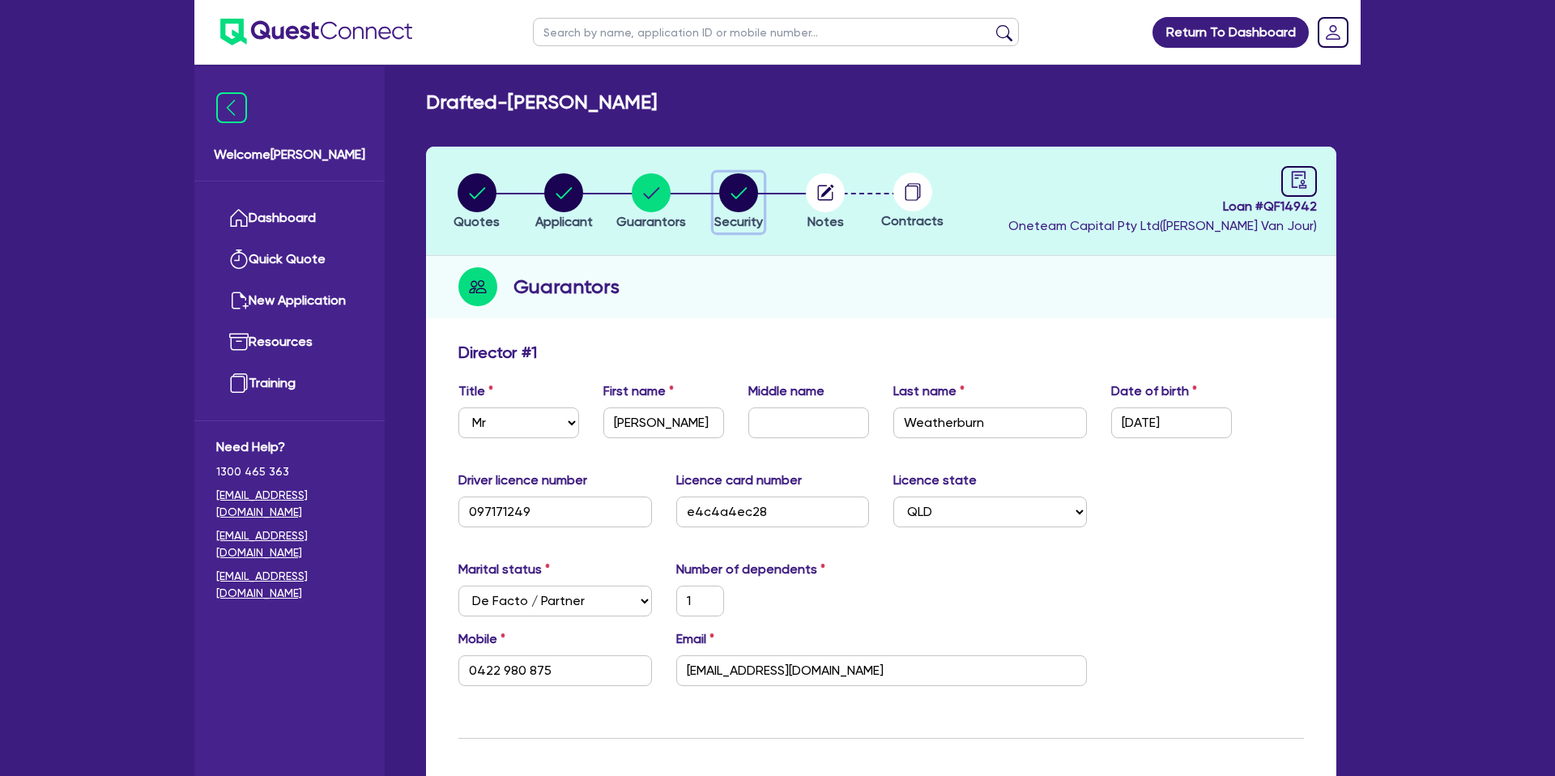
click at [743, 186] on circle "button" at bounding box center [738, 192] width 39 height 39
select select "CARS_AND_LIGHT_TRUCKS"
select select "PASSENGER_VEHICLES"
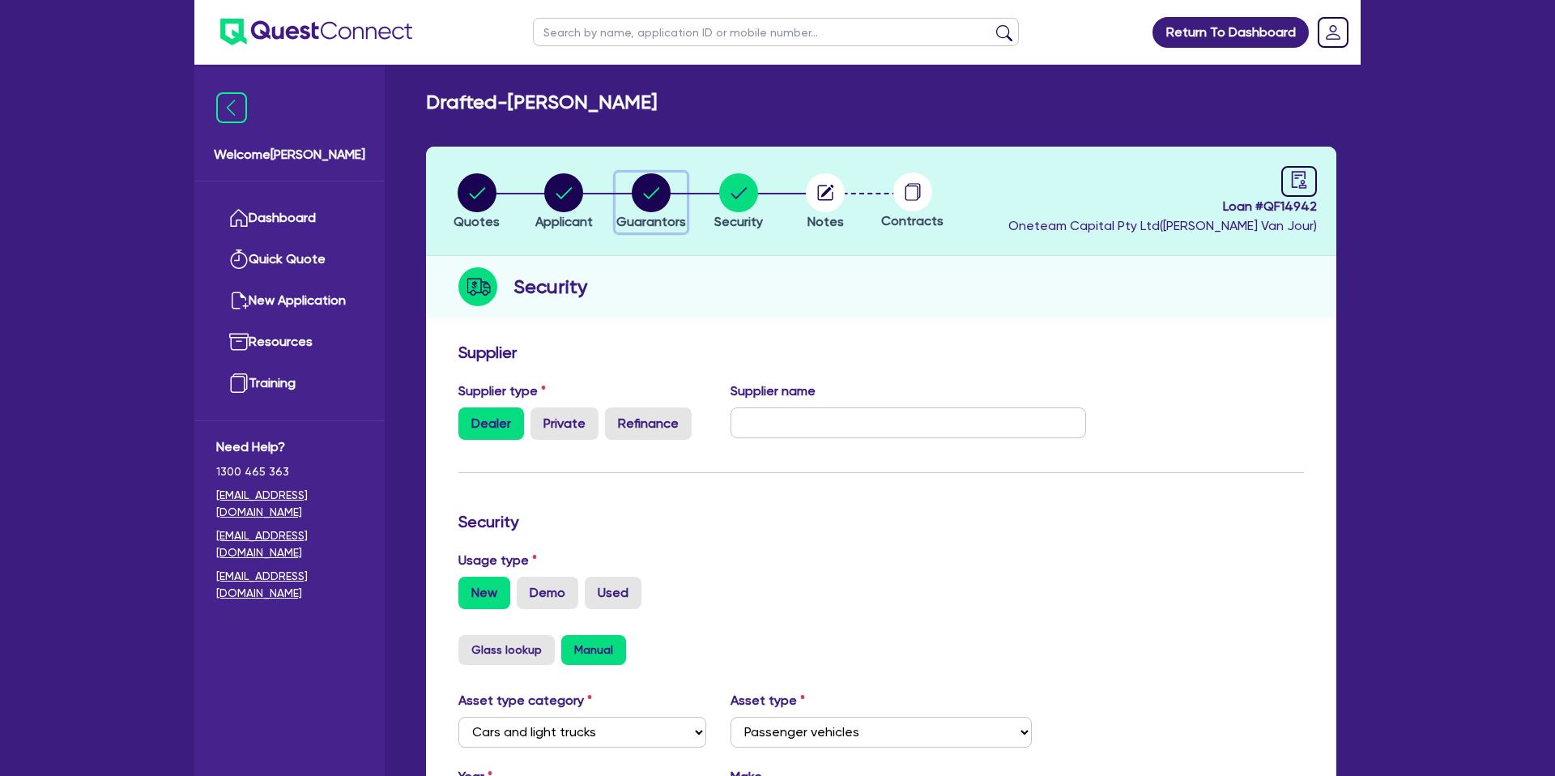
click at [645, 195] on icon "button" at bounding box center [651, 192] width 39 height 39
select select "MR"
select select "QLD"
select select "DE_FACTO"
select select "CASH"
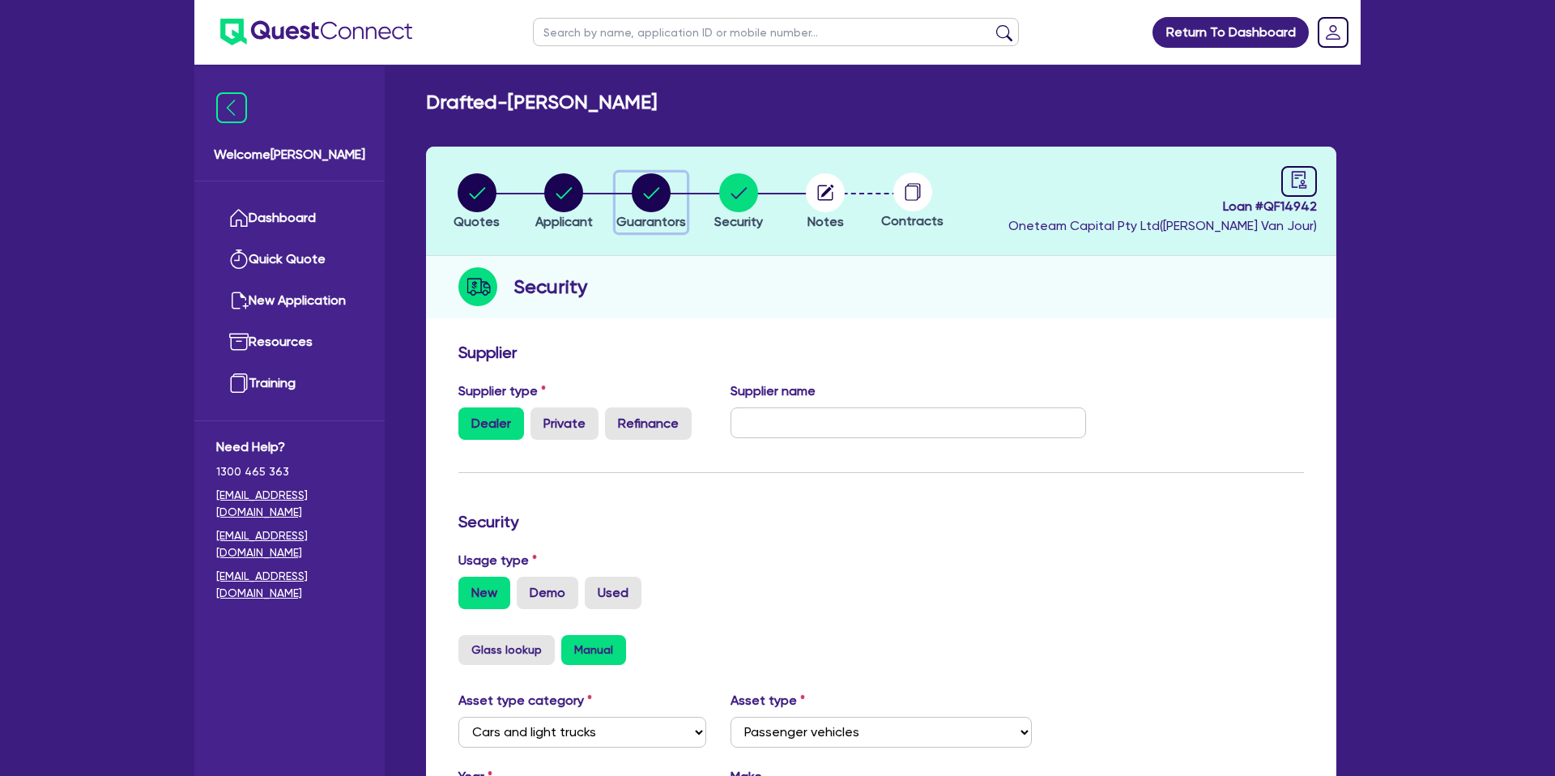
select select "VEHICLE_LOAN"
select select "PERSONAL_LOAN"
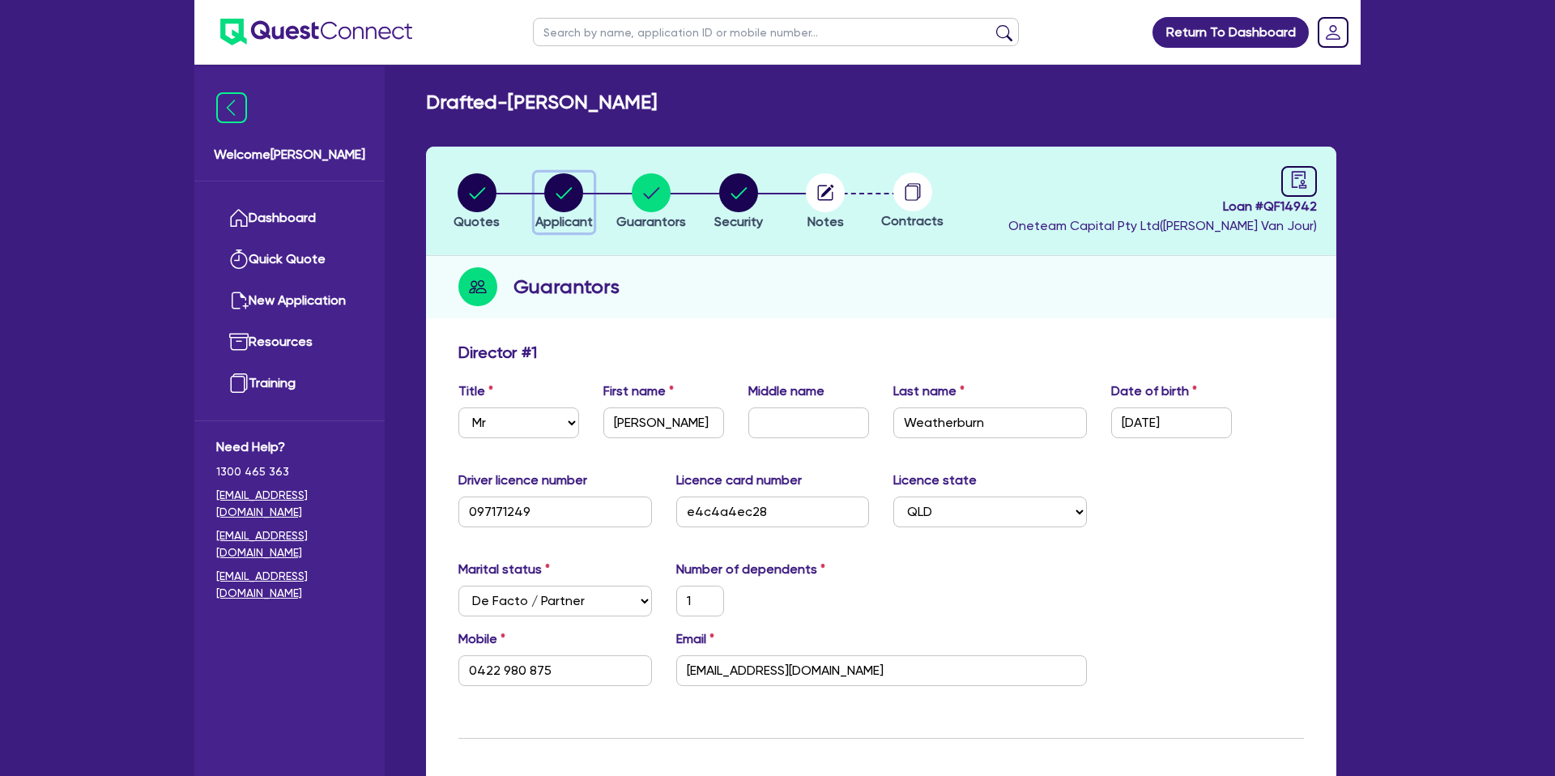
click at [571, 197] on circle "button" at bounding box center [563, 192] width 39 height 39
select select "SOLE_TRADER"
select select "BUILDING_CONSTRUCTION"
select select "TRADES_SERVICES_CONSUMERS"
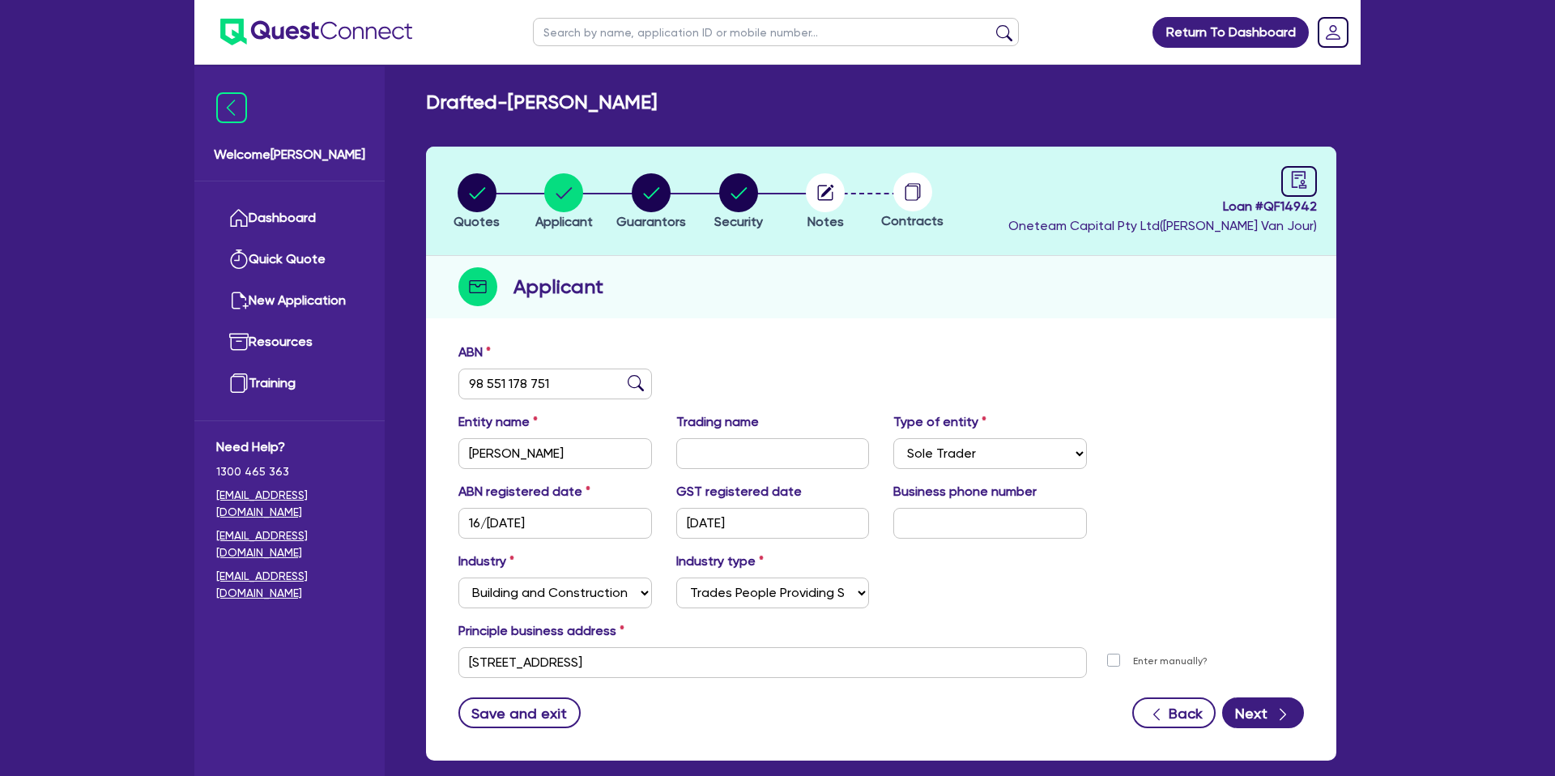
click at [718, 241] on header "Quotes Applicant Guarantors Security Notes Contracts Loan # QF14942 Oneteam Cap…" at bounding box center [881, 201] width 910 height 109
click at [646, 184] on circle "button" at bounding box center [651, 192] width 39 height 39
select select "MR"
select select "QLD"
select select "DE_FACTO"
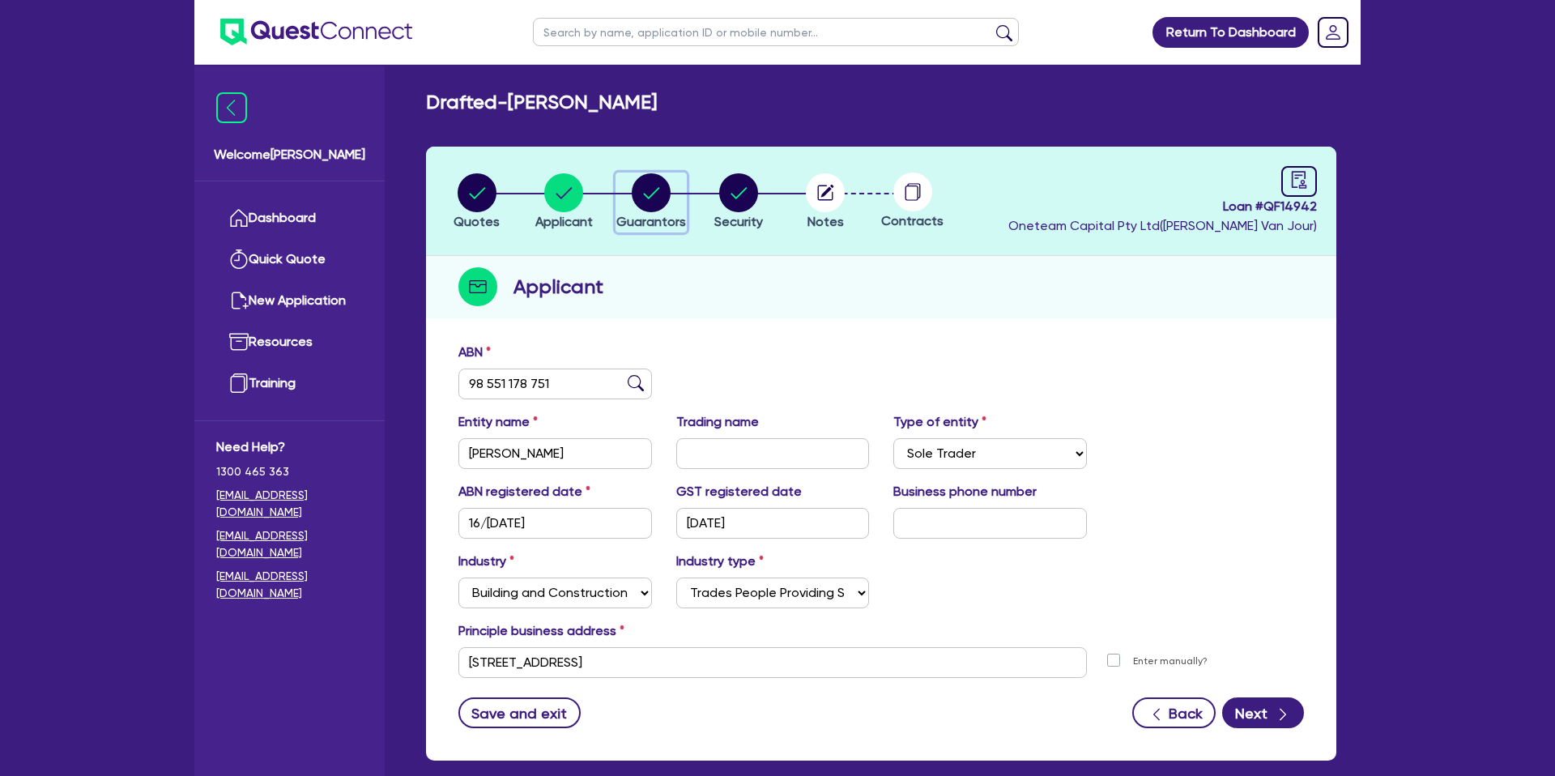
select select "CASH"
select select "VEHICLE_LOAN"
select select "PERSONAL_LOAN"
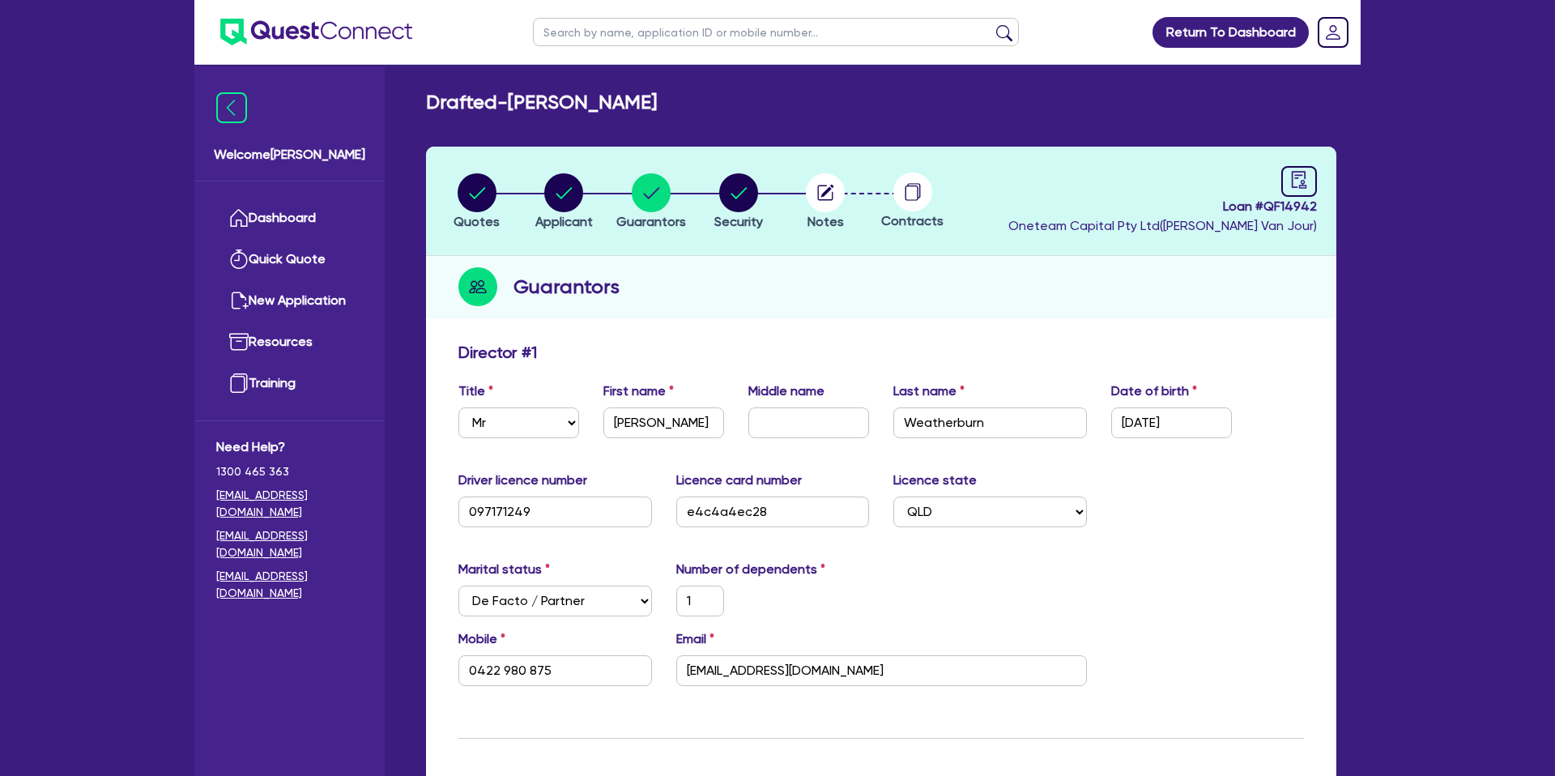
click at [763, 199] on li "Security" at bounding box center [738, 201] width 87 height 57
click at [744, 194] on circle "button" at bounding box center [738, 192] width 39 height 39
select select "CARS_AND_LIGHT_TRUCKS"
select select "PASSENGER_VEHICLES"
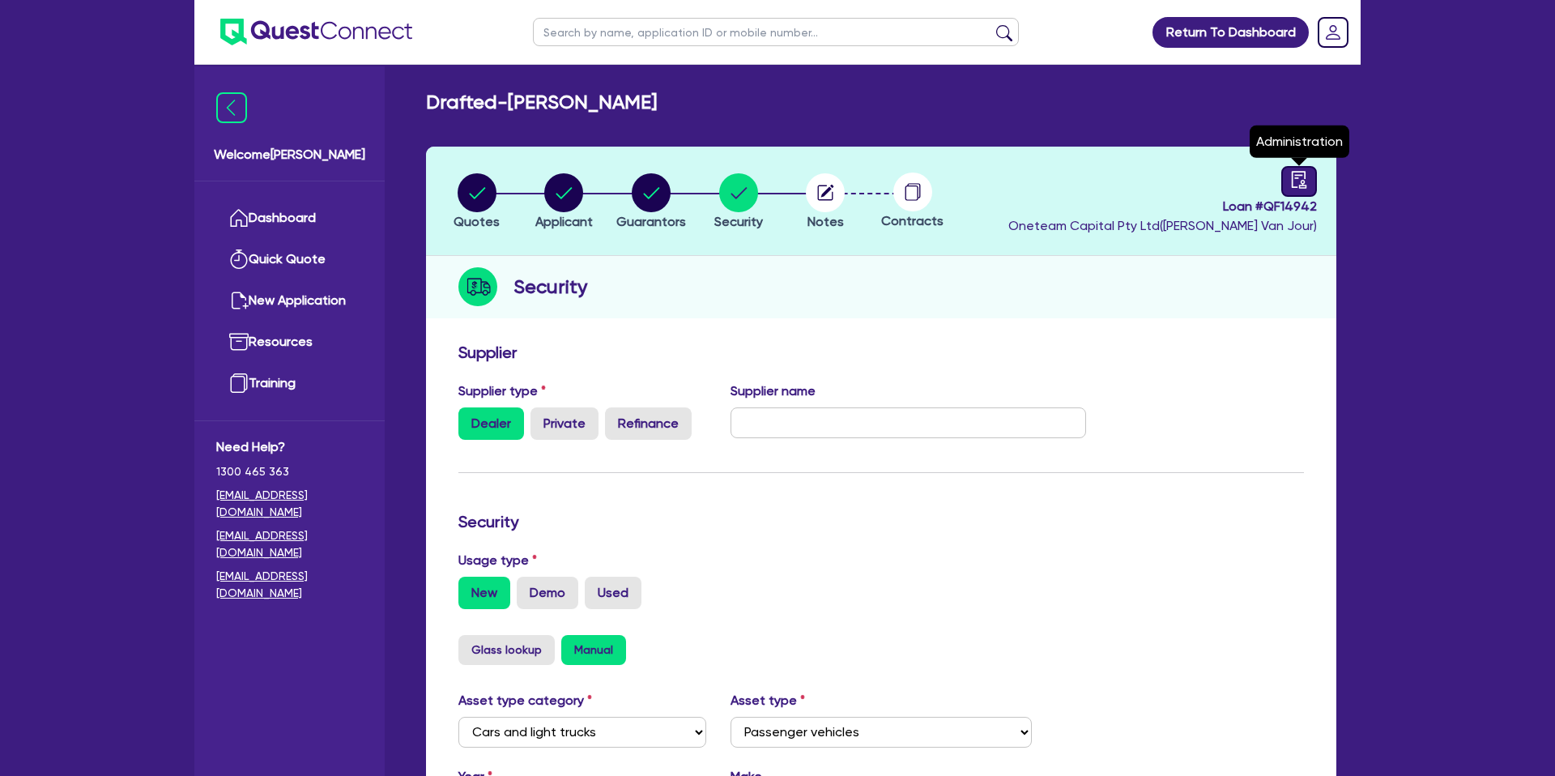
drag, startPoint x: 1310, startPoint y: 181, endPoint x: 1301, endPoint y: 182, distance: 9.1
click at [1310, 181] on link at bounding box center [1299, 181] width 36 height 31
select select "DRAFTED_NEW"
select select "Other"
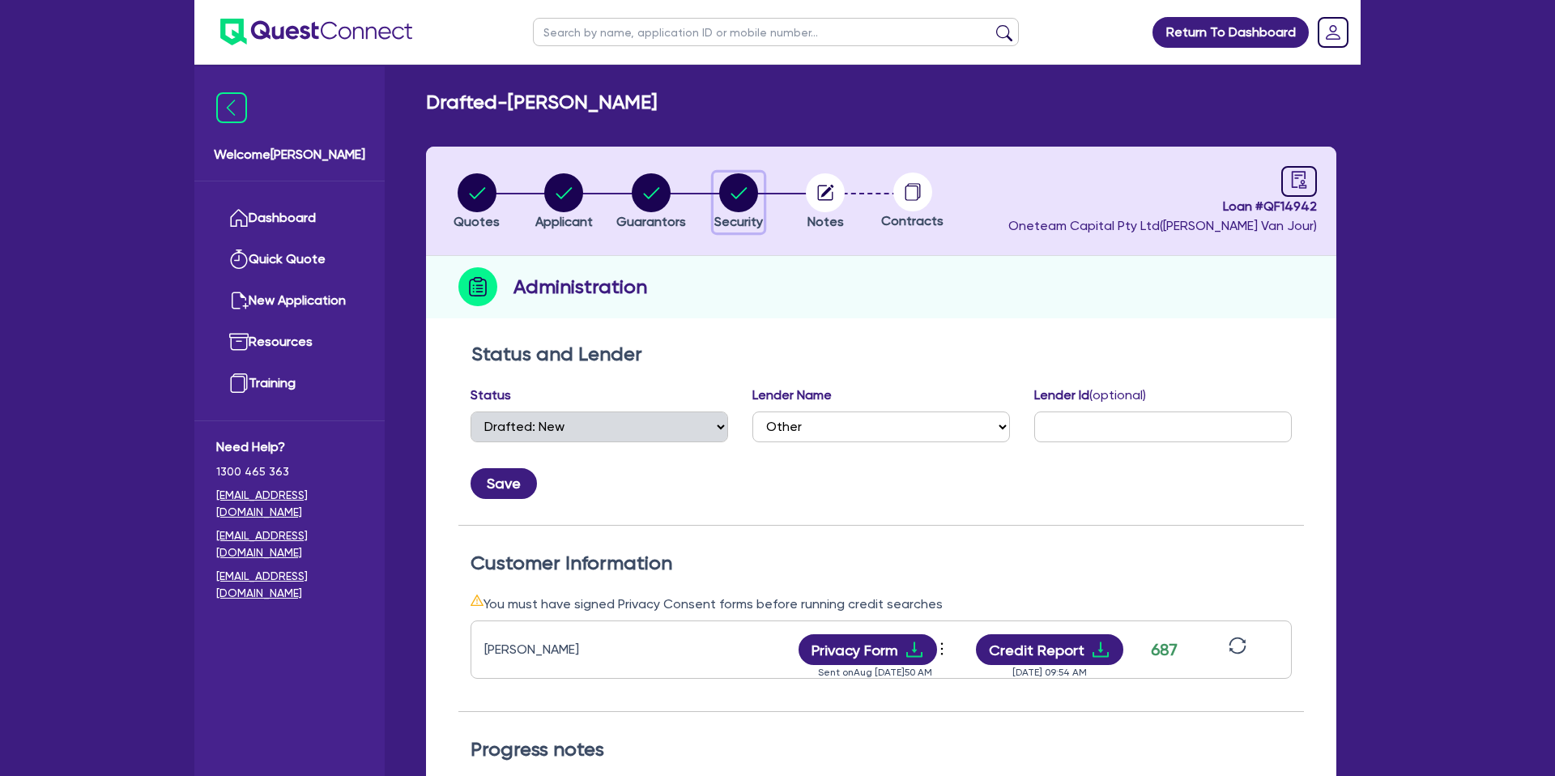
click at [736, 185] on circle "button" at bounding box center [738, 192] width 39 height 39
select select "CARS_AND_LIGHT_TRUCKS"
select select "PASSENGER_VEHICLES"
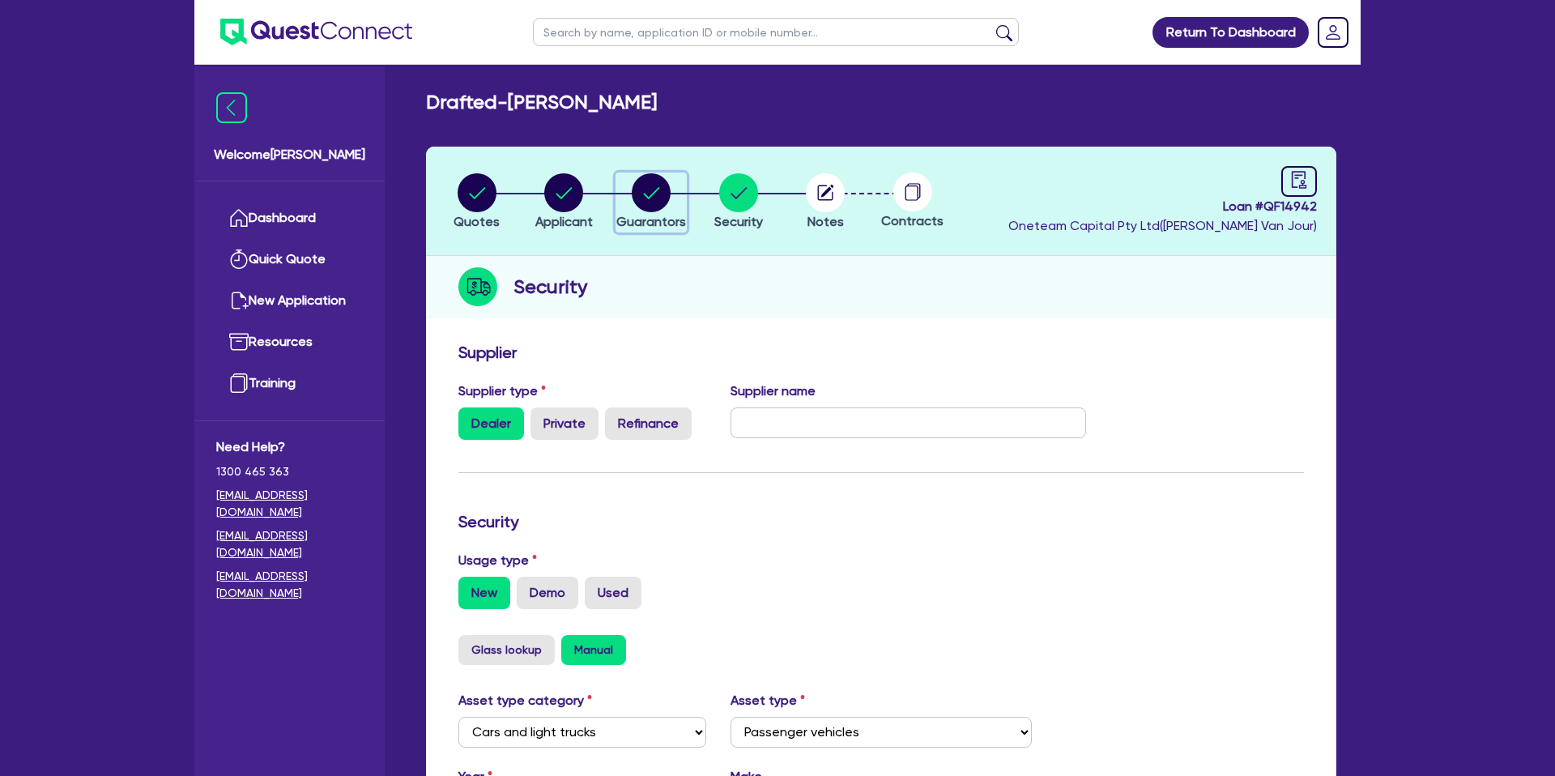
click at [670, 185] on icon "button" at bounding box center [651, 192] width 39 height 39
select select "MR"
select select "QLD"
select select "DE_FACTO"
select select "CASH"
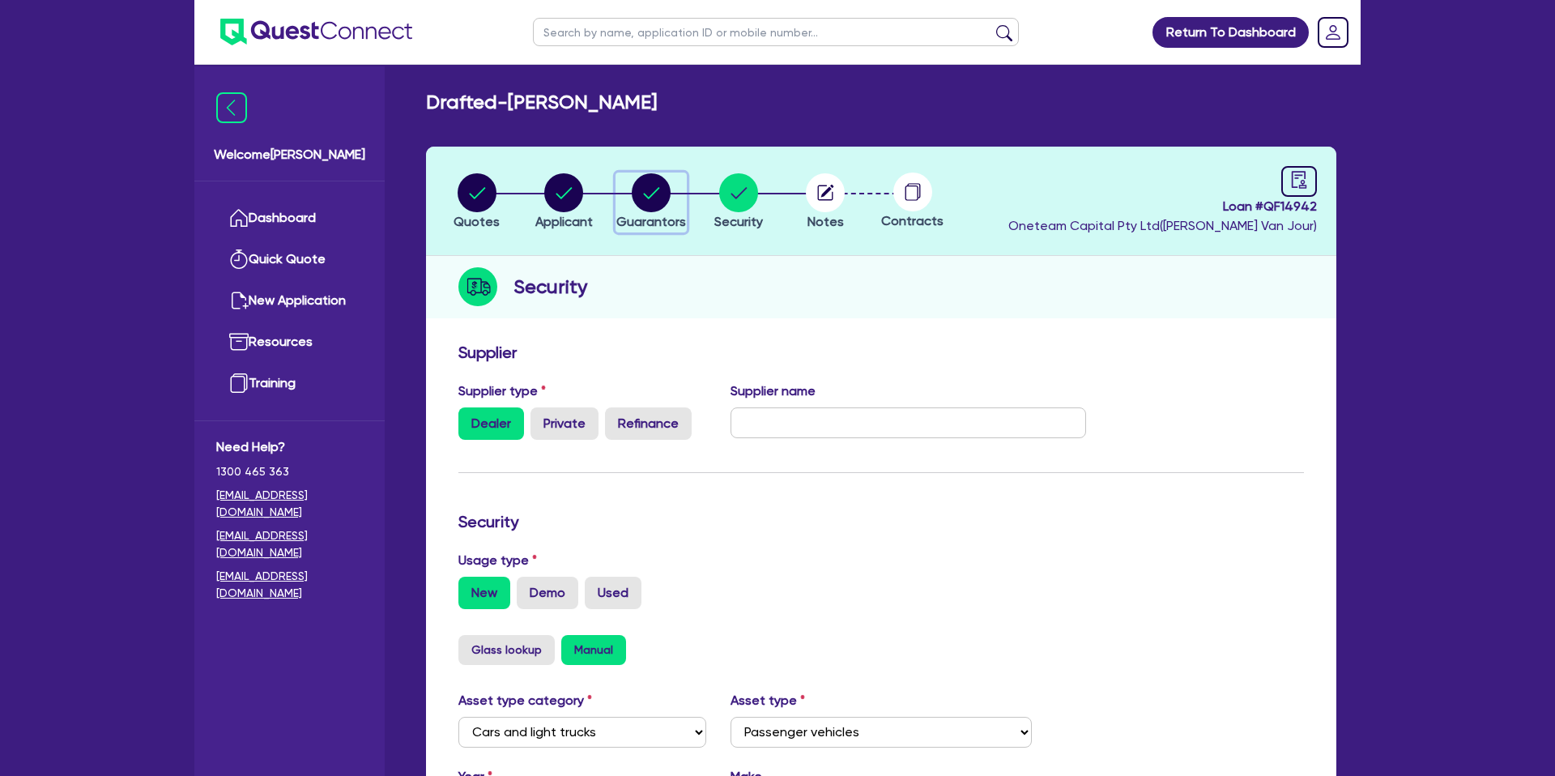
select select "VEHICLE_LOAN"
select select "PERSONAL_LOAN"
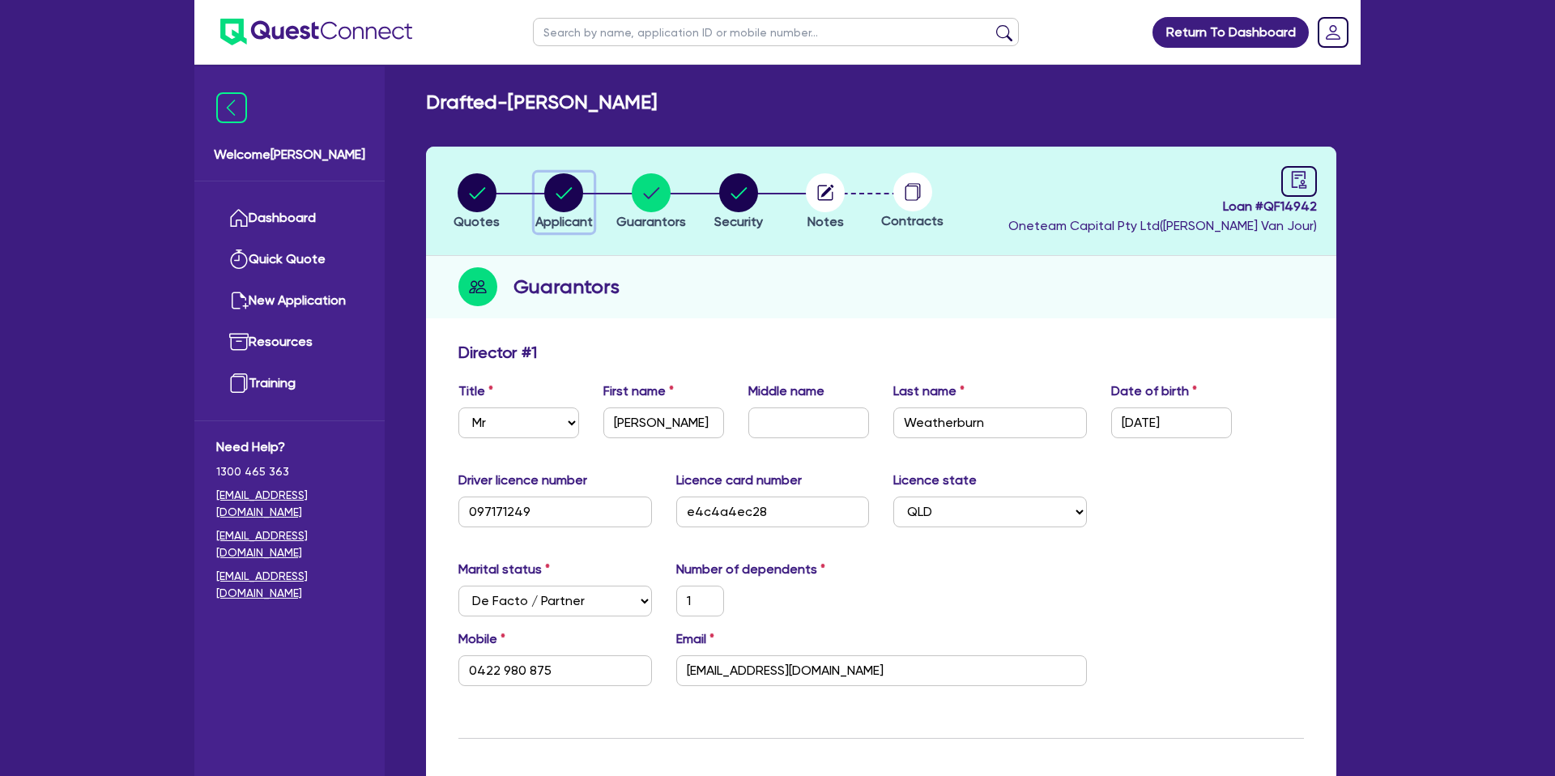
click at [575, 190] on circle "button" at bounding box center [563, 192] width 39 height 39
select select "SOLE_TRADER"
select select "BUILDING_CONSTRUCTION"
select select "TRADES_SERVICES_CONSUMERS"
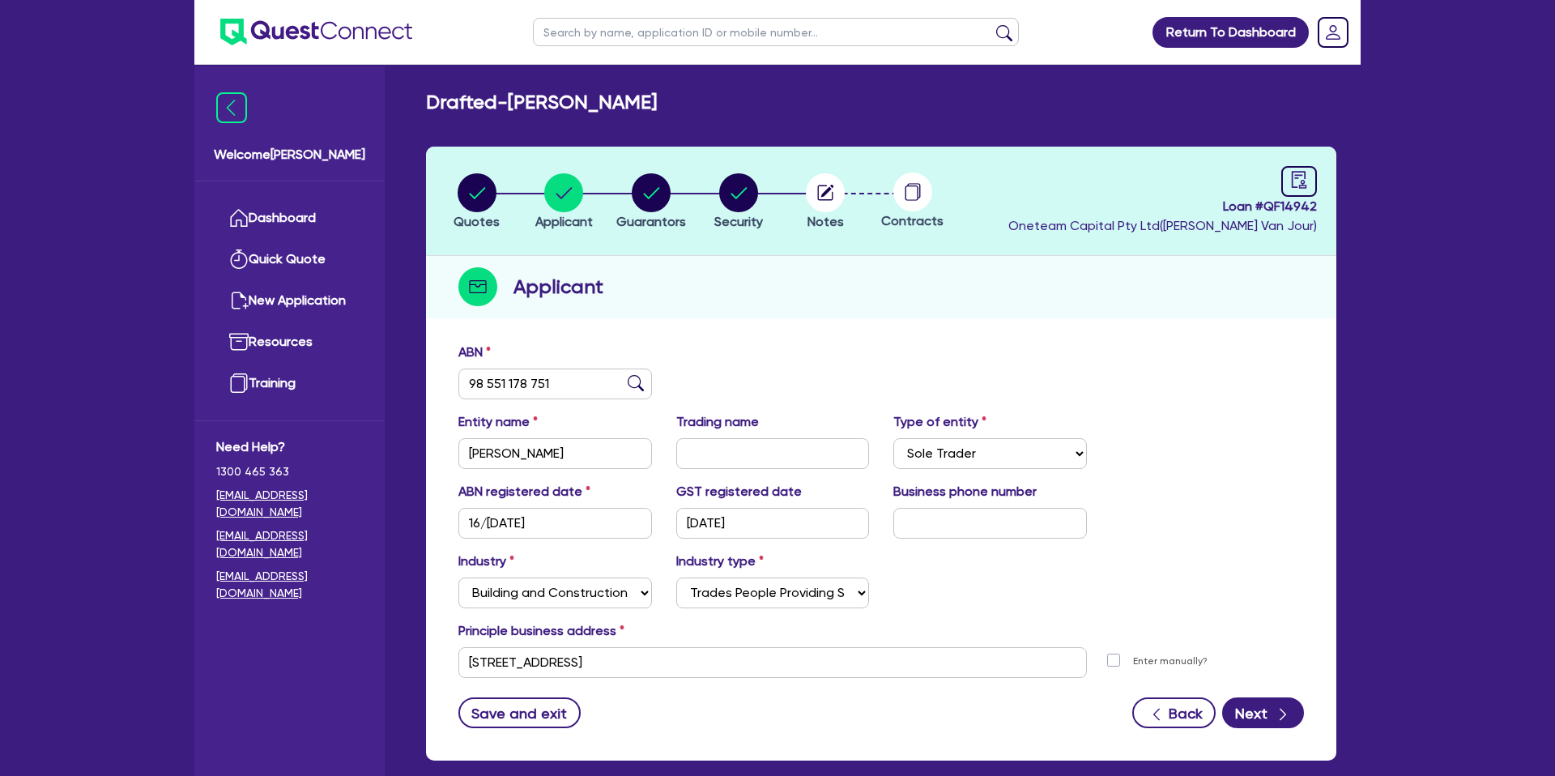
click at [692, 226] on li "Guarantors" at bounding box center [650, 201] width 87 height 57
click at [649, 193] on circle "button" at bounding box center [651, 192] width 39 height 39
select select "MR"
select select "QLD"
select select "DE_FACTO"
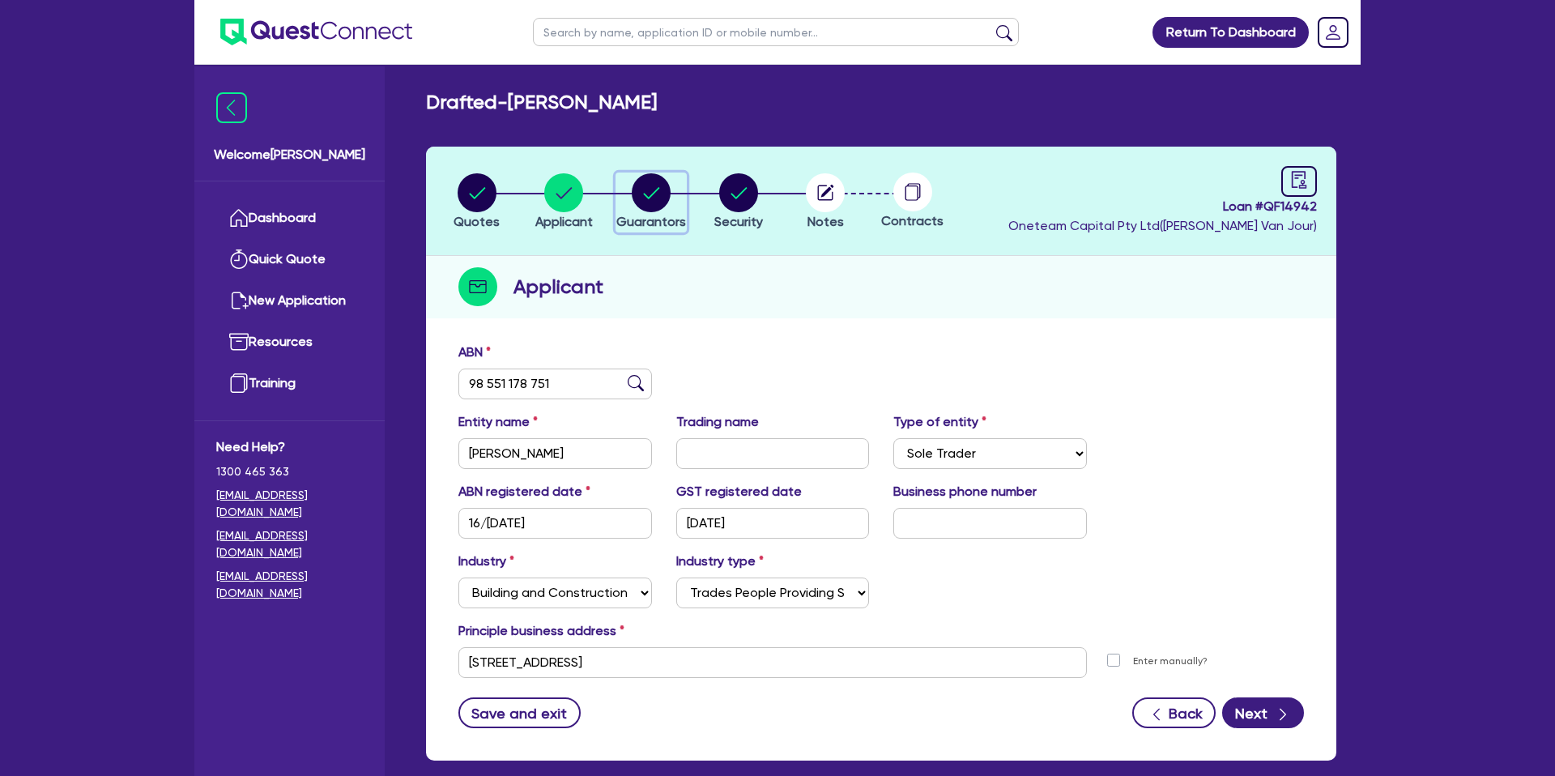
select select "CASH"
select select "VEHICLE_LOAN"
select select "PERSONAL_LOAN"
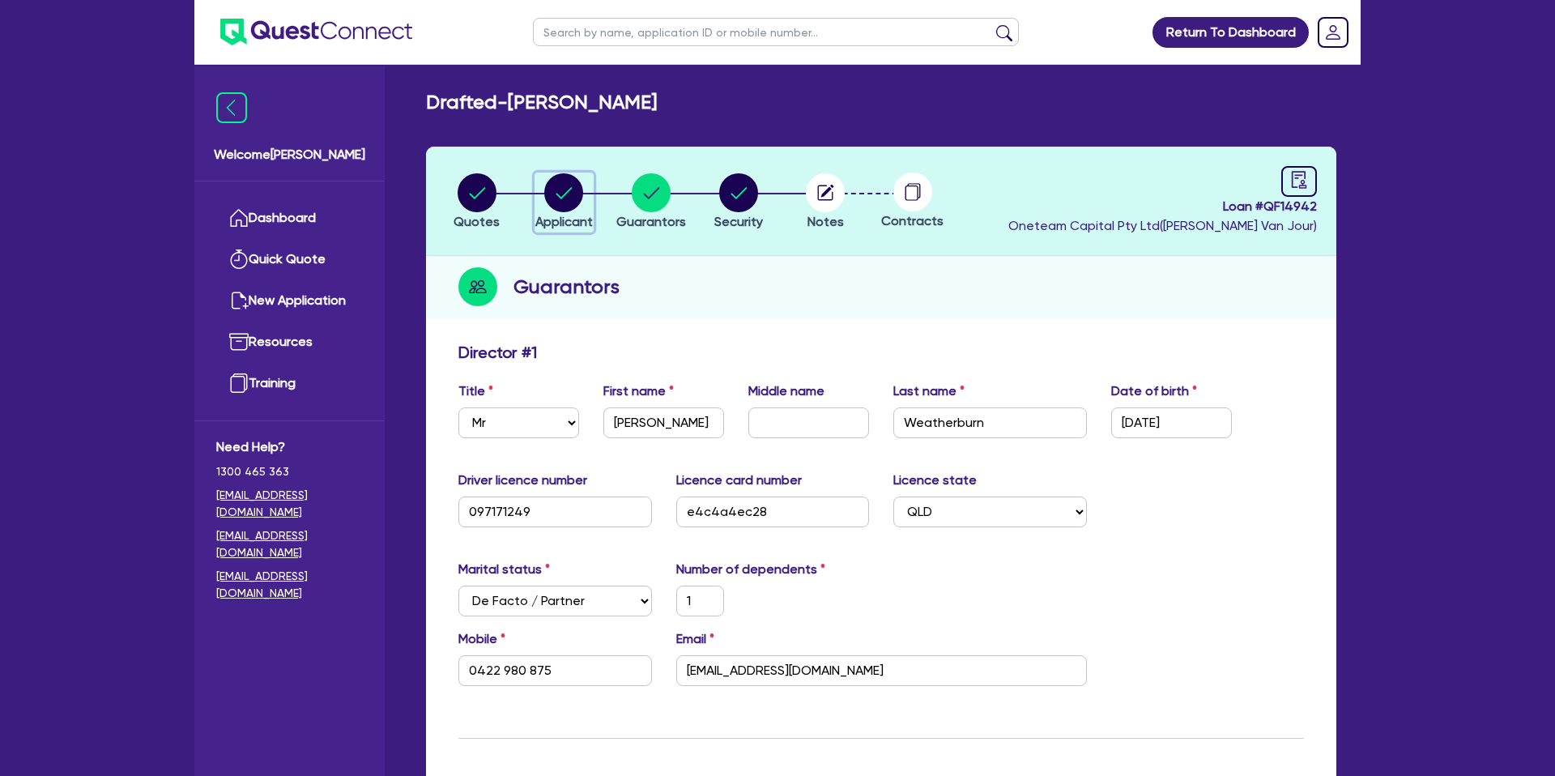
click at [572, 192] on circle "button" at bounding box center [563, 192] width 39 height 39
select select "SOLE_TRADER"
select select "BUILDING_CONSTRUCTION"
select select "TRADES_SERVICES_CONSUMERS"
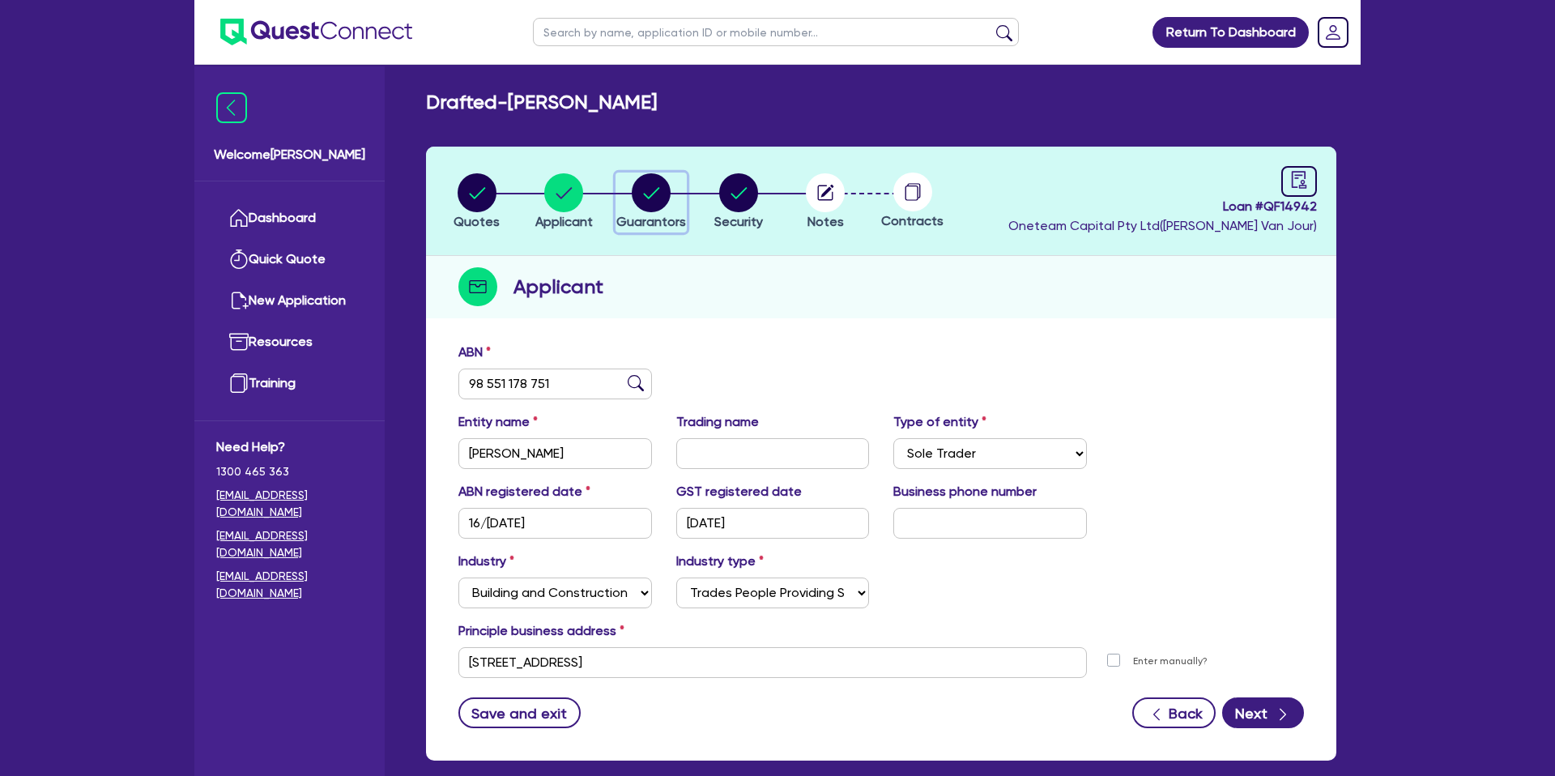
click at [638, 188] on circle "button" at bounding box center [651, 192] width 39 height 39
select select "MR"
select select "QLD"
select select "DE_FACTO"
select select "CASH"
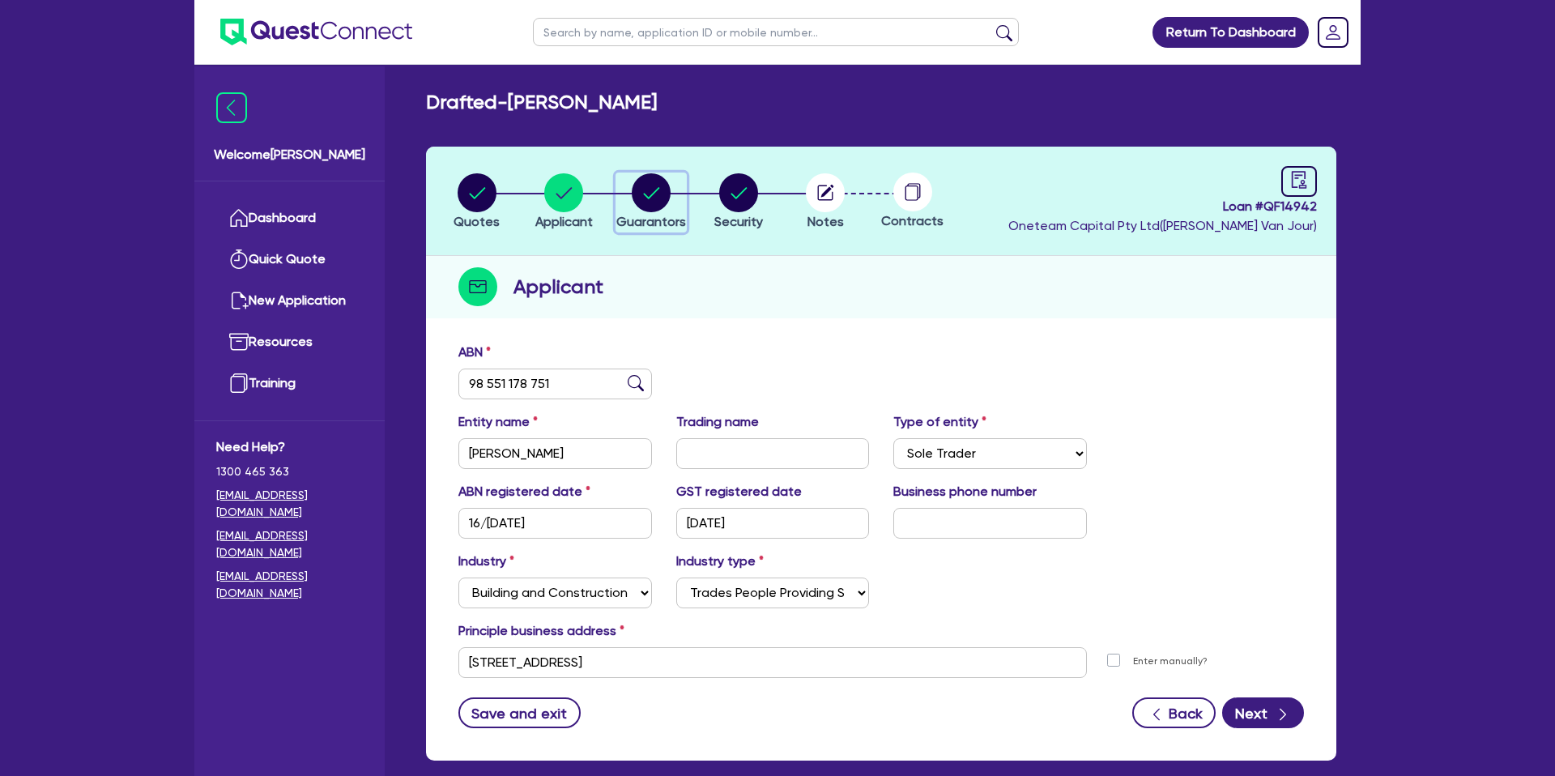
select select "VEHICLE_LOAN"
select select "PERSONAL_LOAN"
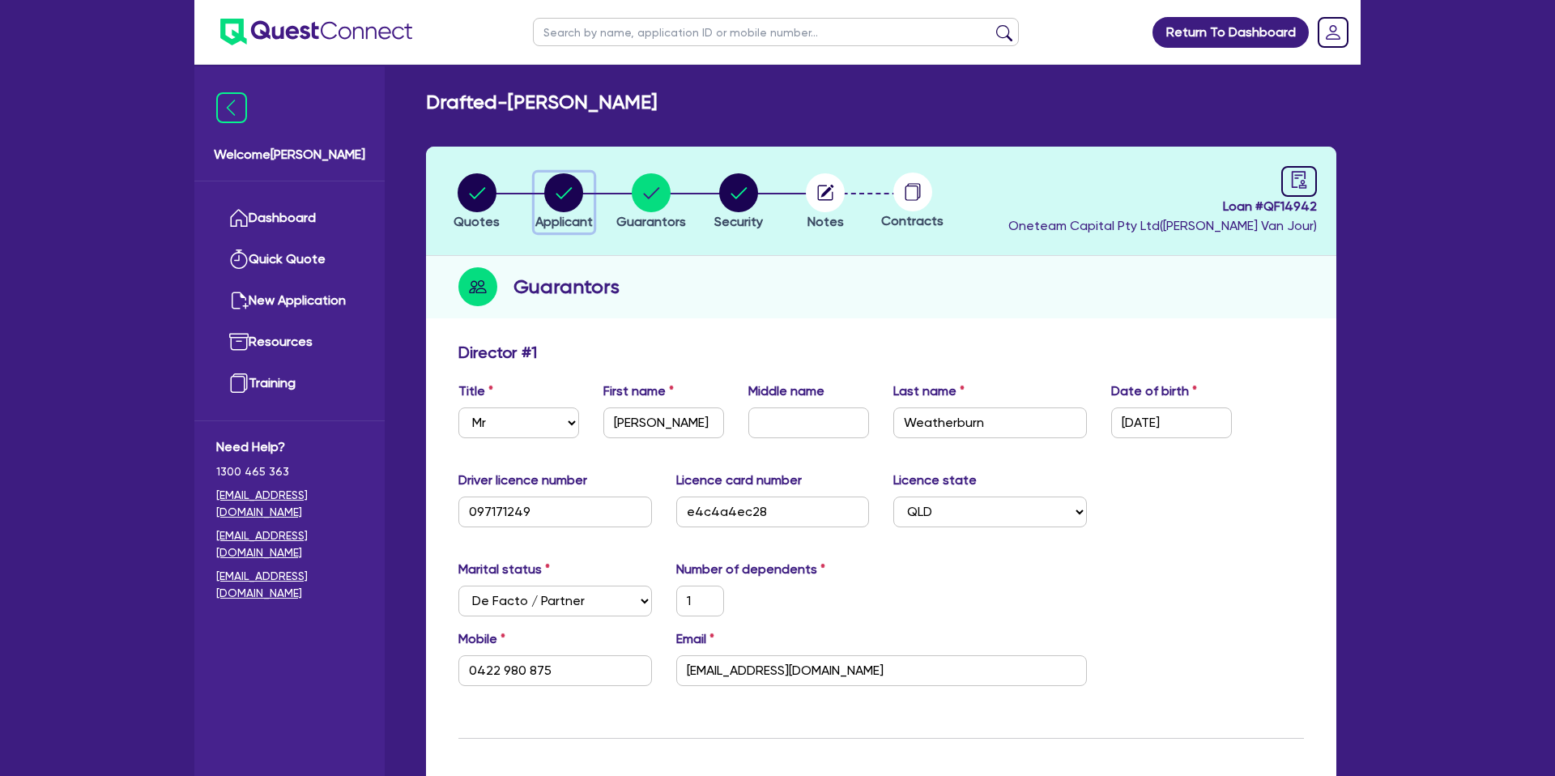
click at [559, 198] on circle "button" at bounding box center [563, 192] width 39 height 39
select select "SOLE_TRADER"
select select "BUILDING_CONSTRUCTION"
select select "TRADES_SERVICES_CONSUMERS"
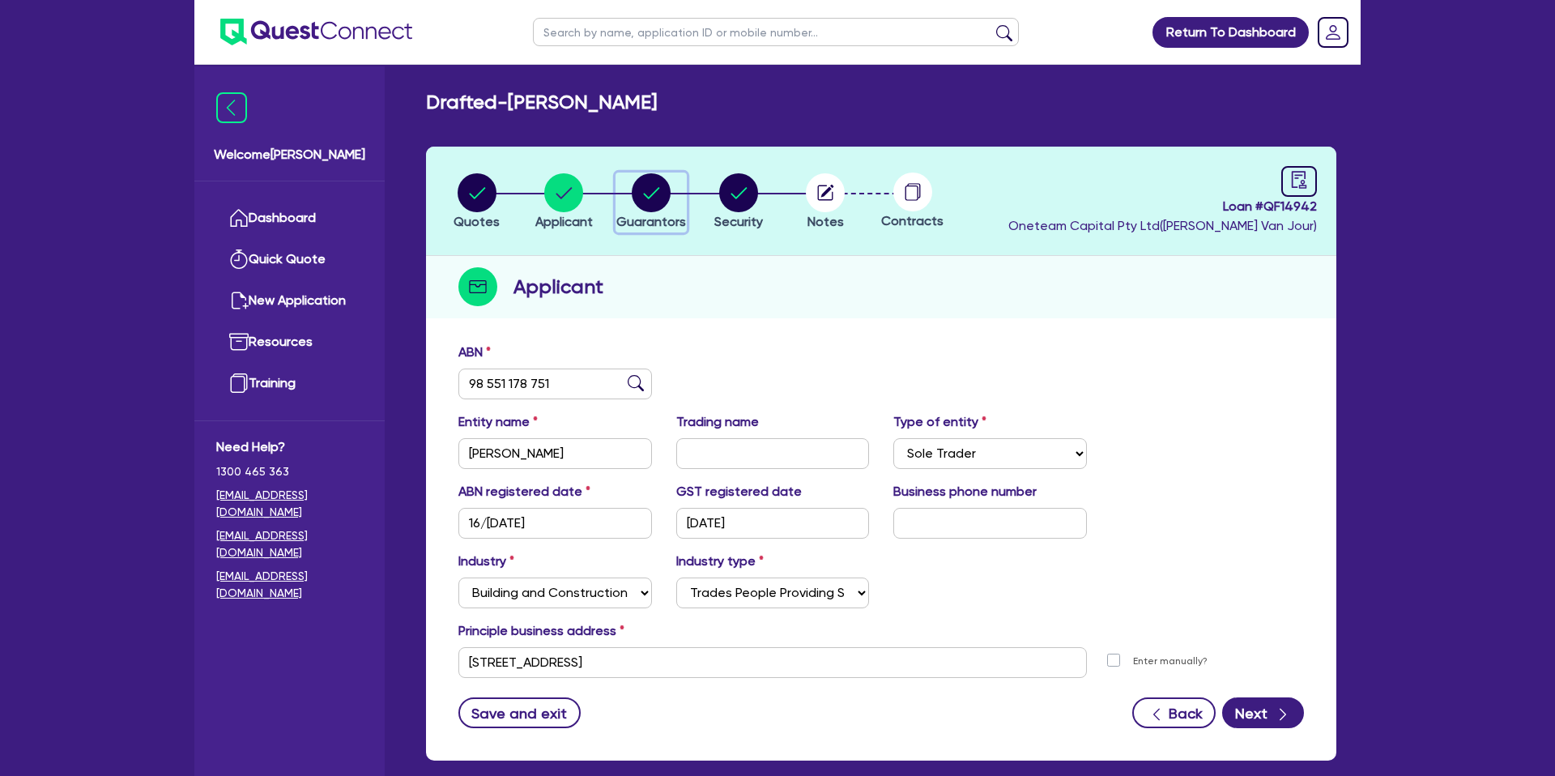
drag, startPoint x: 638, startPoint y: 191, endPoint x: 646, endPoint y: 201, distance: 12.1
click at [639, 193] on circle "button" at bounding box center [651, 192] width 39 height 39
select select "MR"
select select "QLD"
select select "DE_FACTO"
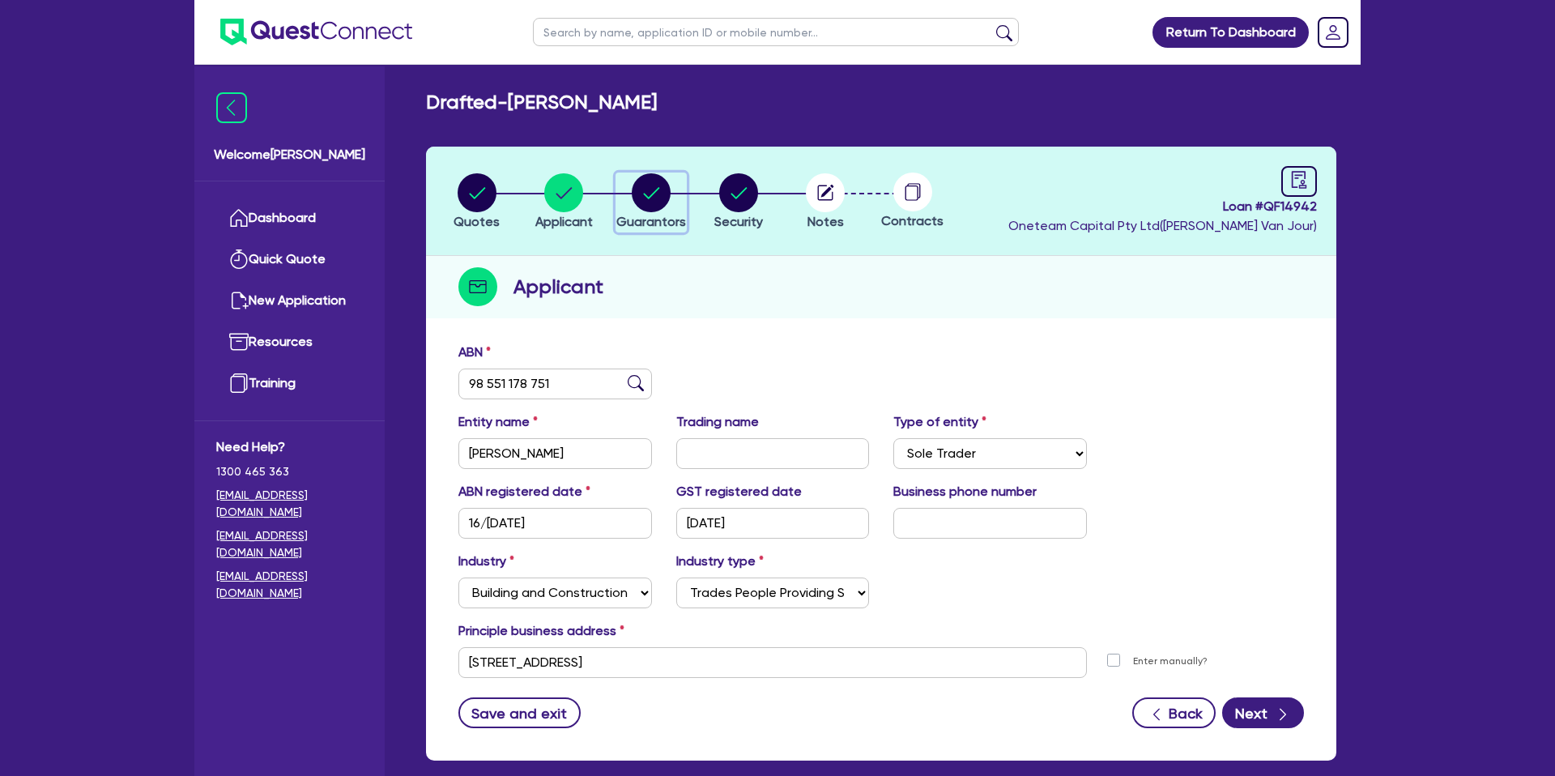
select select "CASH"
select select "VEHICLE_LOAN"
select select "PERSONAL_LOAN"
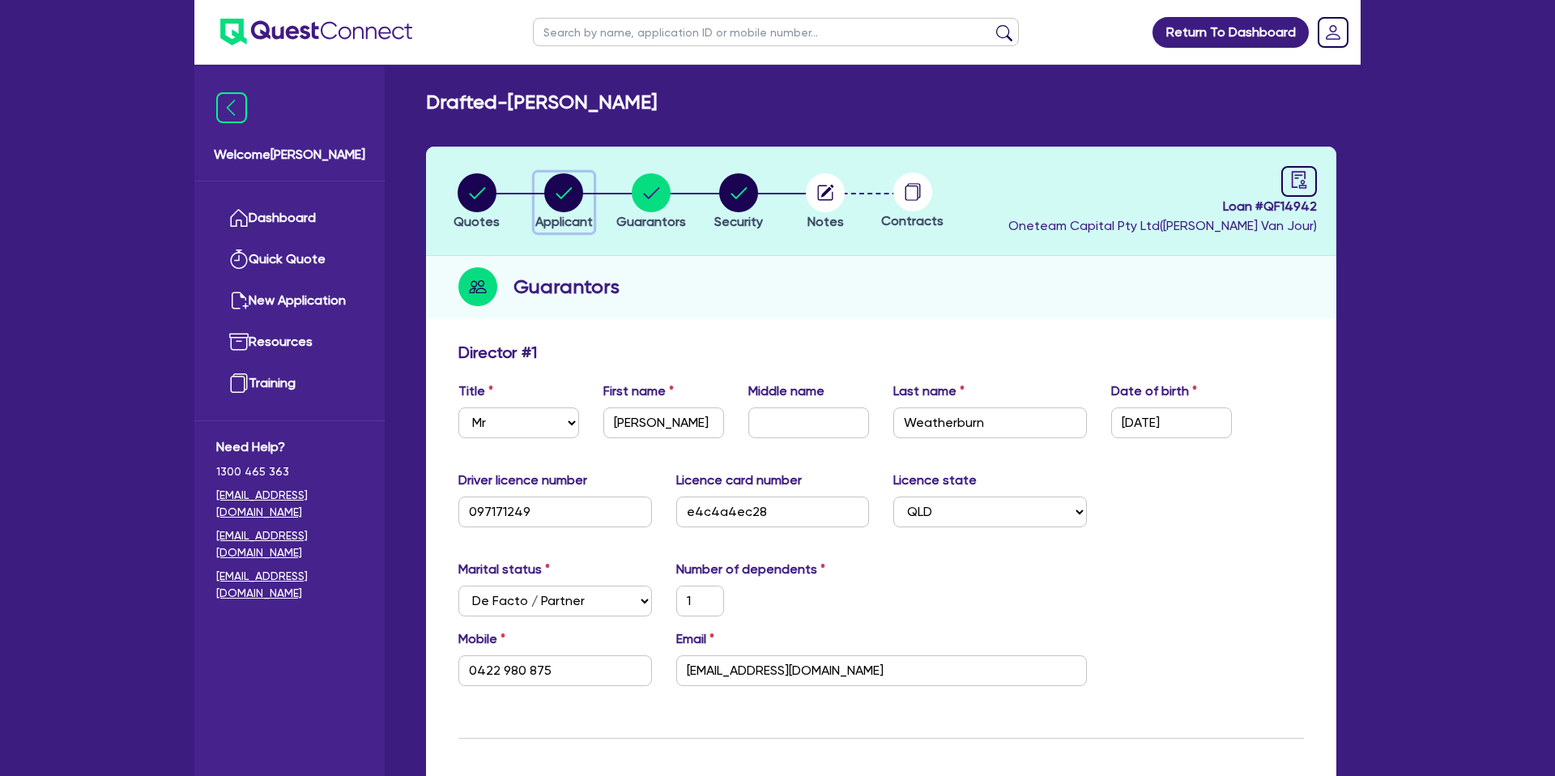
click at [556, 183] on circle "button" at bounding box center [563, 192] width 39 height 39
select select "SOLE_TRADER"
select select "BUILDING_CONSTRUCTION"
select select "TRADES_SERVICES_CONSUMERS"
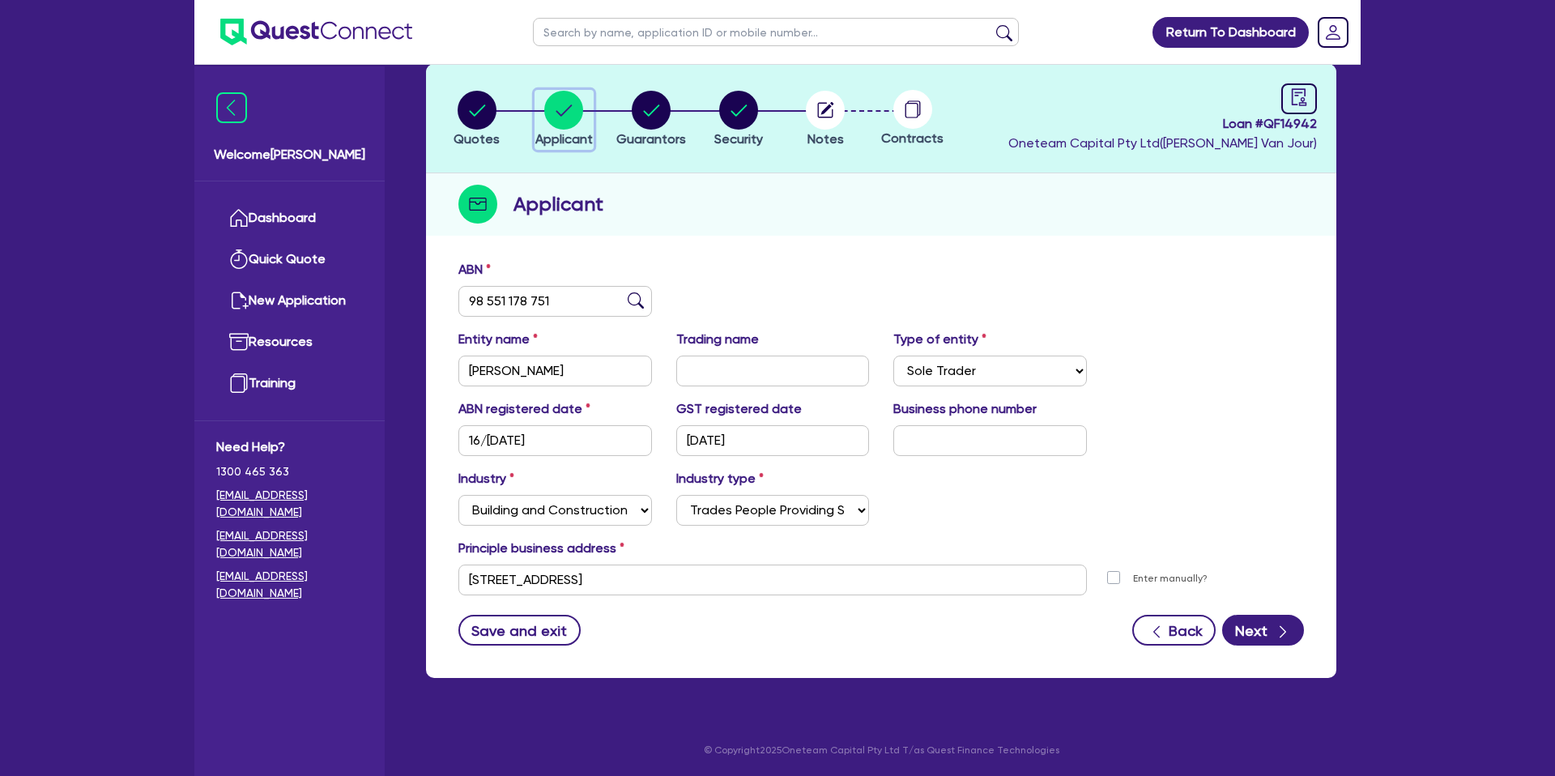
scroll to position [83, 0]
drag, startPoint x: 528, startPoint y: 438, endPoint x: 458, endPoint y: 440, distance: 70.5
click at [451, 439] on div "ABN registered date 16/12/2024" at bounding box center [555, 427] width 218 height 57
click at [471, 437] on input "16/12/2024" at bounding box center [555, 439] width 194 height 31
drag, startPoint x: 468, startPoint y: 439, endPoint x: 505, endPoint y: 440, distance: 36.5
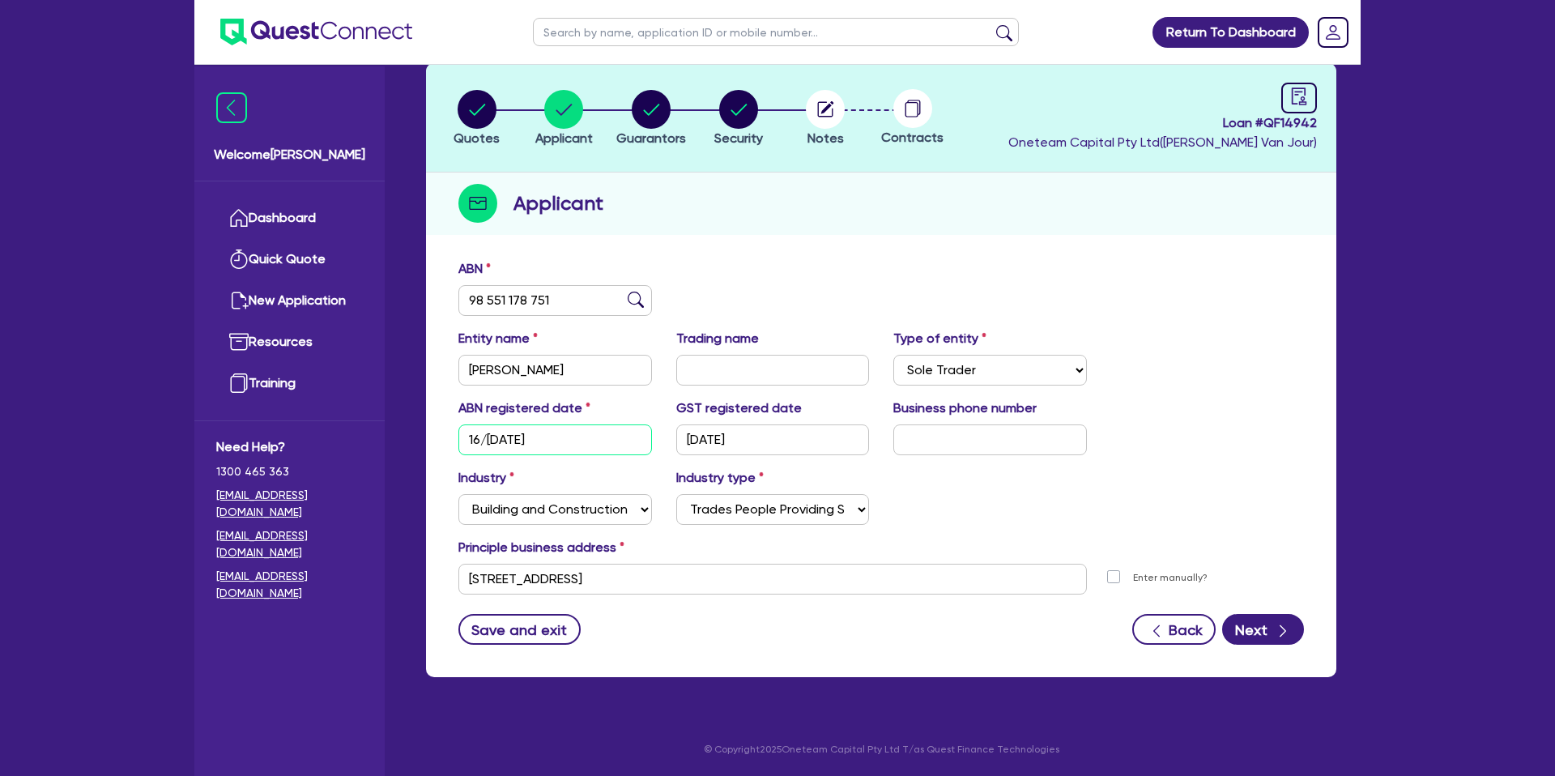
click at [505, 440] on input "16/12/2024" at bounding box center [555, 439] width 194 height 31
click at [467, 441] on input "16/12/2024" at bounding box center [555, 439] width 194 height 31
drag, startPoint x: 468, startPoint y: 440, endPoint x: 539, endPoint y: 441, distance: 71.3
click at [539, 441] on input "16/12/2024" at bounding box center [555, 439] width 194 height 31
drag, startPoint x: 680, startPoint y: 437, endPoint x: 772, endPoint y: 443, distance: 92.5
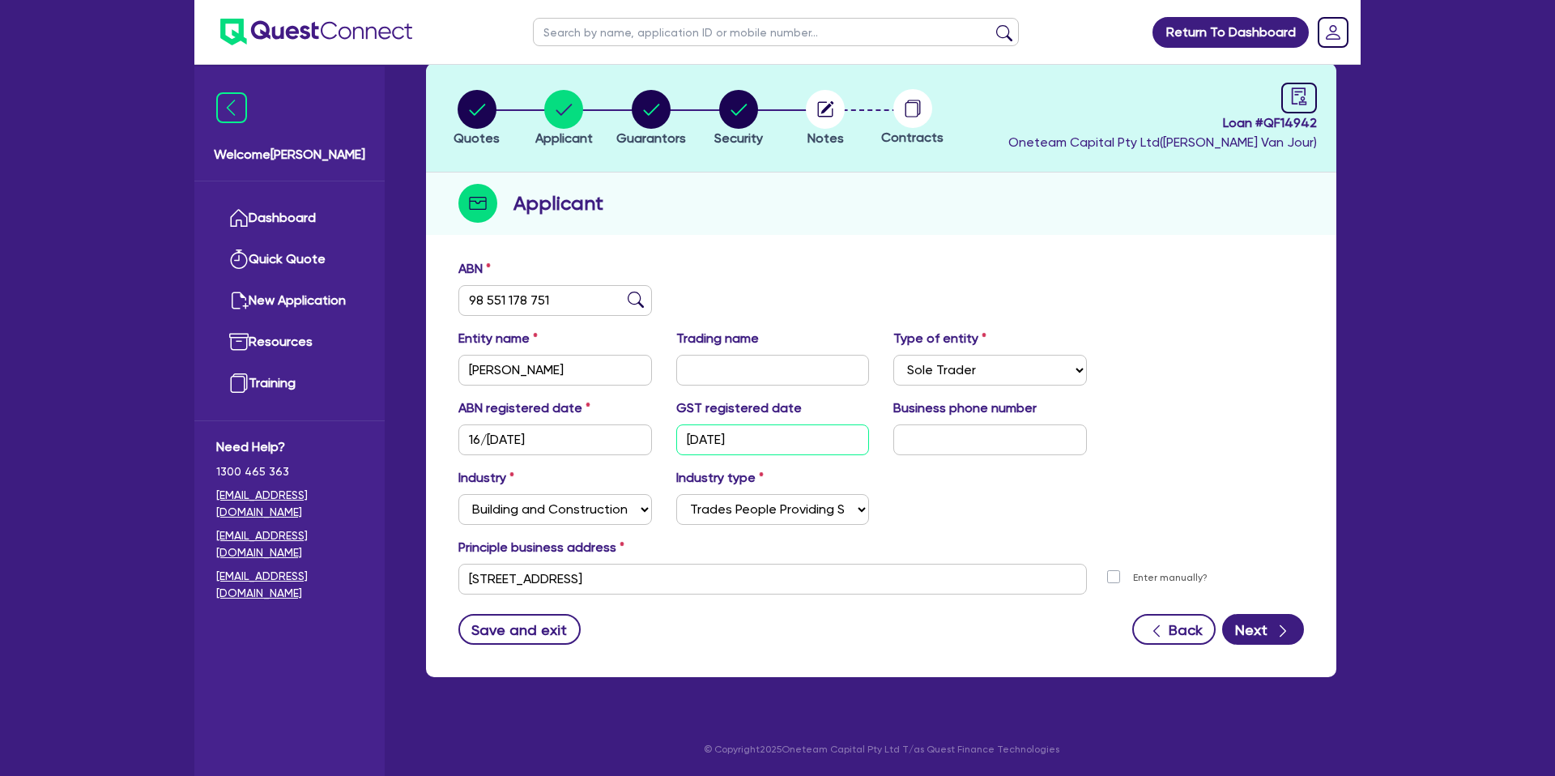
click at [772, 442] on input "18/12/2024" at bounding box center [773, 439] width 194 height 31
click at [821, 445] on input "18/12/2024" at bounding box center [773, 439] width 194 height 31
click at [1039, 497] on div "Industry Select Accomodation & Food Services Administrative & Support Services …" at bounding box center [881, 503] width 870 height 70
click at [477, 115] on circle "button" at bounding box center [477, 109] width 39 height 39
select select "CARS_AND_LIGHT_TRUCKS"
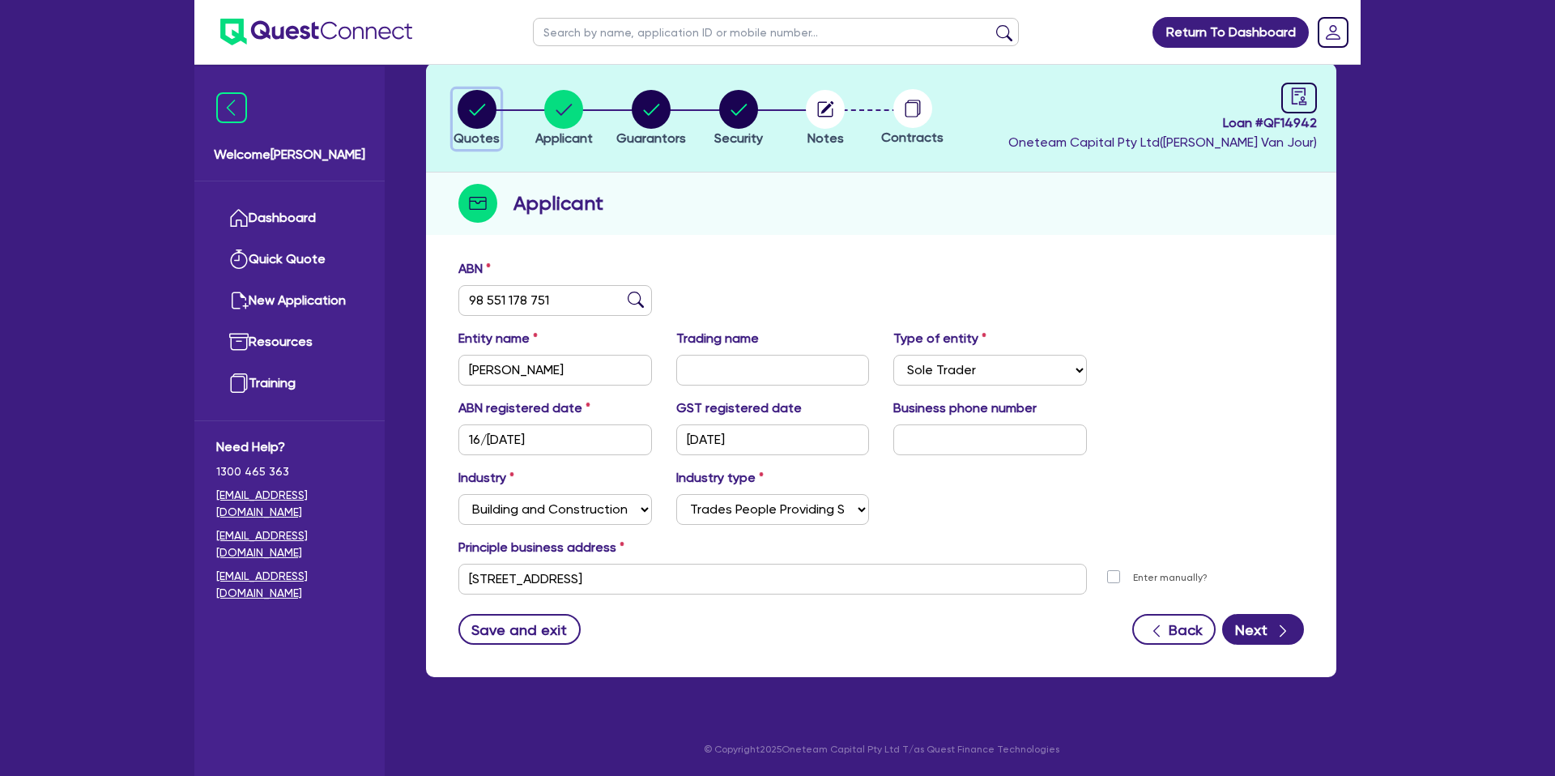
select select "PASSENGER_VEHICLES"
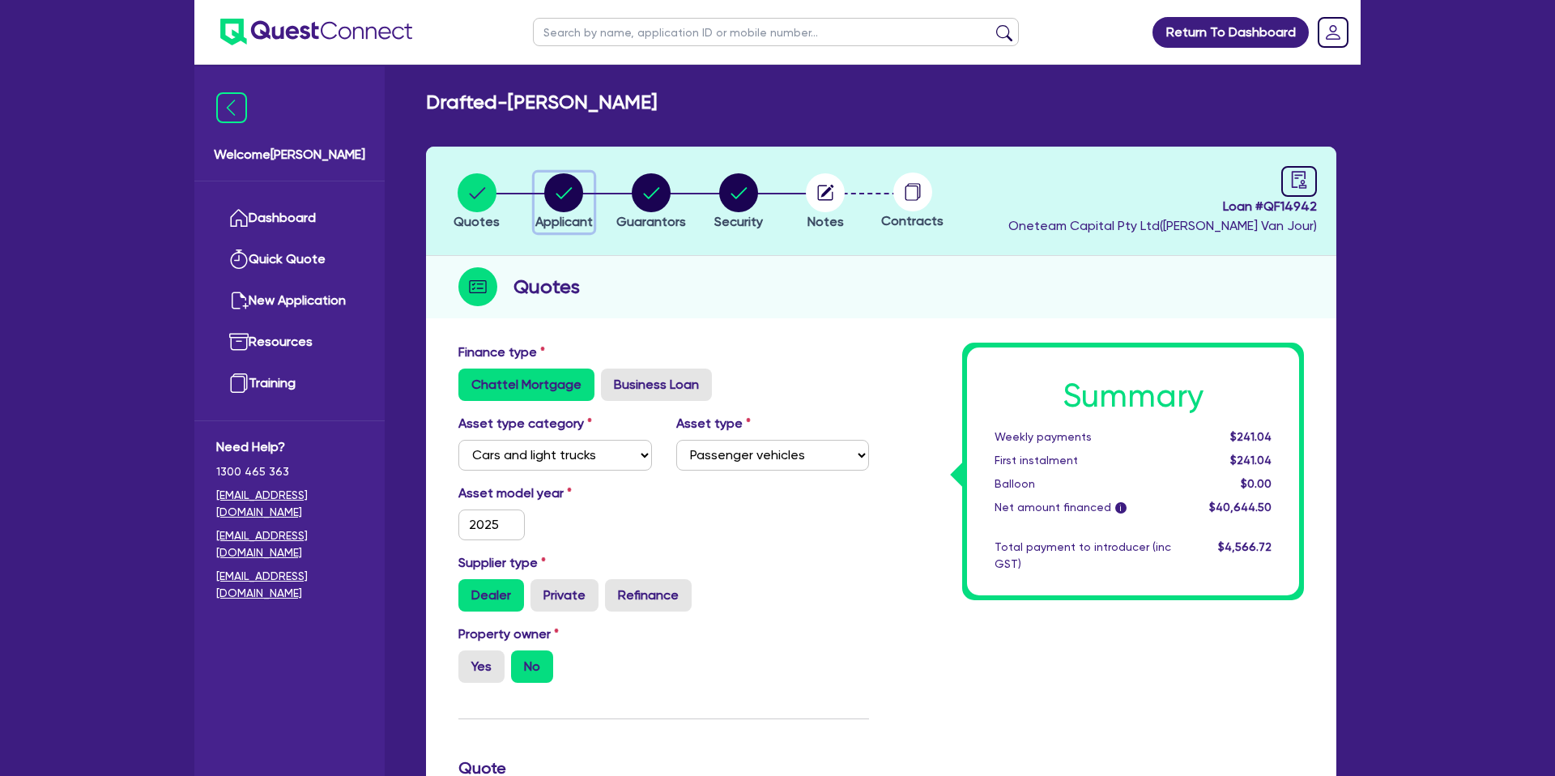
drag, startPoint x: 565, startPoint y: 181, endPoint x: 586, endPoint y: 181, distance: 21.1
click at [577, 181] on circle "button" at bounding box center [563, 192] width 39 height 39
select select "SOLE_TRADER"
select select "BUILDING_CONSTRUCTION"
select select "TRADES_SERVICES_CONSUMERS"
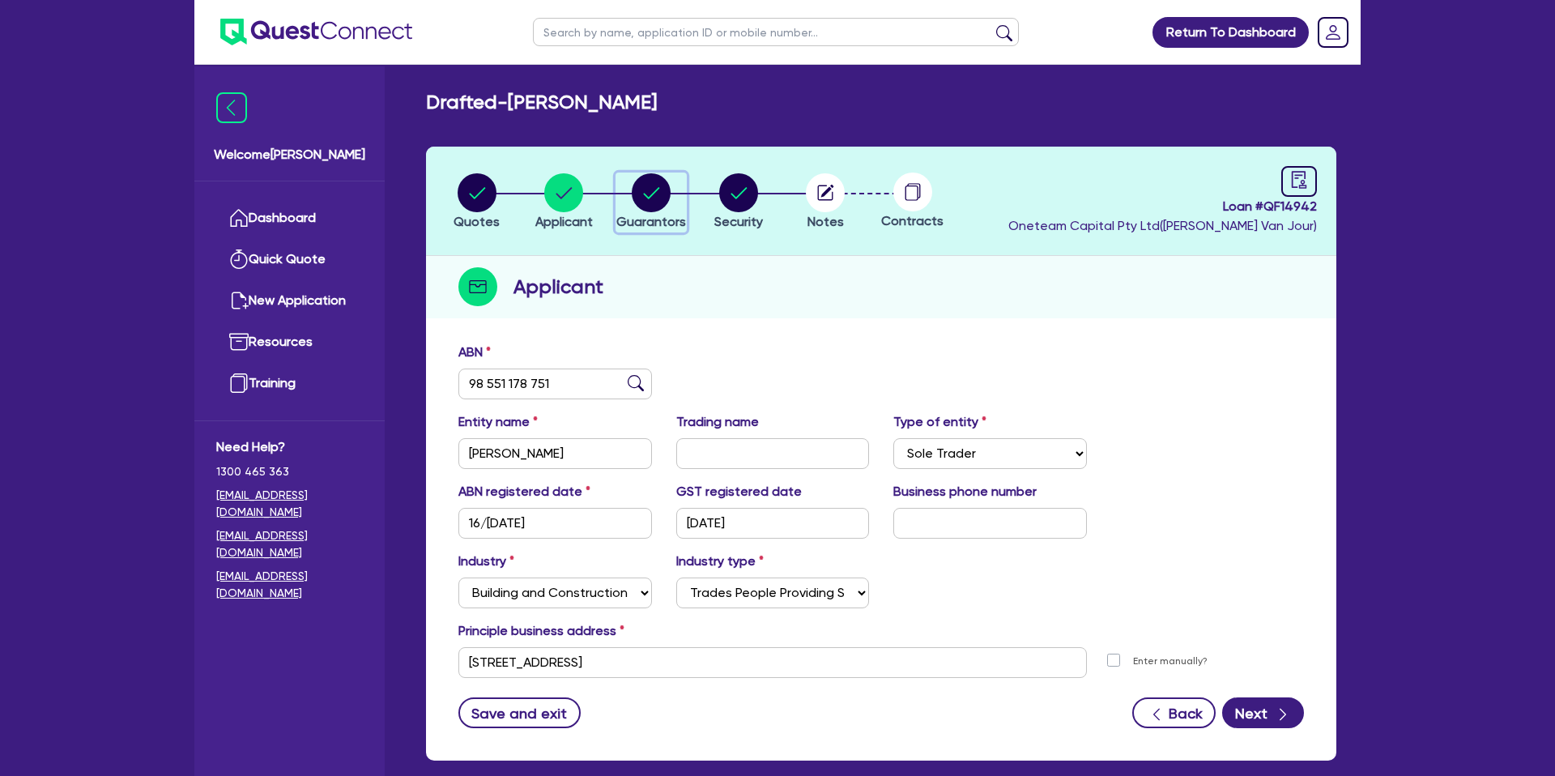
click at [663, 191] on circle "button" at bounding box center [651, 192] width 39 height 39
select select "MR"
select select "QLD"
select select "DE_FACTO"
select select "CASH"
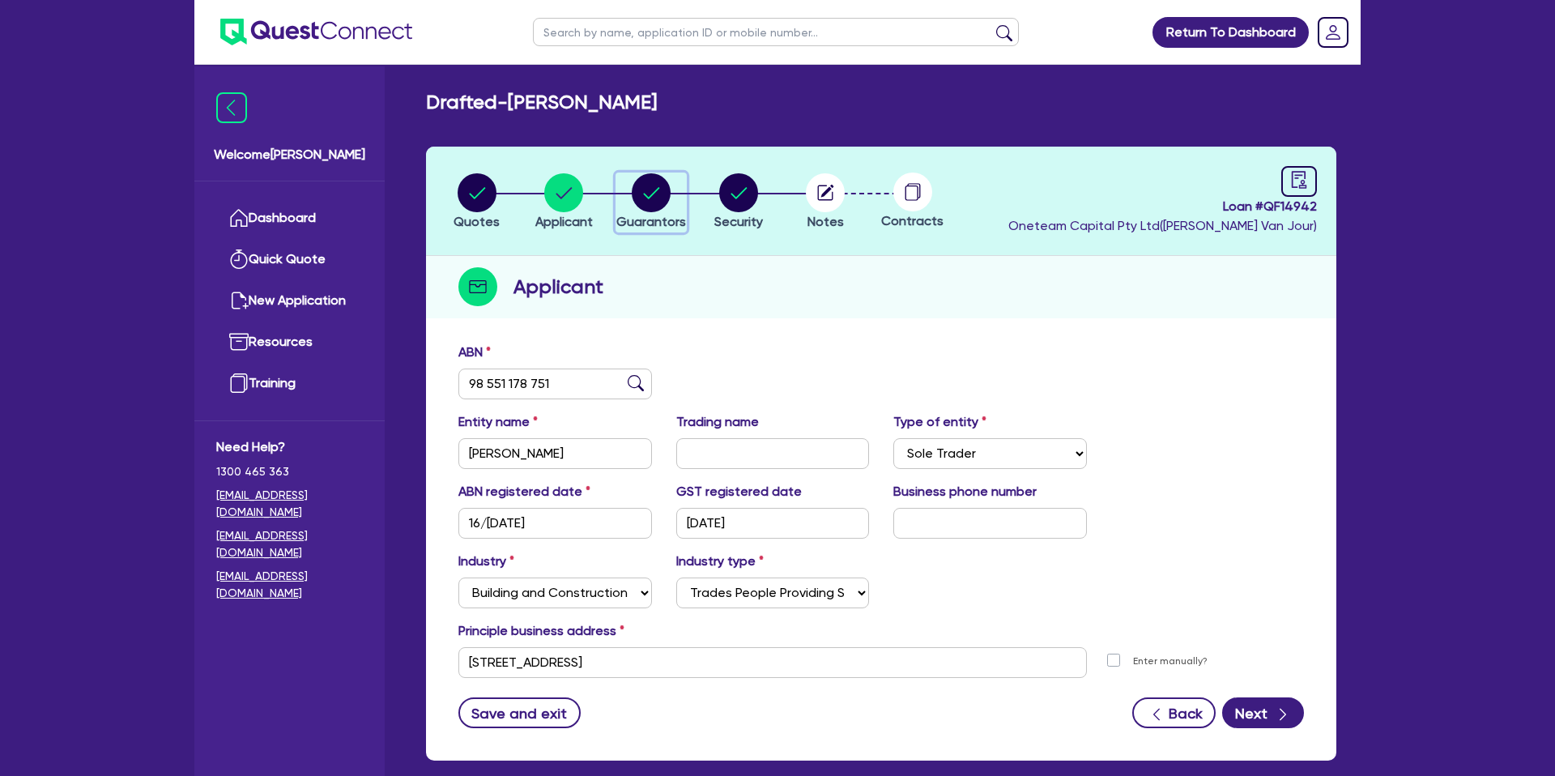
select select "VEHICLE_LOAN"
select select "PERSONAL_LOAN"
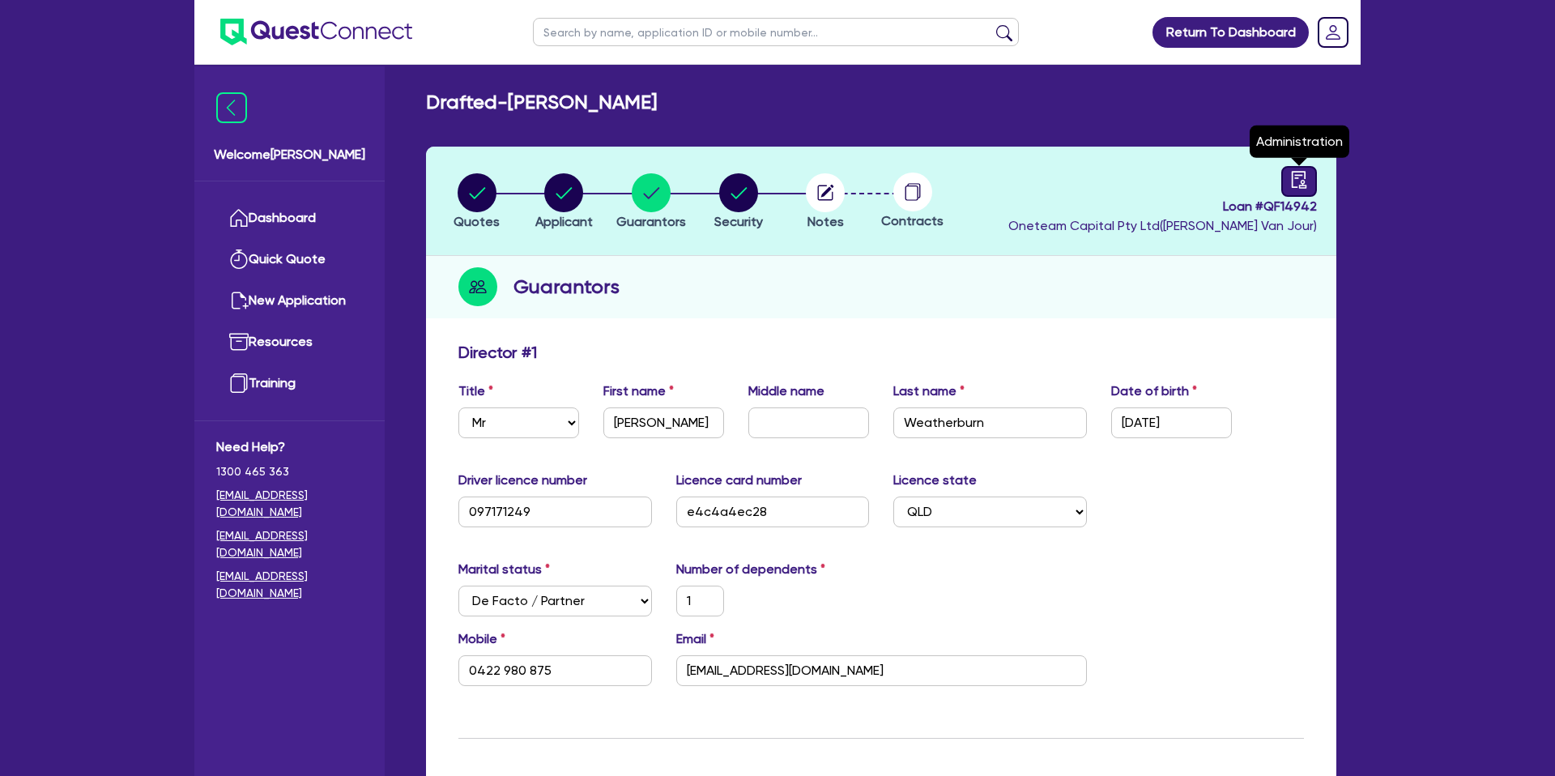
click at [1297, 179] on icon "audit" at bounding box center [1299, 180] width 18 height 18
select select "DRAFTED_NEW"
select select "Other"
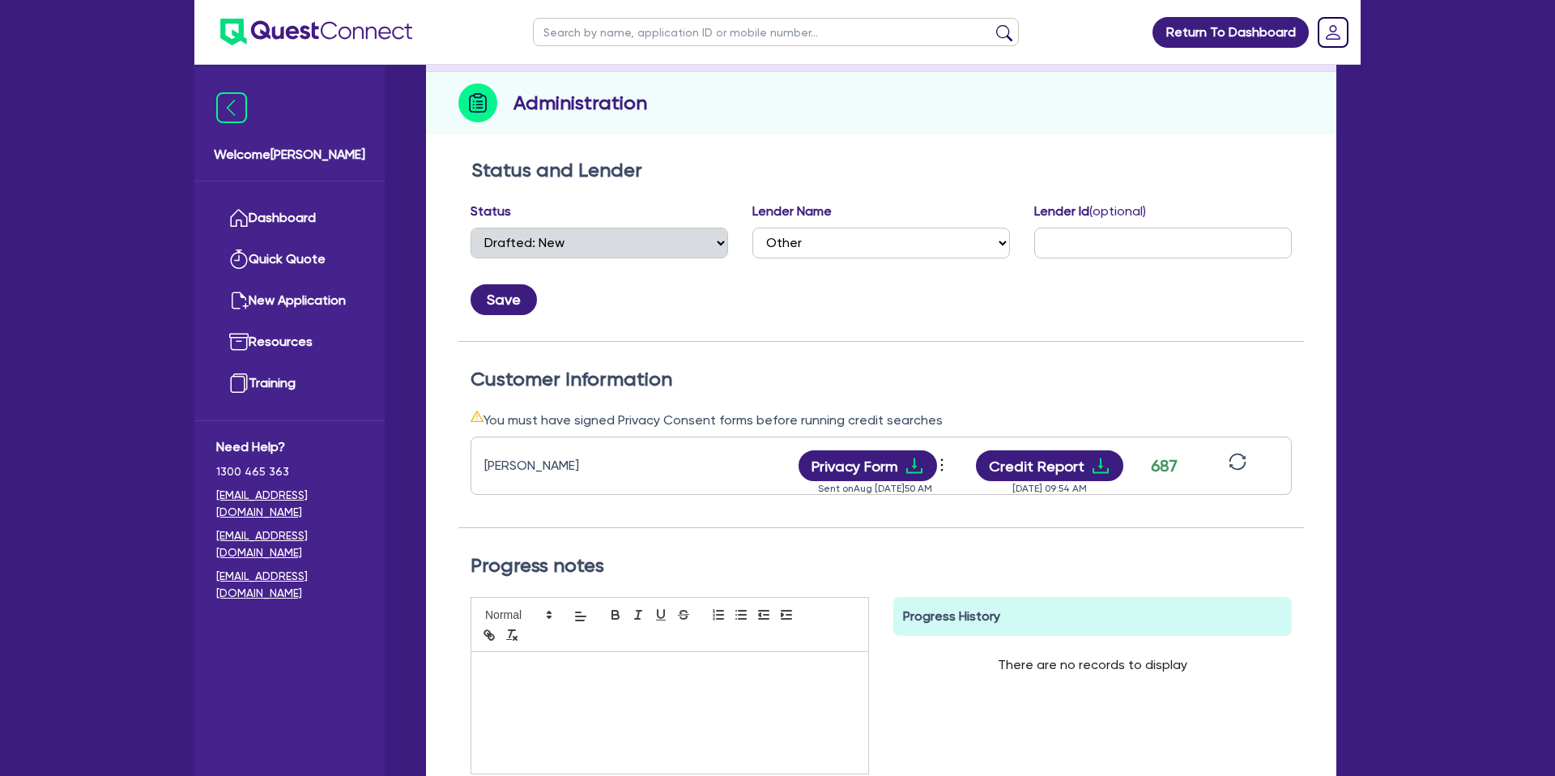
scroll to position [185, 0]
click at [1096, 452] on button "Credit Report" at bounding box center [1050, 465] width 148 height 31
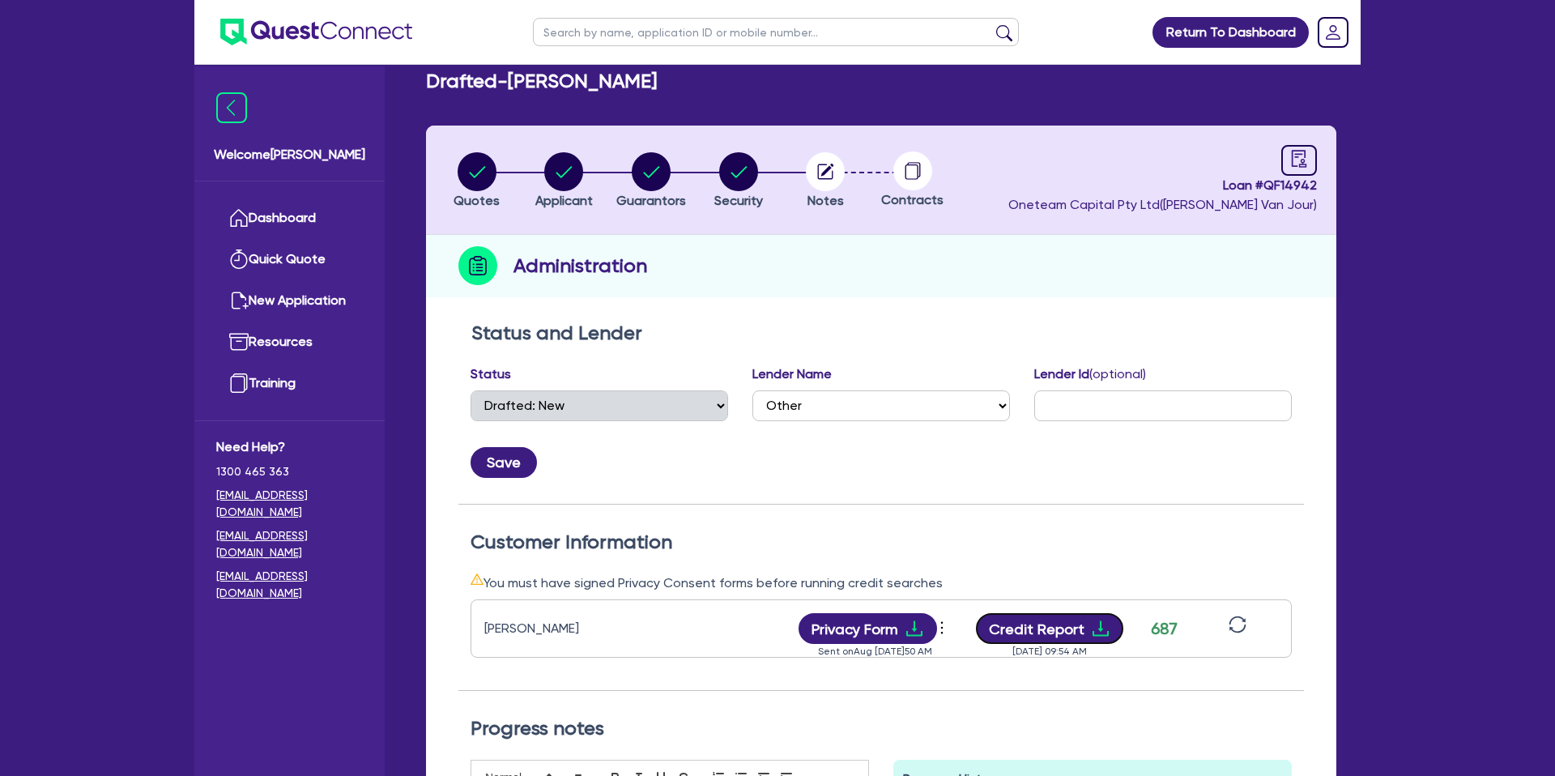
scroll to position [0, 0]
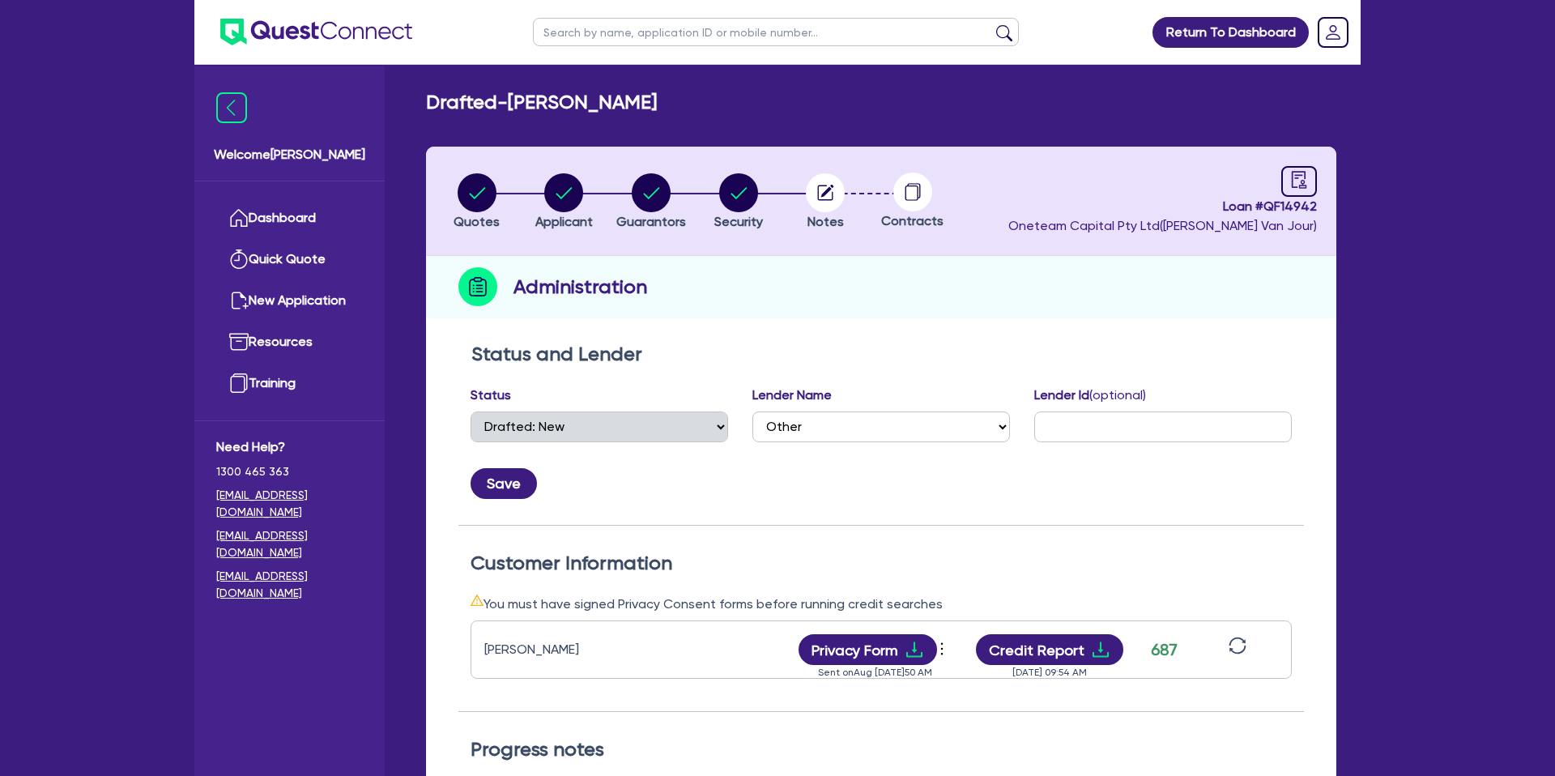
click at [809, 154] on header "Quotes Applicant Guarantors Security Notes Contracts Loan # QF14942 Oneteam Cap…" at bounding box center [881, 201] width 910 height 109
click at [857, 193] on li "Notes" at bounding box center [825, 201] width 87 height 57
click at [914, 279] on div "Administration" at bounding box center [881, 287] width 910 height 62
click at [827, 104] on div "Drafted - WEATHERBURN, DANIEL" at bounding box center [881, 102] width 935 height 23
